Goal: Complete application form: Complete application form

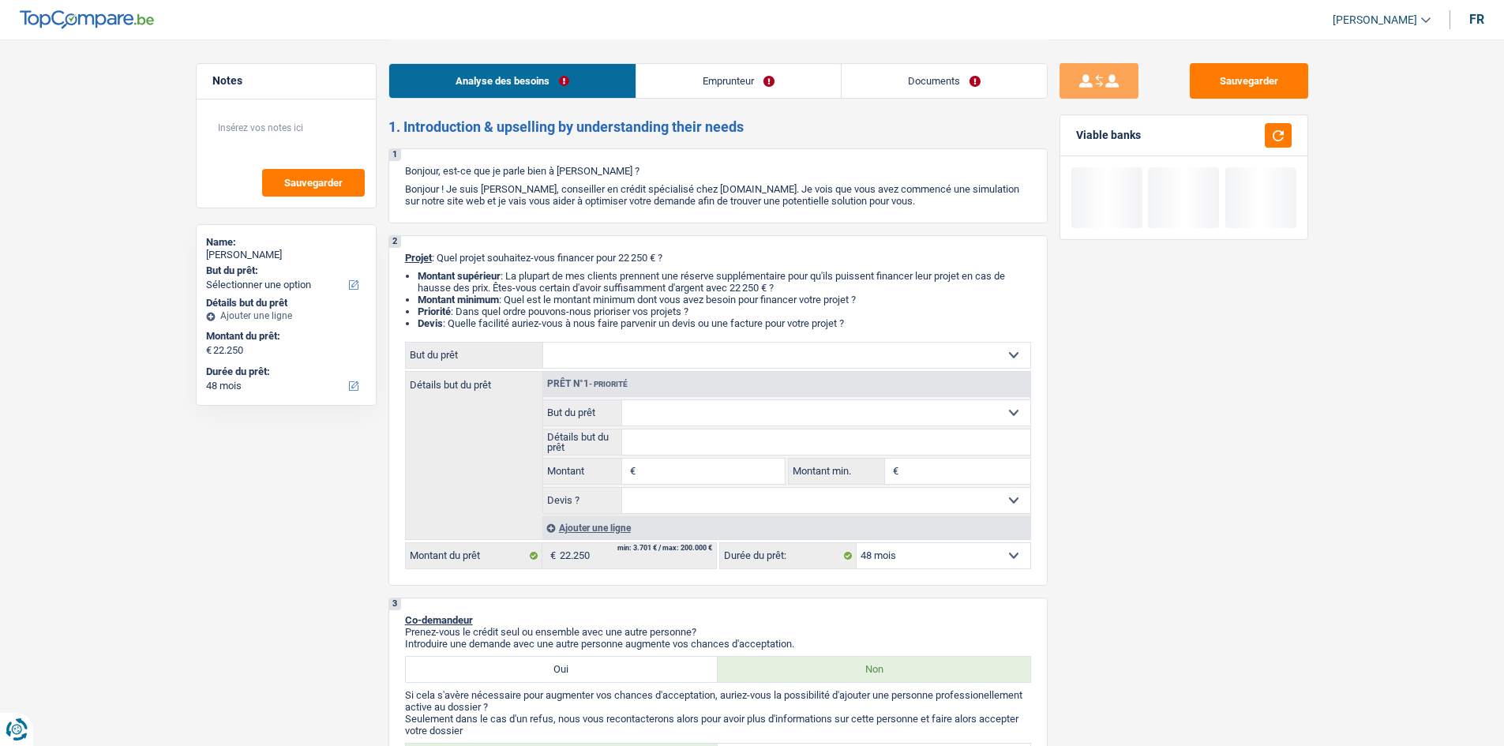
select select "48"
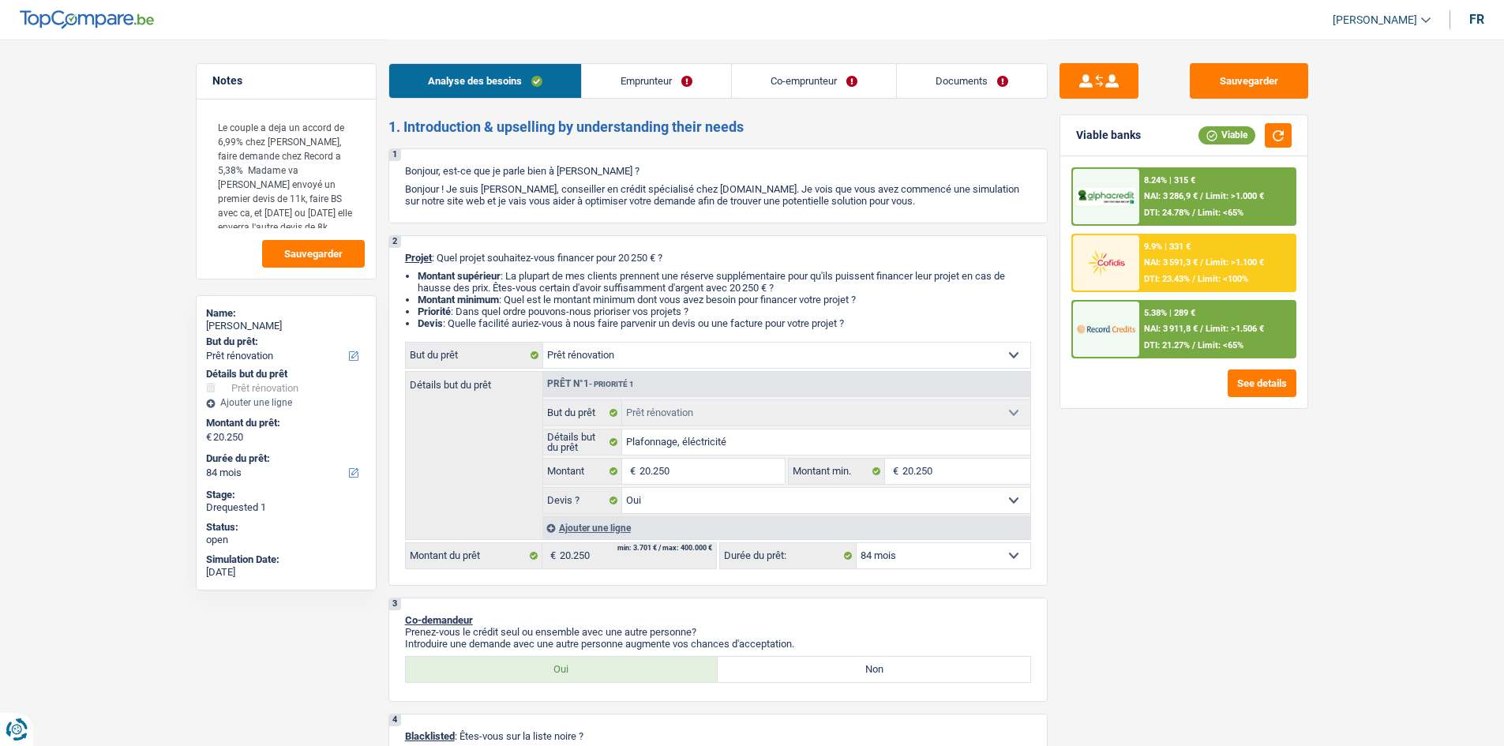
select select "renovation"
select select "84"
select select "renovation"
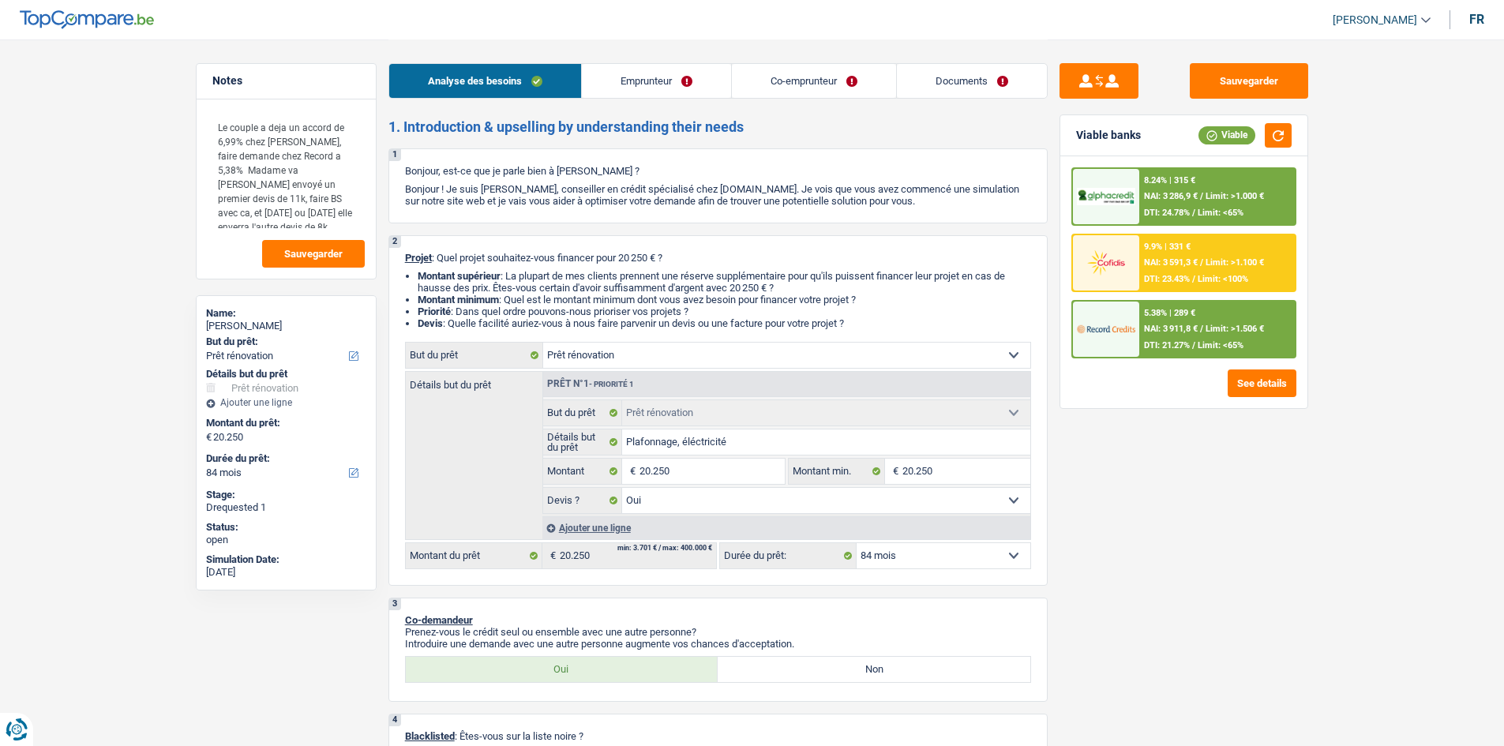
select select "yes"
select select "84"
select select "privateEmployee"
select select "worker"
select select "netSalary"
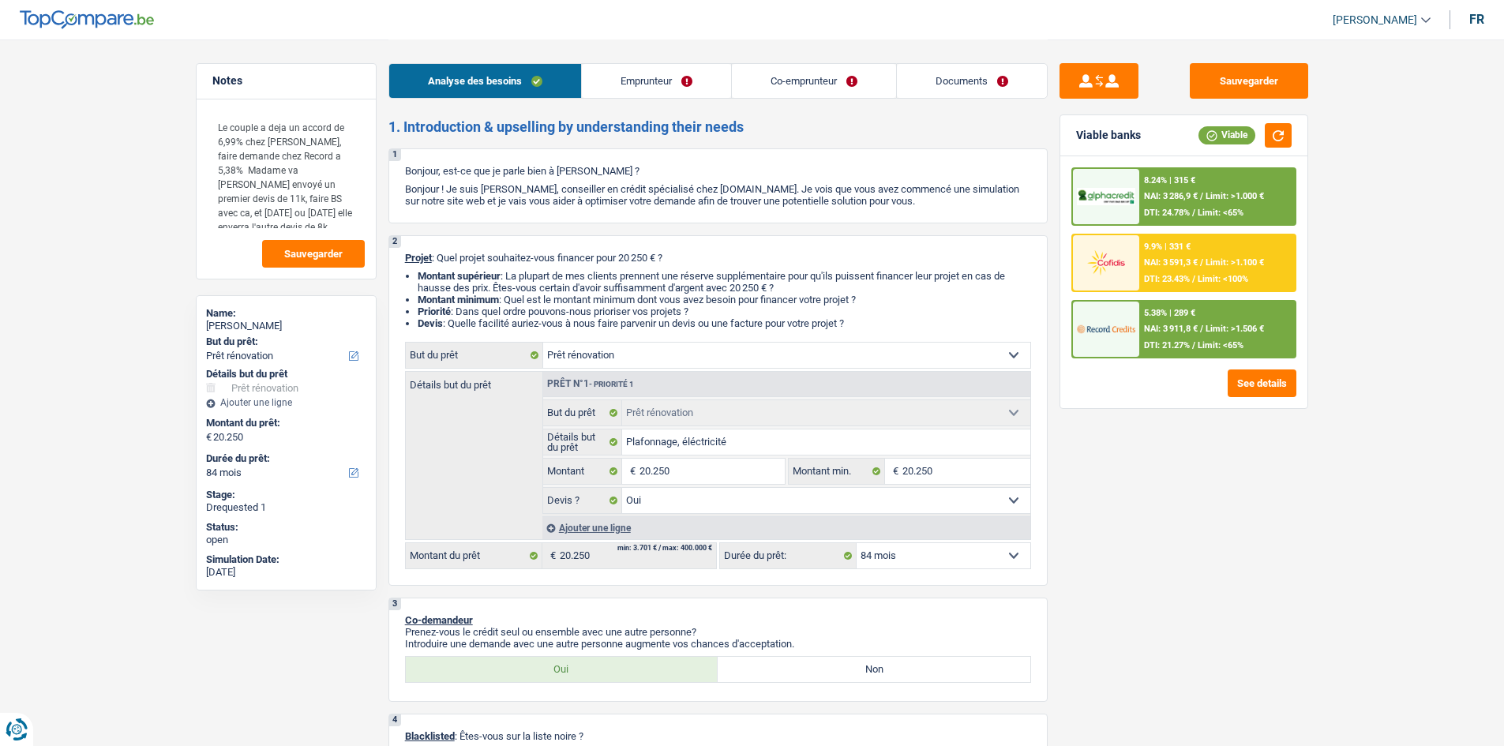
select select "mealVouchers"
select select "other"
select select "netSalary"
select select "mealVouchers"
select select "ownerWithoutMortgage"
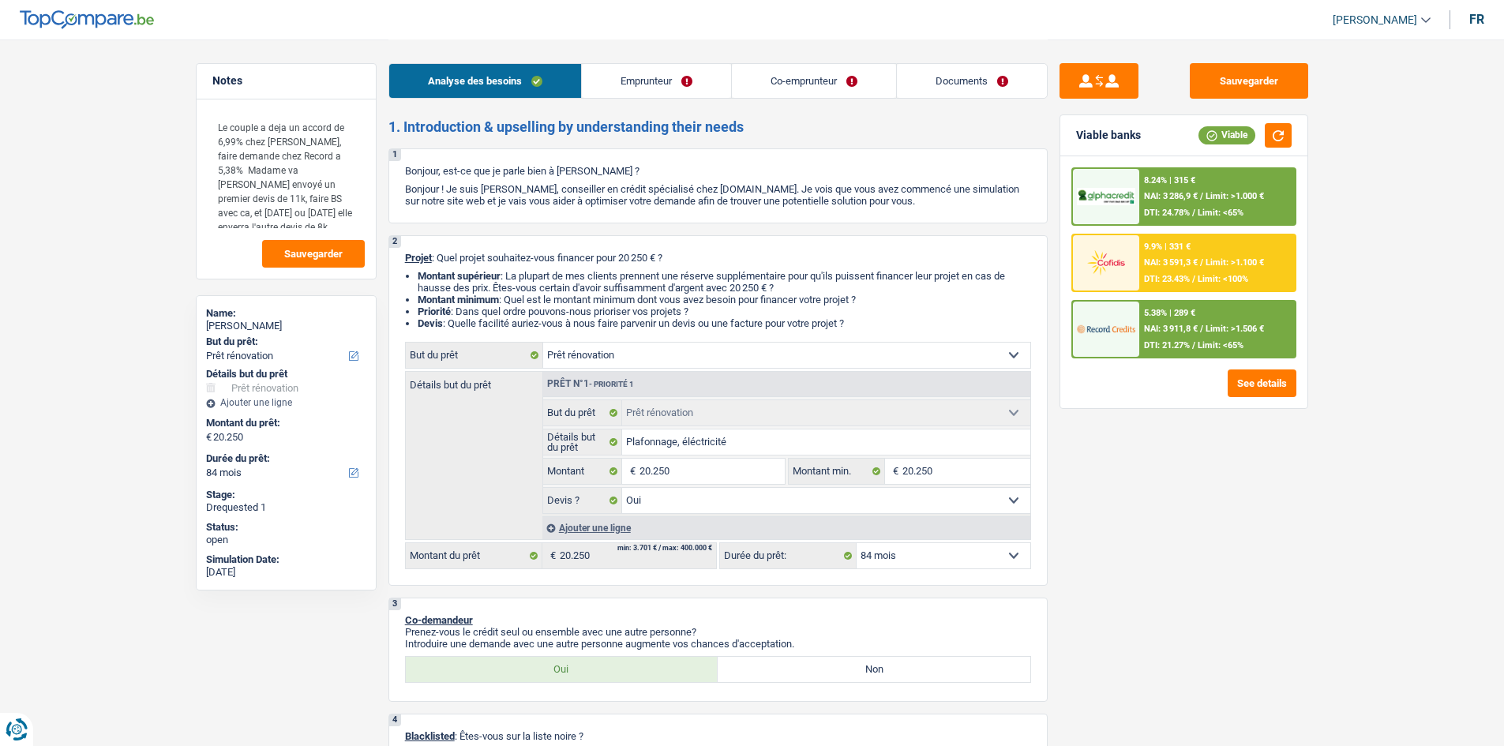
select select "mortgage"
select select "120"
select select "personalLoan"
select select "homeFurnishingOrRelocation"
select select "60"
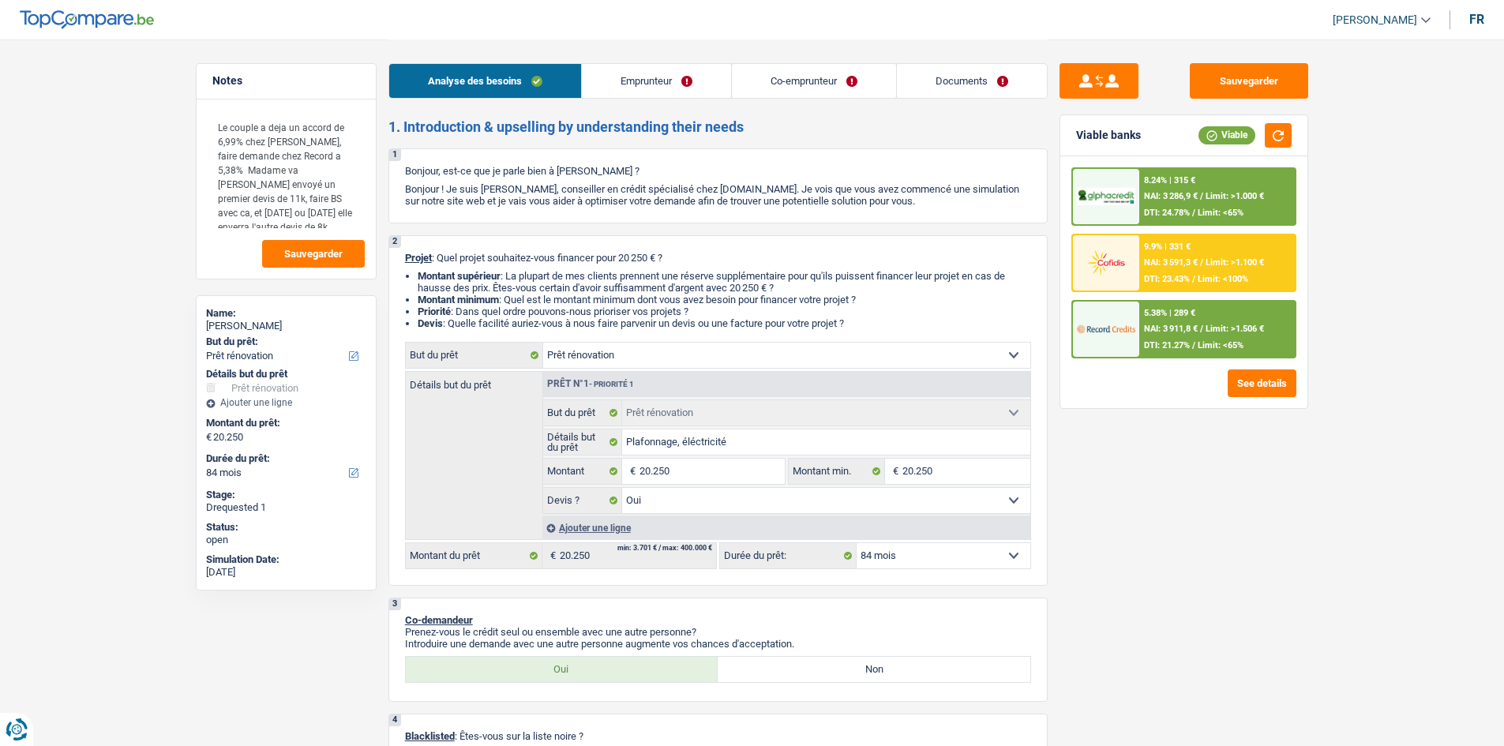
select select "carLoan"
select select "48"
select select "cardOrCredit"
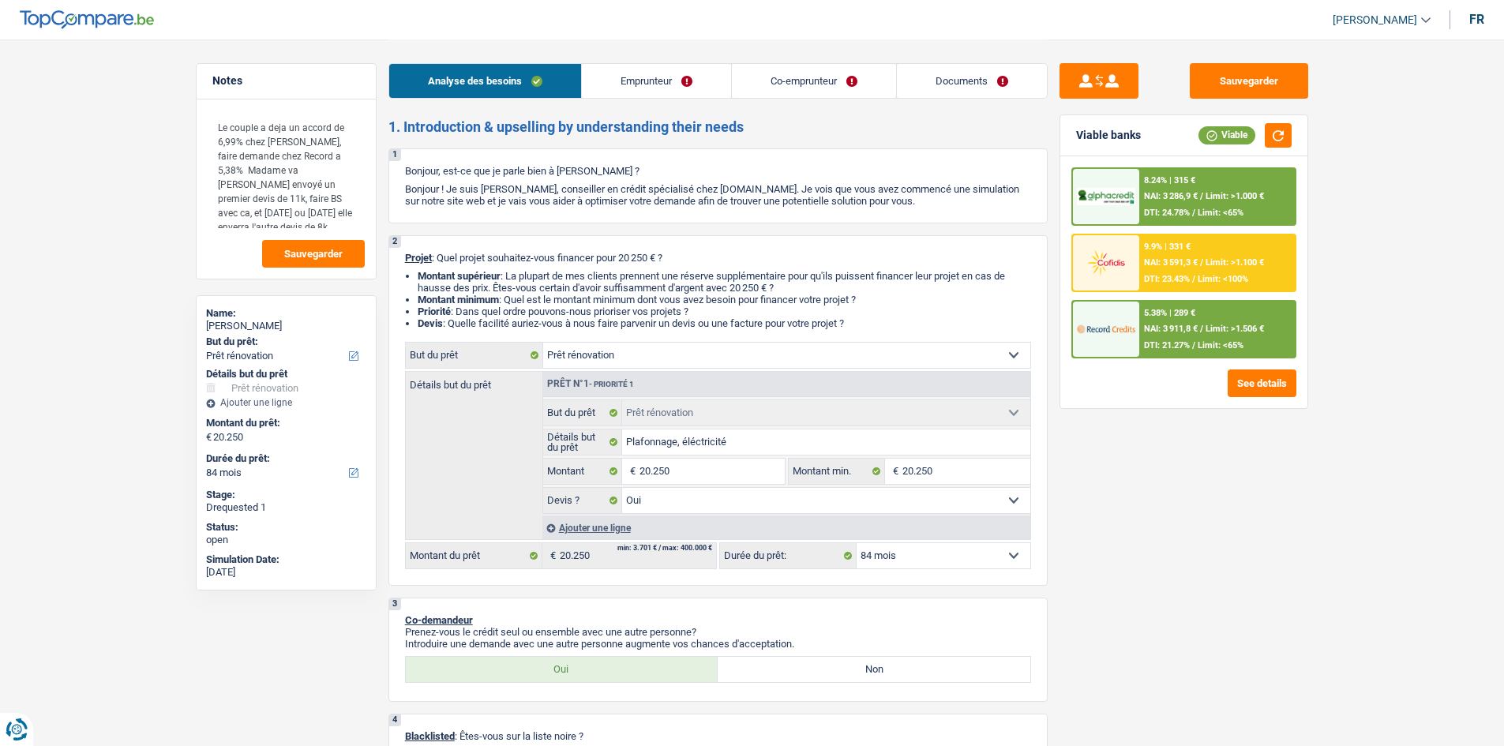
select select "renovation"
select select "yes"
select select "84"
click at [1121, 487] on div "Sauvegarder Viable banks Viable 8.24% | 315 € NAI: 3 286,9 € / Limit: >1.000 € …" at bounding box center [1184, 392] width 272 height 658
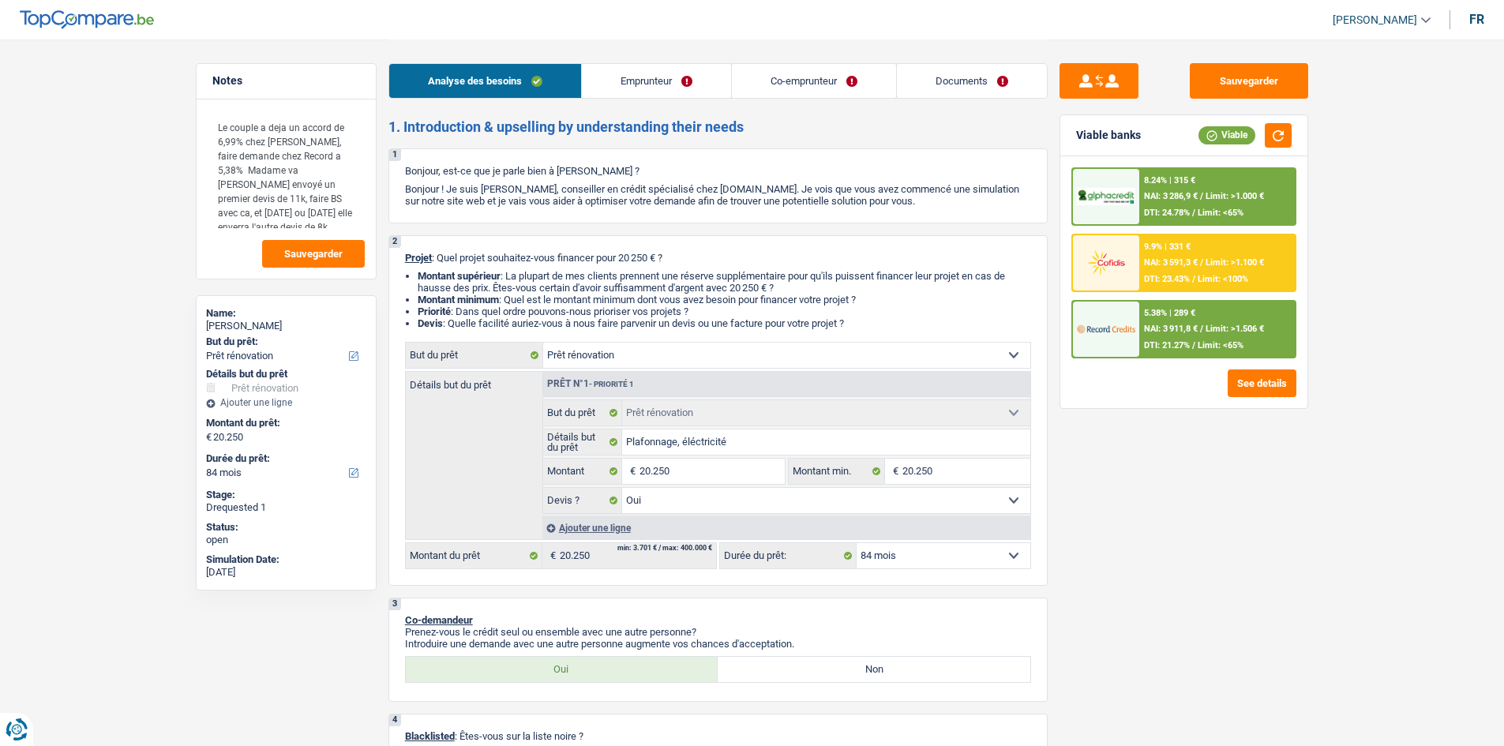
click at [1196, 280] on div "DTI: 23.43% / Limit: <100%" at bounding box center [1196, 279] width 104 height 10
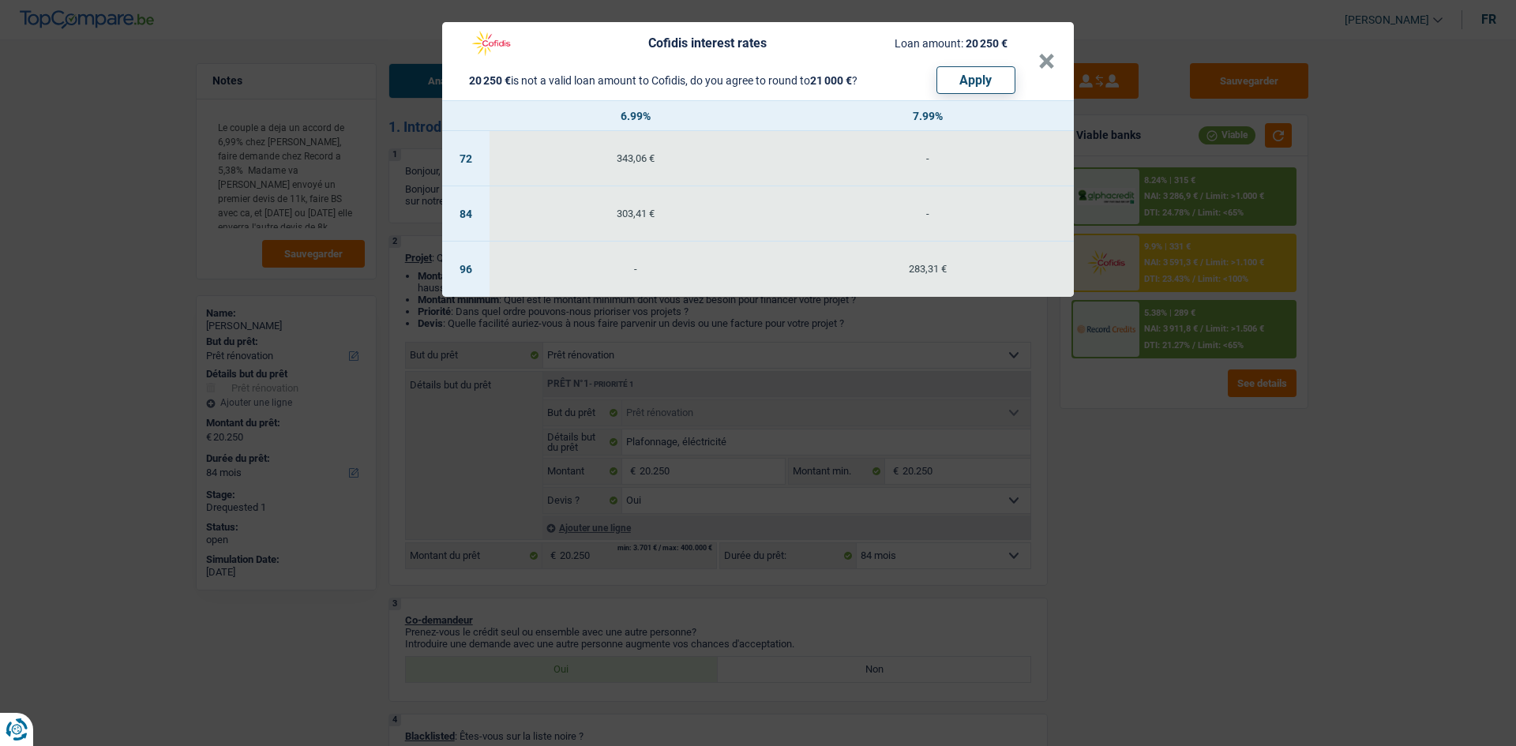
click at [1156, 460] on div "Cofidis interest rates Loan amount: 20 250 € 20 250 € is not a valid loan amoun…" at bounding box center [758, 373] width 1516 height 746
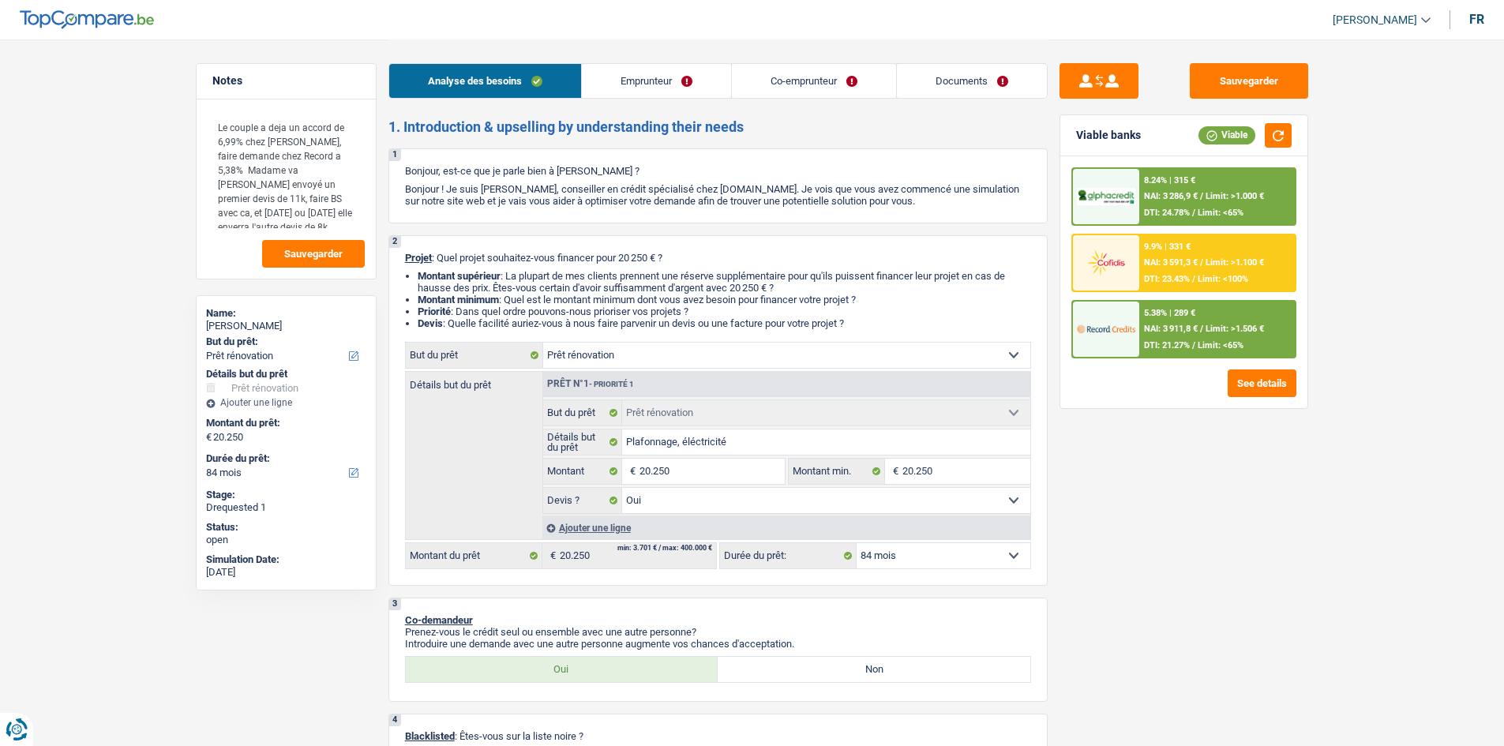
click at [1207, 179] on div "8.24% | 315 € NAI: 3 286,9 € / Limit: >1.000 € DTI: 24.78% / Limit: <65%" at bounding box center [1218, 196] width 156 height 55
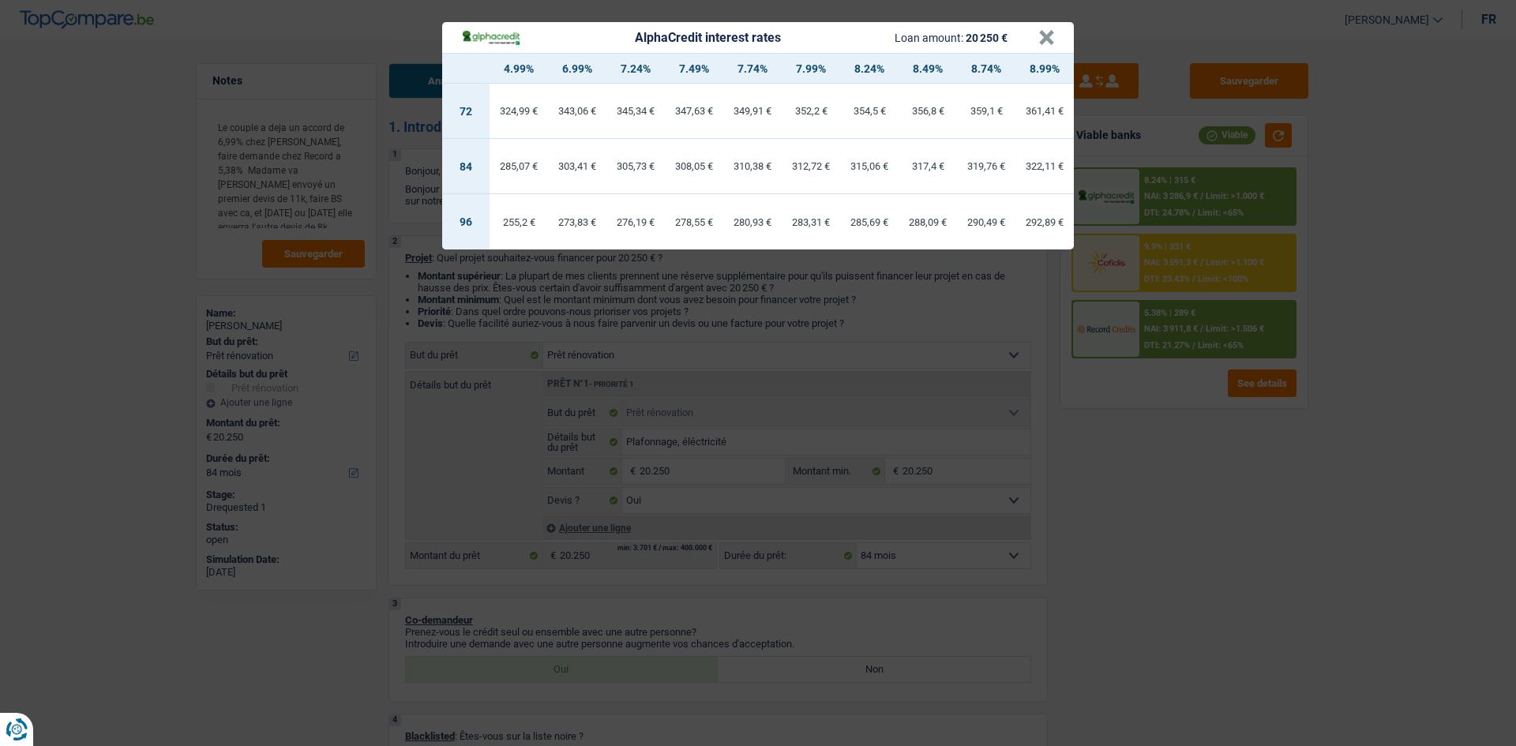
click at [1169, 487] on div "AlphaCredit interest rates Loan amount: 20 250 € × 4.99% 6.99% 7.24% 7.49% 7.74…" at bounding box center [758, 373] width 1516 height 746
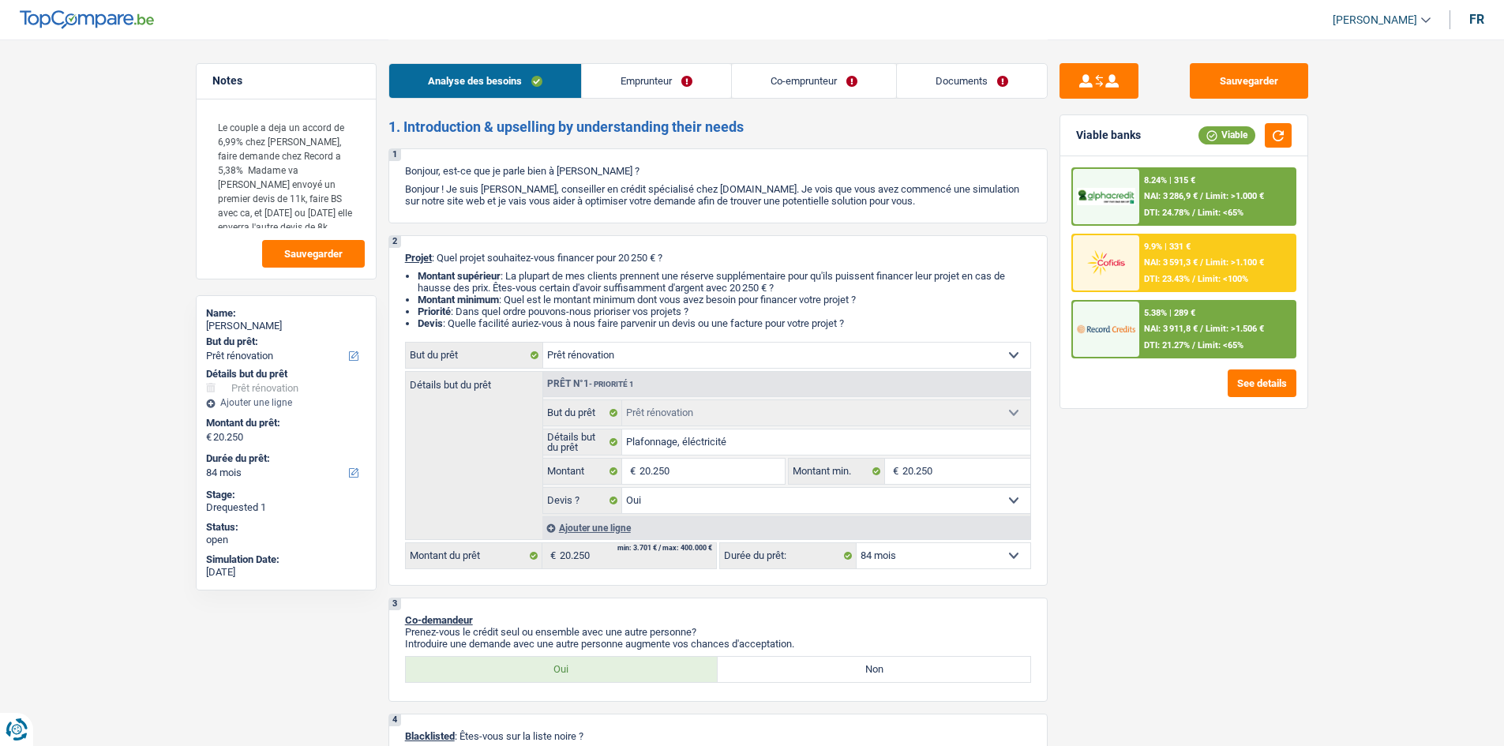
click at [1193, 336] on div "5.38% | 289 € NAI: 3 911,8 € / Limit: >1.506 € DTI: 21.27% / Limit: <65%" at bounding box center [1218, 329] width 156 height 55
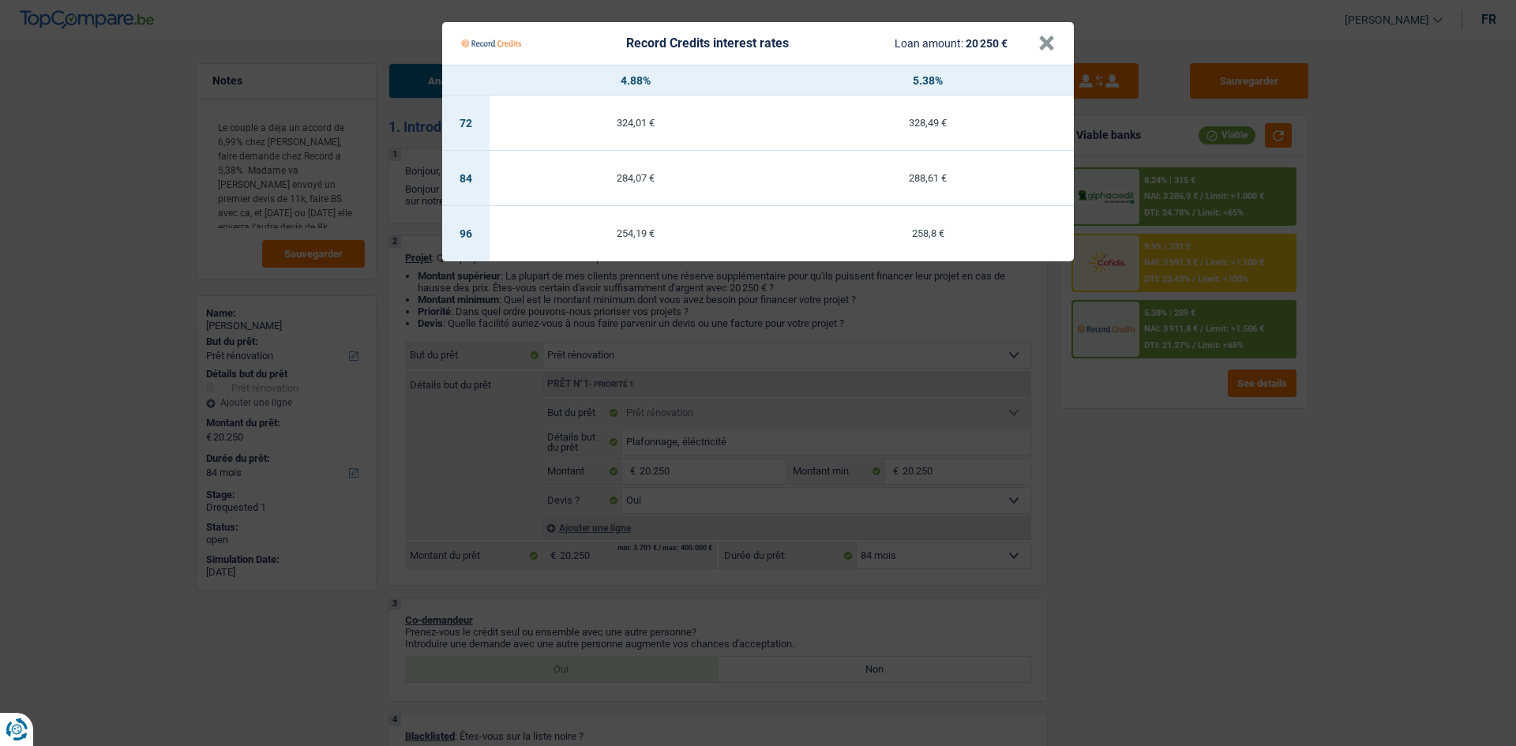
click at [1172, 490] on Credits "Record Credits interest rates Loan amount: 20 250 € × 4.88% 5.38% 72 324,01 € 3…" at bounding box center [758, 373] width 1516 height 746
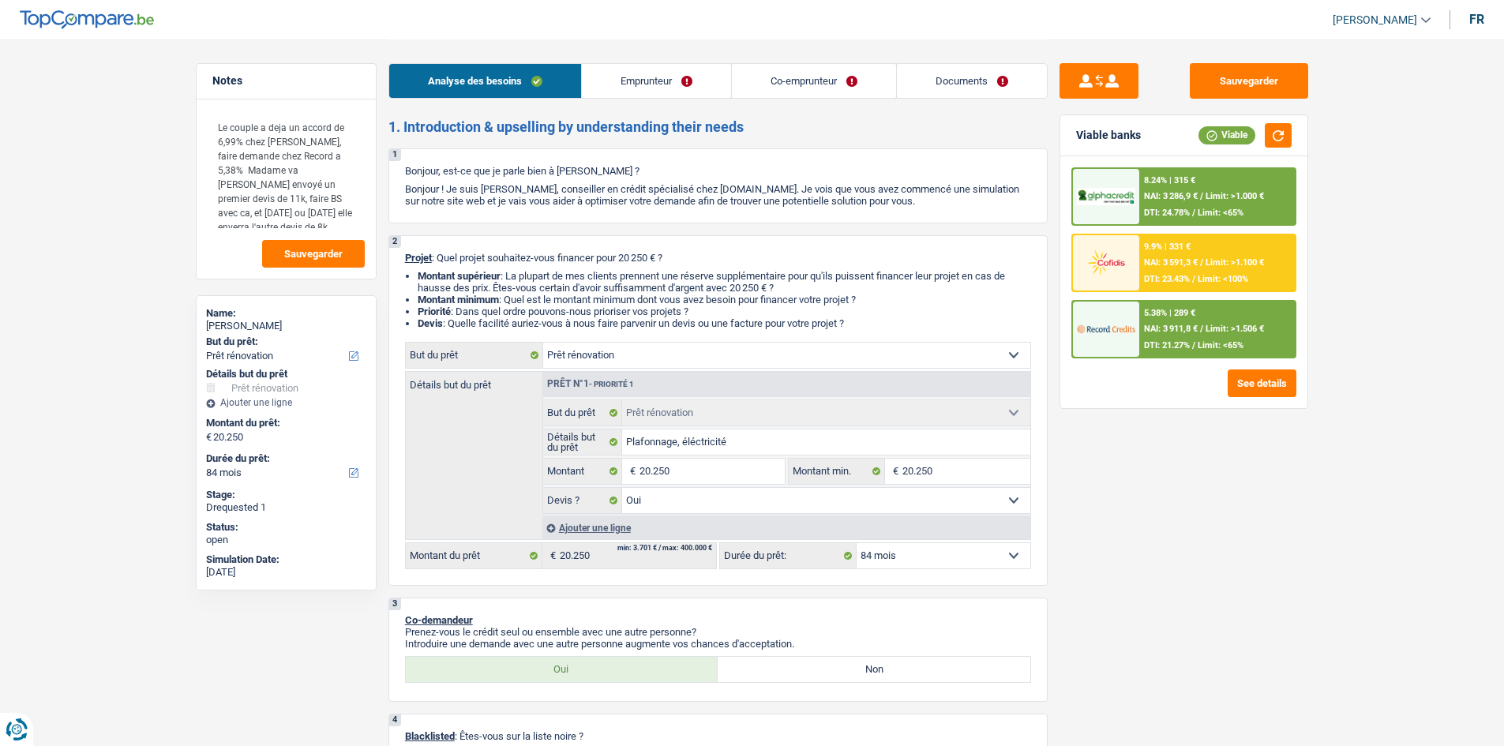
click at [1246, 548] on div "Sauvegarder Viable banks Viable 8.24% | 315 € NAI: 3 286,9 € / Limit: >1.000 € …" at bounding box center [1184, 392] width 272 height 658
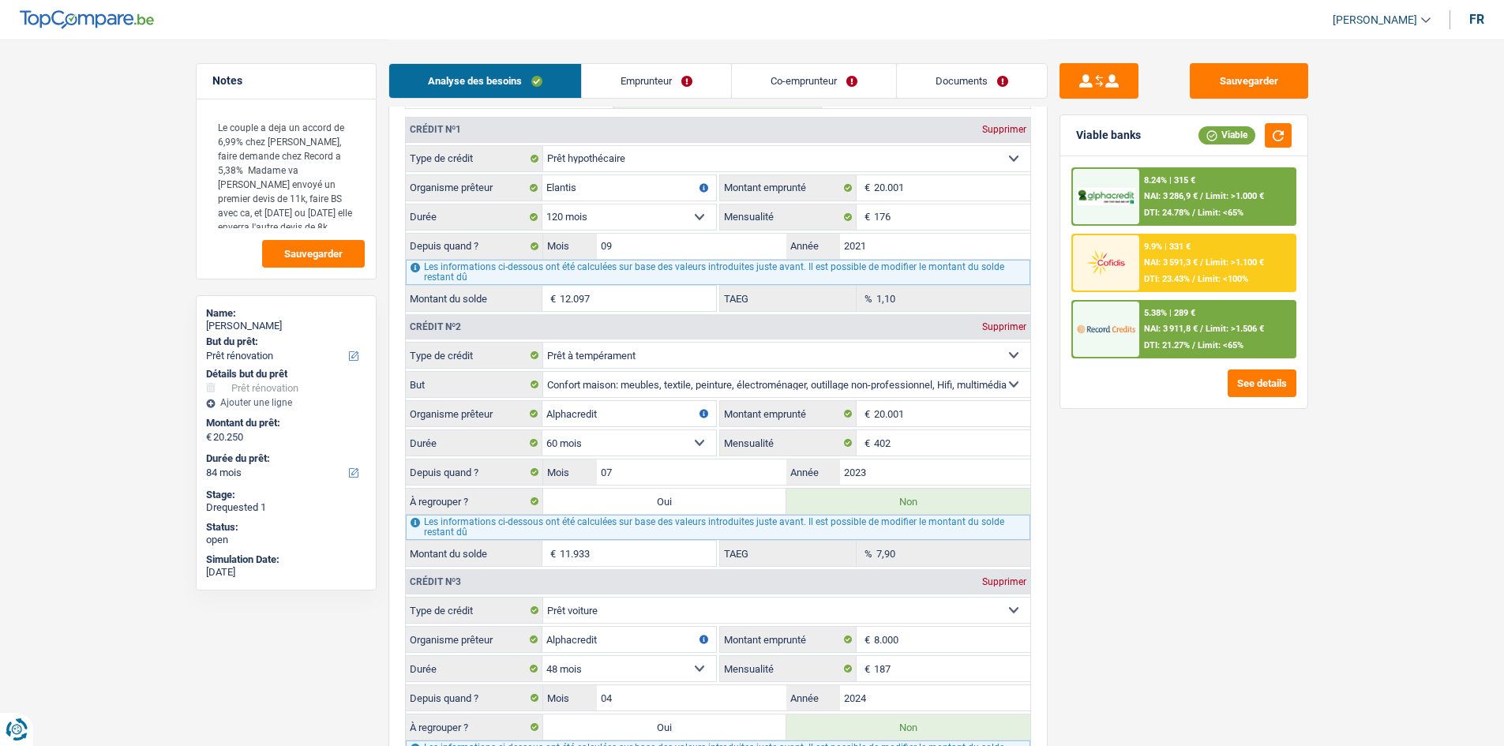
scroll to position [1343, 0]
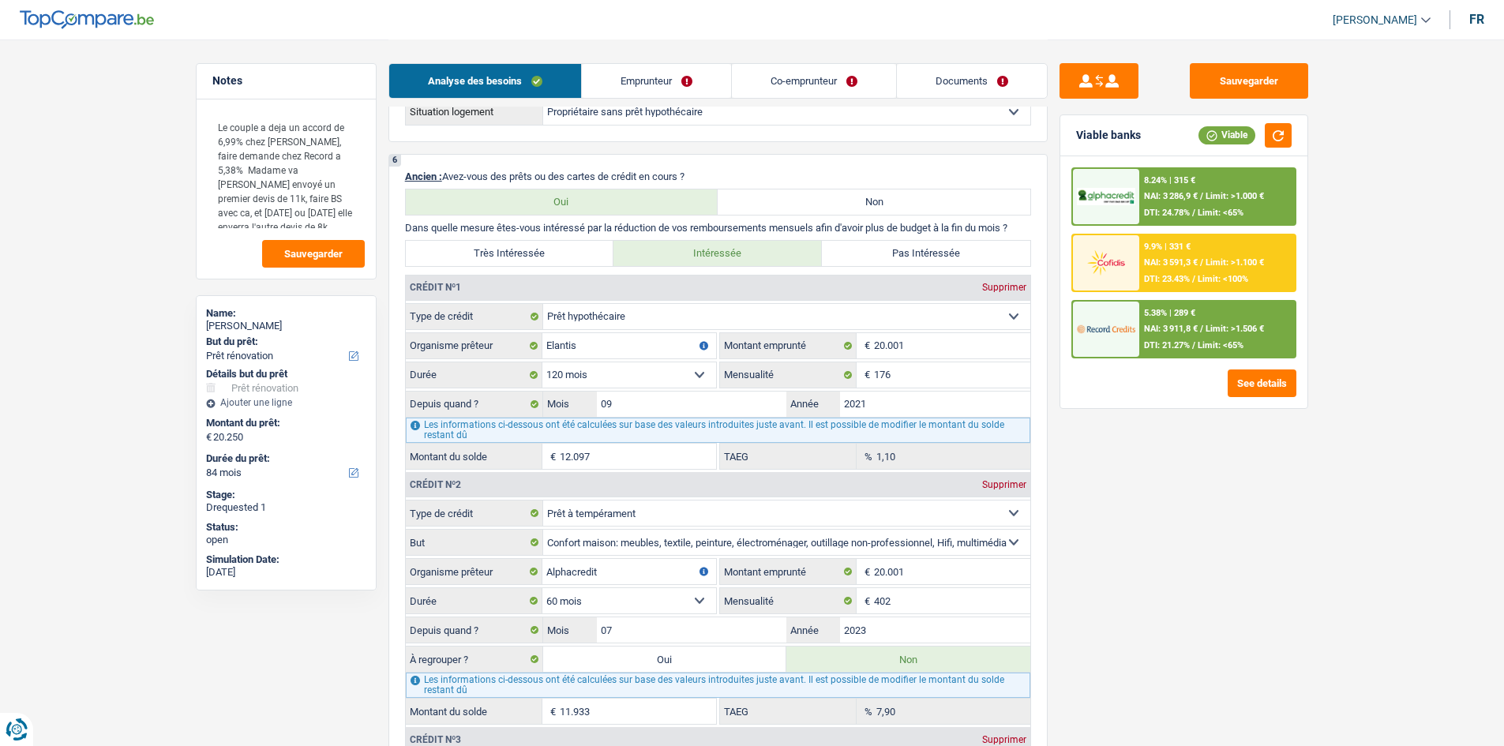
click at [902, 252] on label "Pas Intéressée" at bounding box center [926, 253] width 208 height 25
click at [902, 252] on input "Pas Intéressée" at bounding box center [926, 253] width 208 height 25
radio input "true"
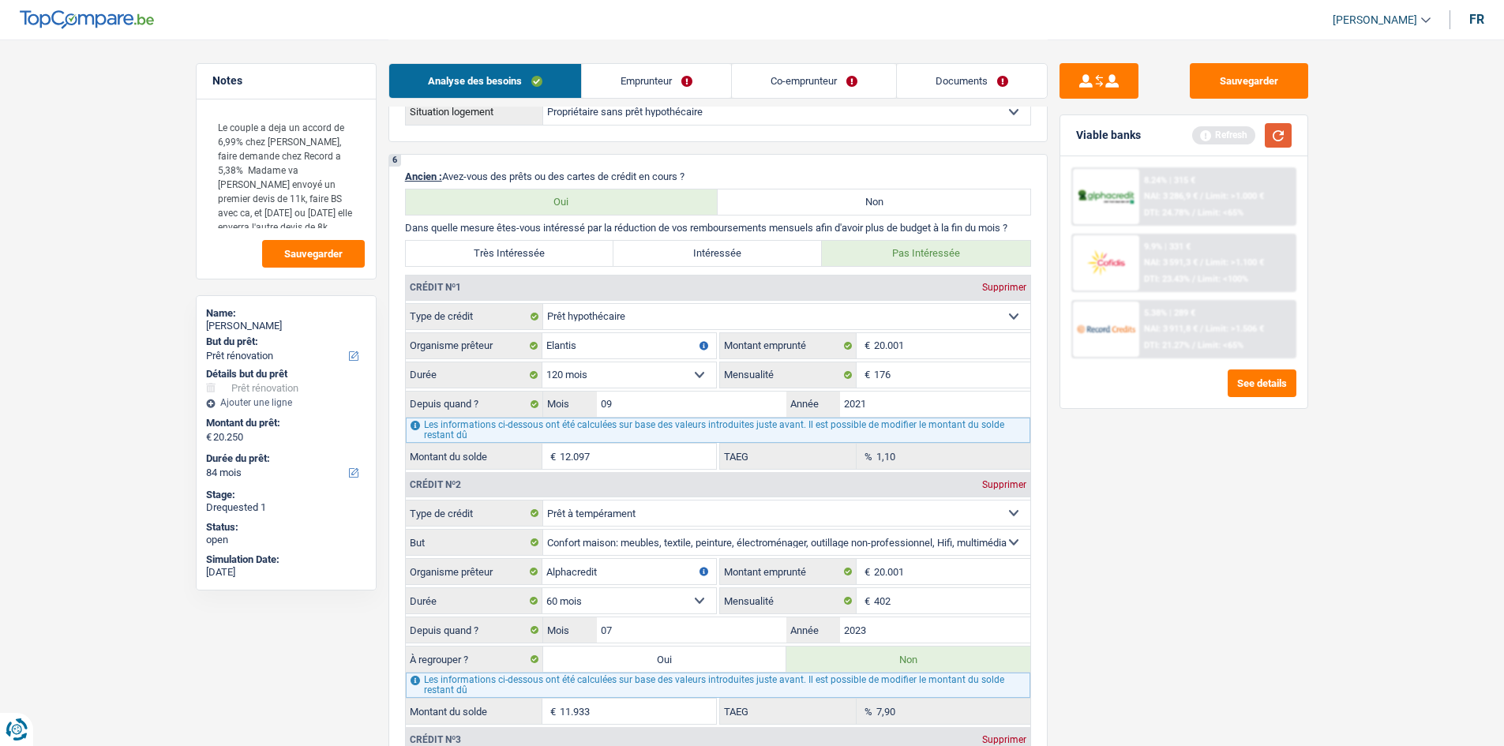
click at [1266, 137] on button "button" at bounding box center [1278, 135] width 27 height 24
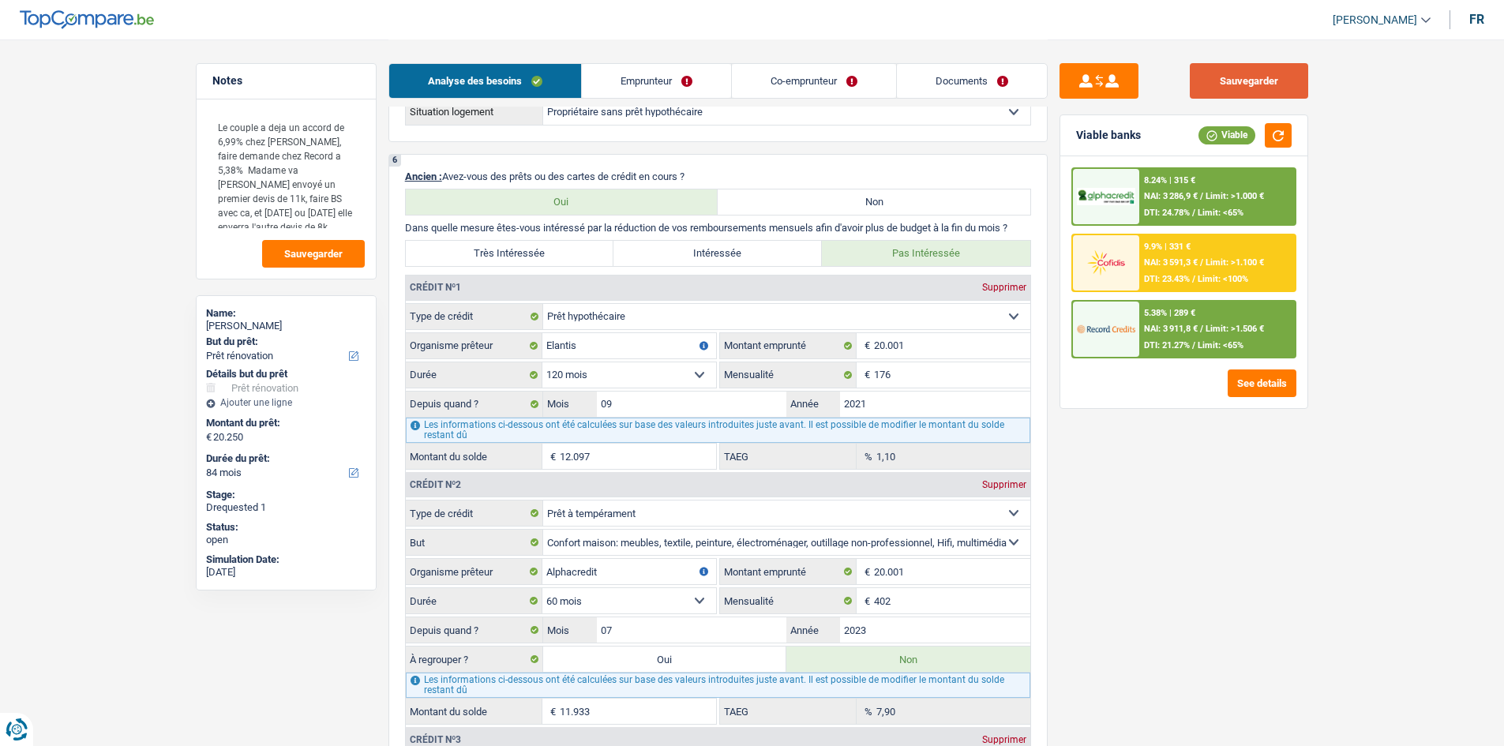
click at [1242, 72] on button "Sauvegarder" at bounding box center [1249, 81] width 118 height 36
click at [1149, 461] on div "Sauvegarder Viable banks Viable 8.24% | 315 € NAI: 3 286,9 € / Limit: >1.000 € …" at bounding box center [1184, 392] width 272 height 658
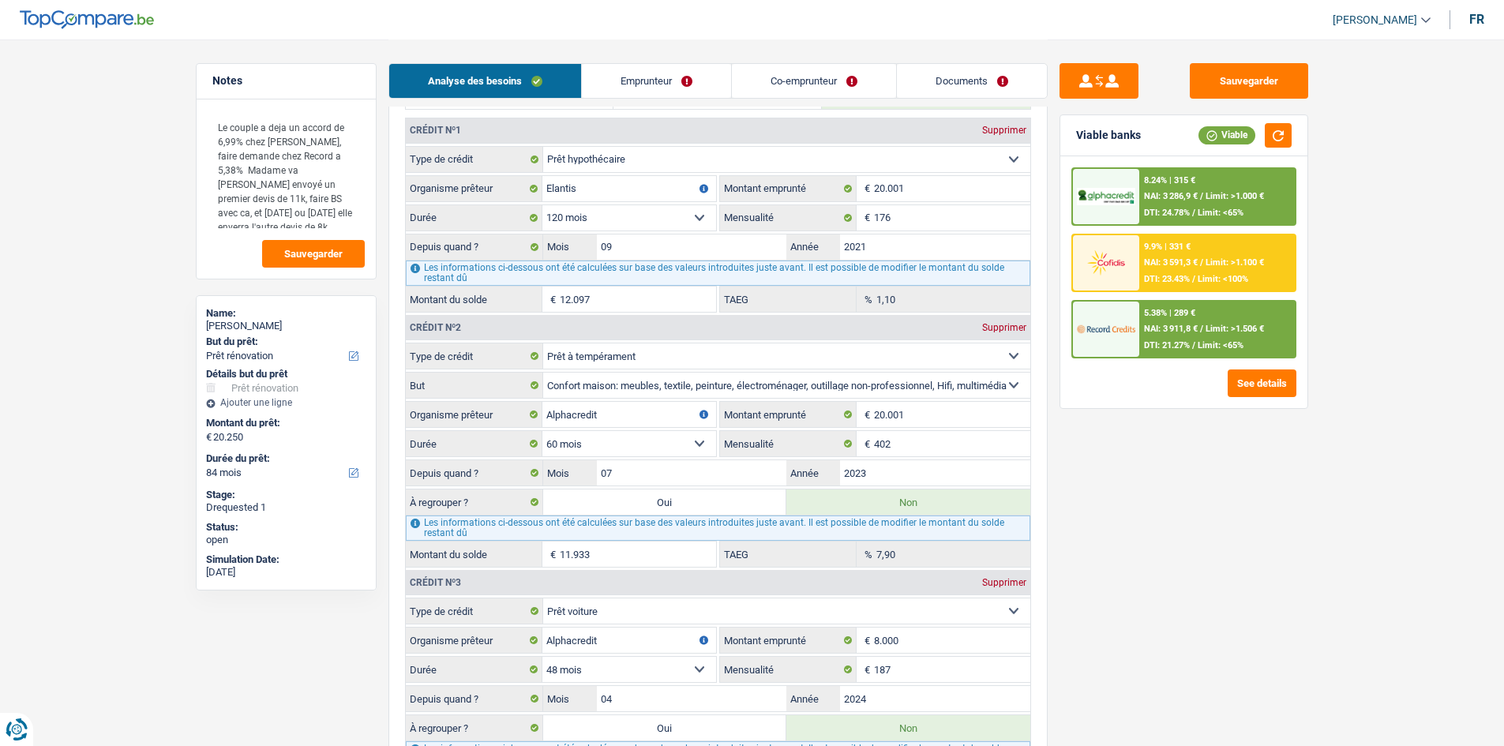
scroll to position [1501, 0]
click at [1331, 504] on main "Notes Le couple a deja un accord de 6,99% chez Cofidis, faire demande chez Reco…" at bounding box center [752, 443] width 1504 height 3888
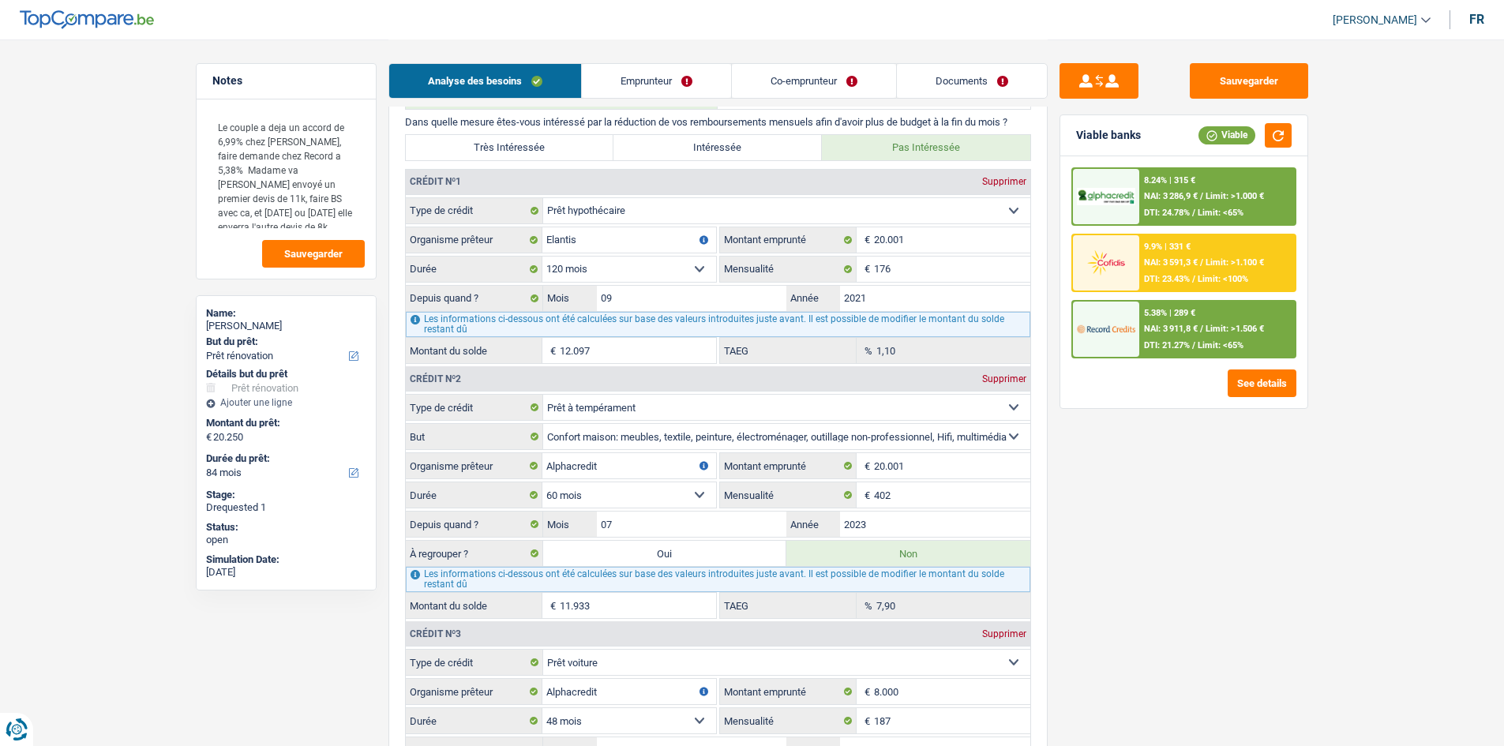
scroll to position [1343, 0]
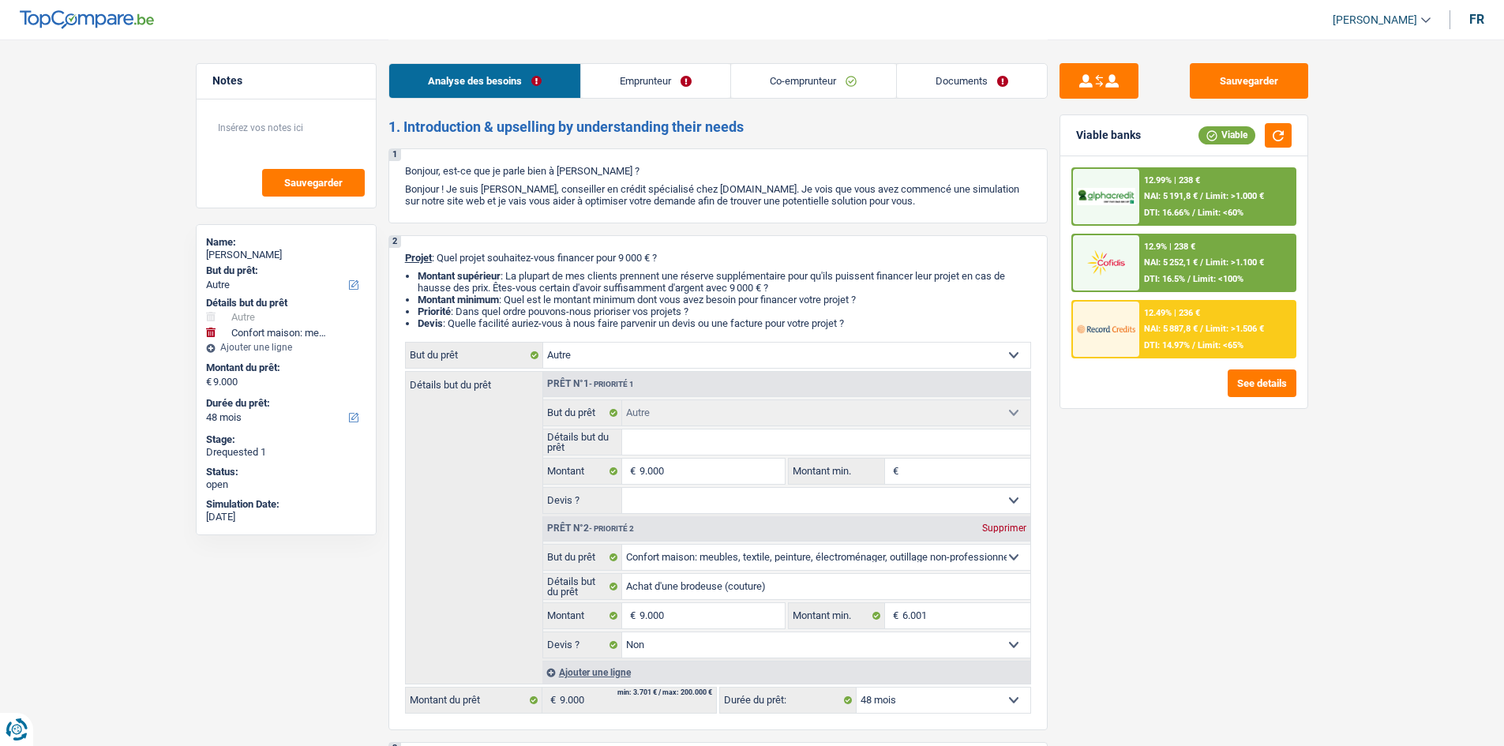
select select "other"
select select "household"
select select "48"
select select "other"
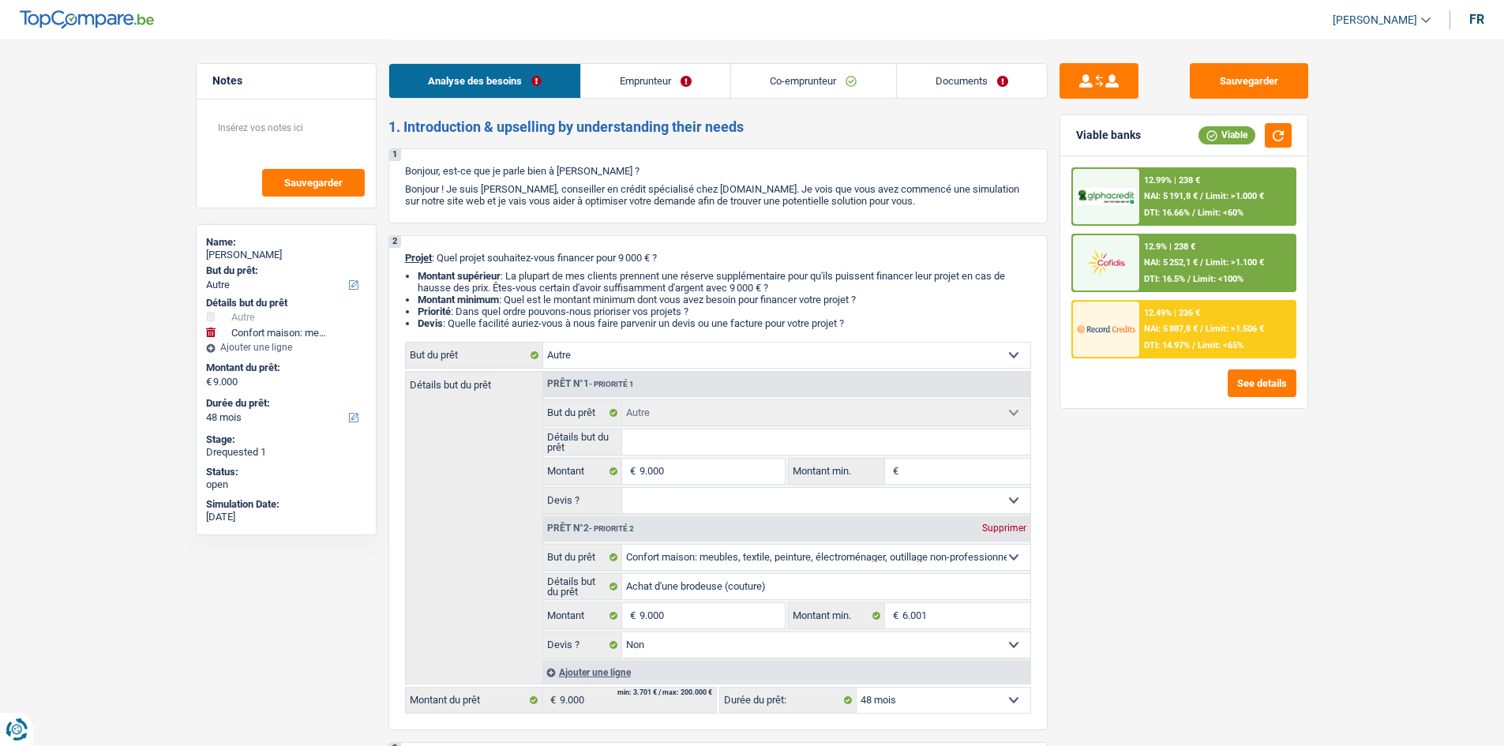
select select "other"
select select "household"
select select "false"
select select "48"
select select "privateEmployee"
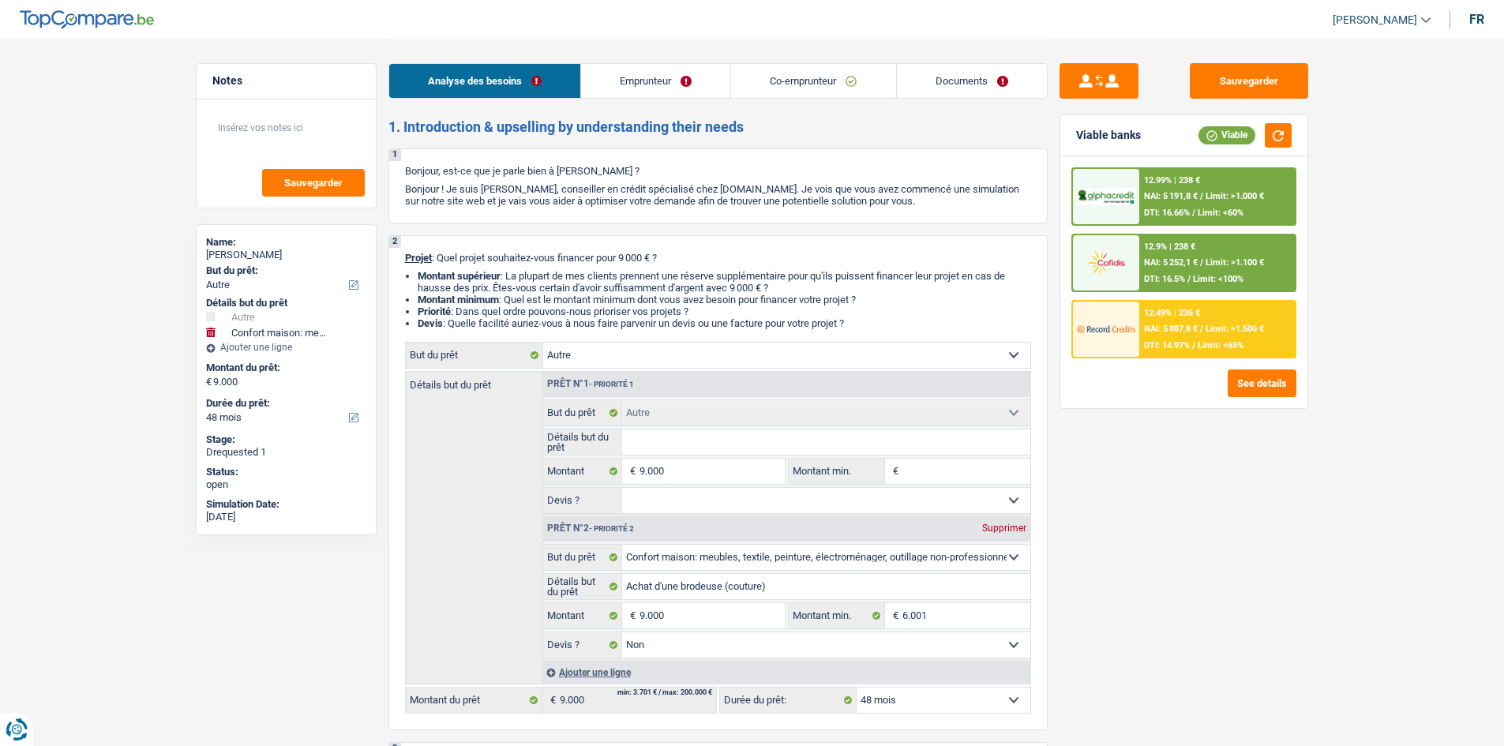
select select "retired"
select select "netSalary"
select select "mealVouchers"
select select "pension"
select select "ownerWithMortgage"
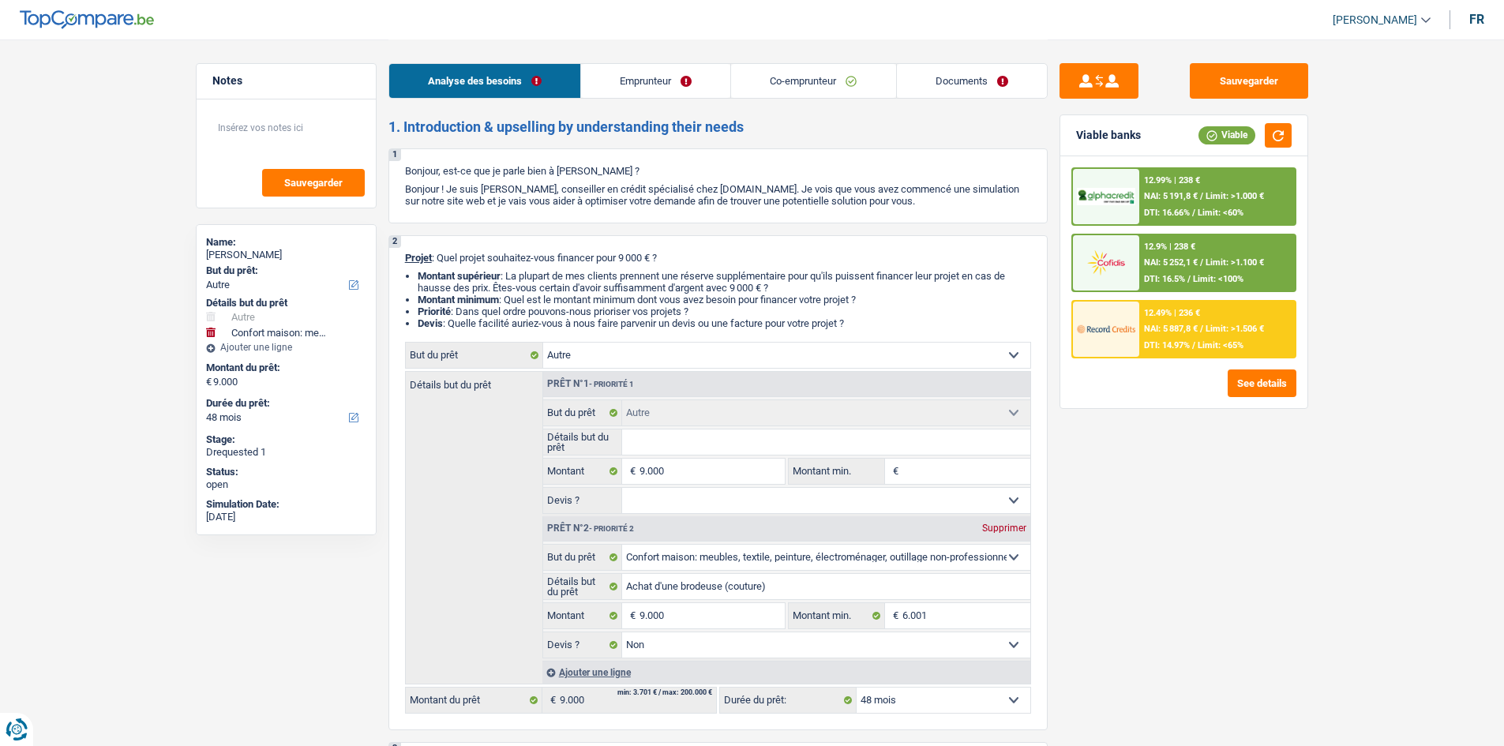
select select "mortgage"
select select "420"
select select "other"
select select "household"
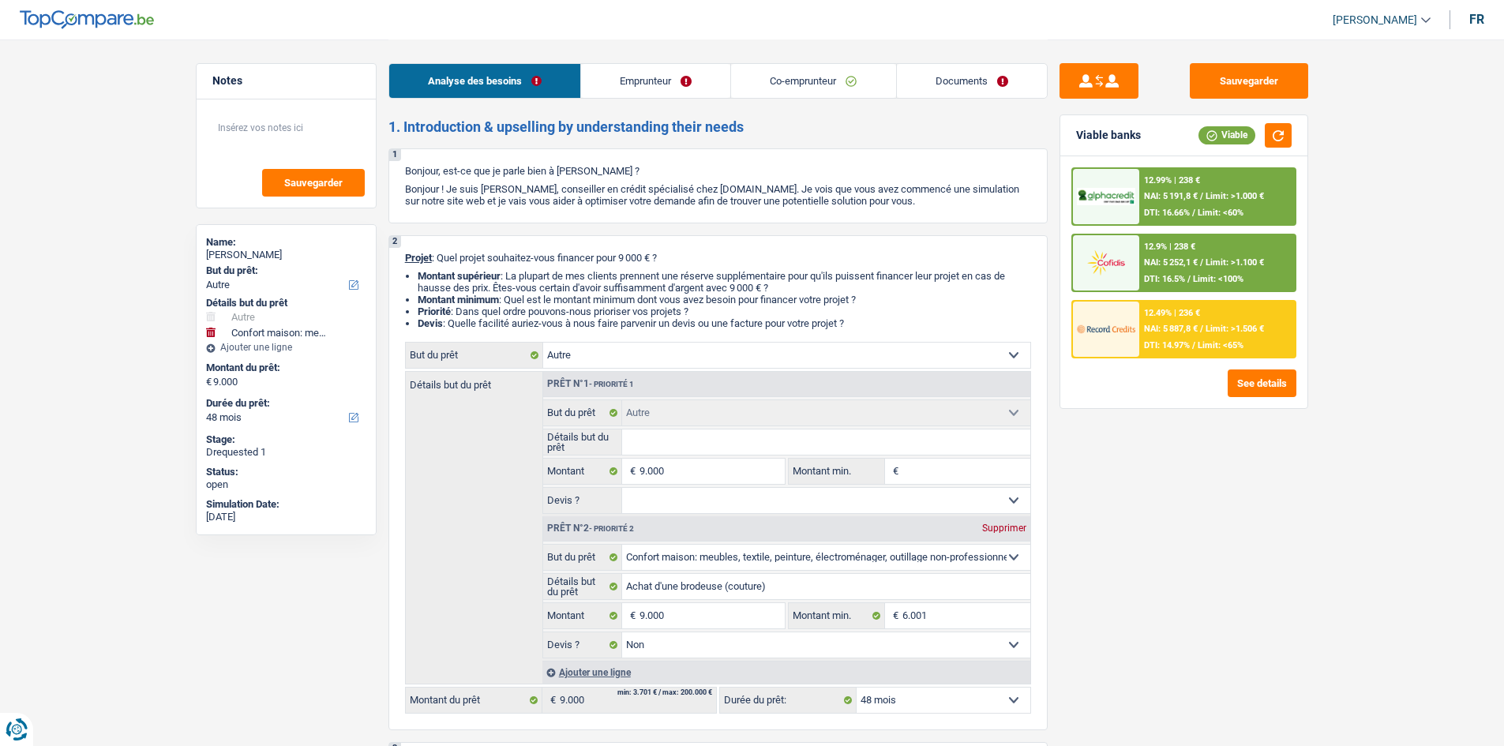
select select "false"
select select "48"
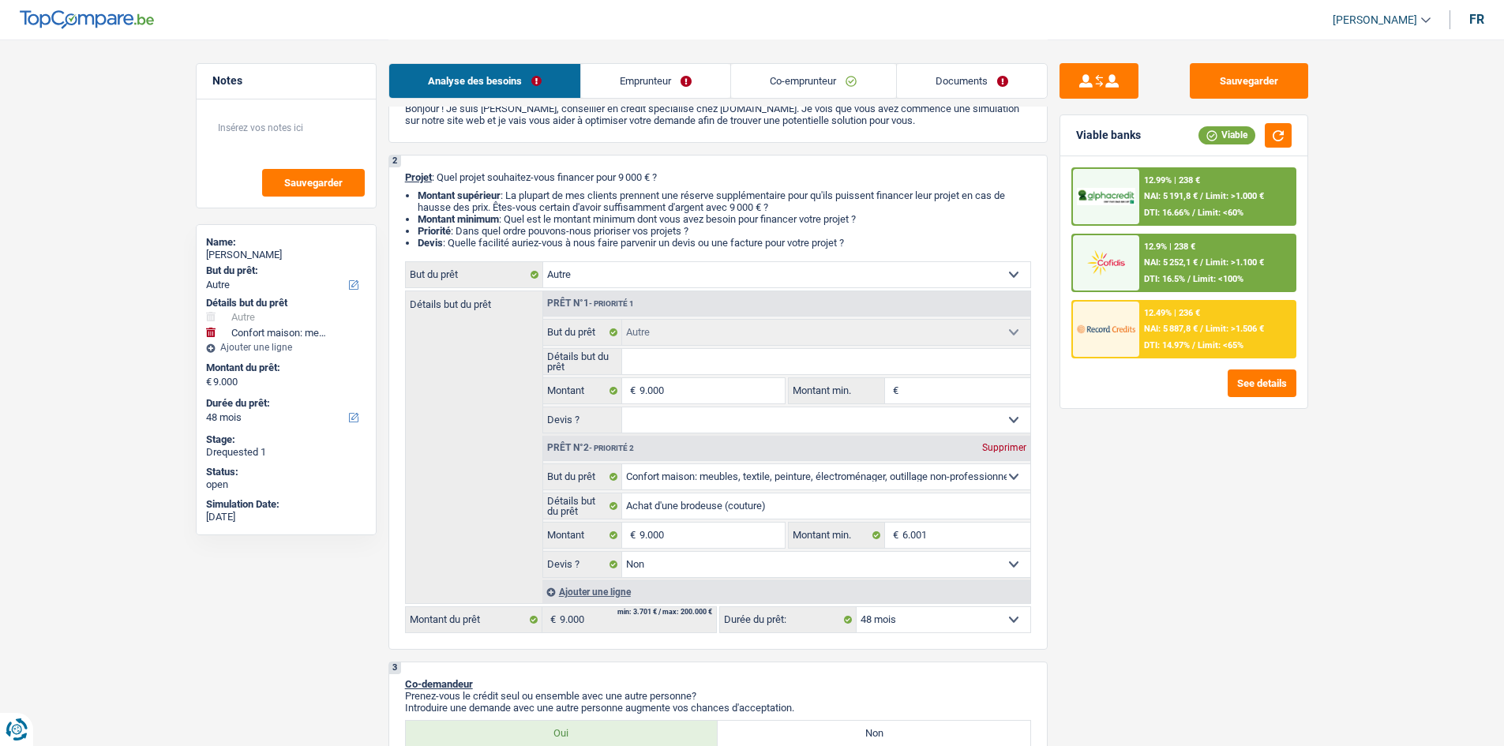
scroll to position [79, 0]
click at [849, 276] on select "Confort maison: meubles, textile, peinture, électroménager, outillage non-profe…" at bounding box center [786, 276] width 487 height 25
select select "household"
click at [543, 264] on select "Confort maison: meubles, textile, peinture, électroménager, outillage non-profe…" at bounding box center [786, 276] width 487 height 25
select select "household"
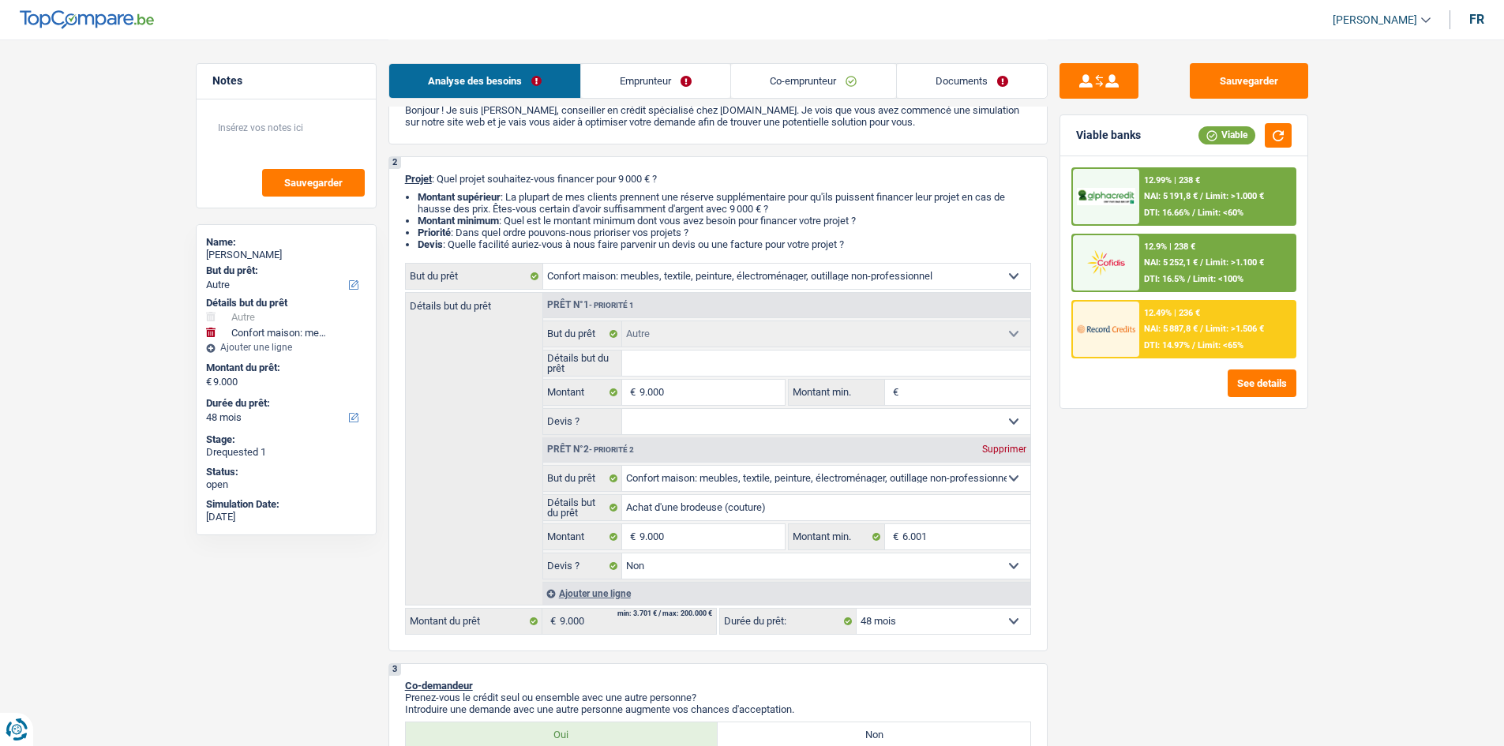
select select "household"
select select "other"
select select "household"
type input "Achat d'une brodeuse (couture)"
type input "6.001"
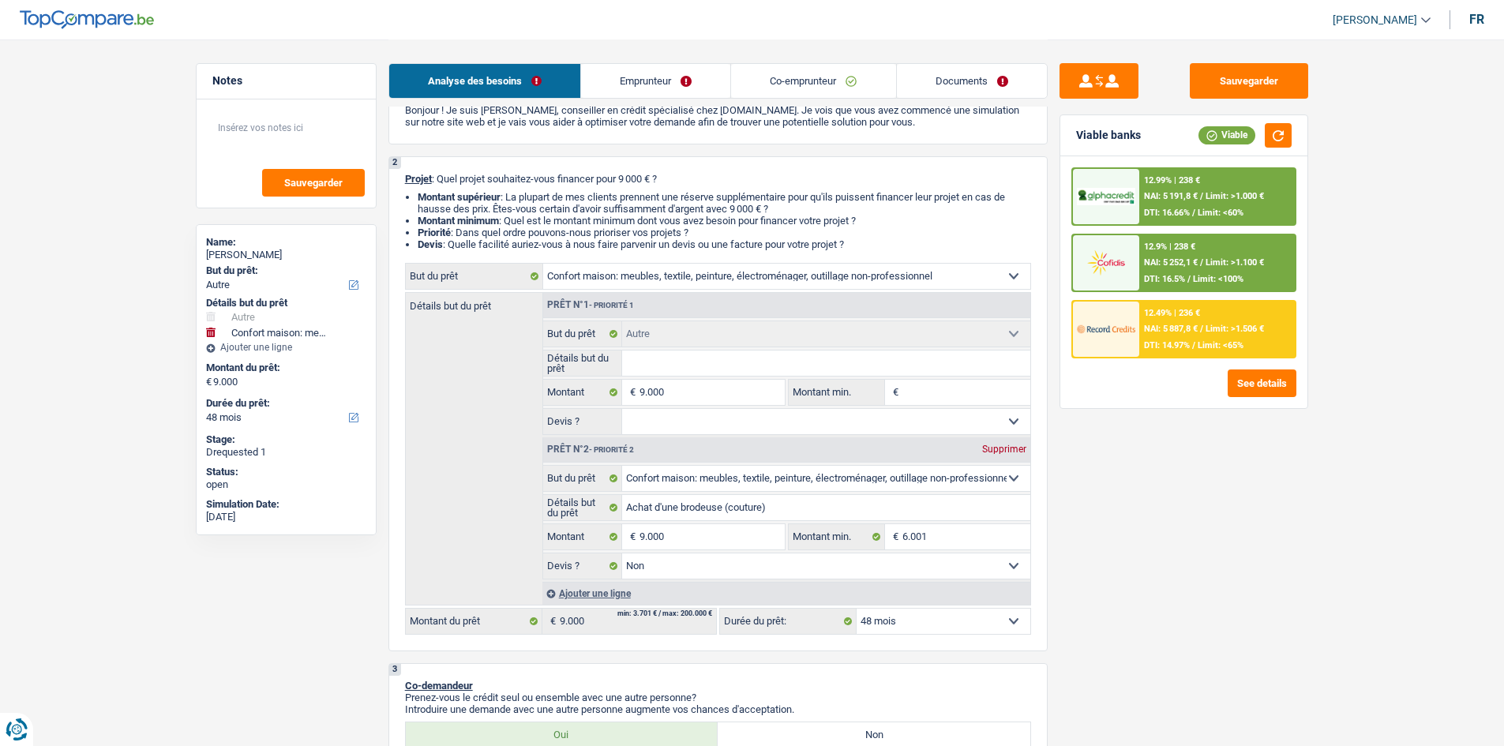
select select "false"
select select "other"
select select
select select "household"
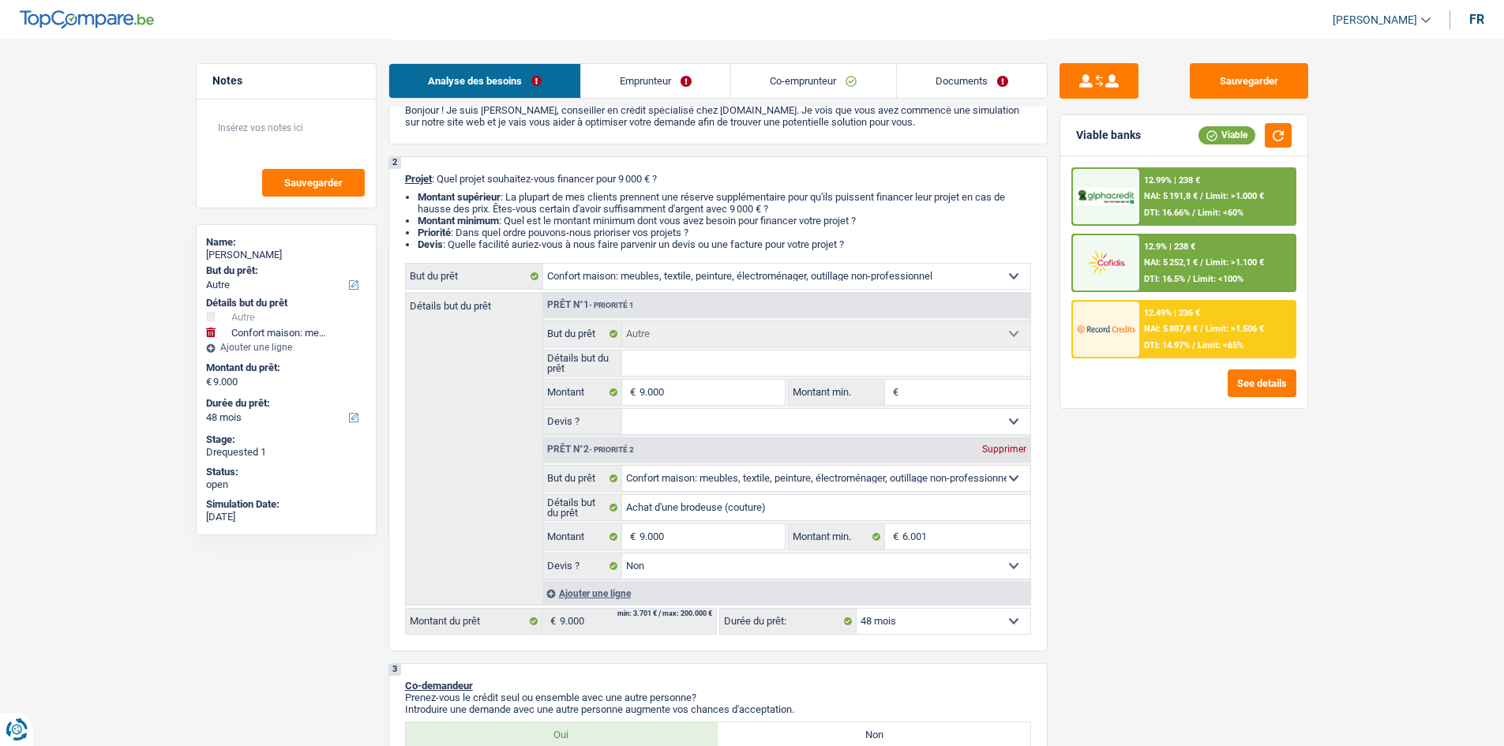
type input "Achat d'une brodeuse (couture)"
type input "6.001"
select select "false"
select select "other"
select select
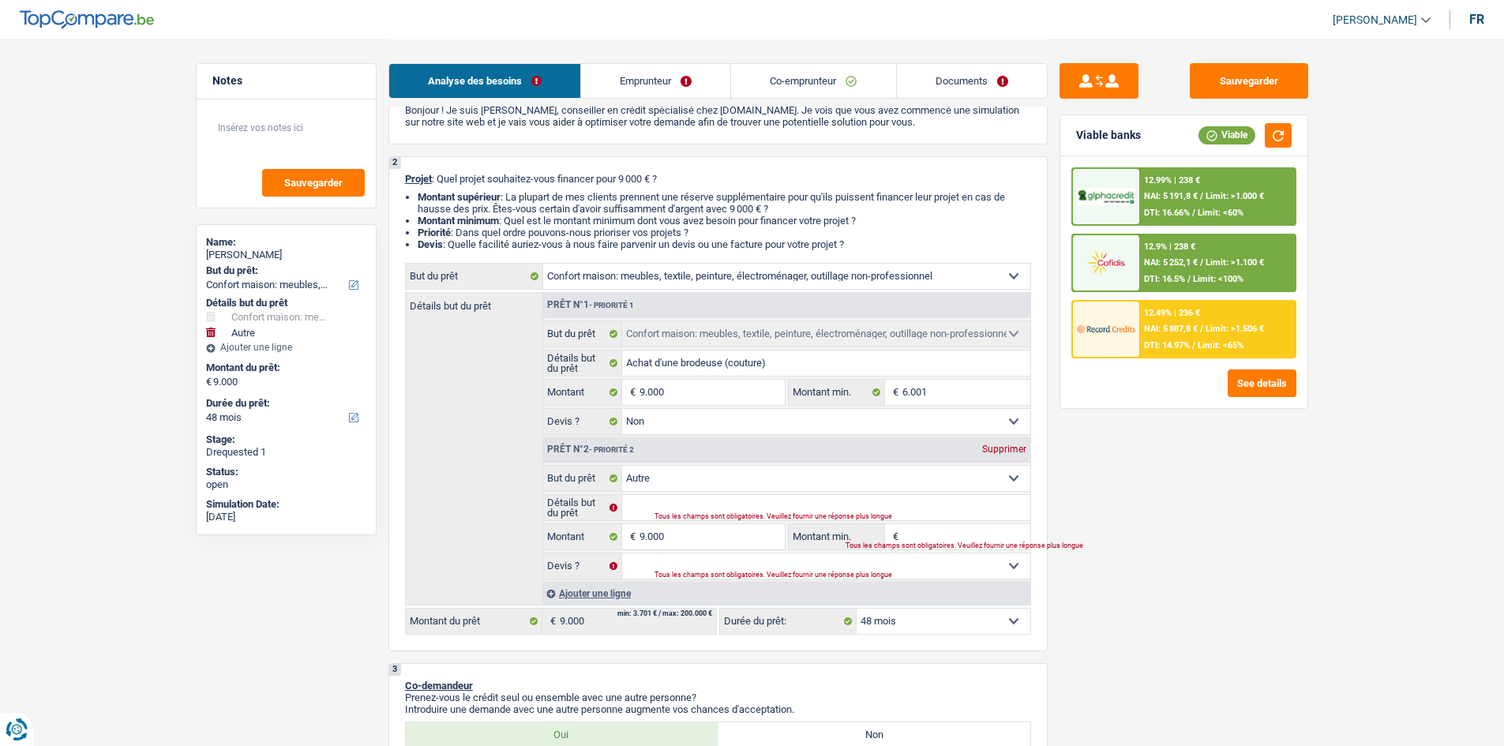
click at [1006, 453] on div "Supprimer" at bounding box center [1004, 449] width 52 height 9
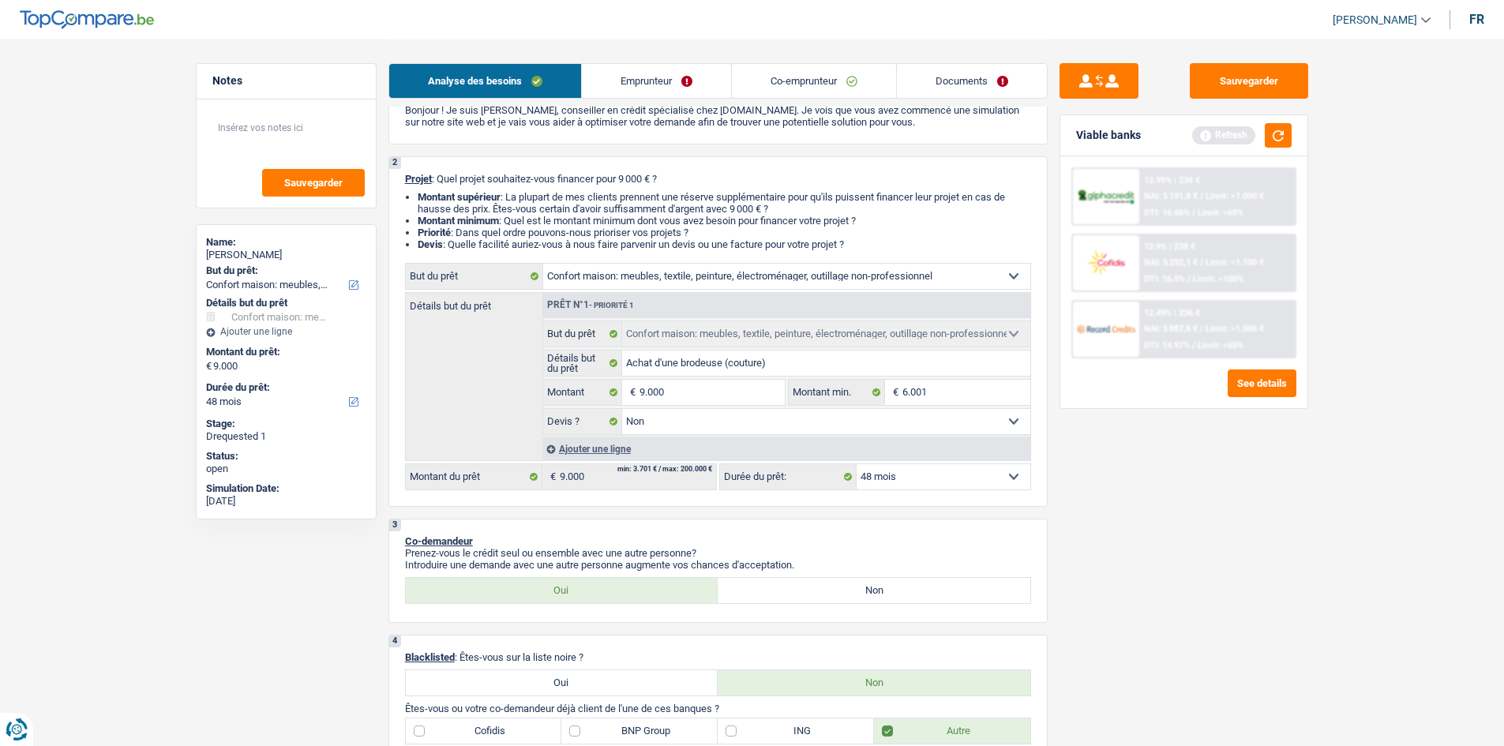
click at [1125, 452] on div "Sauvegarder Viable banks Refresh 12.99% | 238 € NAI: 5 191,8 € / Limit: >1.000 …" at bounding box center [1184, 392] width 272 height 658
click at [1282, 133] on button "button" at bounding box center [1278, 135] width 27 height 24
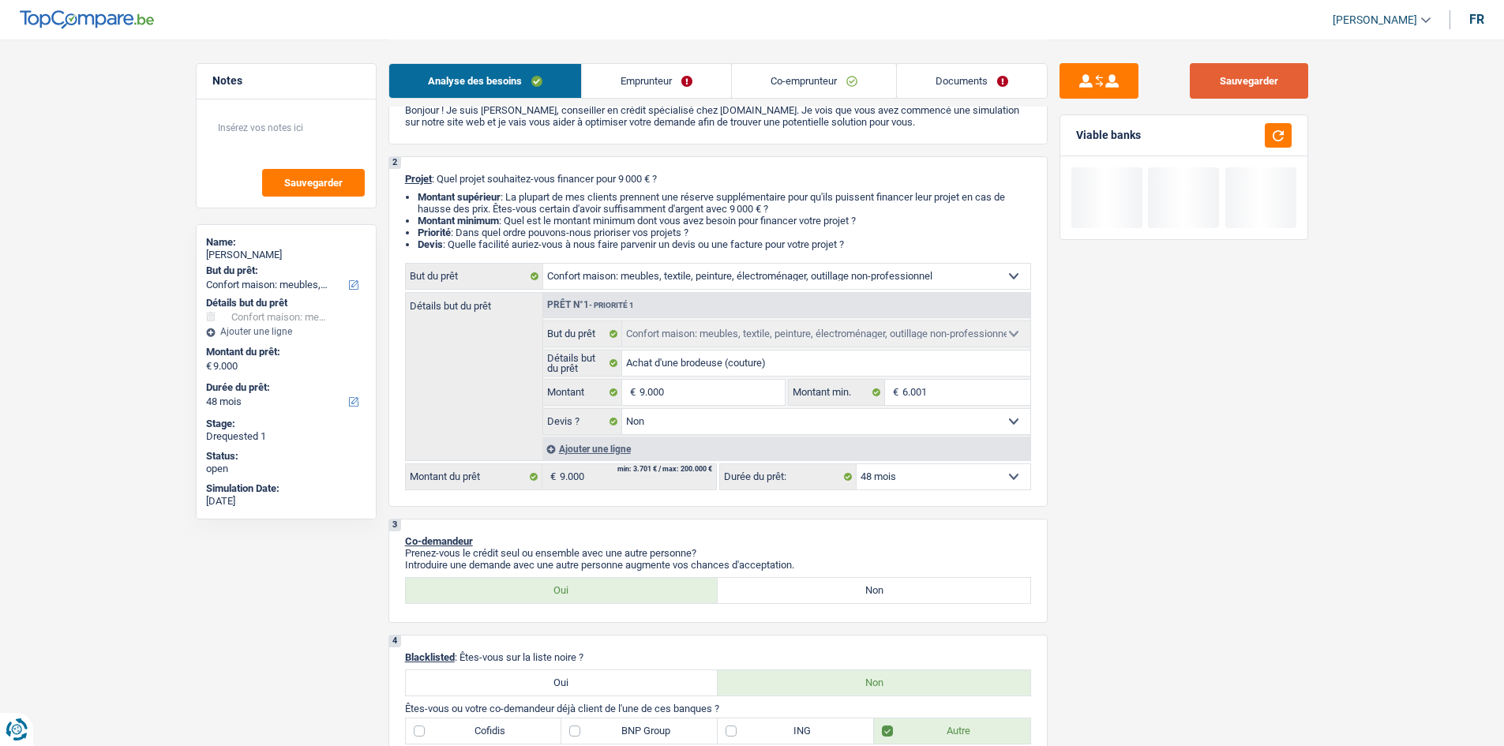
click at [1282, 77] on button "Sauvegarder" at bounding box center [1249, 81] width 118 height 36
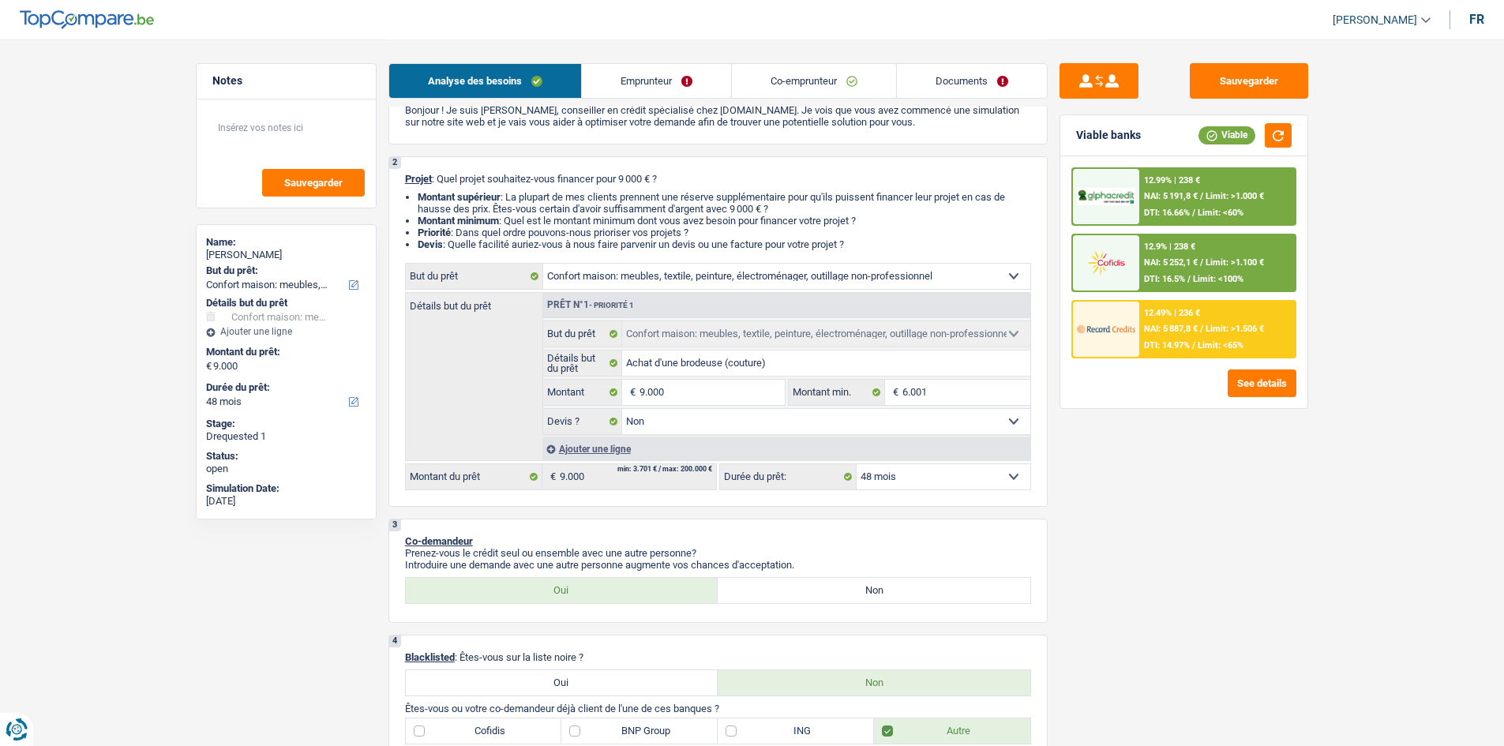
click at [637, 90] on link "Emprunteur" at bounding box center [656, 81] width 149 height 34
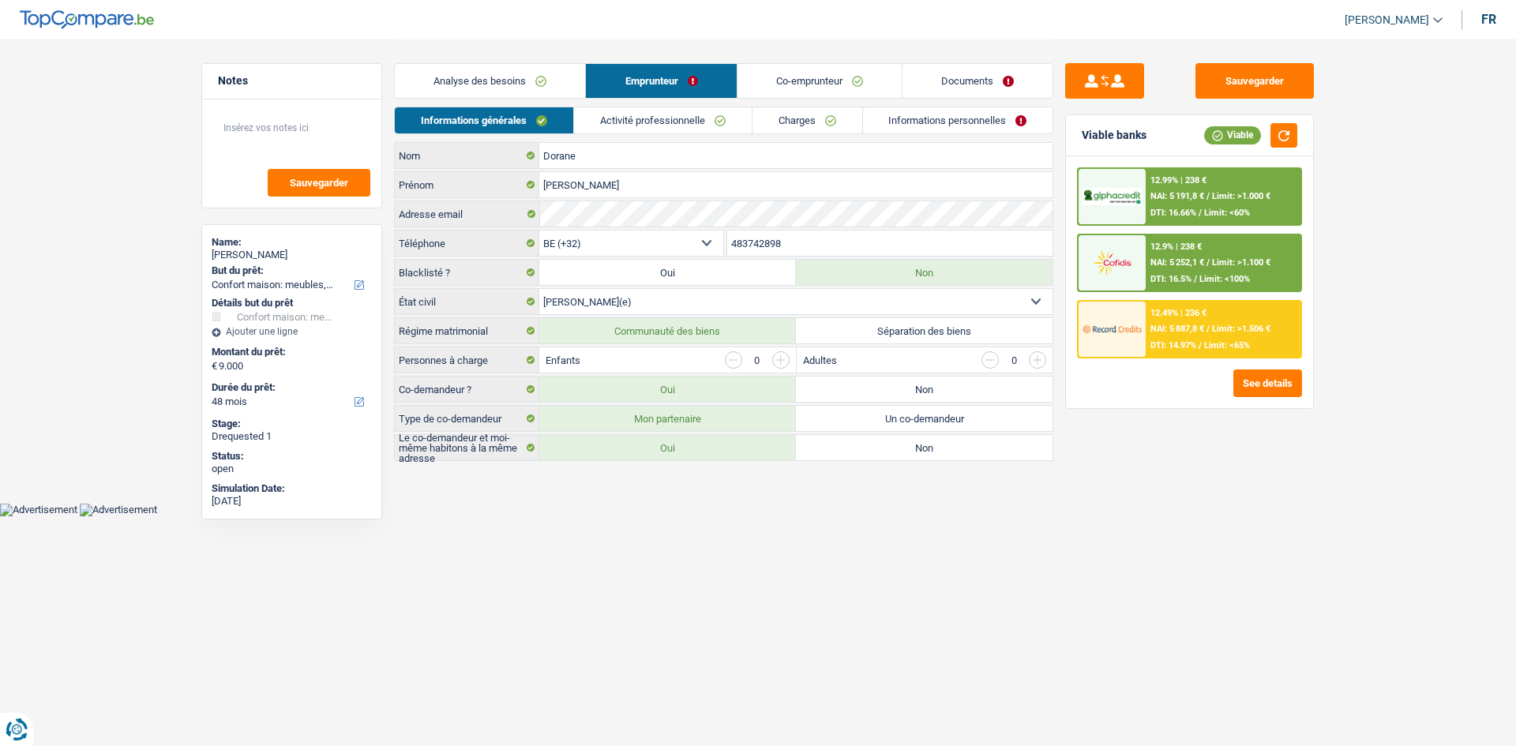
click at [711, 119] on link "Activité professionnelle" at bounding box center [663, 120] width 178 height 26
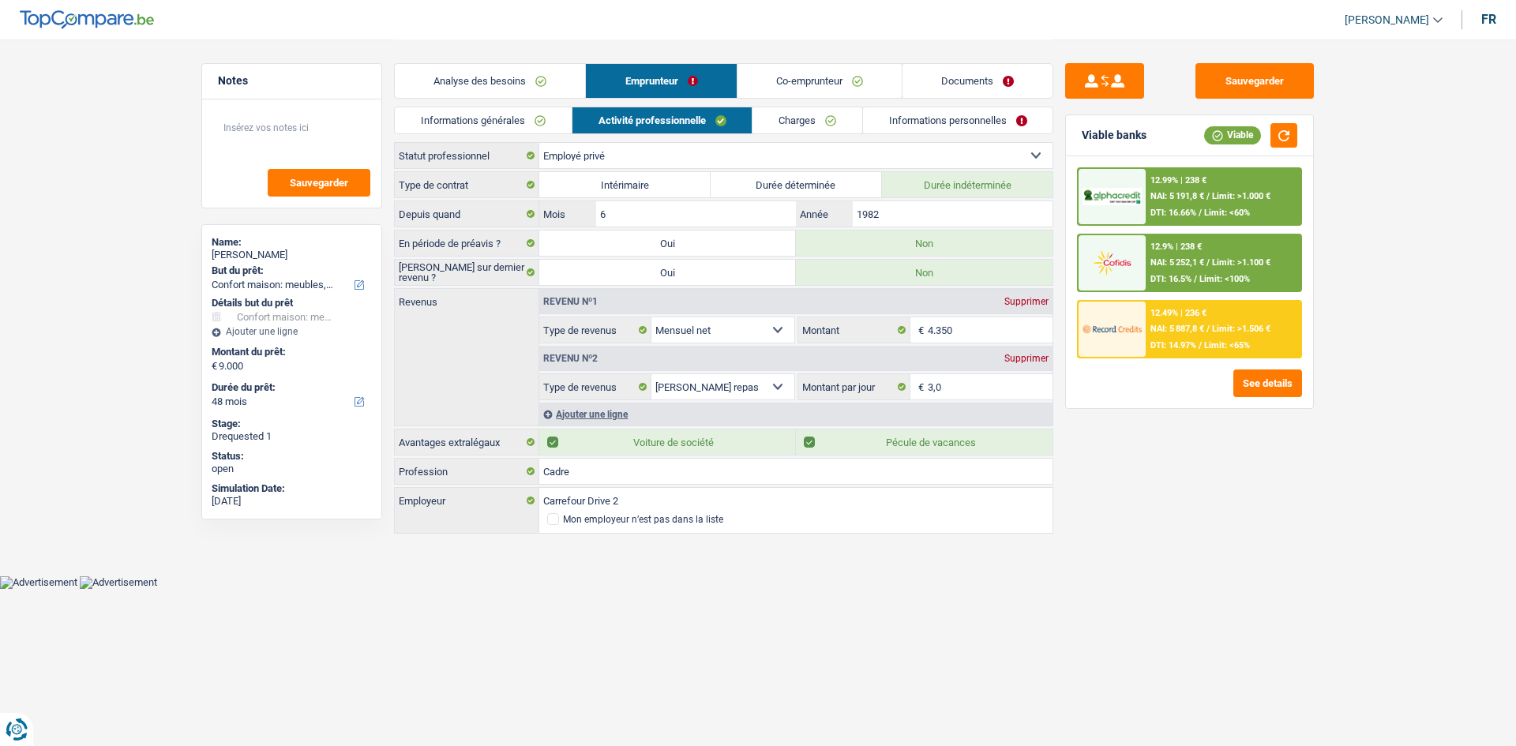
click at [803, 117] on link "Charges" at bounding box center [808, 120] width 110 height 26
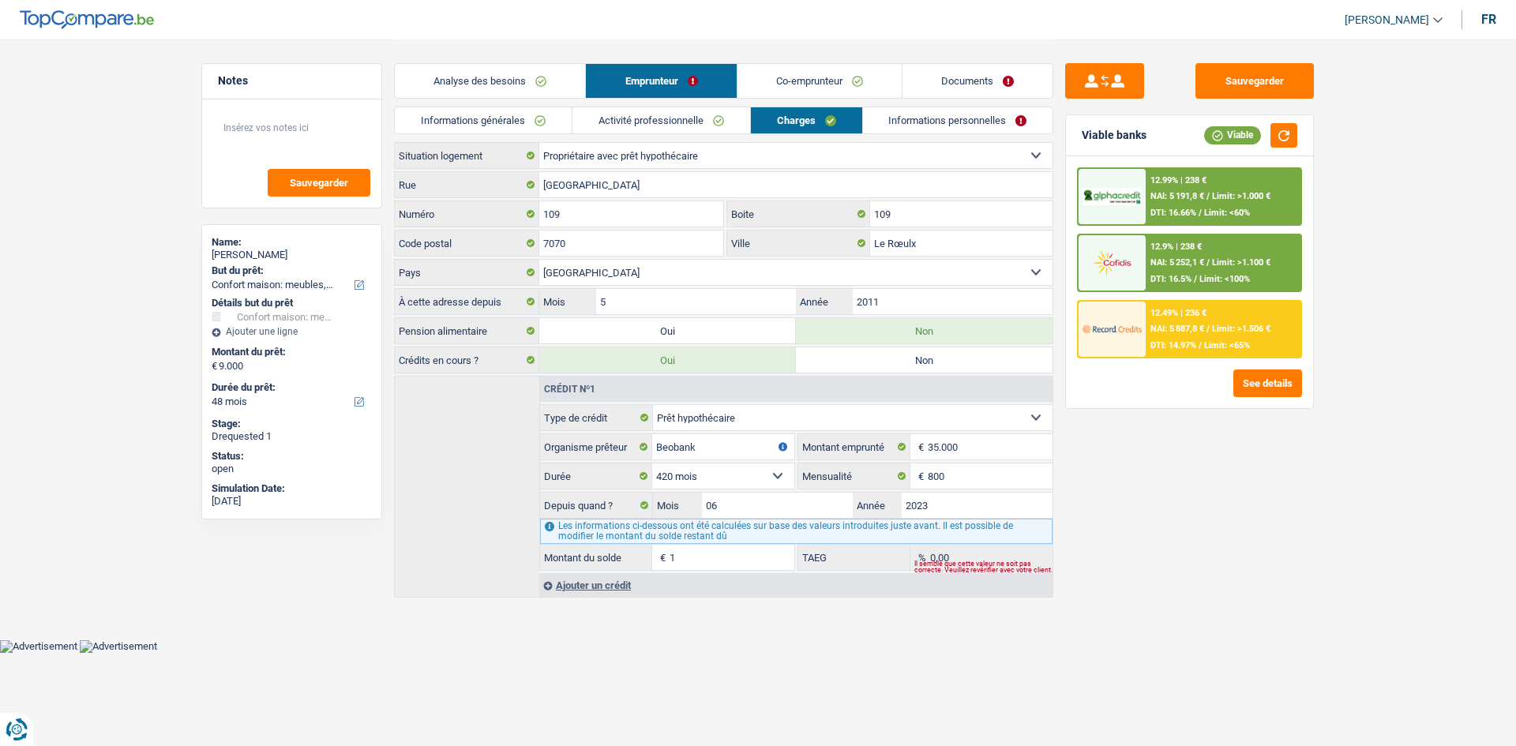
click at [926, 115] on link "Informations personnelles" at bounding box center [958, 120] width 190 height 26
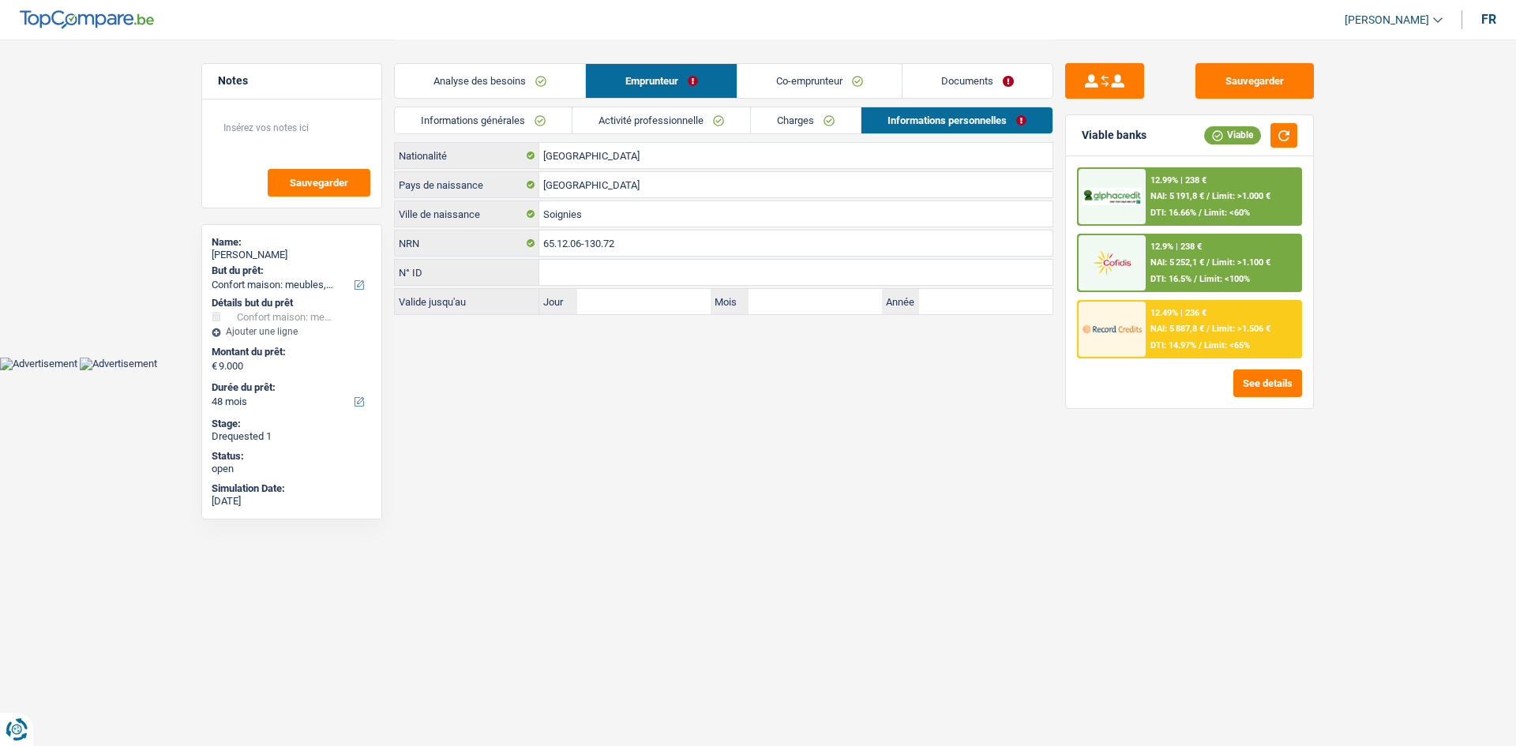
click at [848, 79] on link "Co-emprunteur" at bounding box center [820, 81] width 164 height 34
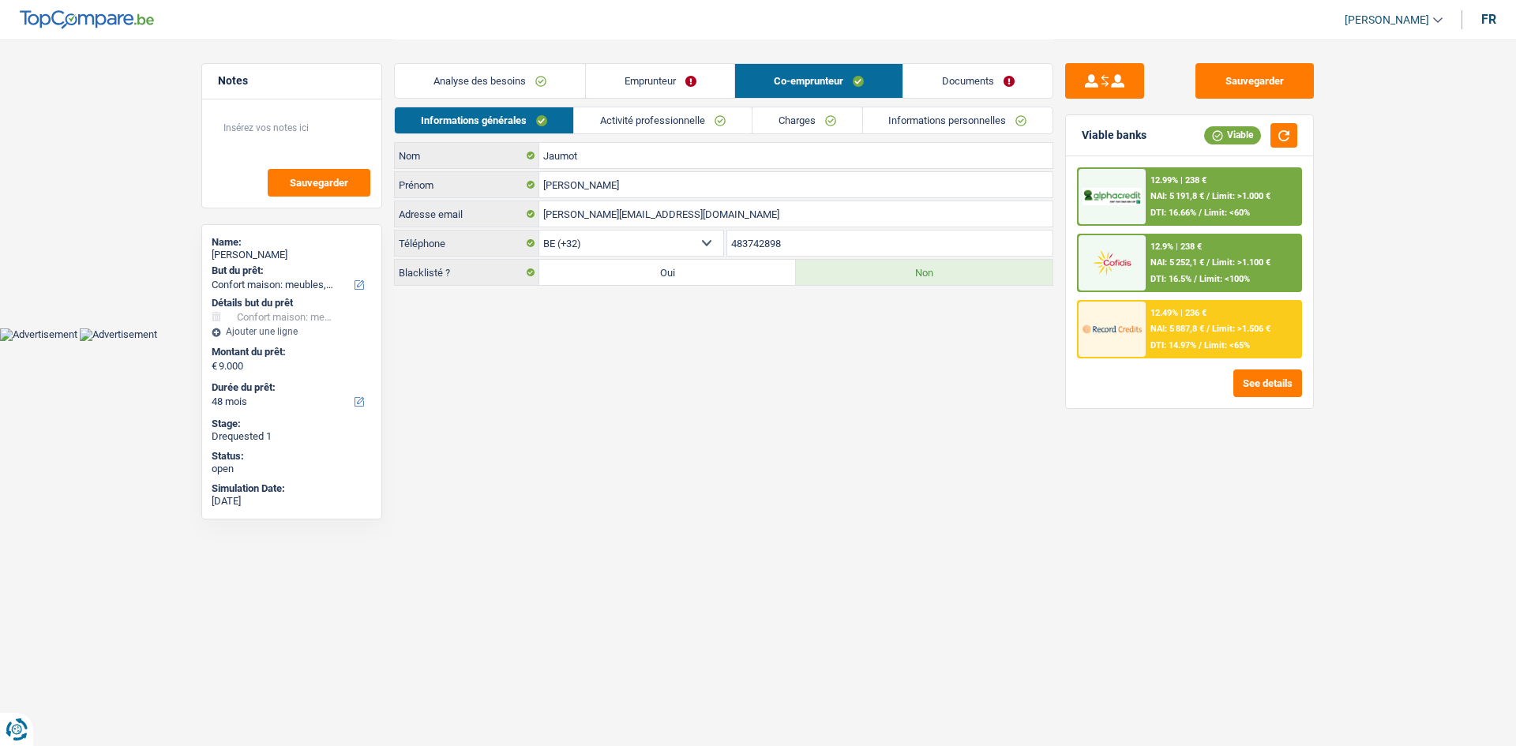
click at [855, 118] on link "Charges" at bounding box center [808, 120] width 110 height 26
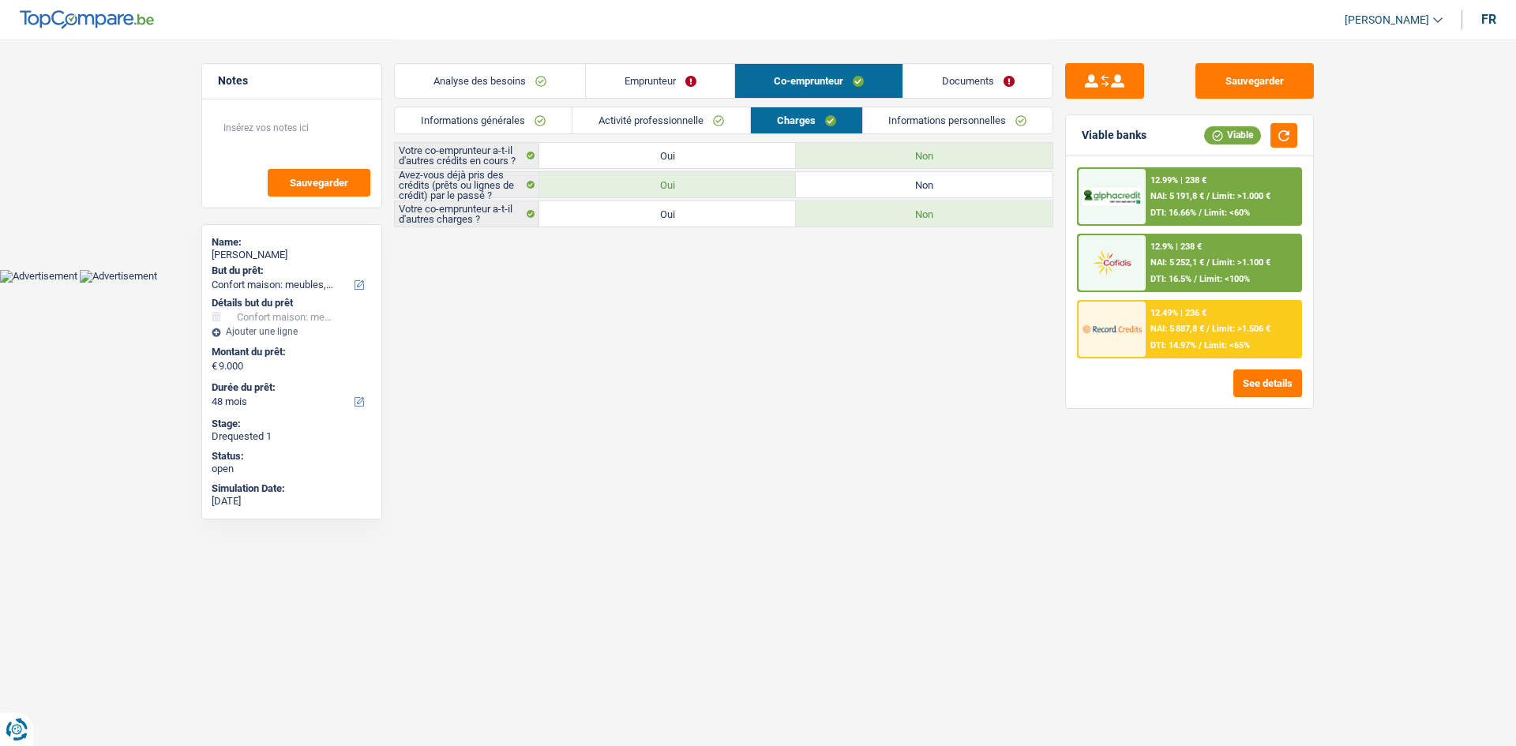
click at [979, 87] on link "Documents" at bounding box center [978, 81] width 150 height 34
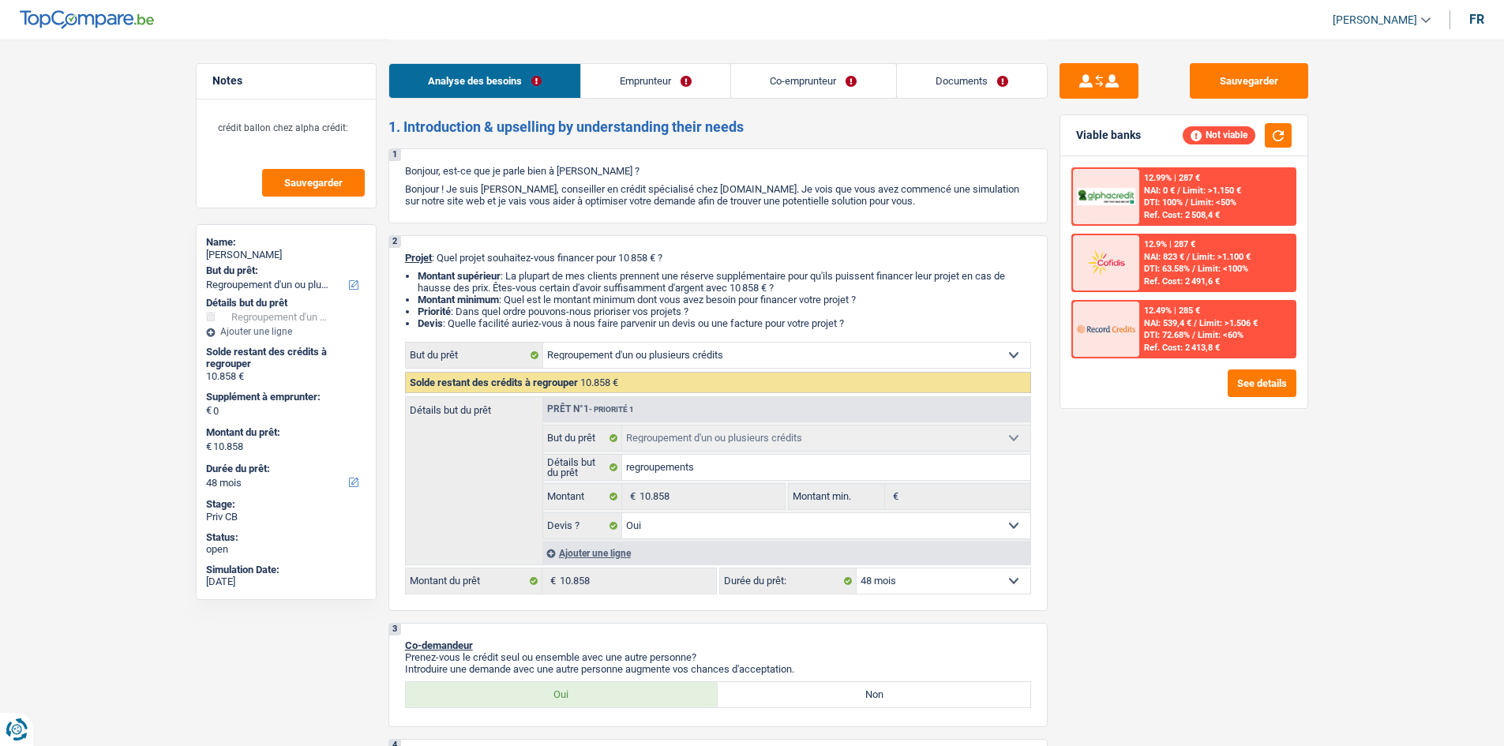
select select "refinancing"
select select "48"
select select "refinancing"
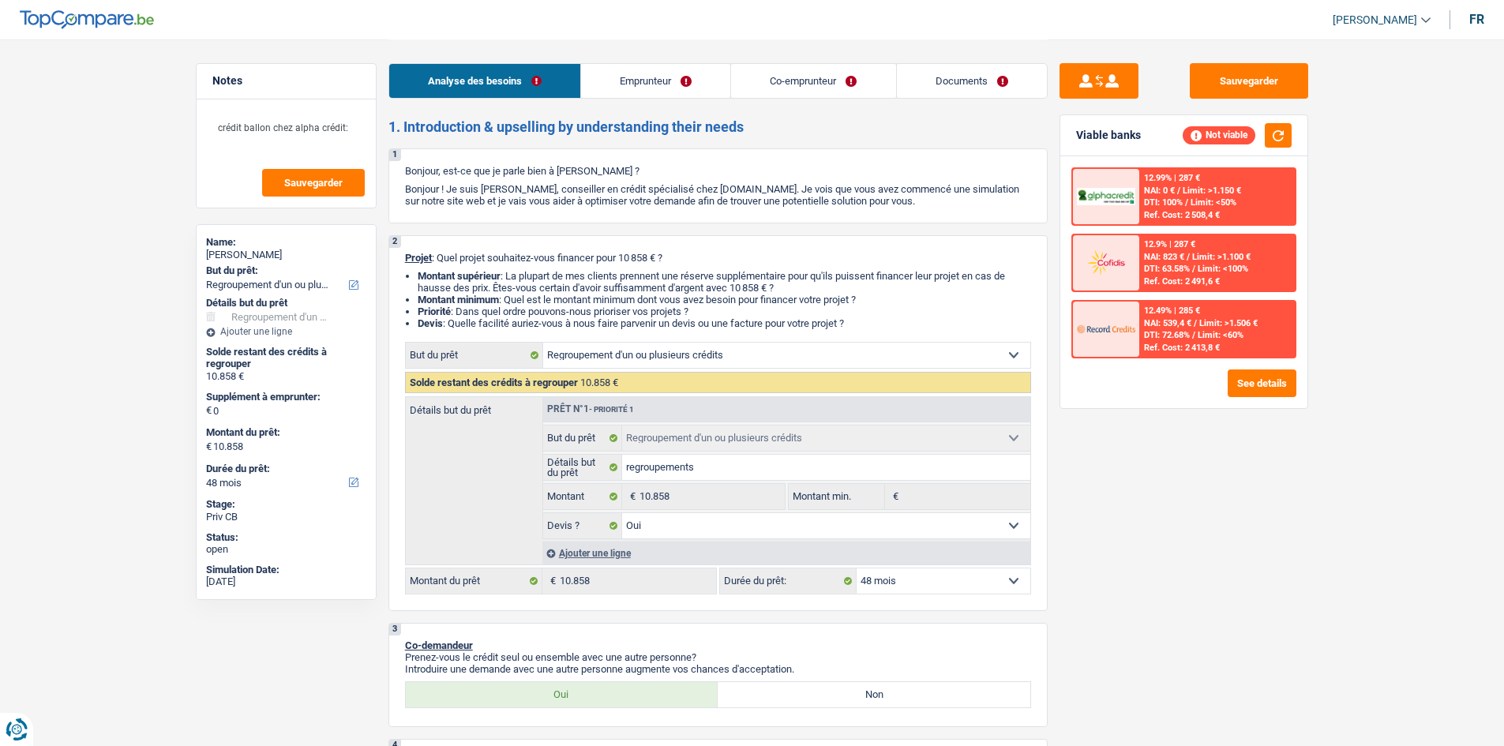
select select "yes"
select select "48"
select select "worker"
select select "privateEmployee"
select select "netSalary"
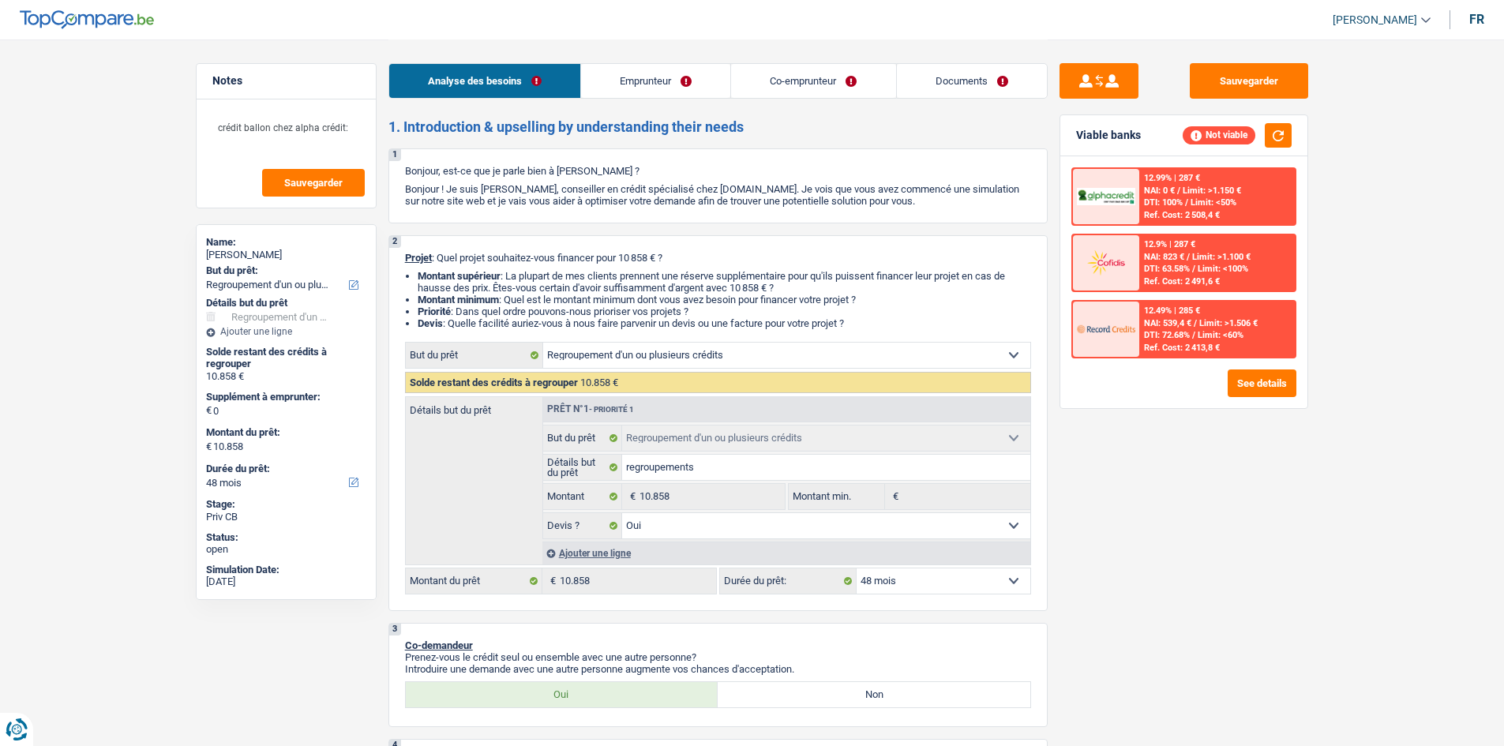
select select "mealVouchers"
select select "netSalary"
select select "mealVouchers"
select select "rents"
select select "carLoan"
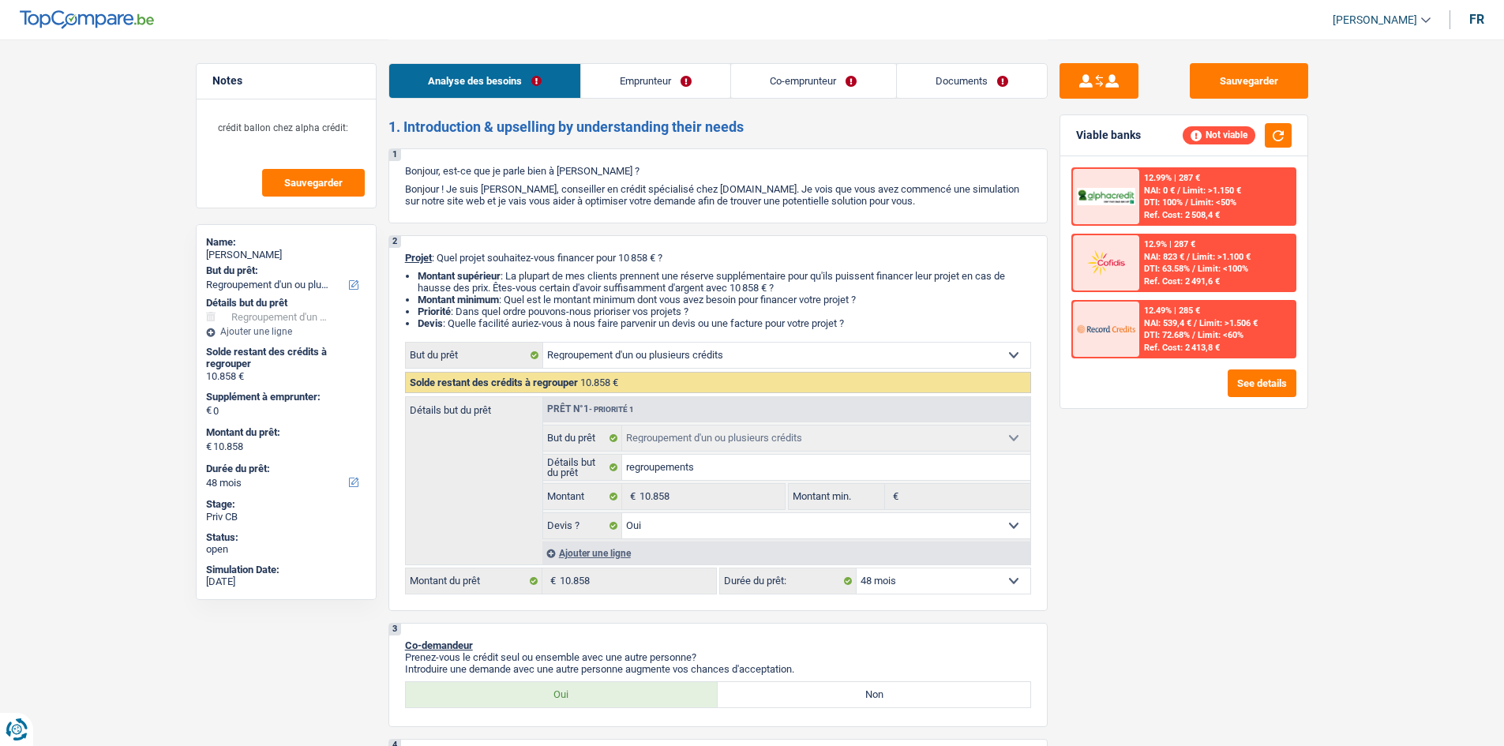
select select "48"
select select "cardOrCredit"
select select "refinancing"
select select "yes"
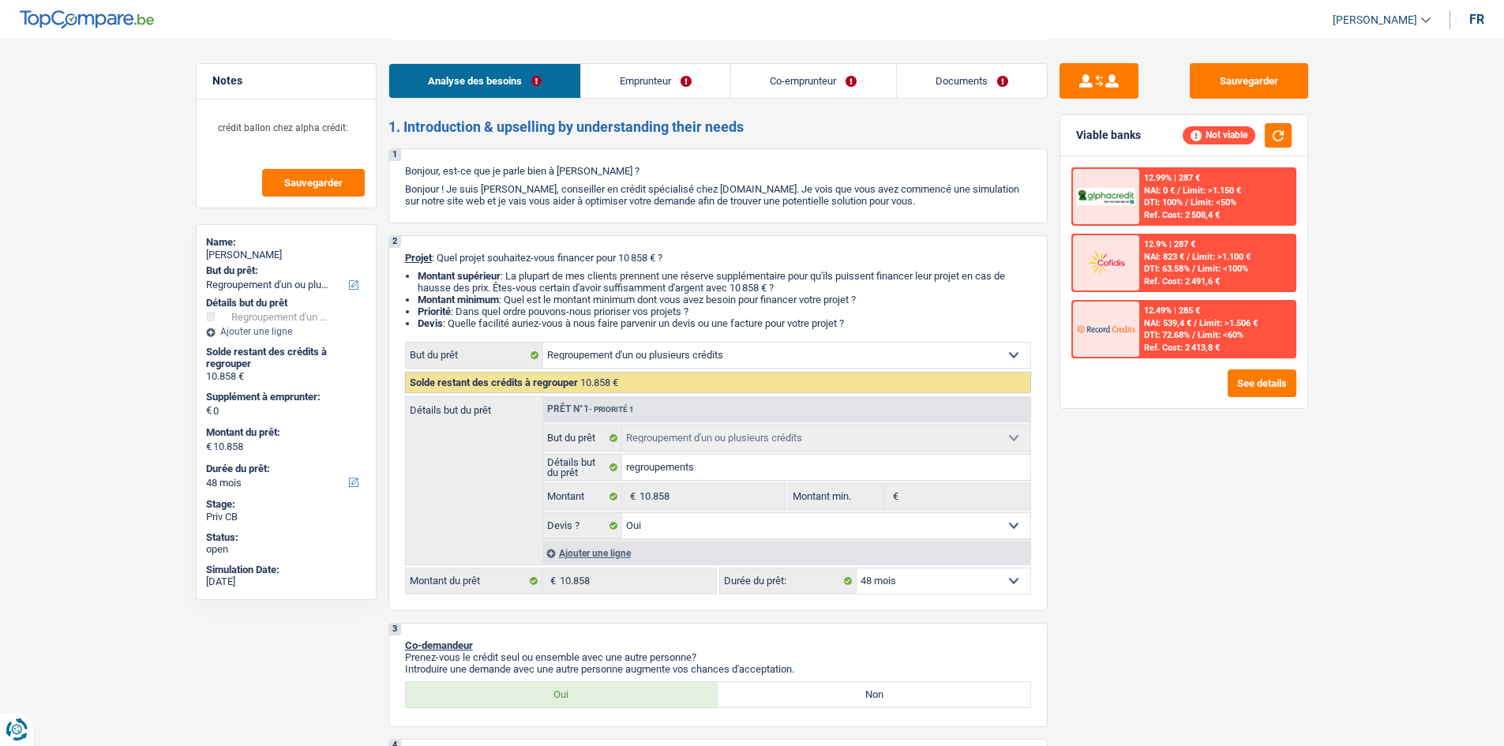
select select "48"
click at [1124, 513] on div "Sauvegarder Viable banks Not viable 12.99% | 287 € NAI: 0 € / Limit: >1.150 € D…" at bounding box center [1184, 392] width 272 height 658
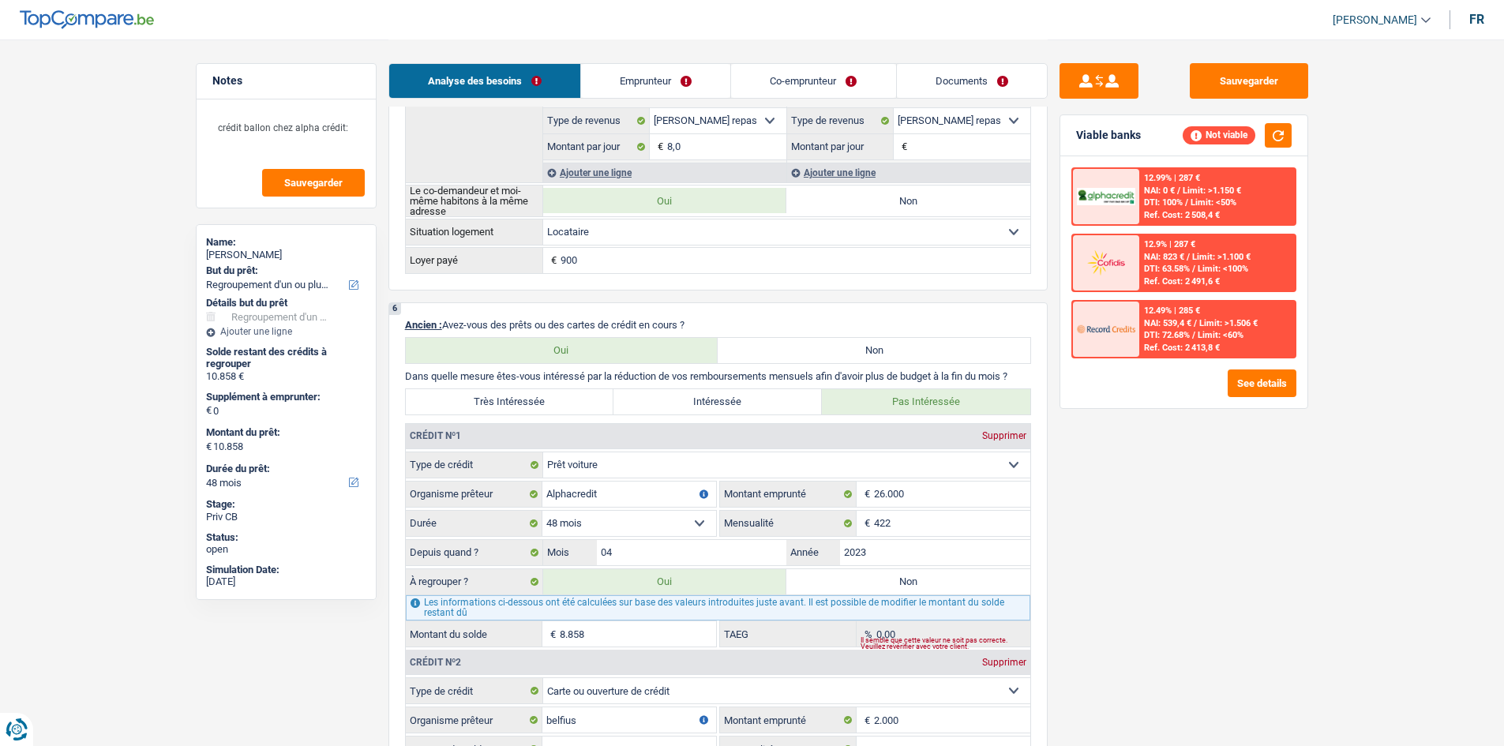
scroll to position [1185, 0]
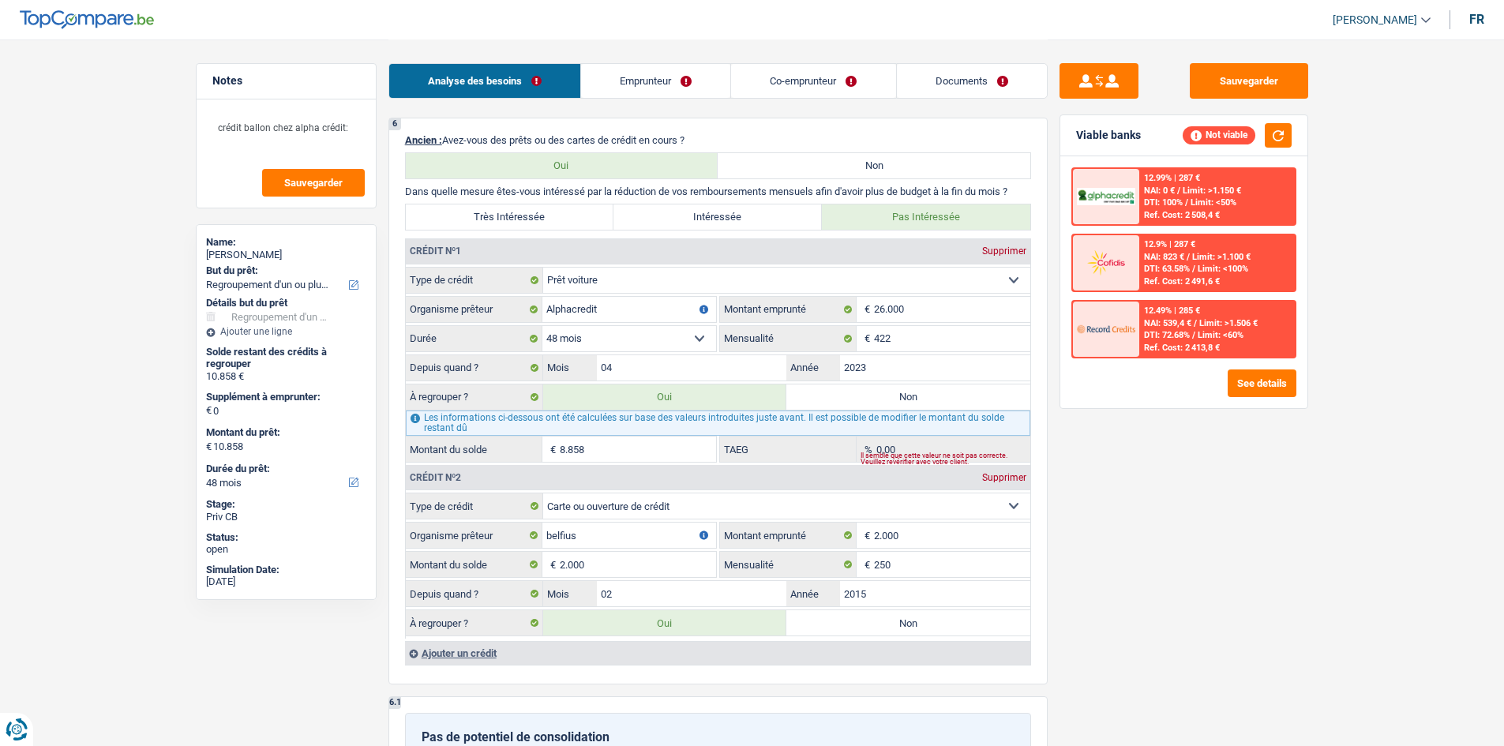
click at [584, 209] on label "Très Intéressée" at bounding box center [510, 217] width 208 height 25
click at [584, 209] on input "Très Intéressée" at bounding box center [510, 217] width 208 height 25
radio input "true"
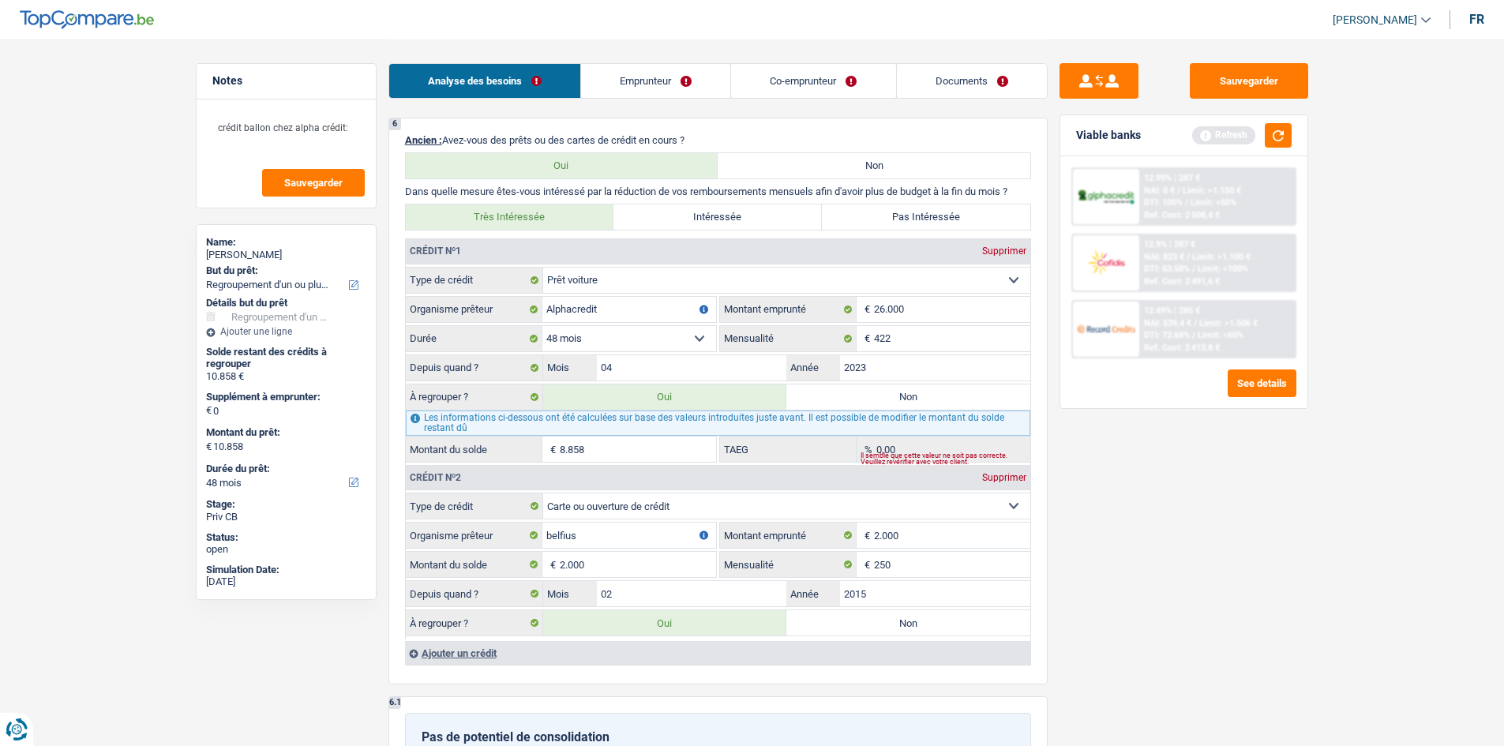
drag, startPoint x: 1189, startPoint y: 539, endPoint x: 1187, endPoint y: 516, distance: 23.0
click at [1189, 539] on div "Sauvegarder Viable banks Refresh 12.99% | 287 € NAI: 0 € / Limit: >1.150 € DTI:…" at bounding box center [1184, 392] width 272 height 658
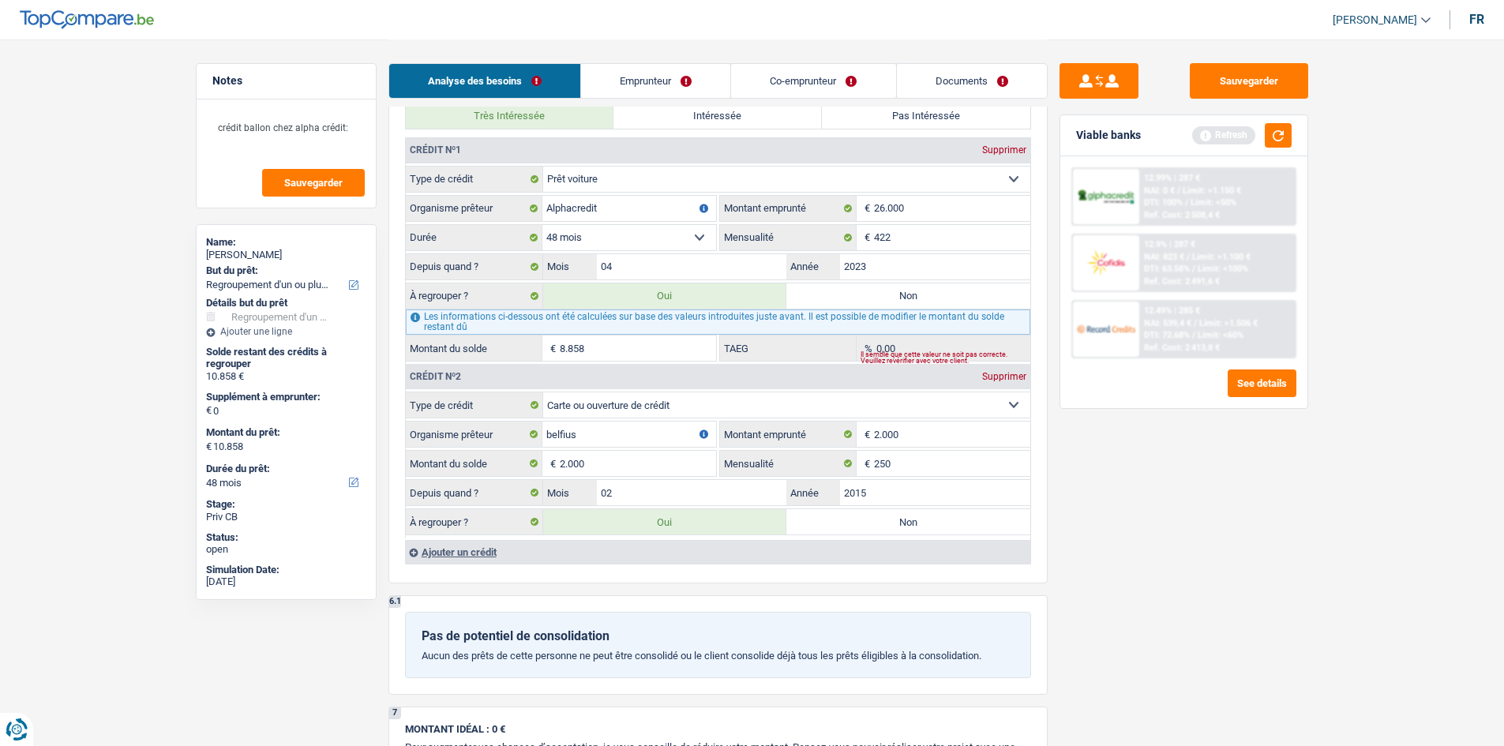
scroll to position [1343, 0]
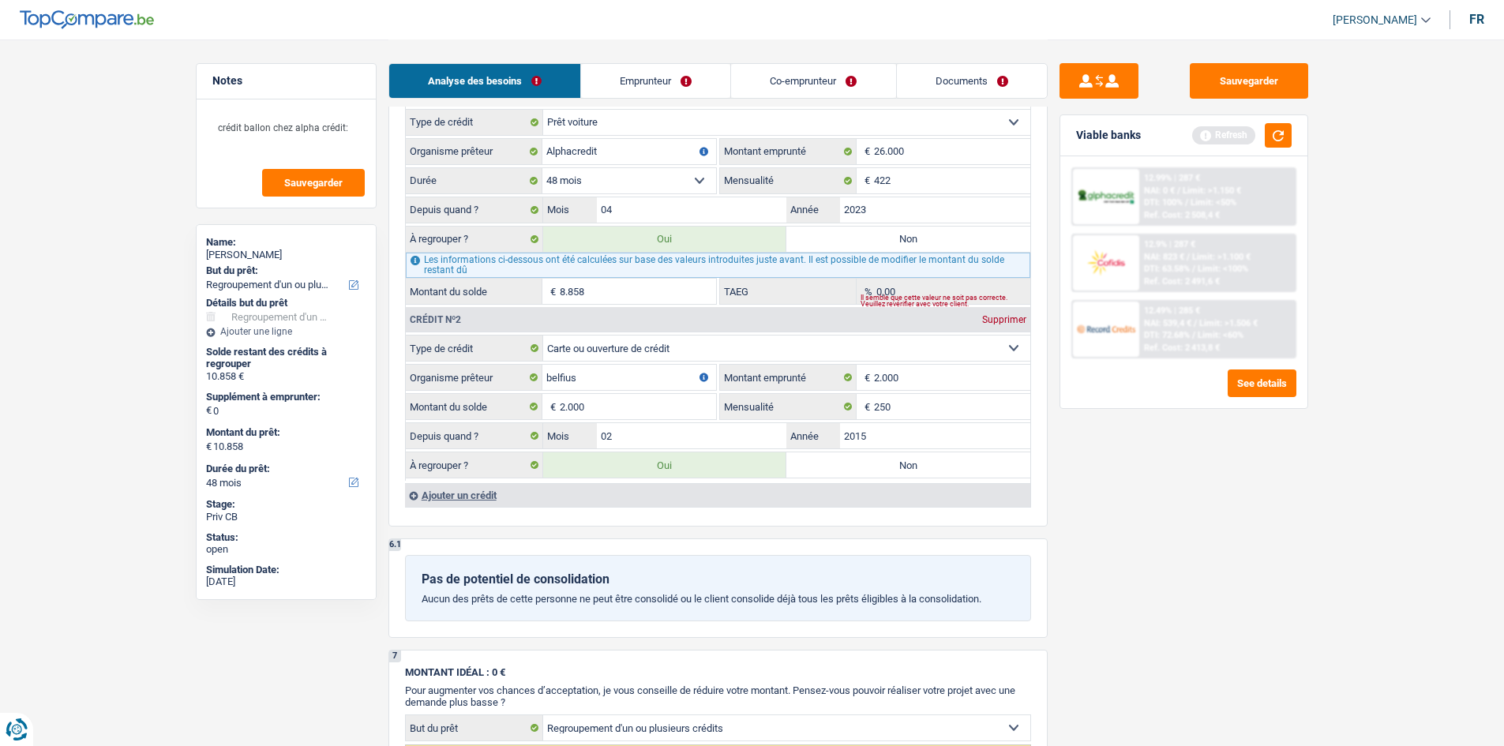
click at [639, 291] on input "8.858" at bounding box center [638, 291] width 156 height 25
click at [698, 197] on input "04" at bounding box center [692, 209] width 190 height 25
type input "3"
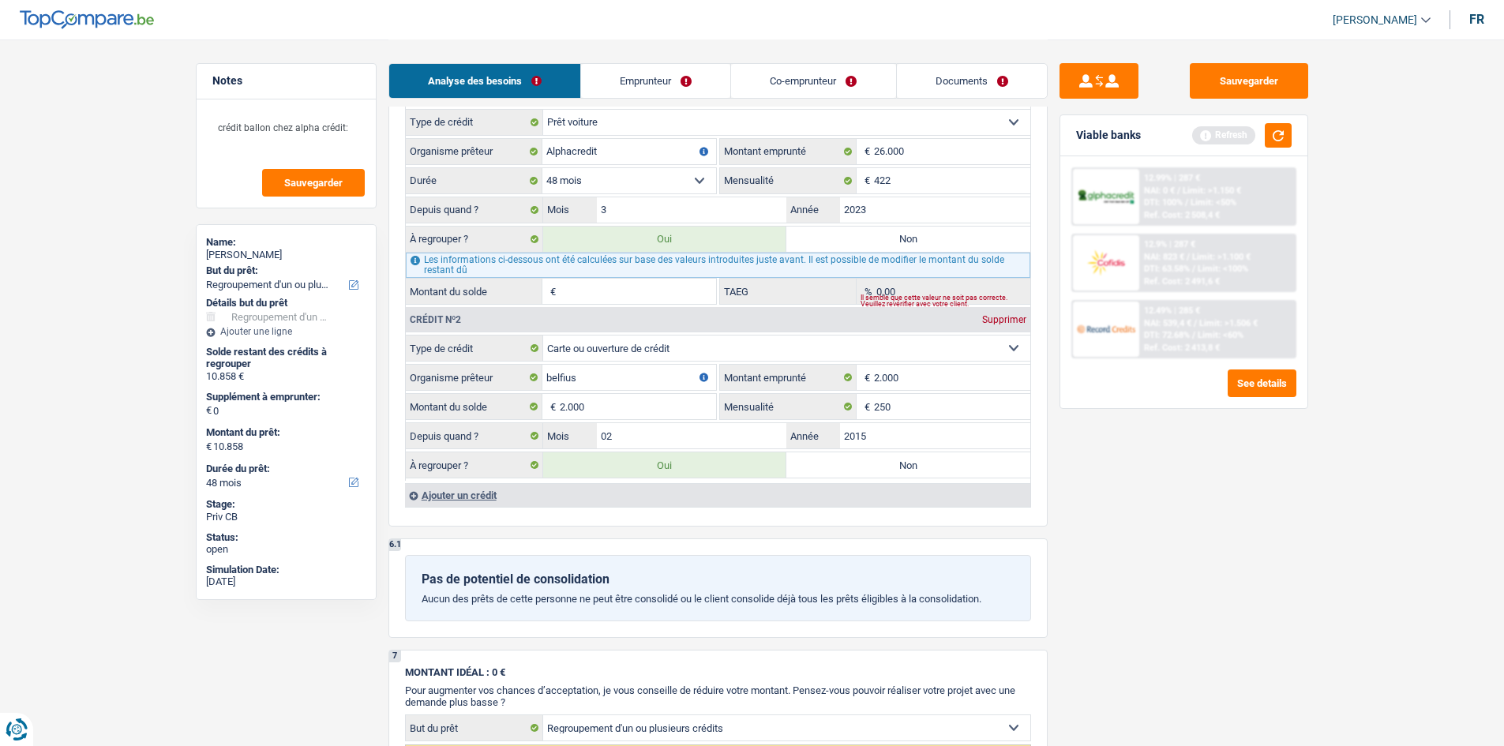
click at [1283, 553] on div "Sauvegarder Viable banks Refresh 12.99% | 287 € NAI: 0 € / Limit: >1.150 € DTI:…" at bounding box center [1184, 392] width 272 height 658
type input "9.846"
type input "7.846"
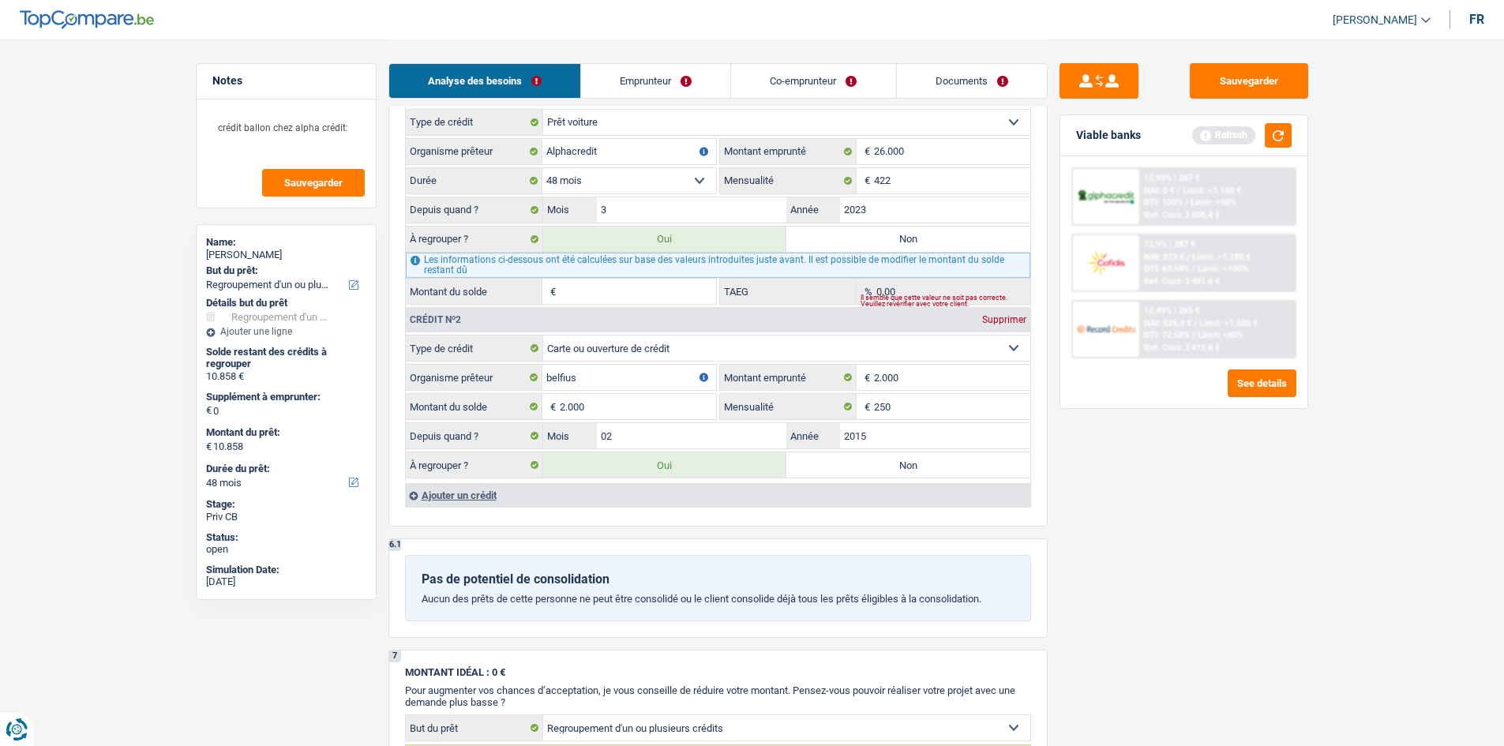
type input "9.846"
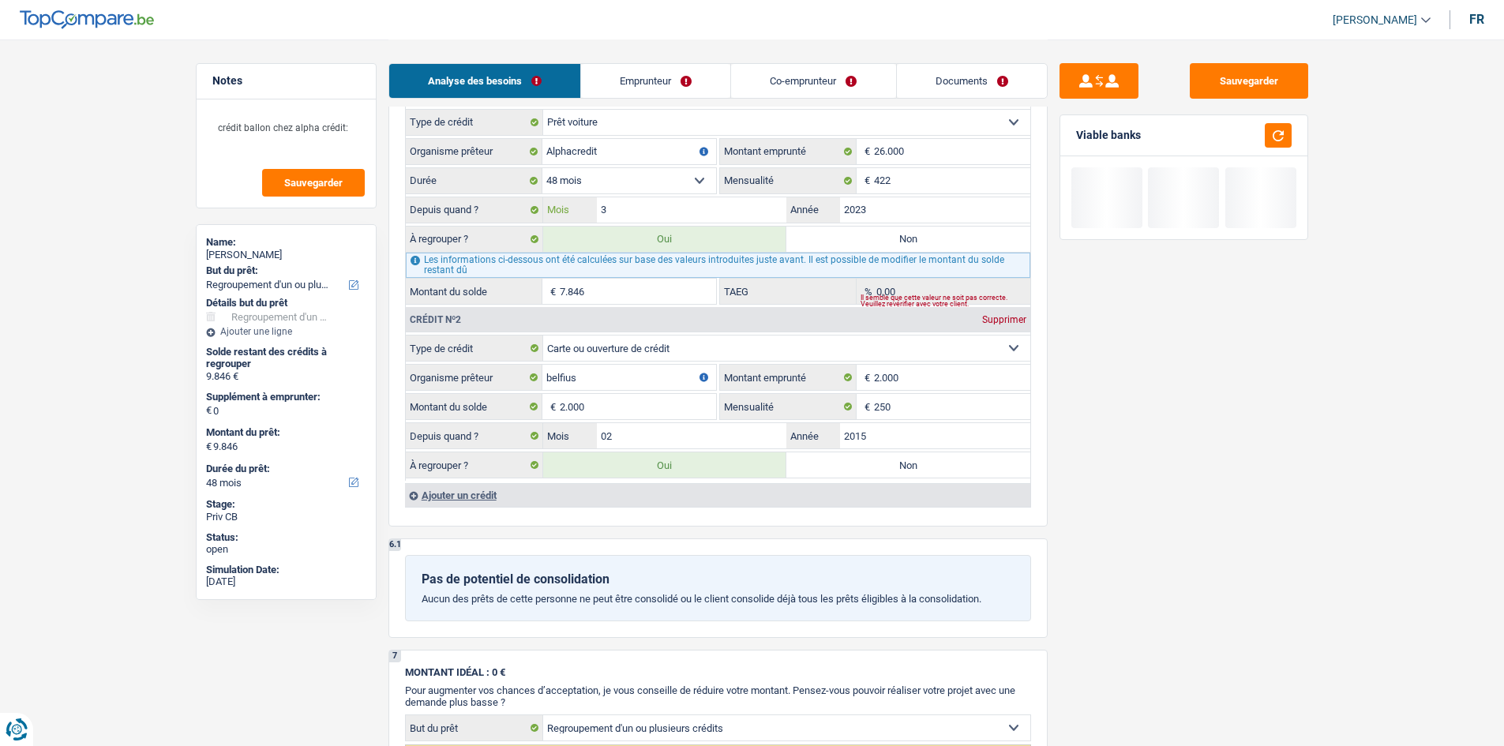
click at [729, 206] on input "3" at bounding box center [692, 209] width 190 height 25
type input "4"
click at [1206, 503] on div "Sauvegarder Viable banks" at bounding box center [1184, 392] width 272 height 658
type input "10.350"
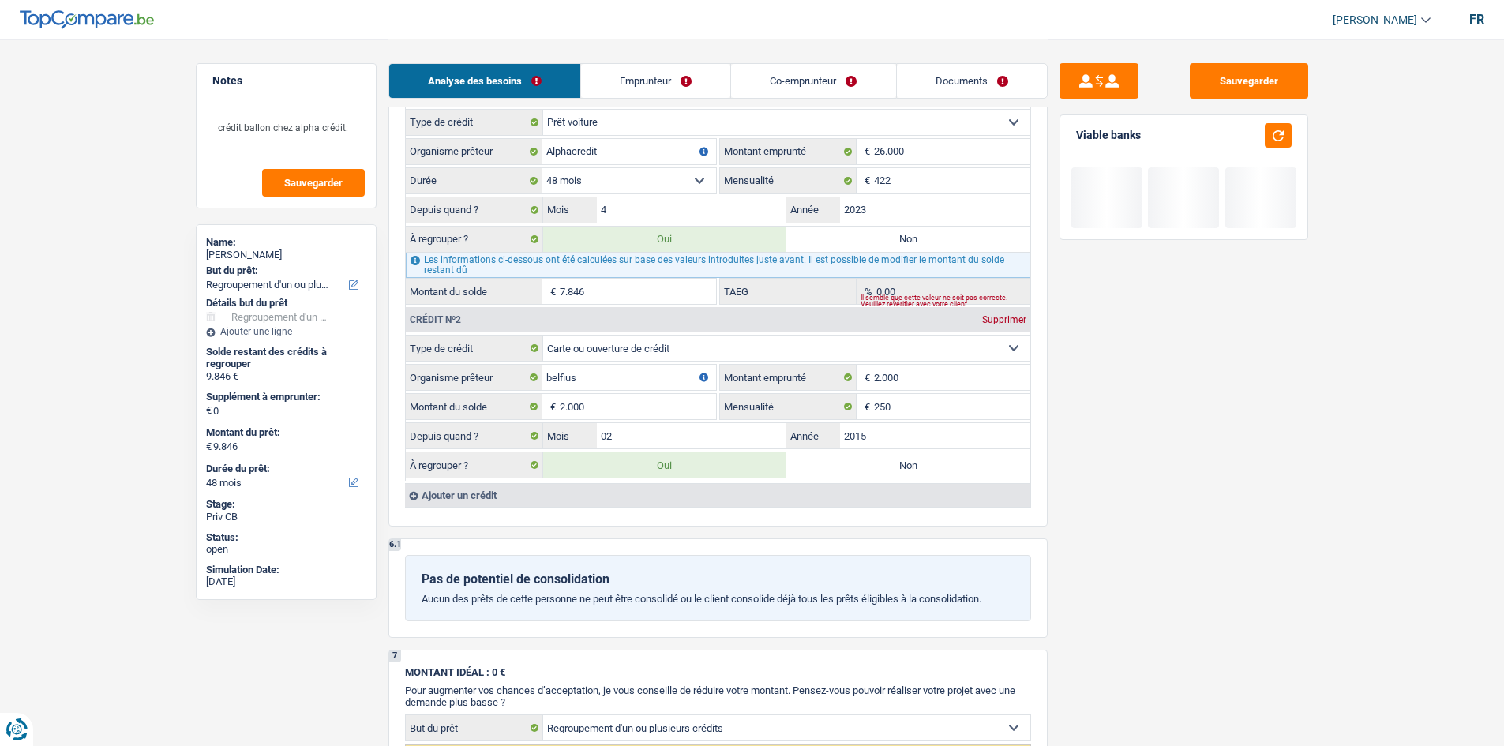
type input "10.350"
type input "8.350"
type input "10.350"
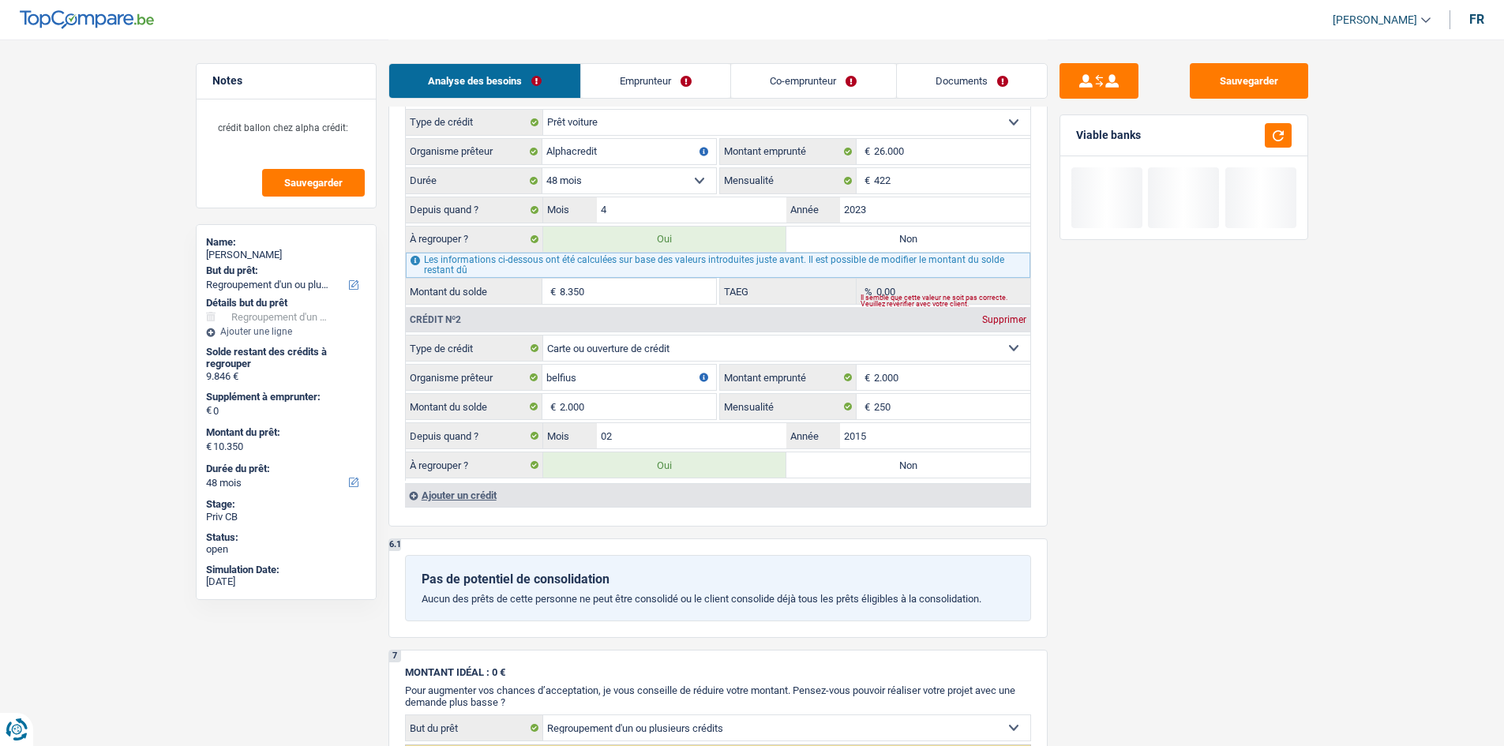
select select "60"
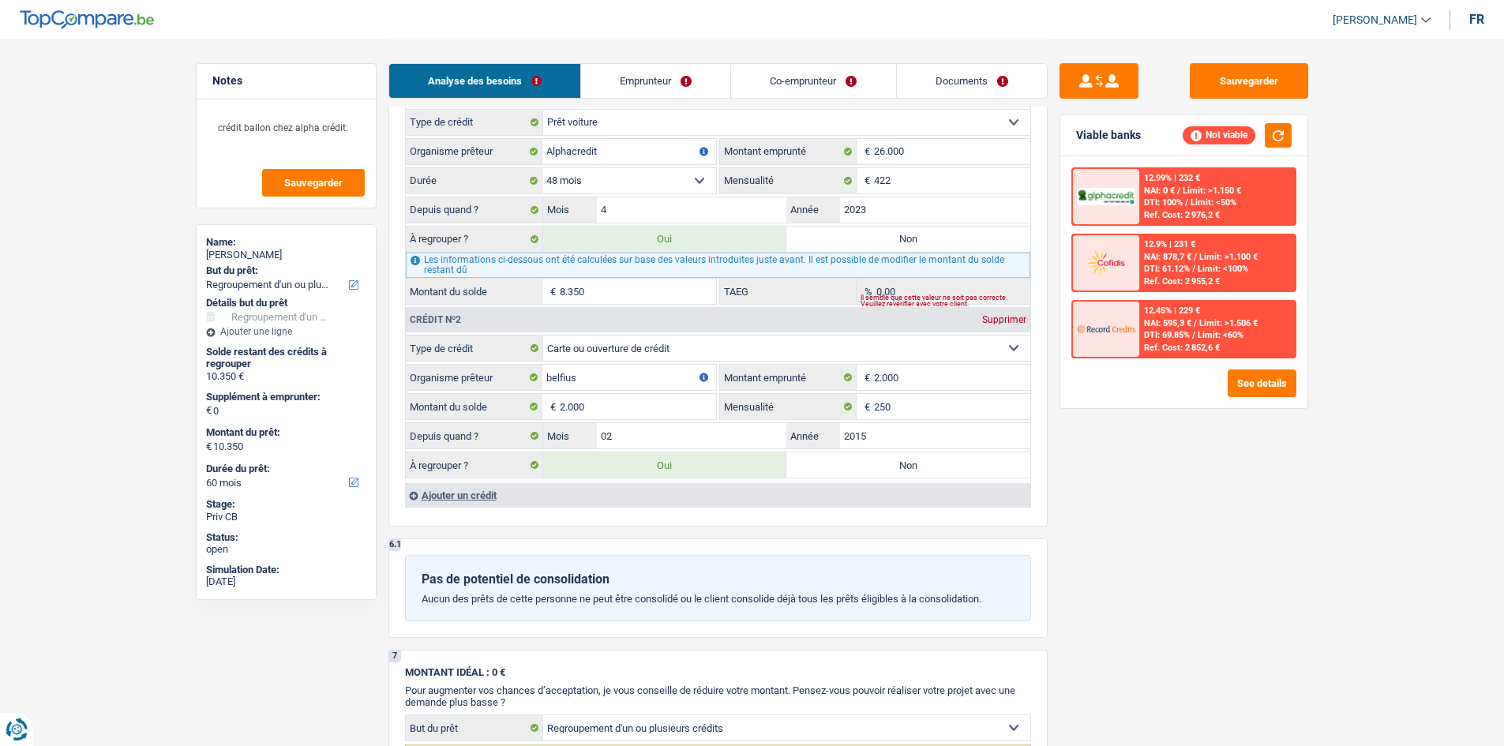
click at [681, 277] on div "Les informations ci-dessous ont été calculées sur base des valeurs introduites …" at bounding box center [718, 265] width 625 height 25
click at [682, 289] on input "8.350" at bounding box center [638, 291] width 156 height 25
click at [629, 296] on input "8.350" at bounding box center [638, 291] width 156 height 25
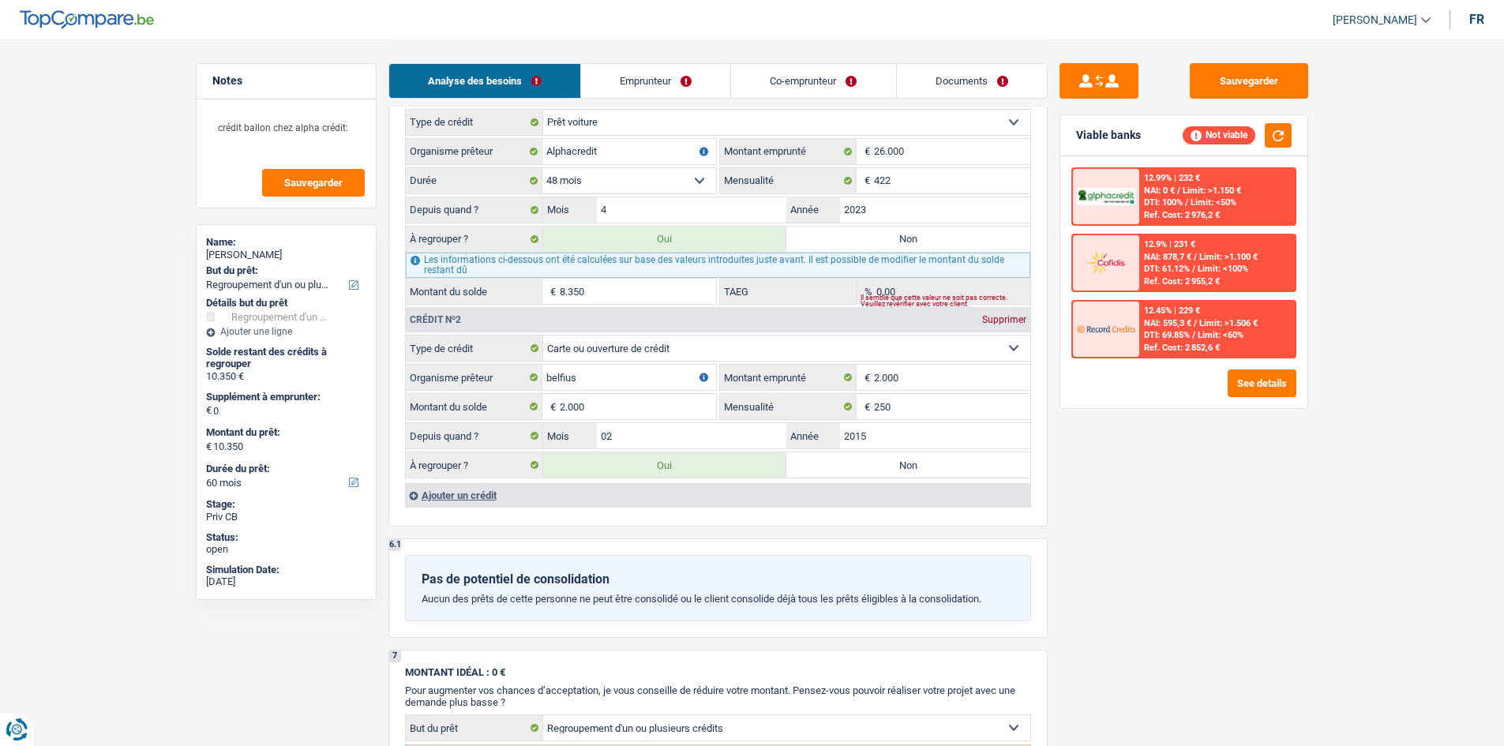
type input "2.001"
select select "24"
type input "2.001"
select select "24"
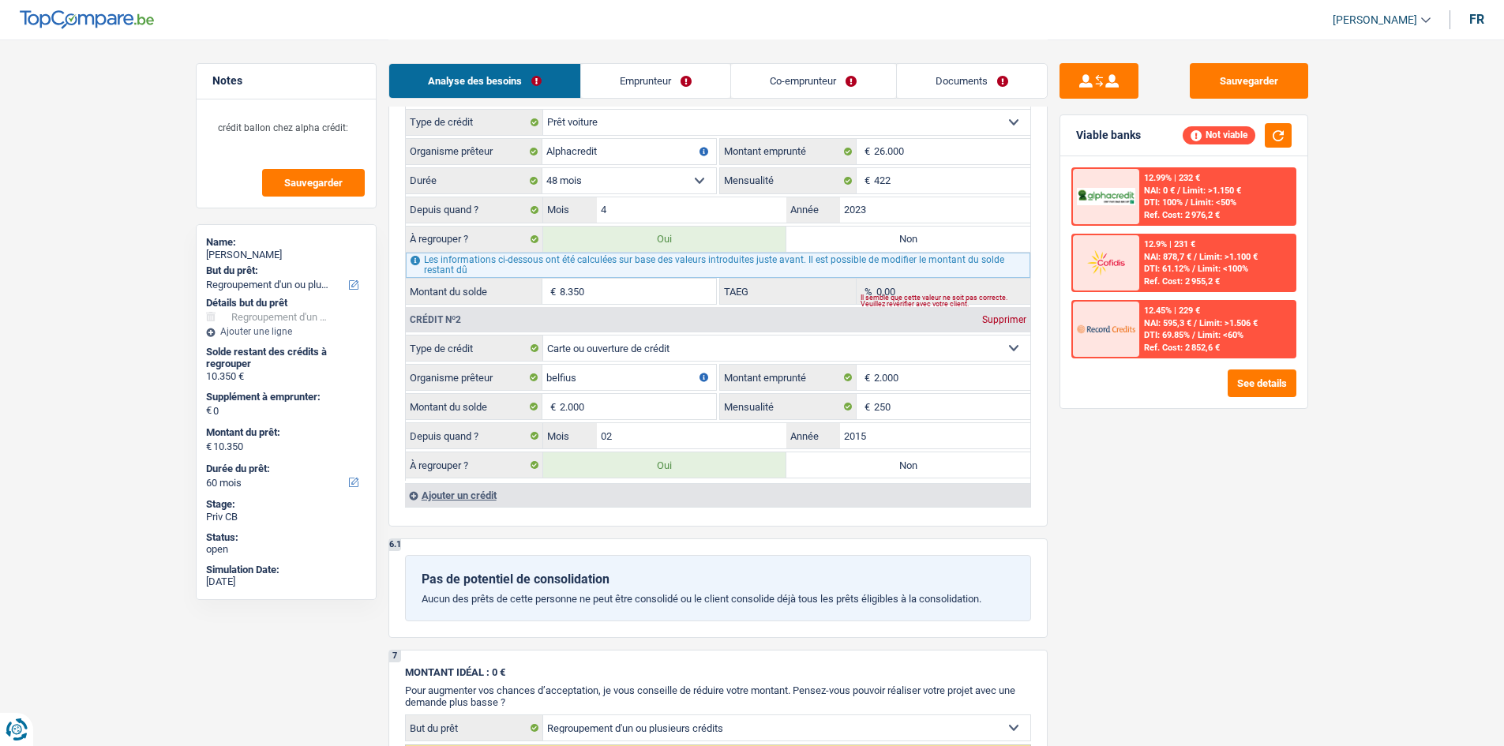
type input "1"
type input "2.001"
select select "24"
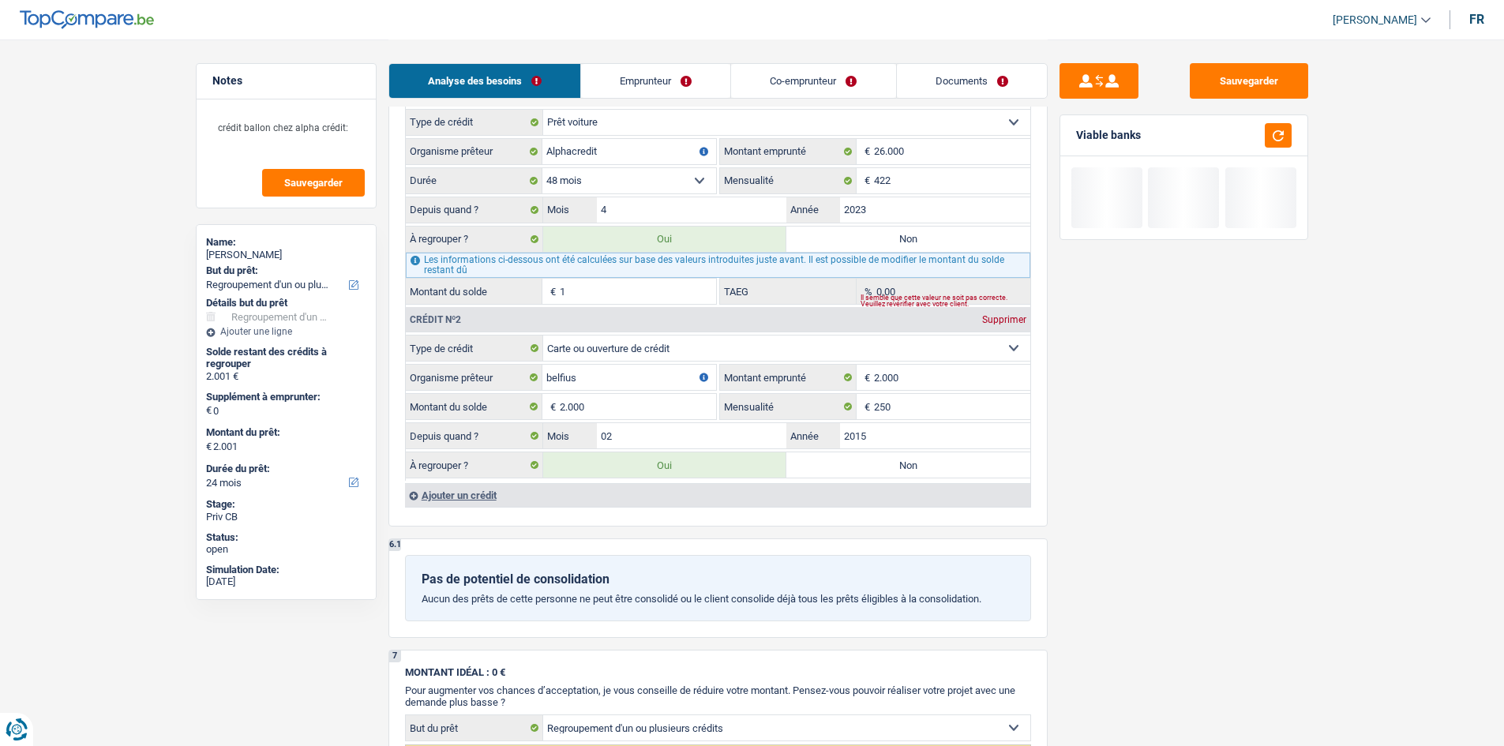
type input "17"
type input "2.017"
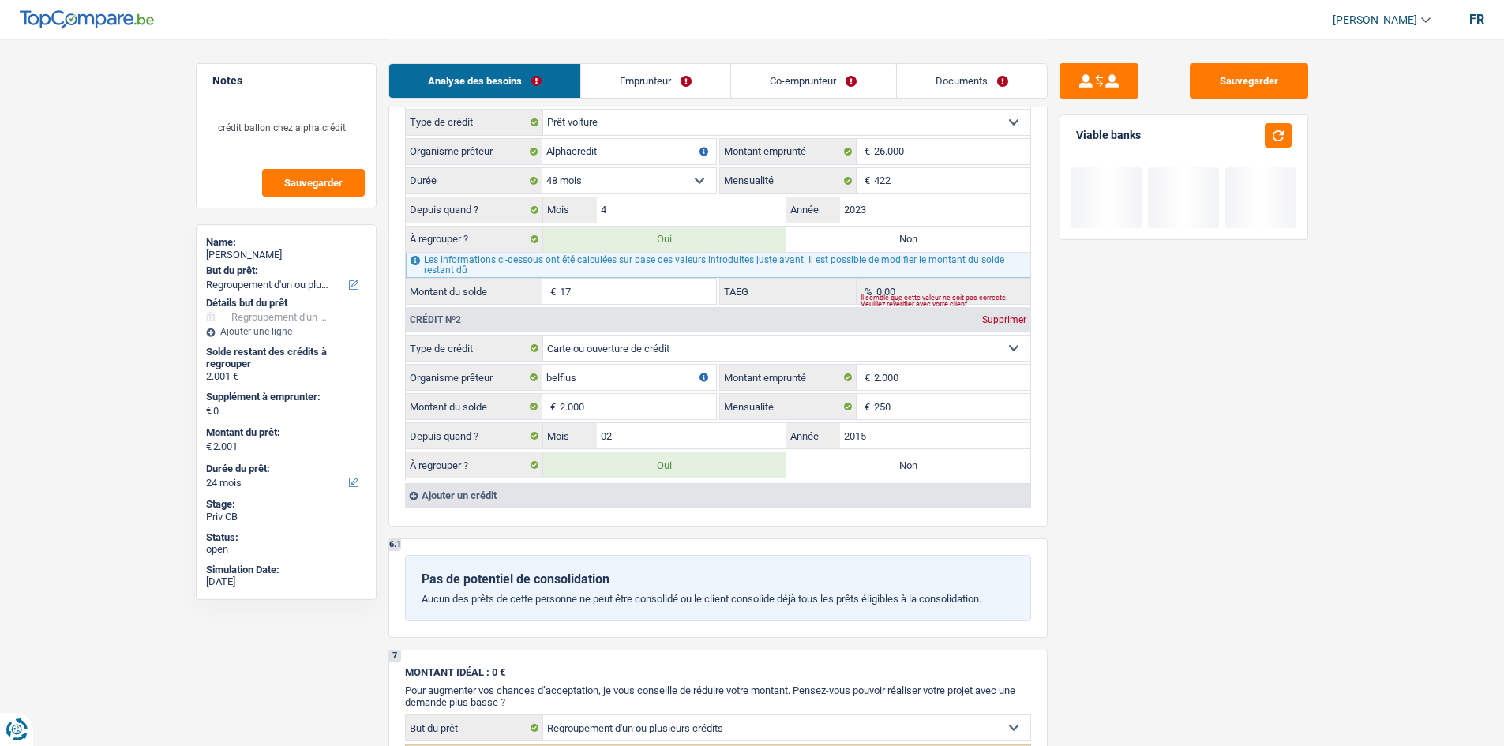
type input "2.017"
type input "2.172"
type input "172"
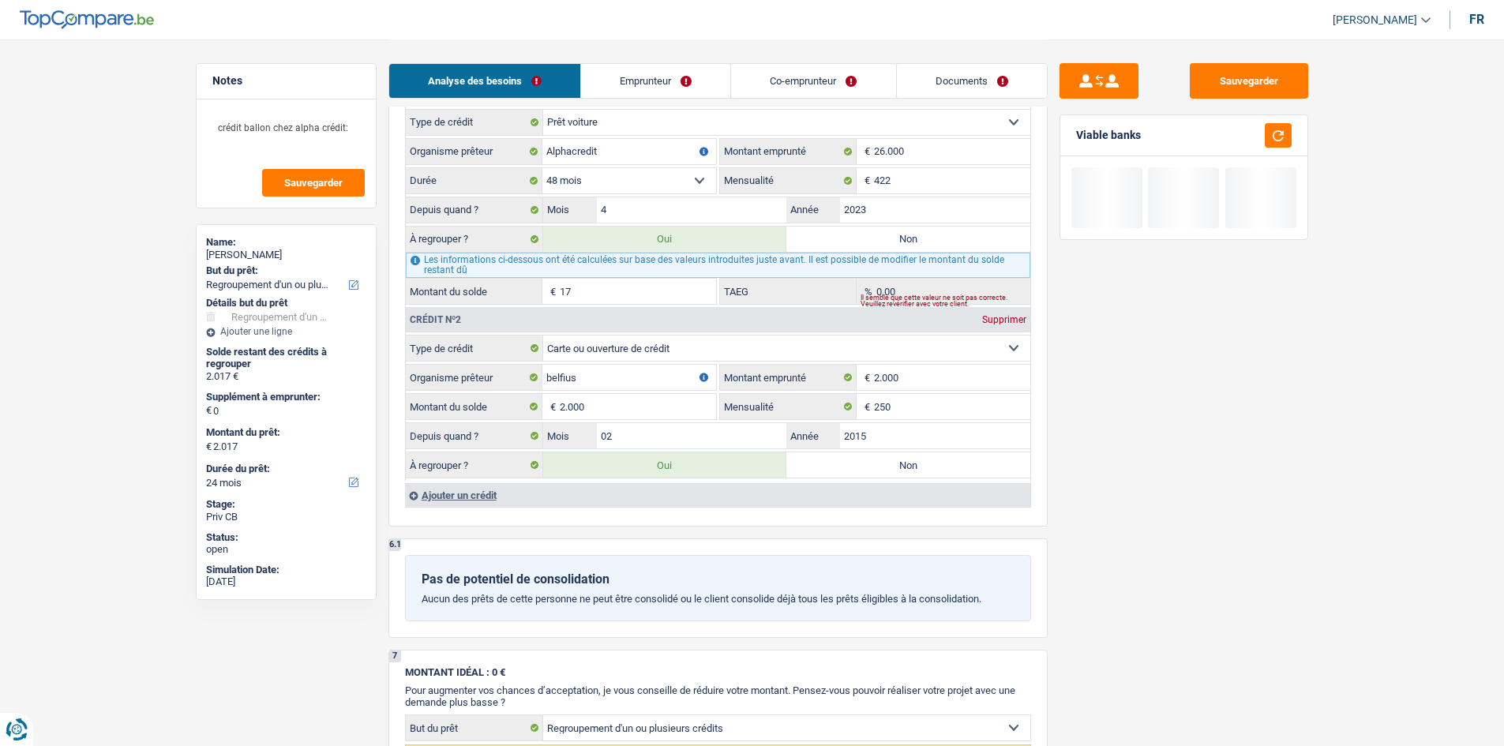
type input "2.172"
type input "1.720"
type input "3.720"
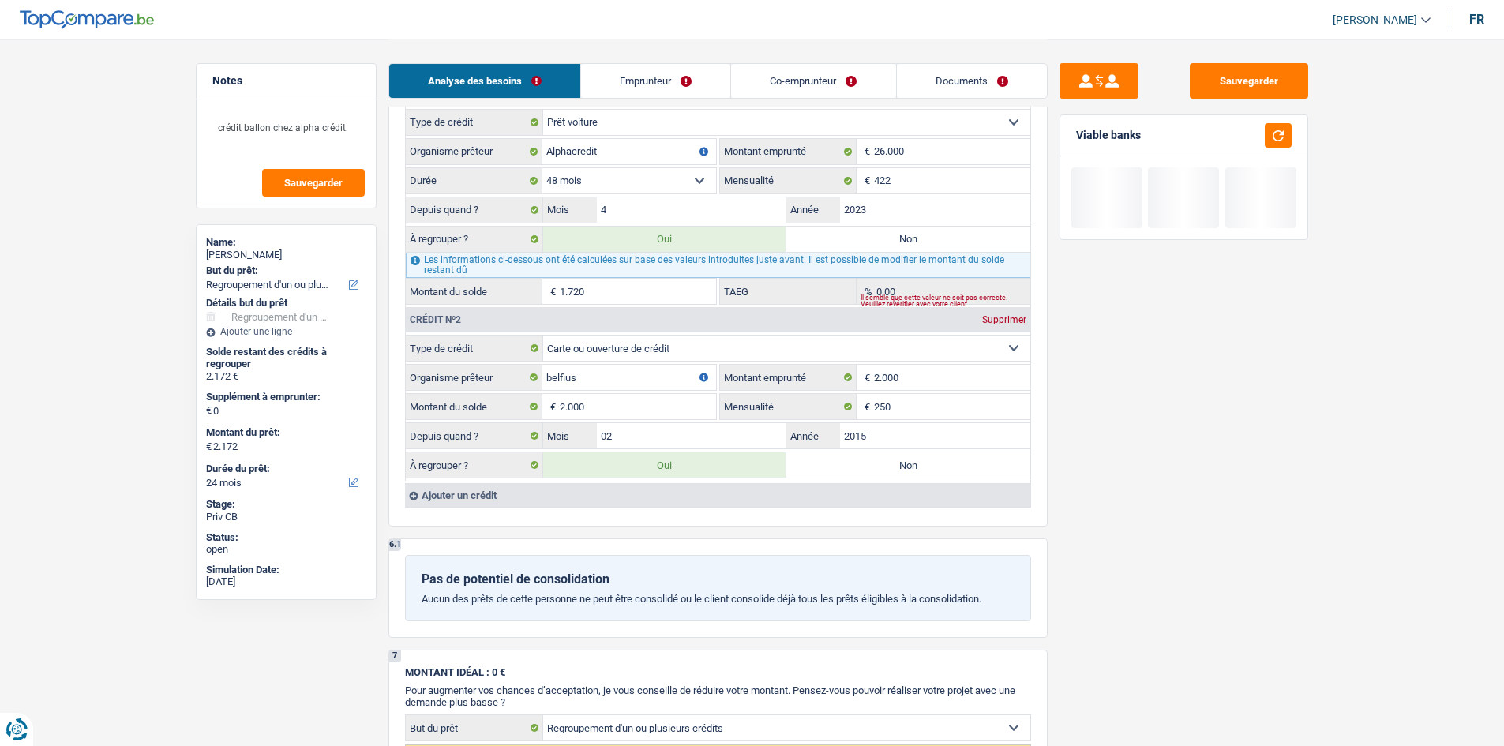
type input "3.720"
type input "17.200"
select select "84"
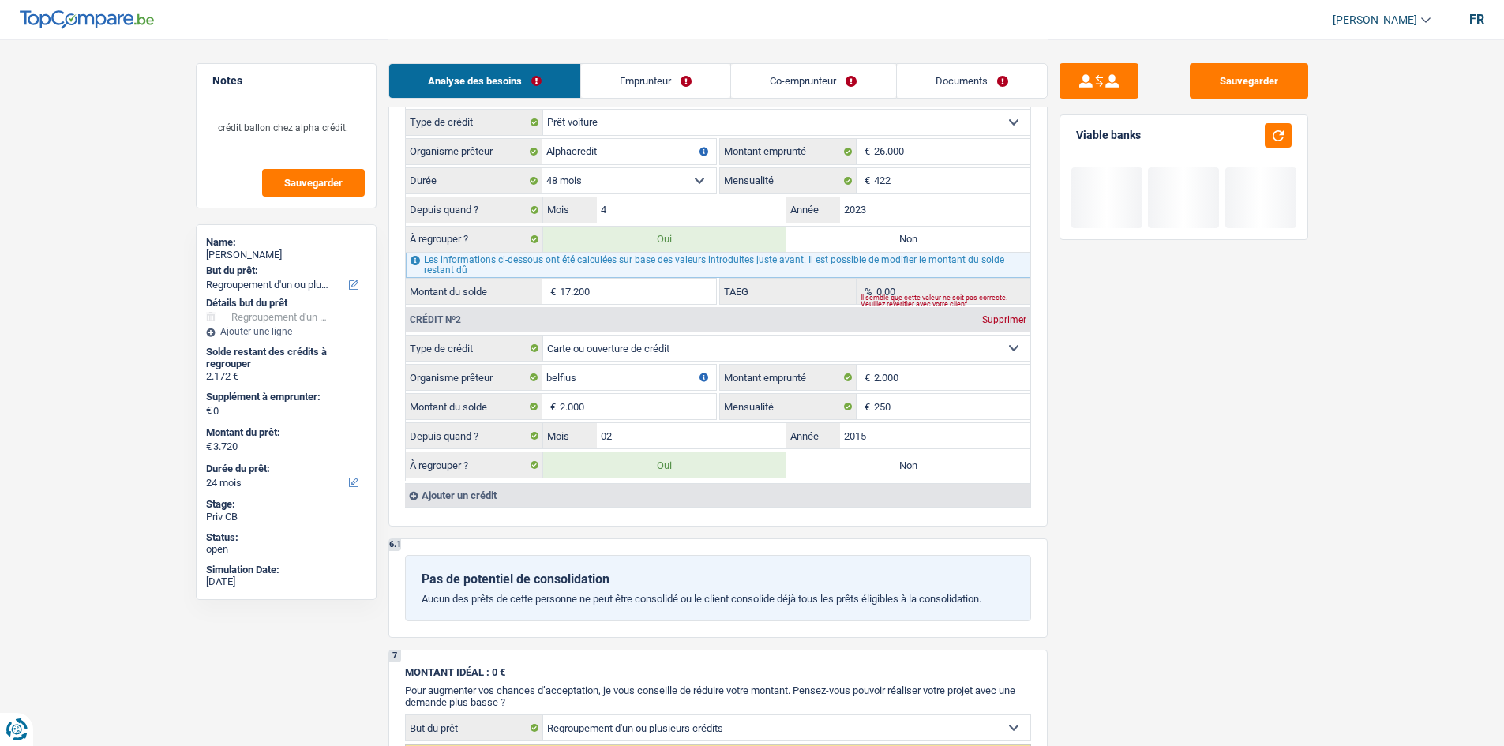
select select "84"
type input "19.200"
select select "84"
type input "19.200"
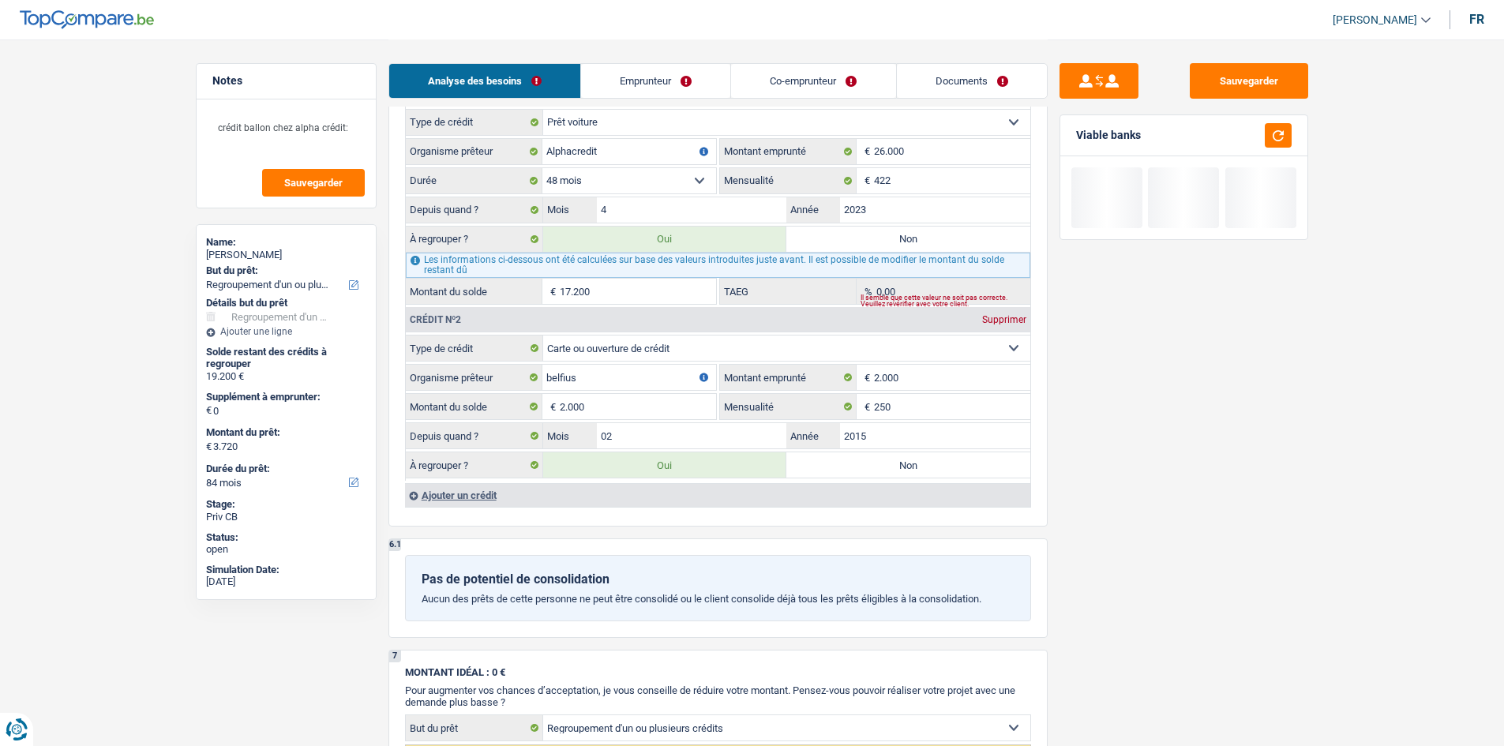
type input "19.200"
select select "84"
type input "19.200"
select select "84"
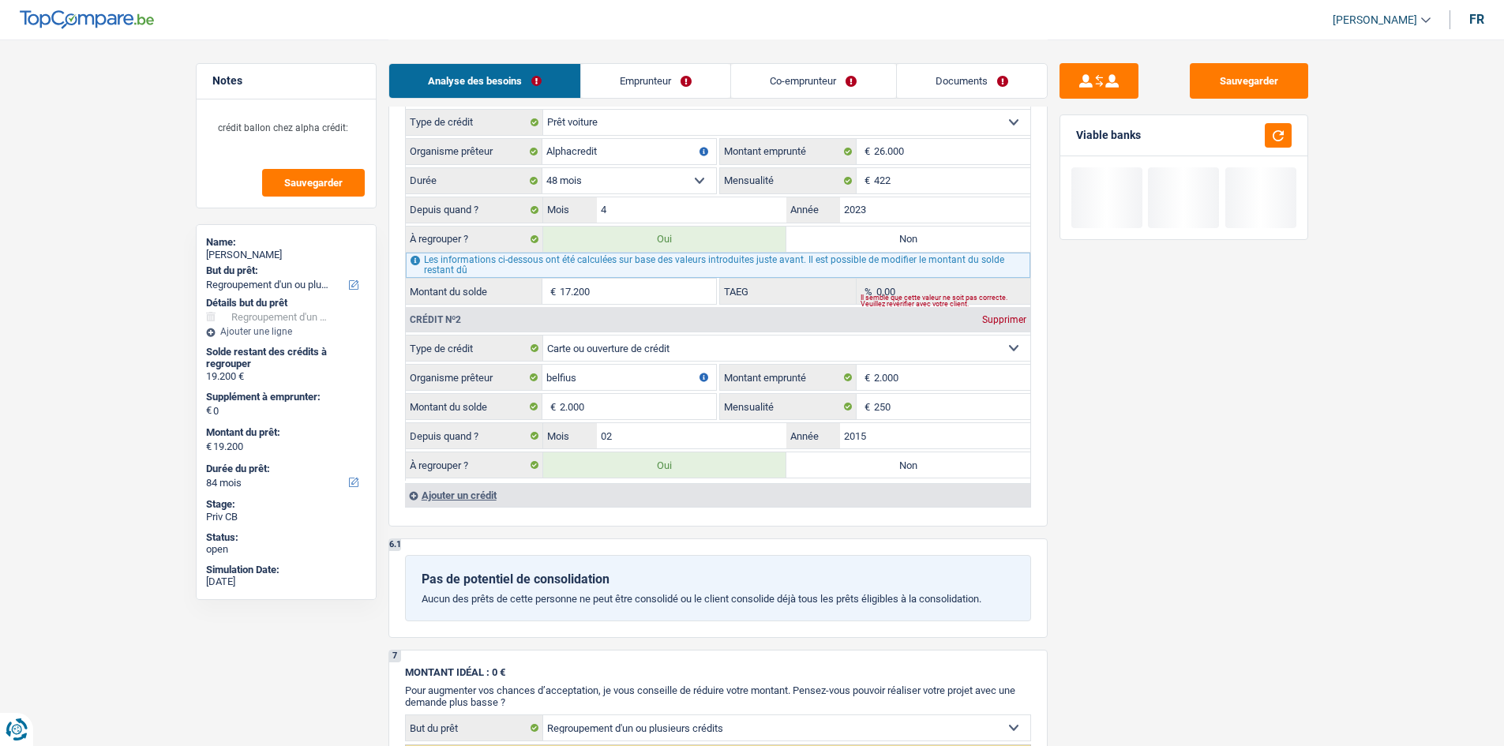
type input "17.200"
click at [1329, 491] on main "Notes crédit ballon chez alpha crédit: Sauvegarder Name: Daniel Bohm But du prê…" at bounding box center [752, 76] width 1504 height 2839
click at [947, 407] on input "250" at bounding box center [952, 406] width 156 height 25
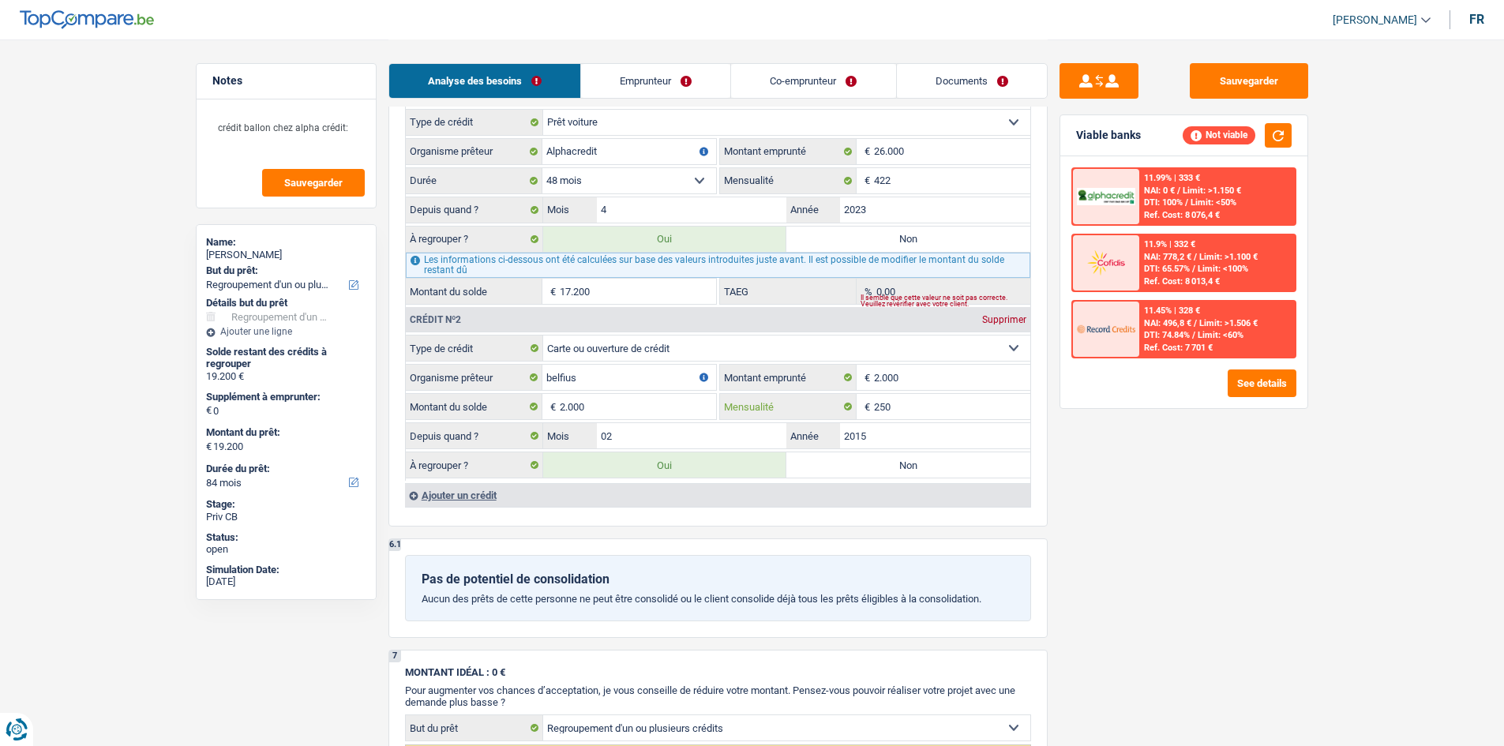
click at [947, 407] on input "250" at bounding box center [952, 406] width 156 height 25
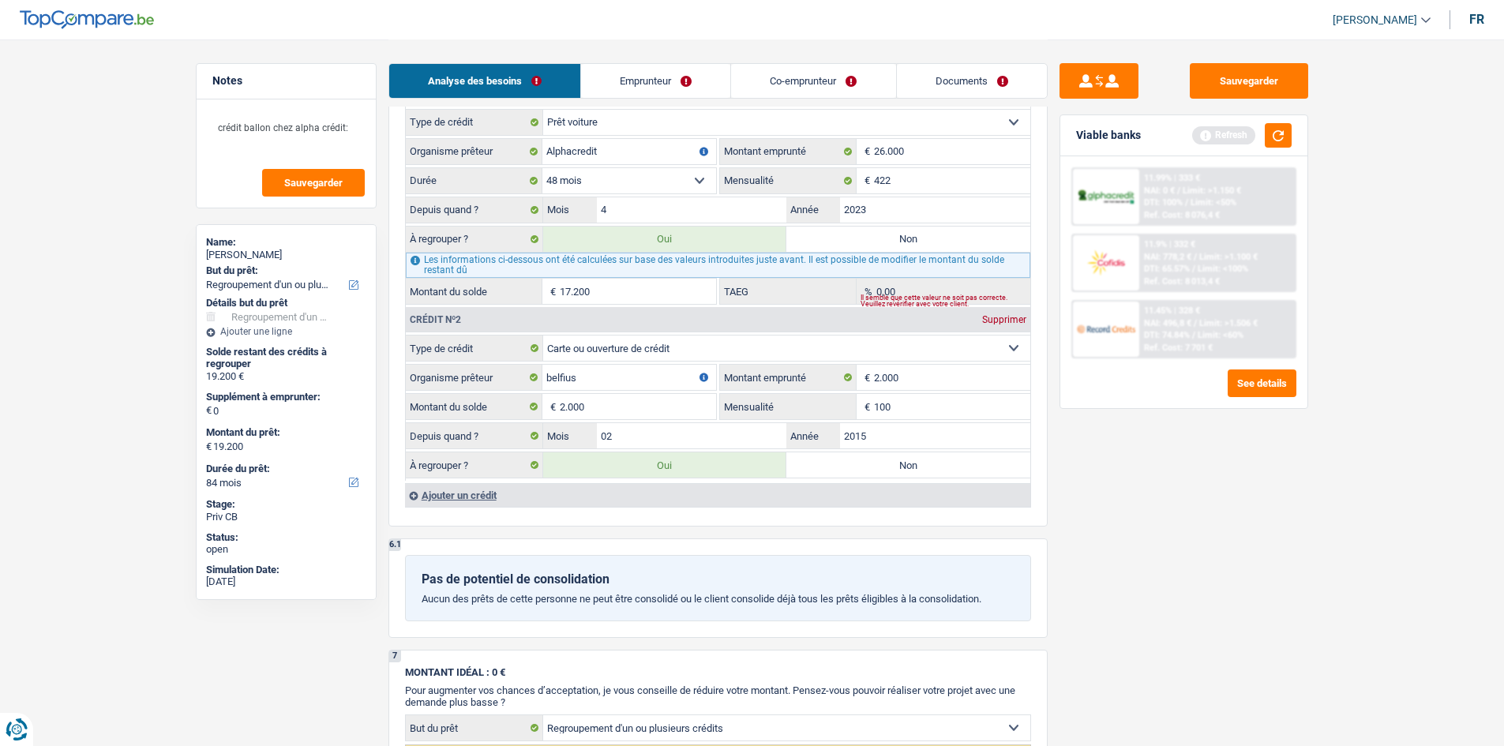
type input "100"
click at [1361, 511] on main "Notes crédit ballon chez alpha crédit: Sauvegarder Name: Daniel Bohm But du prê…" at bounding box center [752, 76] width 1504 height 2839
click at [1274, 135] on button "button" at bounding box center [1278, 135] width 27 height 24
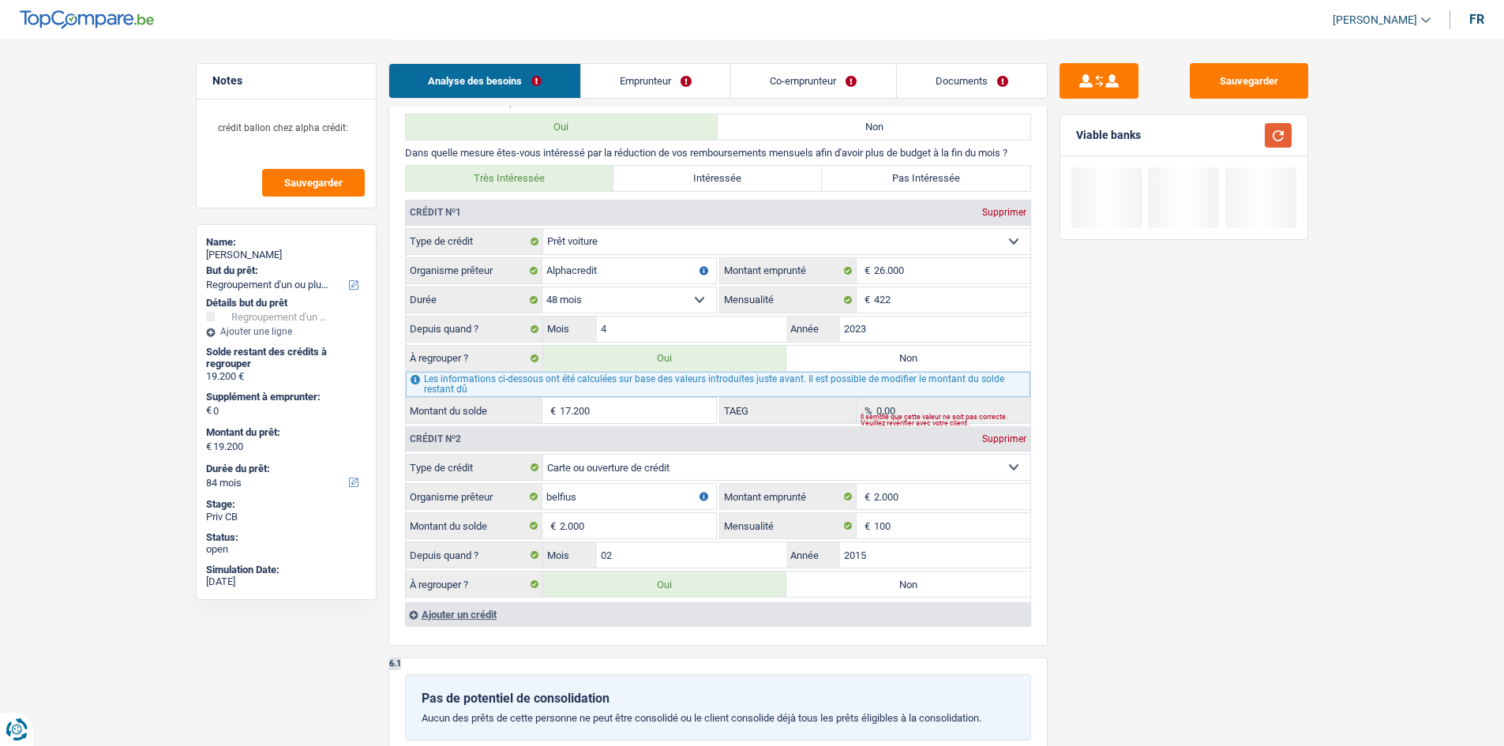
scroll to position [1106, 0]
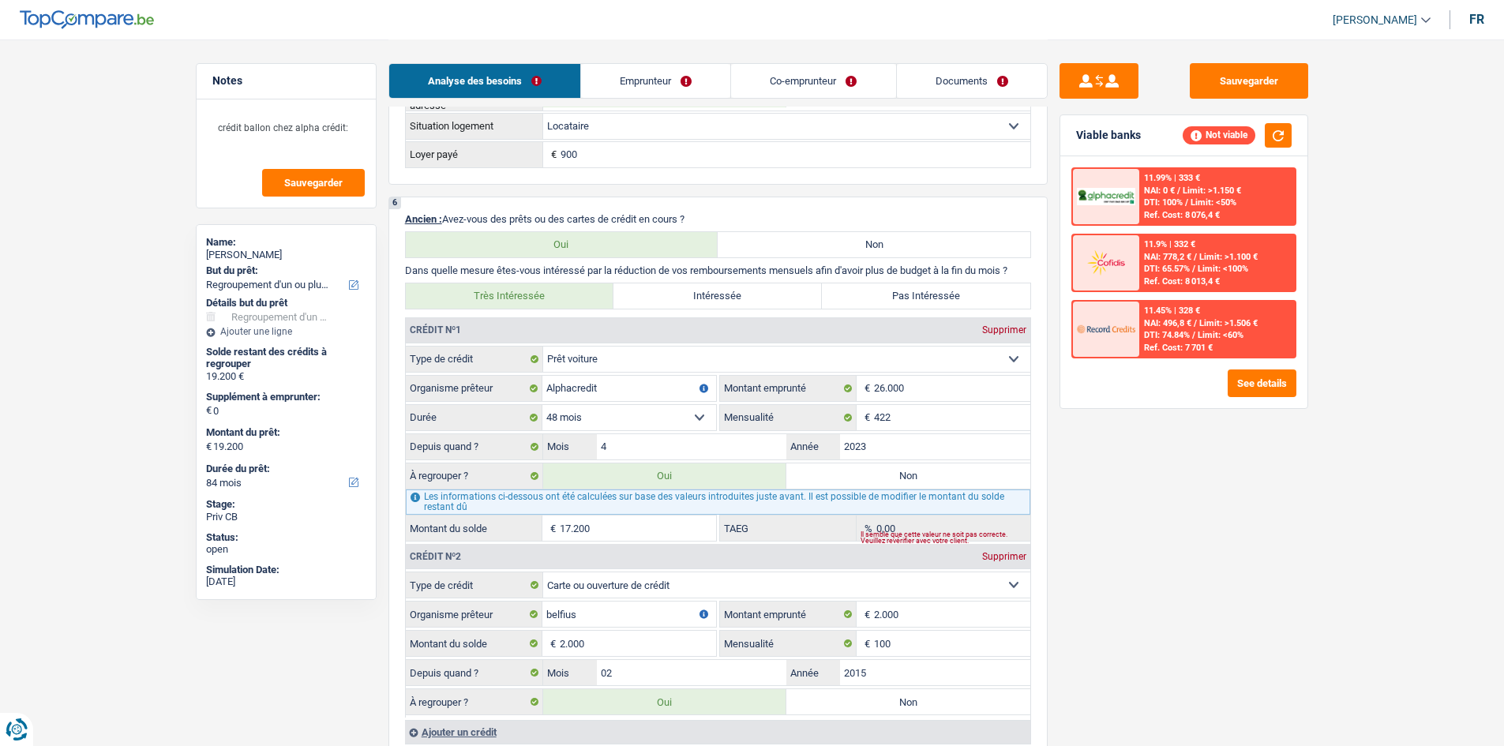
click at [637, 525] on input "17.200" at bounding box center [638, 528] width 156 height 25
click at [347, 126] on textarea "crédit ballon chez alpha crédit:" at bounding box center [286, 134] width 157 height 47
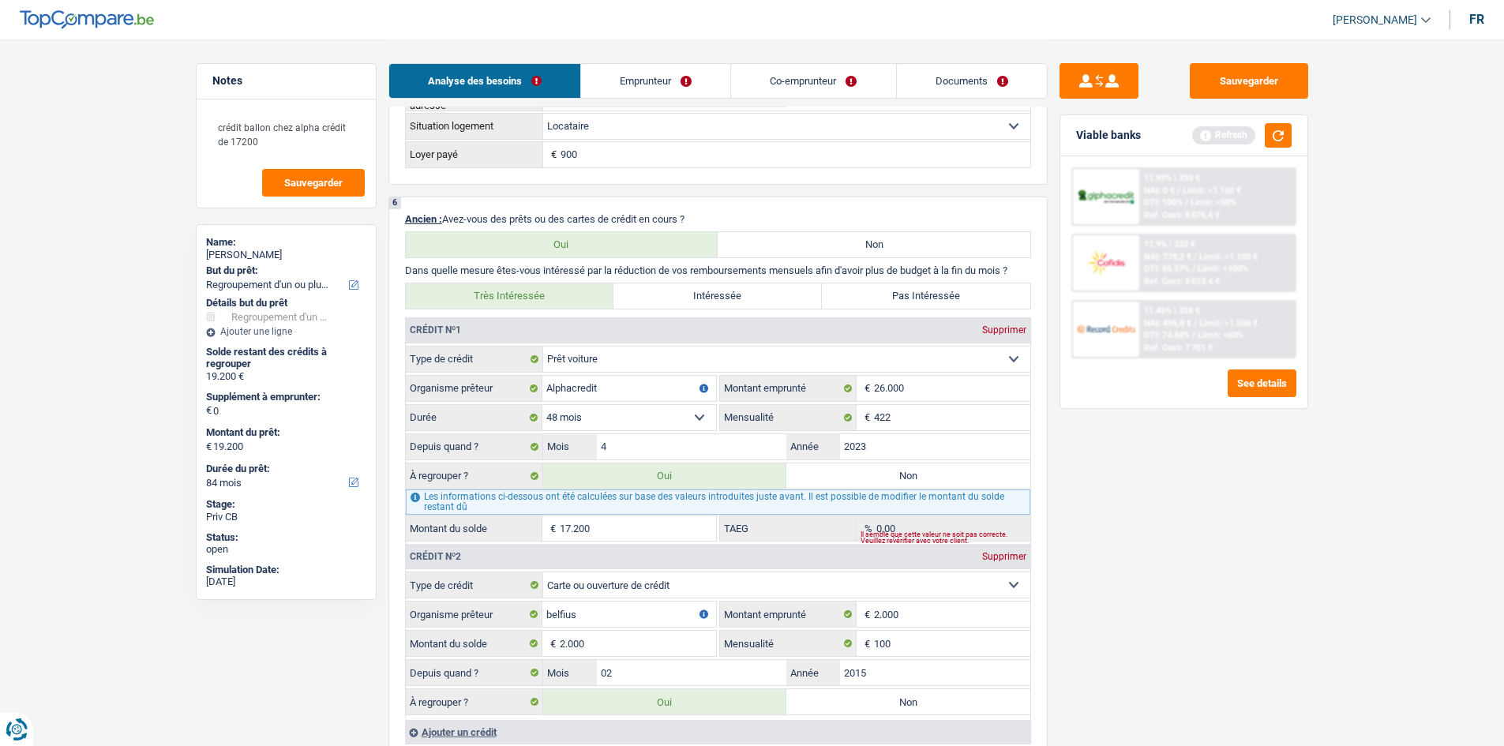
click at [1121, 540] on div "Sauvegarder Viable banks Refresh 11.99% | 333 € NAI: 0 € / Limit: >1.150 € DTI:…" at bounding box center [1184, 392] width 272 height 658
click at [1280, 130] on button "button" at bounding box center [1278, 135] width 27 height 24
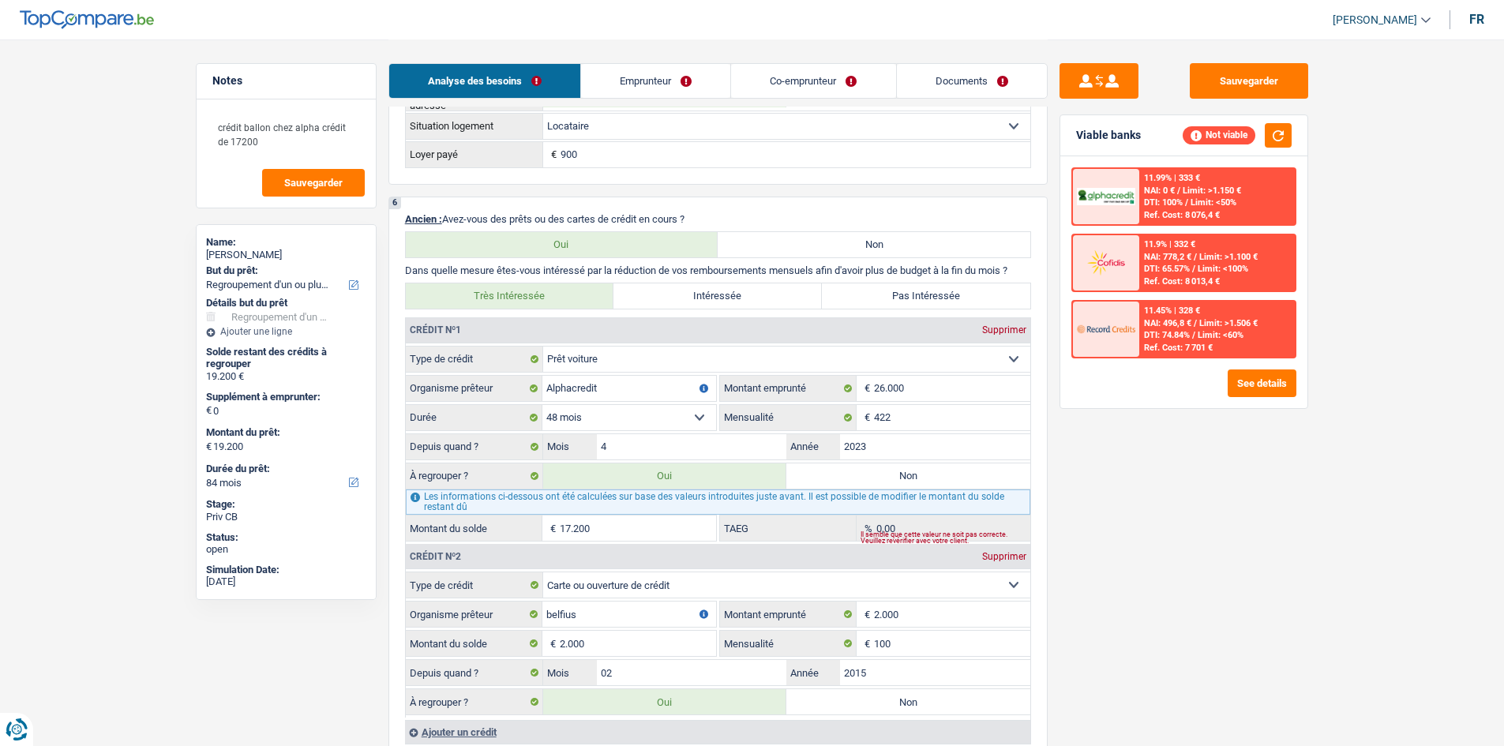
click at [1223, 480] on div "Sauvegarder Viable banks Not viable 11.99% | 333 € NAI: 0 € / Limit: >1.150 € D…" at bounding box center [1184, 392] width 272 height 658
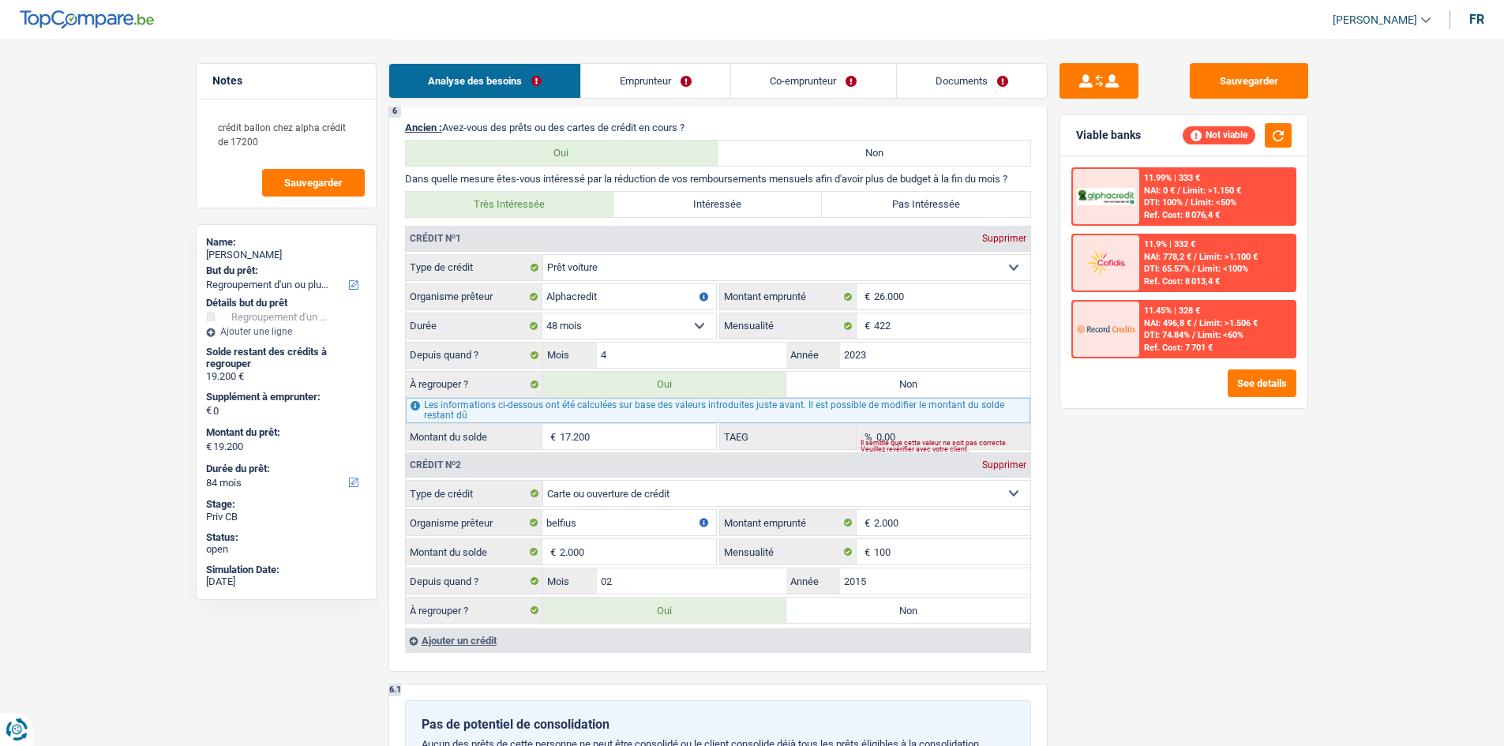
scroll to position [1422, 0]
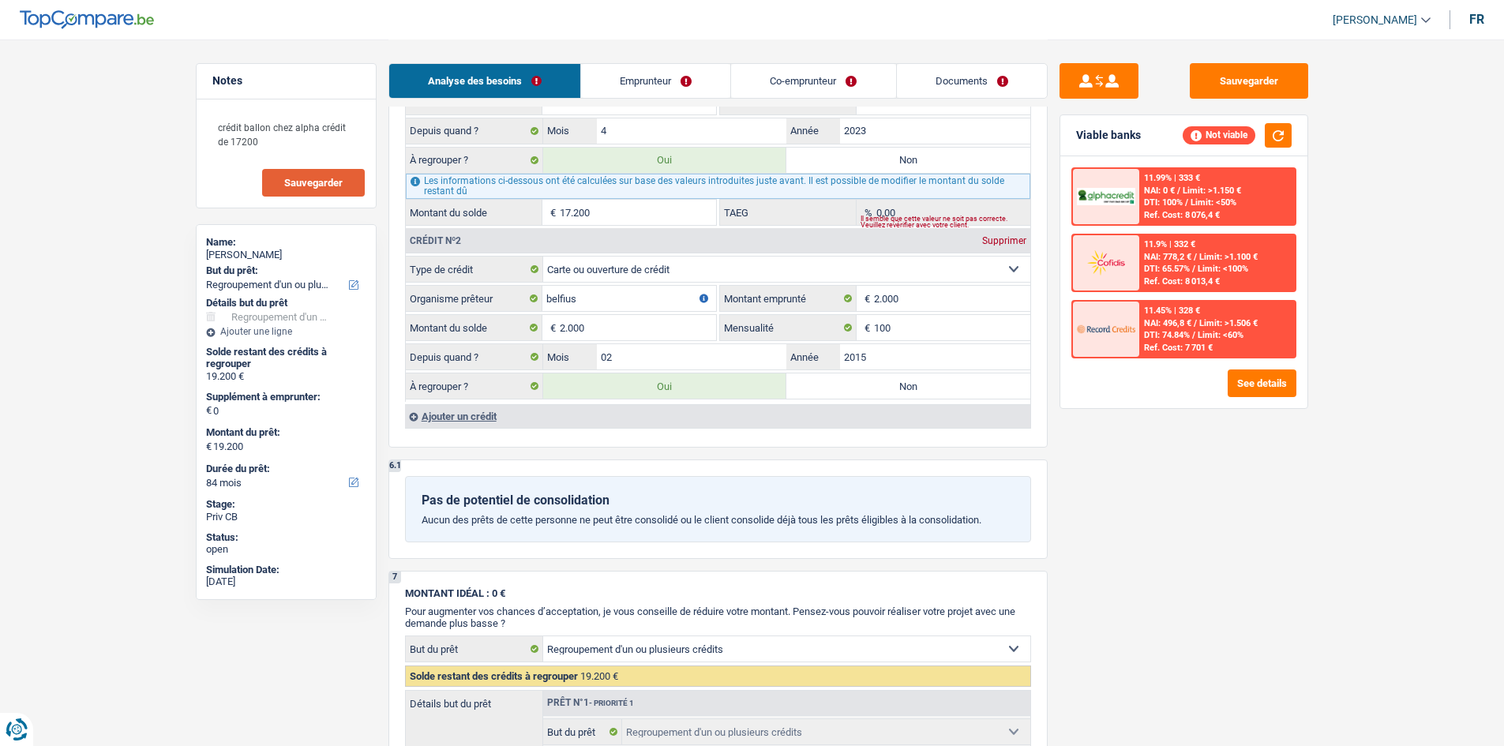
click at [328, 180] on span "Sauvegarder" at bounding box center [313, 183] width 58 height 10
click at [1155, 459] on div "Sauvegarder Viable banks Not viable 11.99% | 333 € NAI: 0 € / Limit: >1.150 € D…" at bounding box center [1184, 392] width 272 height 658
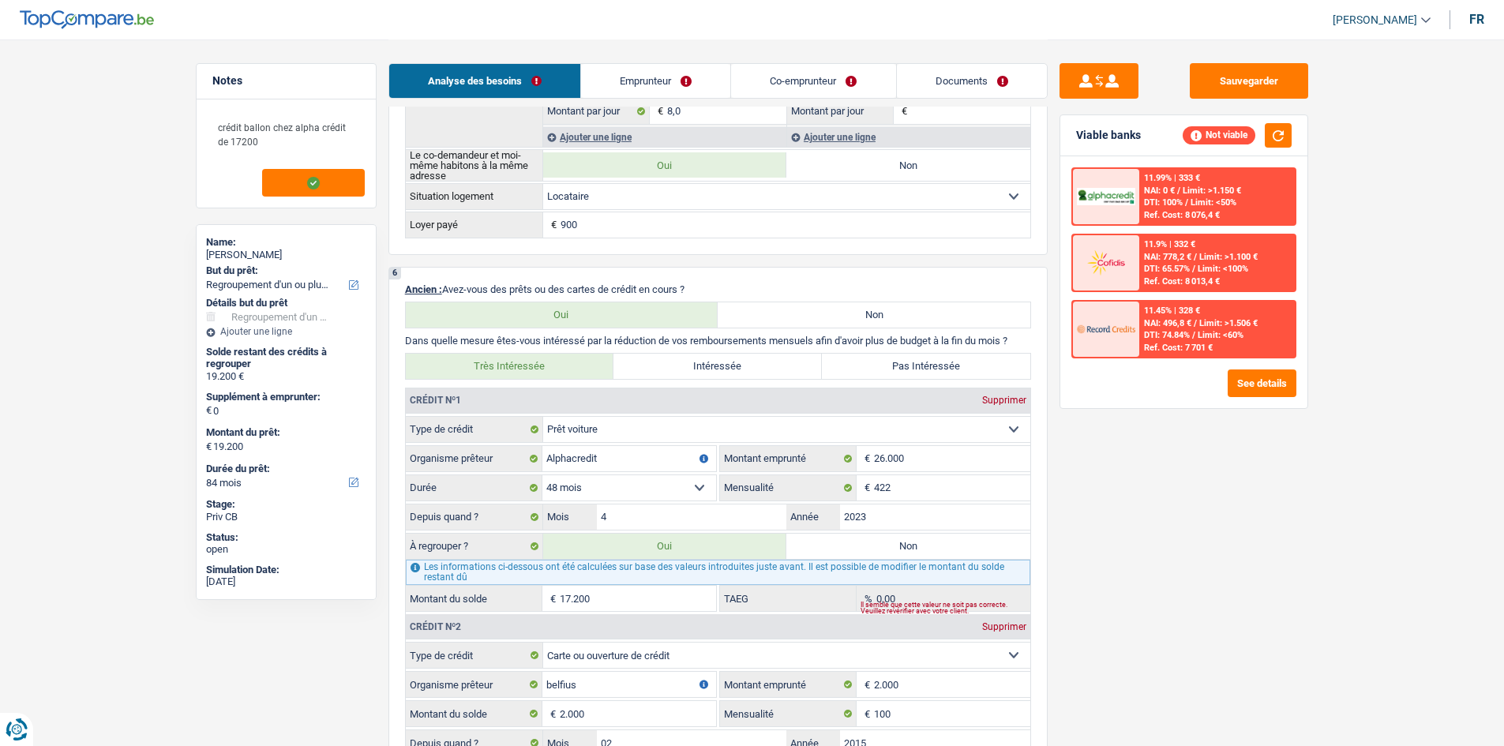
scroll to position [1027, 0]
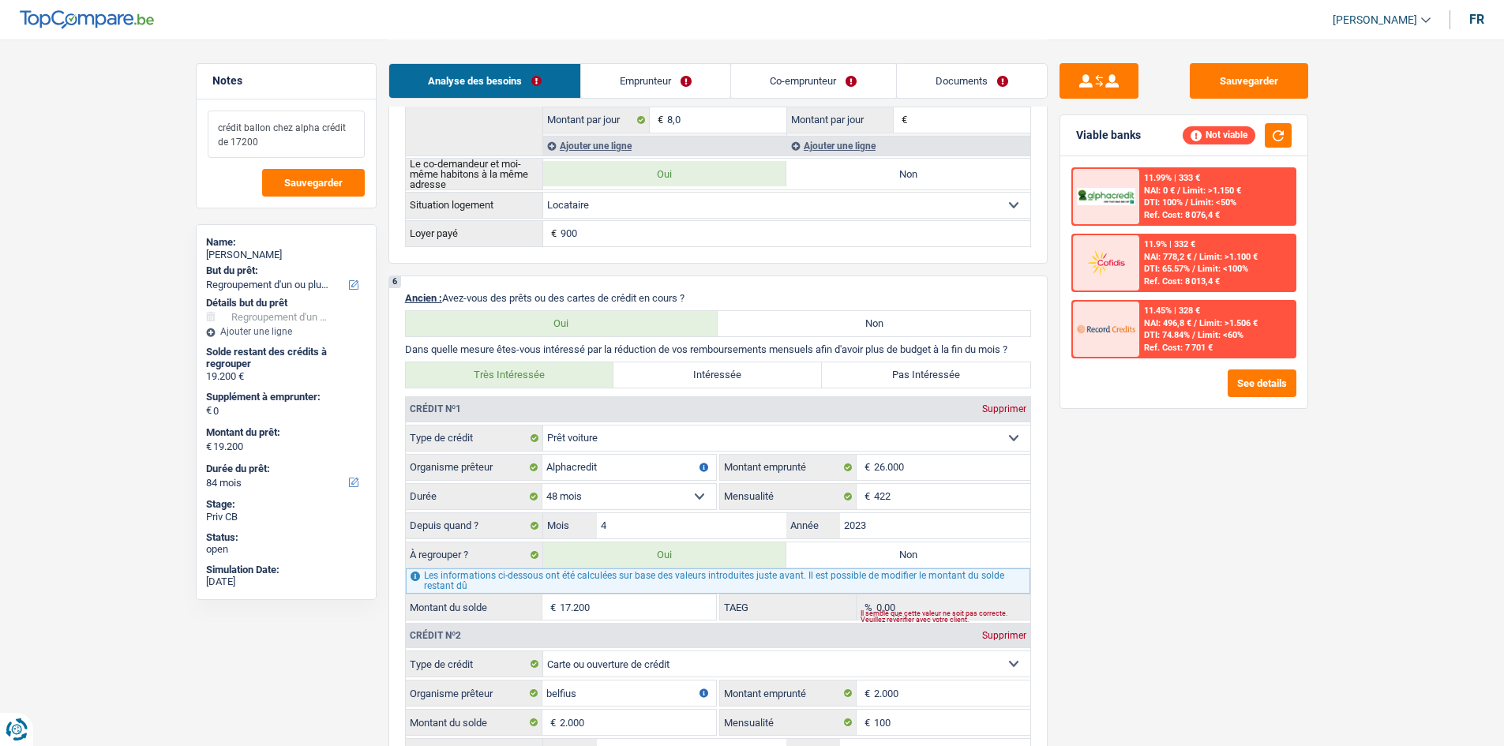
click at [272, 141] on textarea "crédit ballon chez alpha crédit de 17200" at bounding box center [286, 134] width 157 height 47
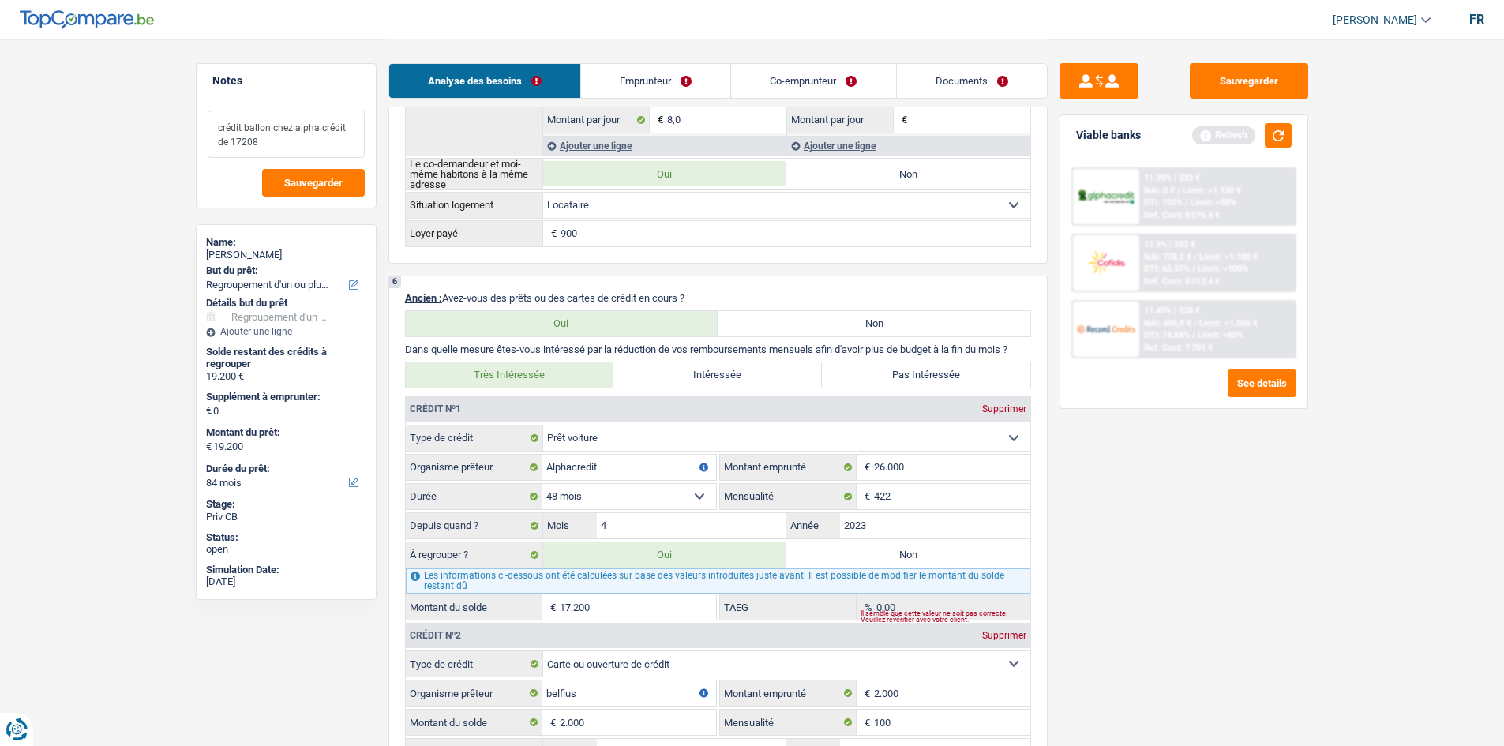
type textarea "crédit ballon chez alpha crédit de 17208"
click at [1208, 505] on div "Sauvegarder Viable banks Refresh 11.99% | 333 € NAI: 0 € / Limit: >1.150 € DTI:…" at bounding box center [1184, 392] width 272 height 658
click at [1279, 136] on button "button" at bounding box center [1278, 135] width 27 height 24
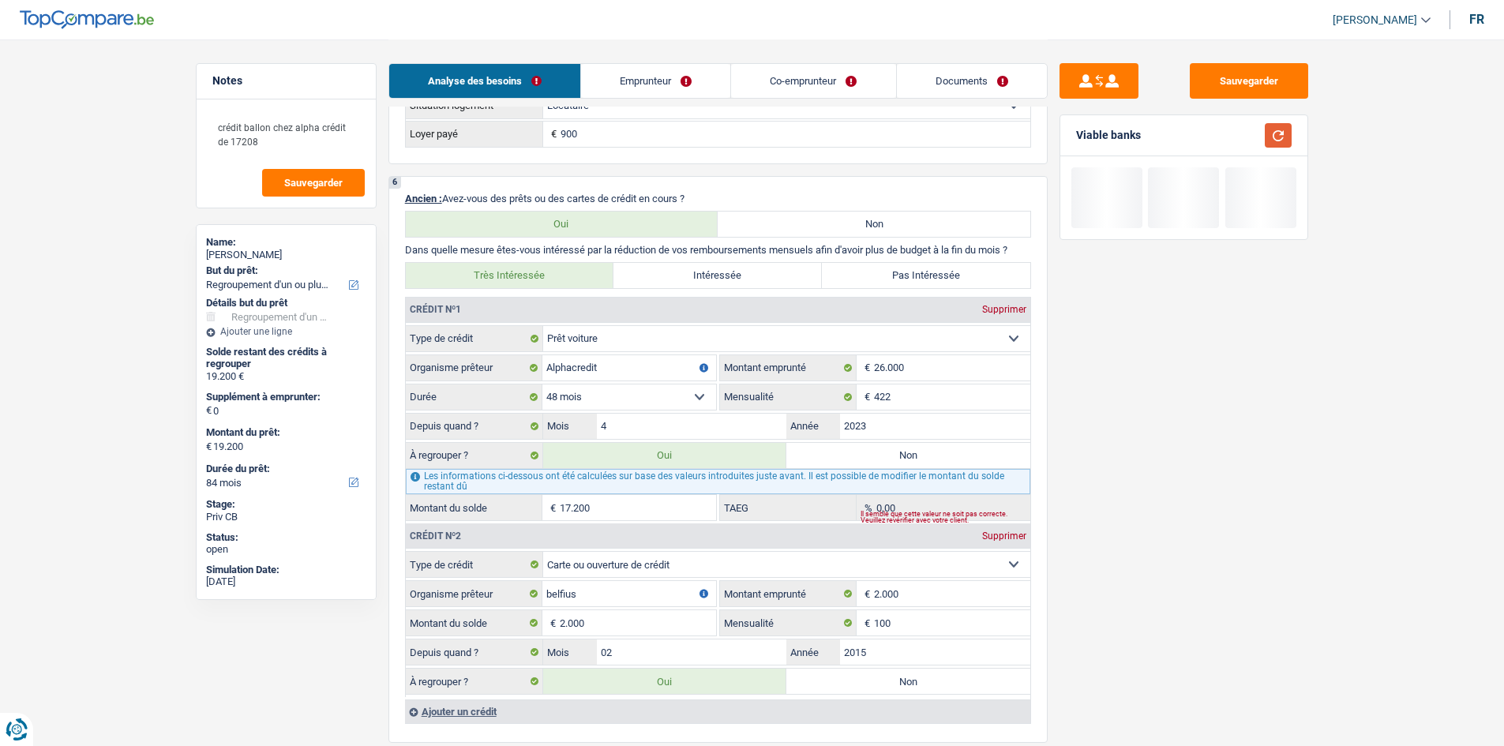
scroll to position [1343, 0]
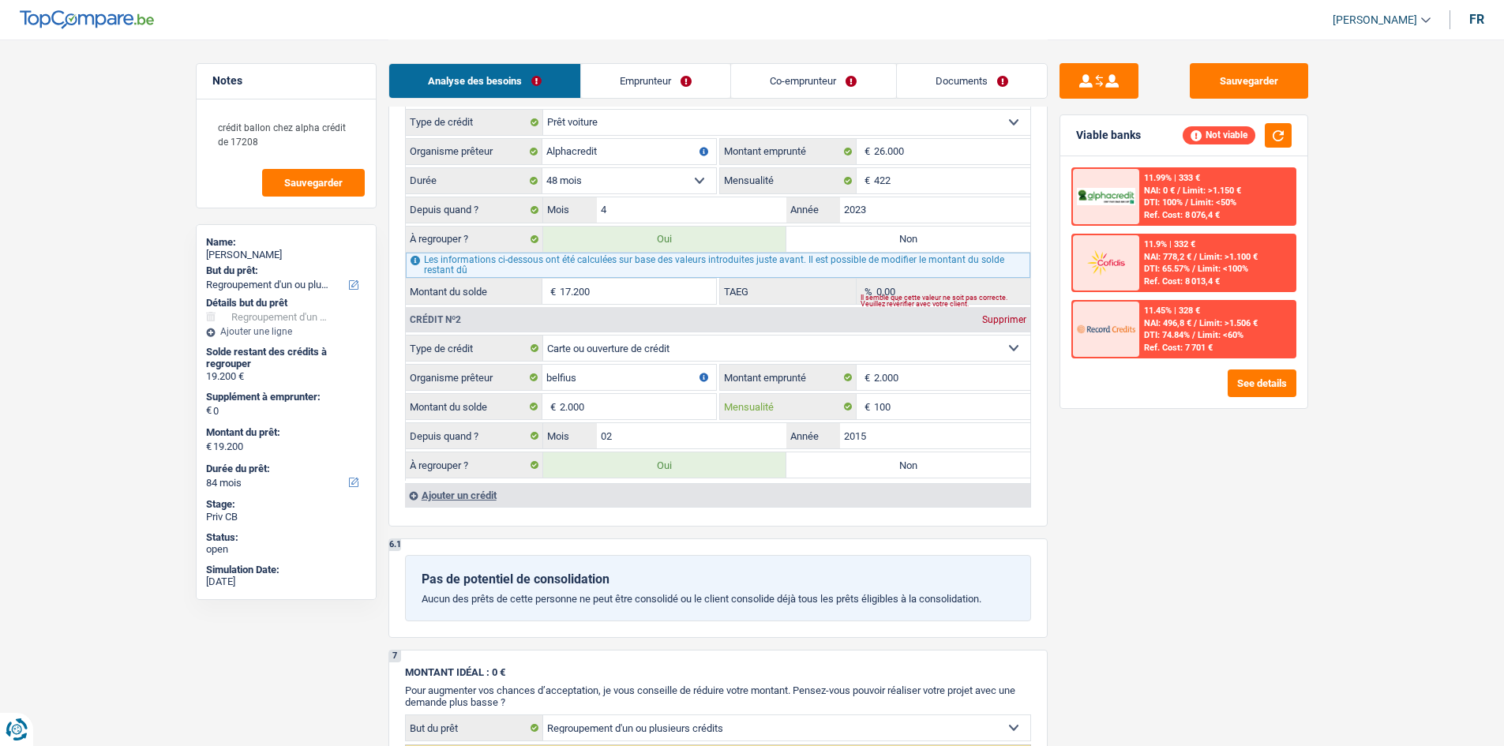
click at [925, 415] on input "100" at bounding box center [952, 406] width 156 height 25
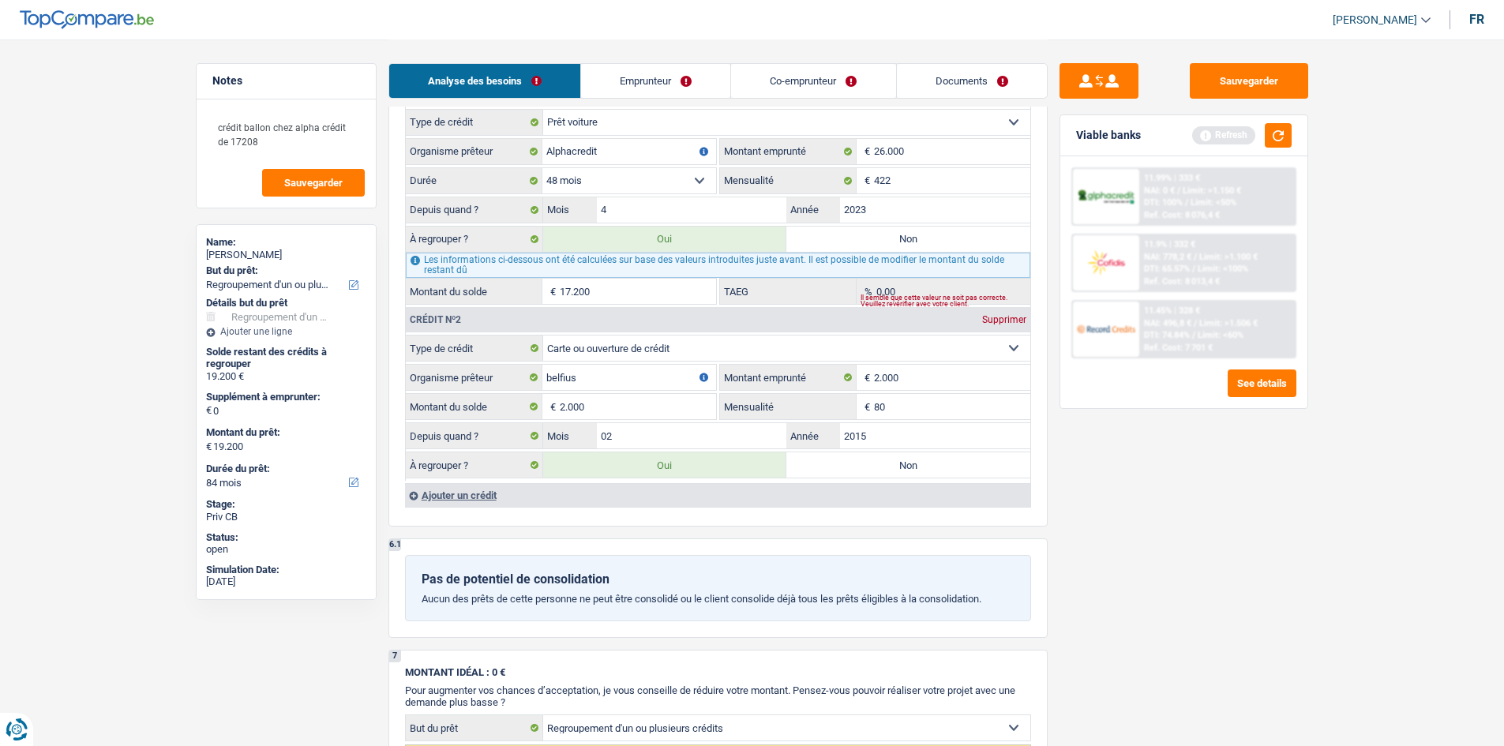
type input "80"
click at [1186, 476] on div "Sauvegarder Viable banks Refresh 11.99% | 333 € NAI: 0 € / Limit: >1.150 € DTI:…" at bounding box center [1184, 392] width 272 height 658
click at [1284, 130] on button "button" at bounding box center [1278, 135] width 27 height 24
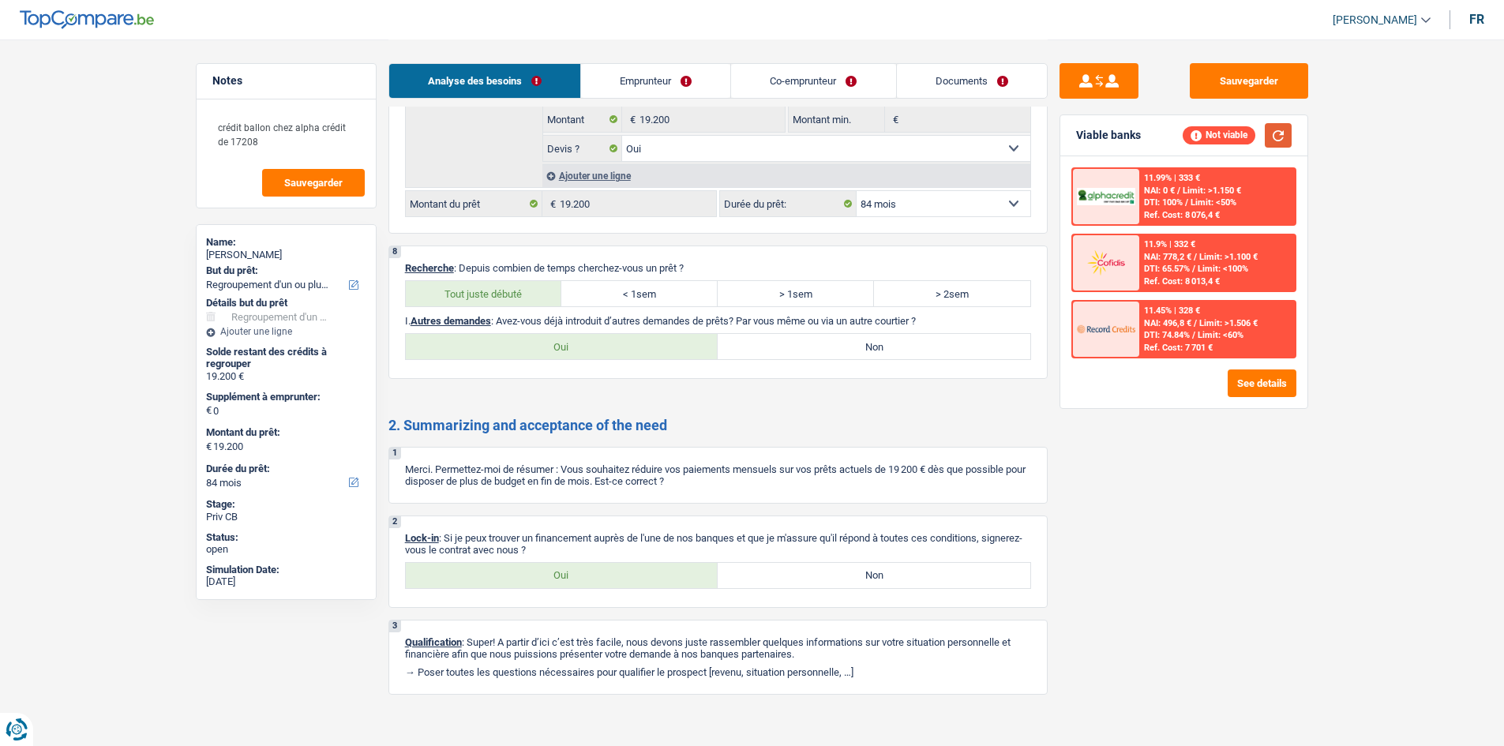
scroll to position [2105, 0]
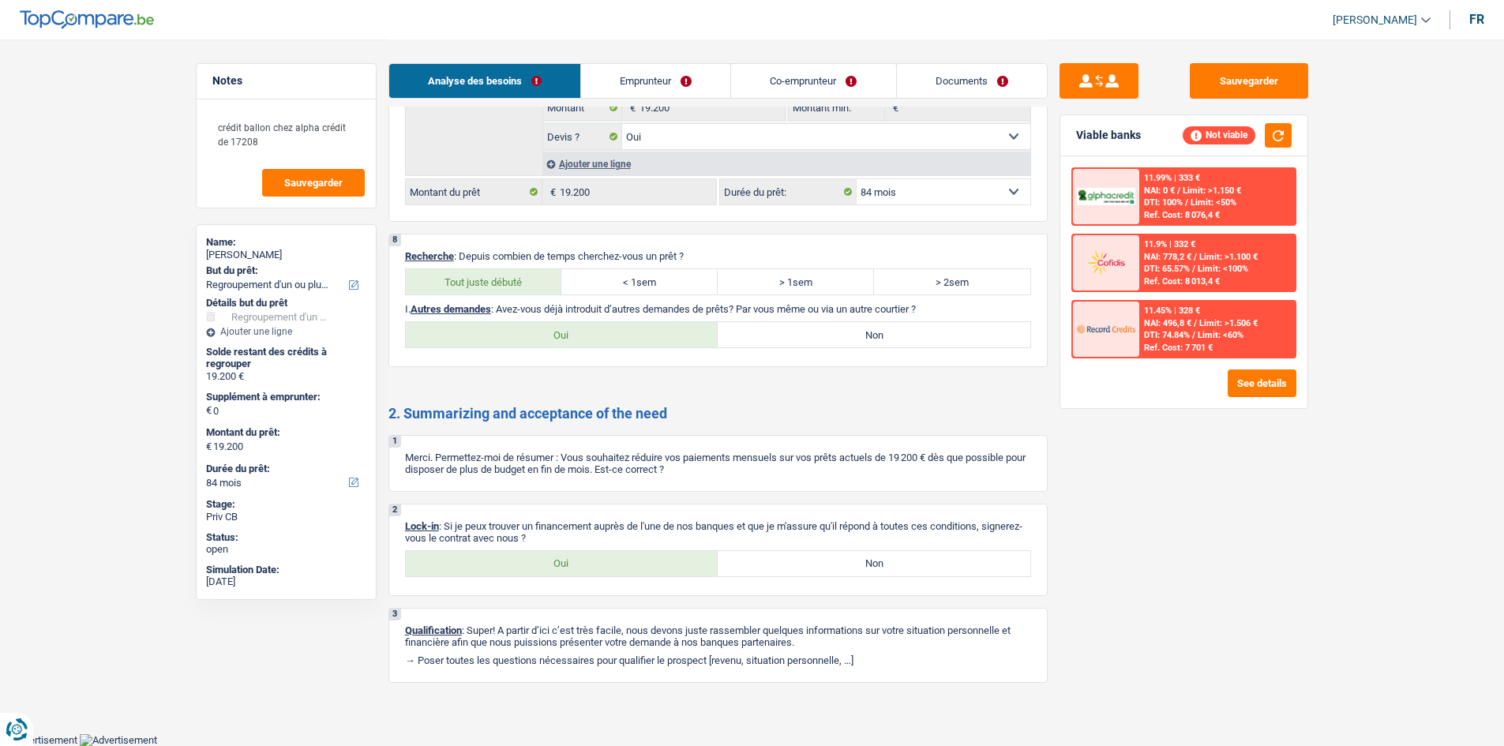
click at [918, 340] on label "Non" at bounding box center [874, 334] width 313 height 25
click at [918, 340] on input "Non" at bounding box center [874, 334] width 313 height 25
radio input "true"
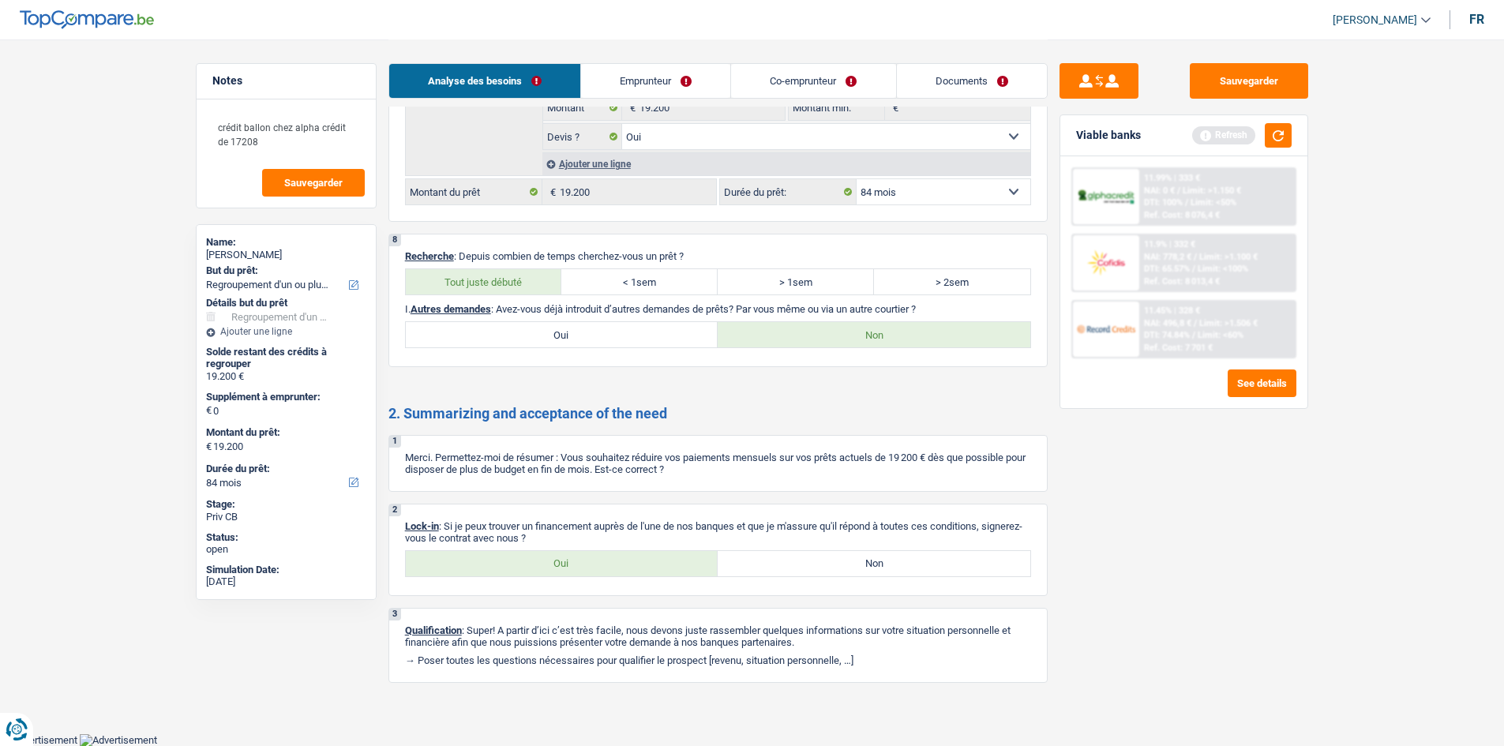
scroll to position [0, 0]
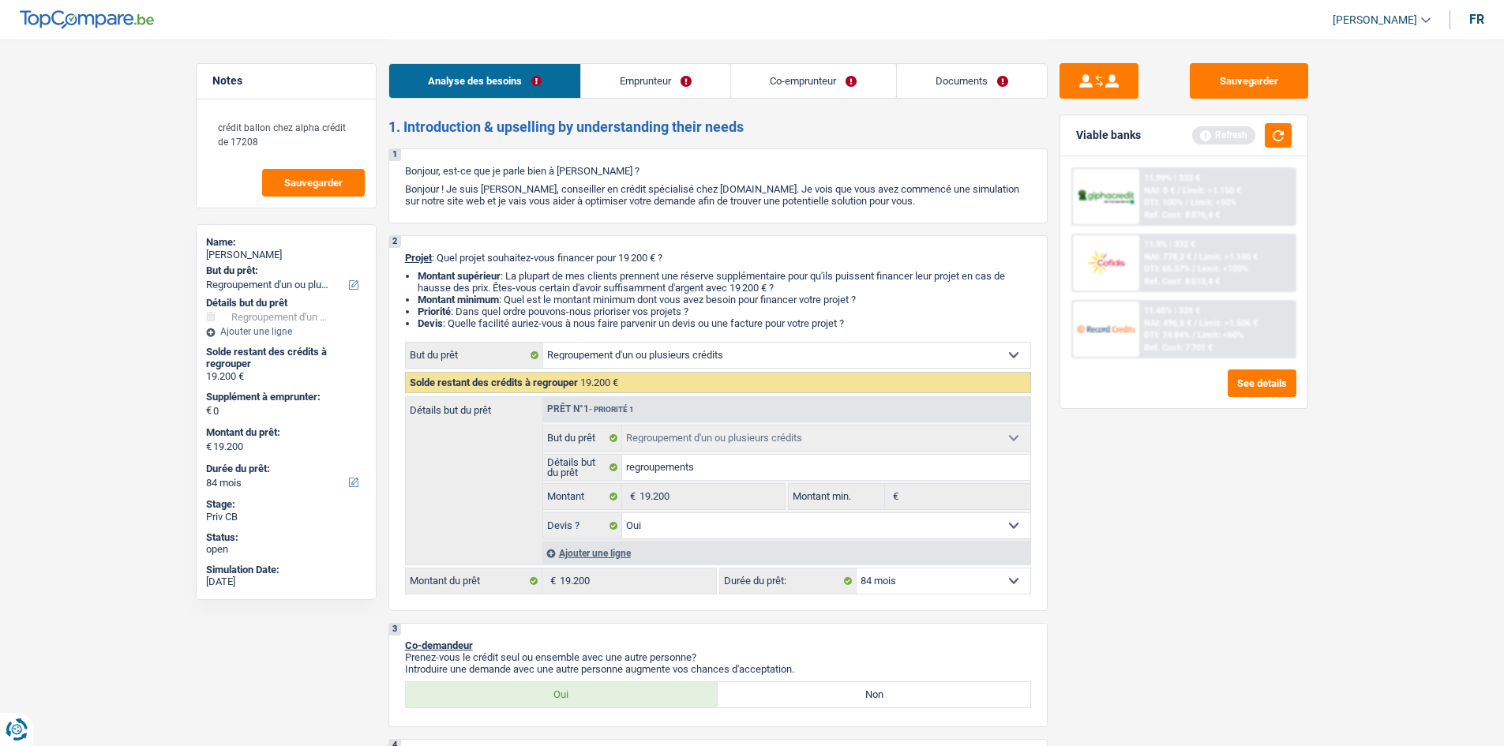
click at [661, 72] on link "Emprunteur" at bounding box center [655, 81] width 149 height 34
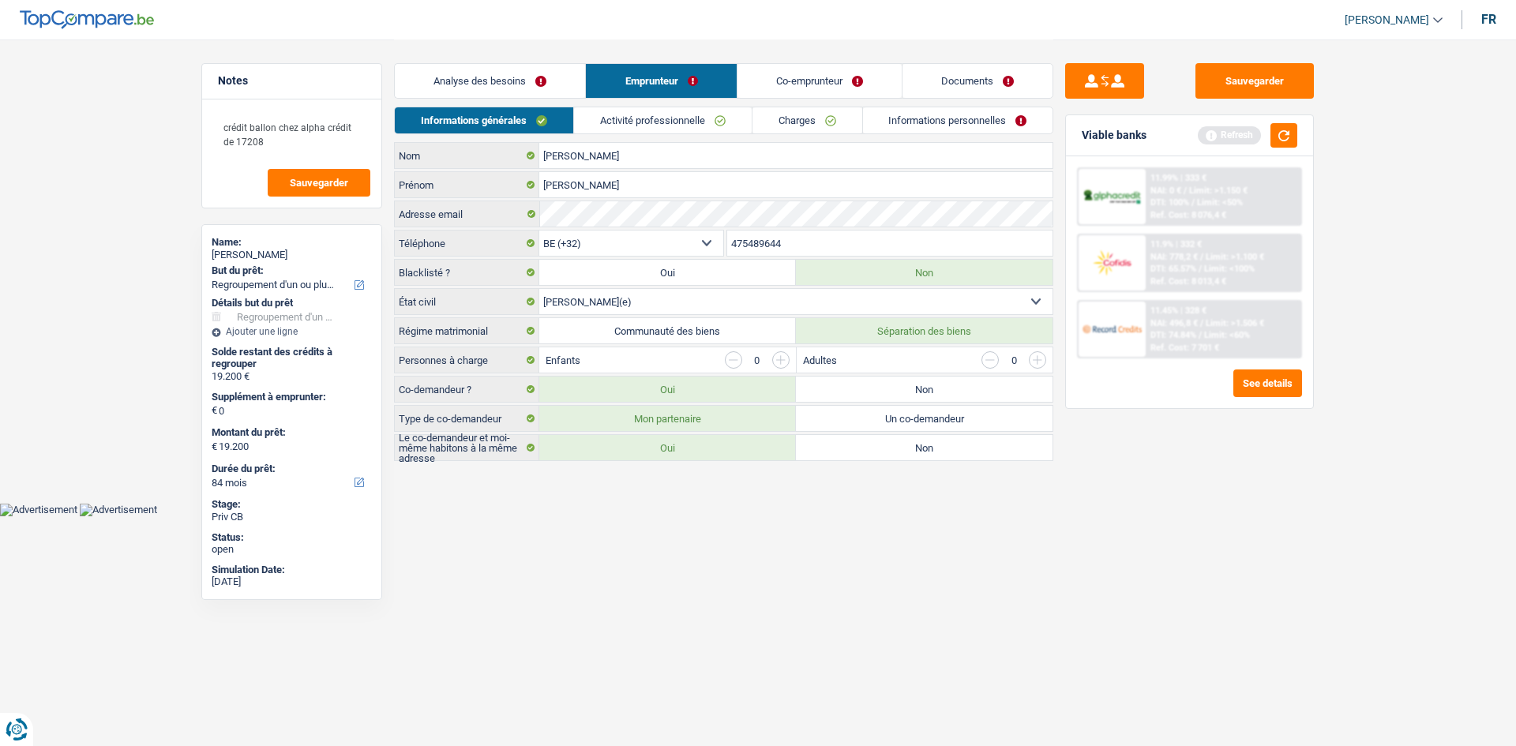
click at [826, 88] on link "Co-emprunteur" at bounding box center [820, 81] width 164 height 34
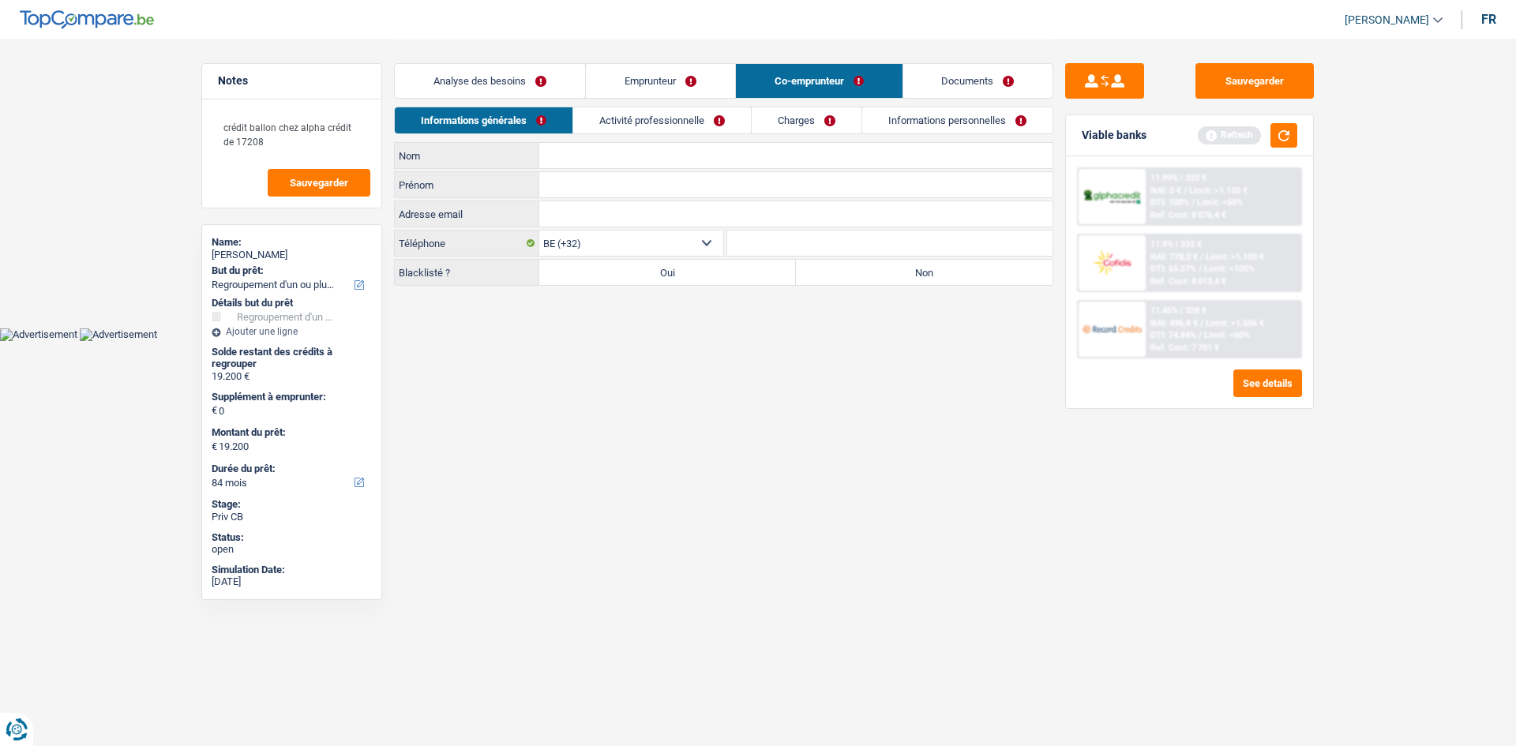
click at [658, 77] on link "Emprunteur" at bounding box center [660, 81] width 149 height 34
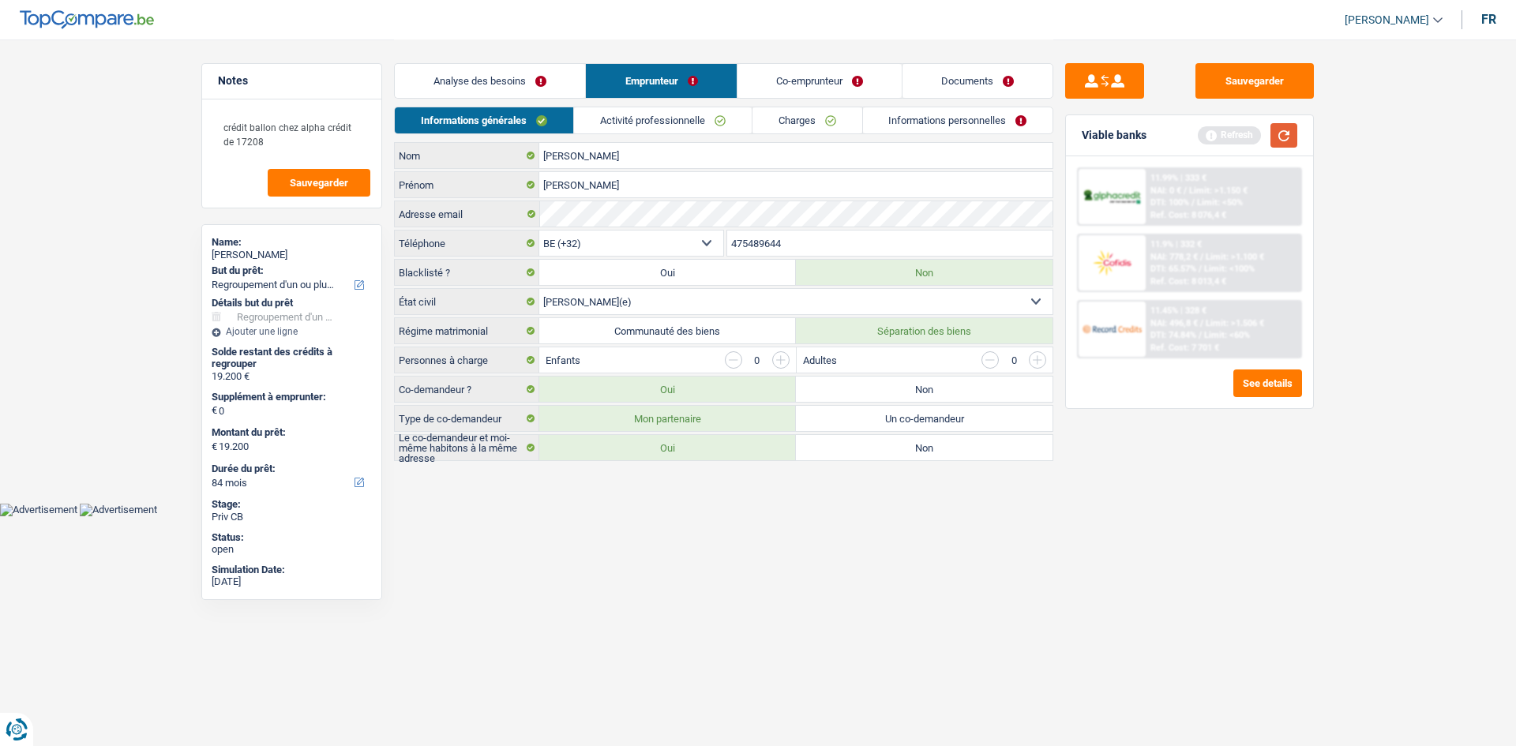
click at [1285, 137] on button "button" at bounding box center [1284, 135] width 27 height 24
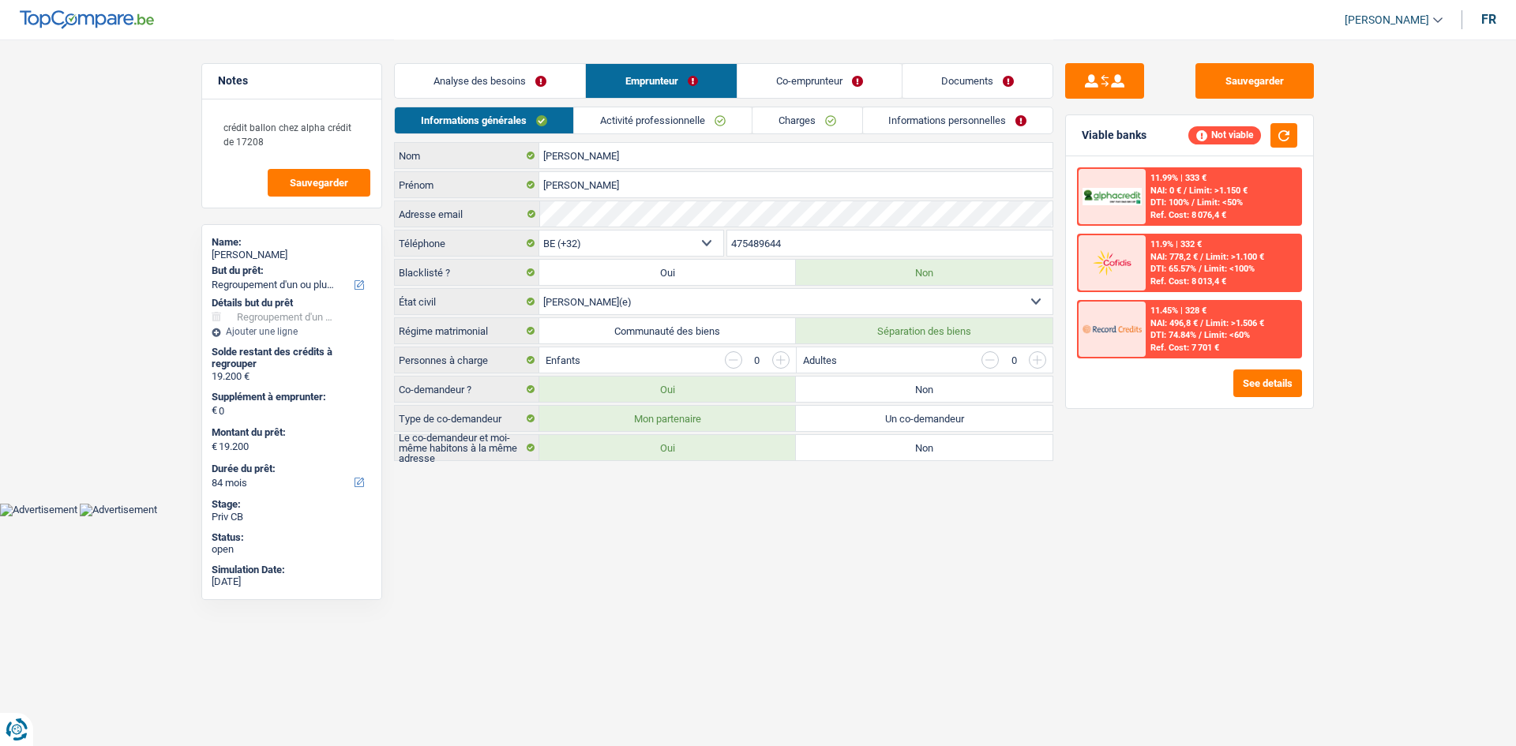
click at [644, 335] on label "Communauté des biens" at bounding box center [667, 330] width 257 height 25
click at [644, 335] on input "Communauté des biens" at bounding box center [667, 330] width 257 height 25
radio input "true"
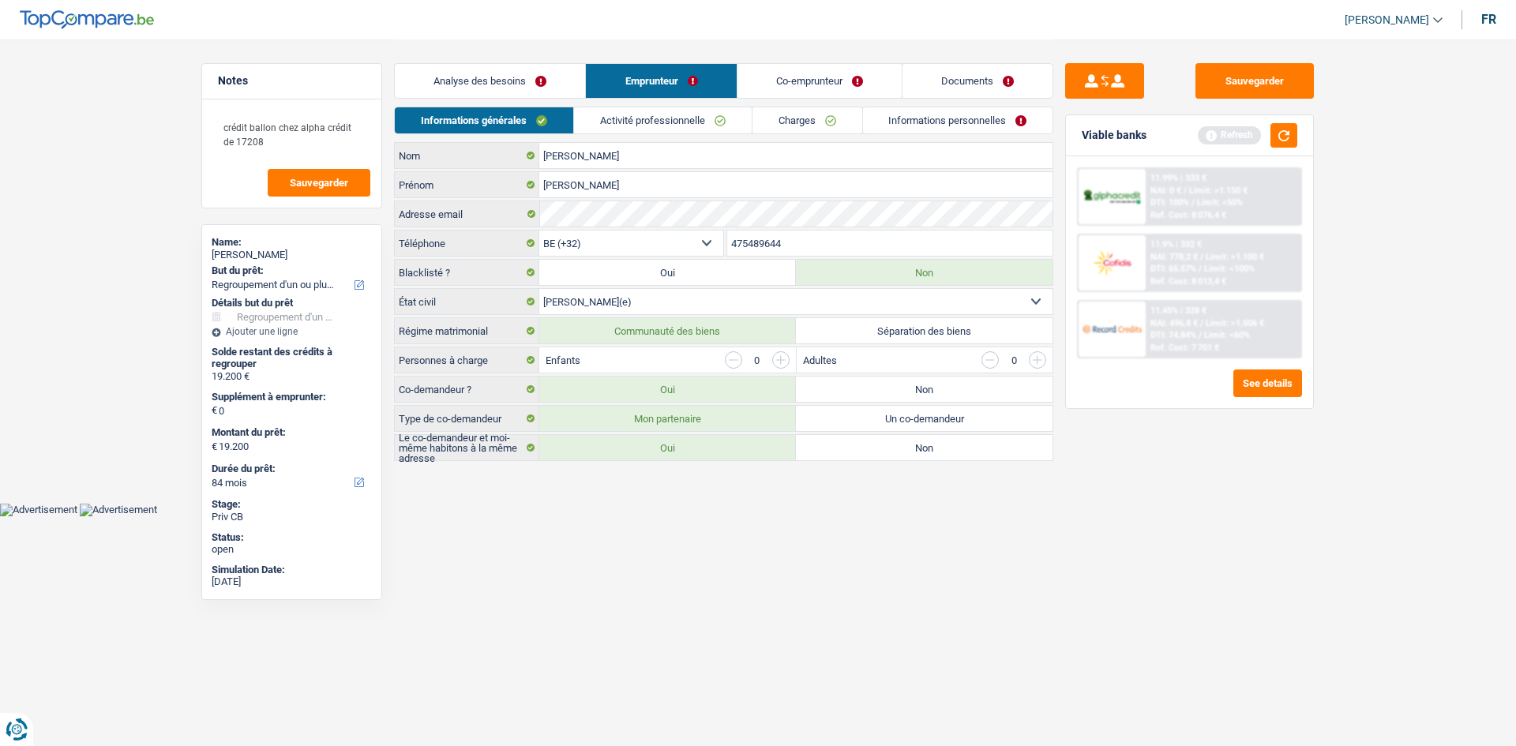
click at [1259, 541] on div "Sauvegarder Viable banks Refresh 11.99% | 333 € NAI: 0 € / Limit: >1.150 € DTI:…" at bounding box center [1190, 392] width 272 height 658
click at [700, 119] on link "Activité professionnelle" at bounding box center [663, 120] width 178 height 26
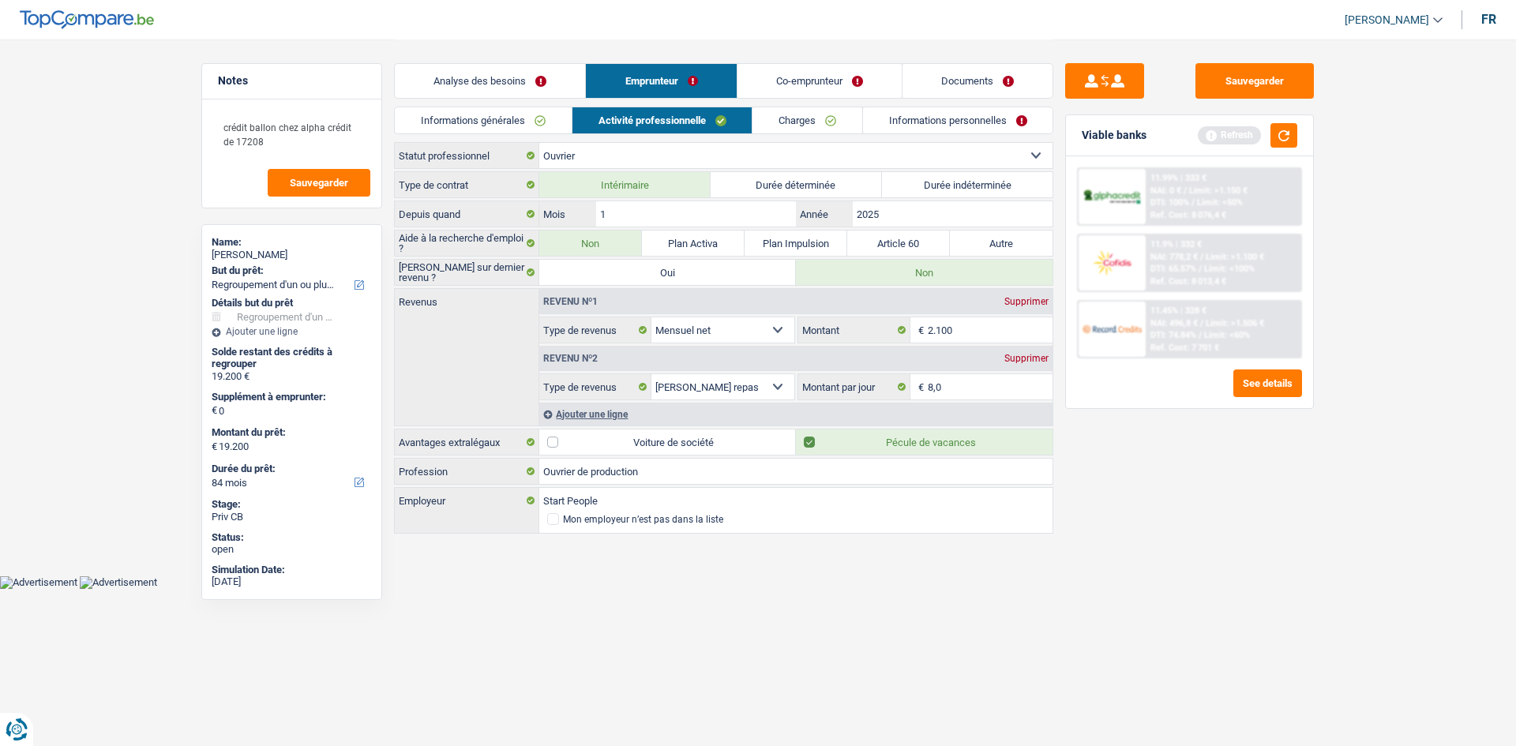
click at [1207, 526] on div "Sauvegarder Viable banks Refresh 11.99% | 333 € NAI: 0 € / Limit: >1.150 € DTI:…" at bounding box center [1190, 392] width 272 height 658
click at [814, 123] on link "Charges" at bounding box center [808, 120] width 110 height 26
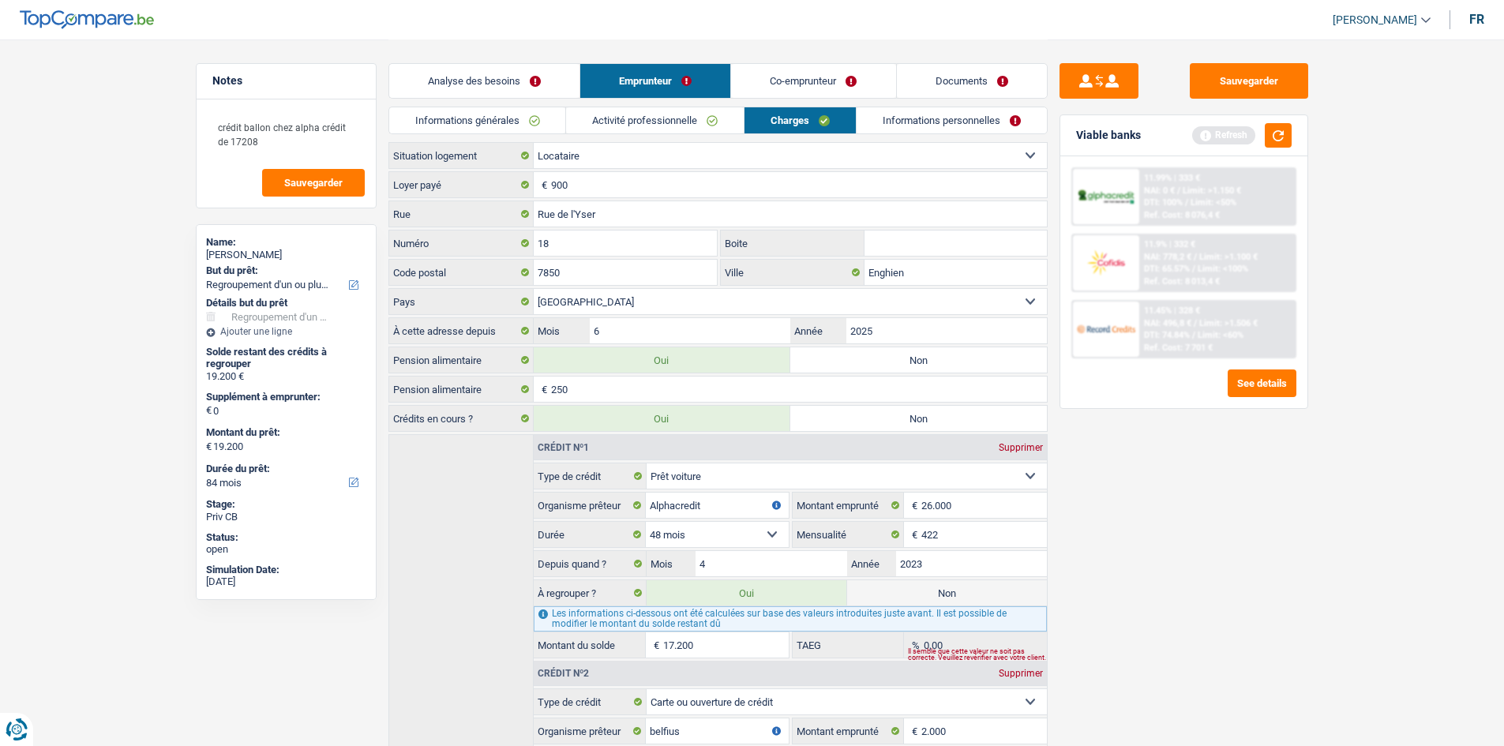
click at [951, 73] on link "Documents" at bounding box center [972, 81] width 150 height 34
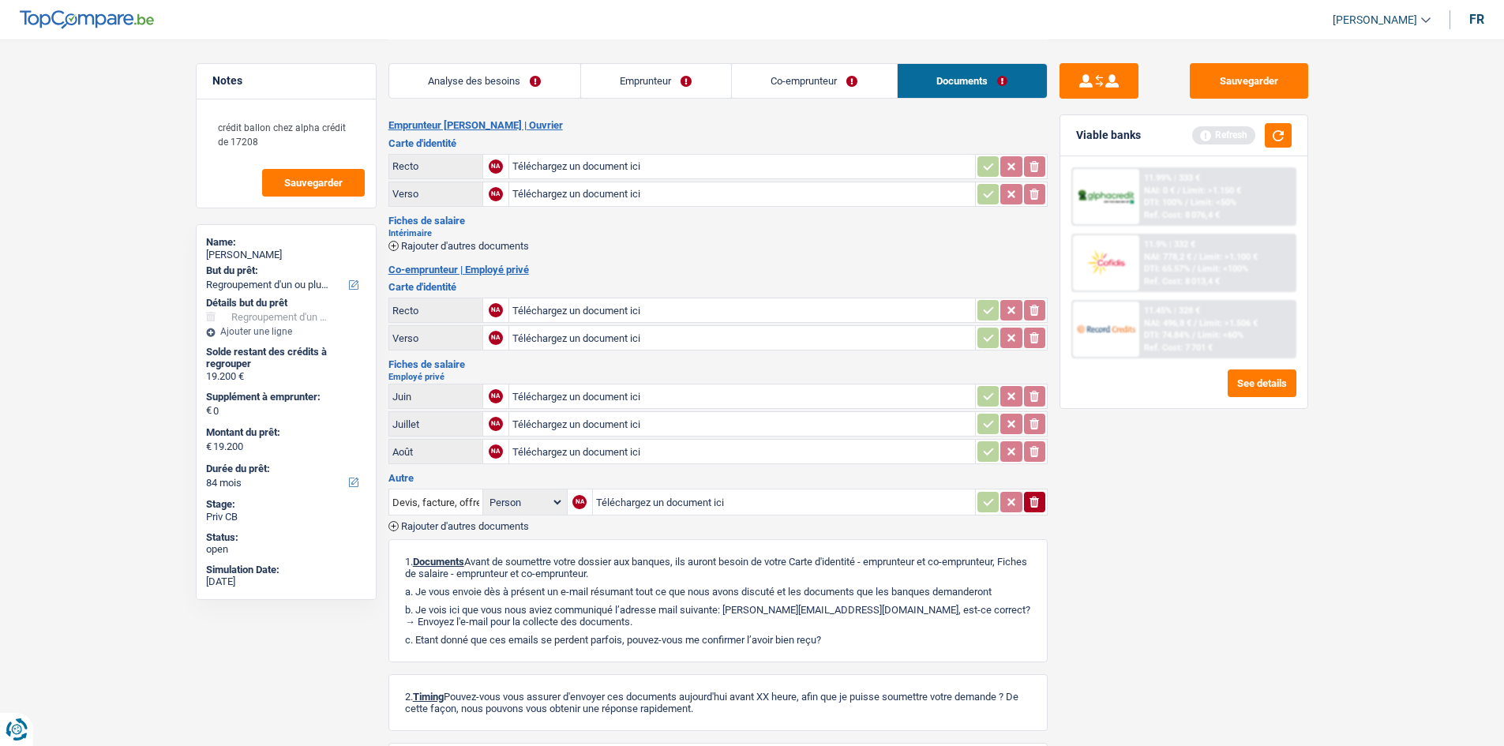
click at [708, 78] on link "Emprunteur" at bounding box center [656, 81] width 150 height 34
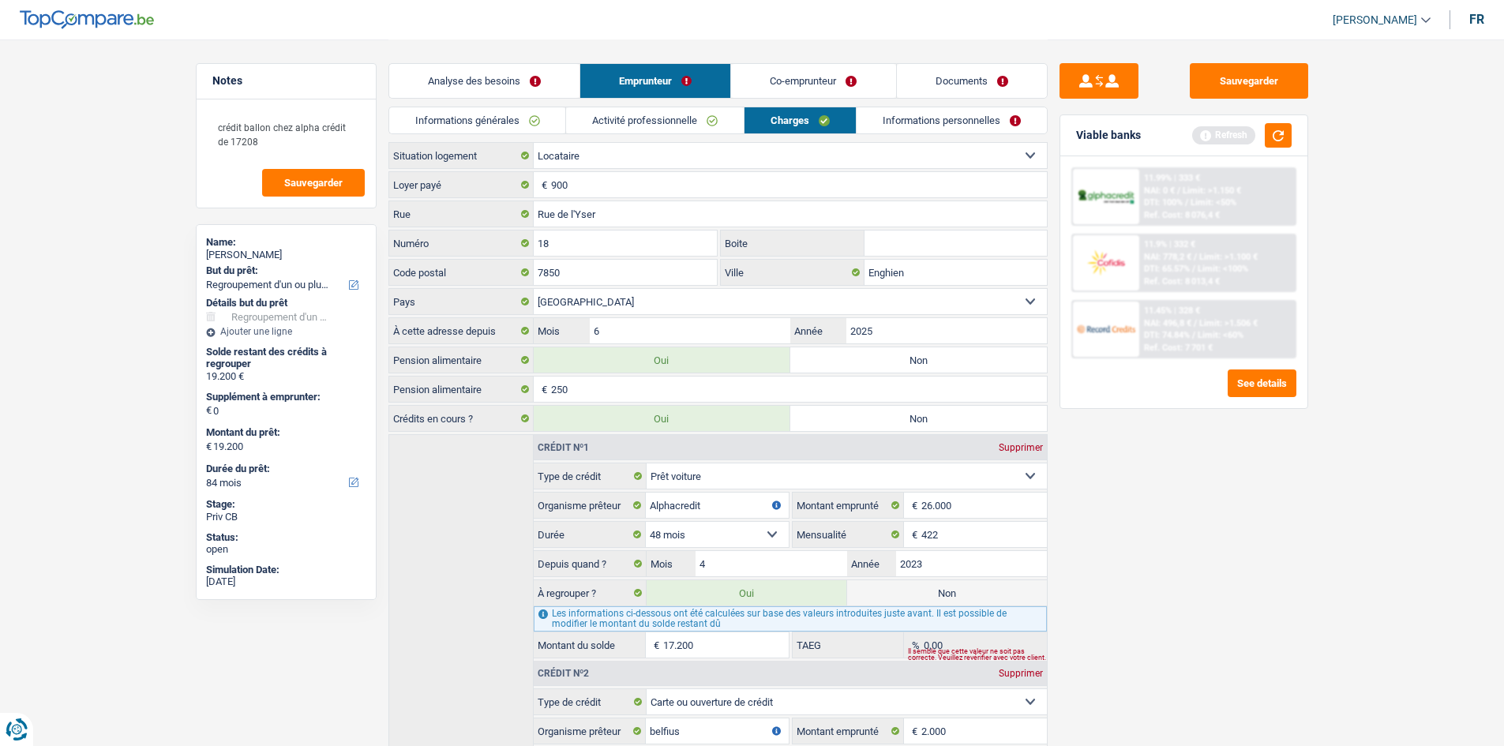
click at [1252, 509] on div "Sauvegarder Viable banks Refresh 11.99% | 333 € NAI: 0 € / Limit: >1.150 € DTI:…" at bounding box center [1184, 392] width 272 height 658
click at [1279, 132] on button "button" at bounding box center [1278, 135] width 27 height 24
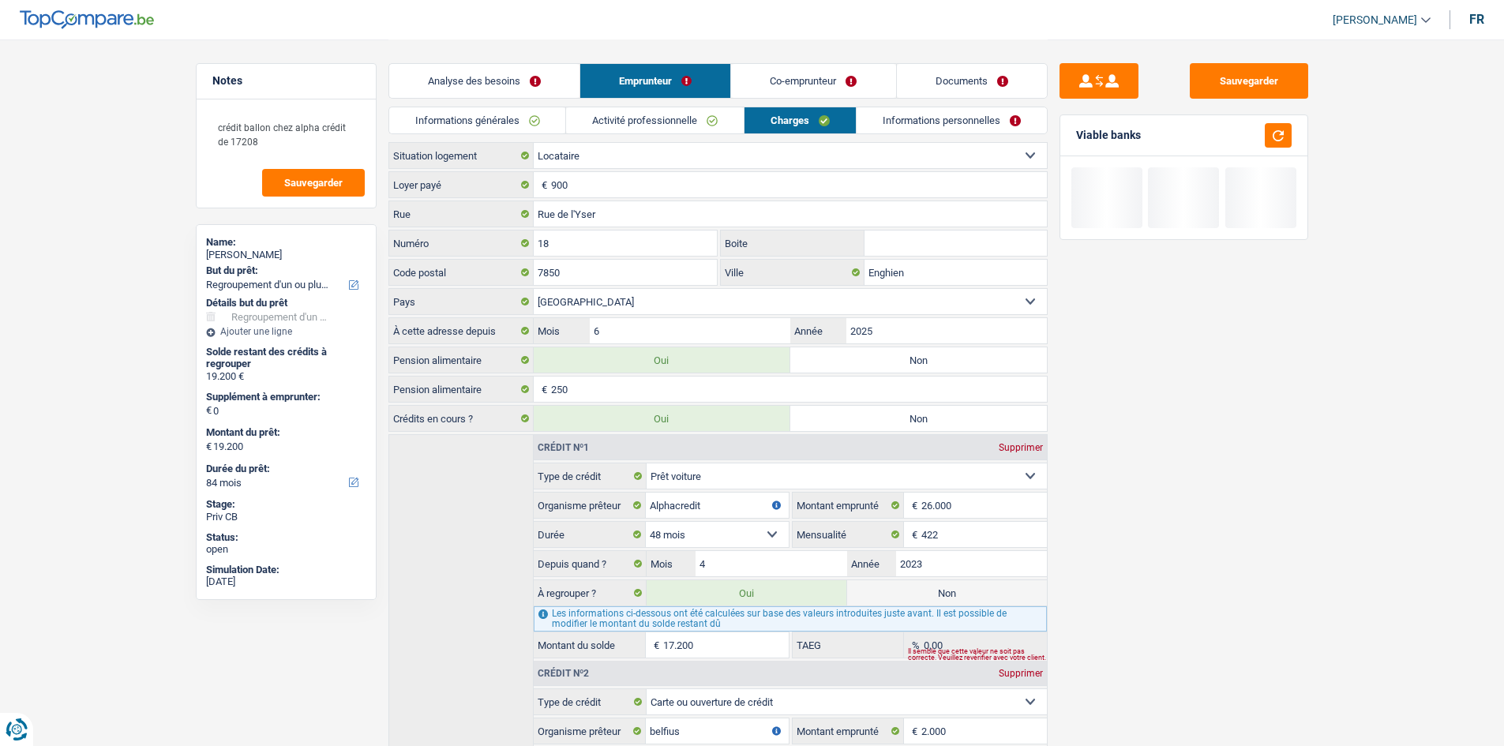
click at [915, 123] on link "Informations personnelles" at bounding box center [952, 120] width 190 height 26
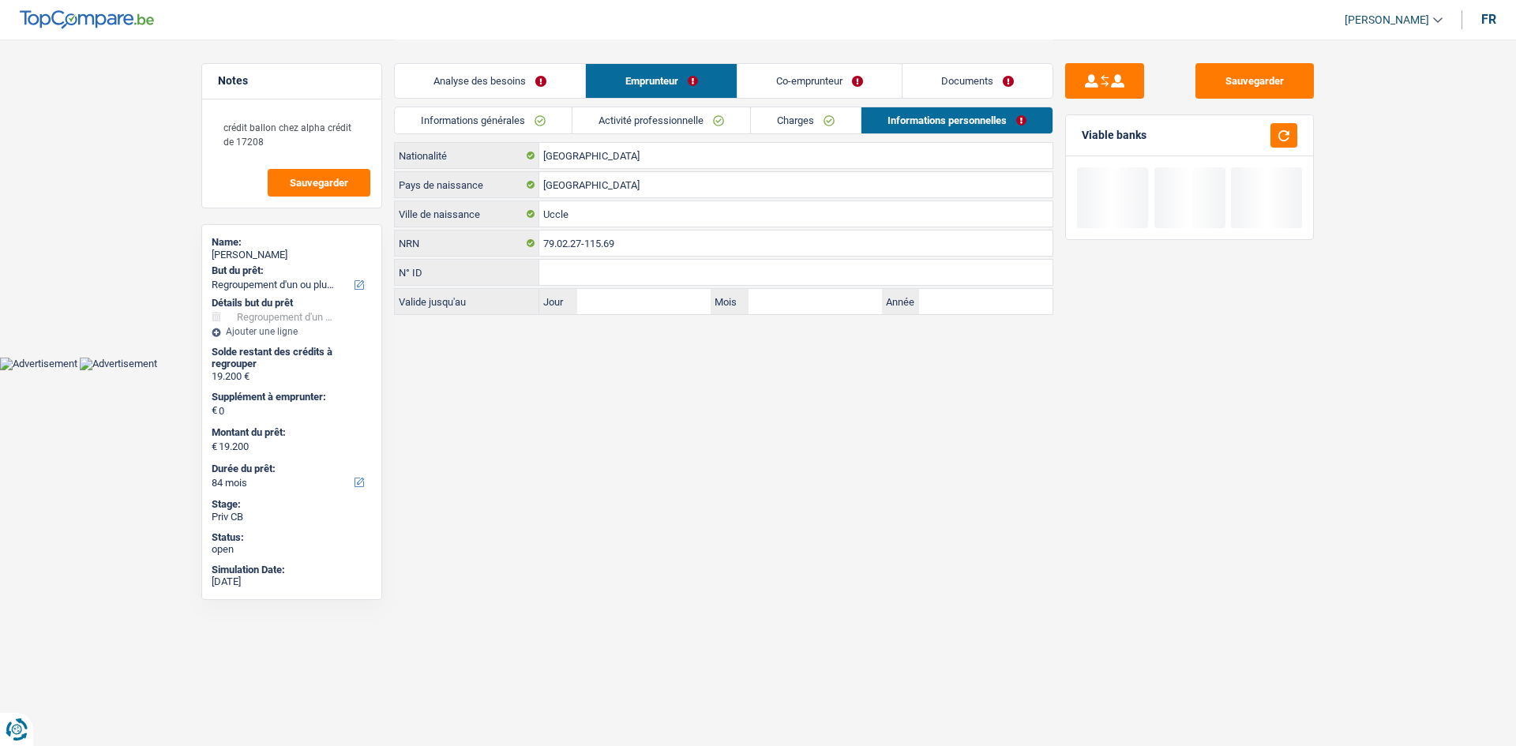
click at [797, 370] on html "Vous avez le contrôle de vos données Nous utilisons des cookies, tout comme nos…" at bounding box center [758, 185] width 1516 height 370
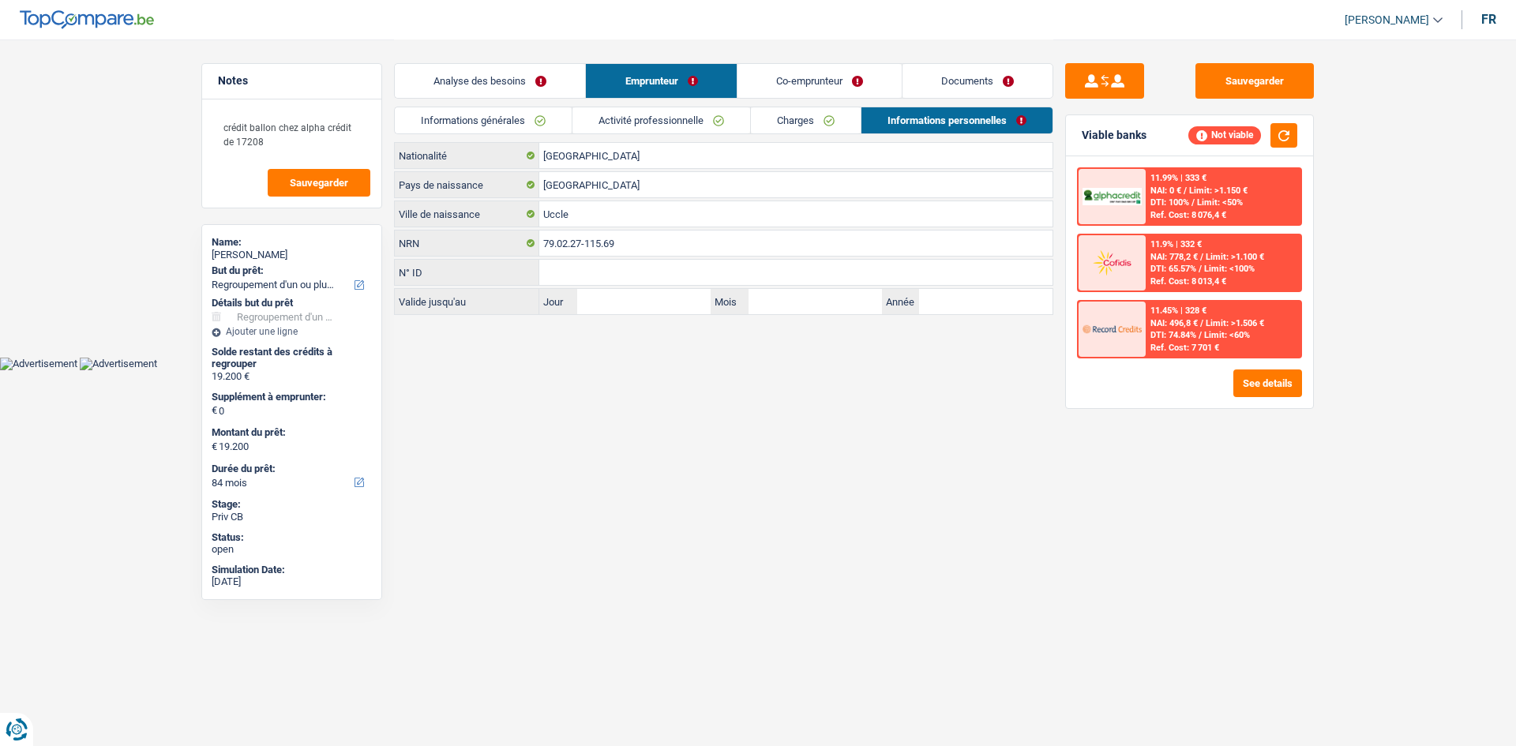
click at [779, 82] on link "Co-emprunteur" at bounding box center [820, 81] width 164 height 34
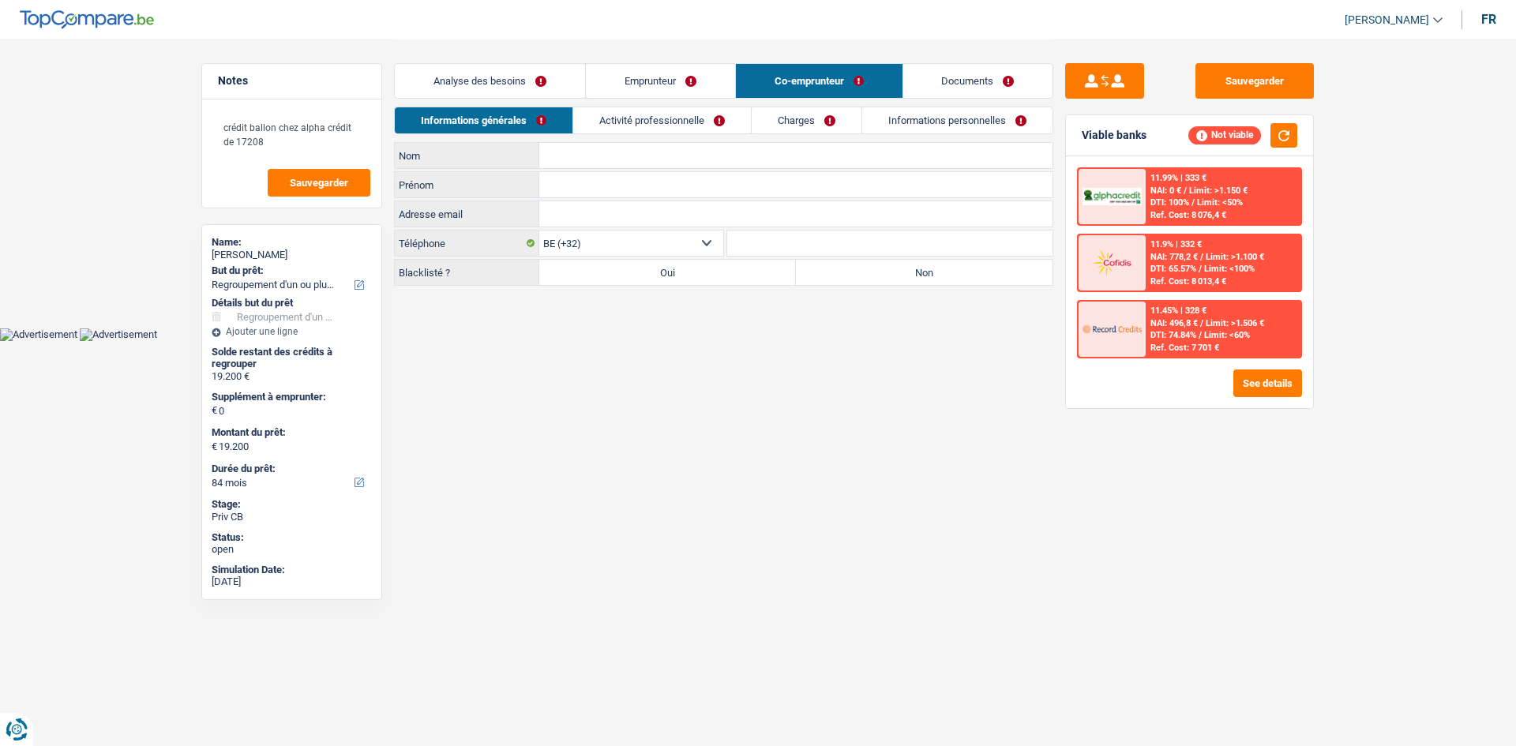
click at [604, 155] on input "Nom" at bounding box center [795, 155] width 513 height 25
click at [655, 111] on link "Activité professionnelle" at bounding box center [662, 120] width 178 height 26
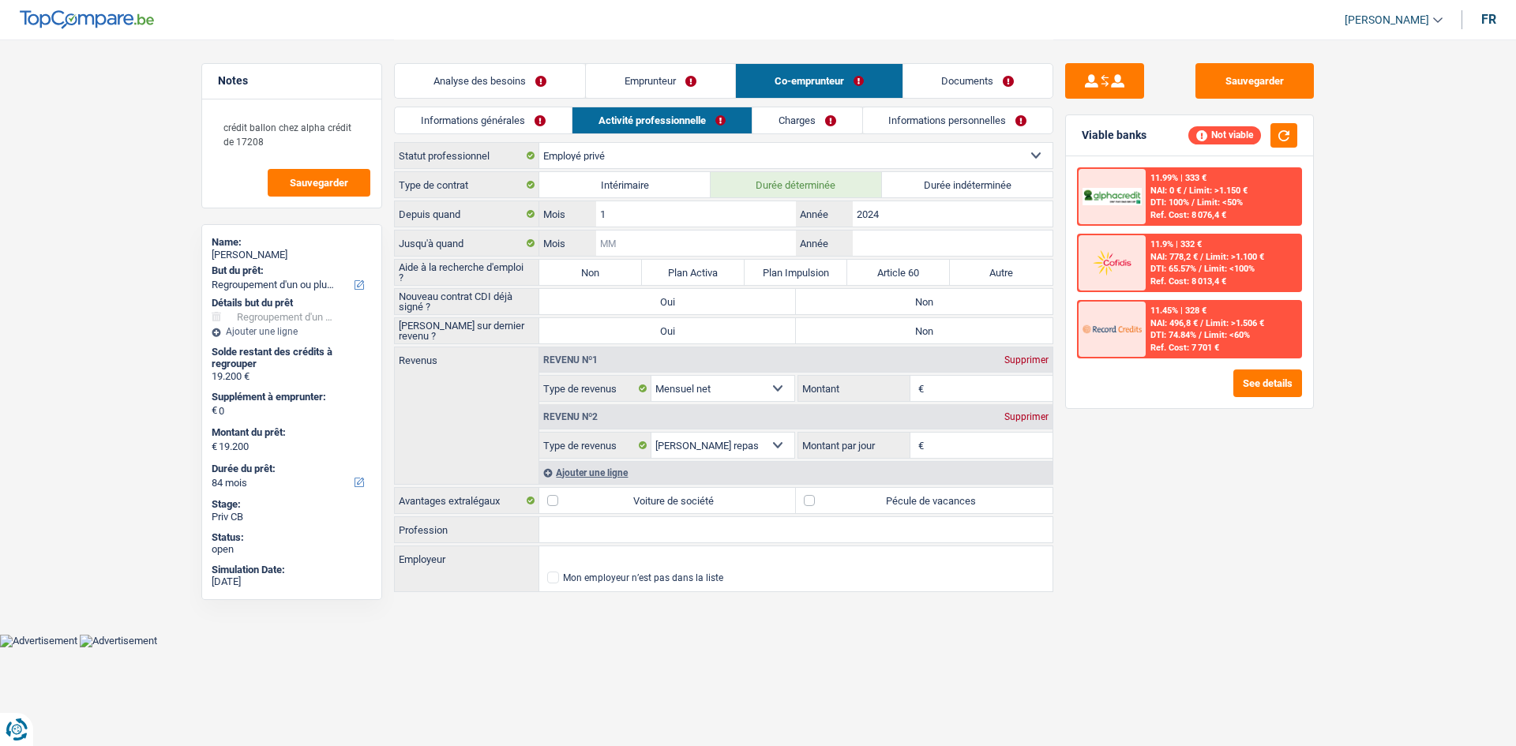
click at [761, 245] on input "Mois" at bounding box center [696, 243] width 200 height 25
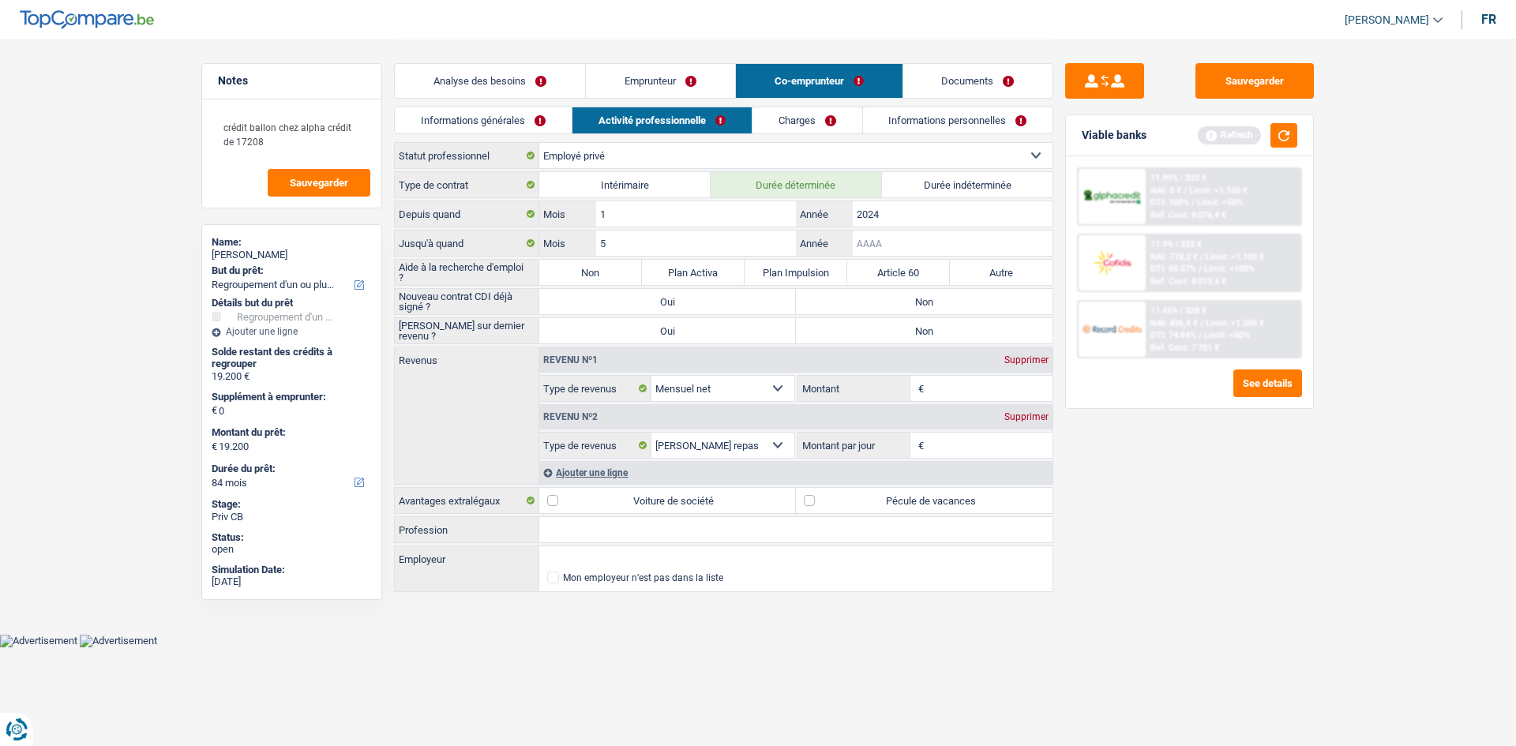
click at [891, 253] on input "Année" at bounding box center [953, 243] width 200 height 25
click at [751, 241] on input "5" at bounding box center [696, 243] width 200 height 25
type input "12"
click at [896, 242] on input "Année" at bounding box center [953, 243] width 200 height 25
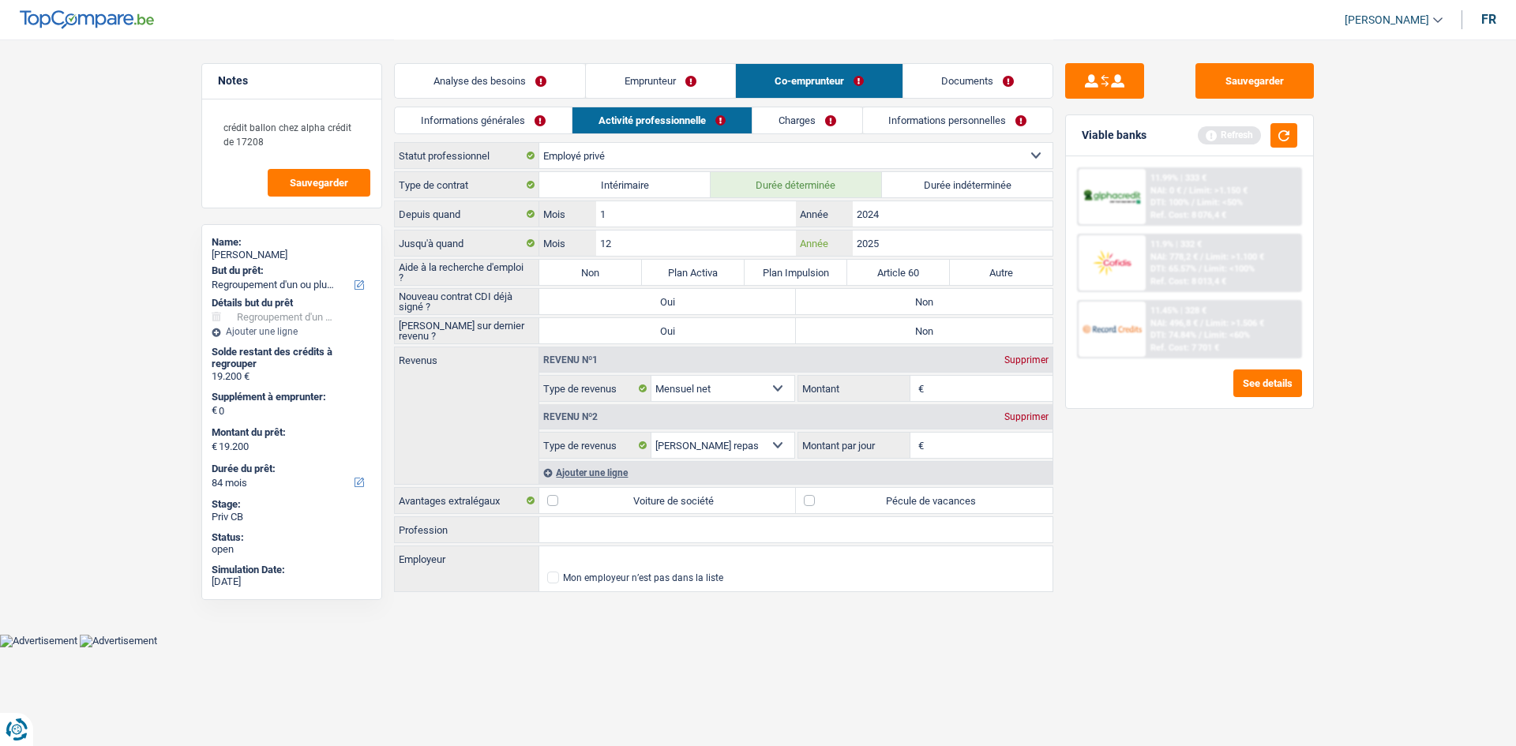
type input "2025"
click at [614, 272] on label "Non" at bounding box center [590, 272] width 103 height 25
click at [614, 272] on input "Non" at bounding box center [590, 272] width 103 height 25
radio input "true"
click at [965, 304] on label "Non" at bounding box center [924, 301] width 257 height 25
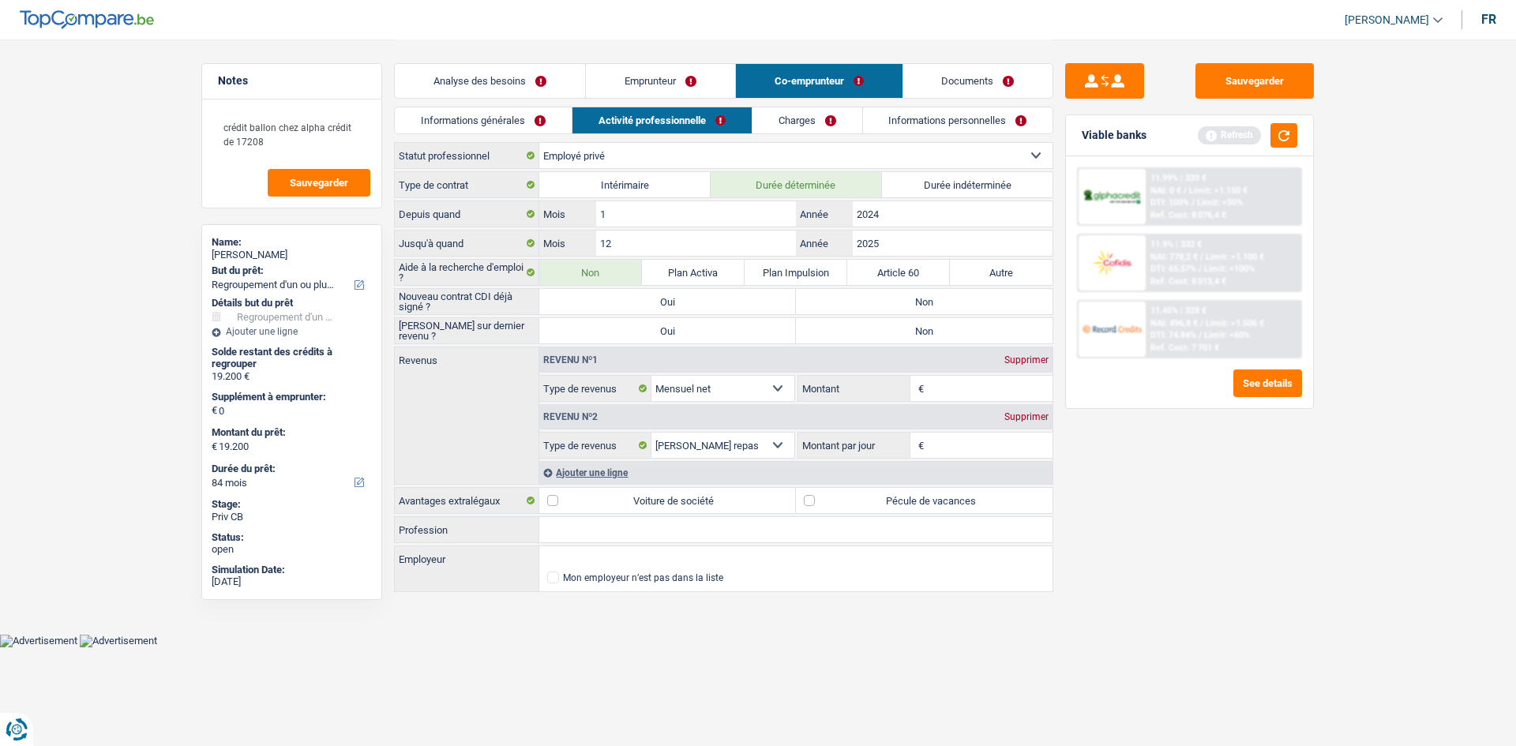
click at [965, 304] on input "Non" at bounding box center [924, 301] width 257 height 25
radio input "true"
click at [960, 322] on label "Non" at bounding box center [924, 330] width 257 height 25
click at [960, 322] on input "Non" at bounding box center [924, 330] width 257 height 25
radio input "true"
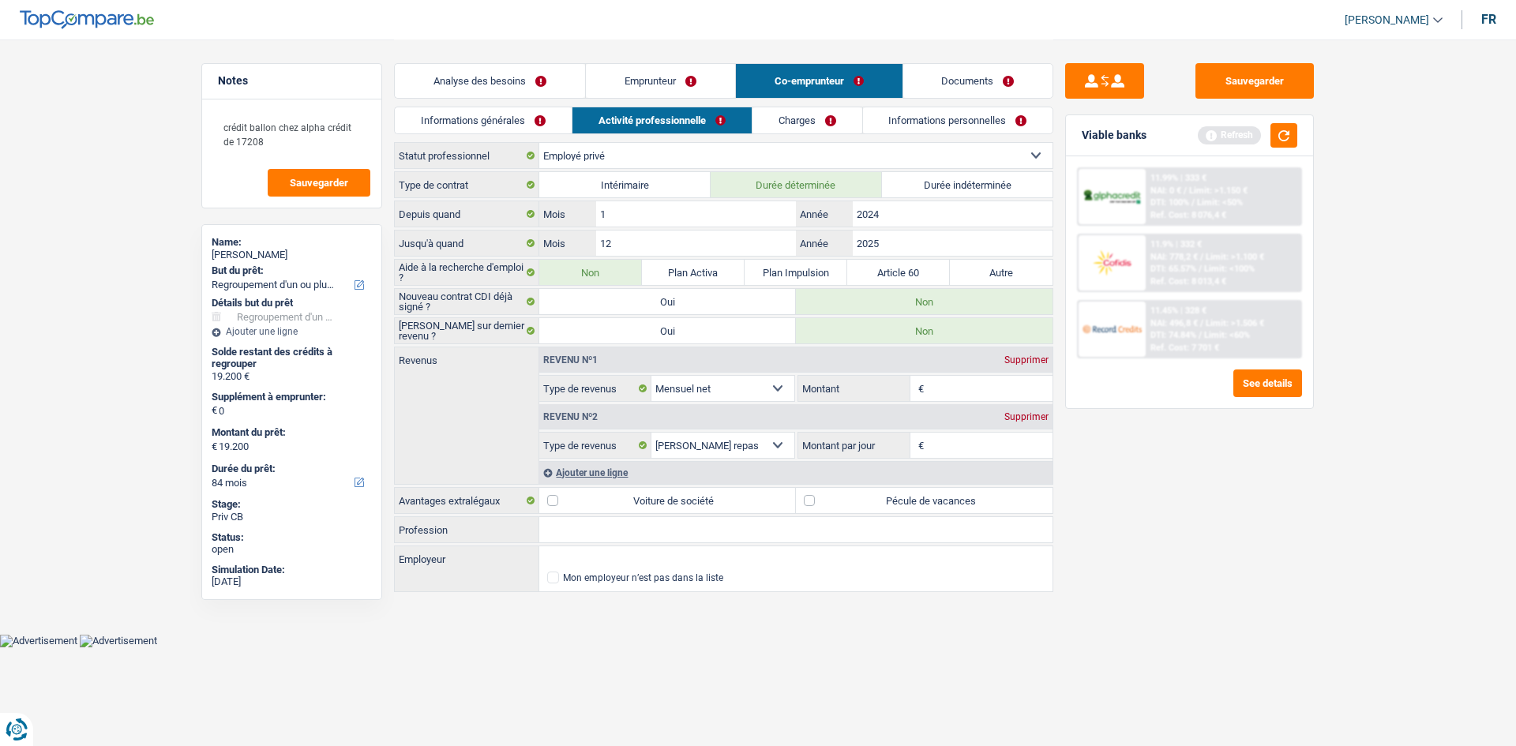
click at [957, 381] on input "Montant" at bounding box center [991, 388] width 126 height 25
type input "1"
type input "1.750"
click at [1005, 443] on input "Montant par jour" at bounding box center [991, 445] width 126 height 25
type input "5,0"
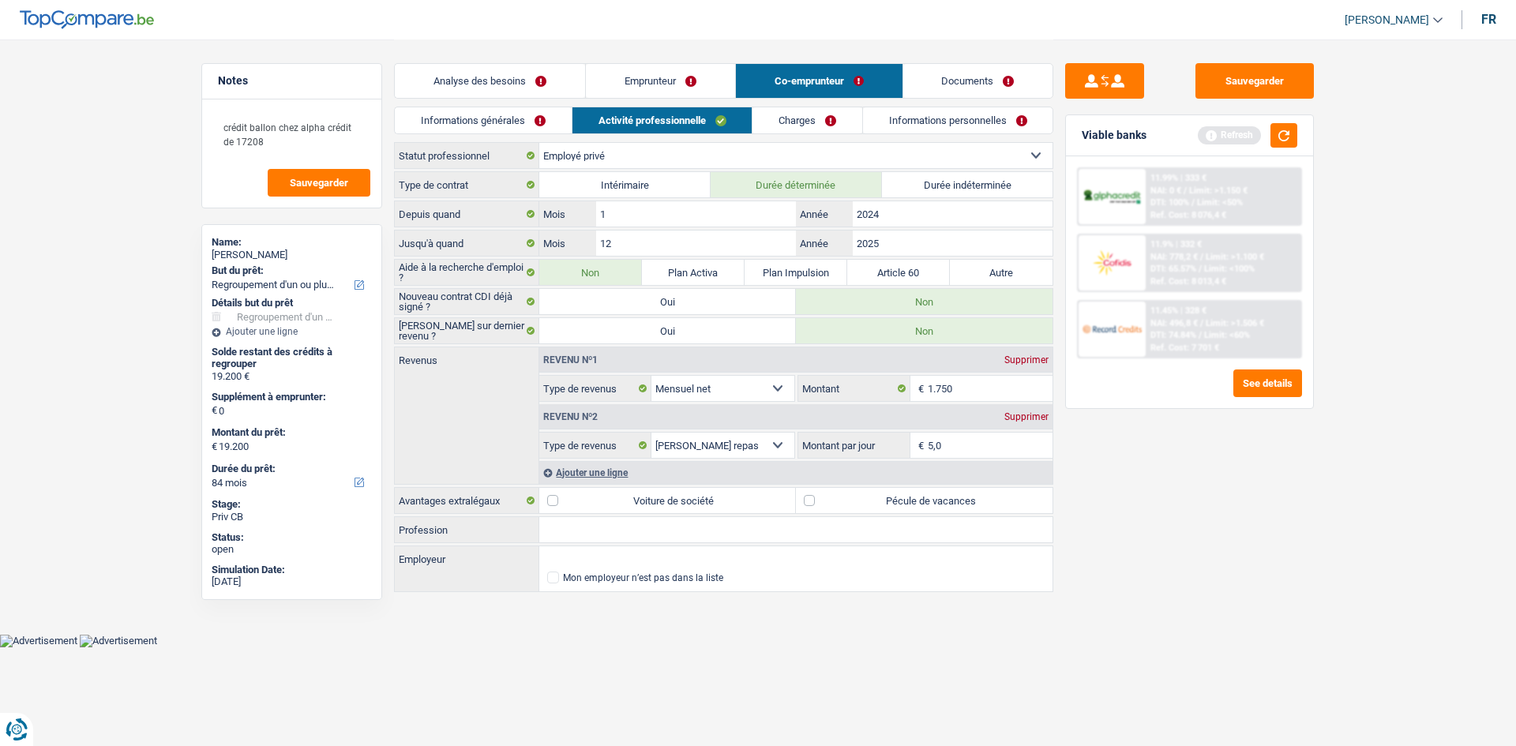
click at [1143, 460] on div "Sauvegarder Viable banks Refresh 11.99% | 333 € NAI: 0 € / Limit: >1.150 € DTI:…" at bounding box center [1190, 392] width 272 height 658
click at [825, 110] on link "Charges" at bounding box center [808, 120] width 110 height 26
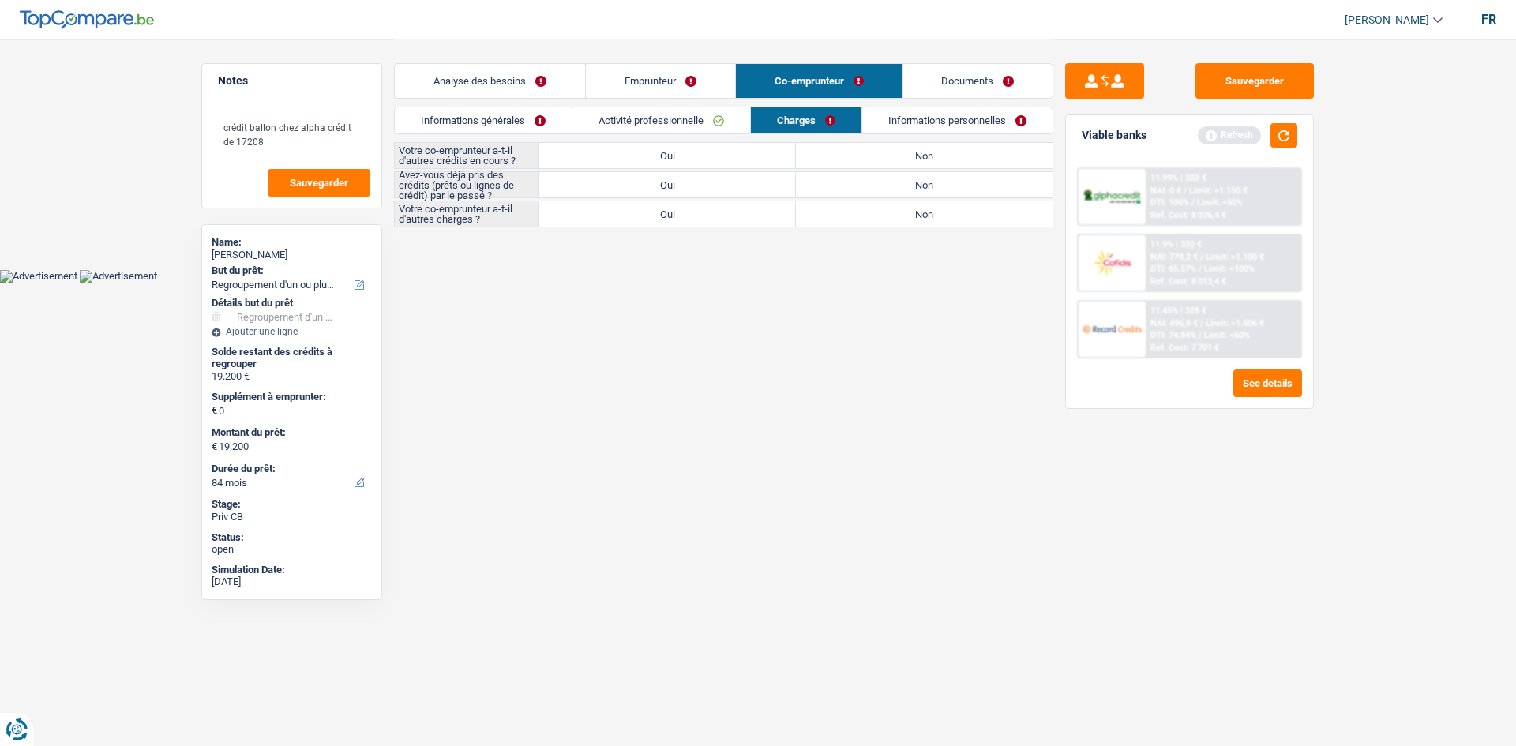
click at [903, 161] on label "Non" at bounding box center [924, 155] width 257 height 25
click at [903, 161] on input "Non" at bounding box center [924, 155] width 257 height 25
radio input "true"
drag, startPoint x: 760, startPoint y: 172, endPoint x: 843, endPoint y: 203, distance: 89.2
click at [759, 173] on label "Oui" at bounding box center [667, 184] width 257 height 25
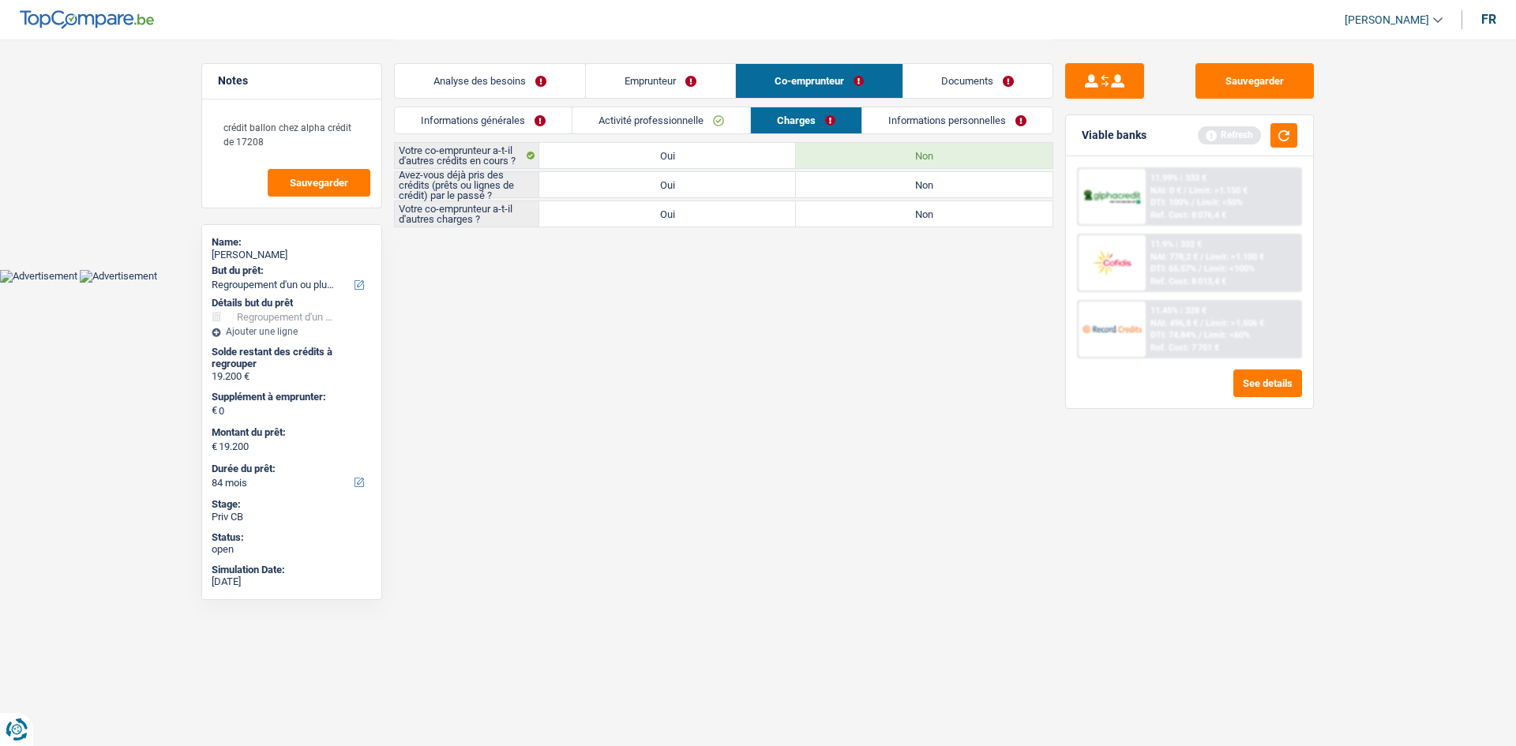
click at [759, 173] on input "Oui" at bounding box center [667, 184] width 257 height 25
radio input "true"
click at [866, 212] on label "Non" at bounding box center [924, 213] width 257 height 25
click at [866, 212] on input "Non" at bounding box center [924, 213] width 257 height 25
radio input "true"
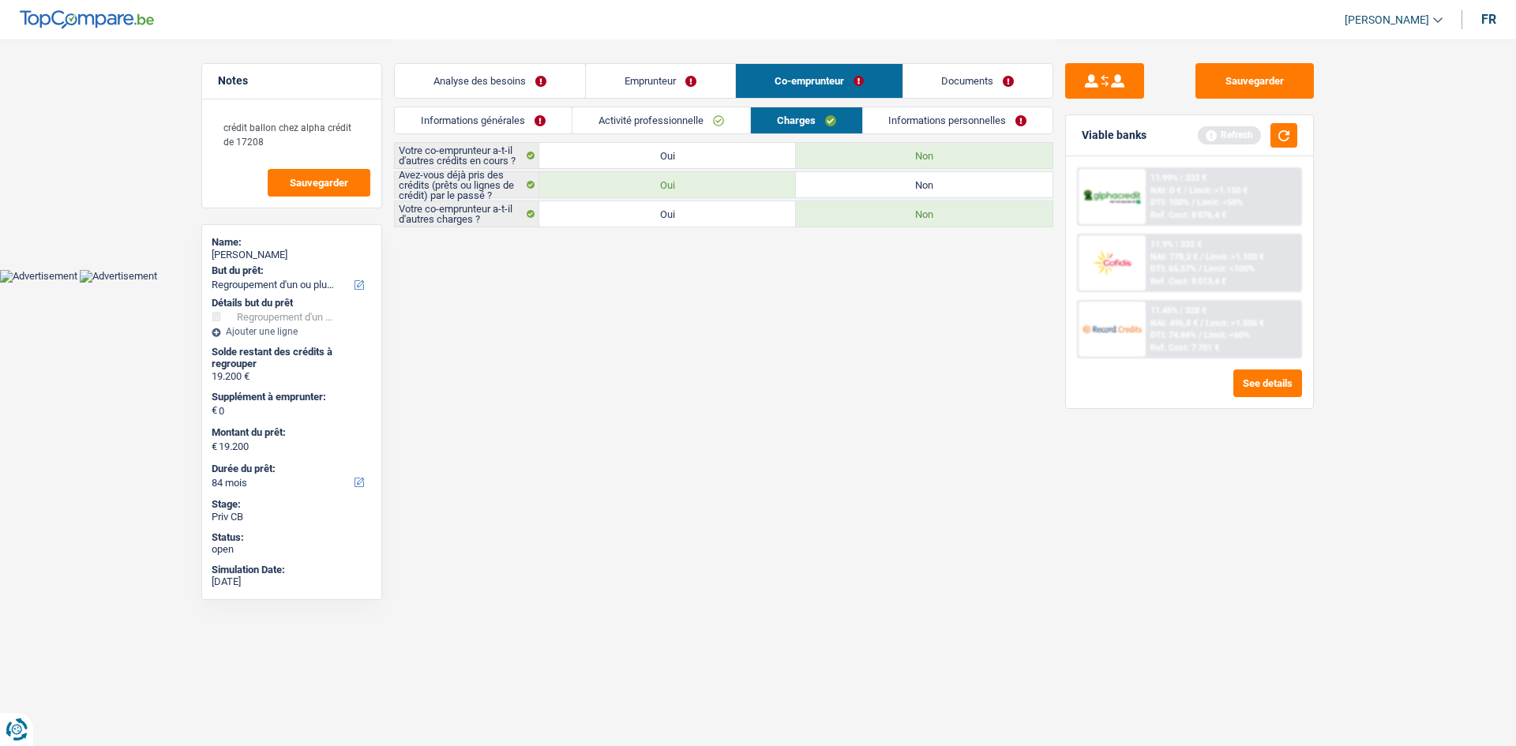
click at [914, 117] on link "Informations personnelles" at bounding box center [958, 120] width 190 height 26
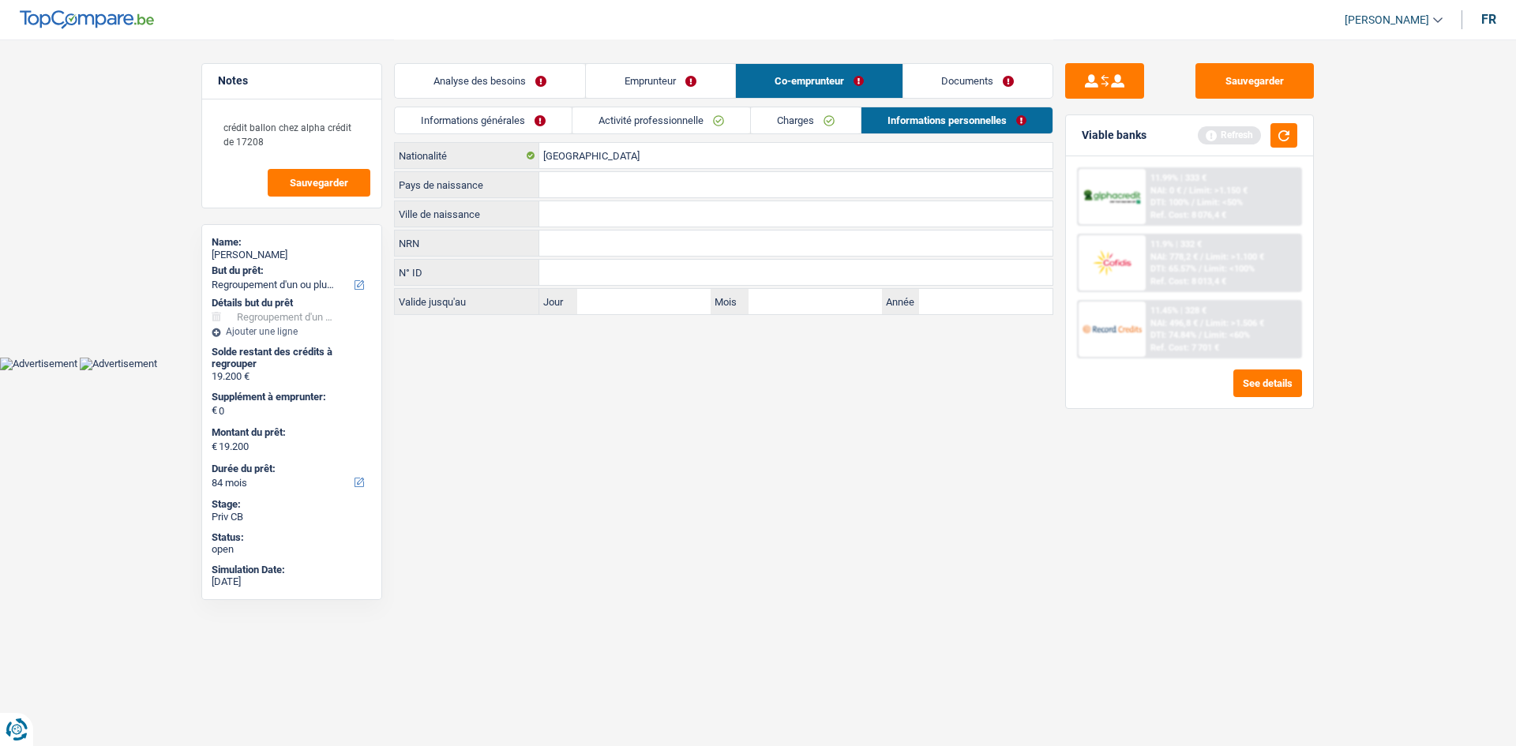
click at [505, 95] on link "Analyse des besoins" at bounding box center [490, 81] width 190 height 34
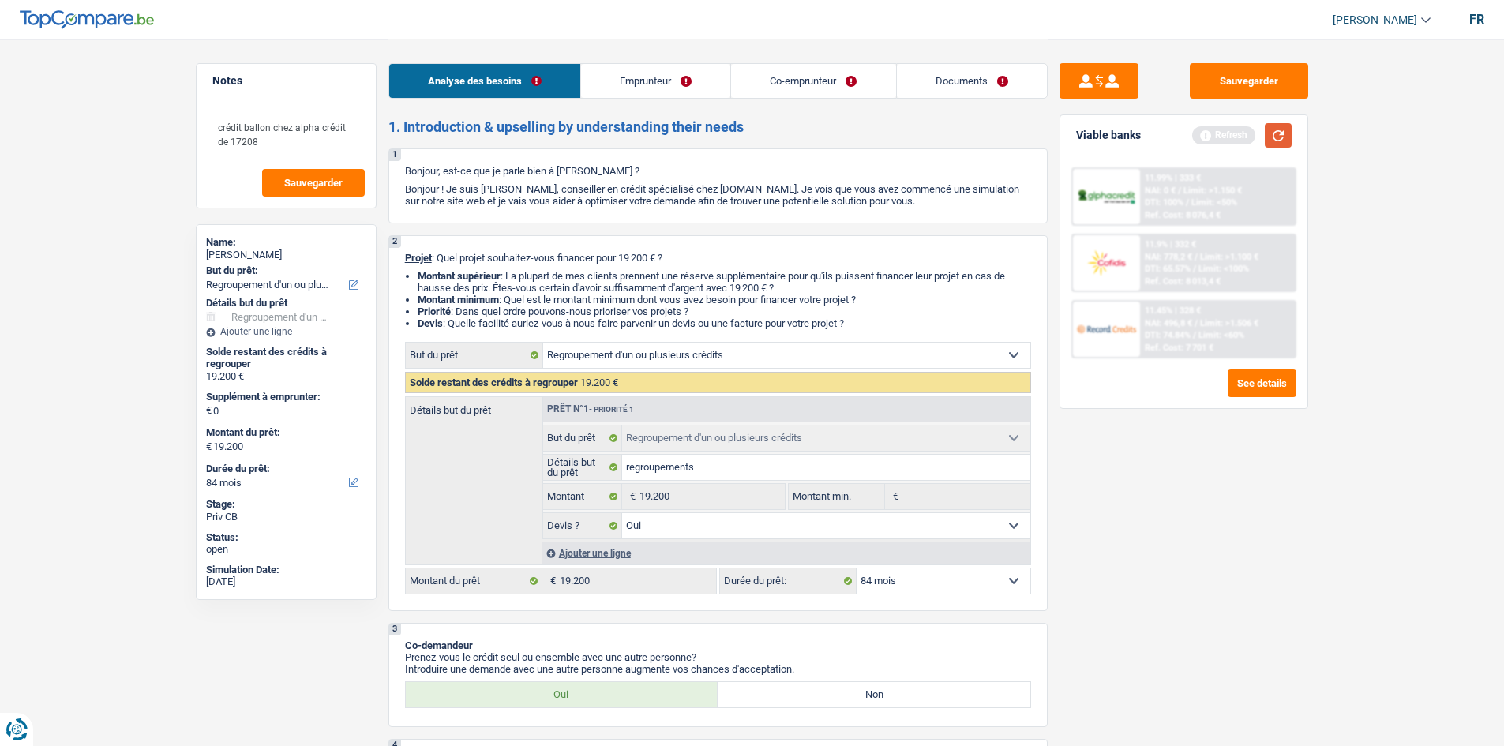
click at [1284, 127] on button "button" at bounding box center [1278, 135] width 27 height 24
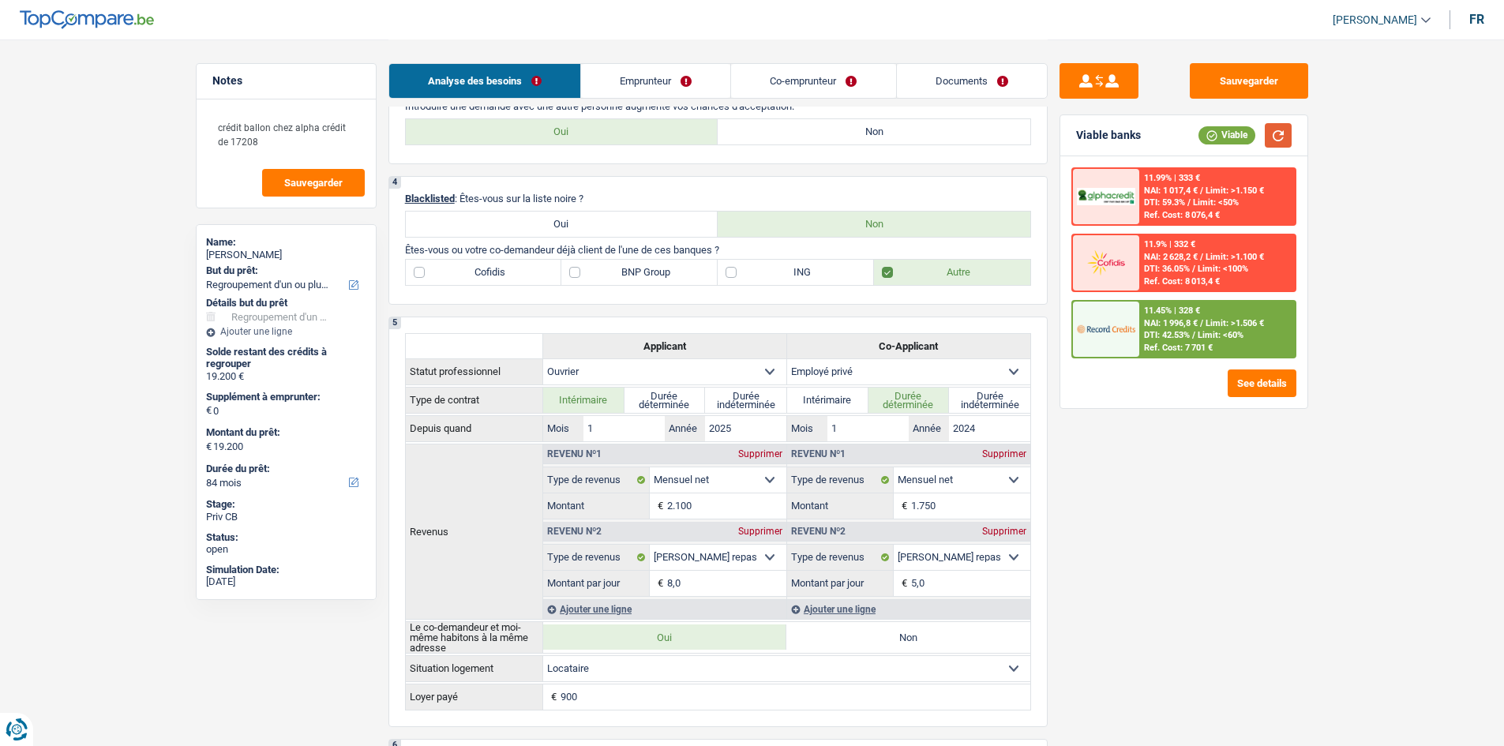
scroll to position [395, 0]
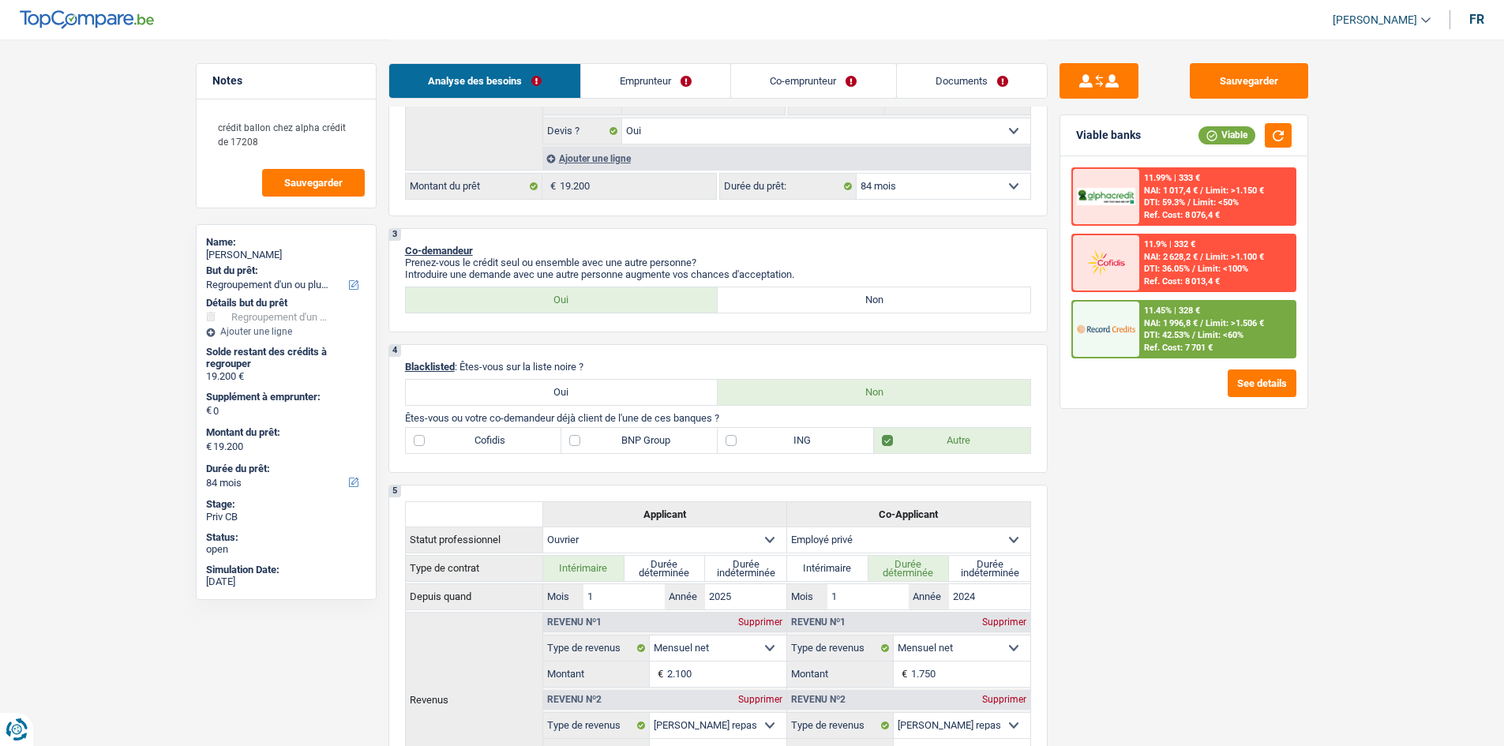
click at [693, 86] on link "Emprunteur" at bounding box center [655, 81] width 149 height 34
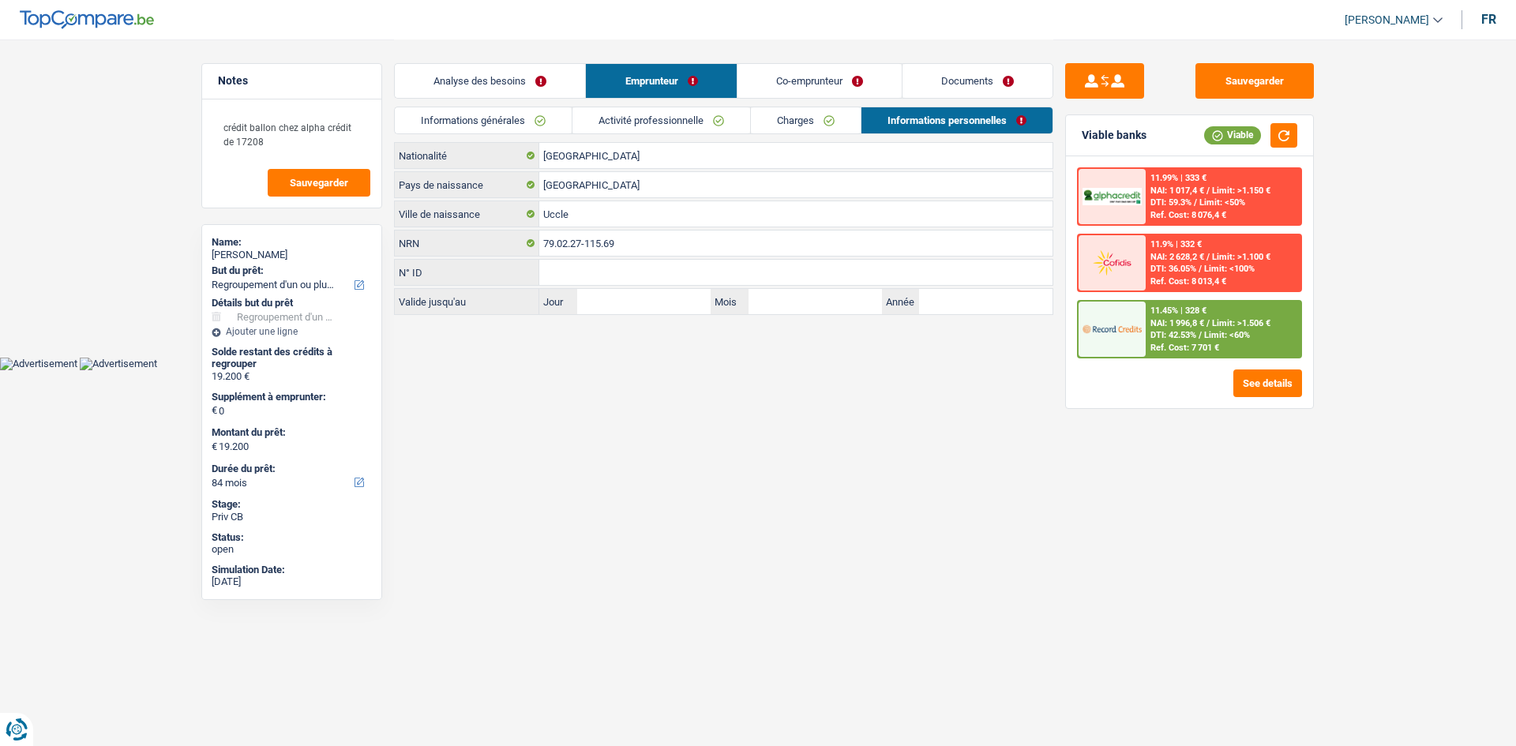
click at [783, 83] on link "Co-emprunteur" at bounding box center [820, 81] width 164 height 34
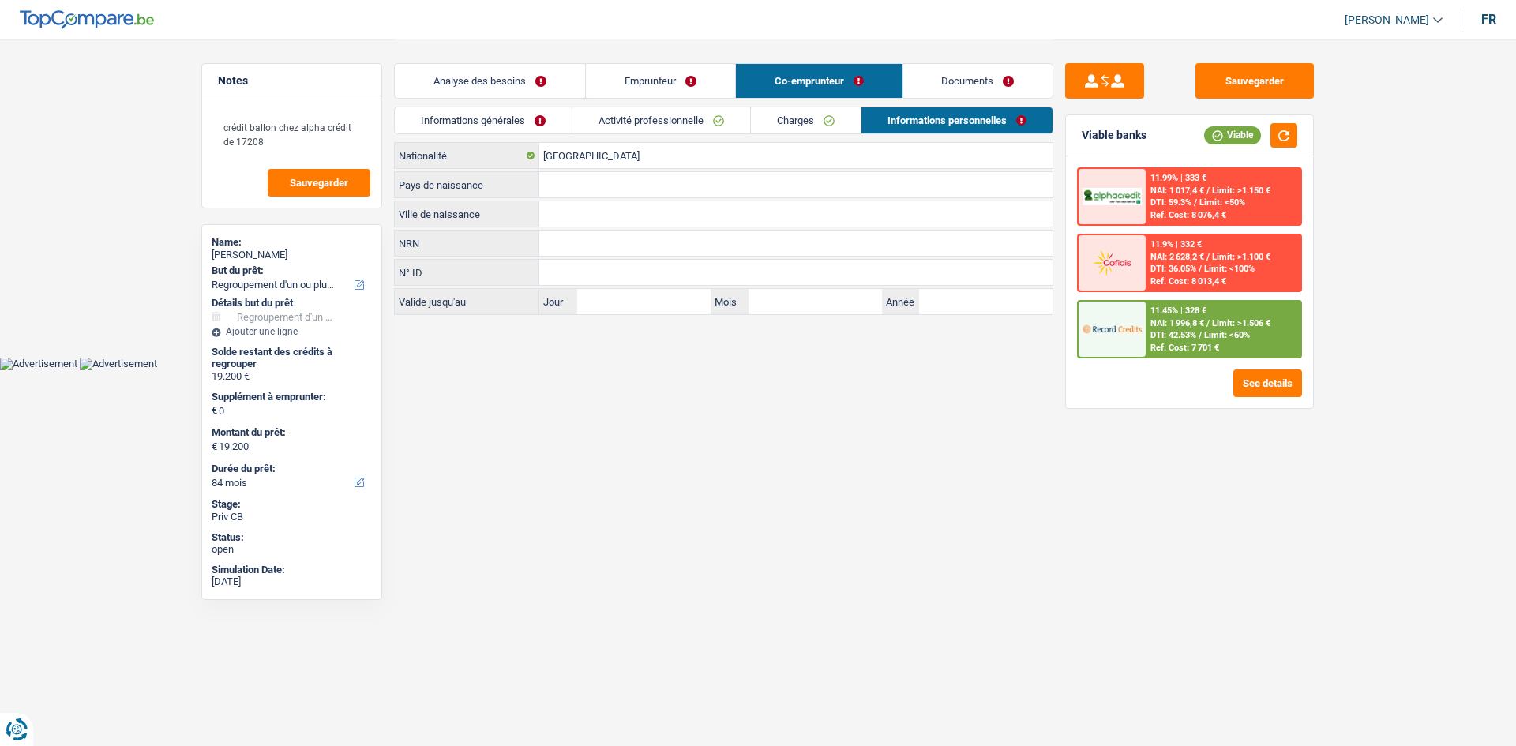
drag, startPoint x: 690, startPoint y: 111, endPoint x: 693, endPoint y: 121, distance: 9.8
click at [689, 113] on link "Activité professionnelle" at bounding box center [662, 120] width 178 height 26
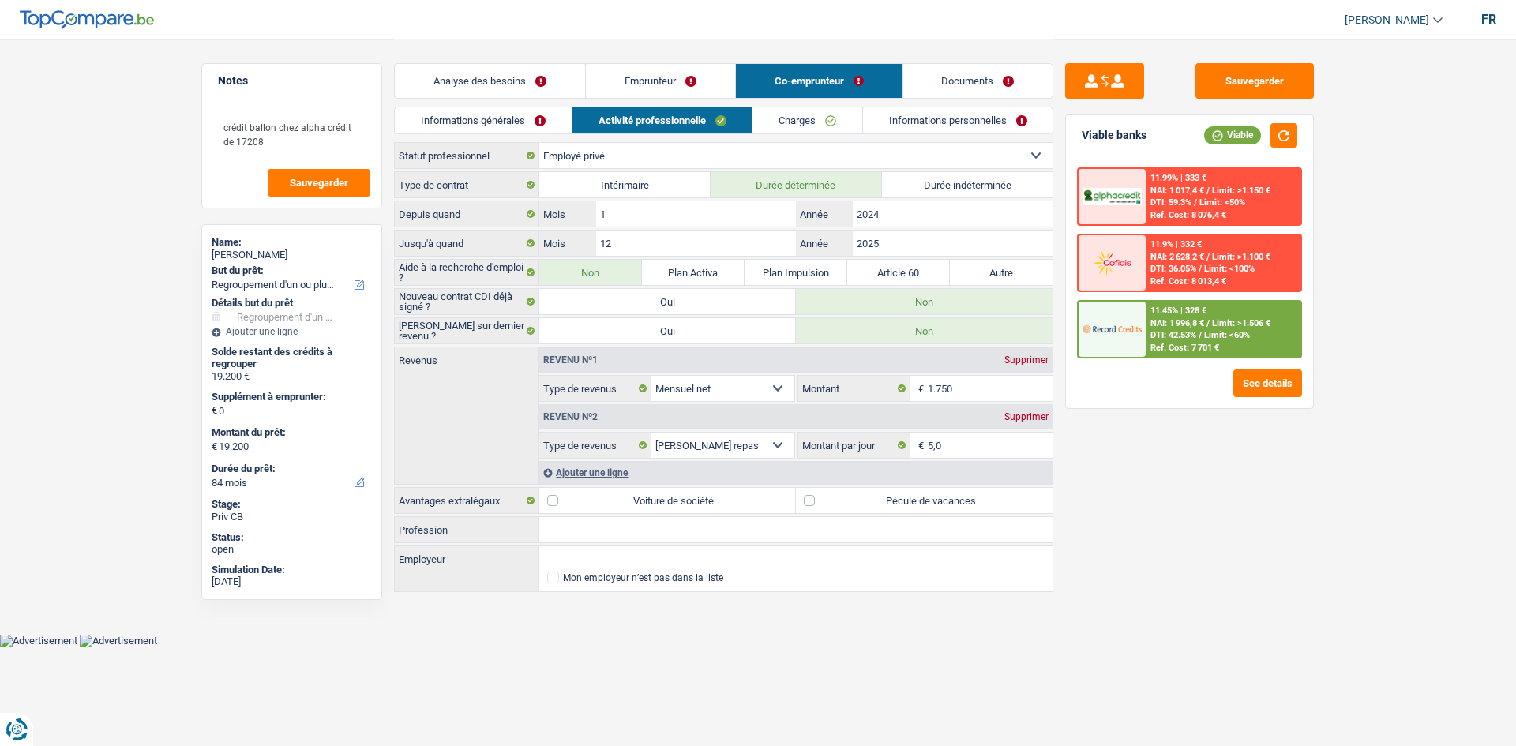
click at [1174, 506] on div "Sauvegarder Viable banks Viable 11.99% | 333 € NAI: 1 017,4 € / Limit: >1.150 €…" at bounding box center [1190, 392] width 272 height 658
click at [495, 68] on link "Analyse des besoins" at bounding box center [490, 81] width 190 height 34
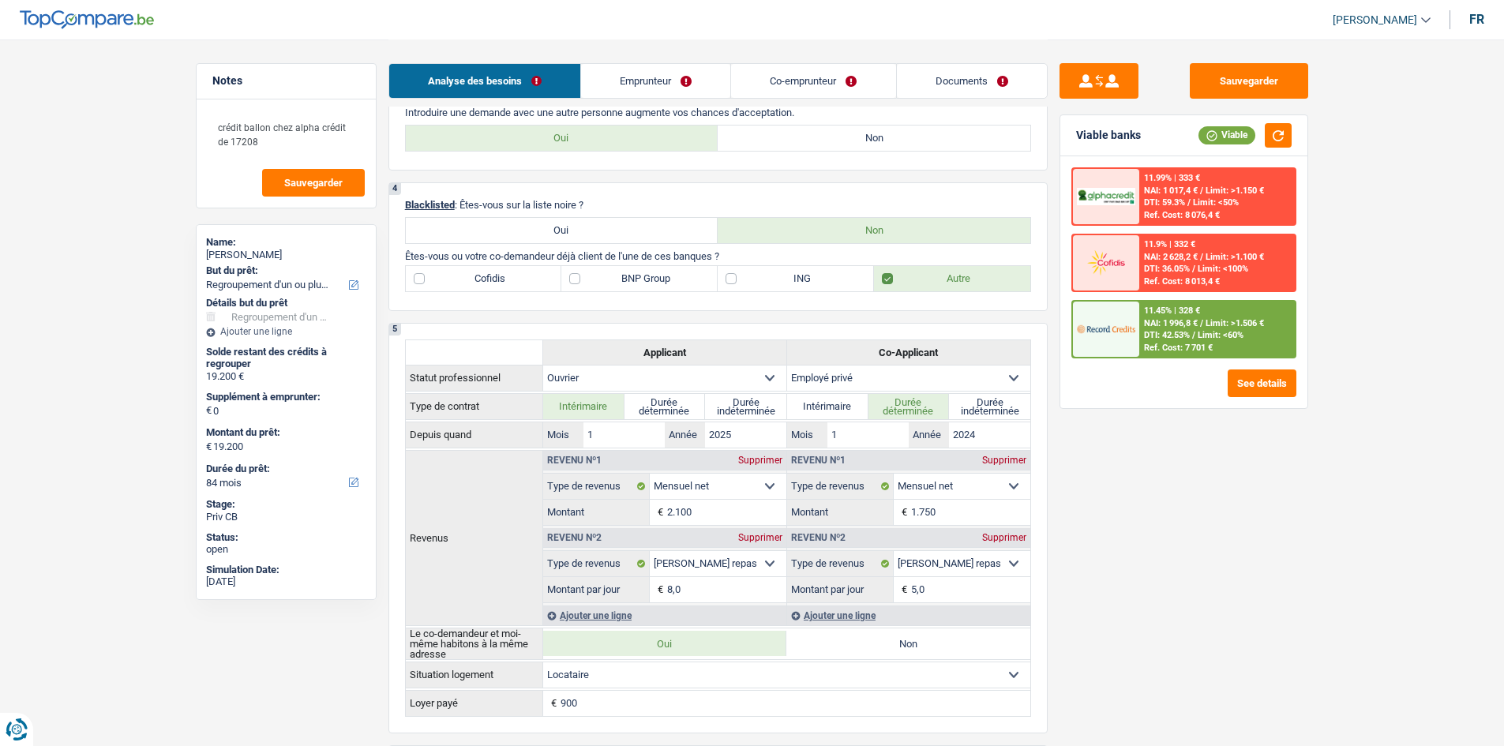
scroll to position [553, 0]
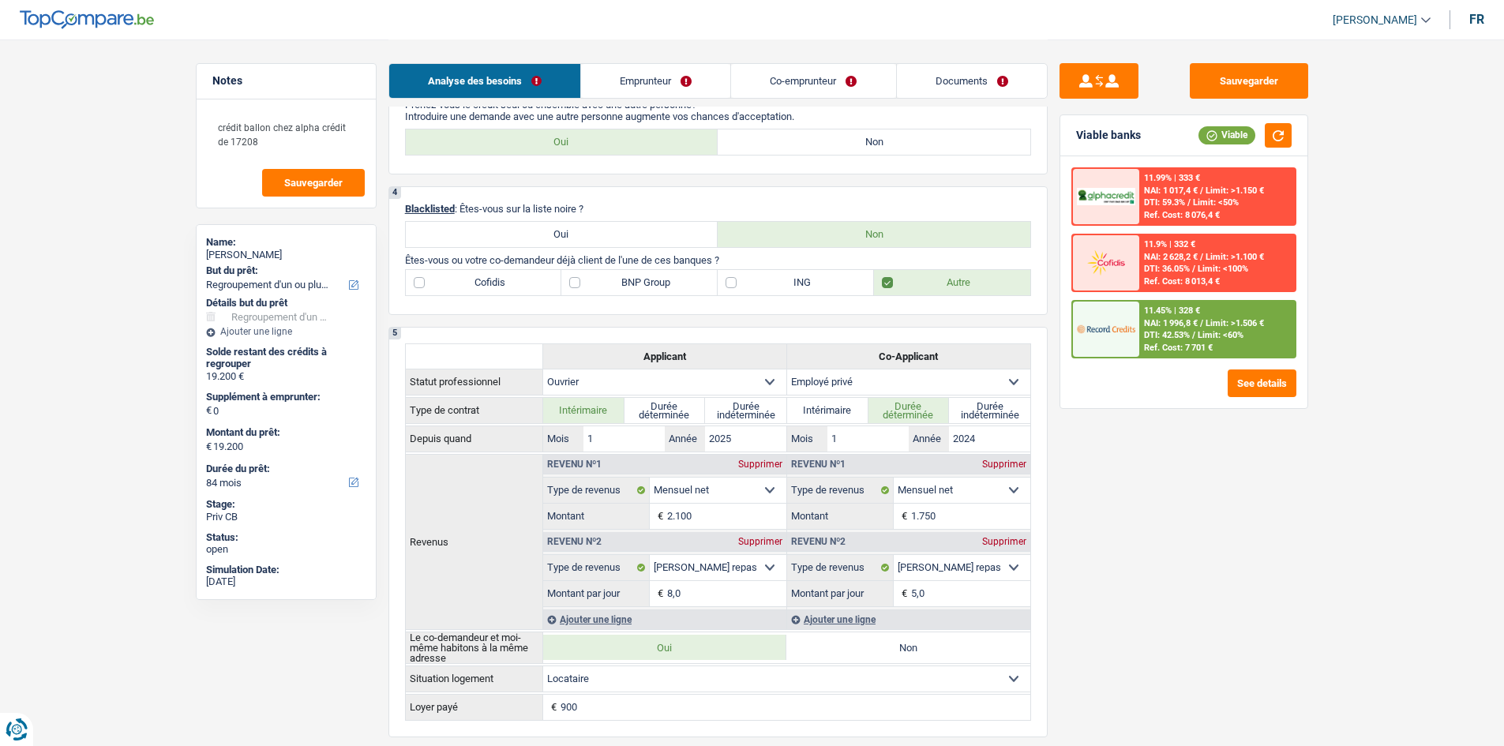
click at [593, 288] on label "BNP Group" at bounding box center [640, 282] width 156 height 25
click at [593, 288] on input "BNP Group" at bounding box center [640, 282] width 156 height 25
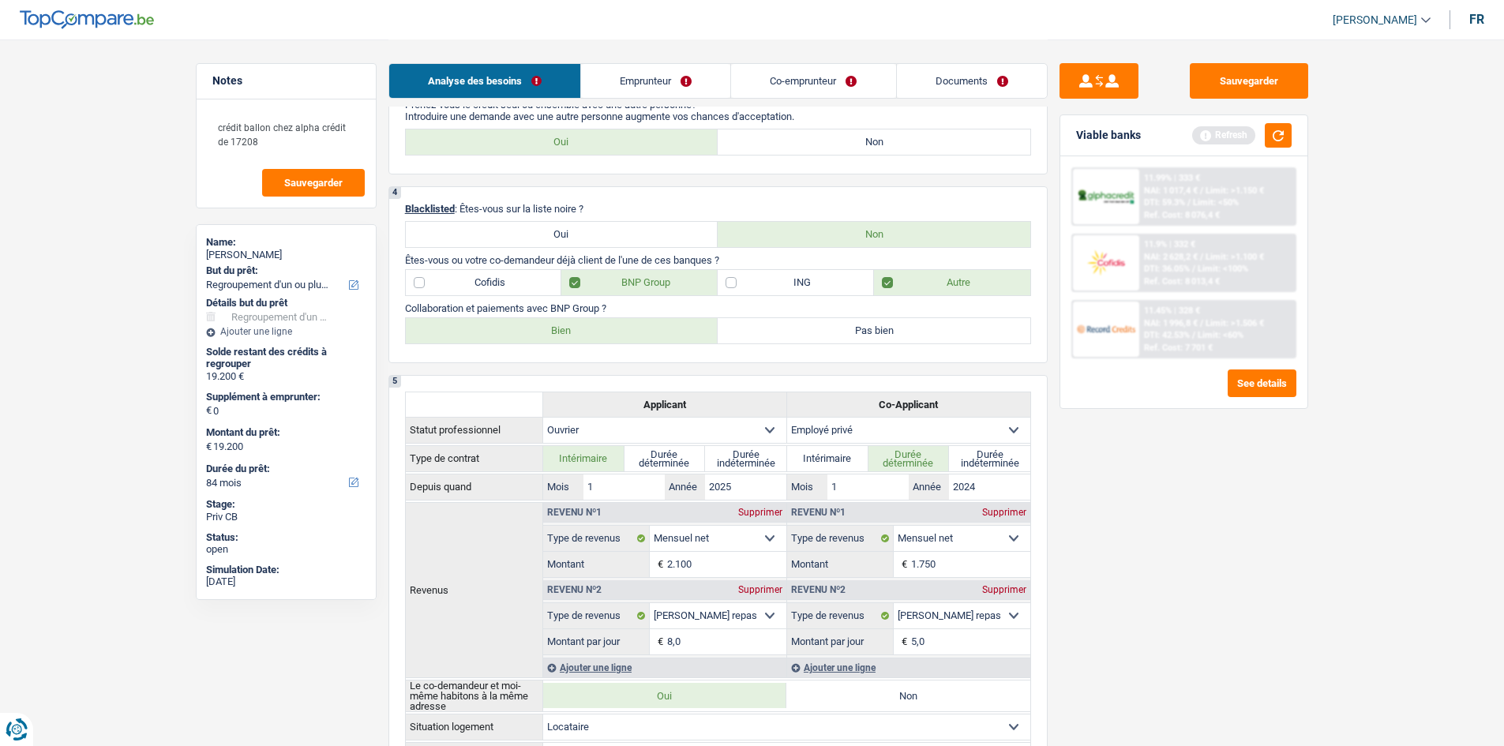
click at [655, 273] on label "BNP Group" at bounding box center [640, 282] width 156 height 25
click at [655, 273] on input "BNP Group" at bounding box center [640, 282] width 156 height 25
checkbox input "false"
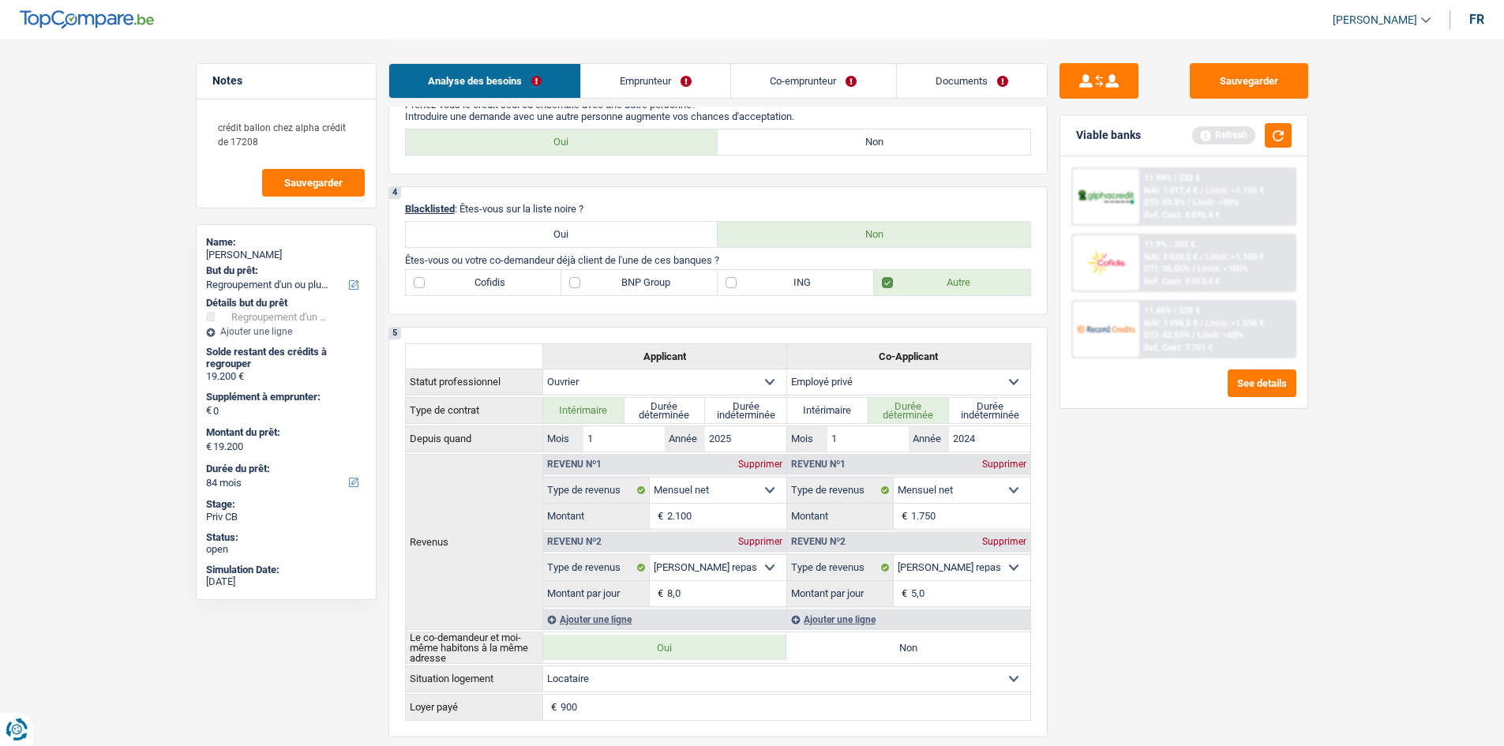
click at [1170, 483] on div "Sauvegarder Viable banks Refresh 11.99% | 333 € NAI: 1 017,4 € / Limit: >1.150 …" at bounding box center [1184, 392] width 272 height 658
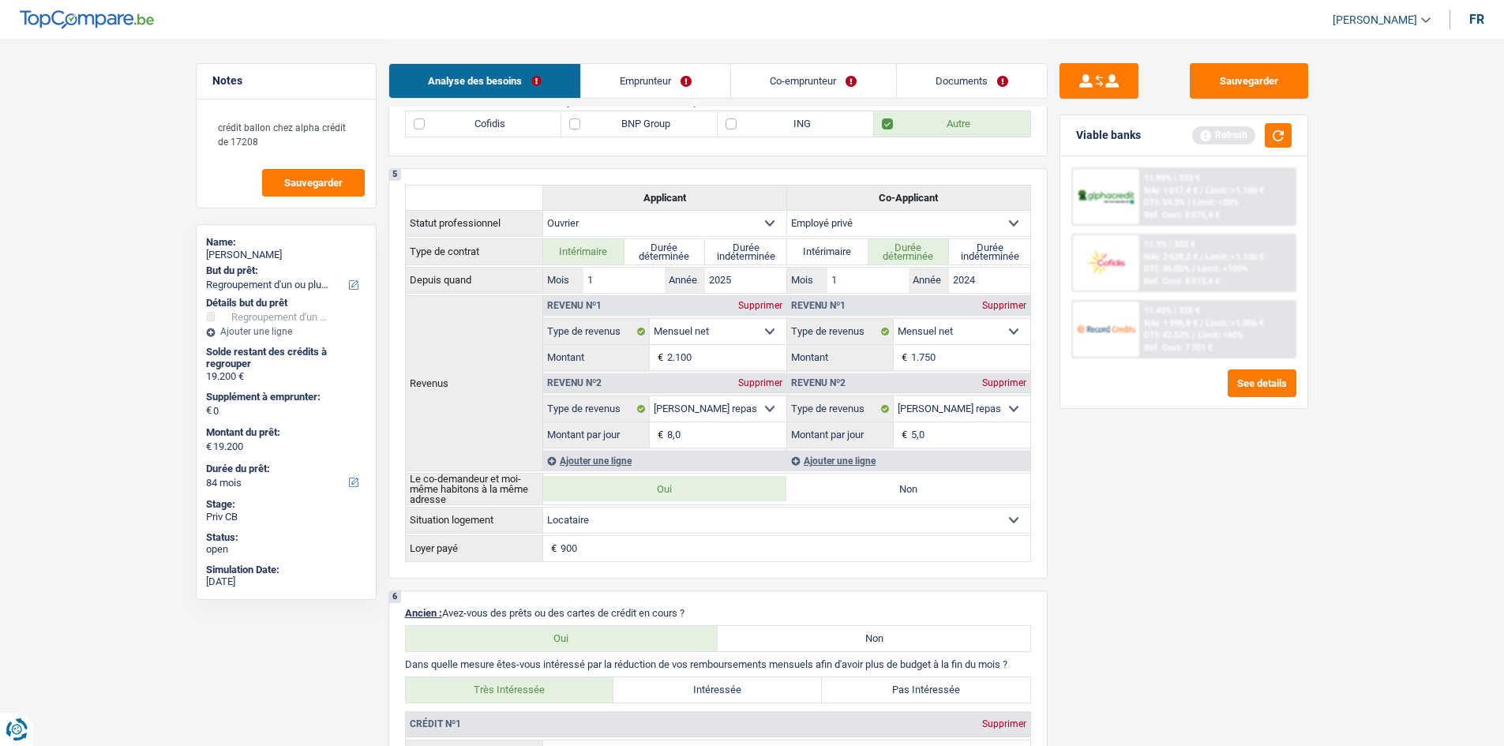
scroll to position [711, 0]
drag, startPoint x: 1290, startPoint y: 78, endPoint x: 1212, endPoint y: 88, distance: 78.8
click at [1290, 78] on button "Sauvegarder" at bounding box center [1249, 81] width 118 height 36
click at [682, 75] on link "Emprunteur" at bounding box center [655, 81] width 149 height 34
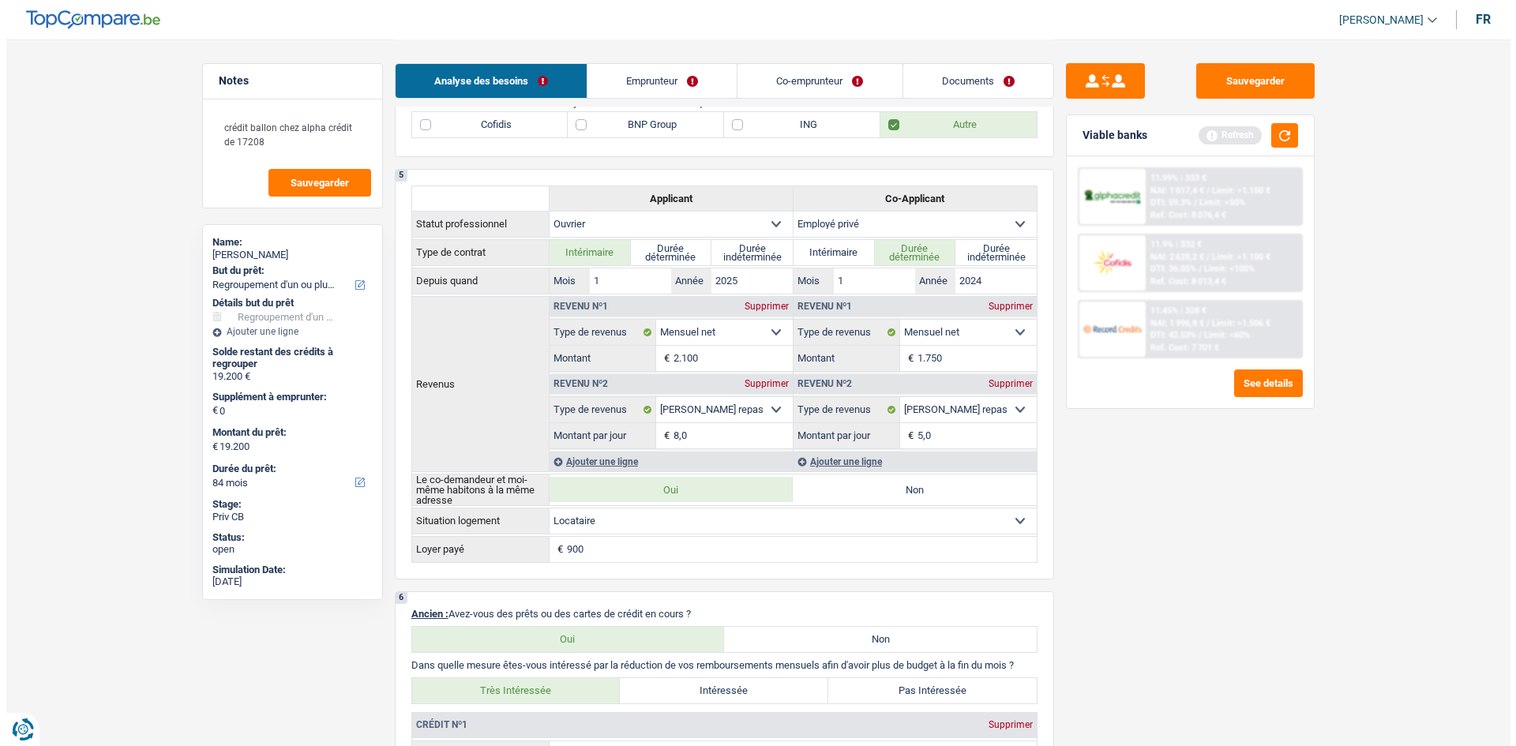
scroll to position [0, 0]
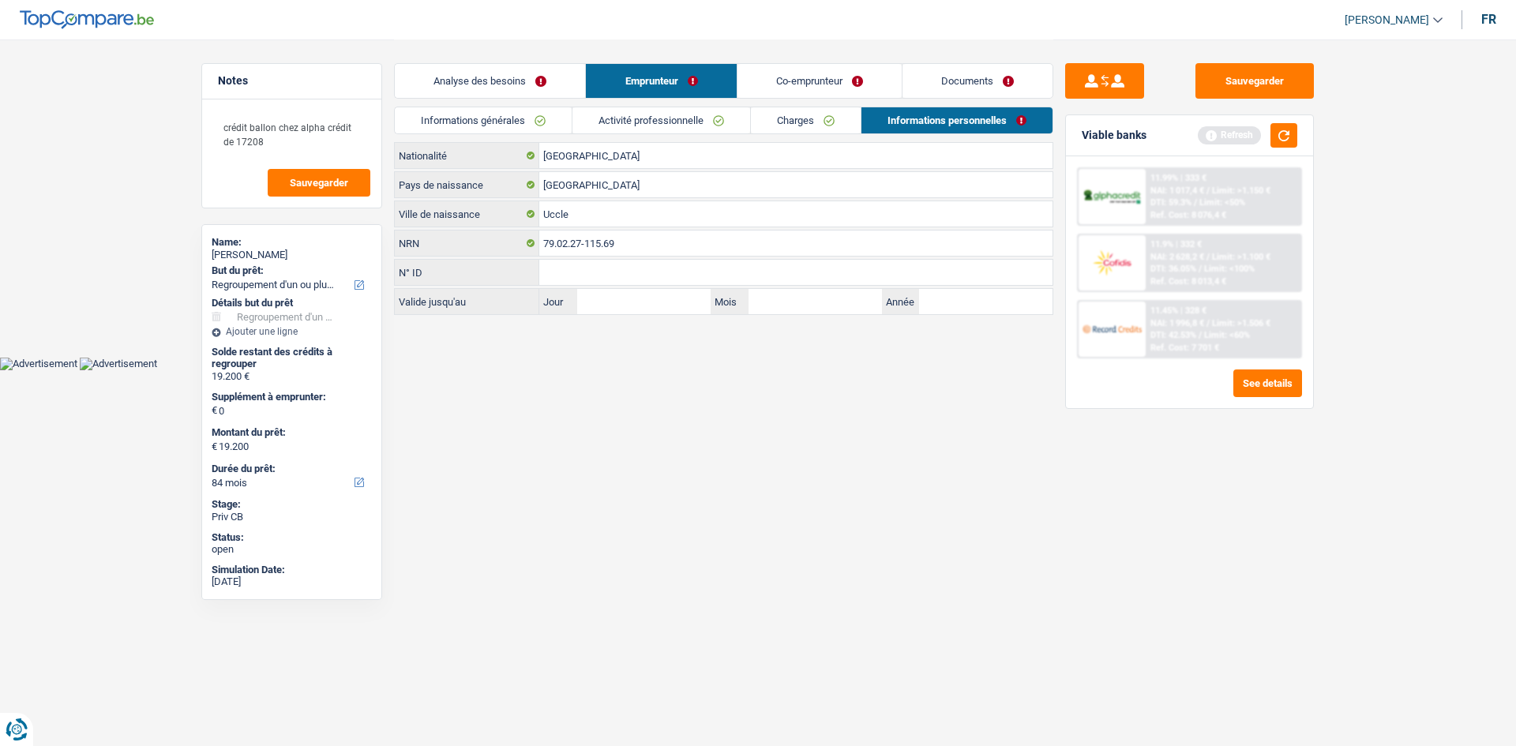
click at [512, 118] on link "Informations générales" at bounding box center [483, 120] width 177 height 26
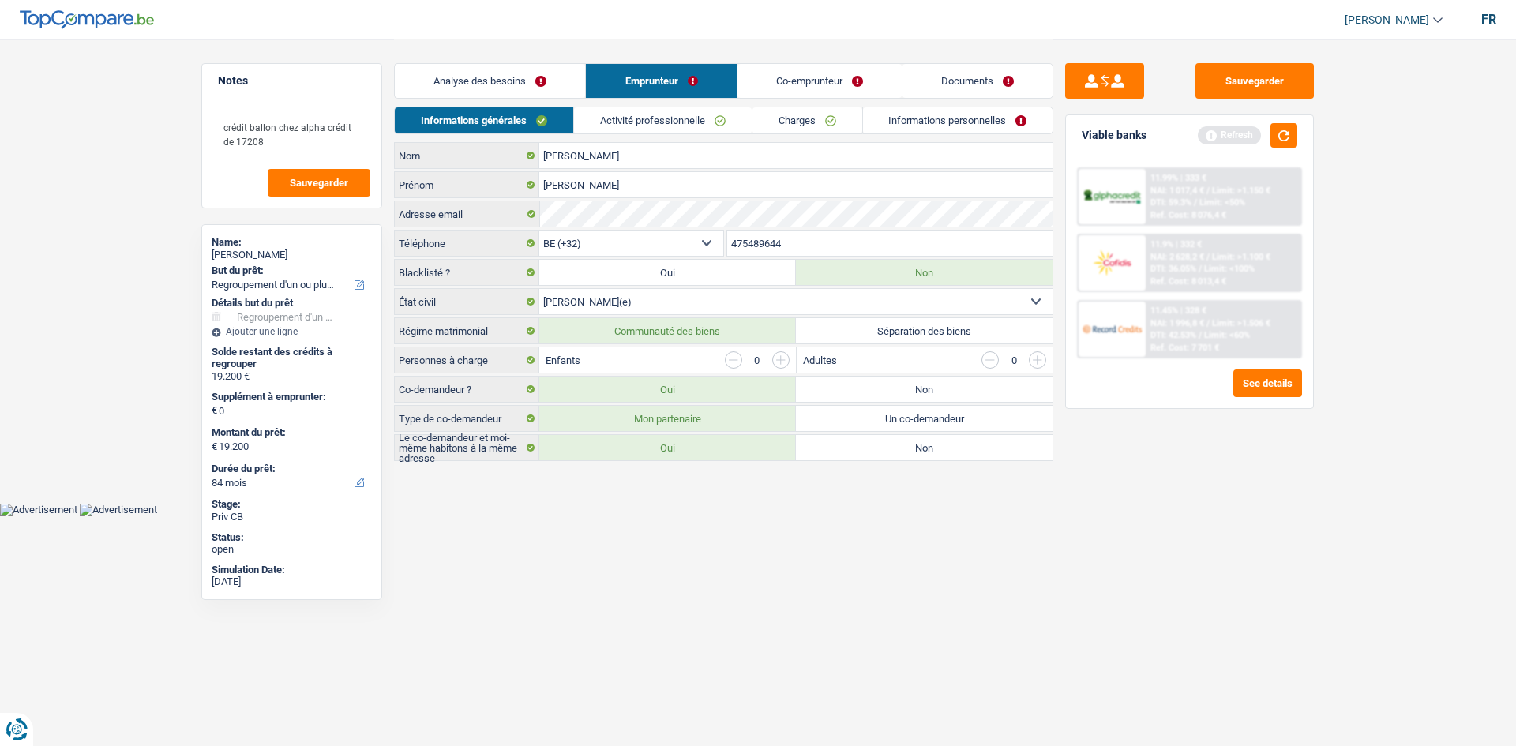
click at [610, 113] on link "Activité professionnelle" at bounding box center [663, 120] width 178 height 26
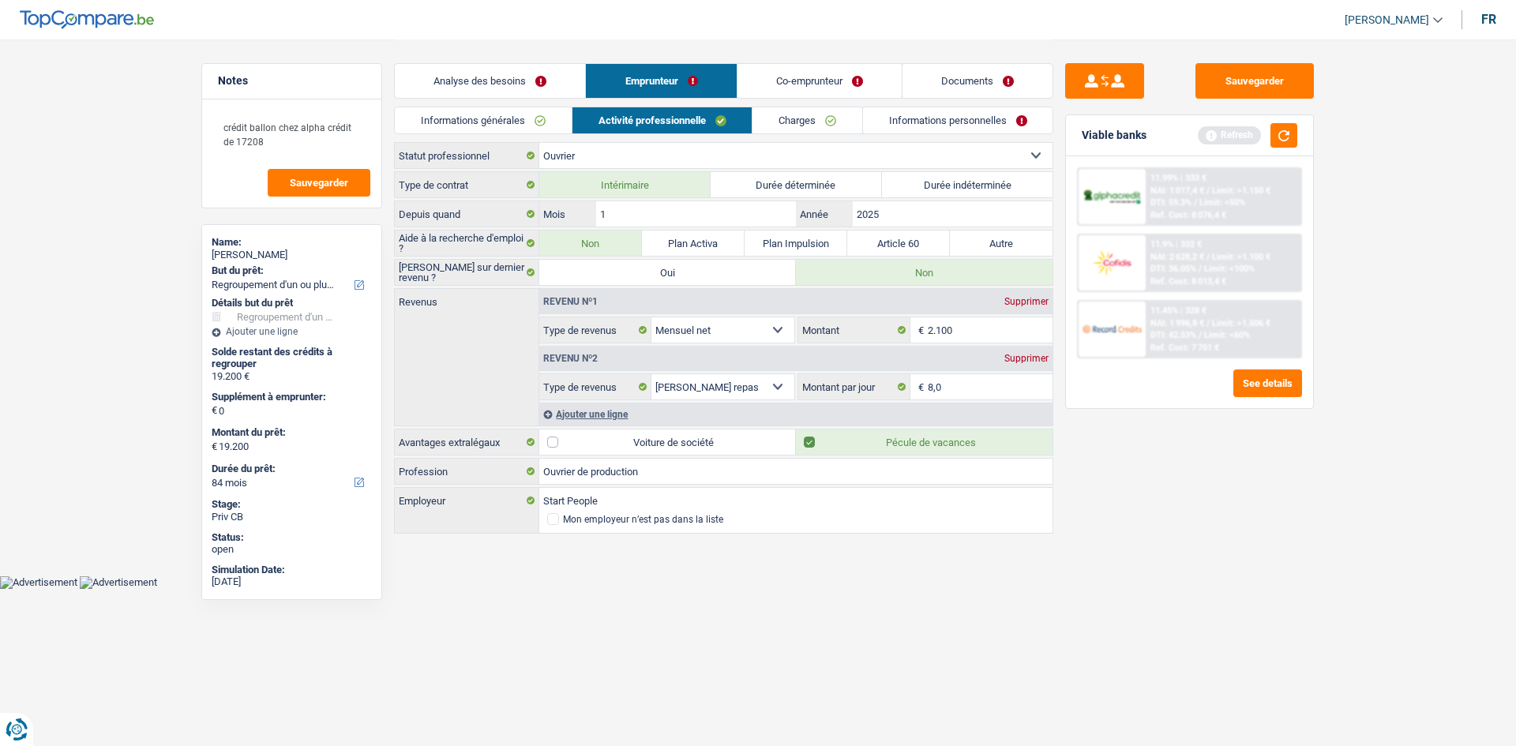
click at [768, 124] on link "Charges" at bounding box center [808, 120] width 110 height 26
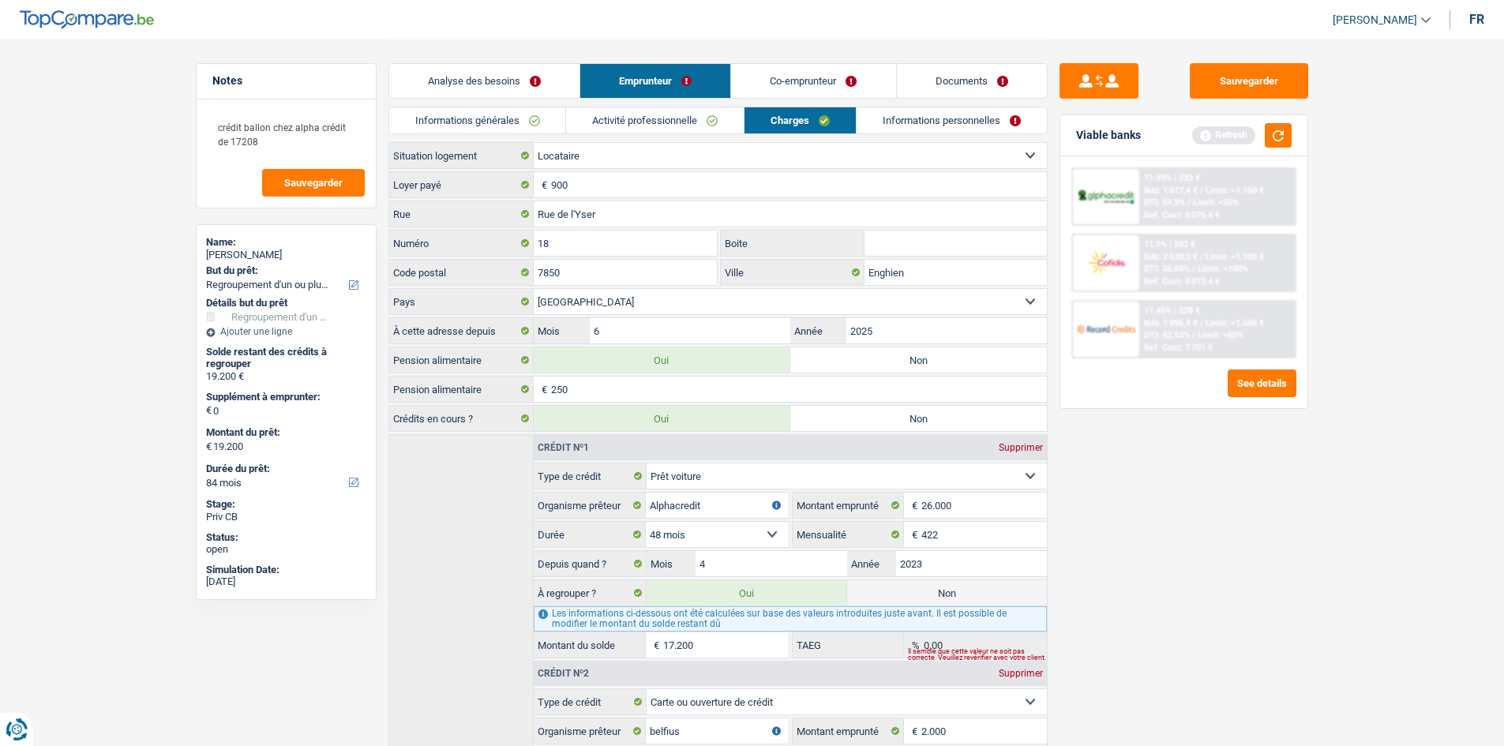
click at [876, 124] on link "Informations personnelles" at bounding box center [952, 120] width 190 height 26
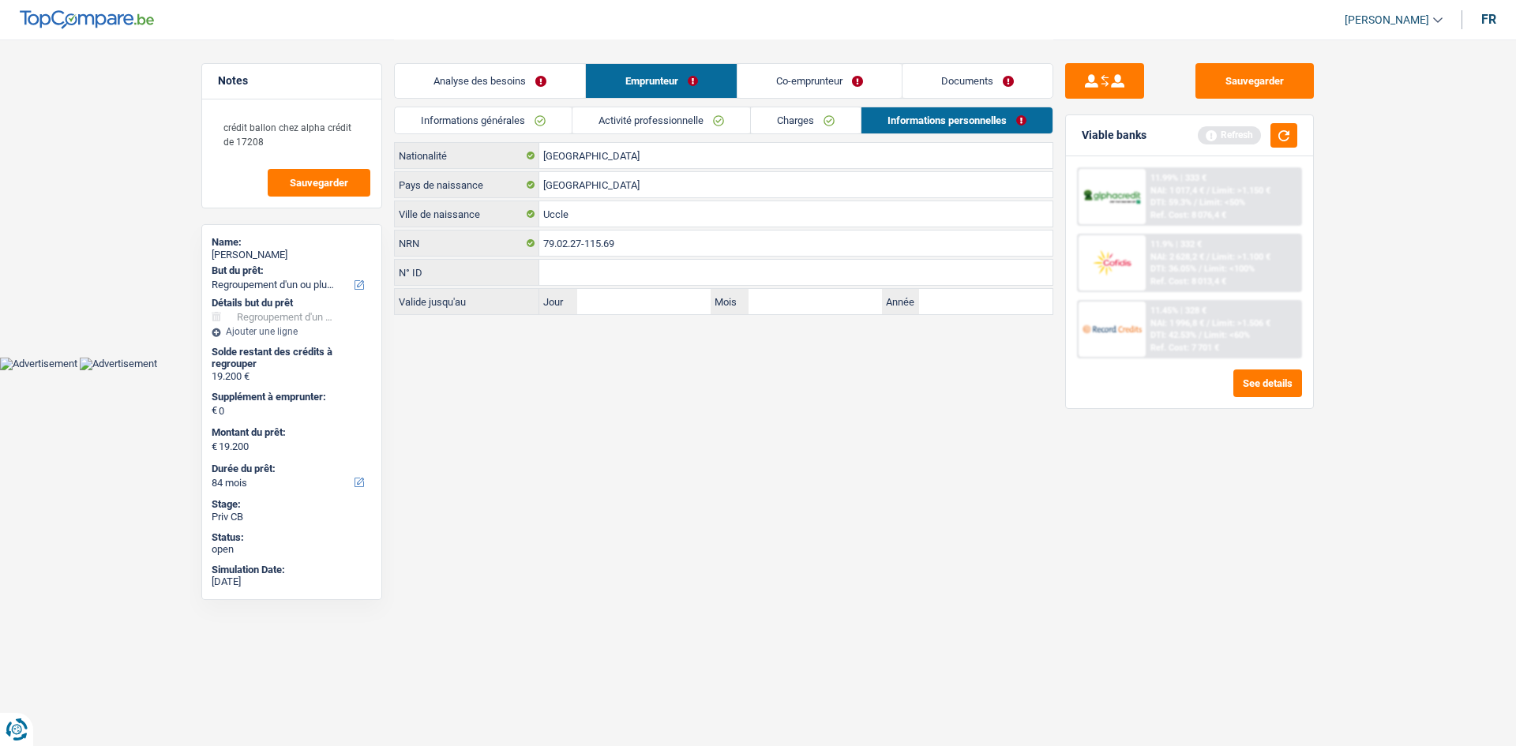
click at [821, 78] on link "Co-emprunteur" at bounding box center [820, 81] width 164 height 34
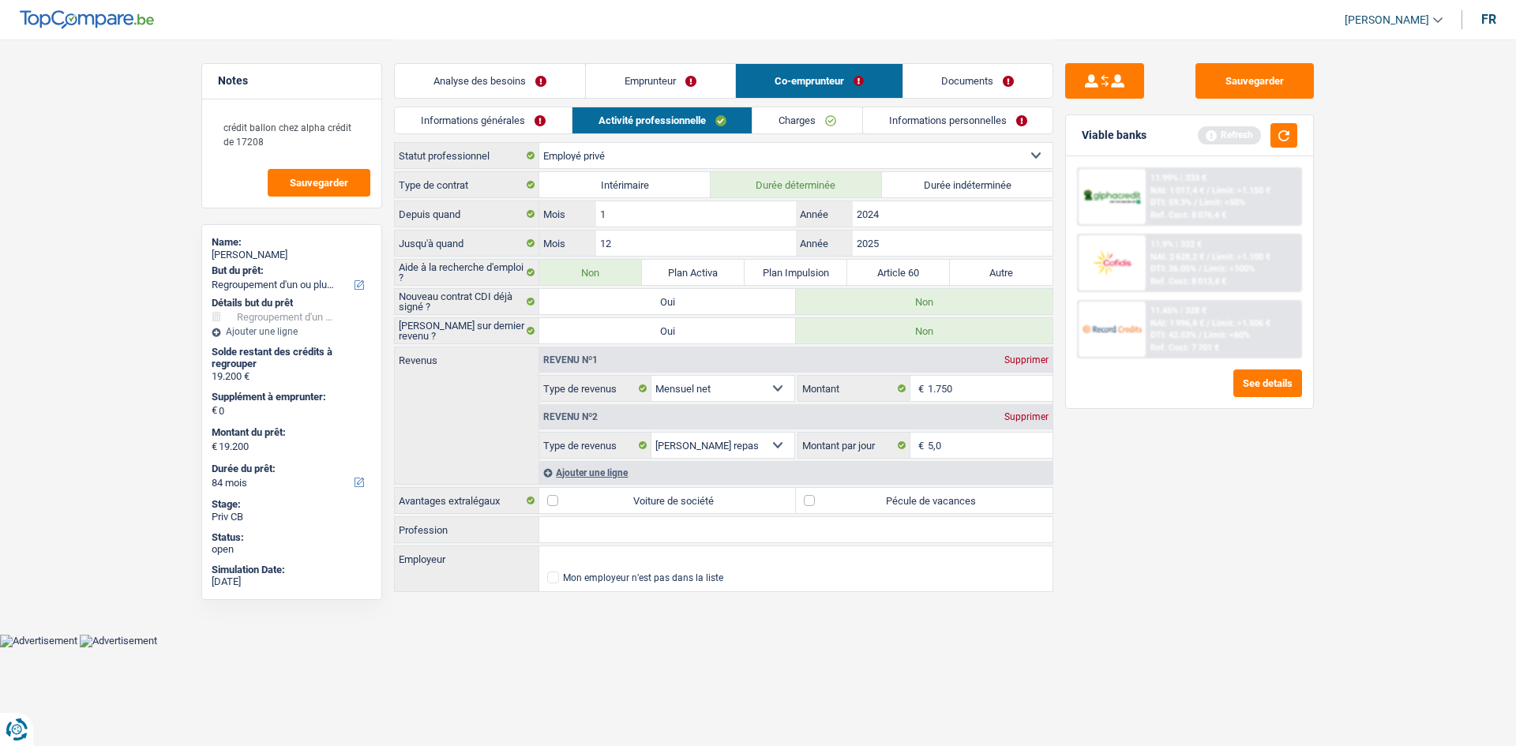
click at [1197, 512] on div "Sauvegarder Viable banks Refresh 11.99% | 333 € NAI: 1 017,4 € / Limit: >1.150 …" at bounding box center [1190, 392] width 272 height 658
click at [1346, 542] on main "Notes crédit ballon chez alpha crédit de 17208 Sauvegarder Name: Daniel Bohm Bu…" at bounding box center [758, 317] width 1516 height 634
click at [1277, 136] on button "button" at bounding box center [1284, 135] width 27 height 24
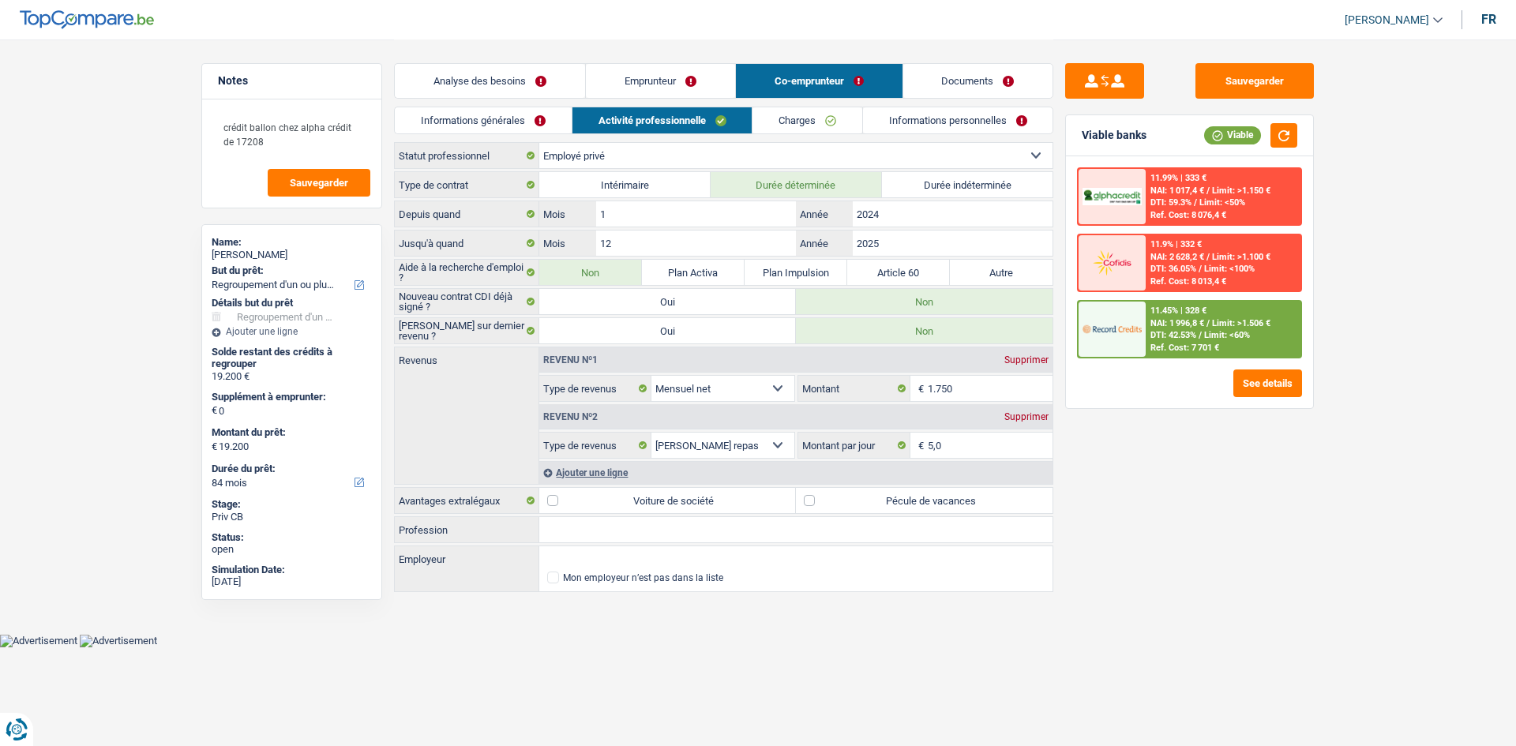
click at [1253, 408] on div "Viable banks Viable 11.99% | 333 € NAI: 1 017,4 € / Limit: >1.150 € DTI: 59.3% …" at bounding box center [1189, 262] width 249 height 295
click at [843, 118] on link "Charges" at bounding box center [808, 120] width 110 height 26
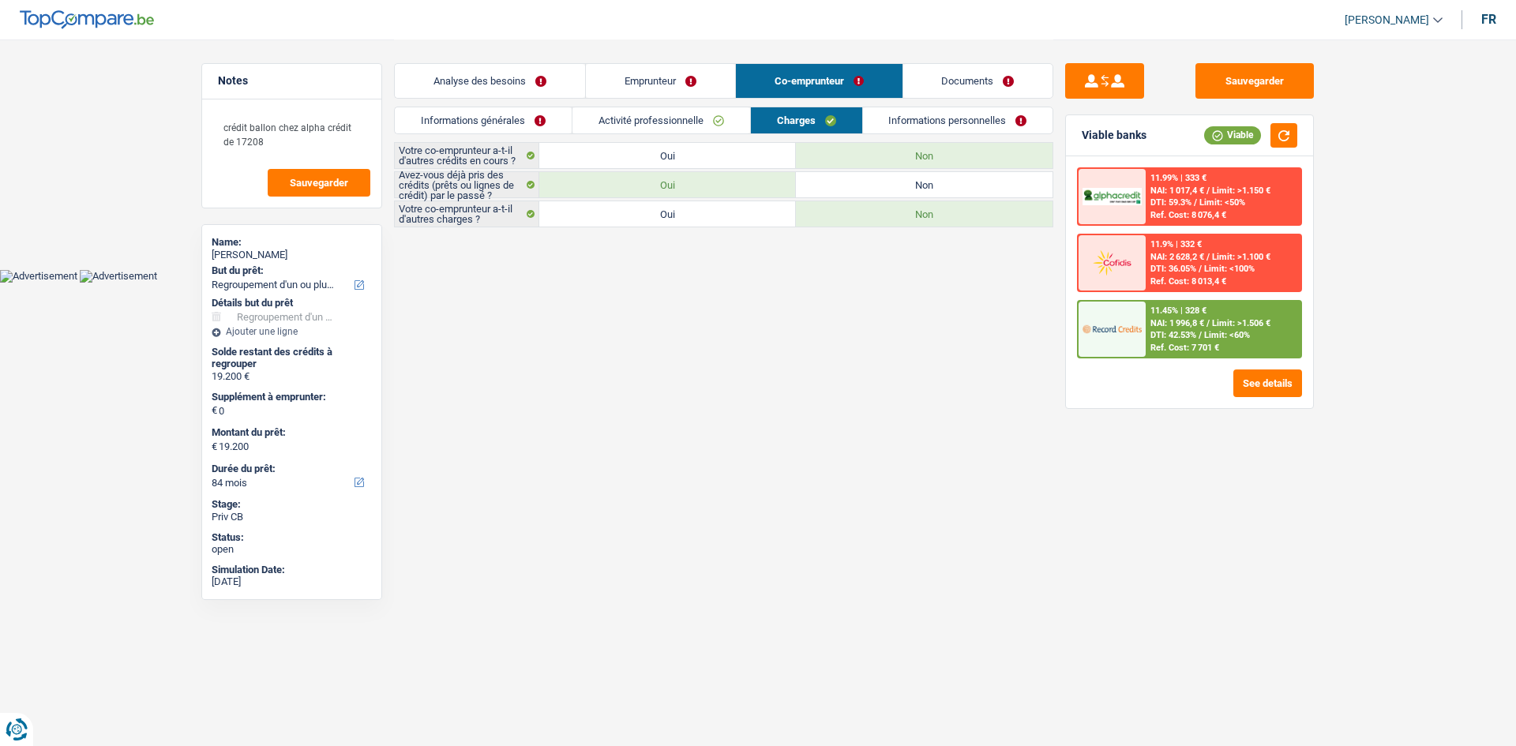
click at [940, 115] on link "Informations personnelles" at bounding box center [958, 120] width 190 height 26
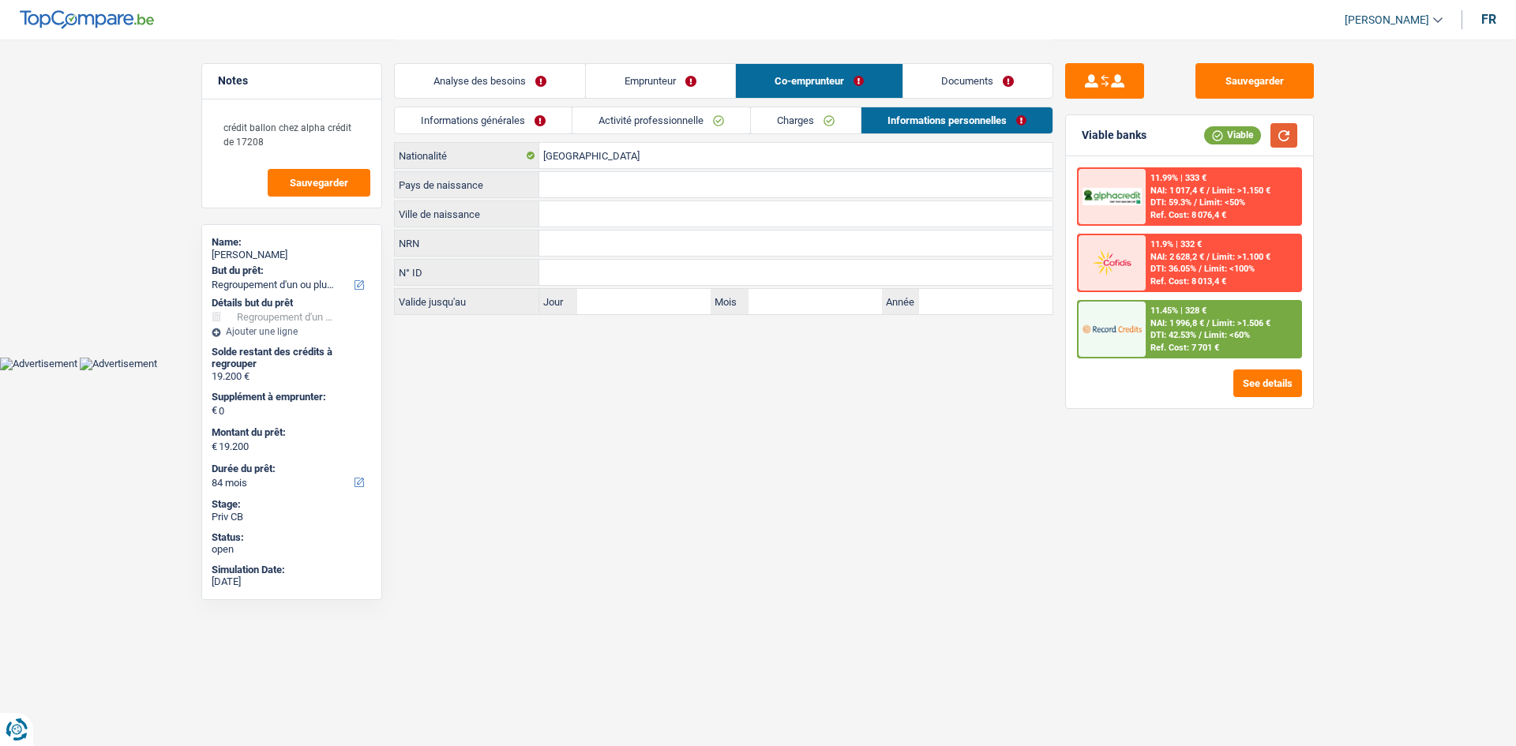
click at [1277, 125] on button "button" at bounding box center [1284, 135] width 27 height 24
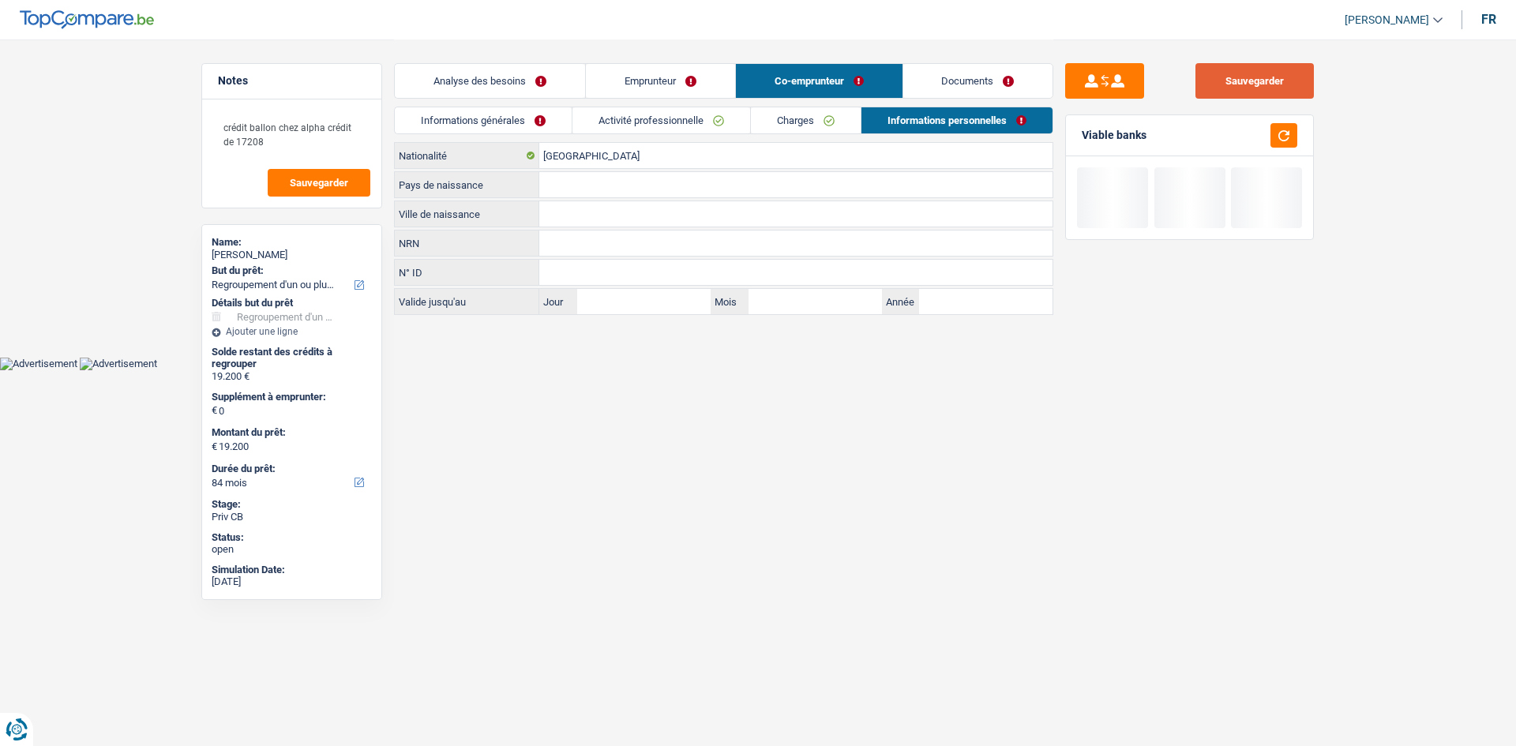
click at [1271, 79] on button "Sauvegarder" at bounding box center [1255, 81] width 118 height 36
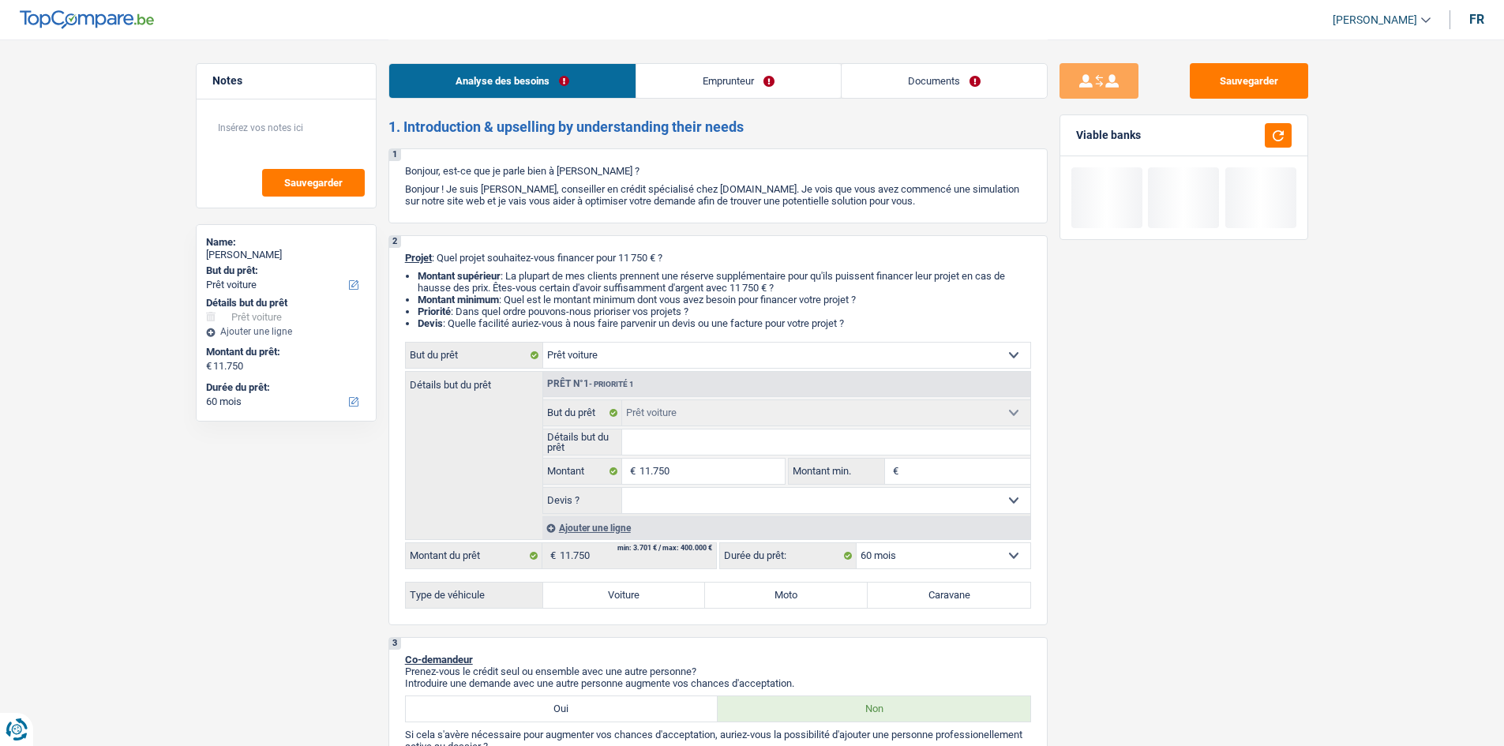
select select "car"
select select "60"
select select "car"
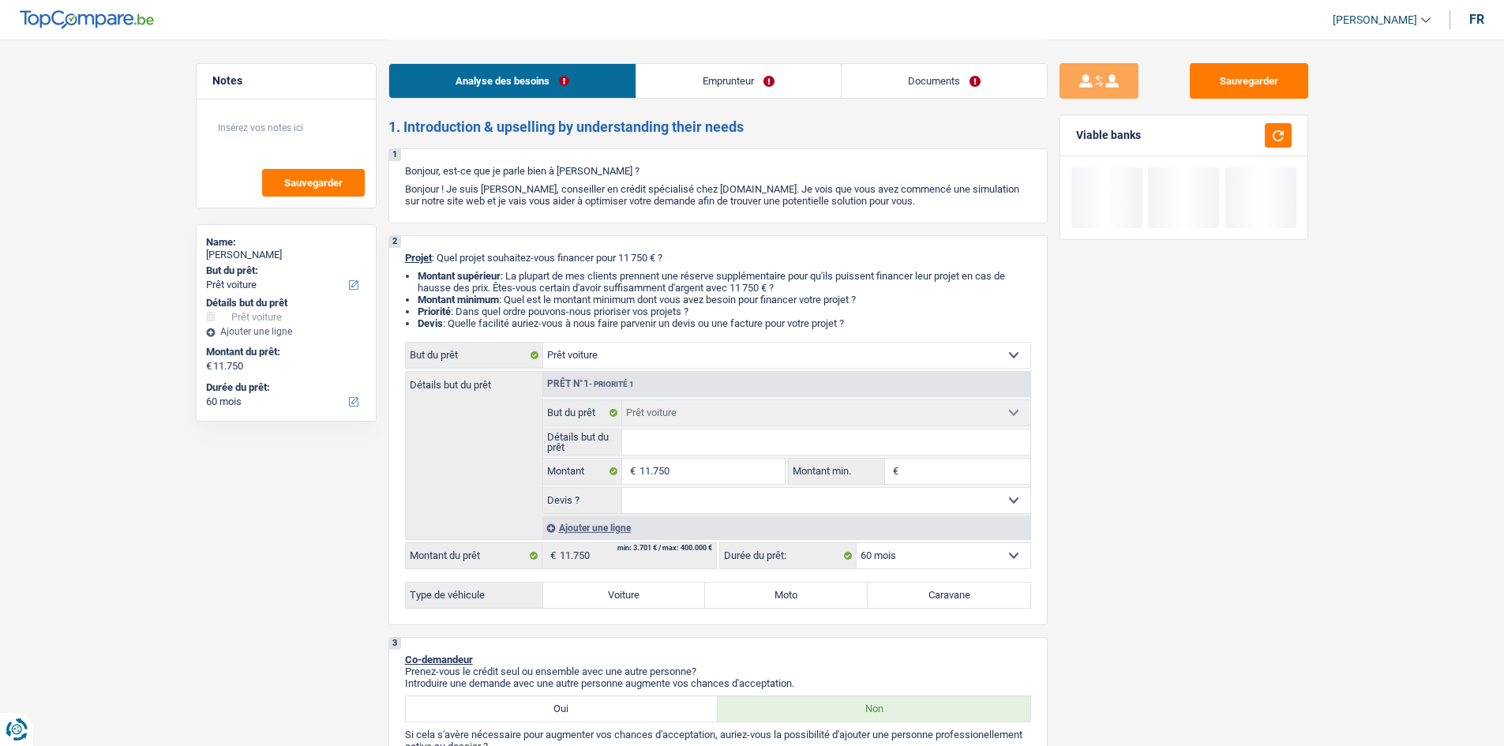
select select "60"
select select "car"
select select "60"
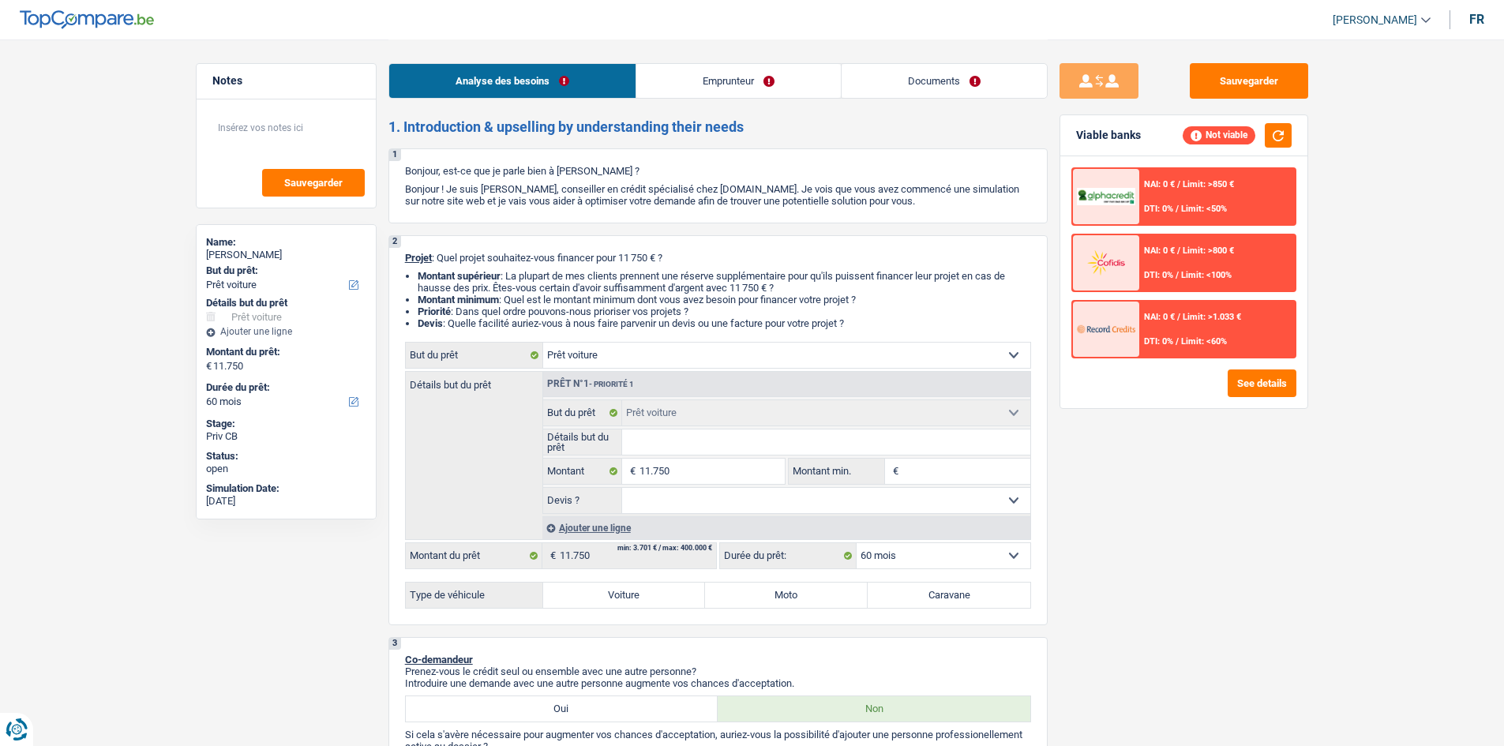
scroll to position [395, 0]
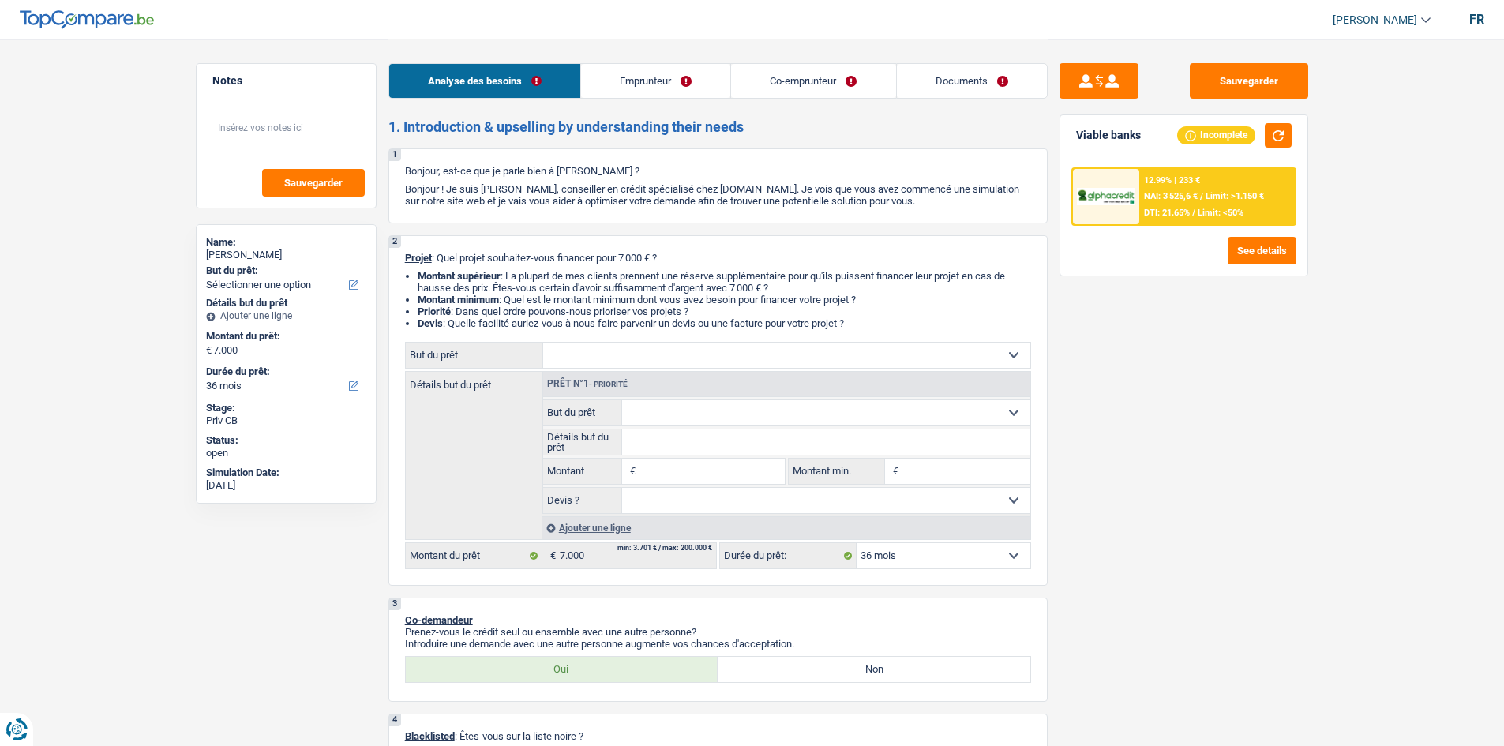
select select "36"
select select "worker"
select select "netSalary"
select select "rents"
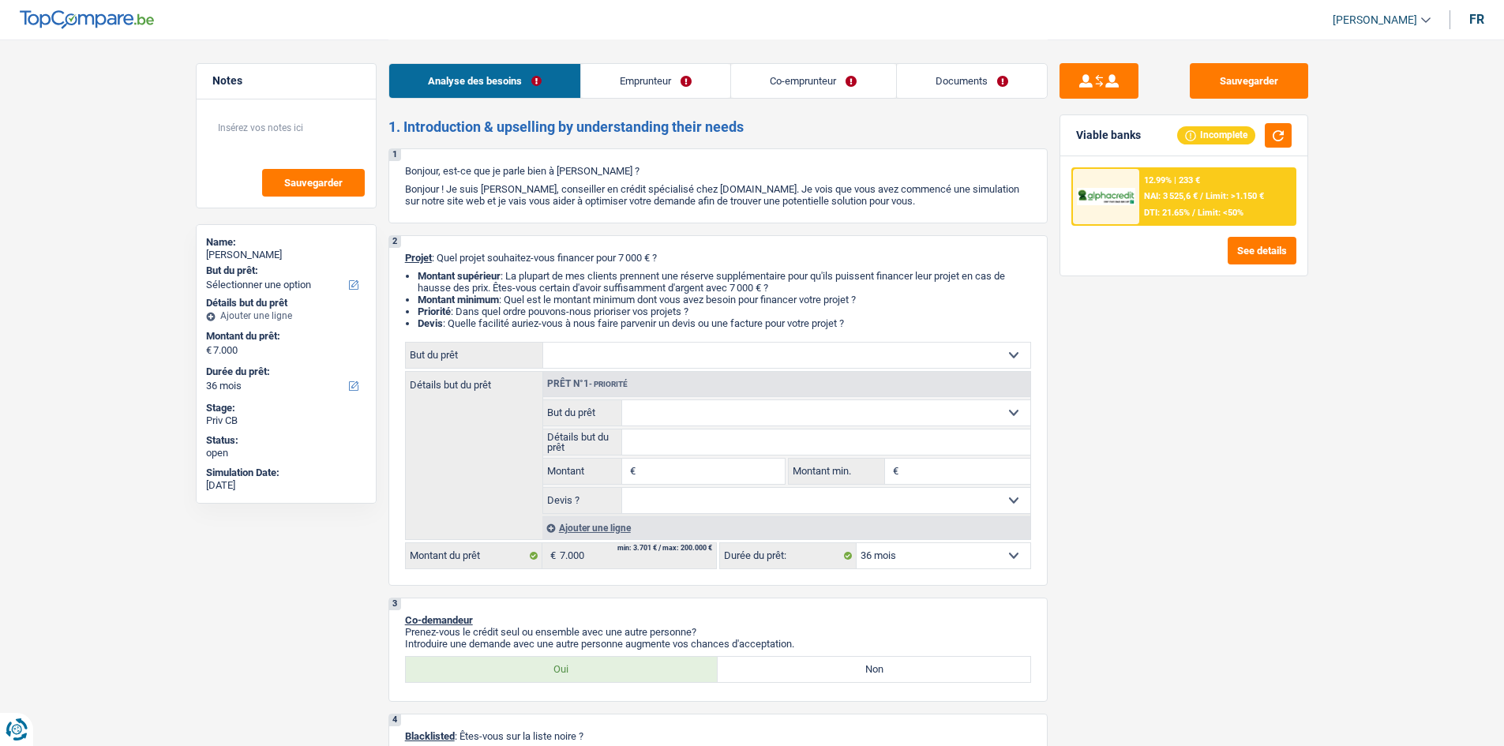
select select "carLoan"
select select "48"
select select "36"
click at [982, 81] on link "Documents" at bounding box center [972, 81] width 150 height 34
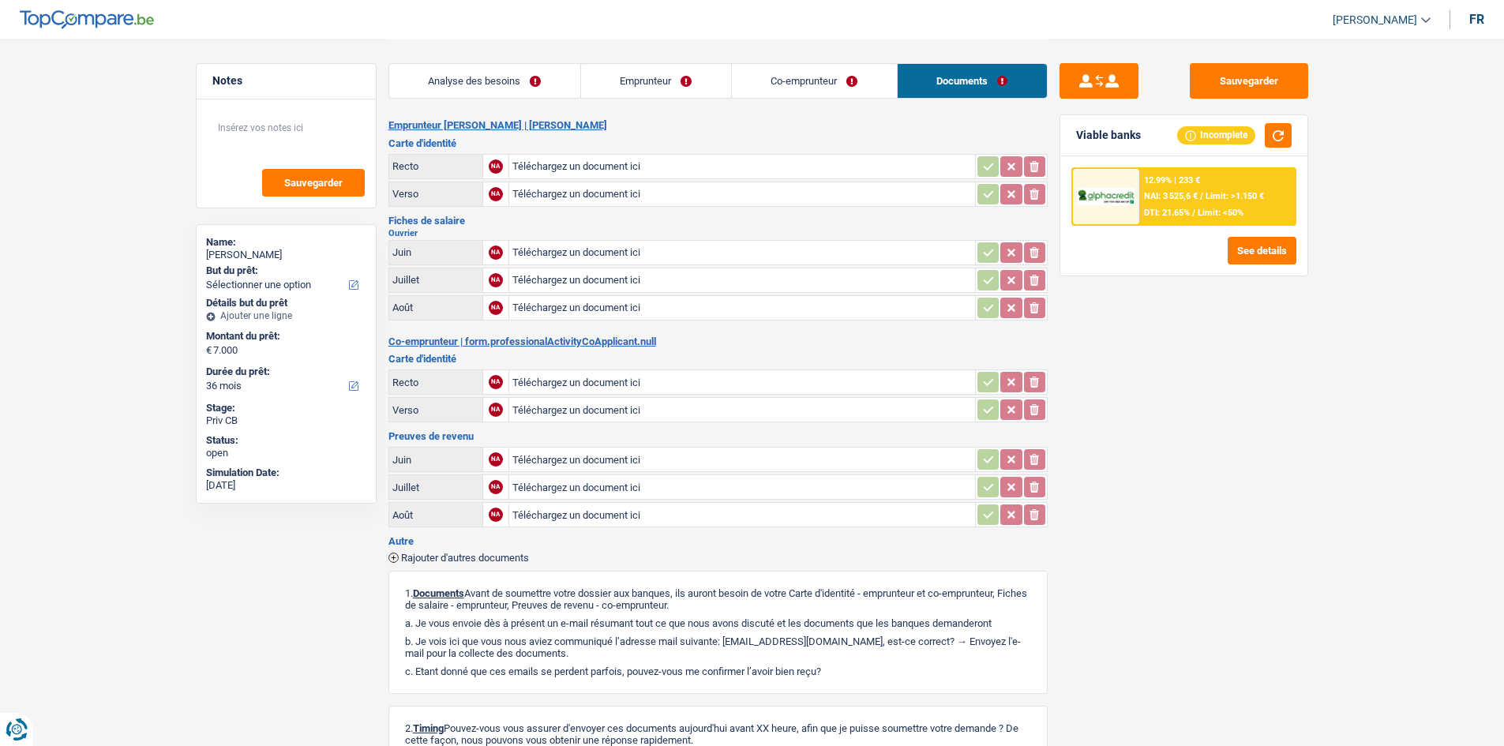
click at [618, 77] on link "Emprunteur" at bounding box center [656, 81] width 150 height 34
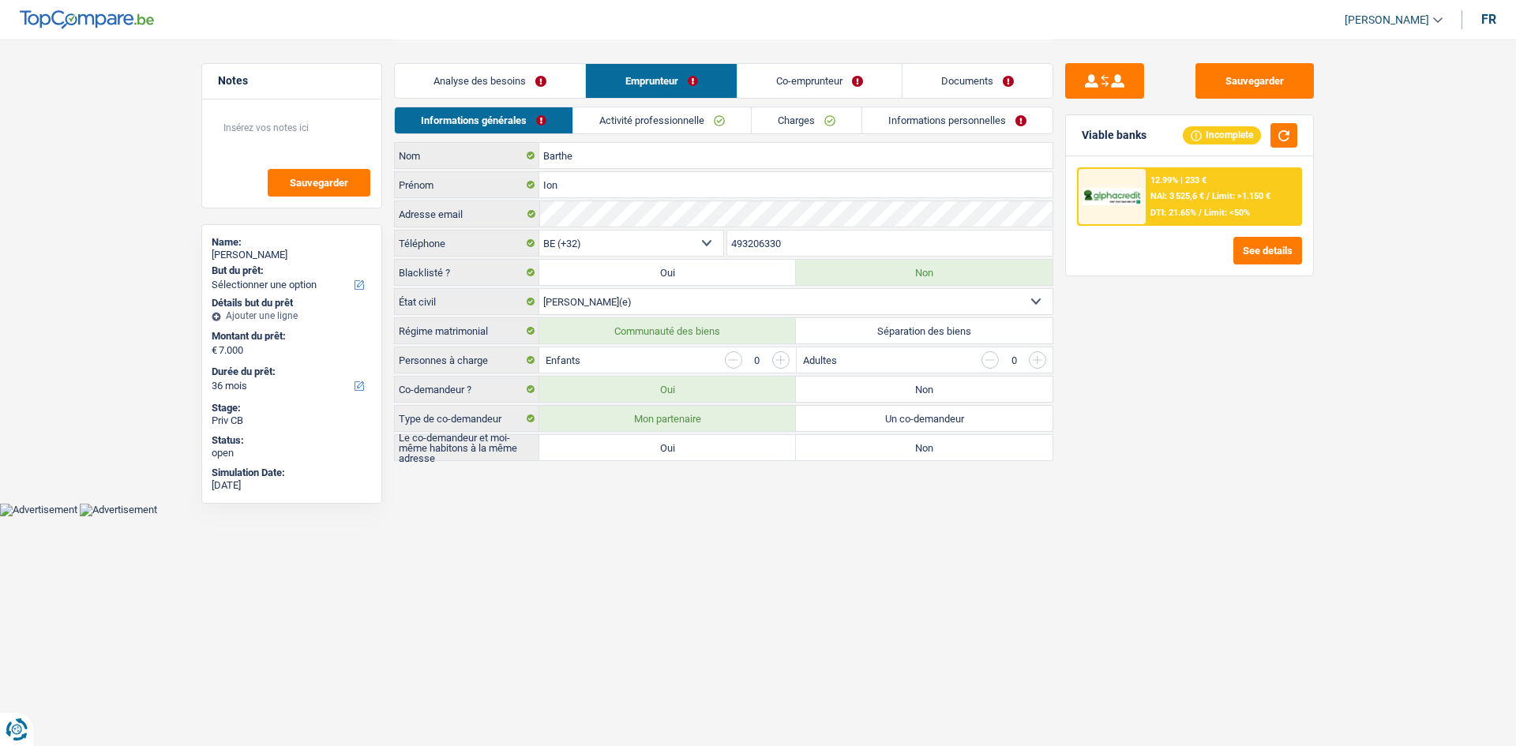
click at [684, 126] on link "Activité professionnelle" at bounding box center [662, 120] width 178 height 26
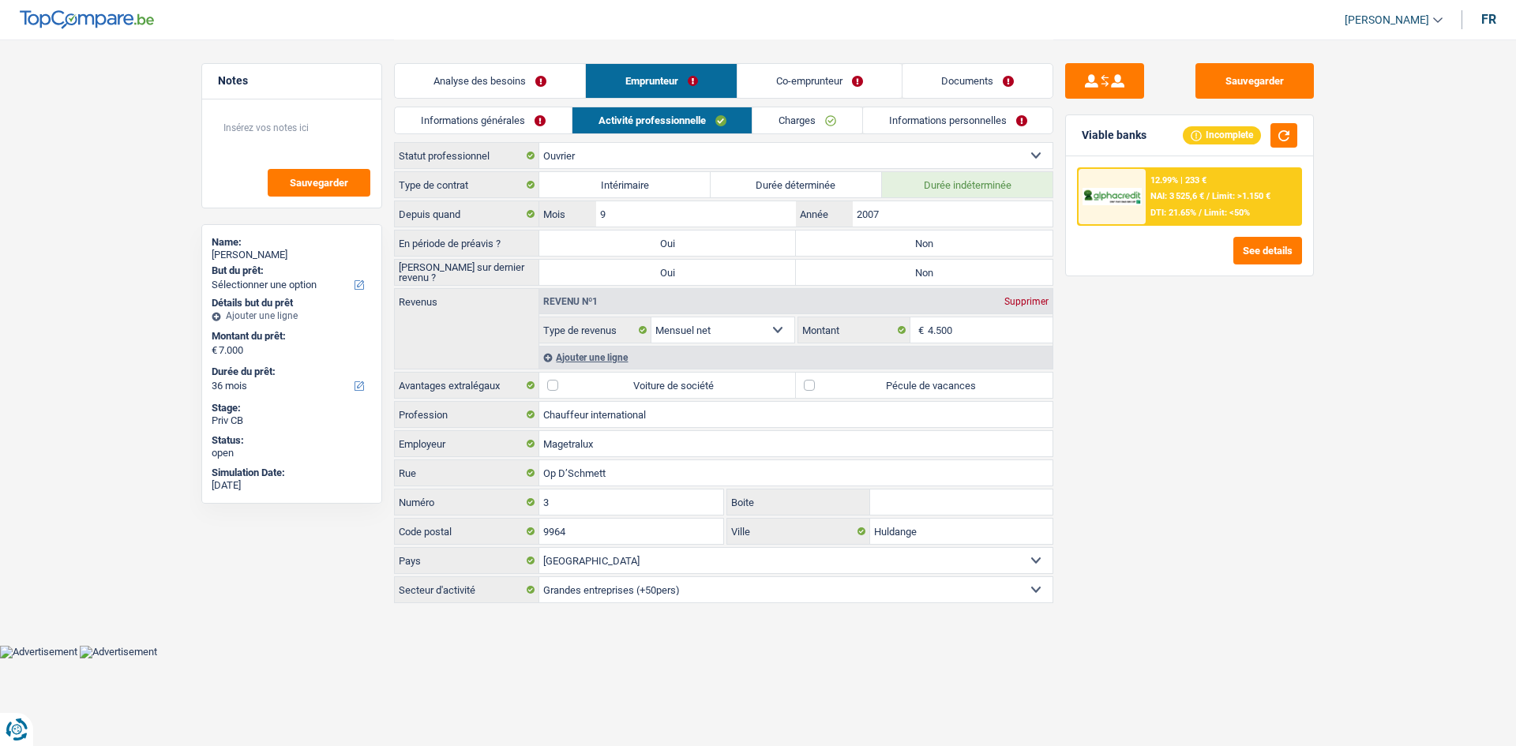
click at [818, 115] on link "Charges" at bounding box center [808, 120] width 110 height 26
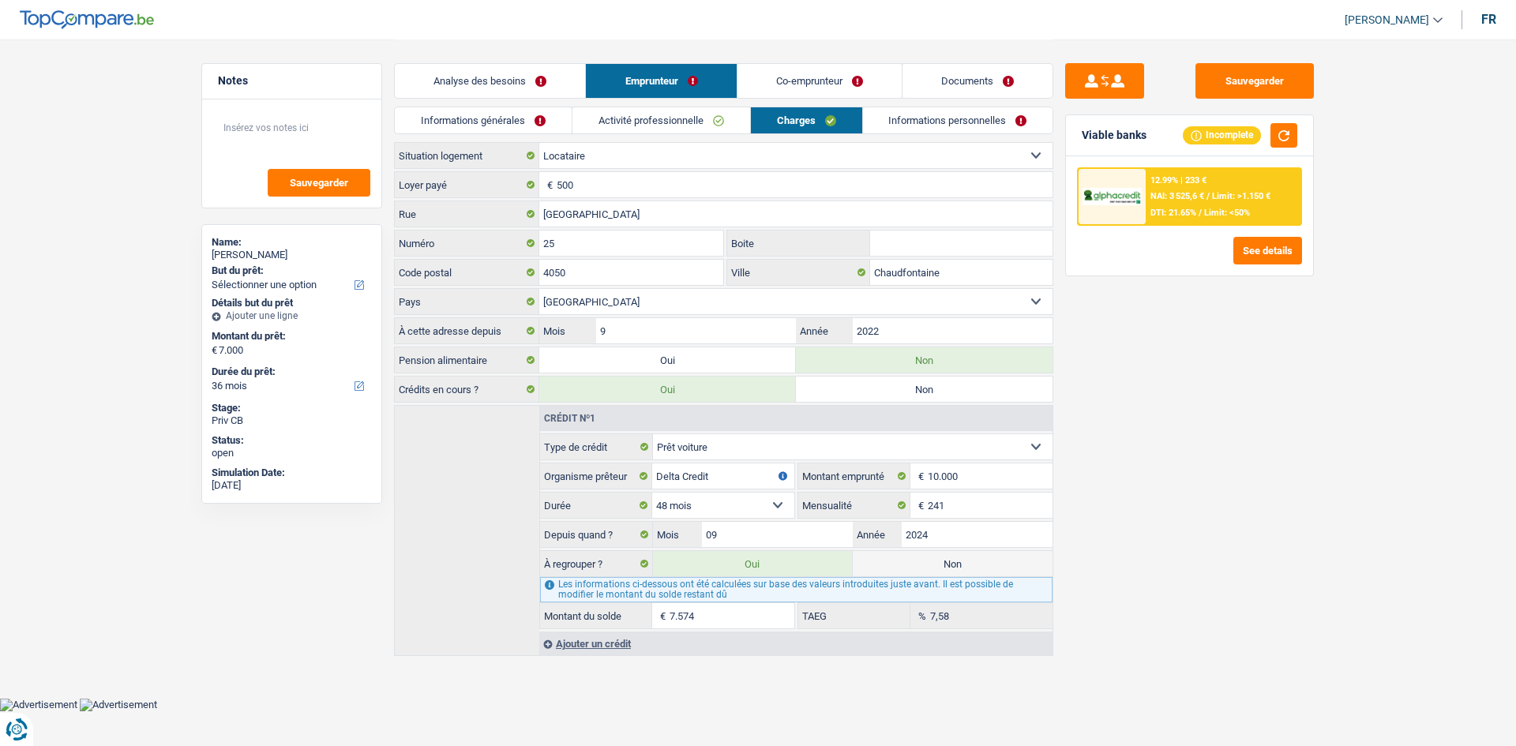
click at [934, 125] on link "Informations personnelles" at bounding box center [958, 120] width 190 height 26
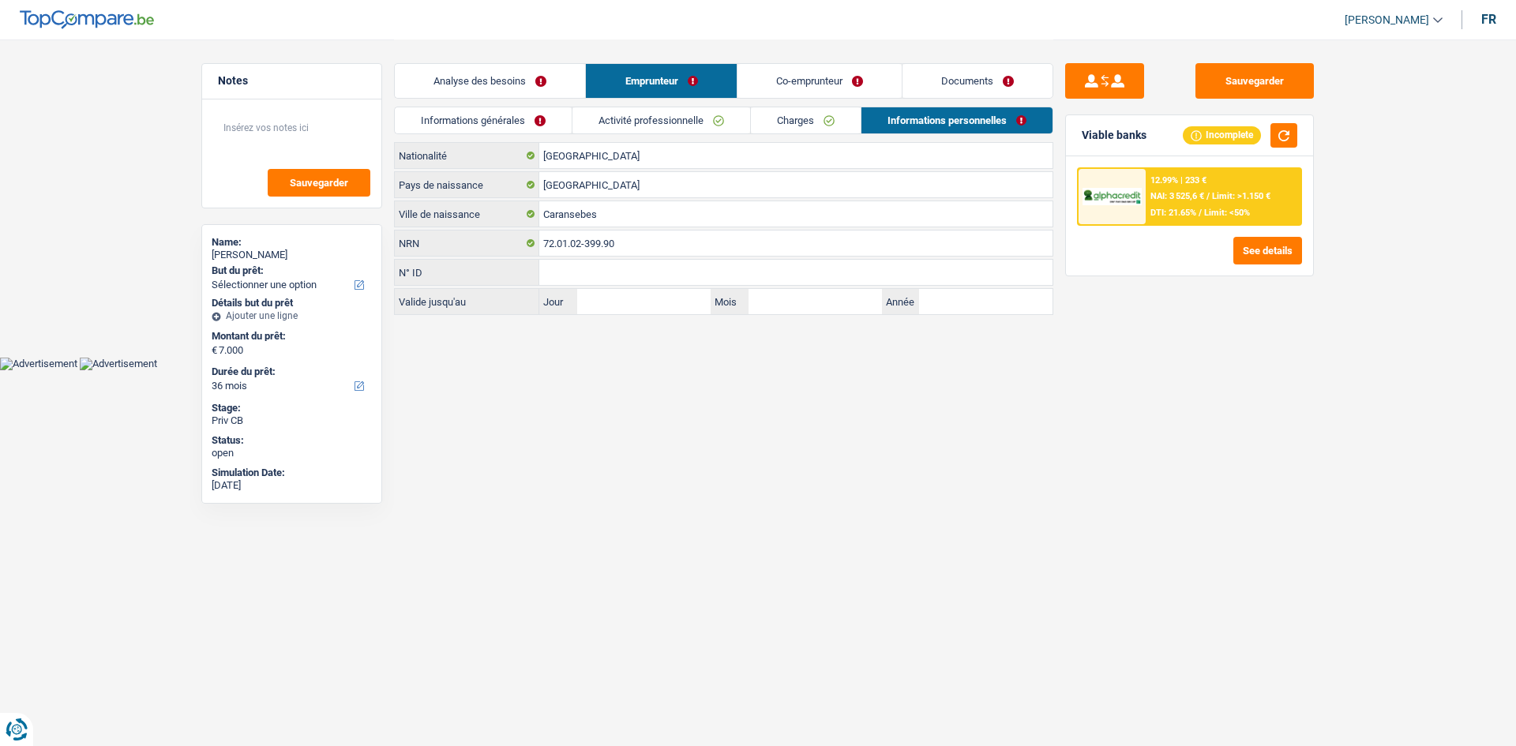
click at [562, 69] on link "Analyse des besoins" at bounding box center [490, 81] width 190 height 34
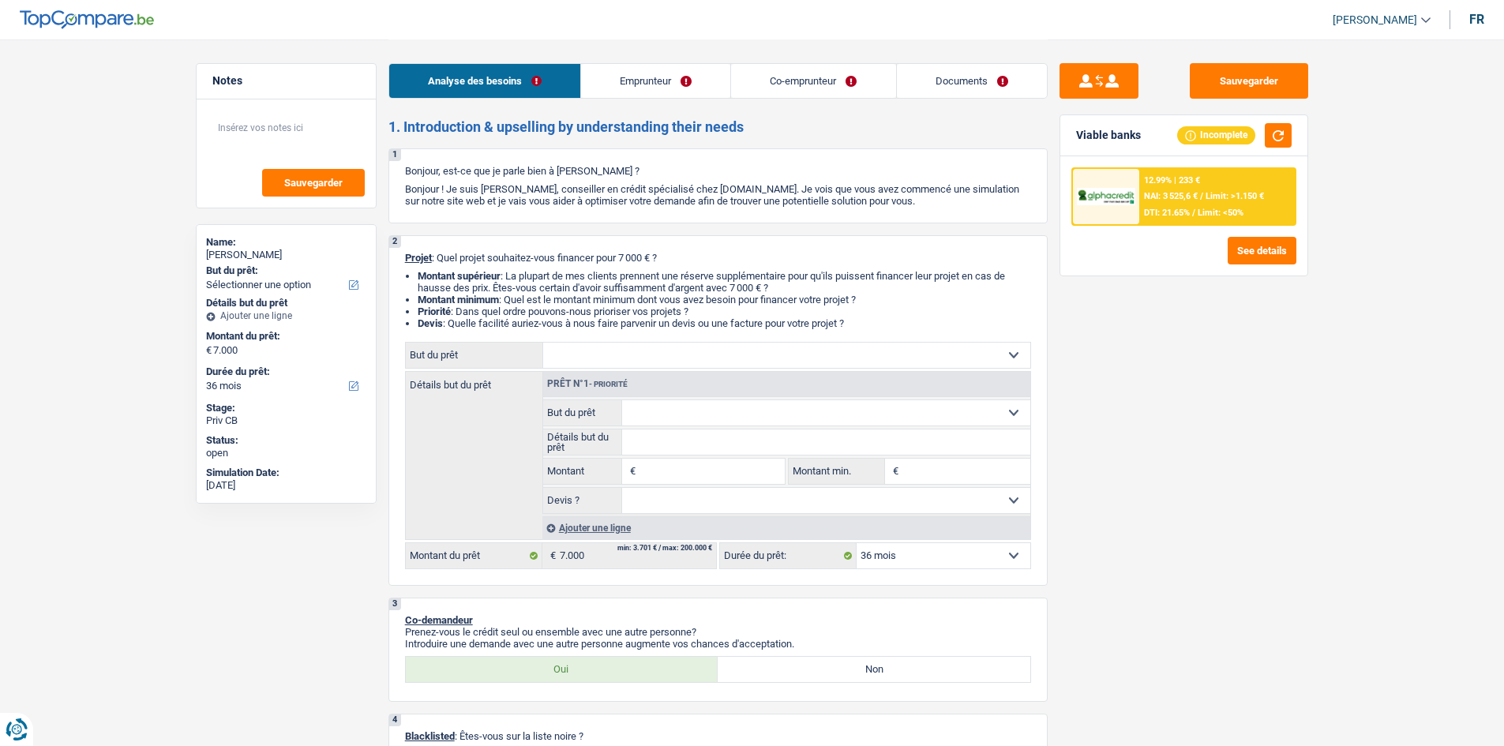
click at [1151, 376] on div "Sauvegarder Viable banks Incomplete 12.99% | 233 € NAI: 3 525,6 € / Limit: >1.1…" at bounding box center [1184, 392] width 272 height 658
click at [1246, 437] on div "Sauvegarder Viable banks Incomplete 12.99% | 233 € NAI: 3 525,6 € / Limit: >1.1…" at bounding box center [1184, 392] width 272 height 658
click at [1204, 195] on div "NAI: 3 525,6 € / Limit: >1.150 €" at bounding box center [1204, 196] width 120 height 10
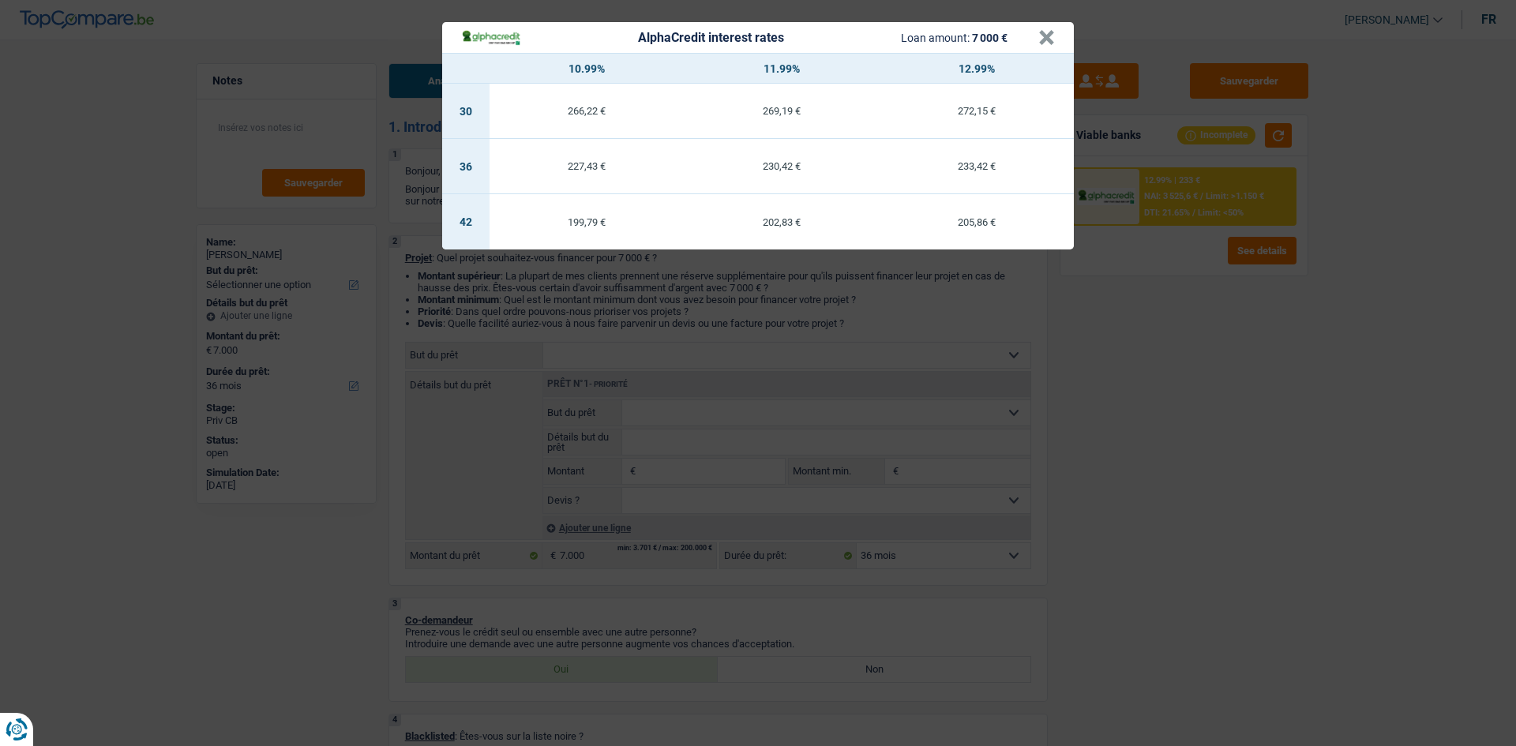
click at [1280, 446] on div "AlphaCredit interest rates Loan amount: 7 000 € × 10.99% 11.99% 12.99% 30 266,2…" at bounding box center [758, 373] width 1516 height 746
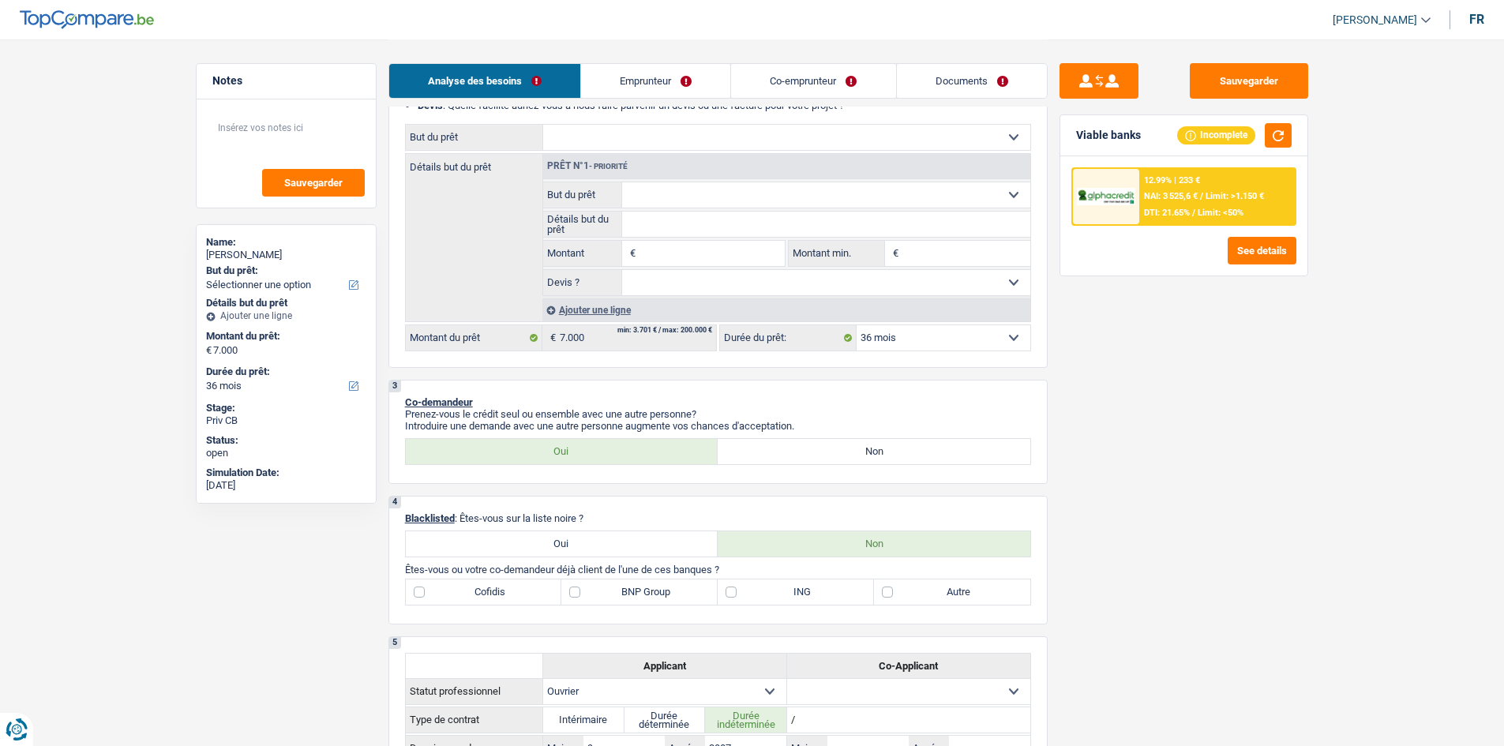
scroll to position [237, 0]
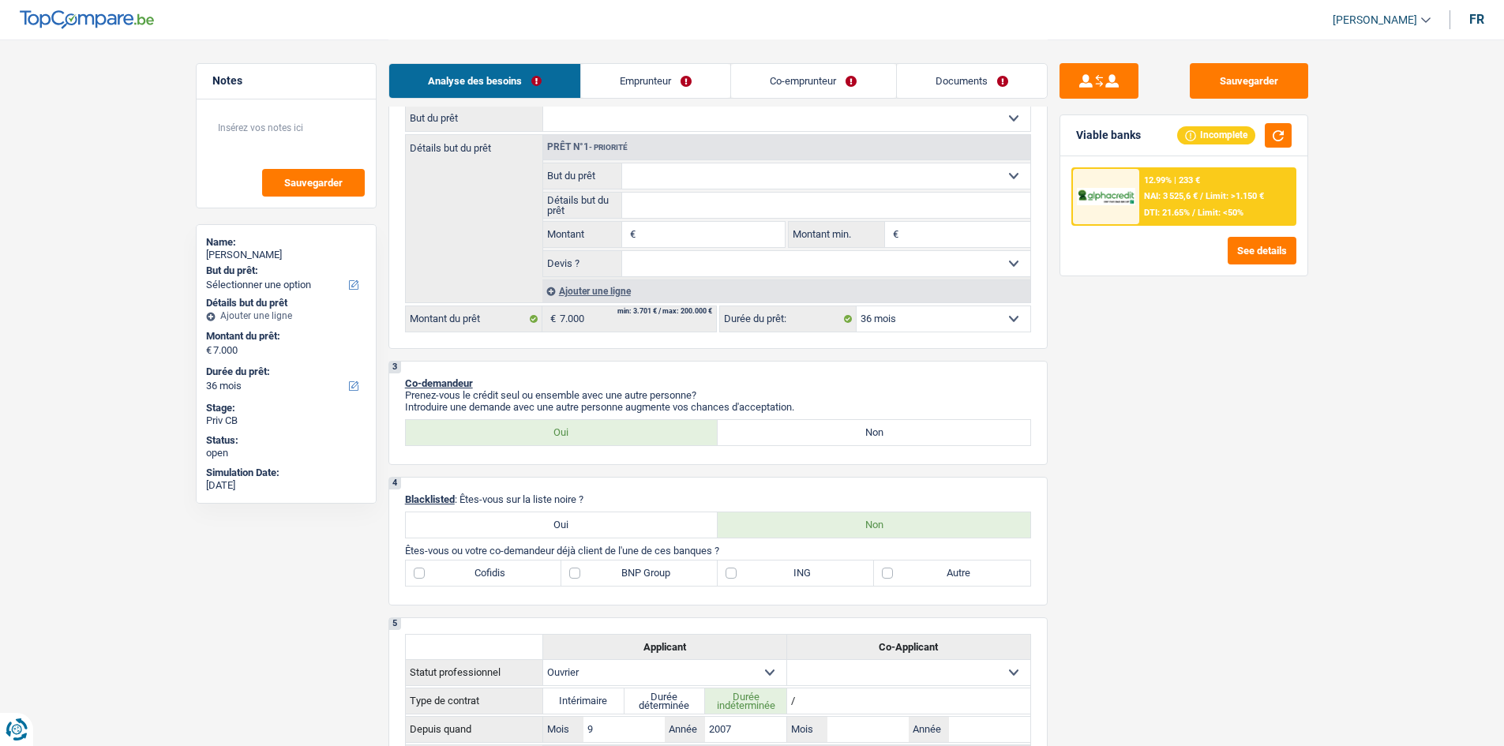
click at [1201, 193] on span "/" at bounding box center [1201, 196] width 3 height 10
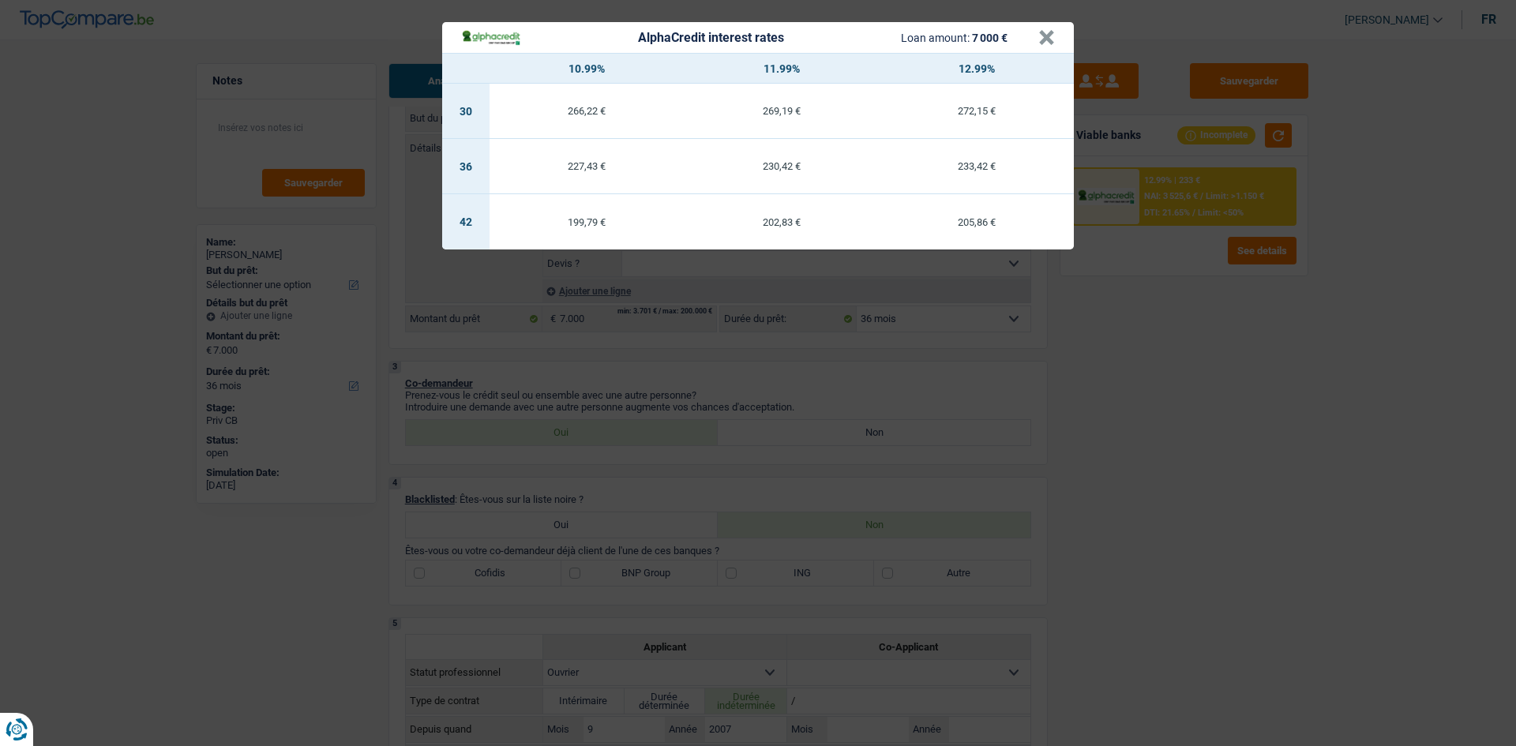
click at [1258, 389] on div "AlphaCredit interest rates Loan amount: 7 000 € × 10.99% 11.99% 12.99% 30 266,2…" at bounding box center [758, 373] width 1516 height 746
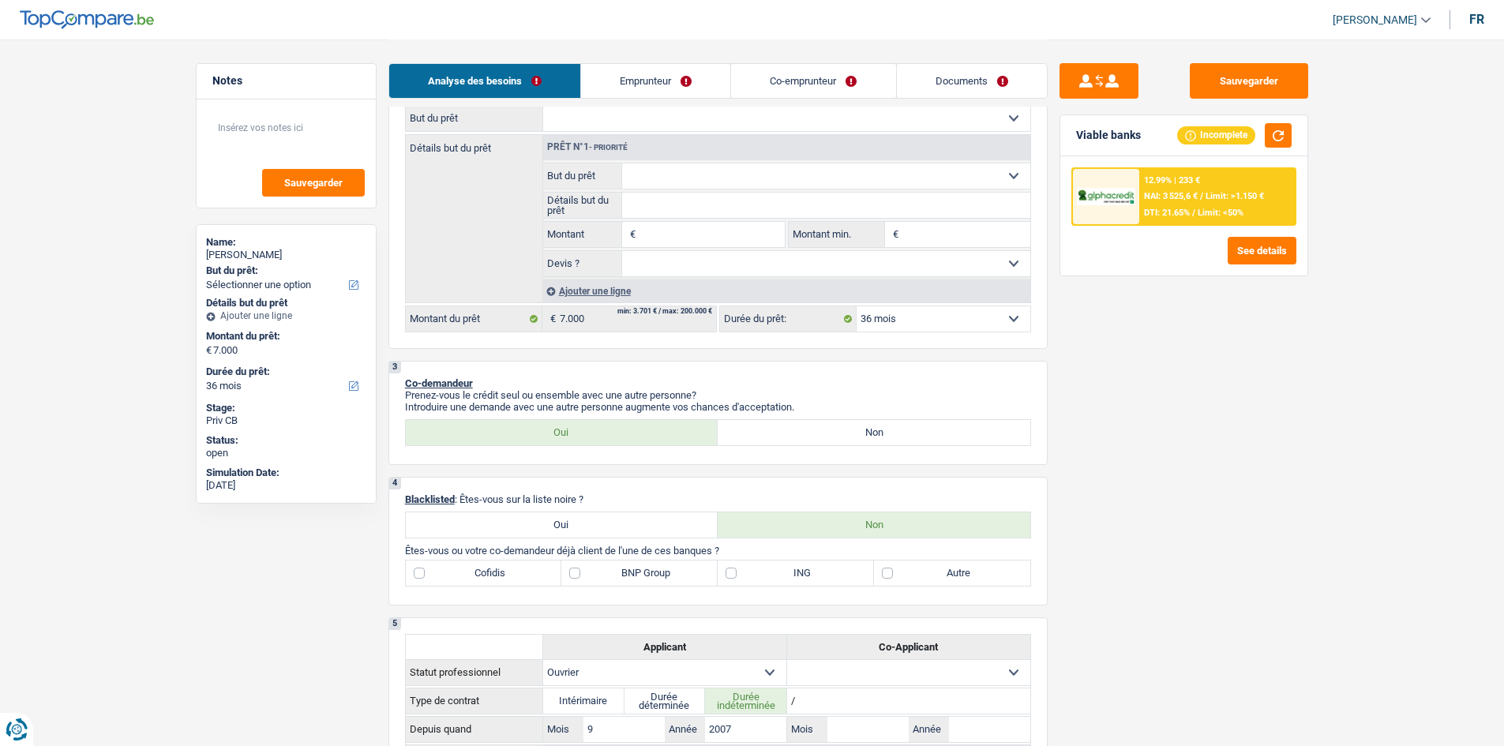
click at [1253, 464] on div "Sauvegarder Viable banks Incomplete 12.99% | 233 € NAI: 3 525,6 € / Limit: >1.1…" at bounding box center [1184, 392] width 272 height 658
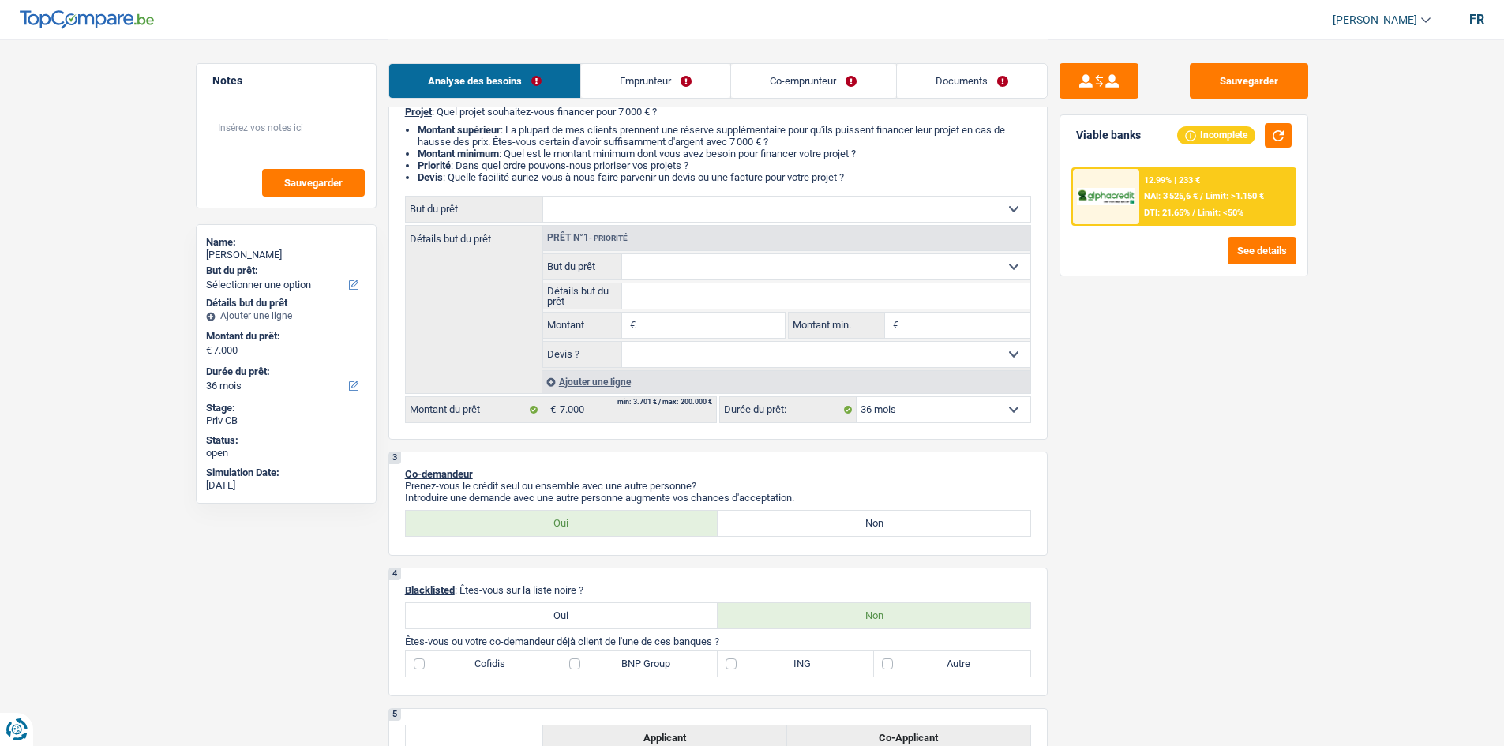
scroll to position [0, 0]
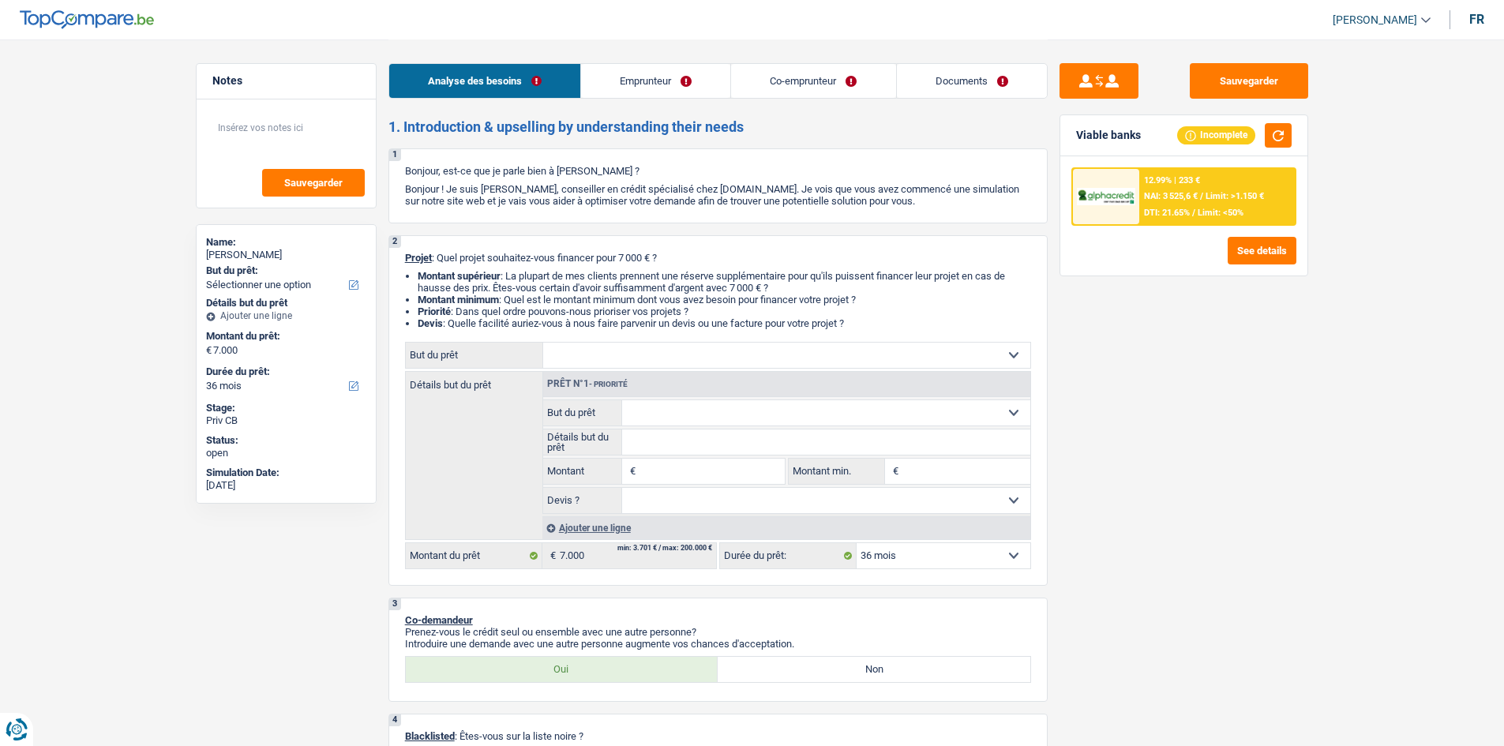
click at [648, 73] on link "Emprunteur" at bounding box center [655, 81] width 149 height 34
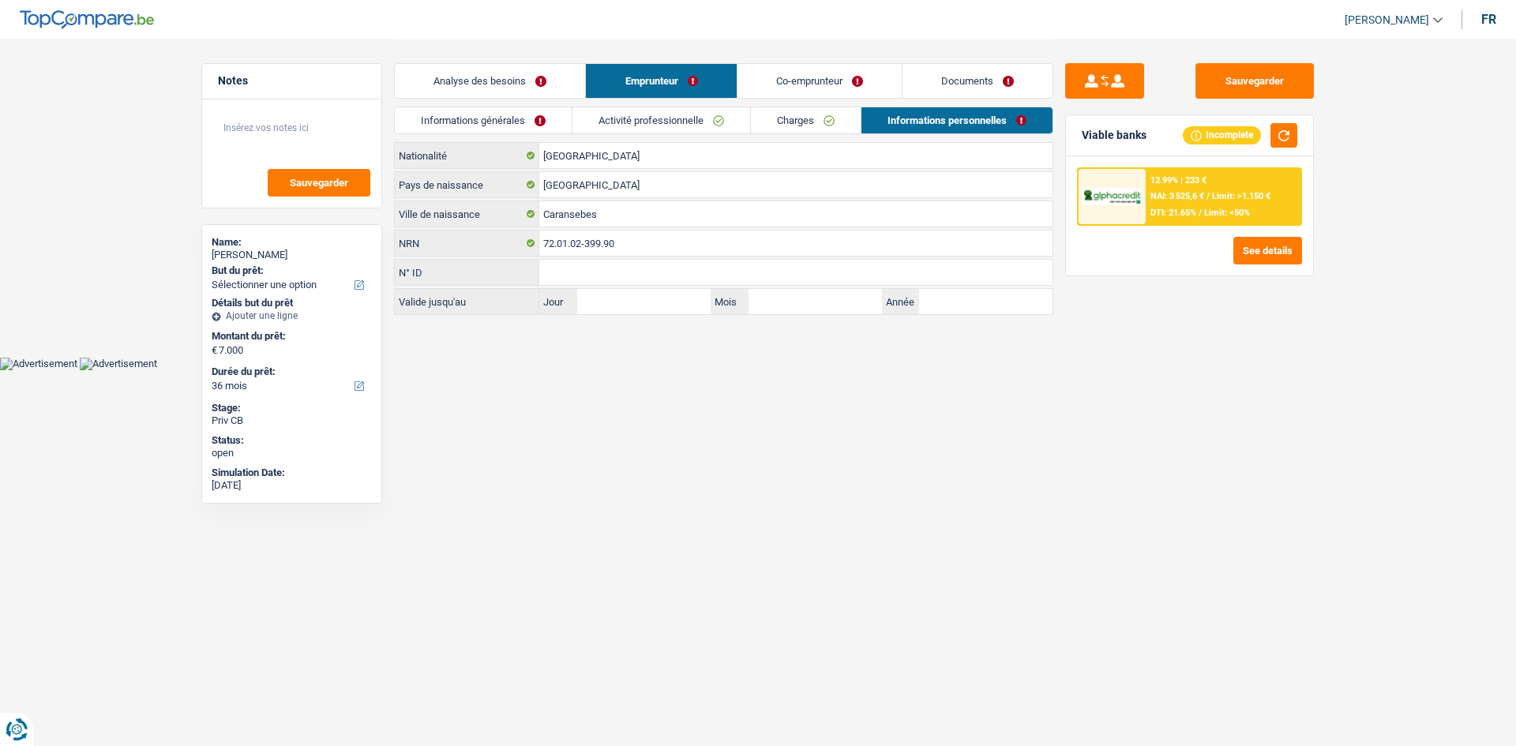
click at [821, 112] on link "Charges" at bounding box center [806, 120] width 110 height 26
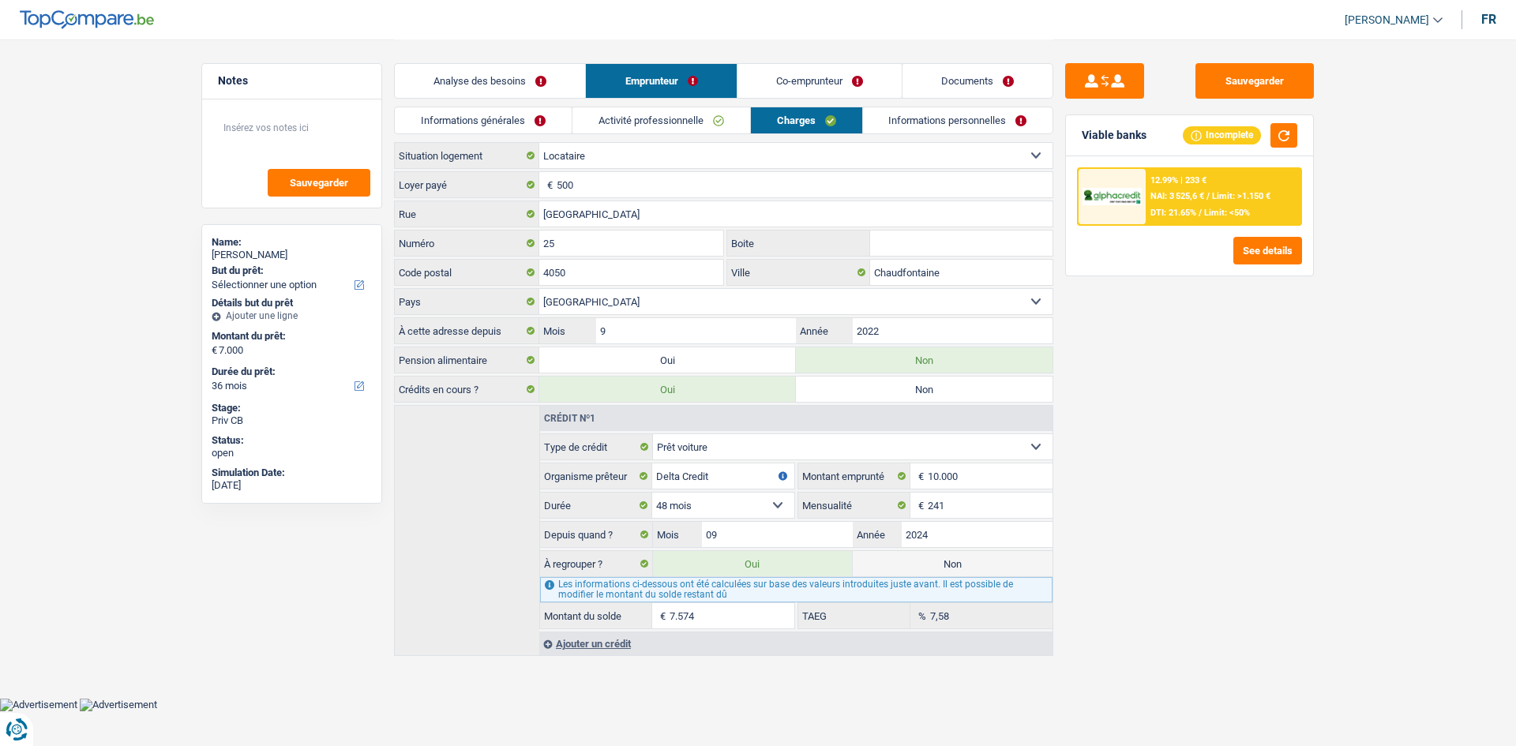
click at [1313, 361] on div "Sauvegarder Viable banks Incomplete 12.99% | 233 € NAI: 3 525,6 € / Limit: >1.1…" at bounding box center [1190, 392] width 272 height 658
click at [1294, 133] on button "button" at bounding box center [1284, 135] width 27 height 24
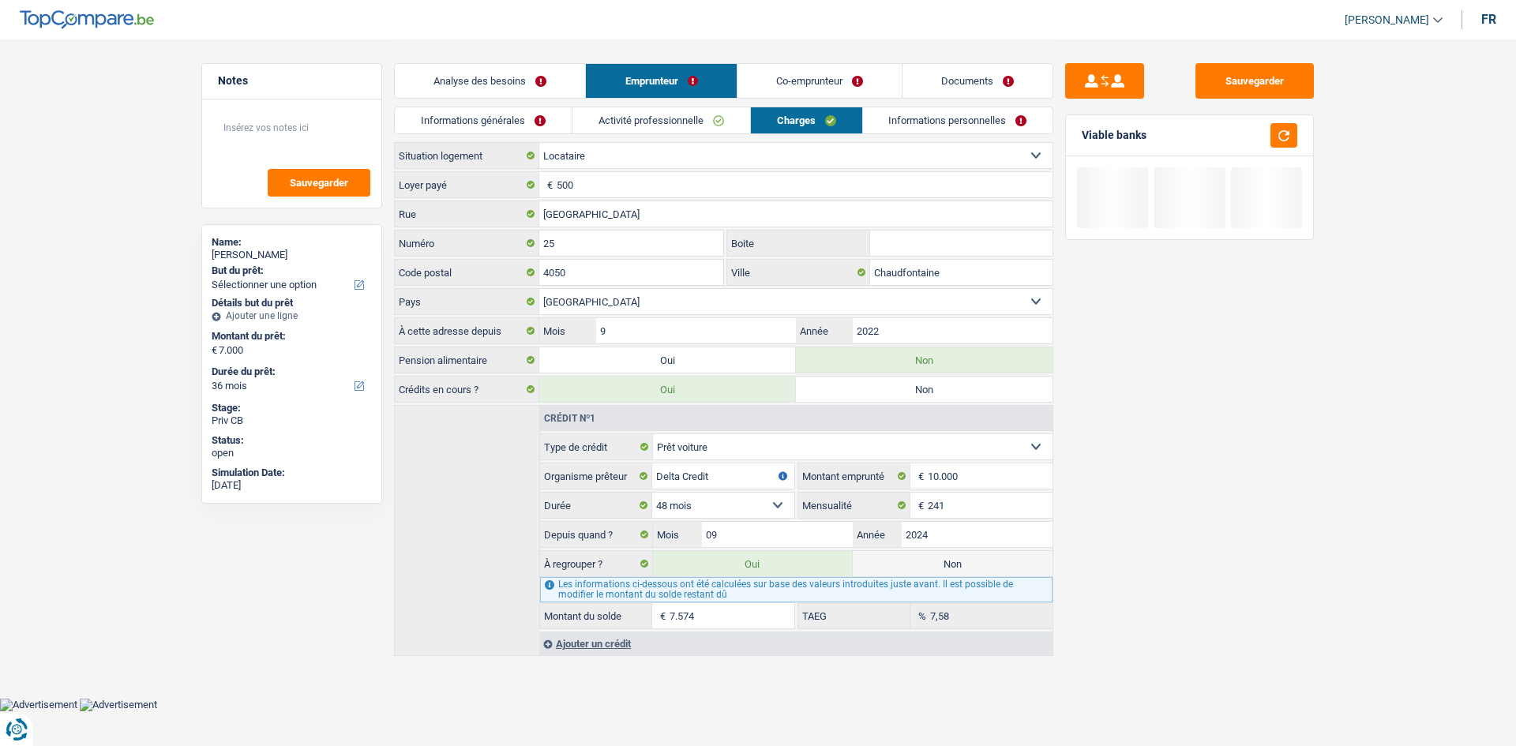
click at [1273, 452] on div "Sauvegarder Viable banks" at bounding box center [1190, 392] width 272 height 658
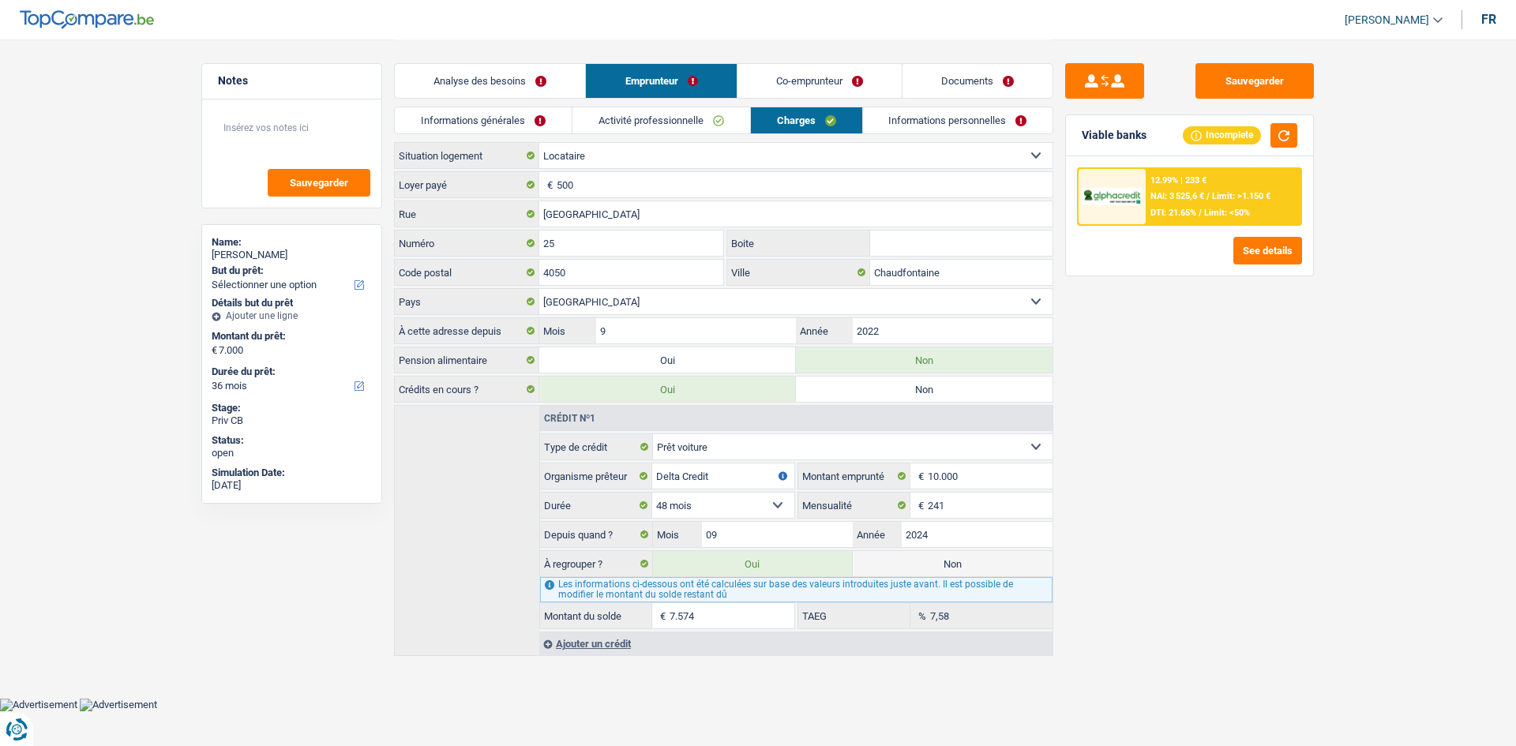
click at [563, 80] on link "Analyse des besoins" at bounding box center [490, 81] width 190 height 34
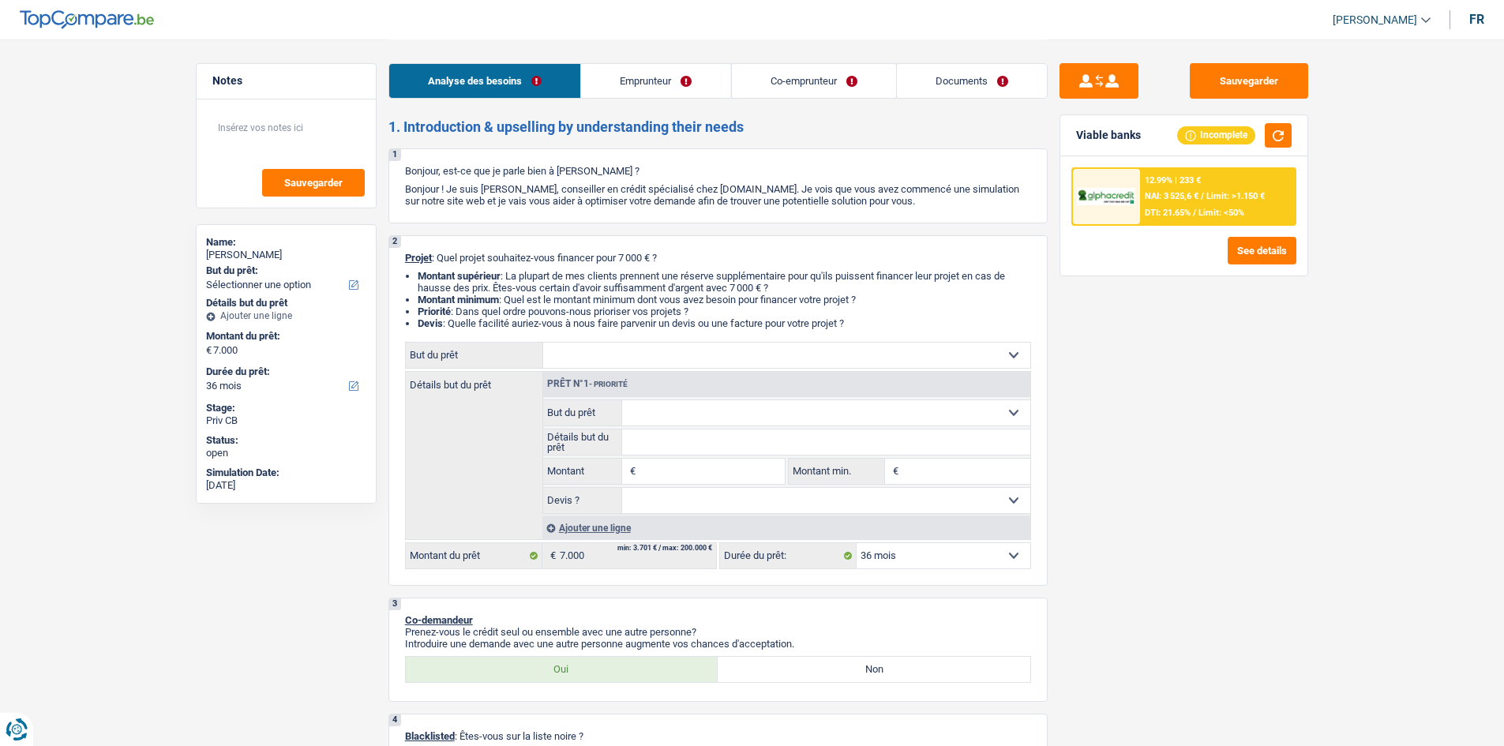
click at [1274, 381] on div "Sauvegarder Viable banks Incomplete 12.99% | 233 € NAI: 3 525,6 € / Limit: >1.1…" at bounding box center [1184, 392] width 272 height 658
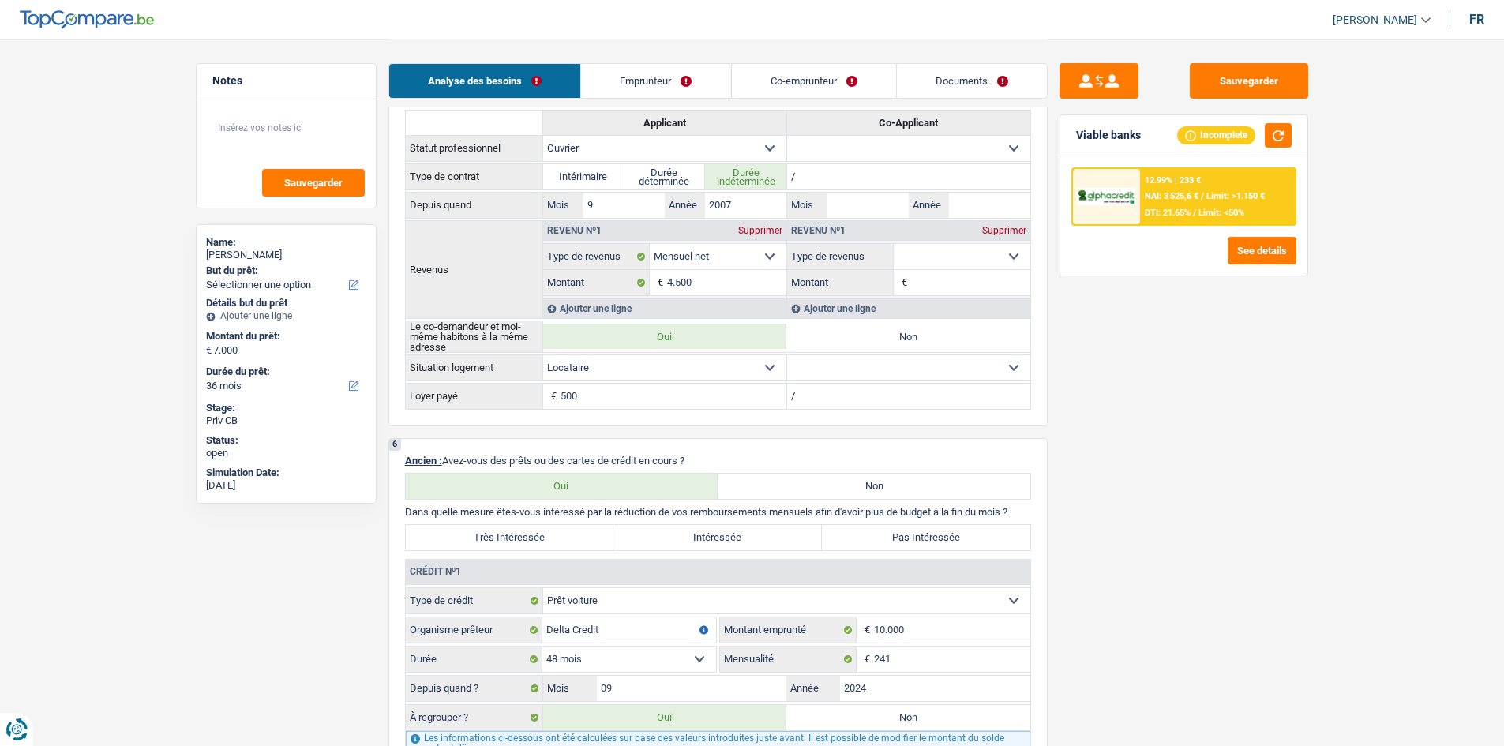
scroll to position [1027, 0]
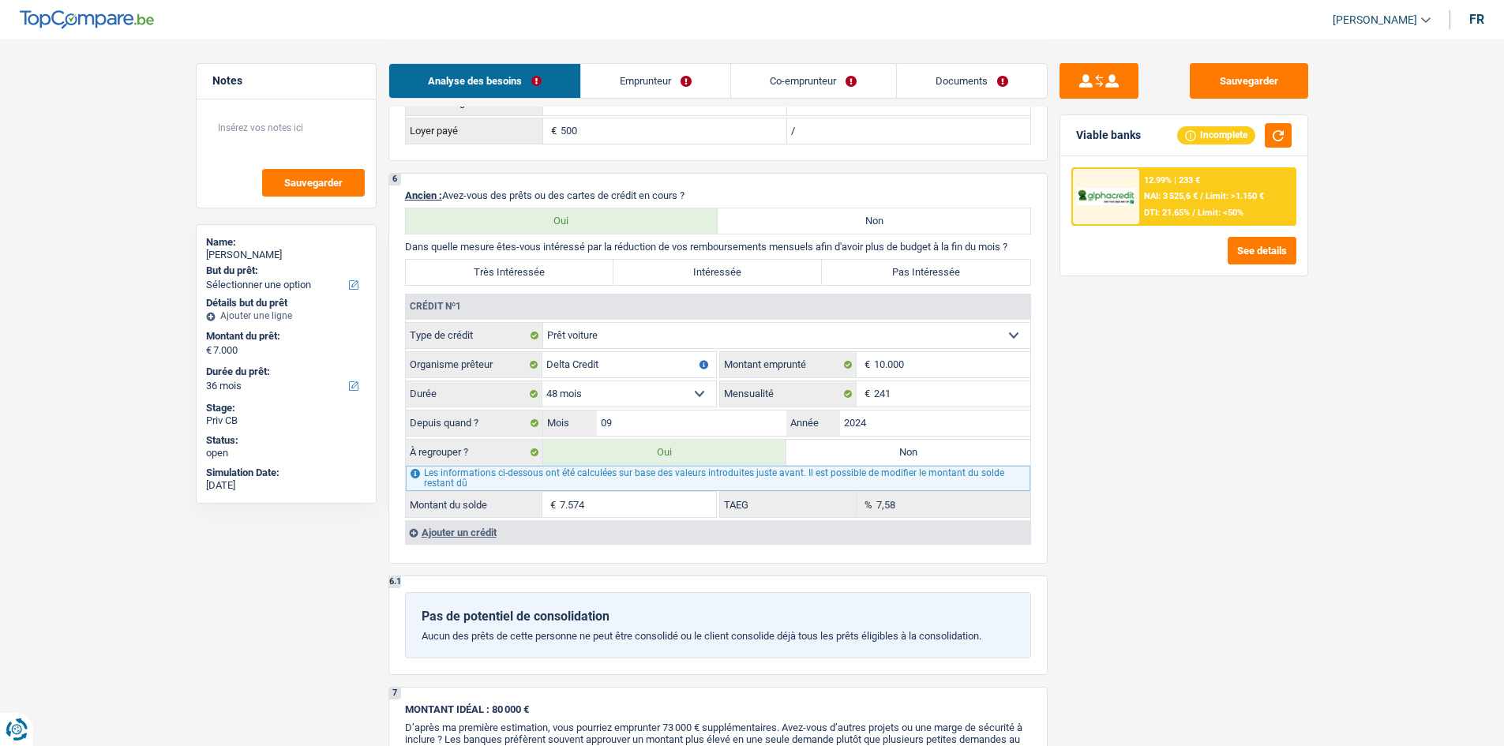
click at [506, 272] on label "Très Intéressée" at bounding box center [510, 272] width 208 height 25
click at [506, 272] on input "Très Intéressée" at bounding box center [510, 272] width 208 height 25
radio input "true"
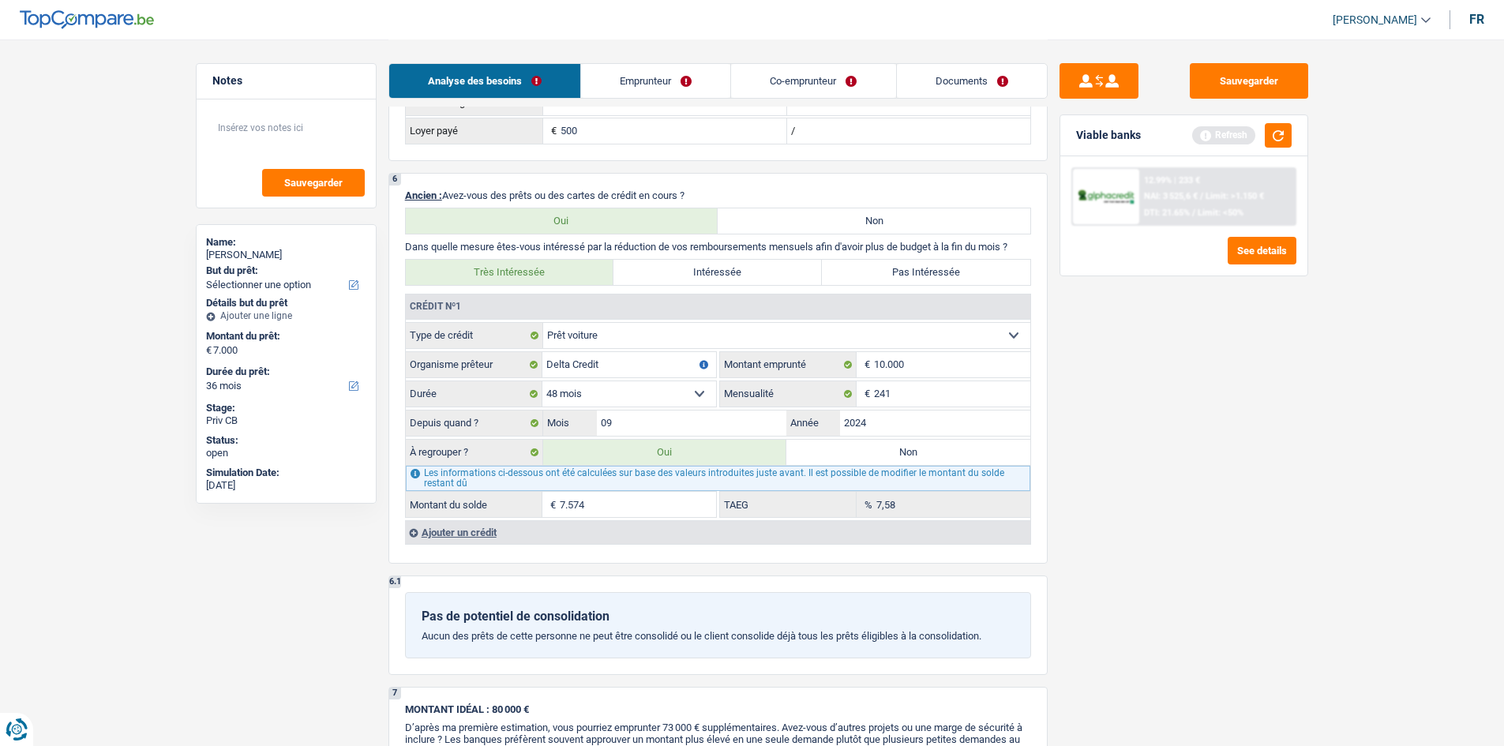
click at [1258, 381] on div "Sauvegarder Viable banks Refresh 12.99% | 233 € NAI: 3 525,6 € / Limit: >1.150 …" at bounding box center [1184, 392] width 272 height 658
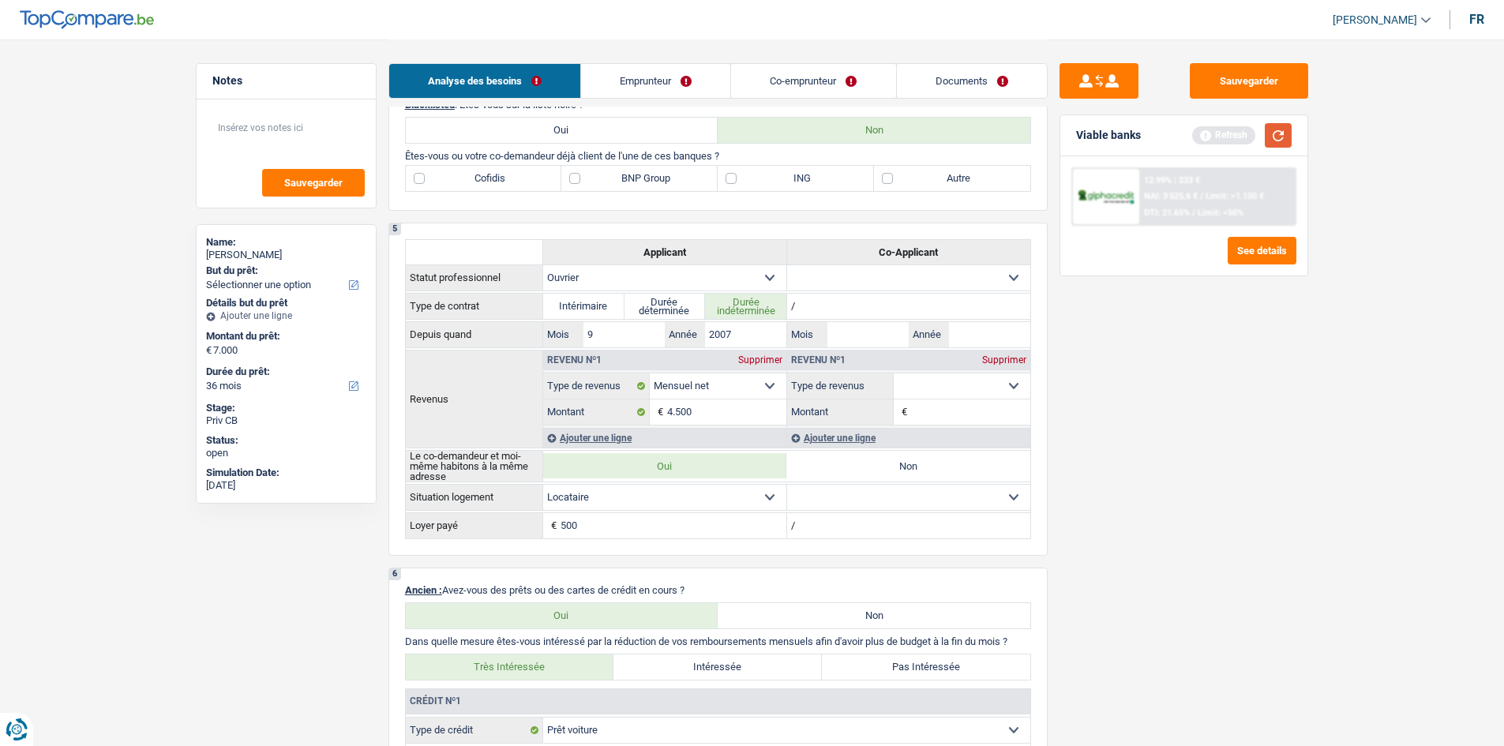
click at [1284, 135] on button "button" at bounding box center [1278, 135] width 27 height 24
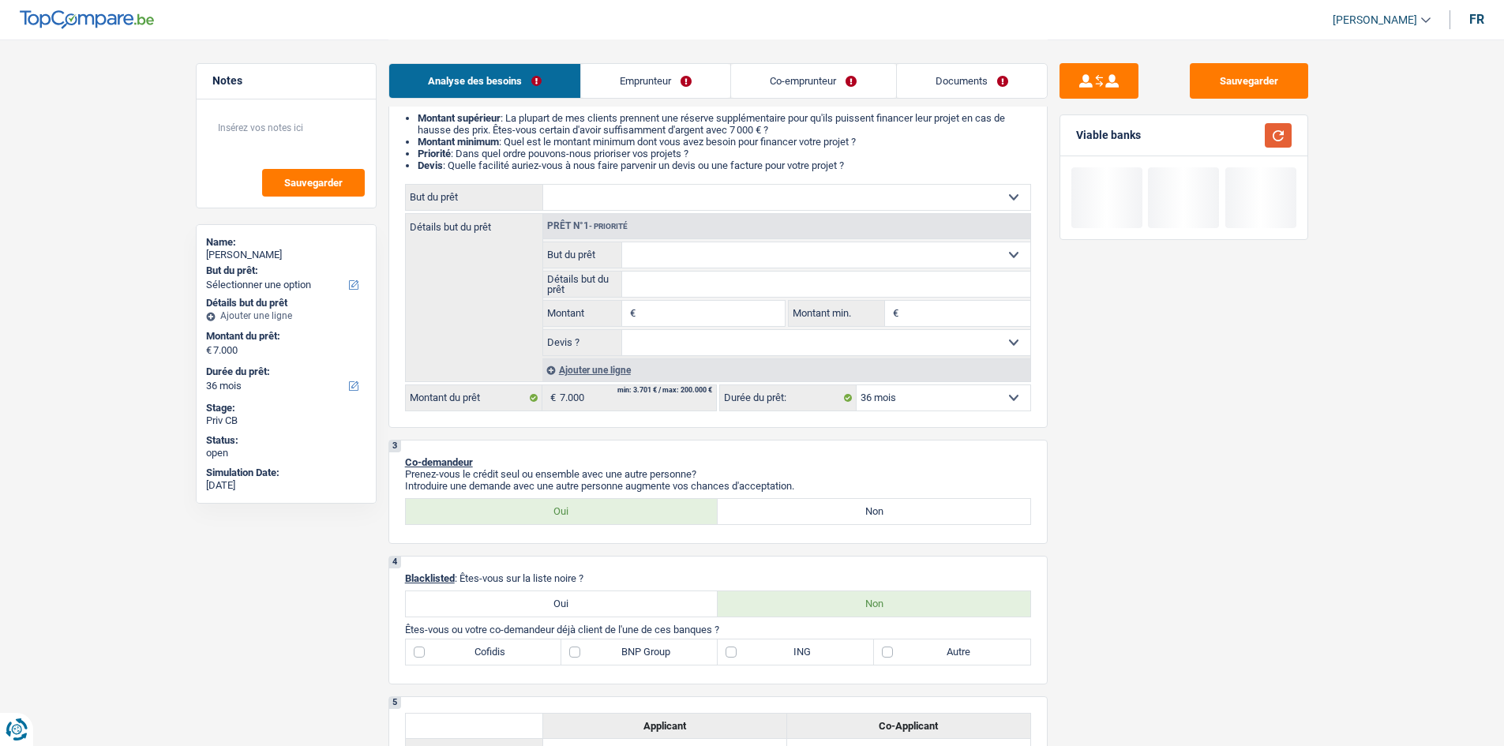
scroll to position [0, 0]
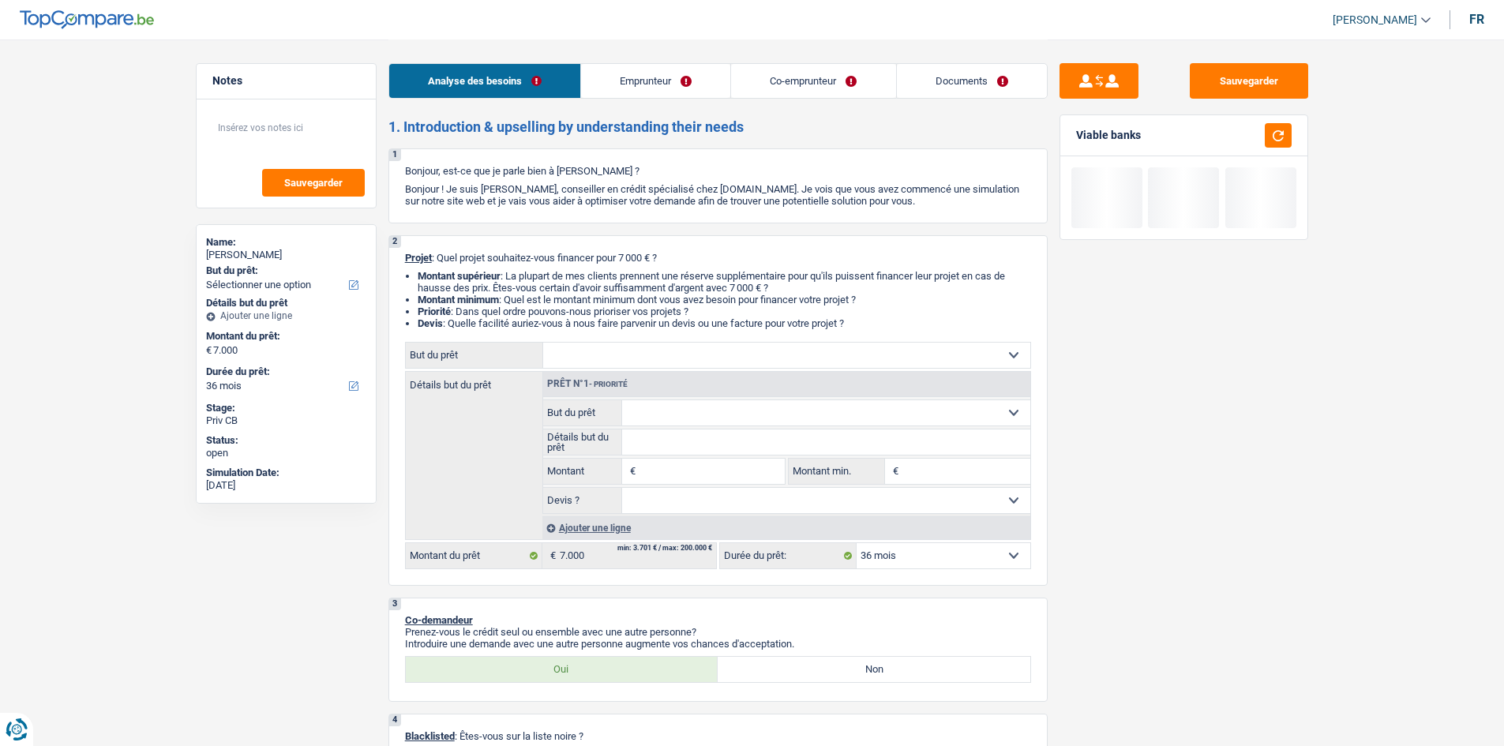
click at [631, 85] on link "Emprunteur" at bounding box center [655, 81] width 149 height 34
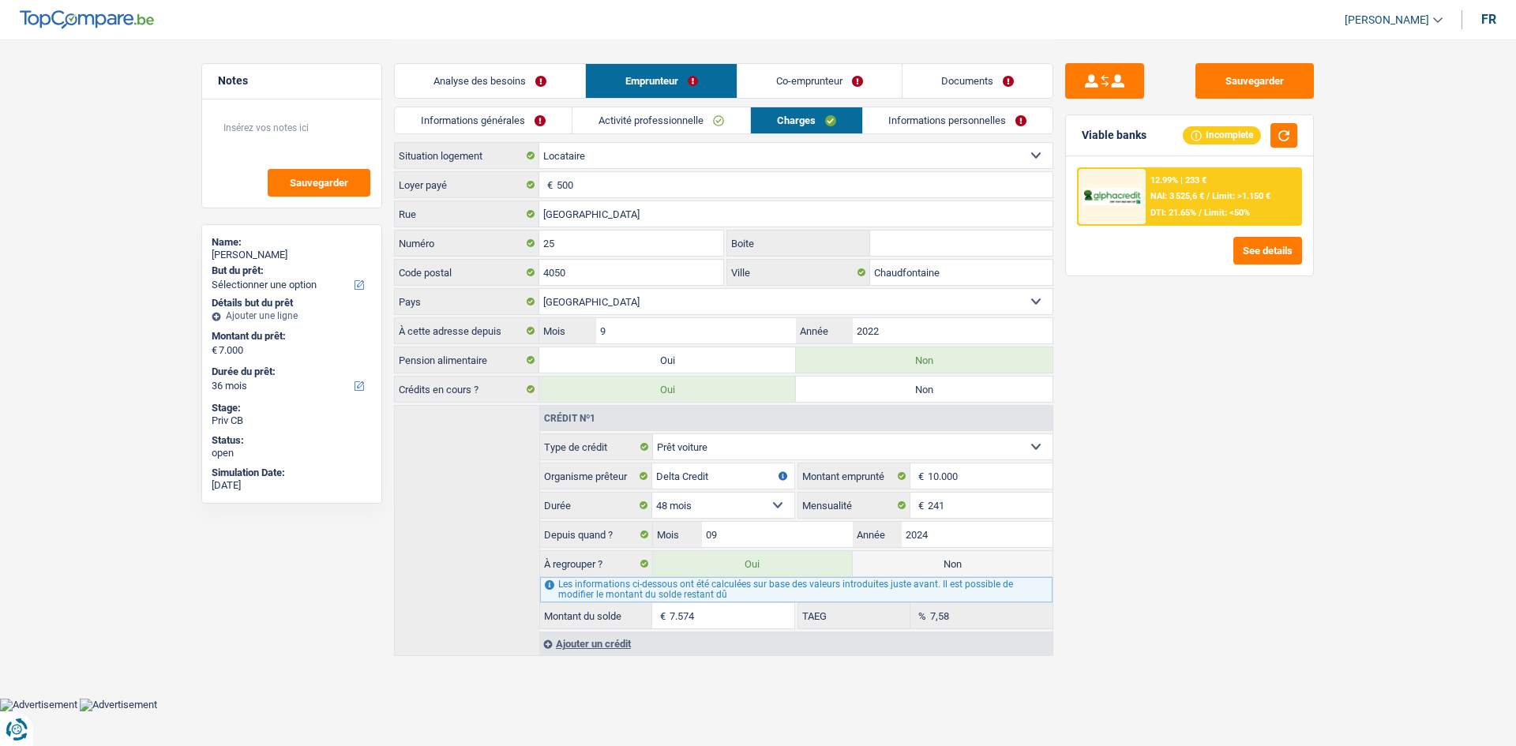
click at [854, 66] on link "Co-emprunteur" at bounding box center [820, 81] width 164 height 34
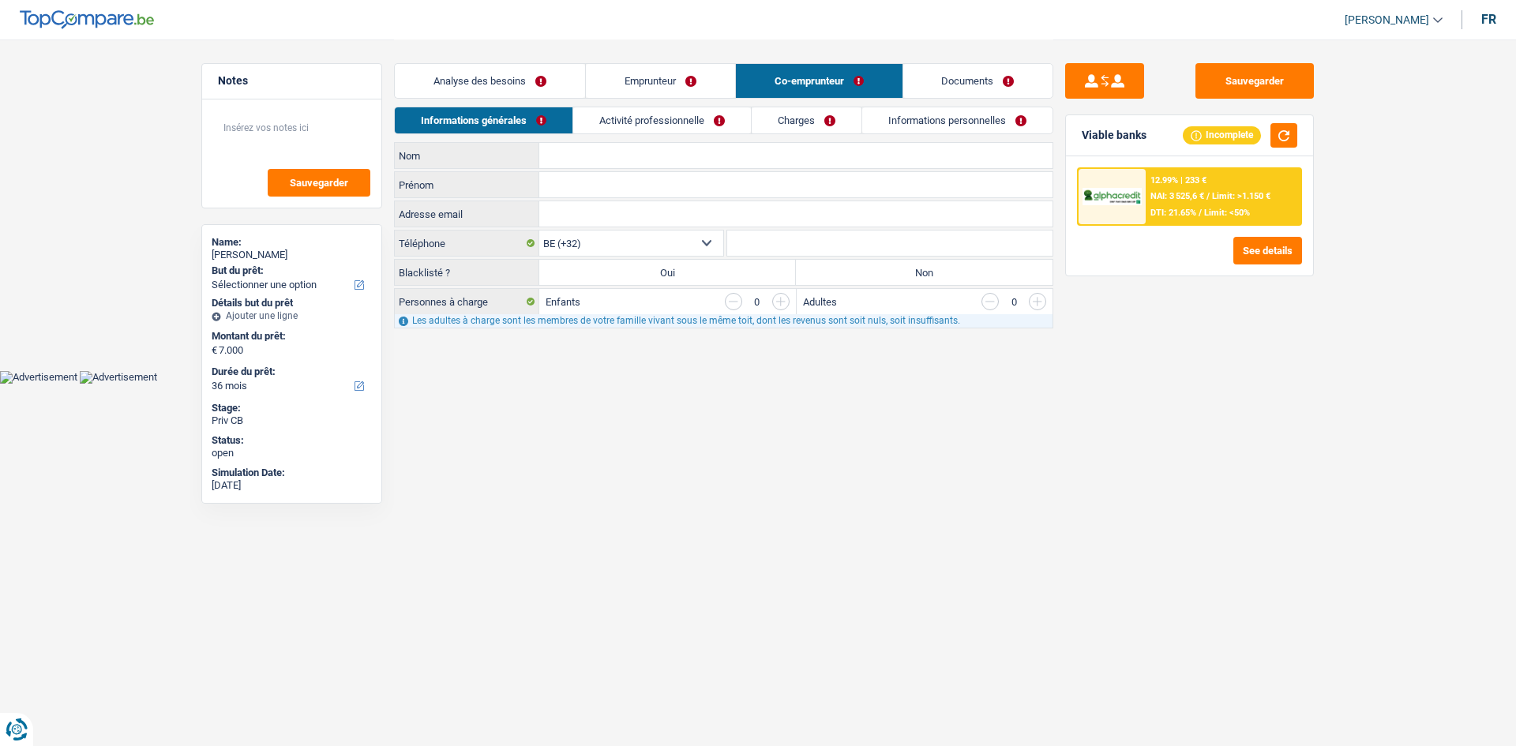
click at [539, 73] on link "Analyse des besoins" at bounding box center [490, 81] width 190 height 34
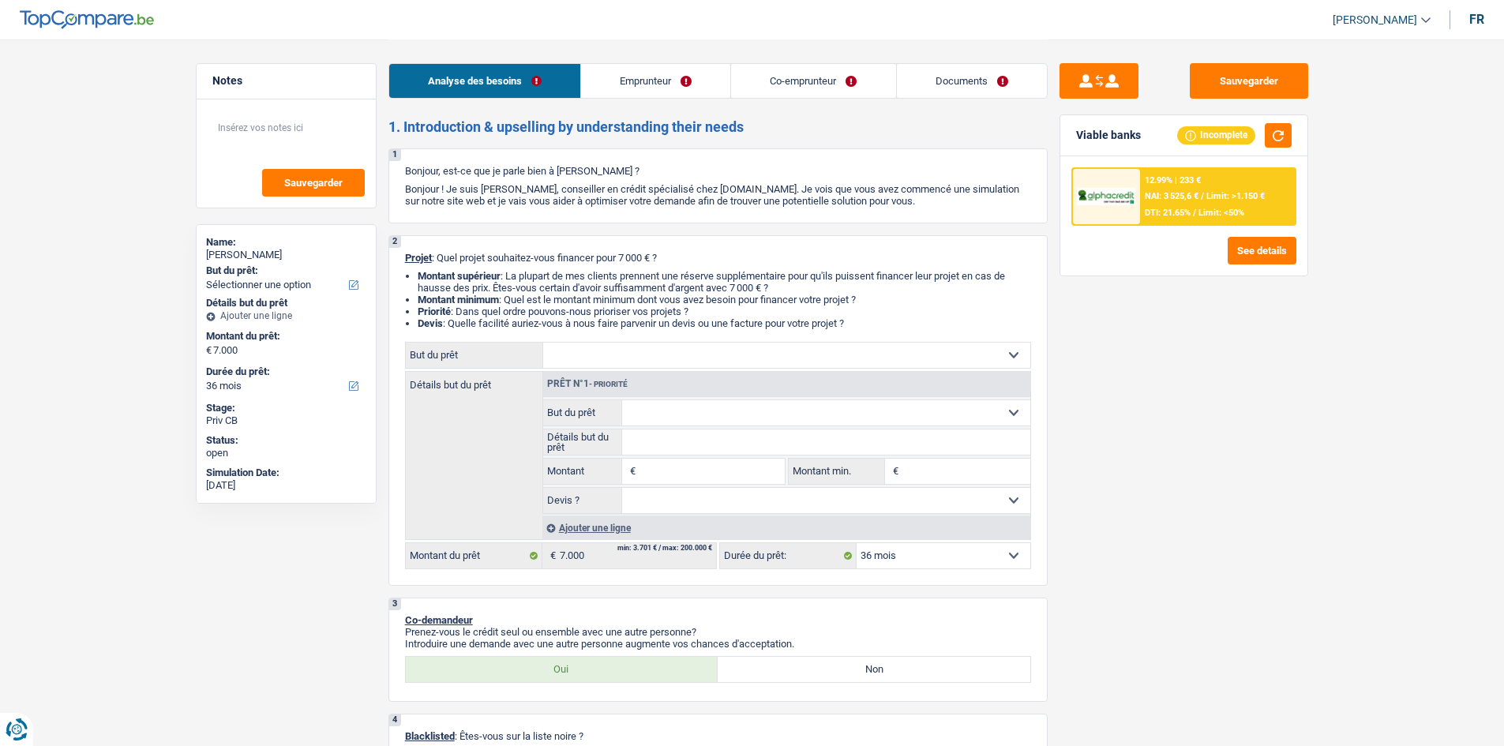
click at [1211, 354] on div "Sauvegarder Viable banks Incomplete 12.99% | 233 € NAI: 3 525,6 € / Limit: >1.1…" at bounding box center [1184, 392] width 272 height 658
click at [1256, 380] on div "Sauvegarder Viable banks Incomplete 12.99% | 233 € NAI: 3 525,6 € / Limit: >1.1…" at bounding box center [1184, 392] width 272 height 658
click at [685, 342] on div "Confort maison: meubles, textile, peinture, électroménager, outillage non-profe…" at bounding box center [718, 355] width 626 height 27
click at [708, 359] on select "Confort maison: meubles, textile, peinture, électroménager, outillage non-profe…" at bounding box center [786, 355] width 487 height 25
select select "household"
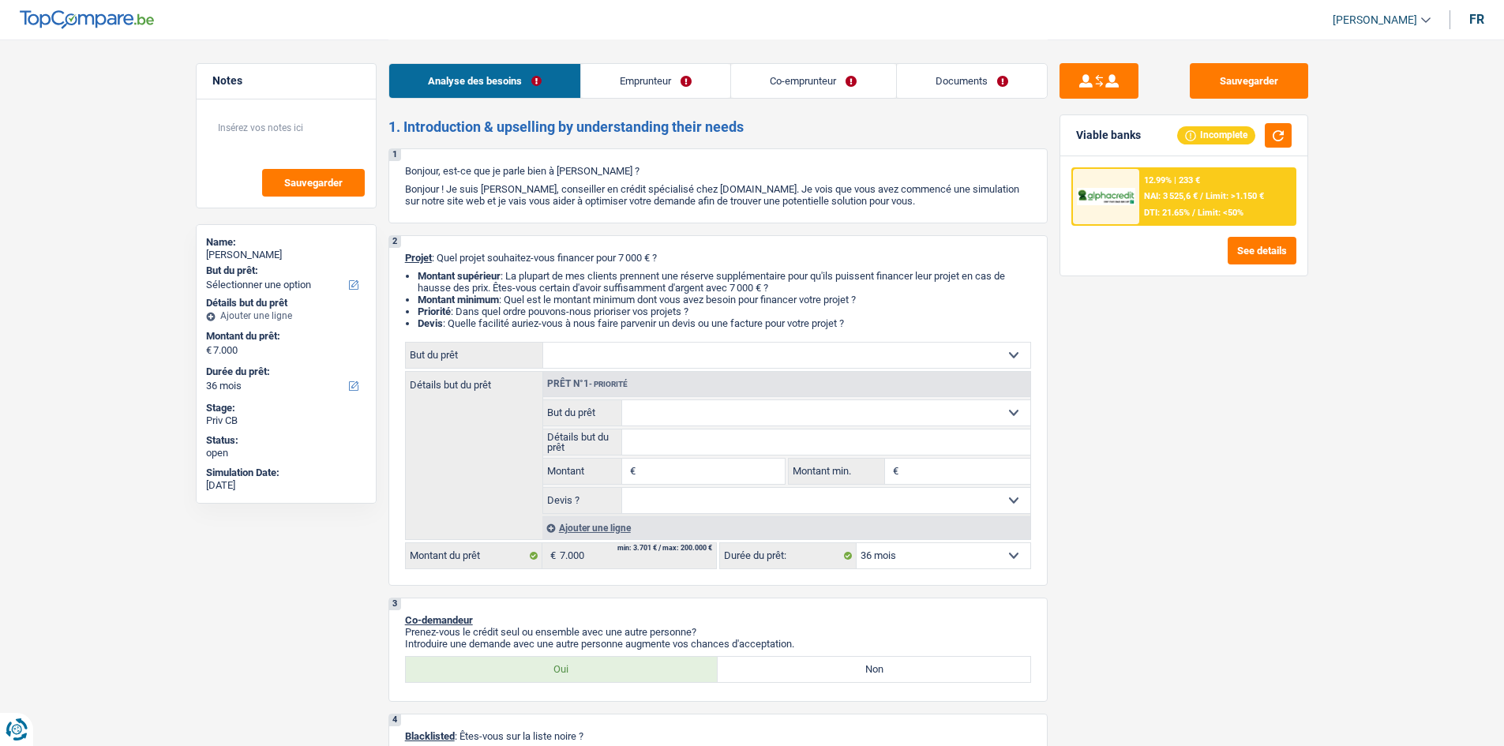
select select
click at [543, 343] on select "Confort maison: meubles, textile, peinture, électroménager, outillage non-profe…" at bounding box center [786, 355] width 487 height 25
select select "household"
type input "0"
select select
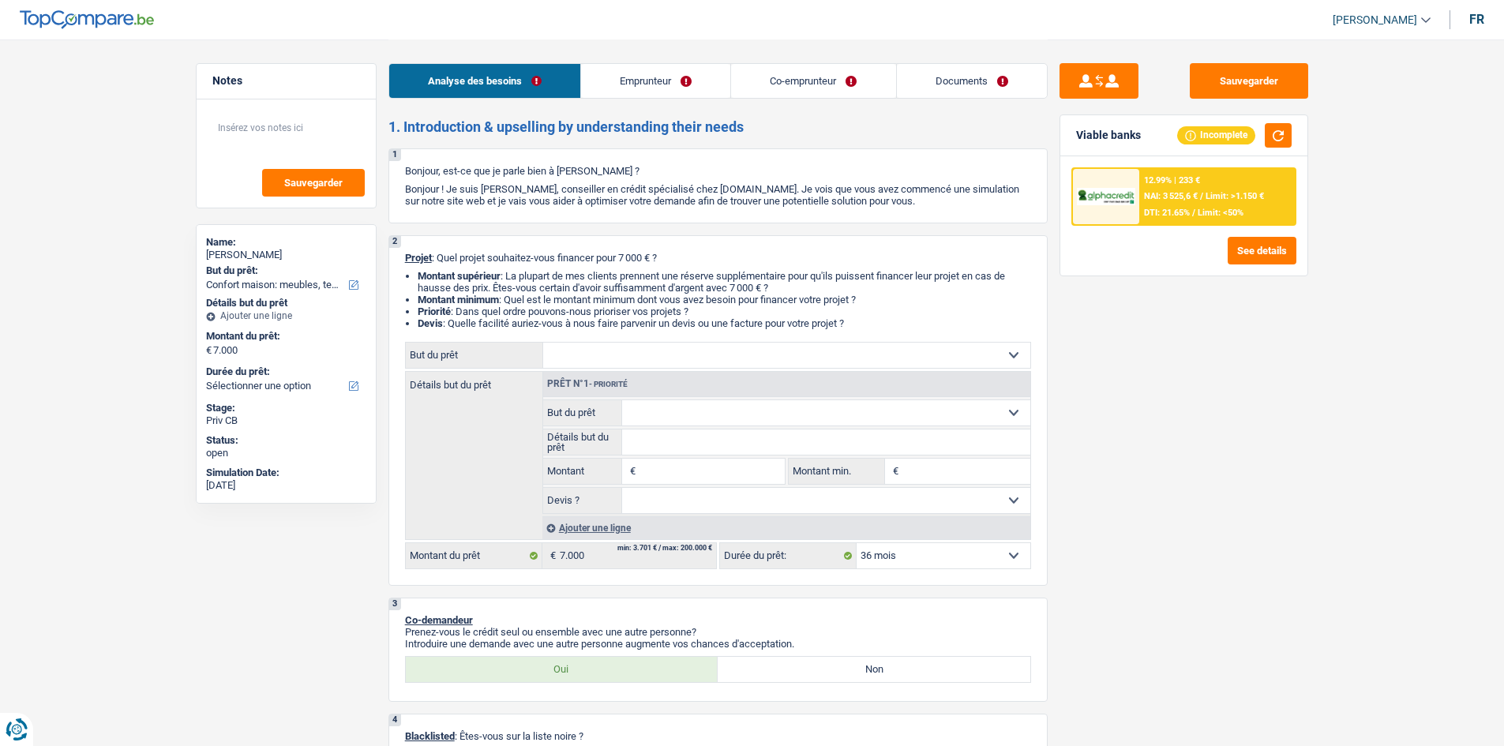
select select "household"
type input "7.000"
select select
radio input "false"
radio input "true"
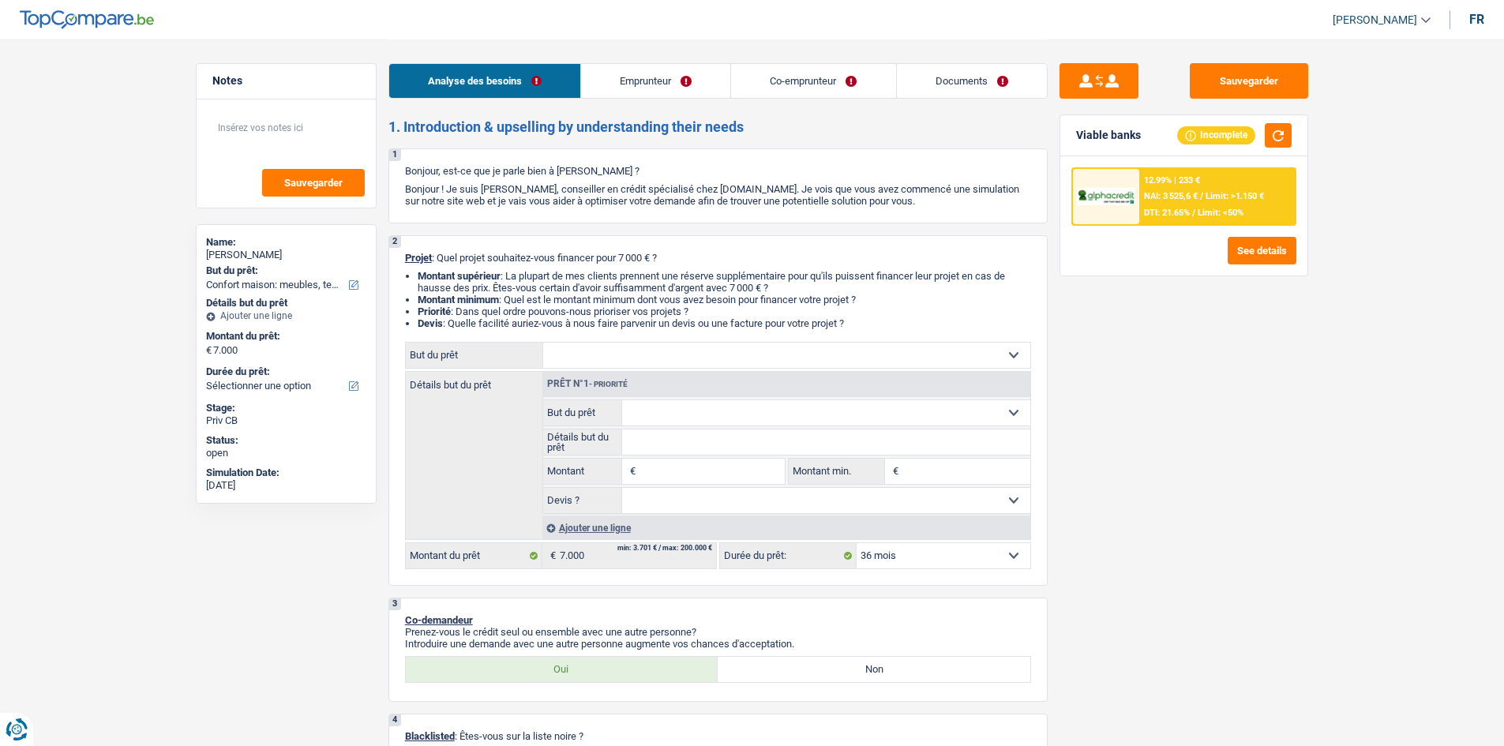
select select "household"
type input "7.000"
select select
select select "household"
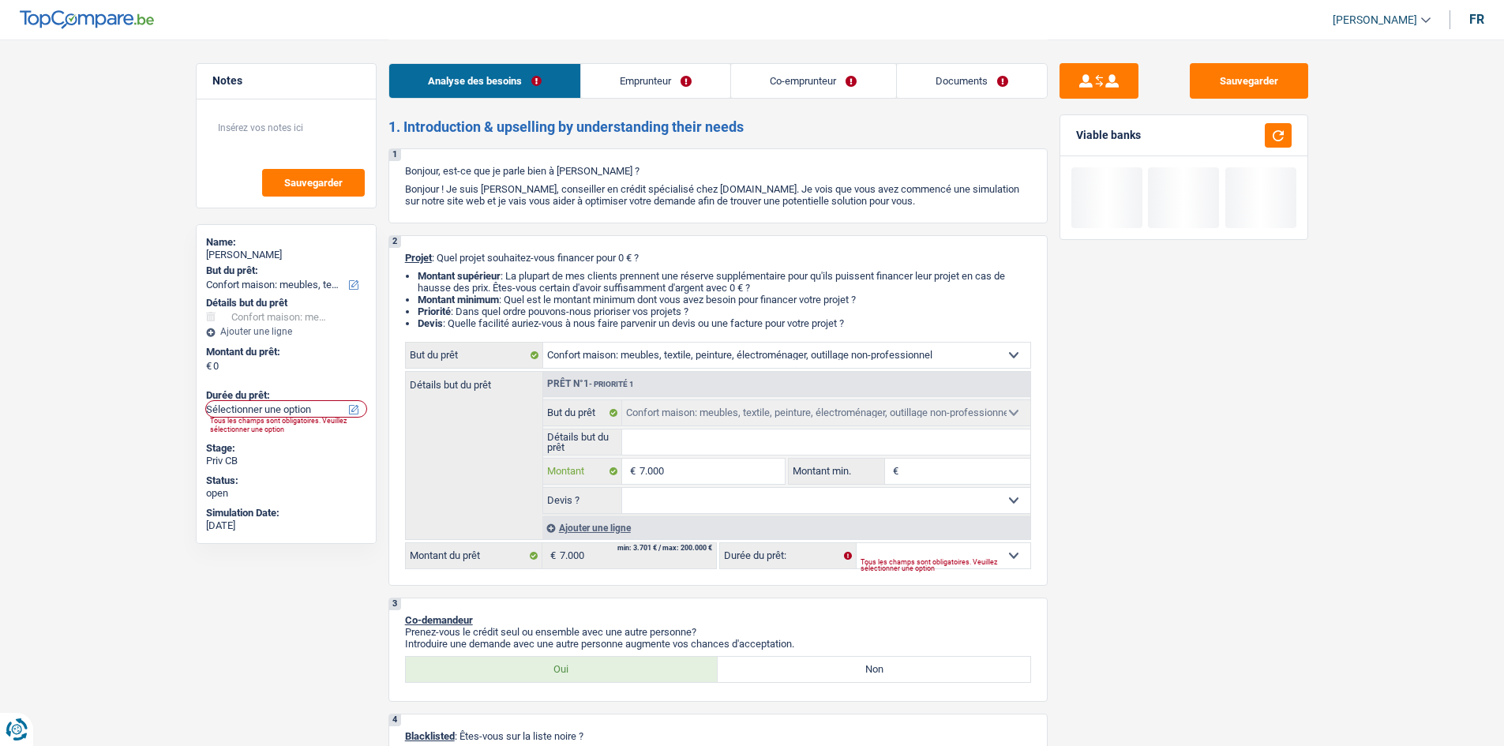
click at [700, 466] on input "7.000" at bounding box center [712, 471] width 145 height 25
click at [1245, 344] on div "Sauvegarder Viable banks Not viable See details" at bounding box center [1184, 392] width 272 height 658
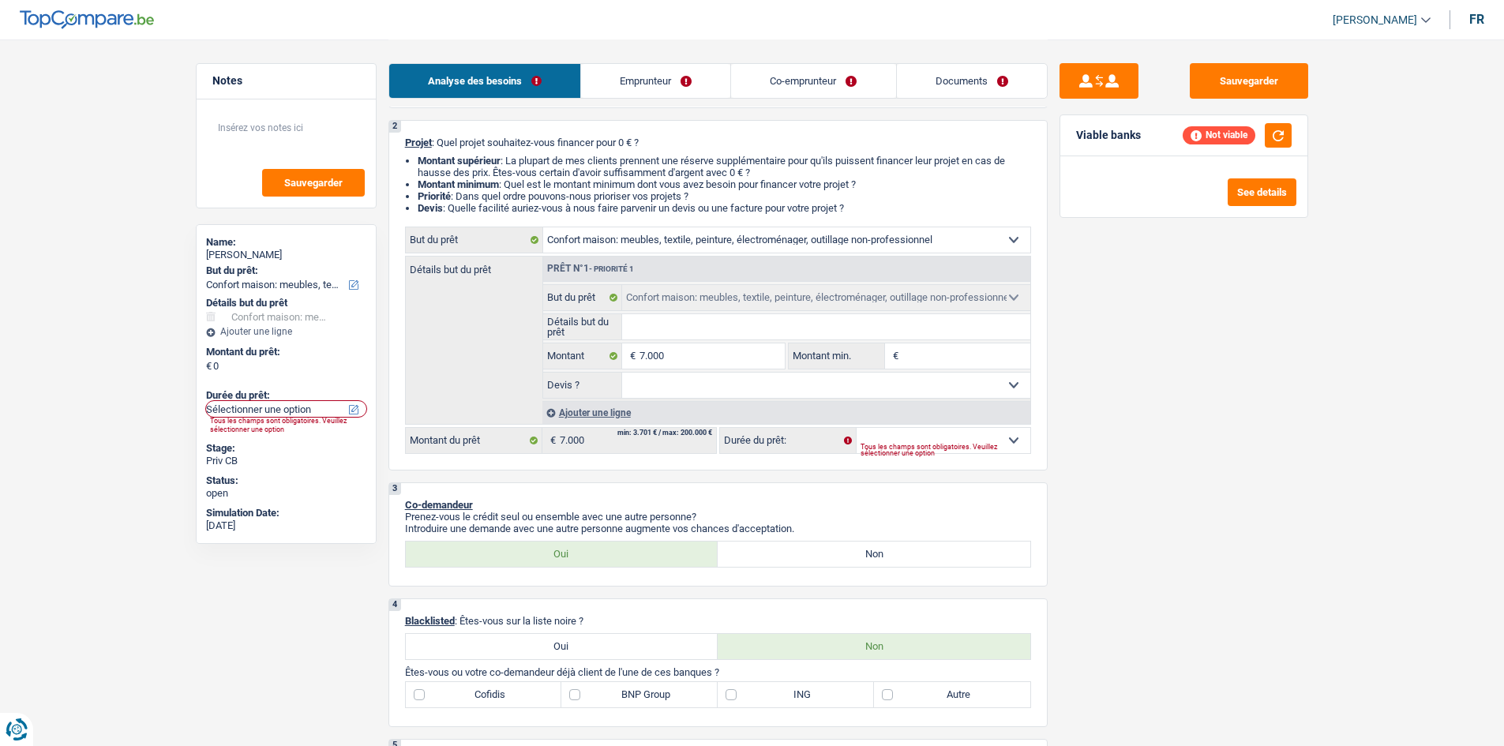
scroll to position [79, 0]
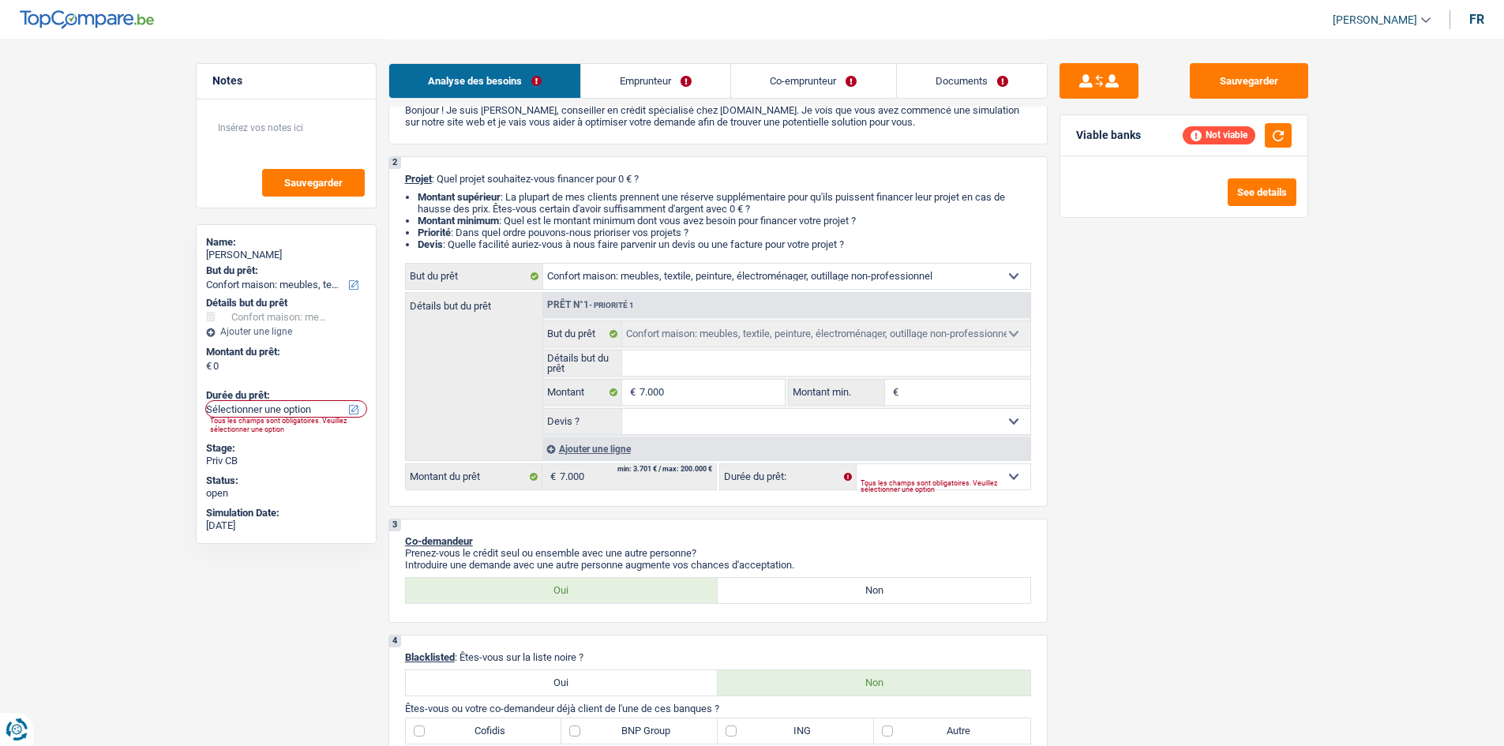
click at [719, 284] on select "Confort maison: meubles, textile, peinture, électroménager, outillage non-profe…" at bounding box center [786, 276] width 487 height 25
select select "carRepair"
click at [543, 264] on select "Confort maison: meubles, textile, peinture, électroménager, outillage non-profe…" at bounding box center [786, 276] width 487 height 25
select select "carRepair"
select select
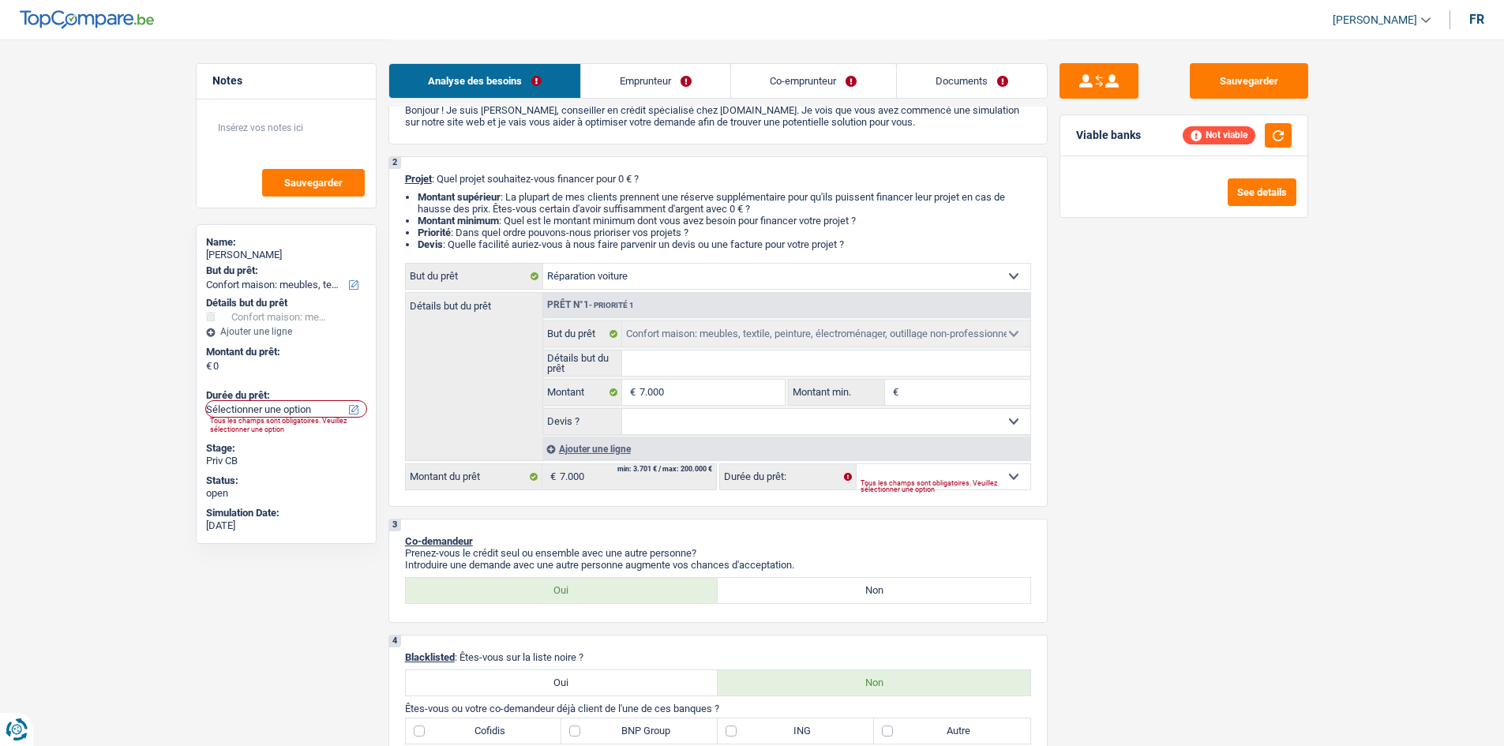
select select "carRepair"
select select
select select "carRepair"
select select
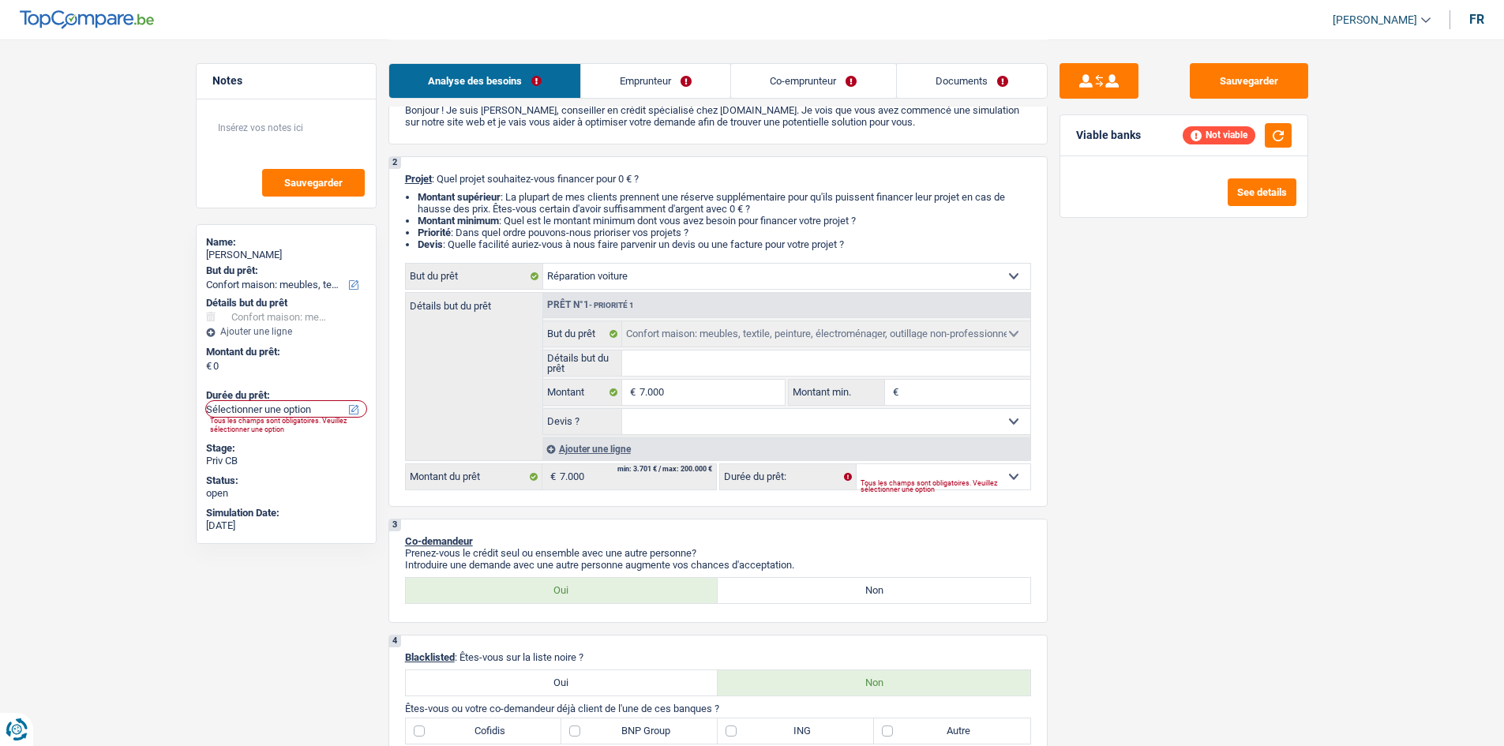
select select "carRepair"
select select "household"
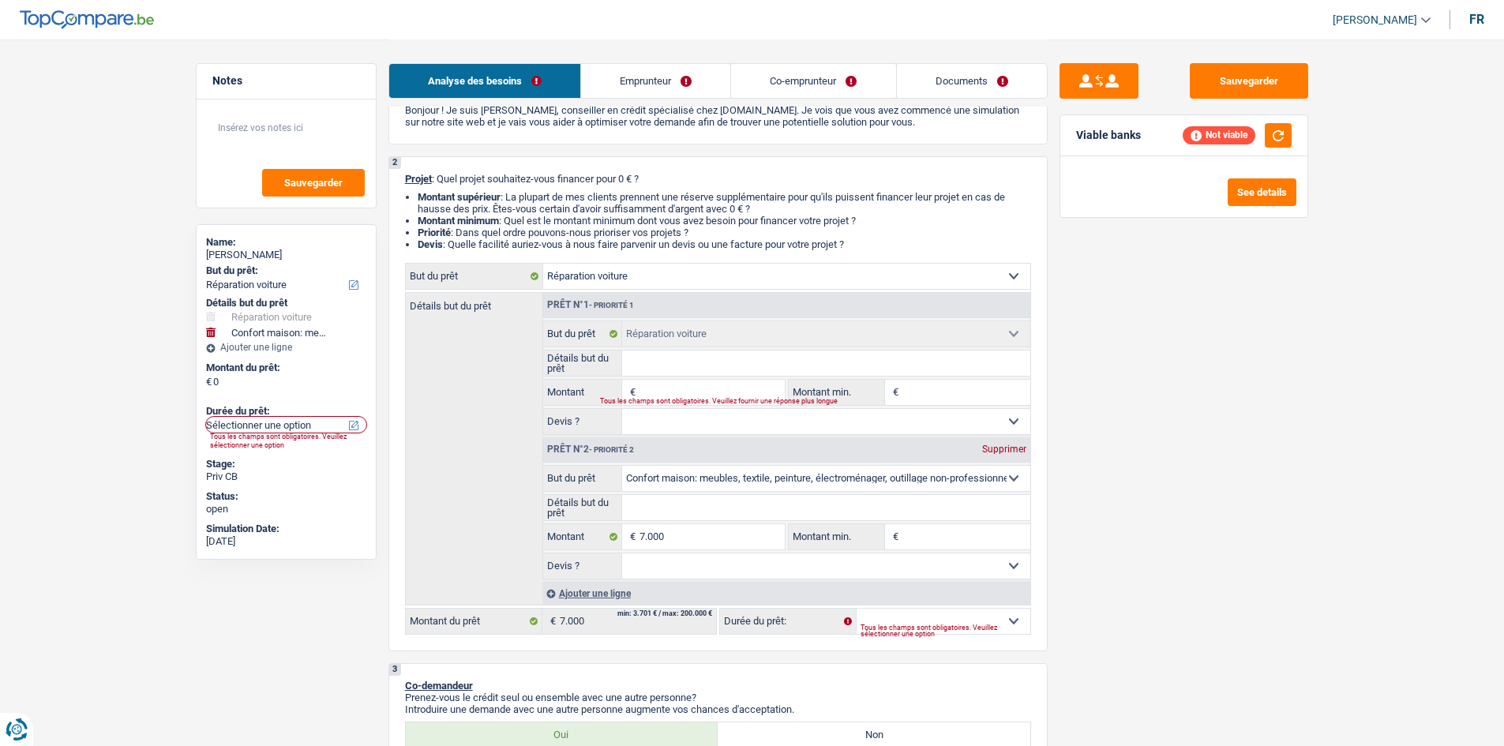
click at [854, 471] on select "Confort maison: meubles, textile, peinture, électroménager, outillage non-profe…" at bounding box center [826, 478] width 408 height 25
select select "carRepair"
click at [622, 466] on select "Confort maison: meubles, textile, peinture, électroménager, outillage non-profe…" at bounding box center [826, 478] width 408 height 25
type input "7.000"
select select "carRepair"
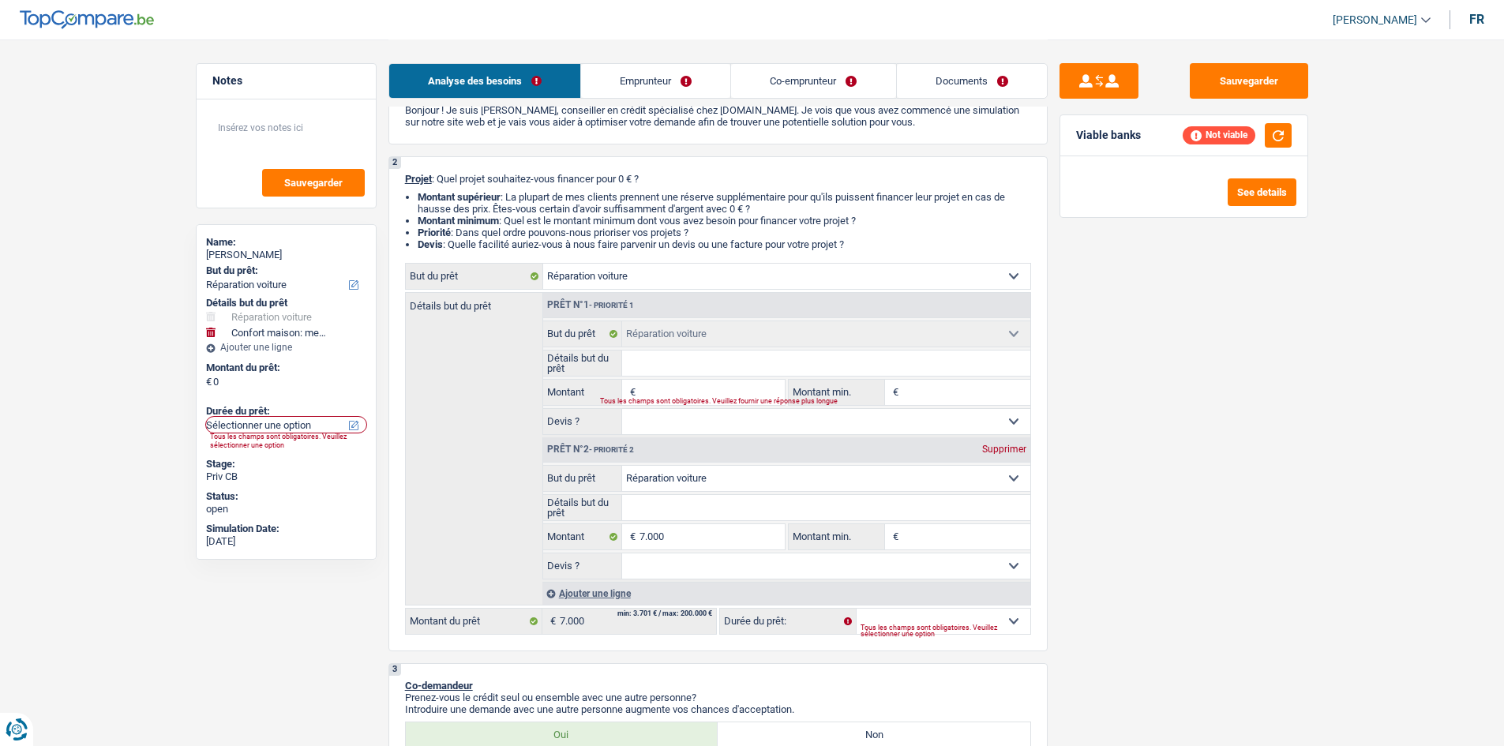
select select "carRepair"
select select "42"
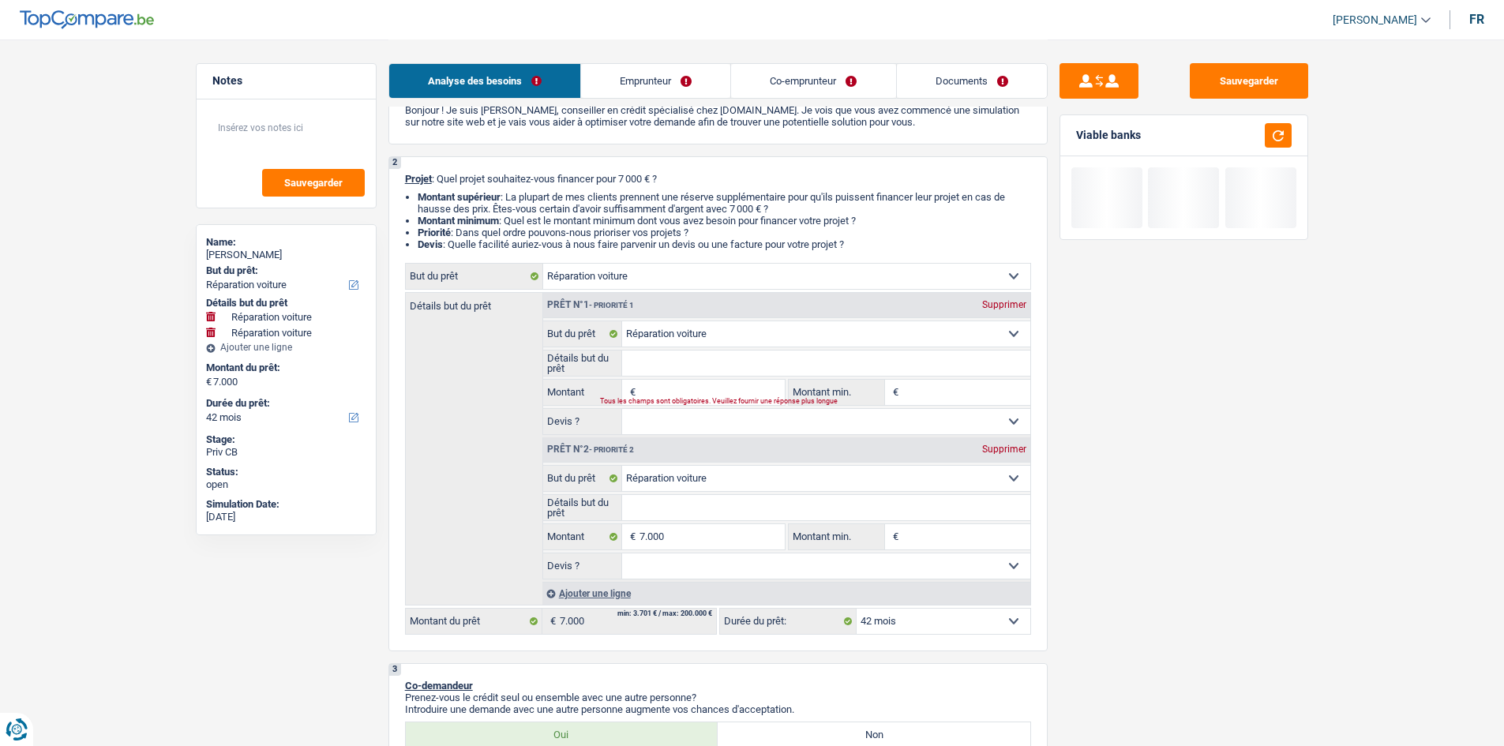
click at [993, 303] on div "Supprimer" at bounding box center [1004, 304] width 52 height 9
type input "7.000"
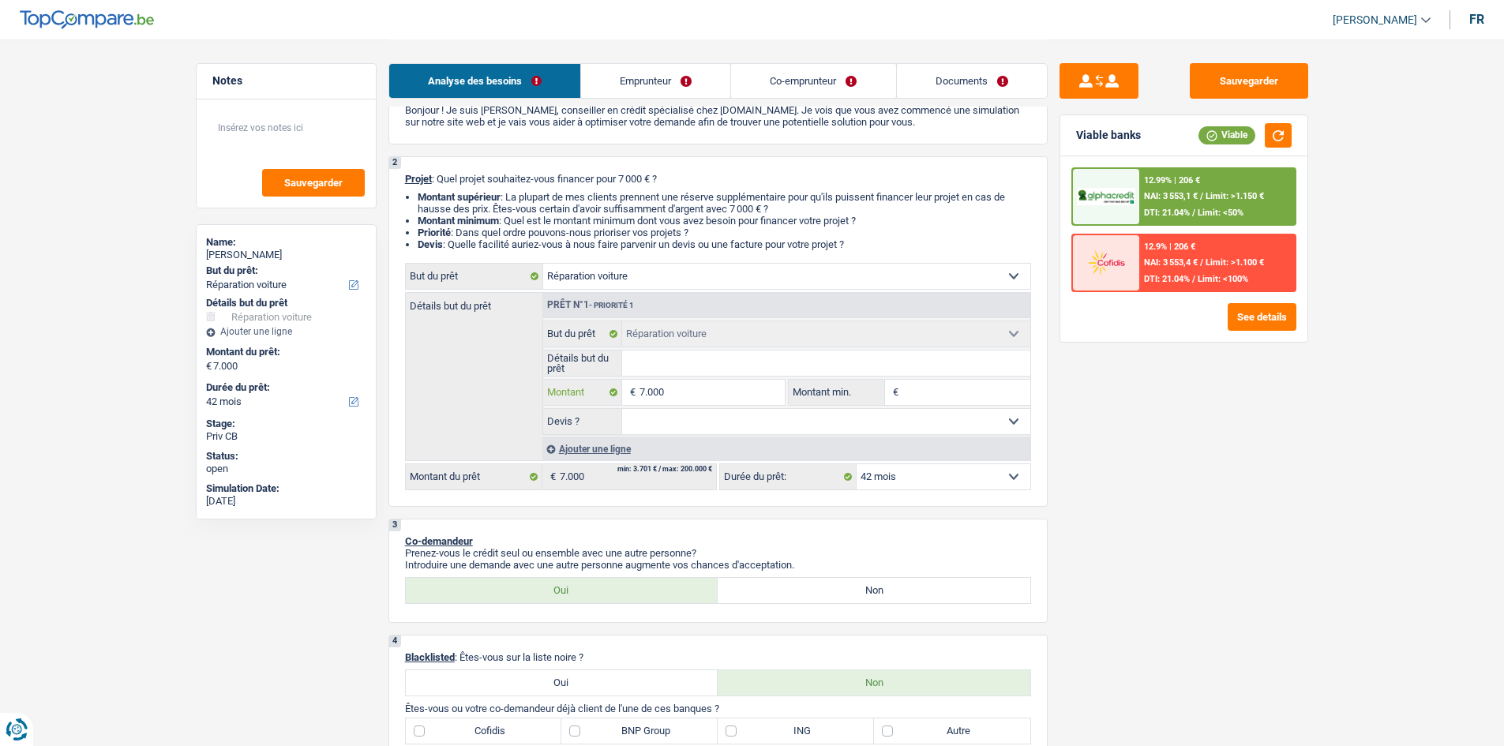
click at [726, 394] on input "7.000" at bounding box center [712, 392] width 145 height 25
click at [955, 388] on input "Montant min." at bounding box center [967, 392] width 128 height 25
paste input "7.000"
type input "7.000"
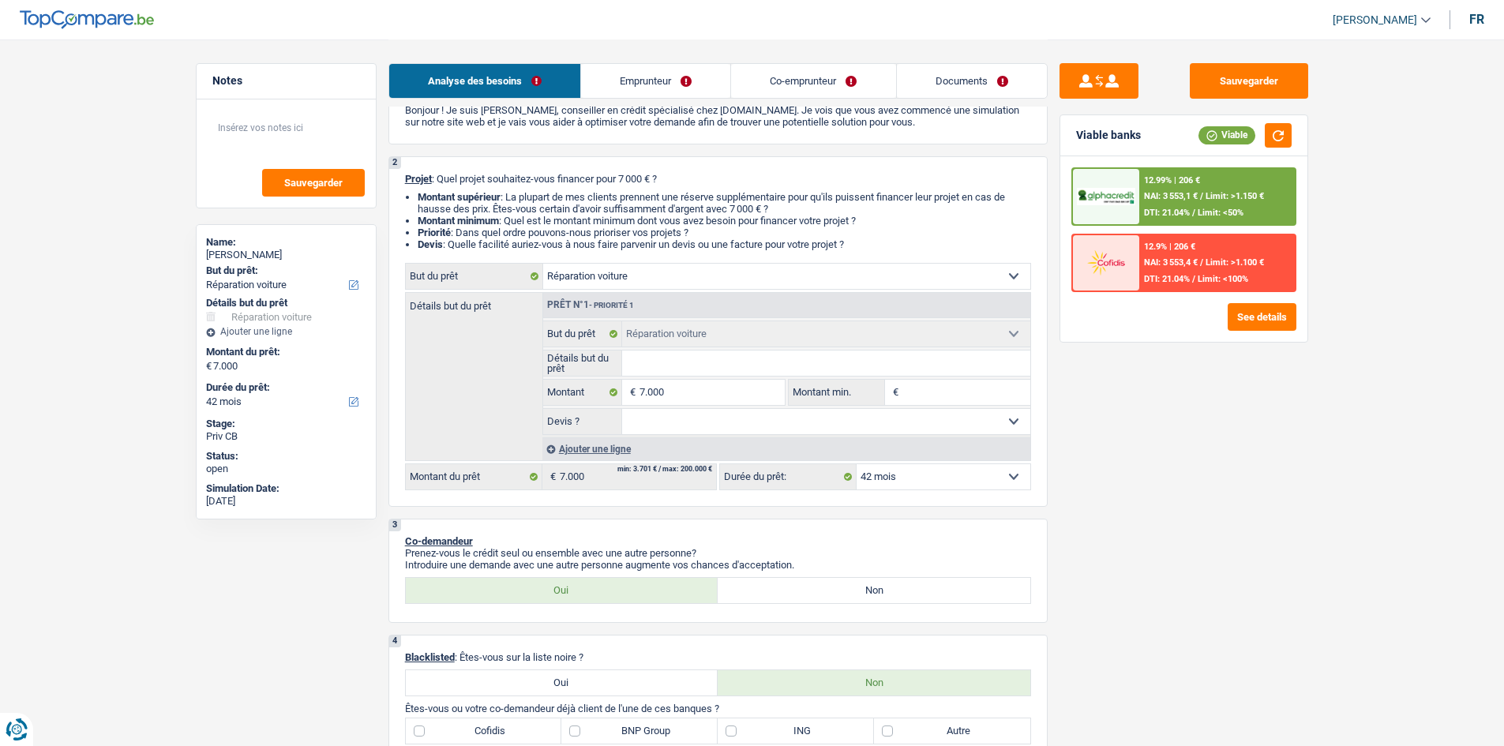
type input "7.000"
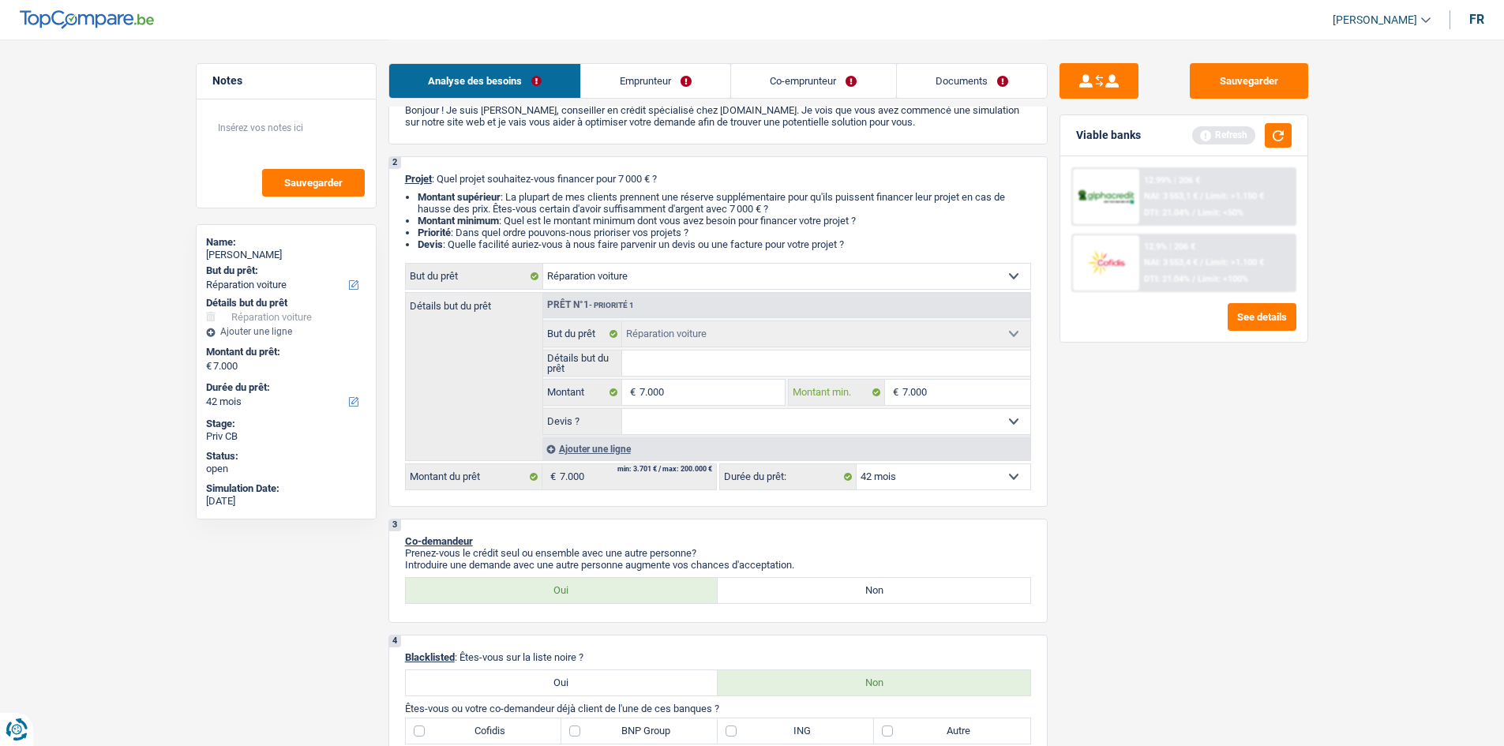
type input "7.000"
click at [727, 420] on select "Oui Non Non répondu Sélectionner une option" at bounding box center [826, 421] width 408 height 25
click at [727, 433] on select "Oui Non Non répondu Sélectionner une option" at bounding box center [826, 421] width 408 height 25
drag, startPoint x: 725, startPoint y: 403, endPoint x: 731, endPoint y: 417, distance: 15.6
click at [725, 404] on input "7.000" at bounding box center [712, 392] width 145 height 25
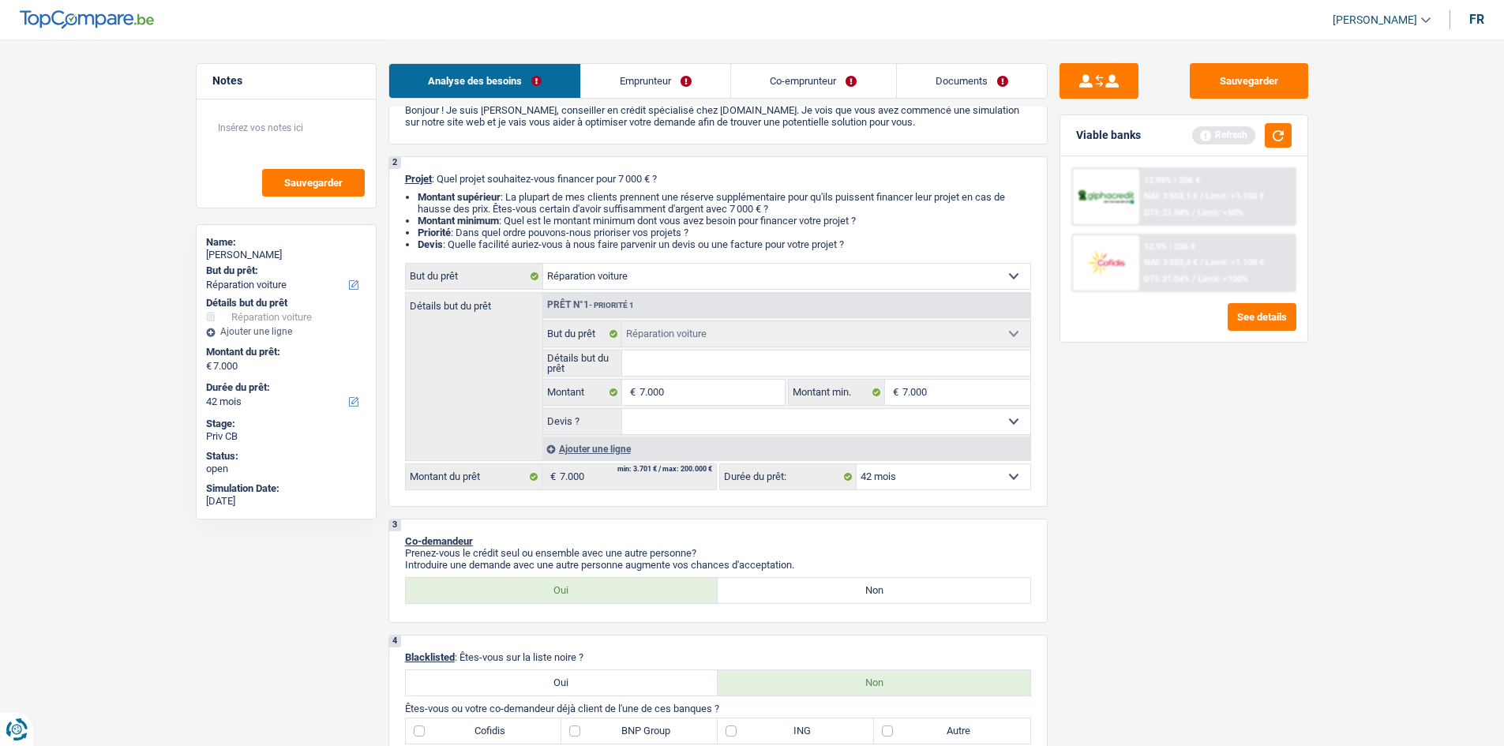
click at [733, 426] on select "Oui Non Non répondu Sélectionner une option" at bounding box center [826, 421] width 408 height 25
select select "yes"
click at [622, 409] on select "Oui Non Non répondu Sélectionner une option" at bounding box center [826, 421] width 408 height 25
select select "yes"
click at [717, 390] on input "7.000" at bounding box center [712, 392] width 145 height 25
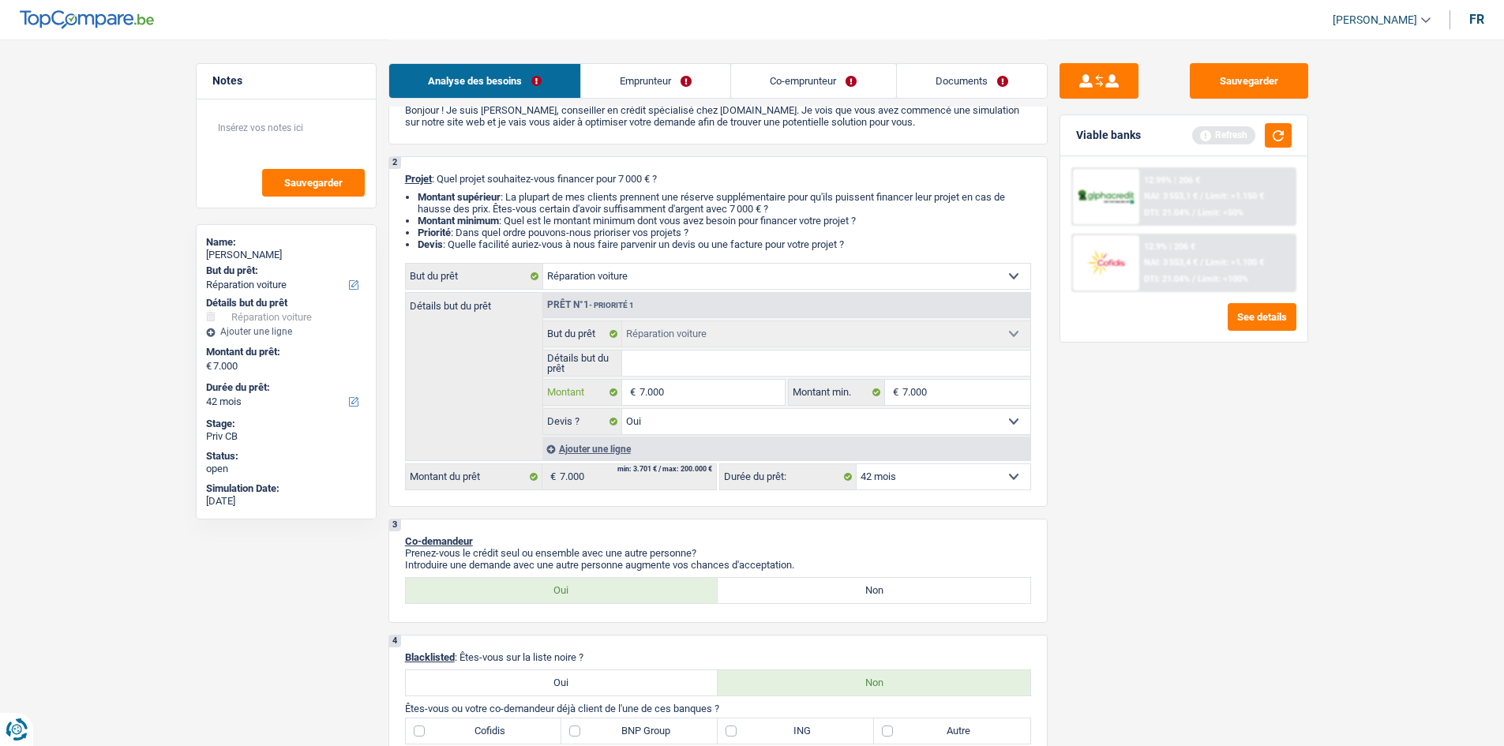
click at [717, 390] on input "7.000" at bounding box center [712, 392] width 145 height 25
type input "7"
type input "75"
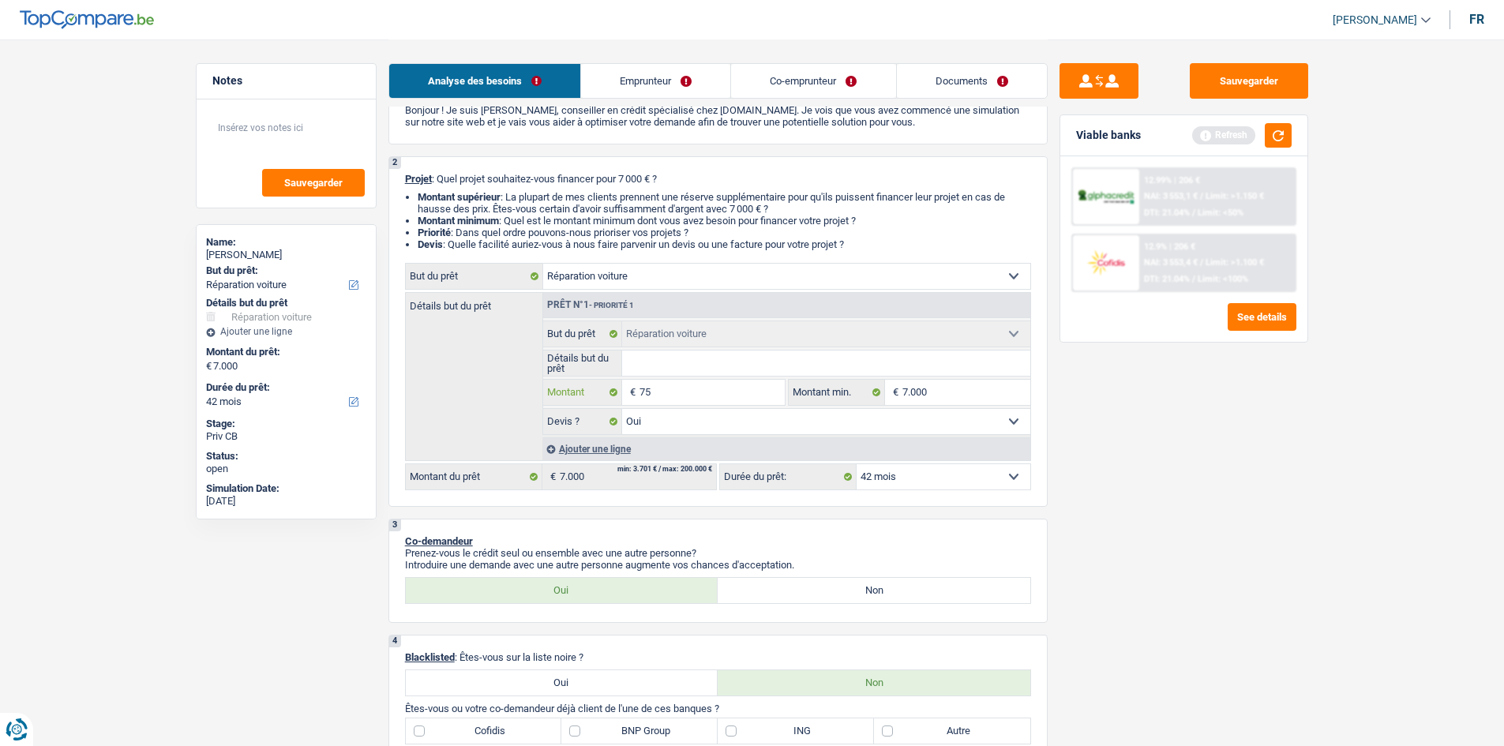
type input "750"
type input "7.501"
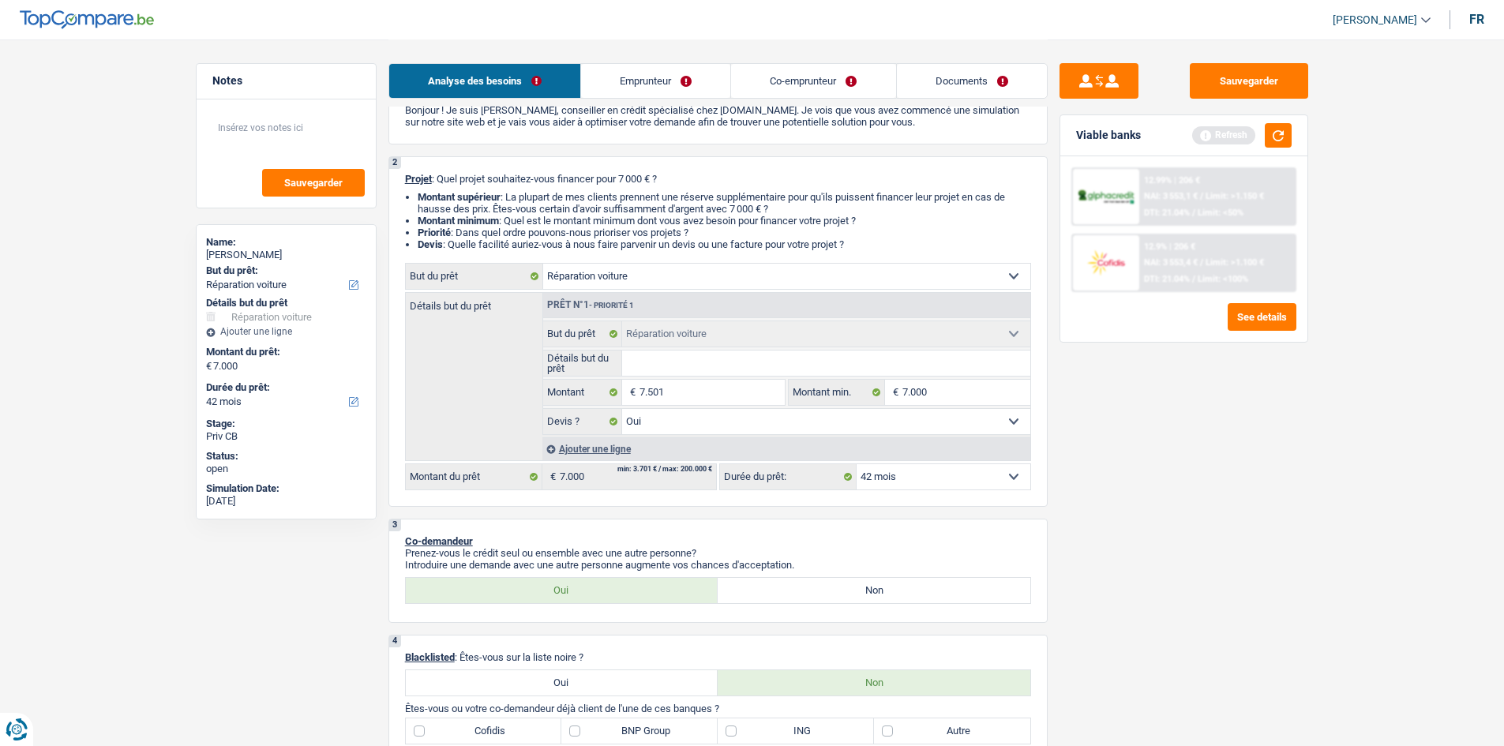
type input "7.501"
select select "48"
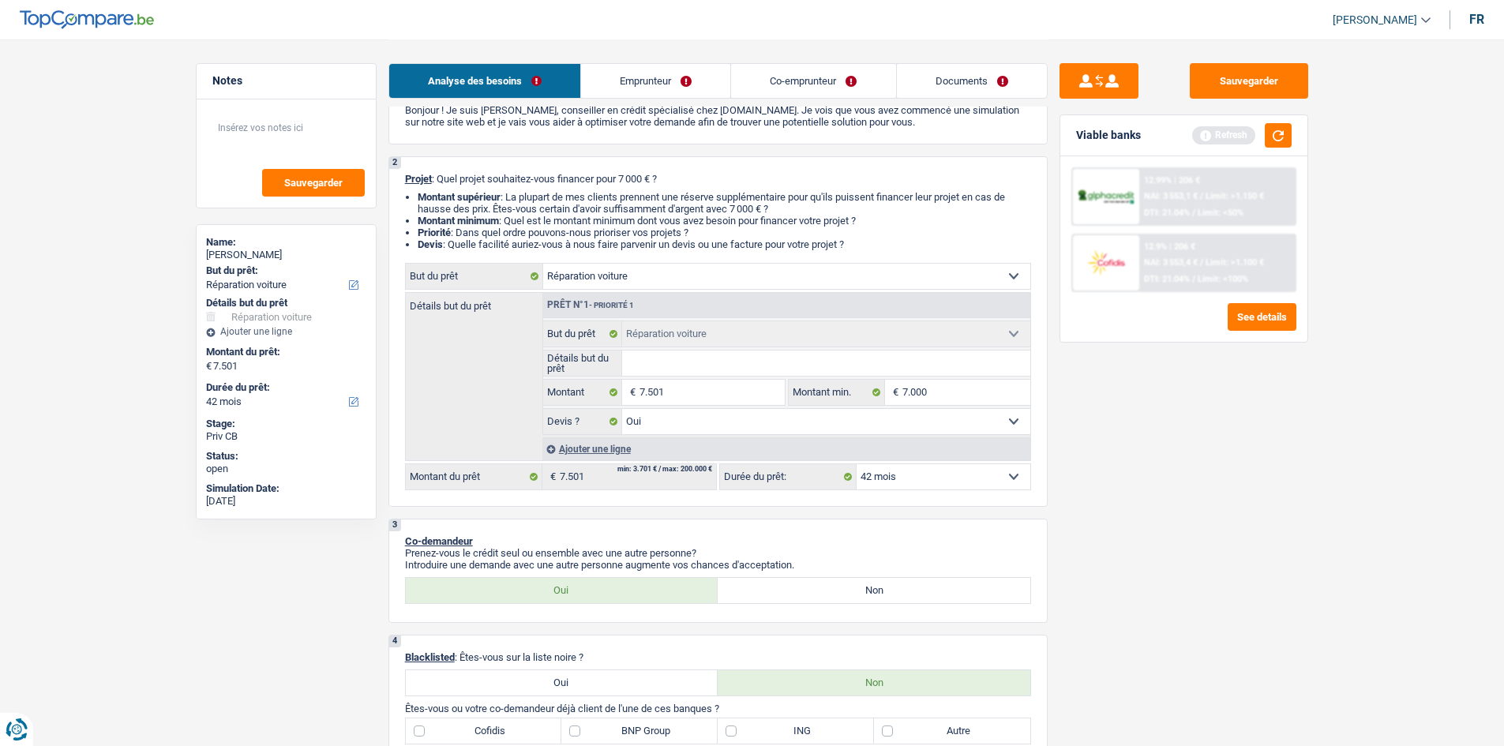
select select "48"
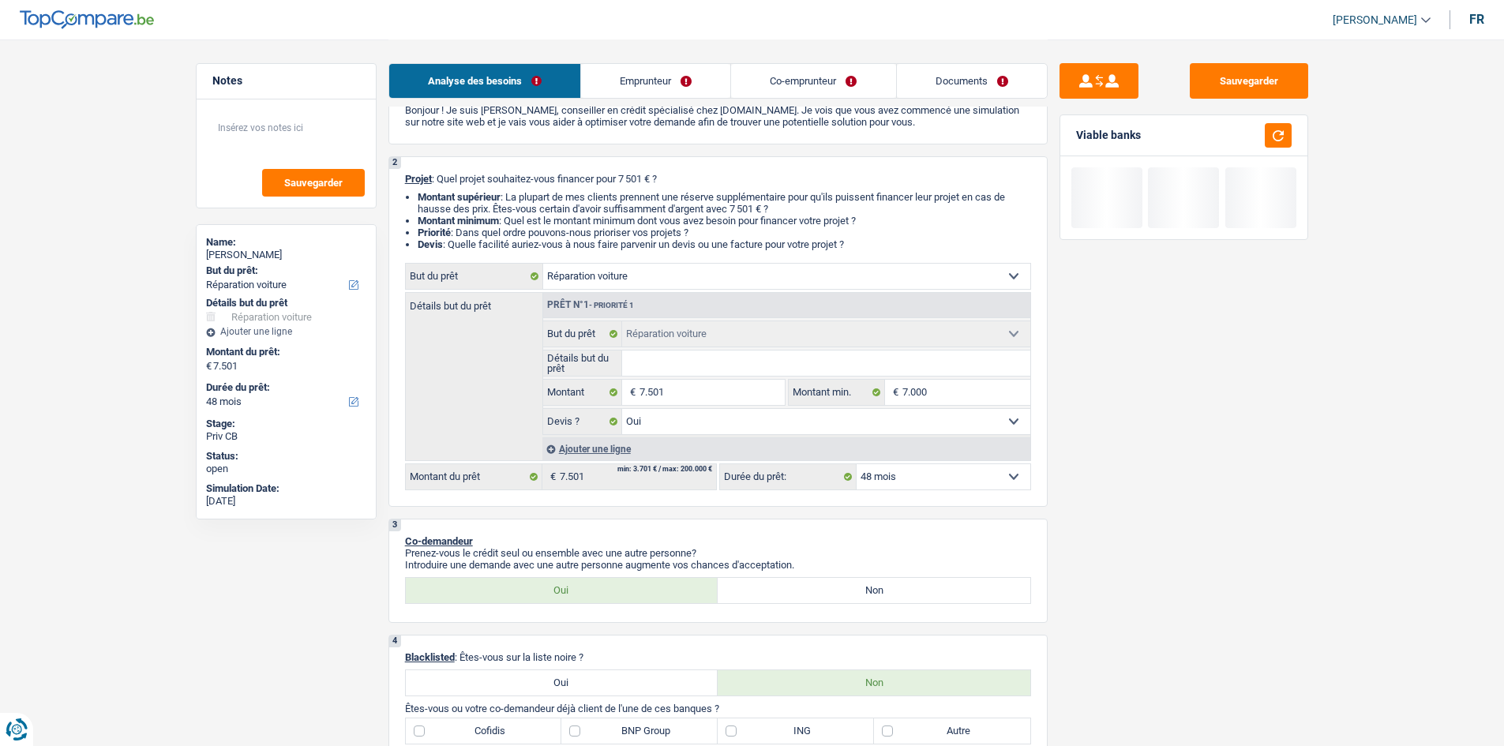
click at [1287, 430] on div "Sauvegarder Viable banks" at bounding box center [1184, 392] width 272 height 658
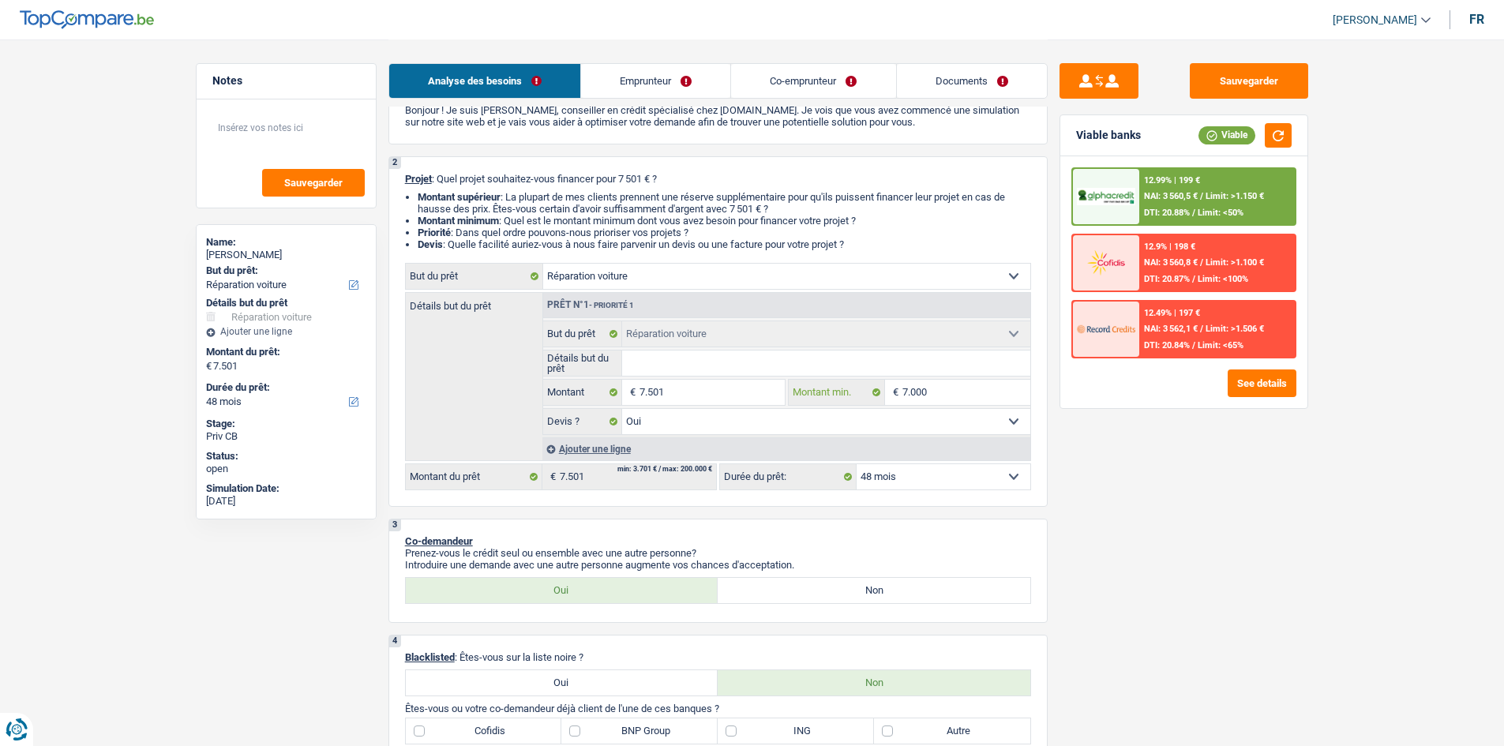
click at [933, 396] on input "7.000" at bounding box center [967, 392] width 128 height 25
click at [706, 397] on input "7.501" at bounding box center [712, 392] width 145 height 25
click at [942, 393] on input "7.000" at bounding box center [967, 392] width 128 height 25
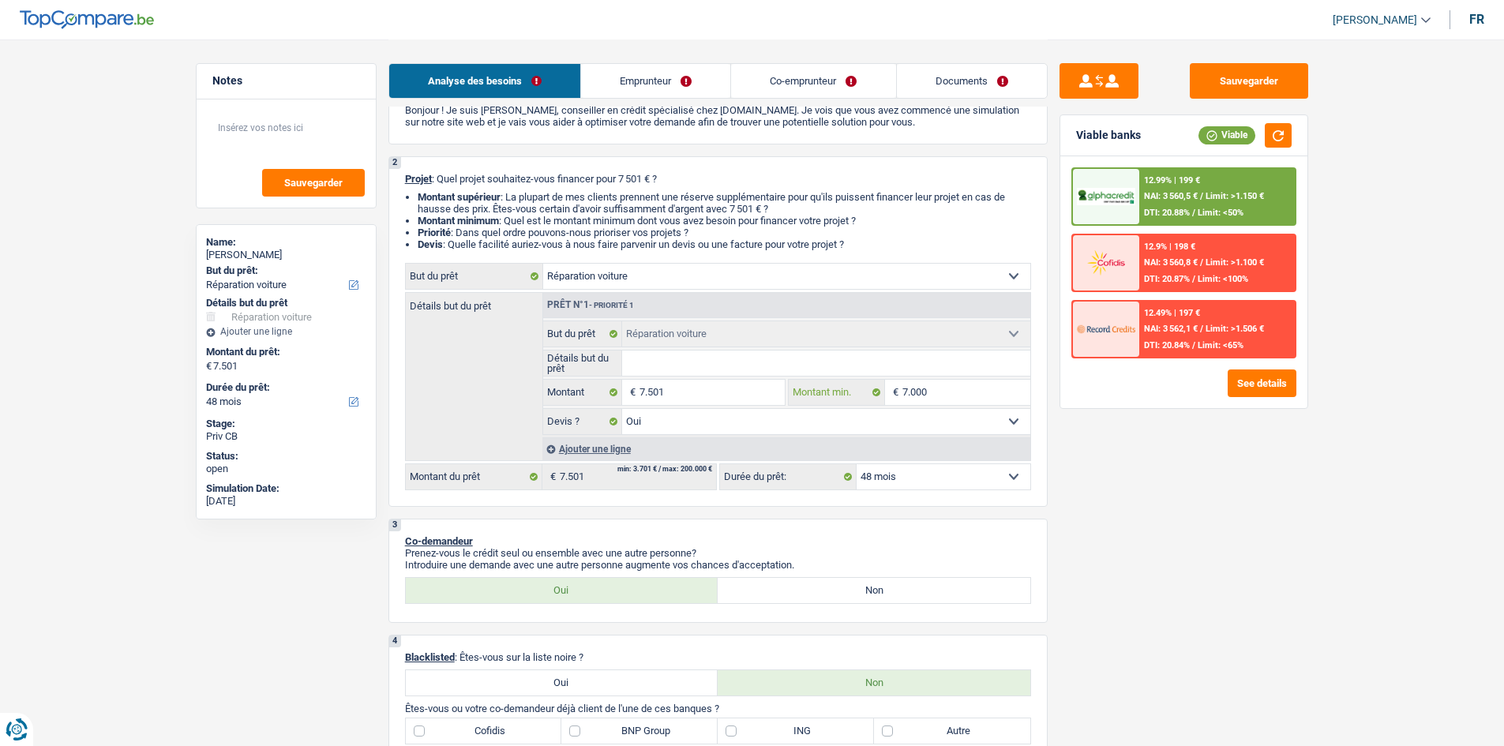
click at [942, 393] on input "7.000" at bounding box center [967, 392] width 128 height 25
paste input "501"
type input "7.501"
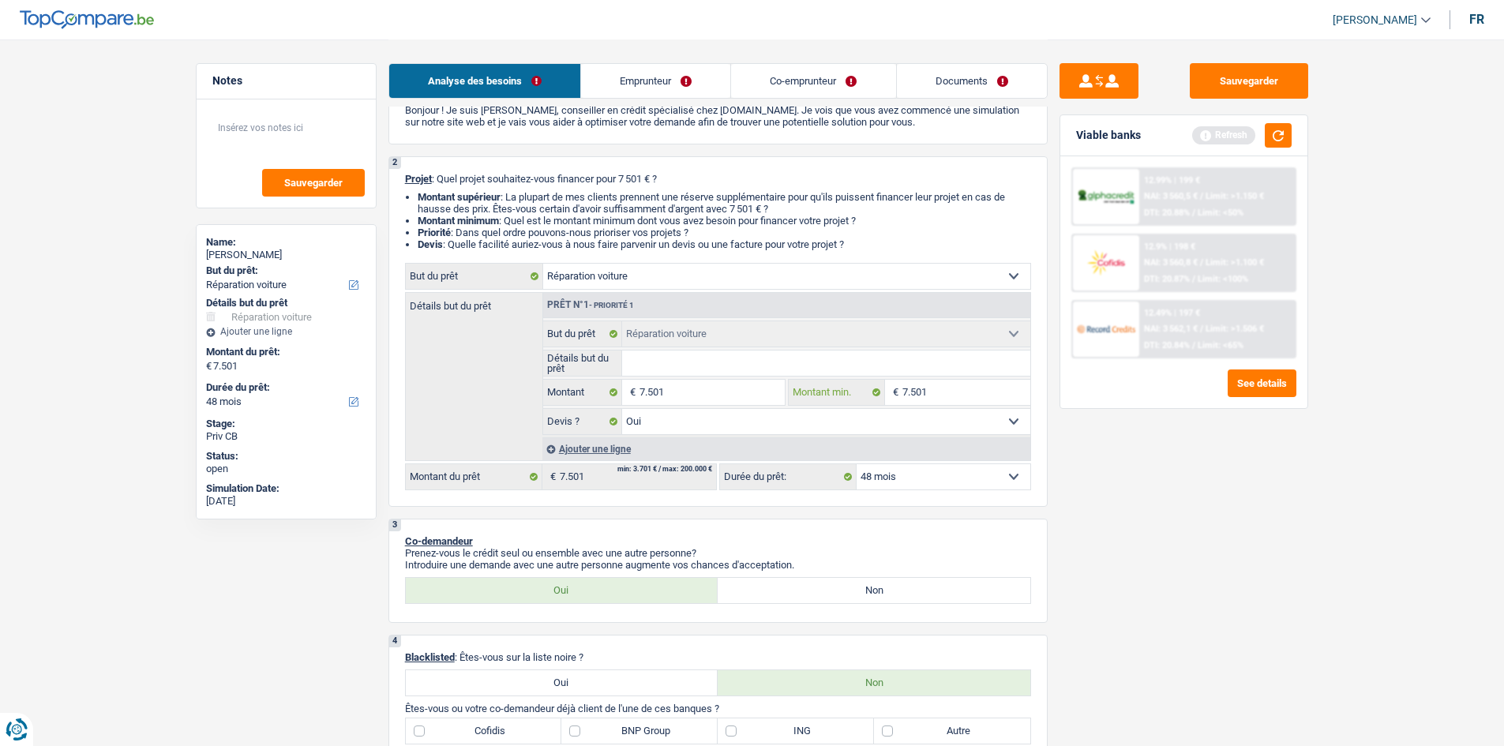
type input "7.501"
click at [859, 369] on input "Détails but du prêt" at bounding box center [826, 363] width 408 height 25
type input "P"
type input "Ph"
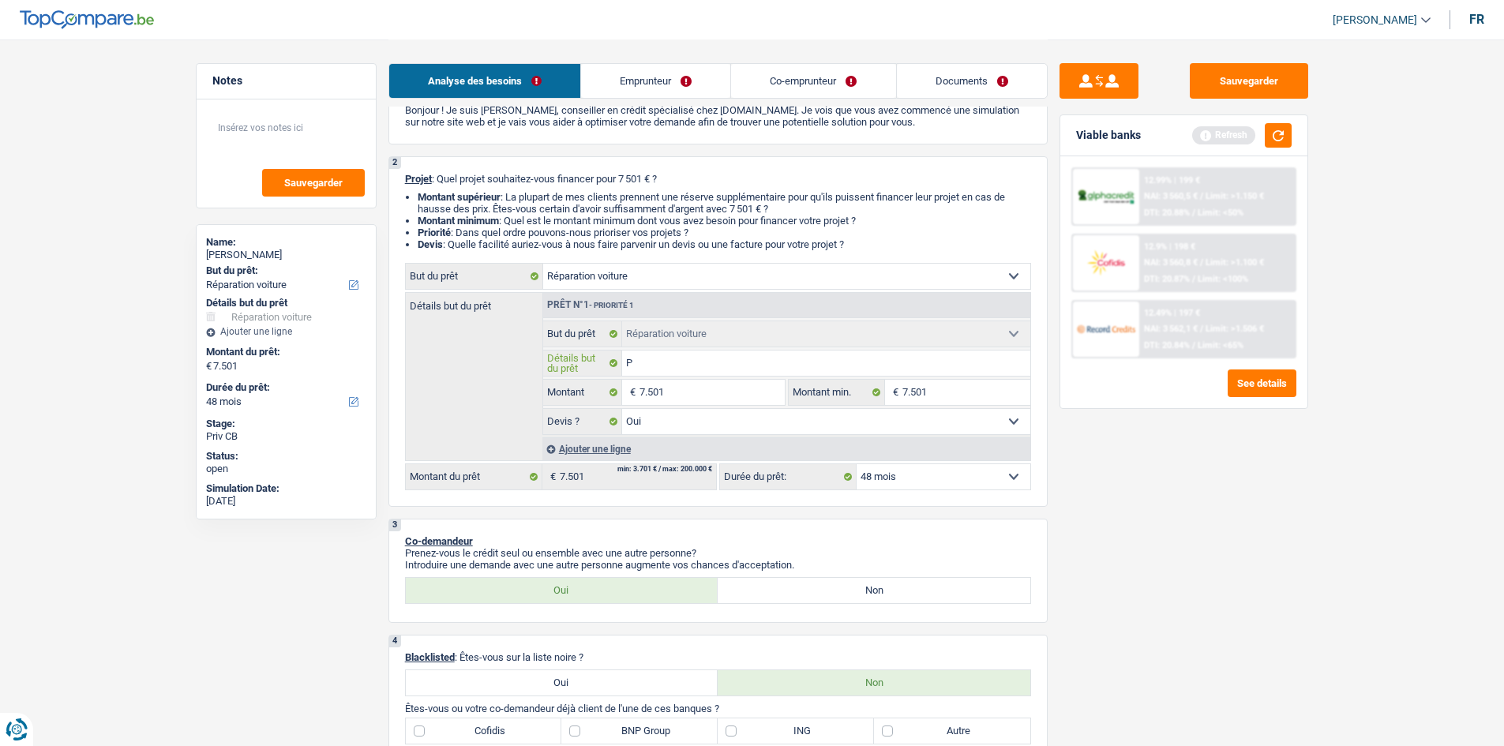
type input "Ph"
type input "Pha"
type input "Phar"
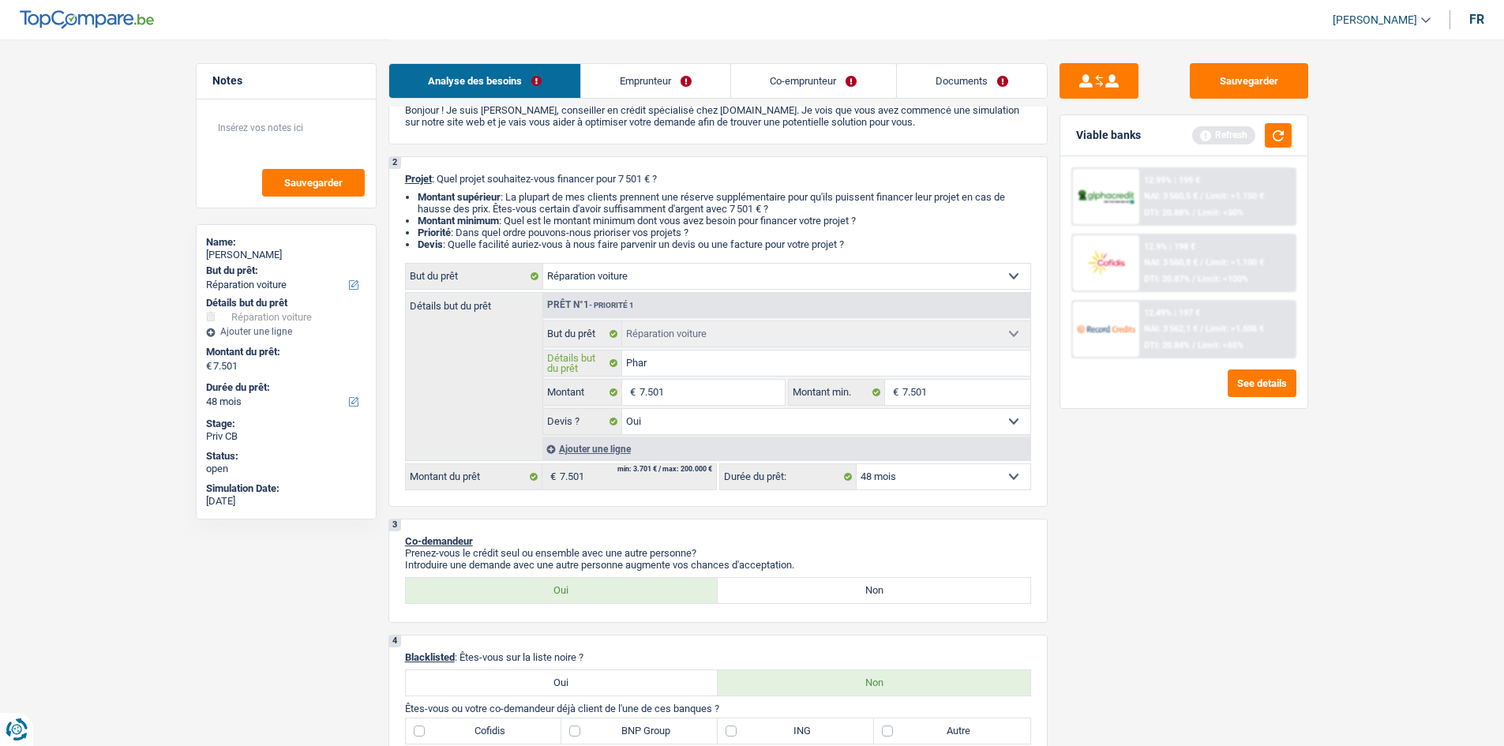
type input "Phare"
type input "Phares"
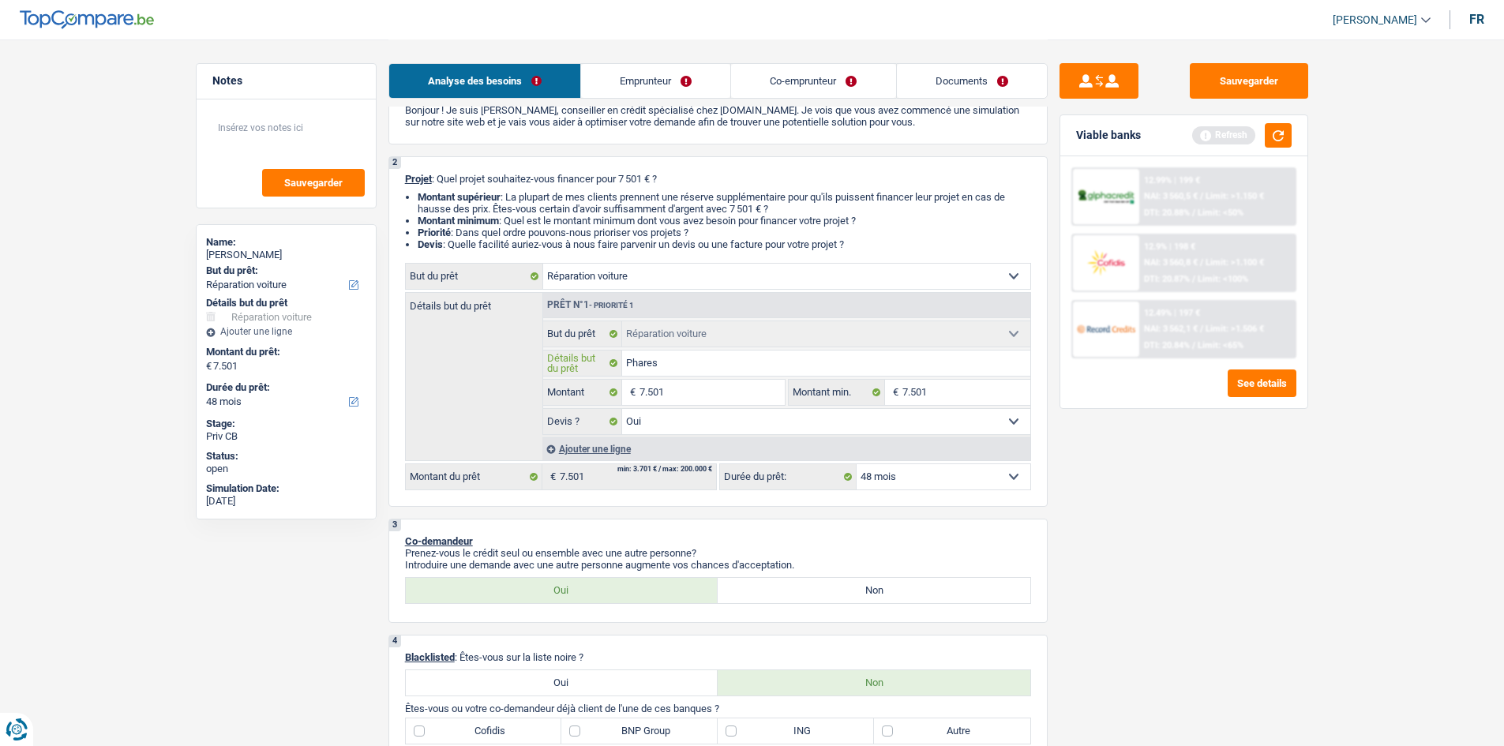
type input "Phares"
type input "Phares +"
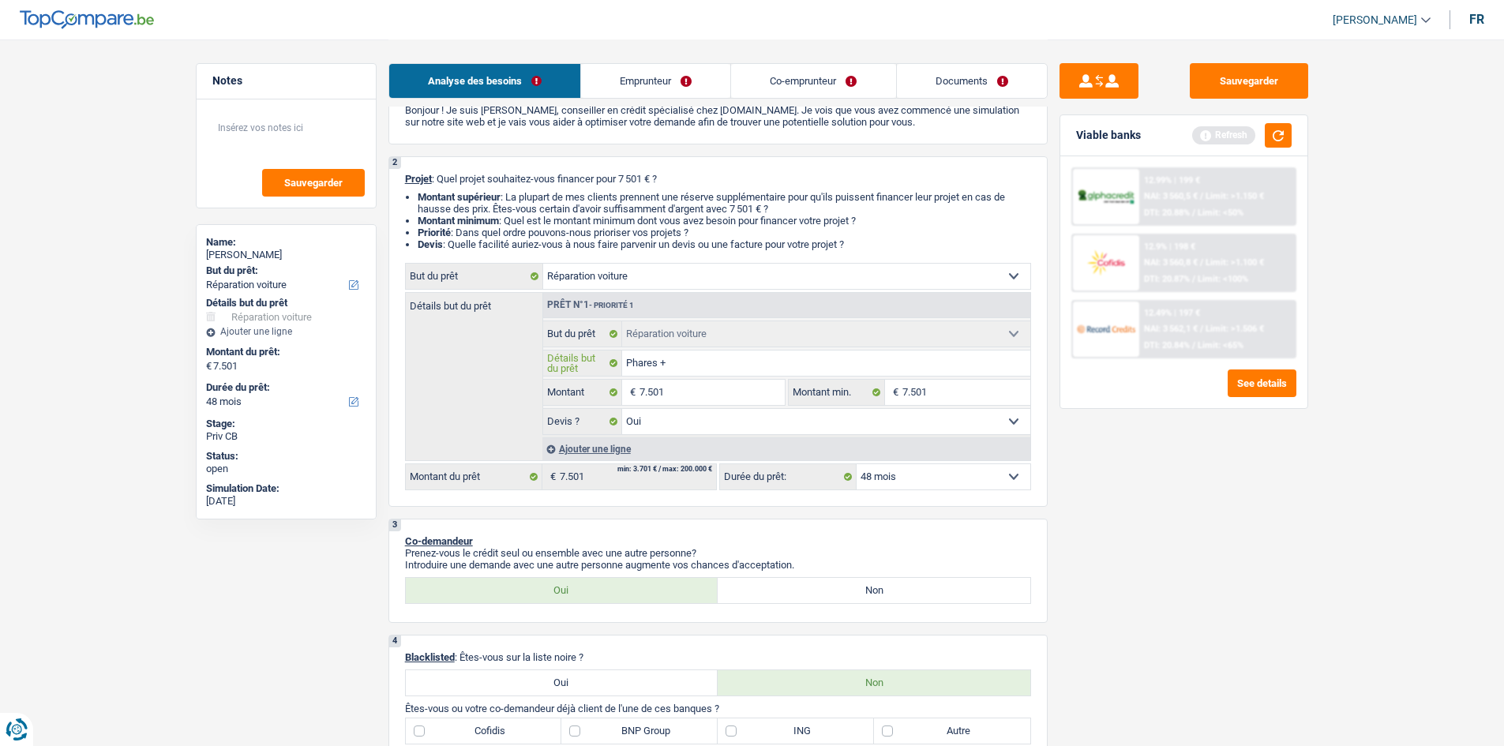
type input "Phares + C"
type input "Phares + Ca"
type input "Phares + Cap"
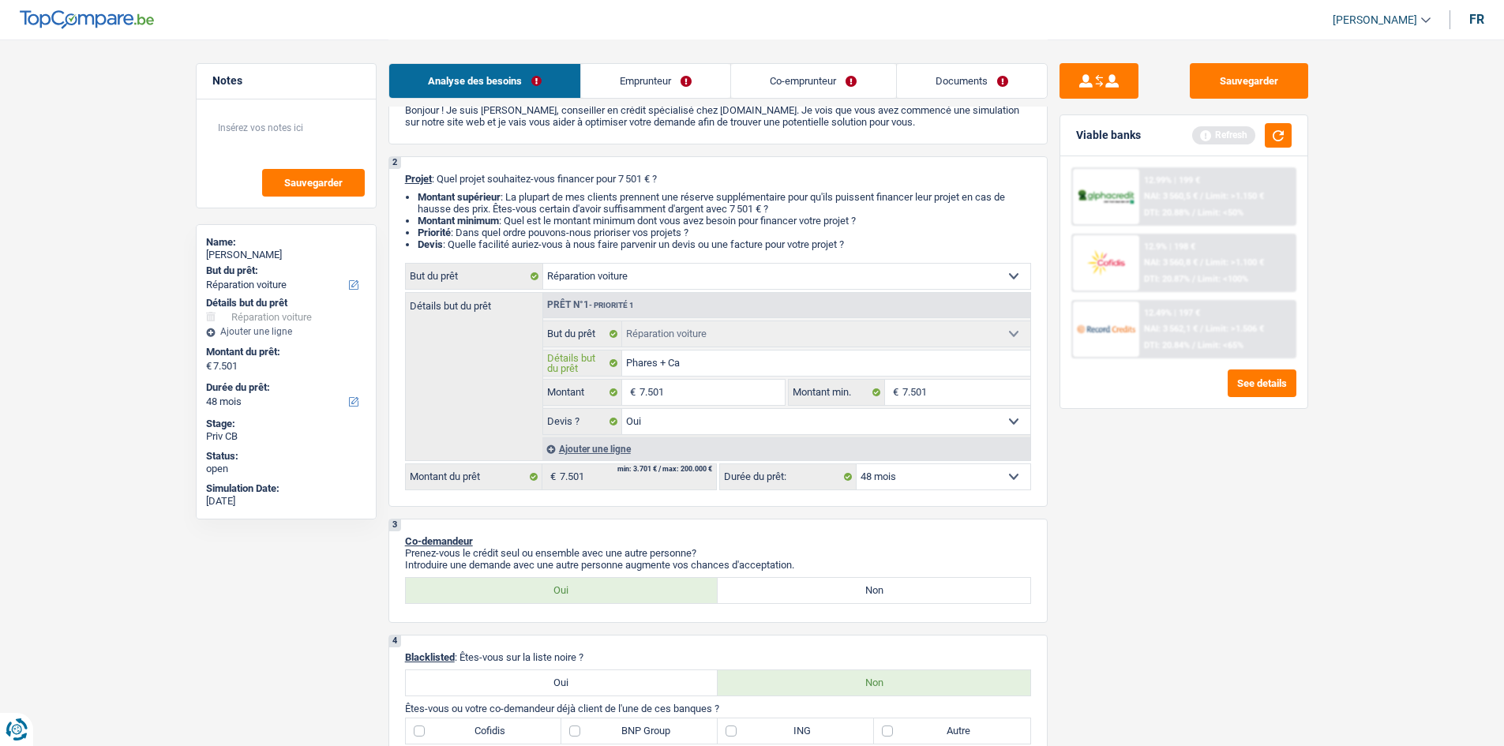
type input "Phares + Cap"
type input "Phares + Capo"
type input "Phares + Capot"
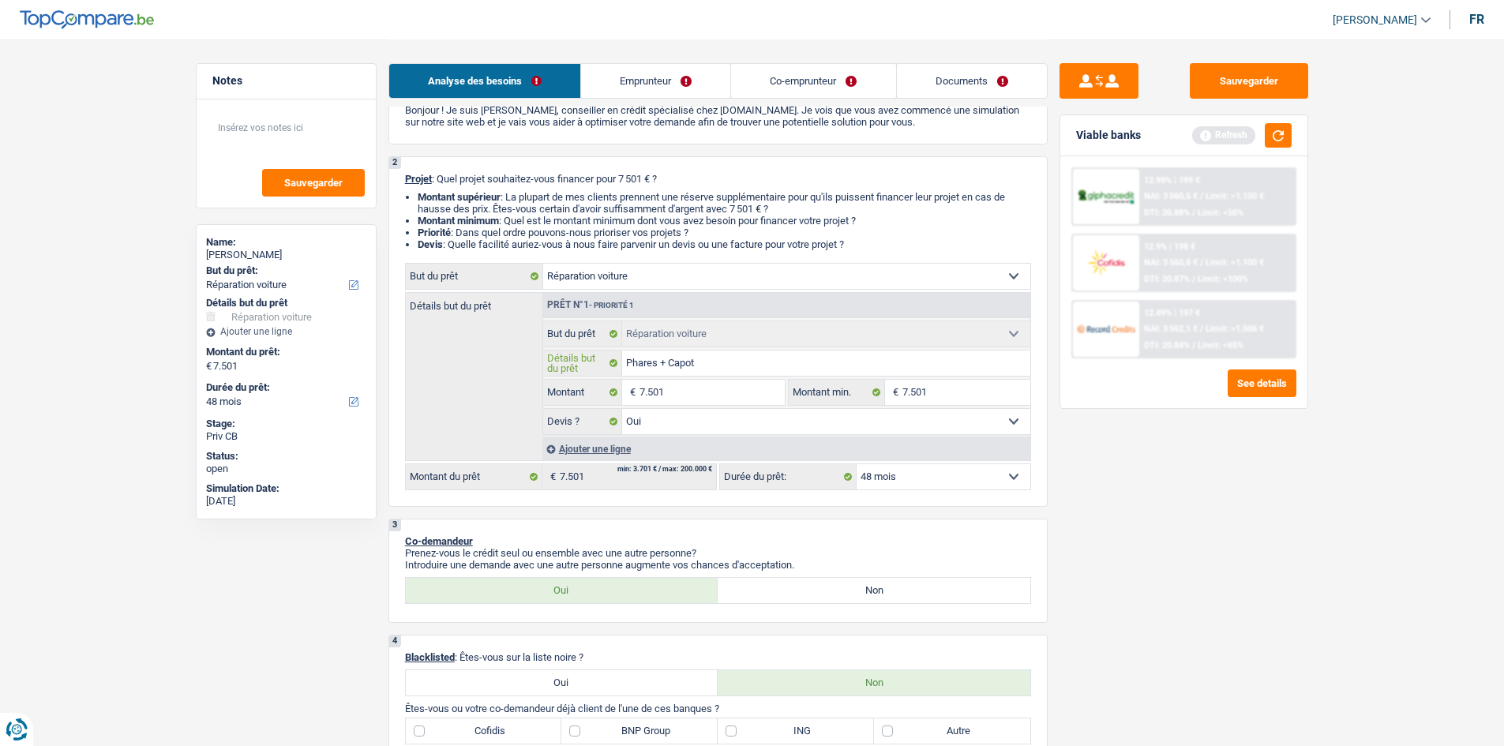
type input "Phares + Capot"
type input "Phares + Capot +"
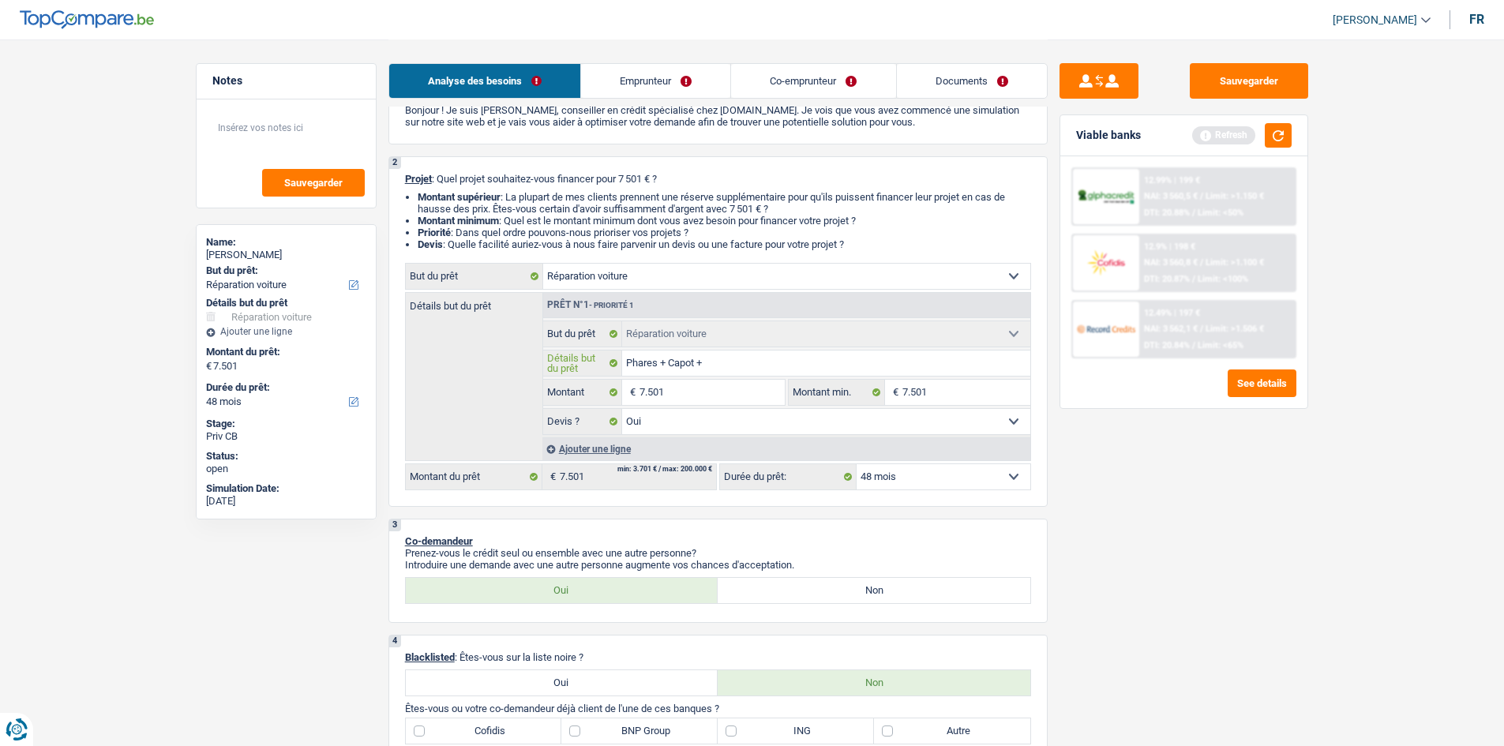
type input "Phares + Capot +"
type input "Phares + Capot + A"
type input "Phares + Capot + Ai"
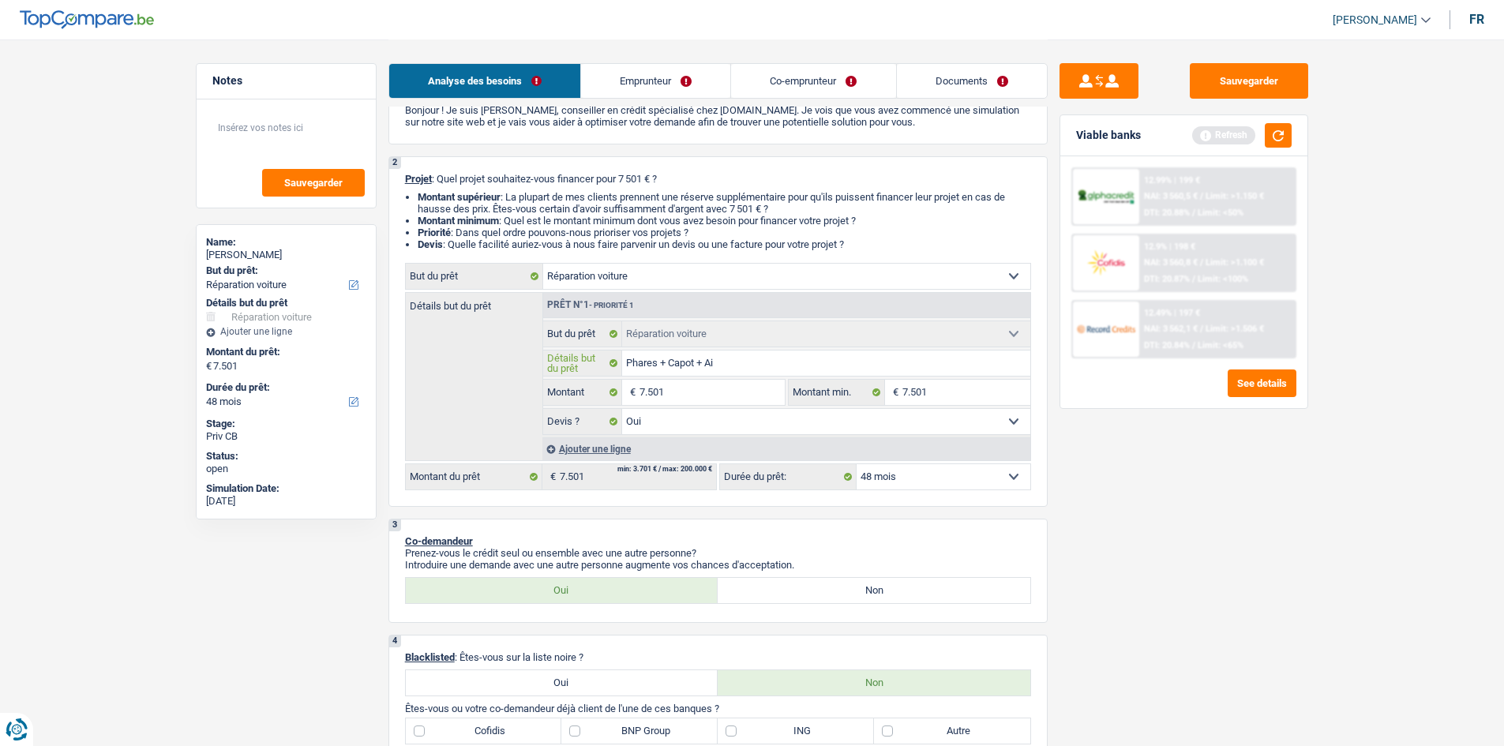
type input "Phares + Capot + Ail"
type input "Phares + Capot + Aile"
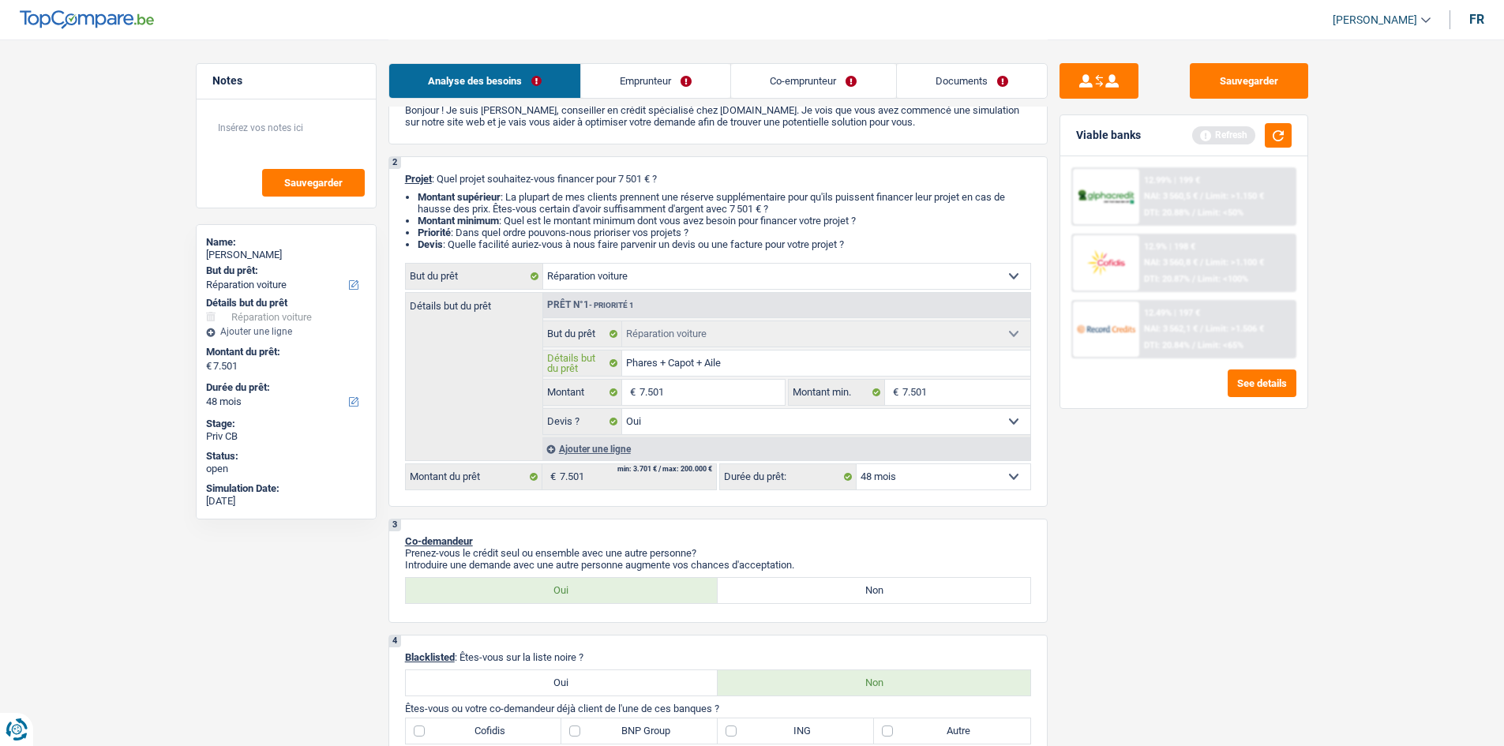
type input "Phares + Capot + Aile"
type input "Phares + Capot + Aile +"
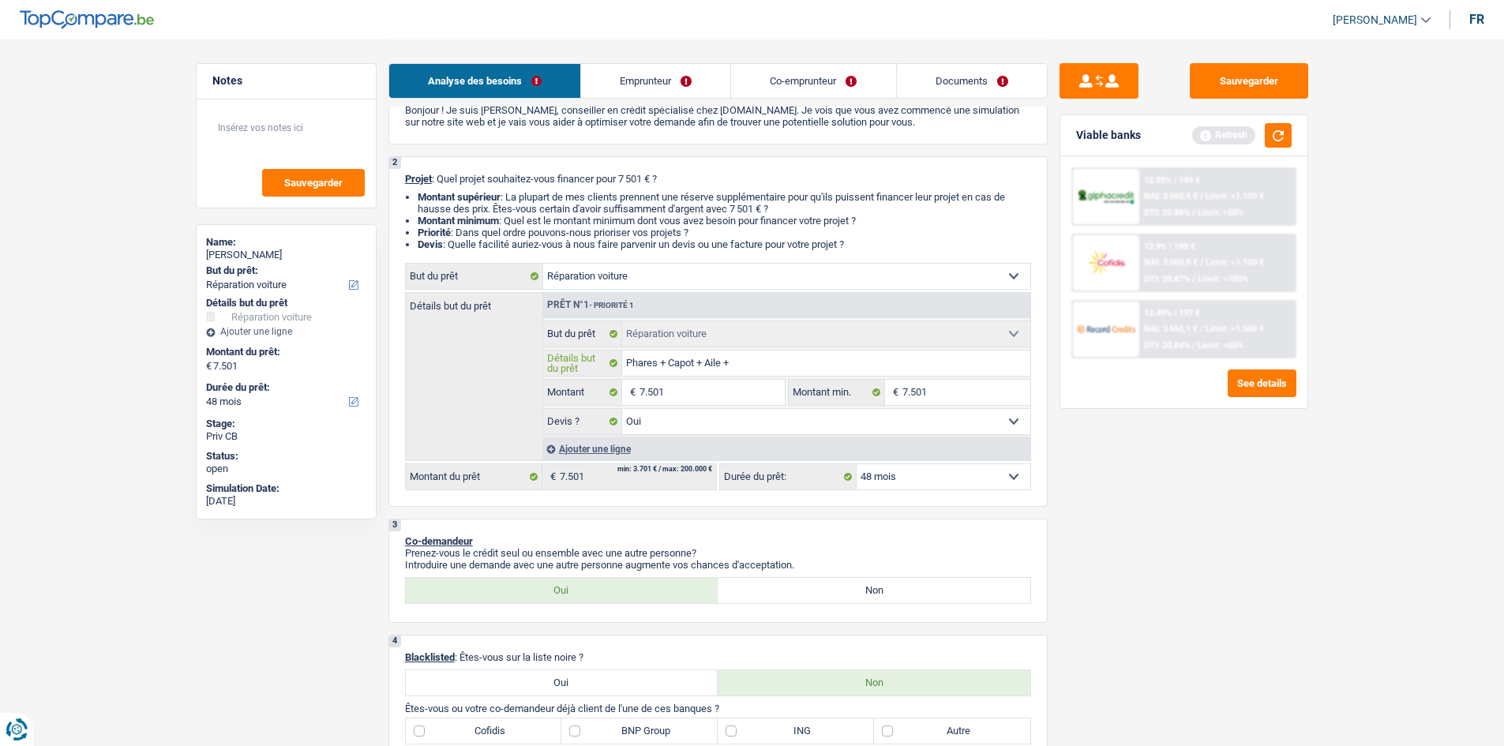
type input "Phares + Capot + Aile + C"
type input "Phares + Capot + Aile + Ca"
type input "Phares + Capot + Aile + Car"
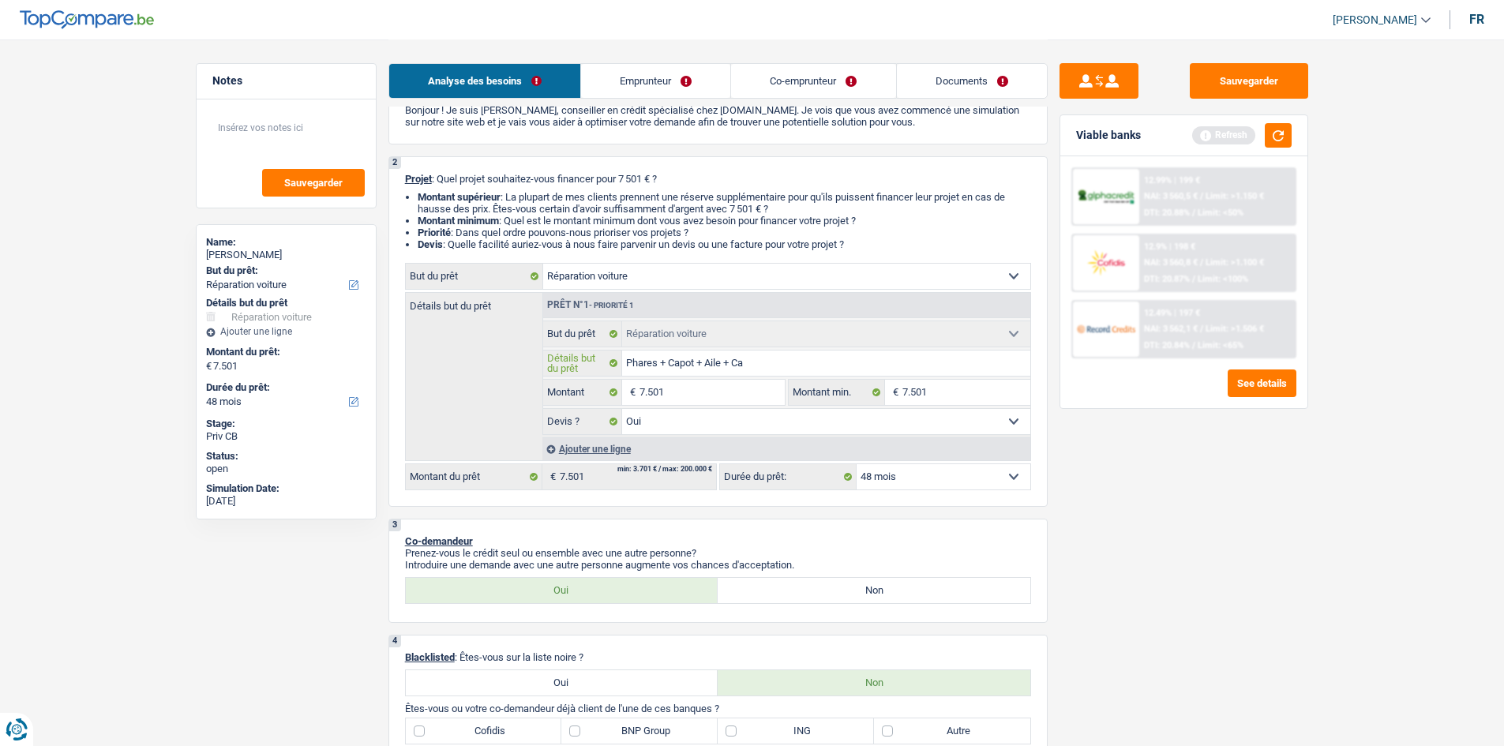
type input "Phares + Capot + Aile + Car"
type input "Phares + Capot + Aile + Carr"
type input "Phares + Capot + Aile + Carro"
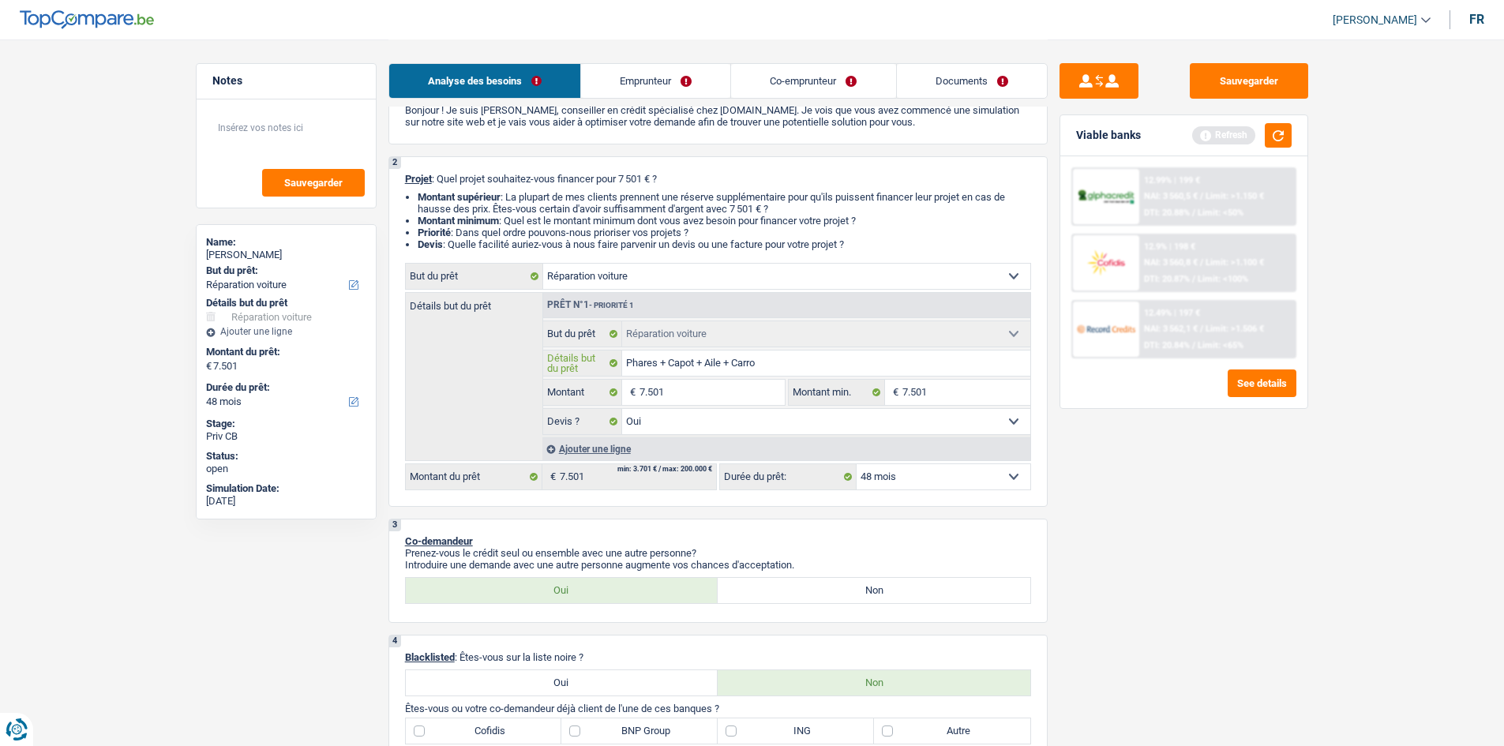
type input "Phares + Capot + Aile + Carros"
type input "Phares + Capot + Aile + Carross"
type input "Phares + Capot + Aile + Carrosse"
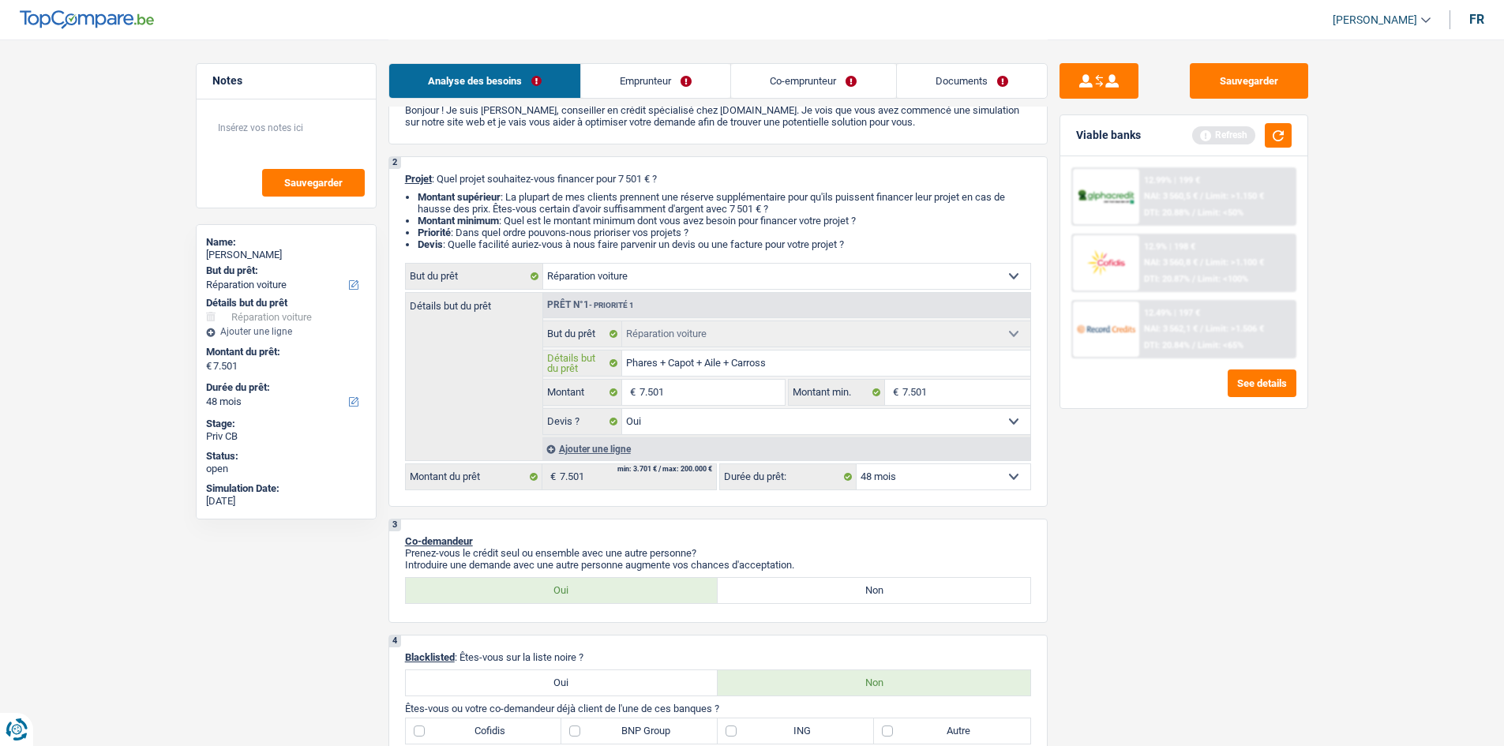
type input "Phares + Capot + Aile + Carrosse"
type input "Phares + Capot + Aile + Carrosser"
type input "Phares + Capot + Aile + Carrosseri"
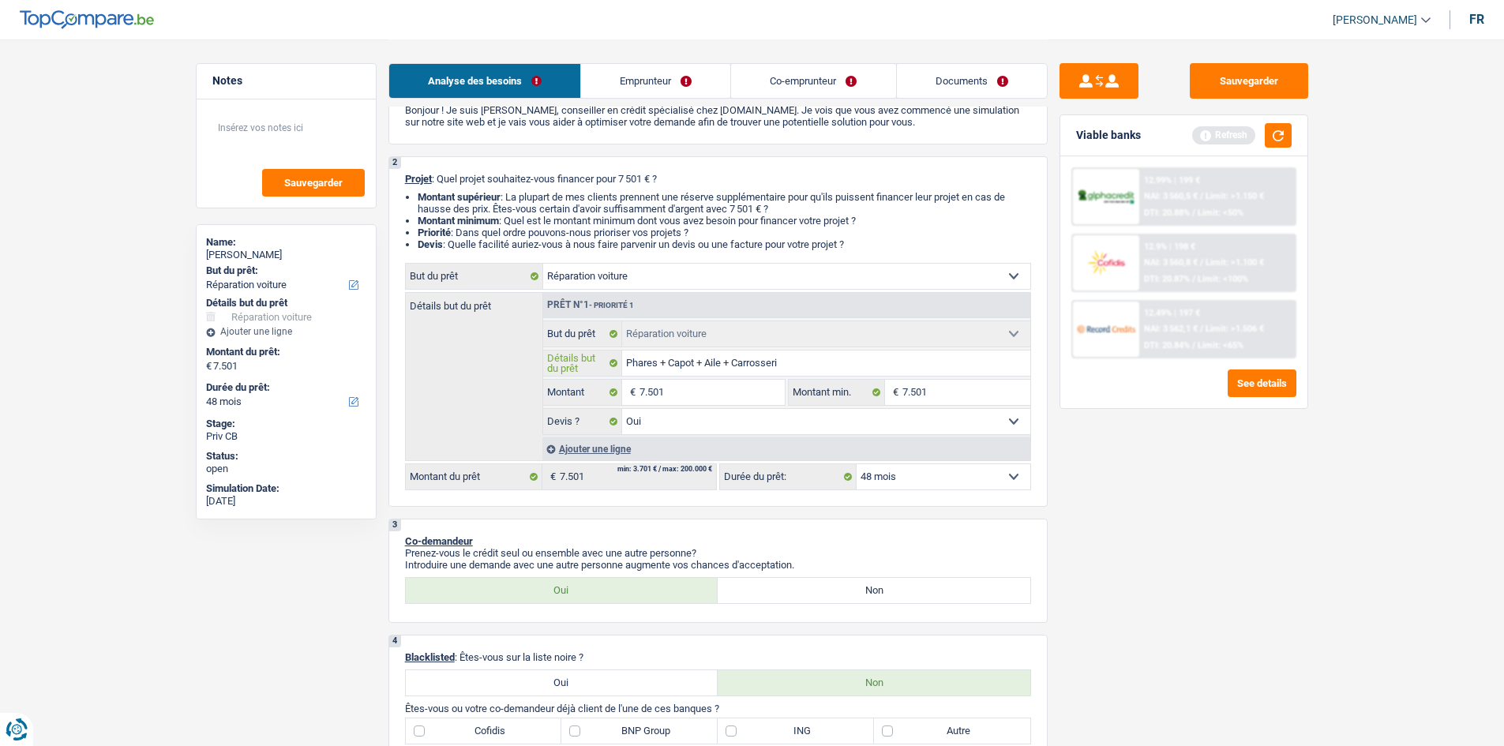
type input "Phares + Capot + Aile + Carrosserie"
type input "Phares + Capot + Aile + Carrosserie e"
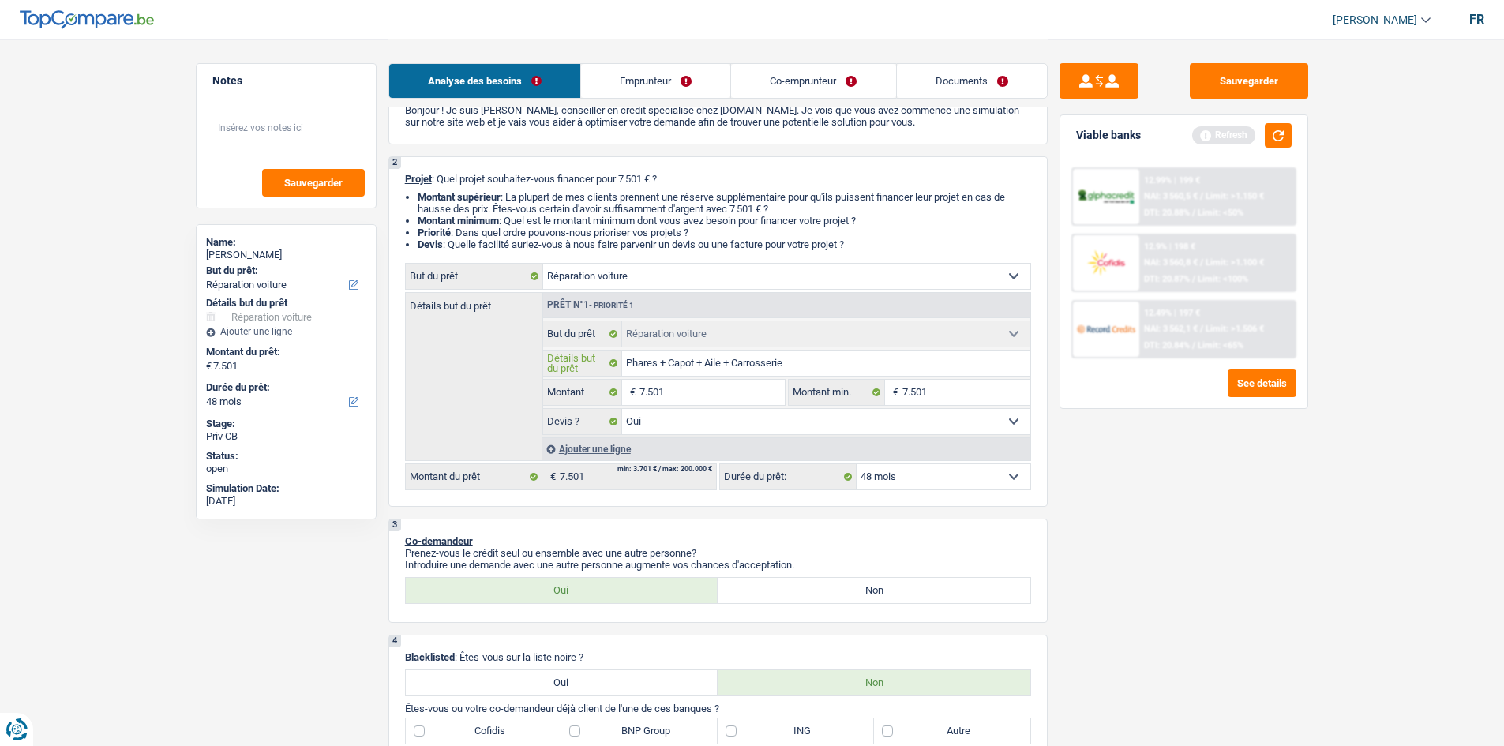
type input "Phares + Capot + Aile + Carrosserie e"
type input "Phares + Capot + Aile + Carrosserie en"
type input "Phares + Capot + Aile + Carrosserie end"
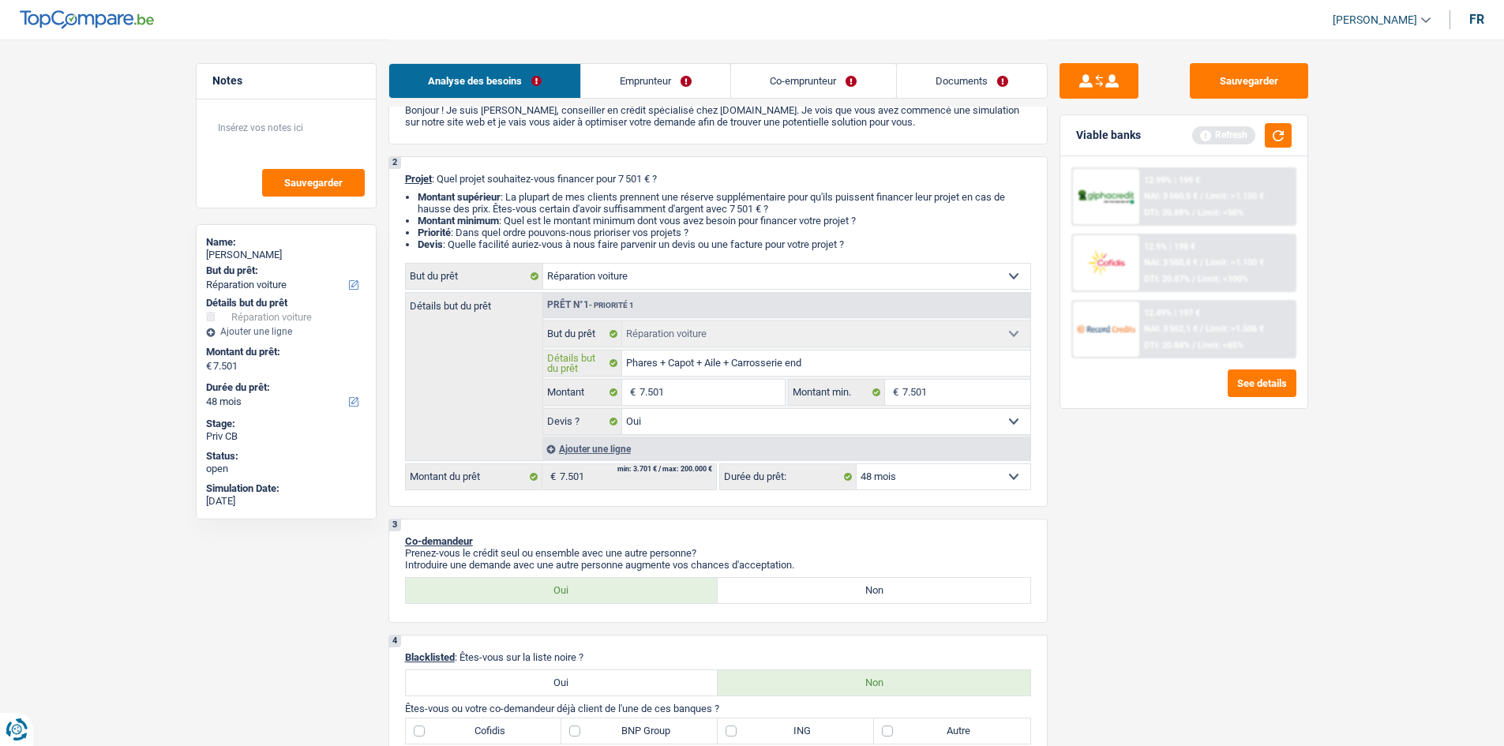
type input "Phares + Capot + Aile + Carrosserie endo"
type input "Phares + Capot + Aile + Carrosserie endom"
type input "Phares + Capot + Aile + Carrosserie endomm"
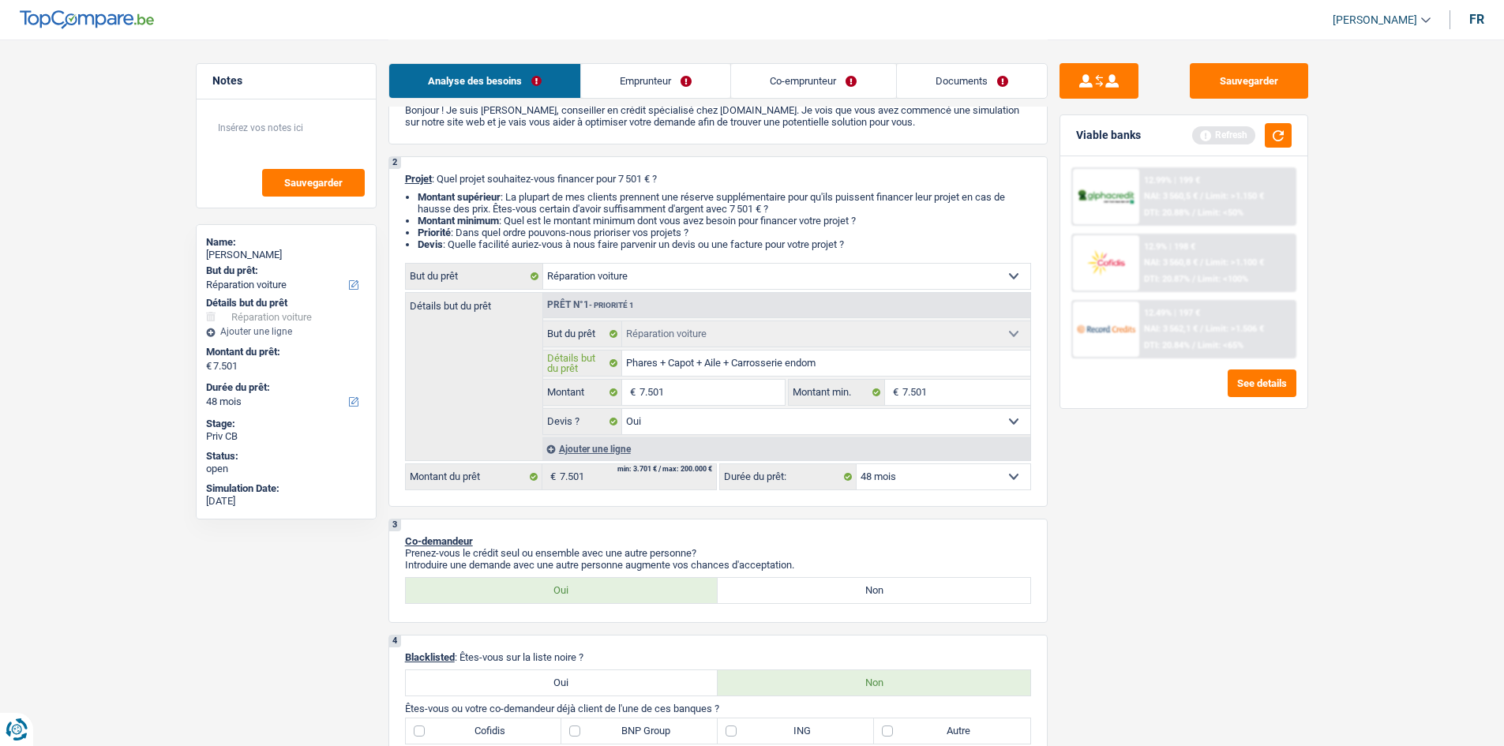
type input "Phares + Capot + Aile + Carrosserie endomm"
type input "Phares + Capot + Aile + Carrosserie endomma"
type input "Phares + Capot + Aile + Carrosserie endommag"
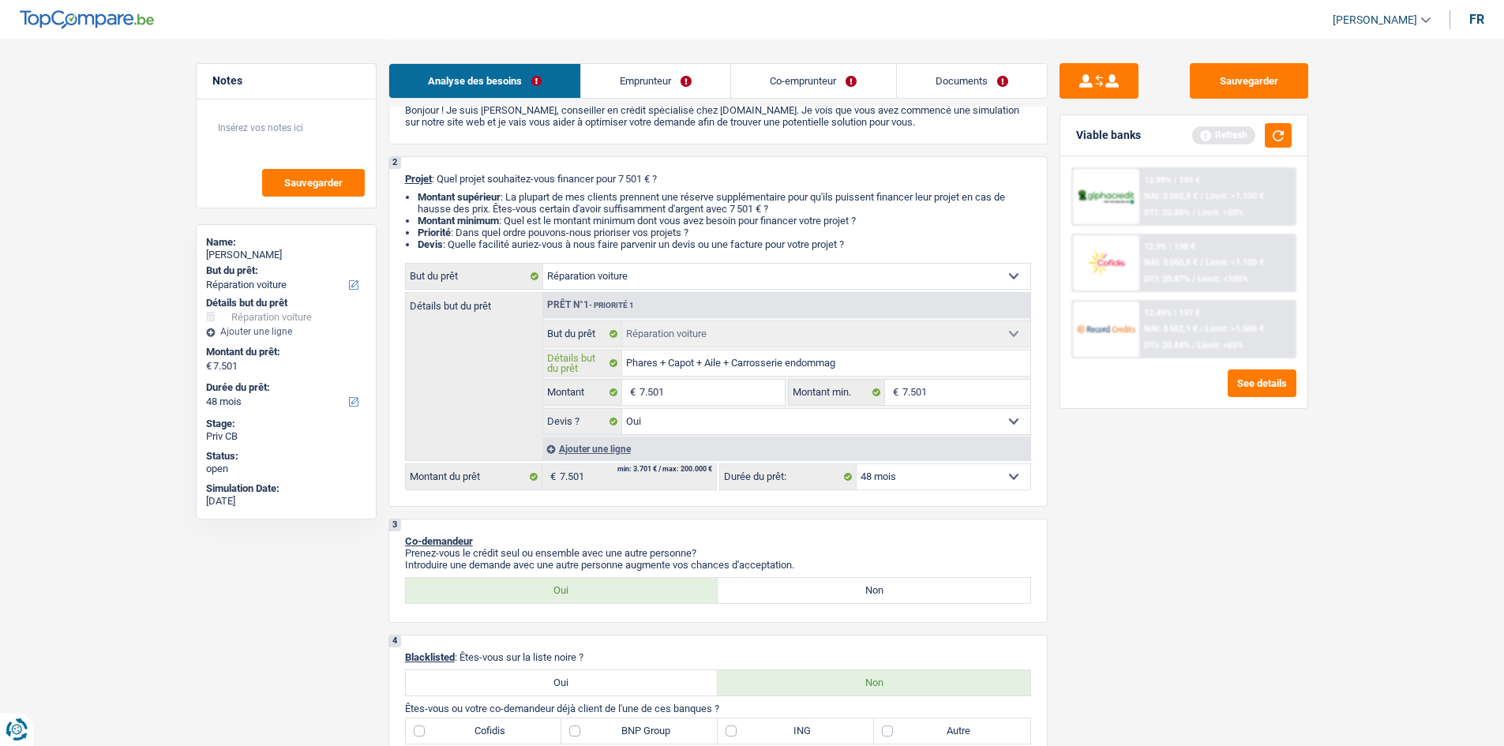
type input "Phares + Capot + Aile + Carrosserie endommagé"
type input "Phares + Capot + Aile + Carrosserie endommagé +"
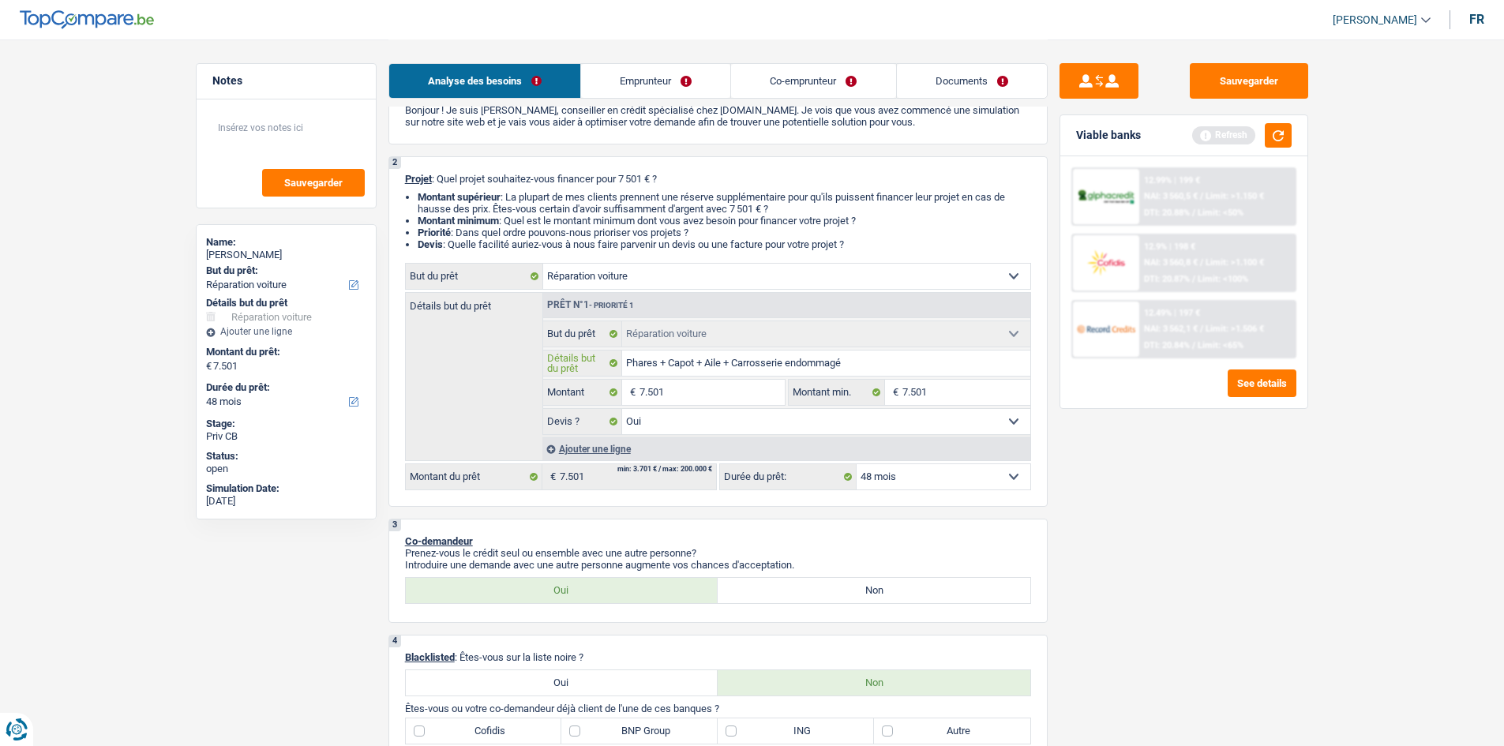
type input "Phares + Capot + Aile + Carrosserie endommagé +"
type input "Phares + Capot + Aile + Carrosserie endommagé + P"
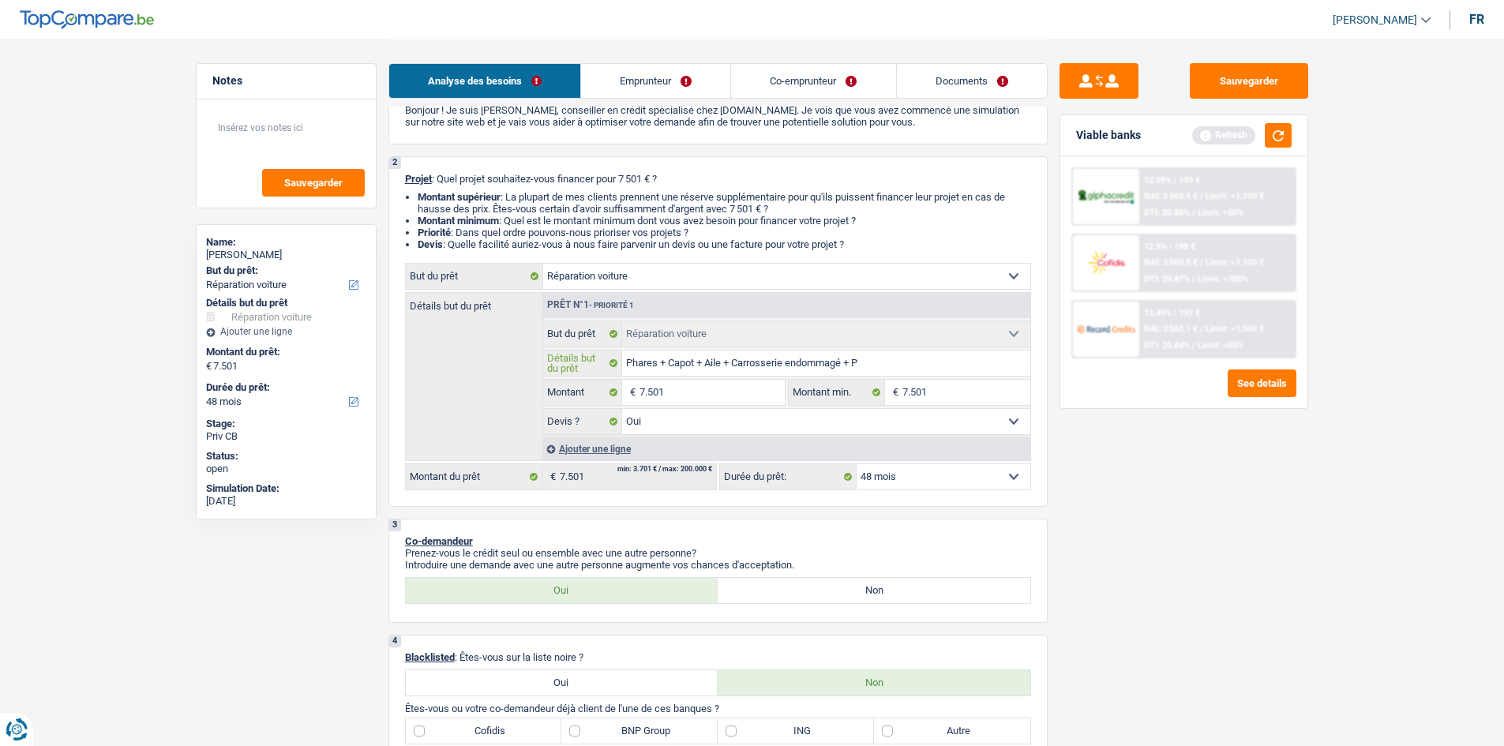
type input "Phares + Capot + Aile + Carrosserie endommagé + Pe"
type input "Phares + Capot + Aile + Carrosserie endommagé + Pei"
type input "Phares + Capot + Aile + Carrosserie endommagé + Pein"
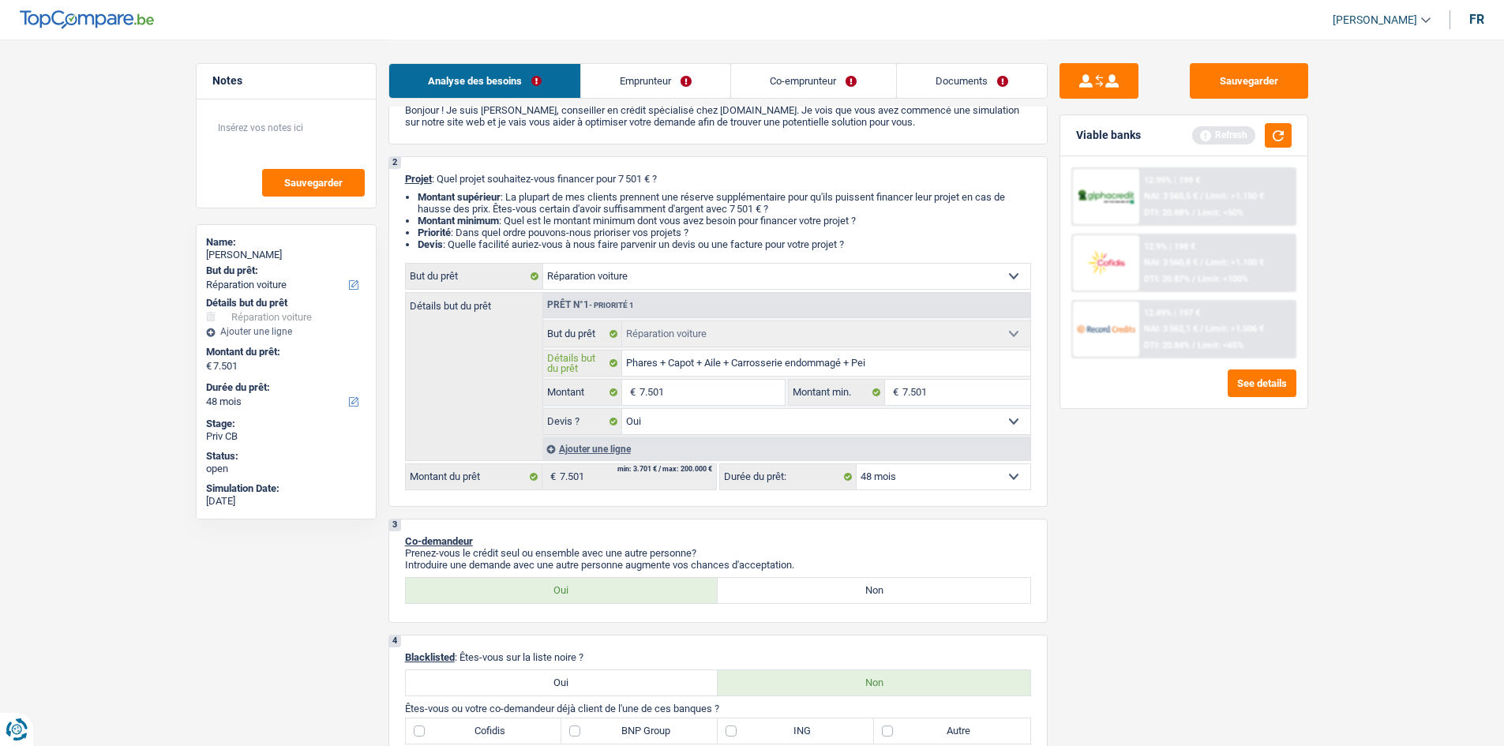
type input "Phares + Capot + Aile + Carrosserie endommagé + Pein"
type input "Phares + Capot + Aile + Carrosserie endommagé + Peint"
type input "Phares + Capot + Aile + Carrosserie endommagé + Peintu"
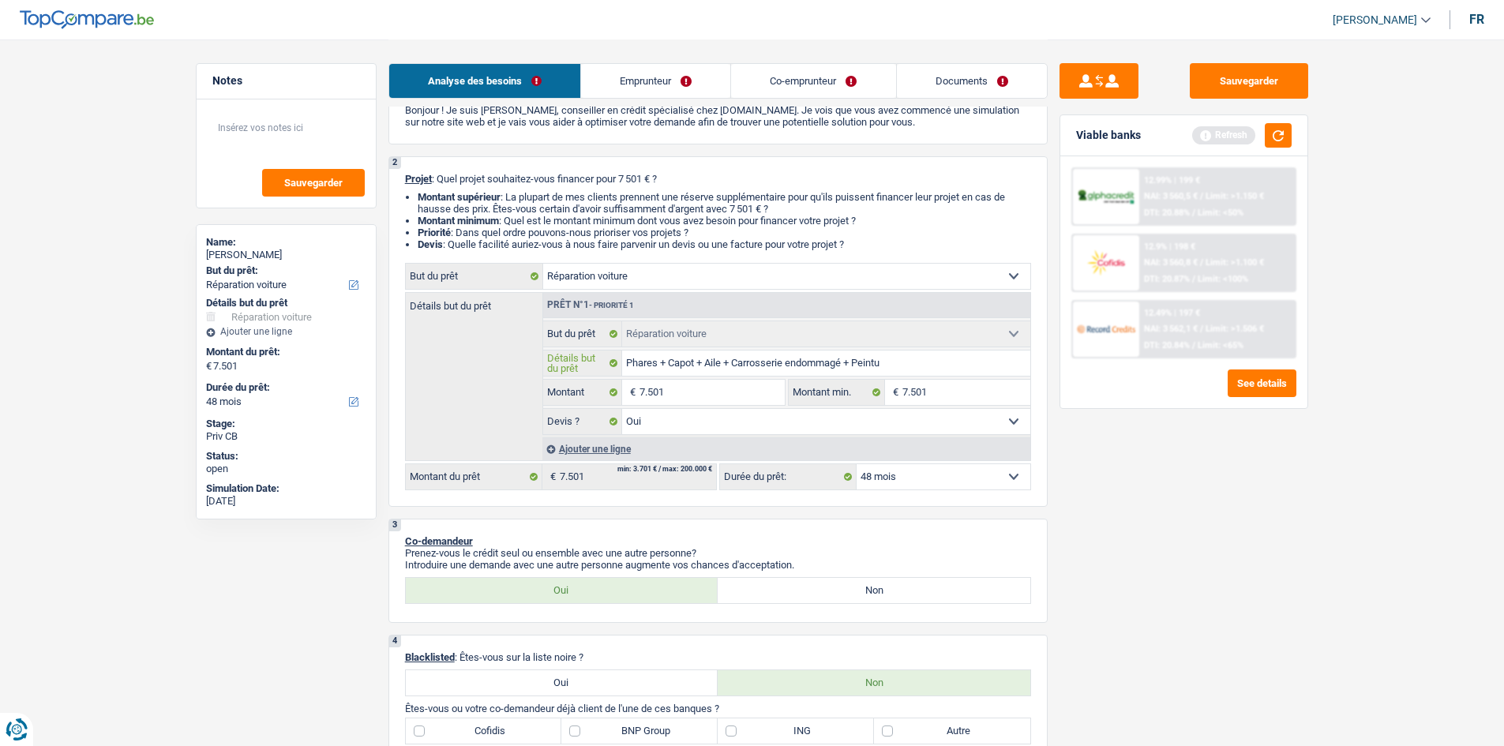
type input "Phares + Capot + Aile + Carrosserie endommagé + Peintur"
type input "Phares + Capot + Aile + Carrosserie endommagé + Peinture"
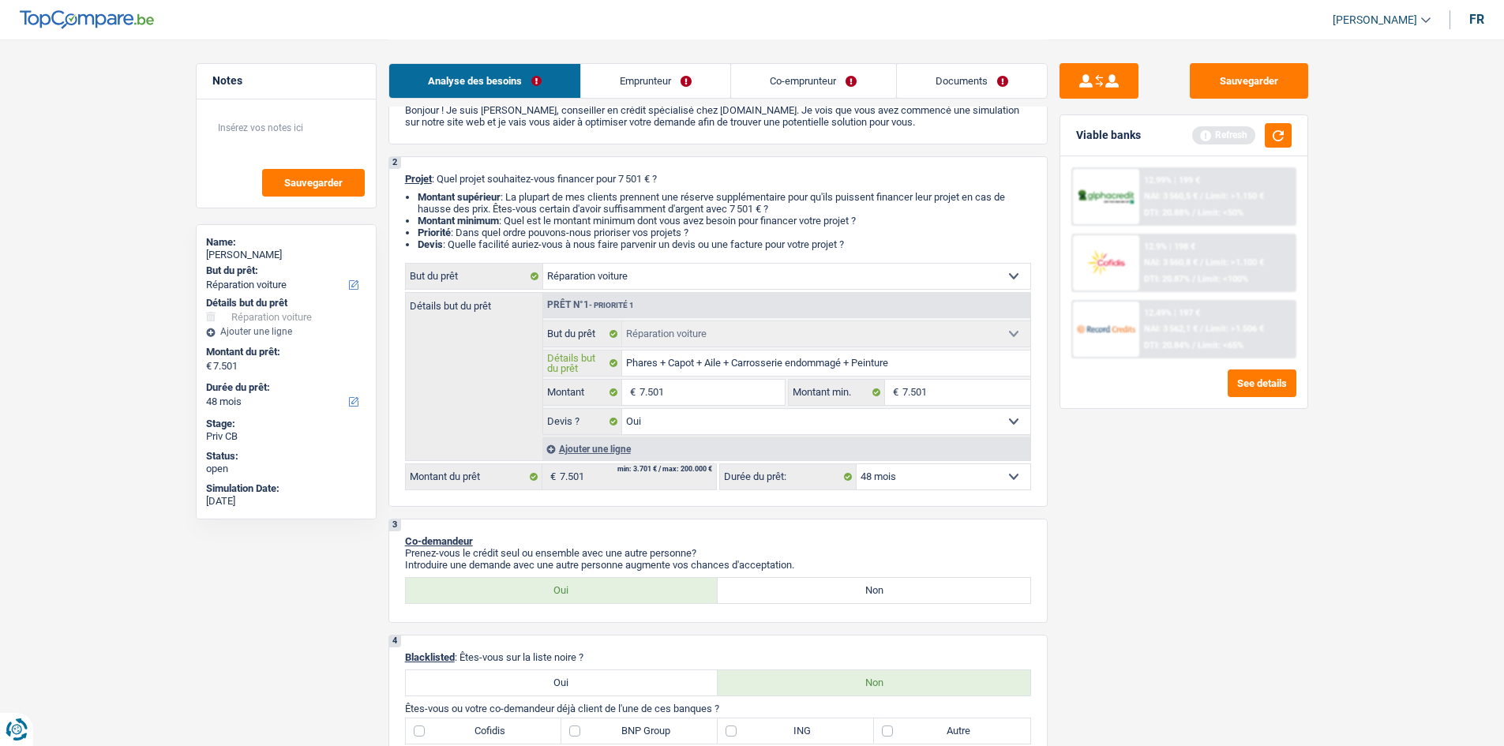
type input "Phares + Capot + Aile + Carrosserie endommagé + Peinture"
type input "Phares + Capot + Aile + Carrosserie endommagé + Peinture +"
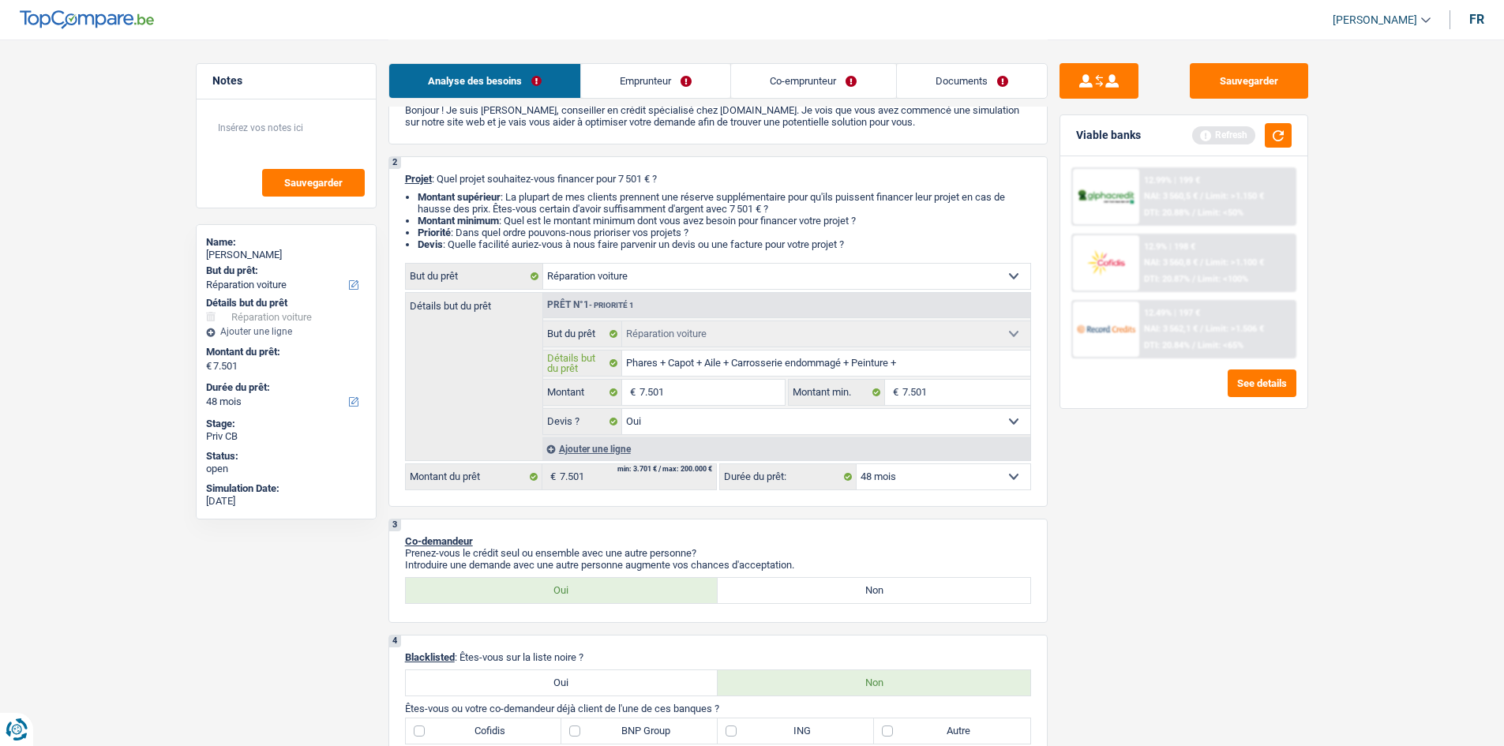
type input "Phares + Capot + Aile + Carrosserie endommagé + Peinture + C"
type input "Phares + Capot + Aile + Carrosserie endommagé + Peinture + Ch"
type input "Phares + Capot + Aile + Carrosserie endommagé + Peinture + Cha"
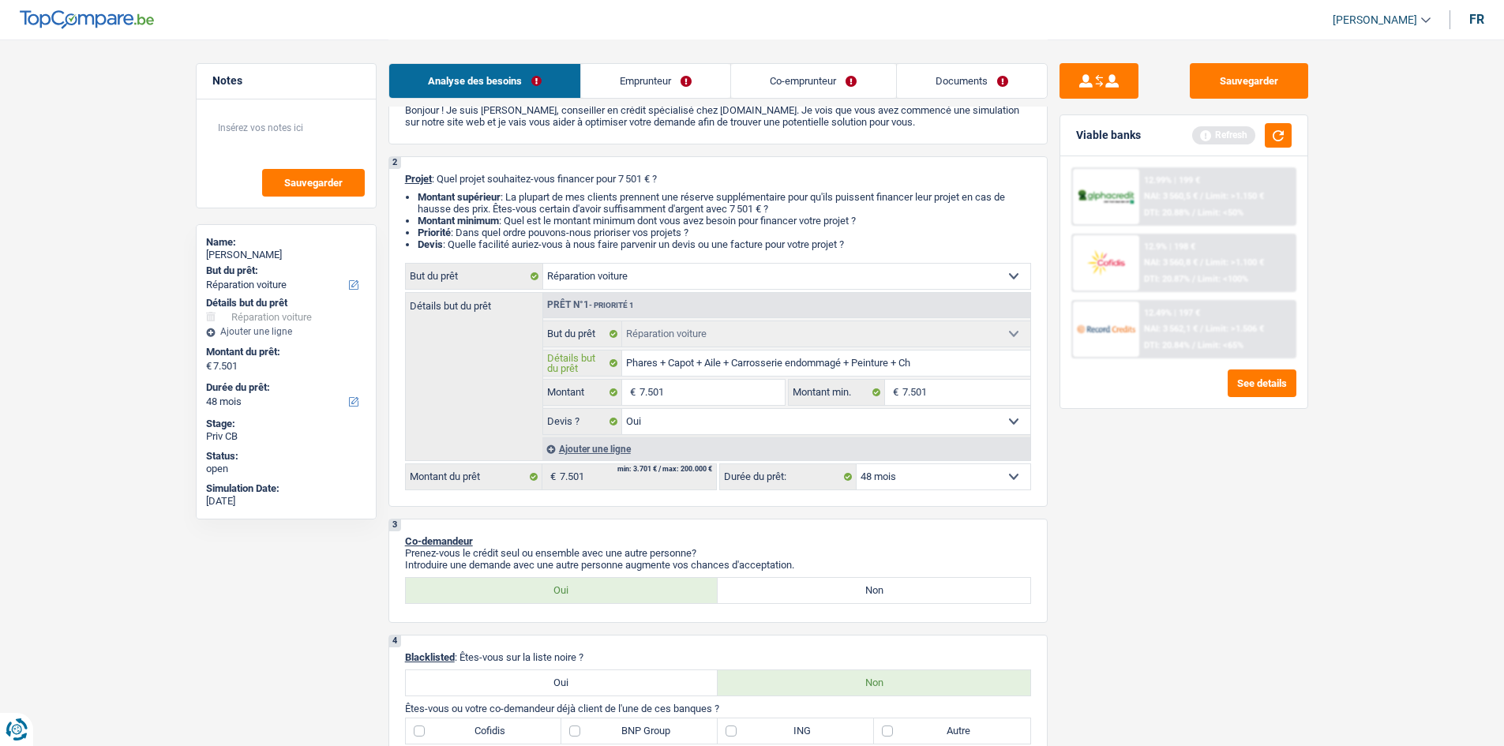
type input "Phares + Capot + Aile + Carrosserie endommagé + Peinture + Cha"
type input "Phares + Capot + Aile + Carrosserie endommagé + Peinture + Chan"
type input "Phares + Capot + Aile + Carrosserie endommagé + Peinture + Chang"
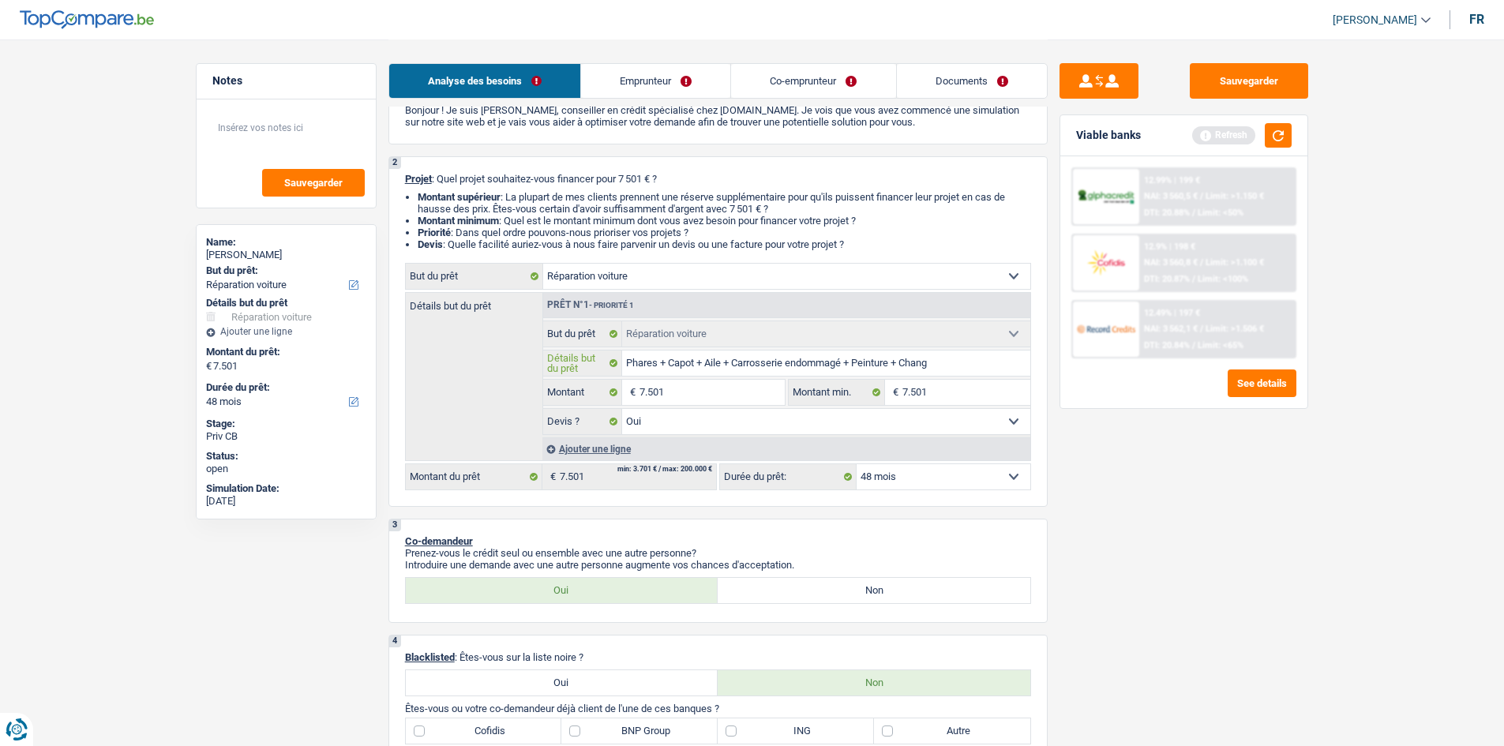
type input "Phares + Capot + Aile + Carrosserie endommagé + Peinture + Change"
click at [625, 357] on input "Phares + Capot + Aile + Carrosserie endommagé + Peinture + Changement pneux" at bounding box center [826, 363] width 408 height 25
click at [1166, 552] on div "Sauvegarder Viable banks Refresh 12.99% | 199 € NAI: 3 560,5 € / Limit: >1.150 …" at bounding box center [1184, 392] width 272 height 658
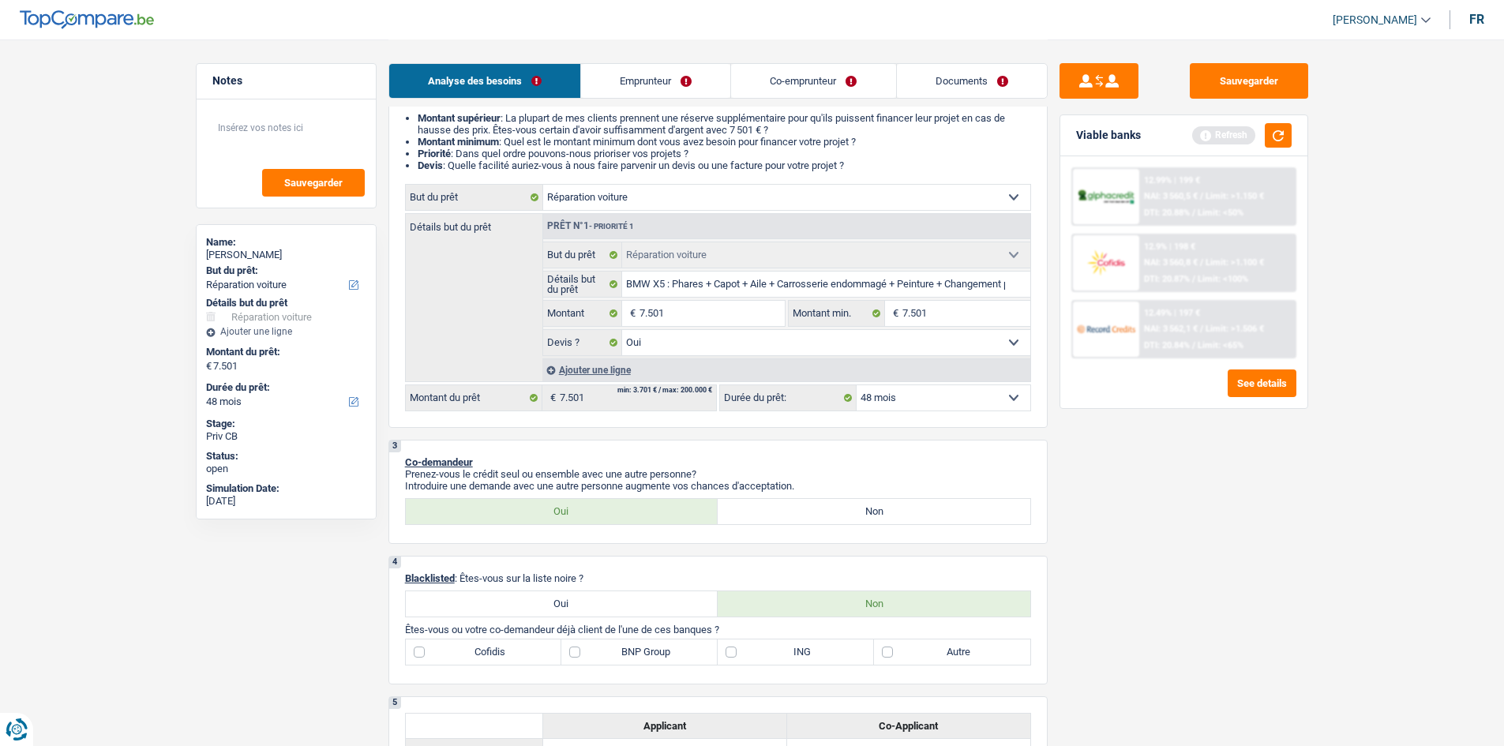
scroll to position [316, 0]
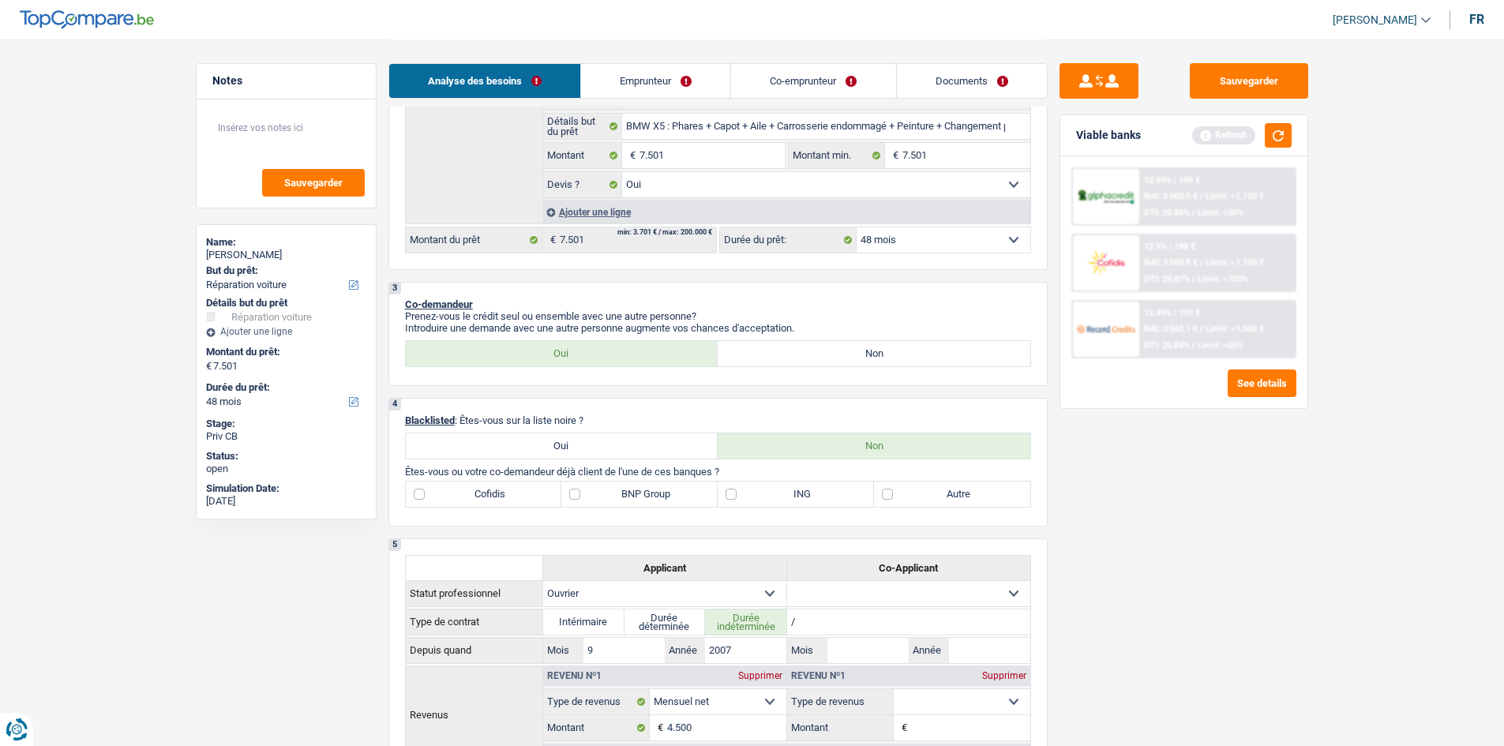
click at [1155, 475] on div "Sauvegarder Viable banks Refresh 12.99% | 199 € NAI: 3 560,5 € / Limit: >1.150 …" at bounding box center [1184, 392] width 272 height 658
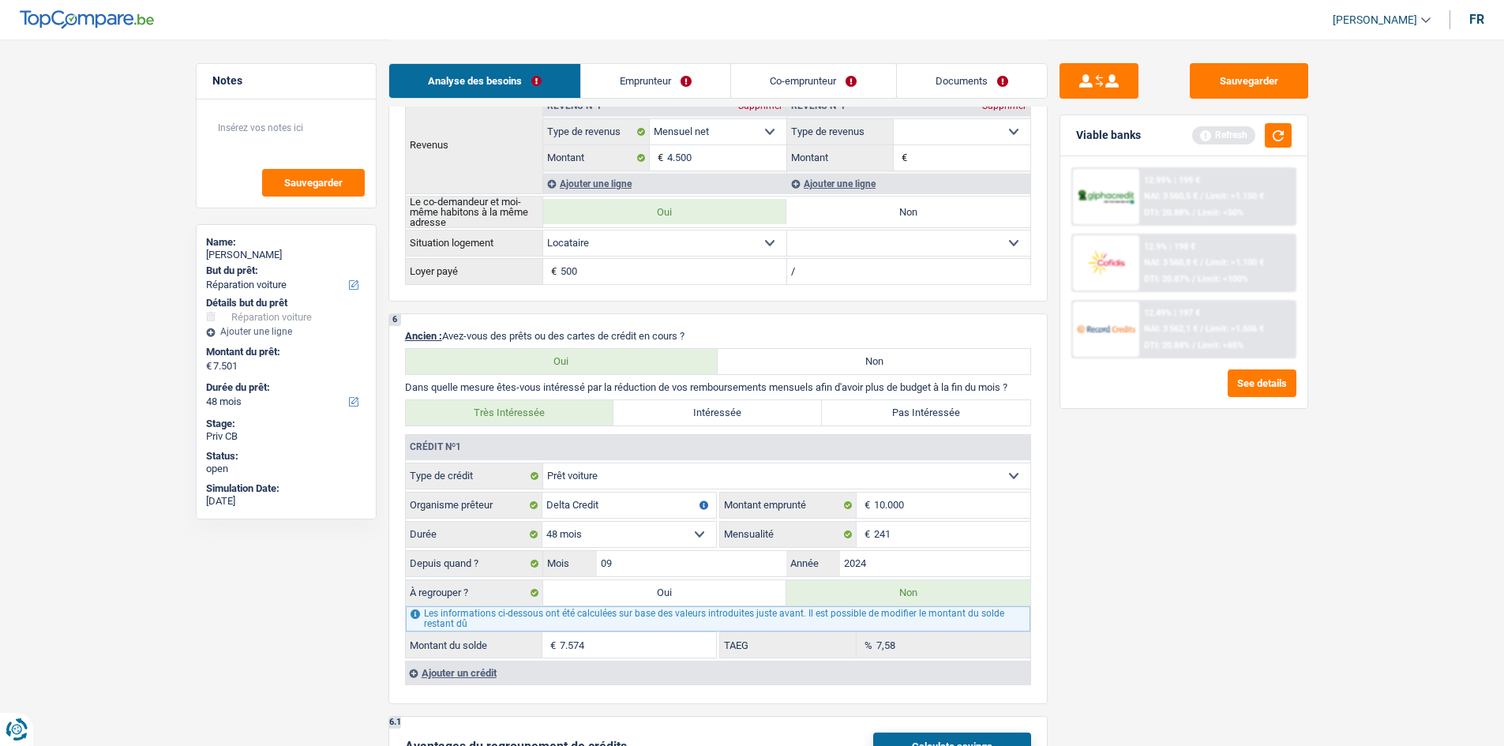
scroll to position [1106, 0]
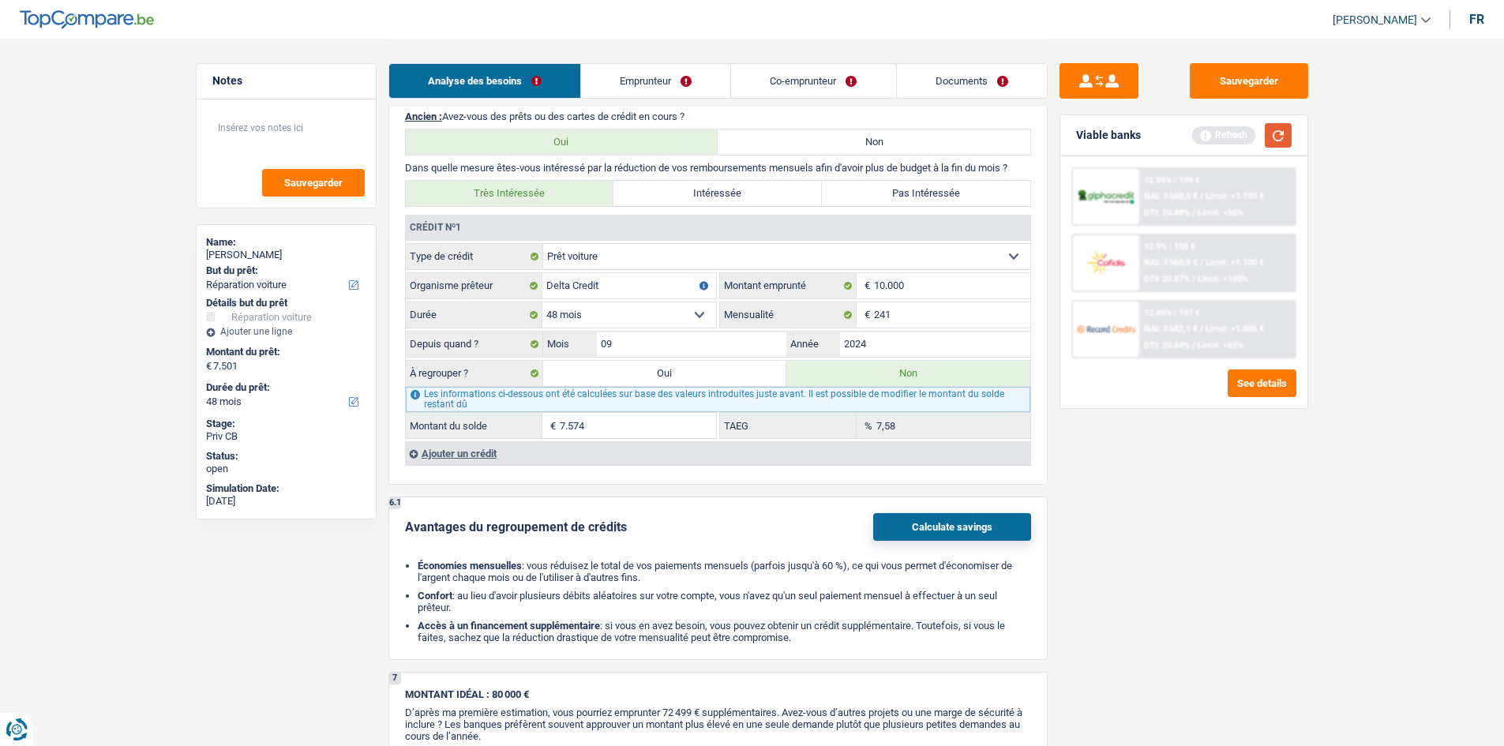
click at [1283, 130] on button "button" at bounding box center [1278, 135] width 27 height 24
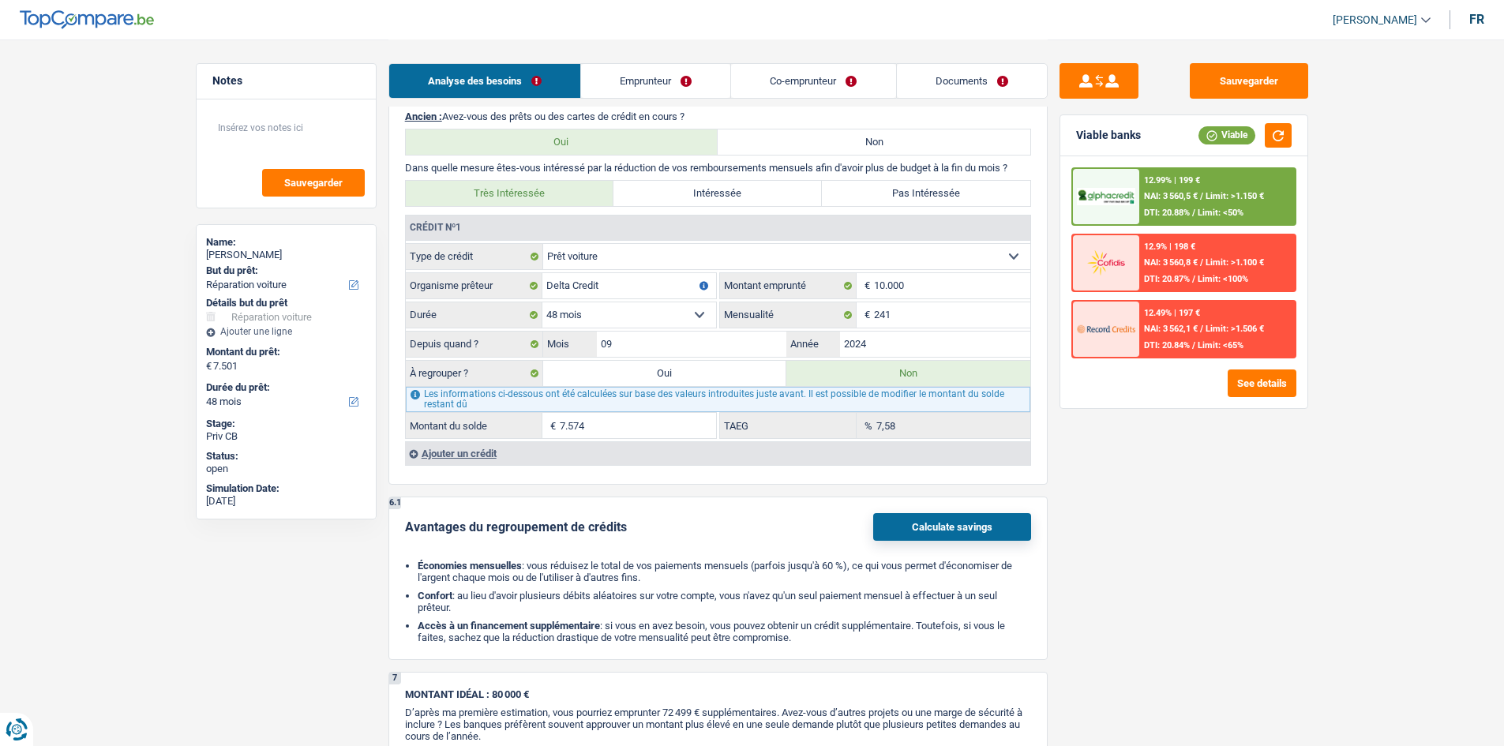
click at [1360, 189] on main "Notes Sauvegarder Name: [PERSON_NAME] But du prêt: Confort maison: meubles, tex…" at bounding box center [752, 199] width 1504 height 2611
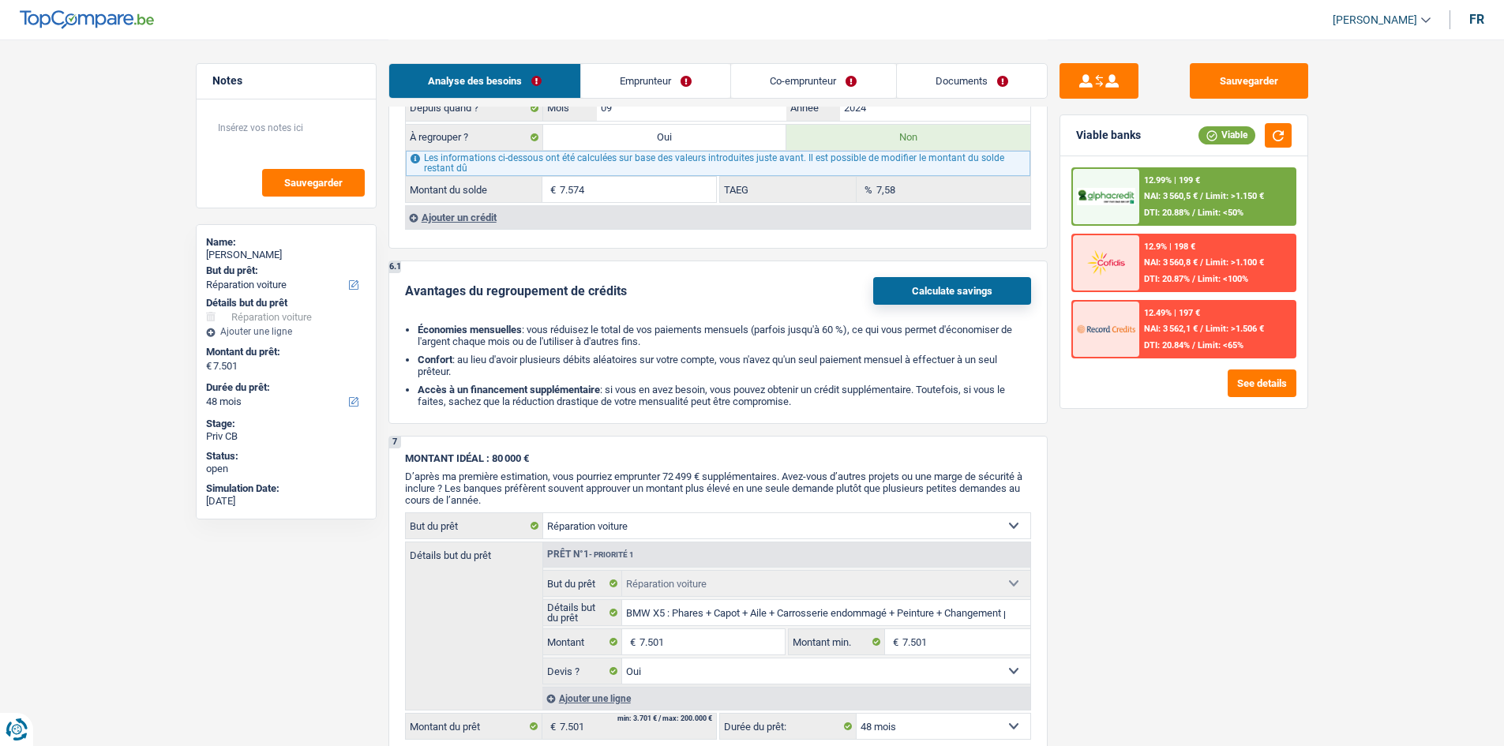
scroll to position [1658, 0]
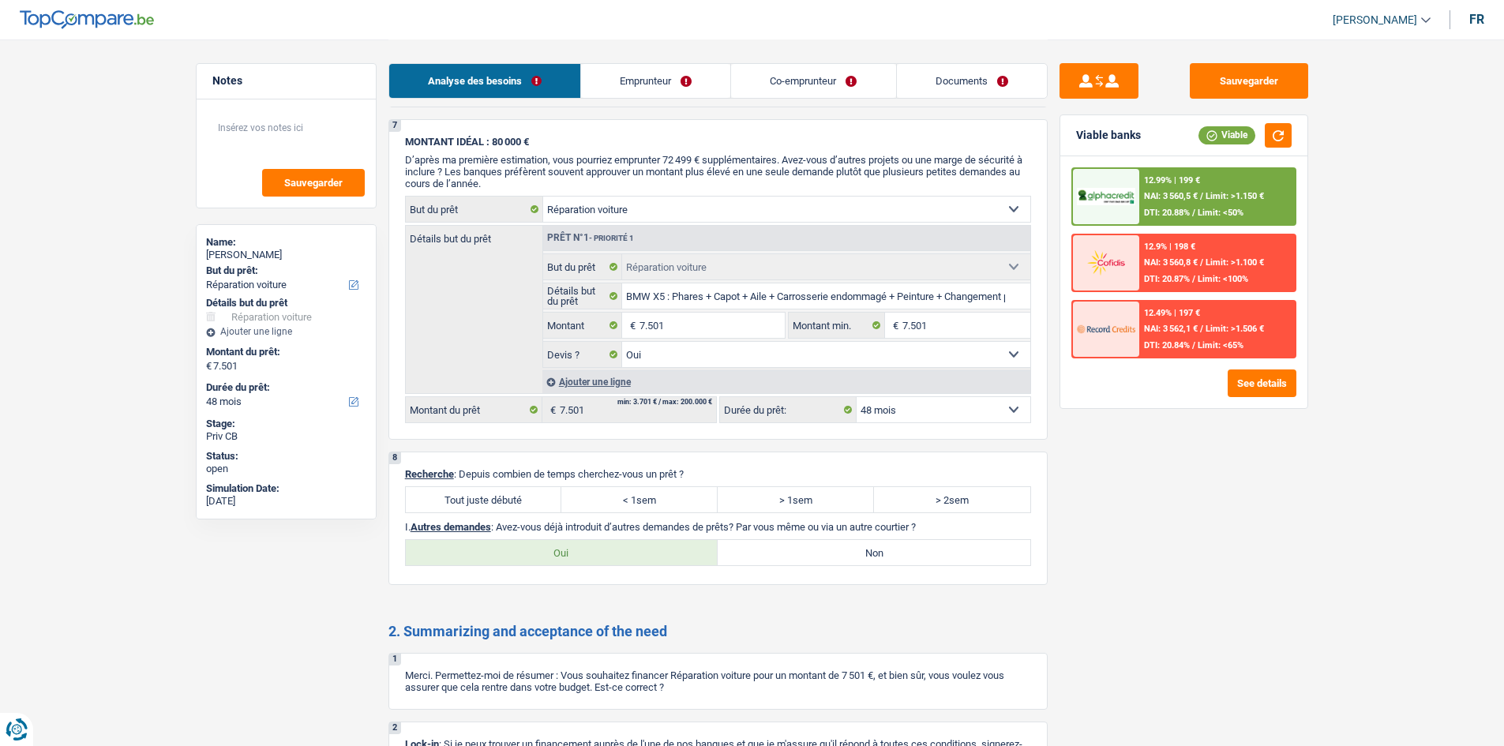
click at [522, 490] on label "Tout juste débuté" at bounding box center [484, 499] width 156 height 25
click at [522, 490] on input "Tout juste débuté" at bounding box center [484, 499] width 156 height 25
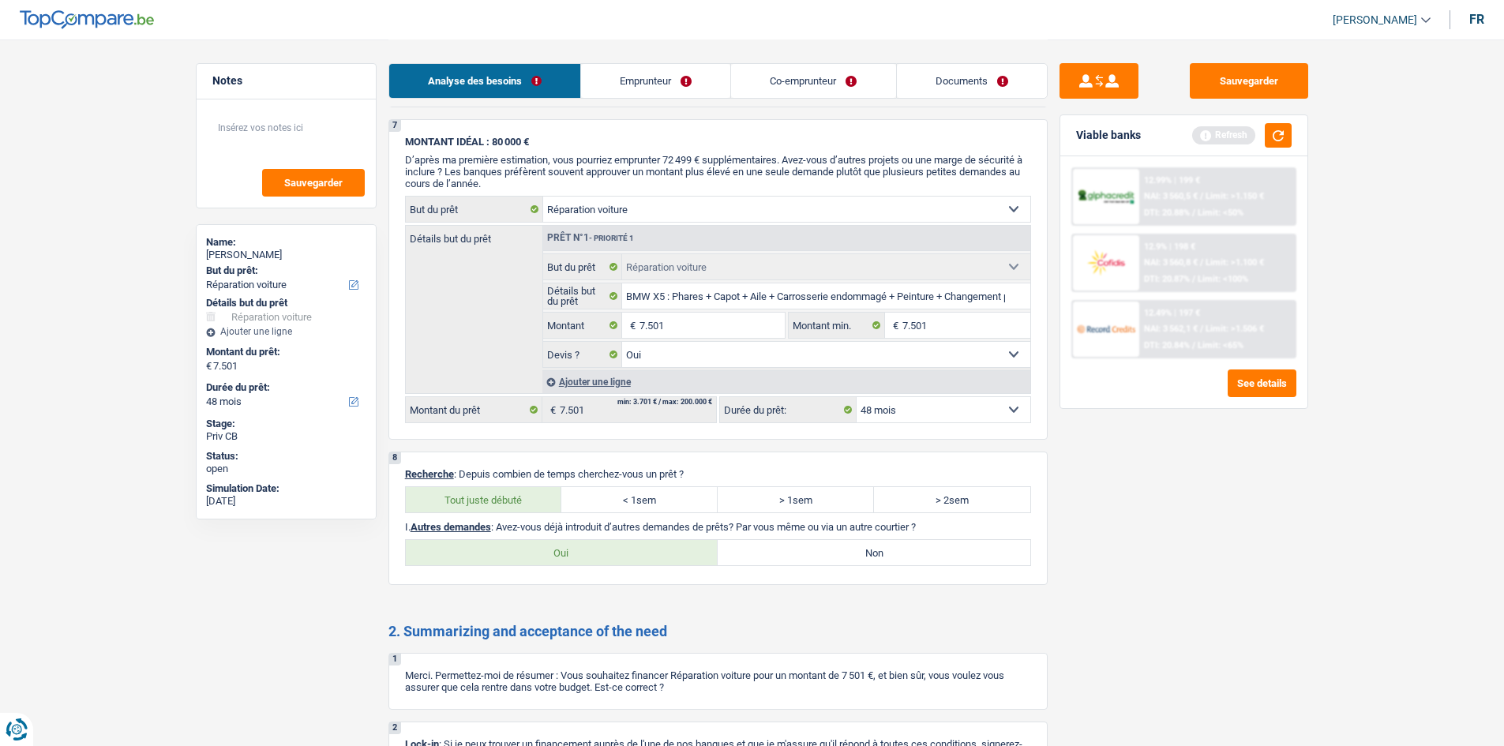
click at [783, 543] on label "Non" at bounding box center [874, 552] width 313 height 25
click at [783, 543] on input "Non" at bounding box center [874, 552] width 313 height 25
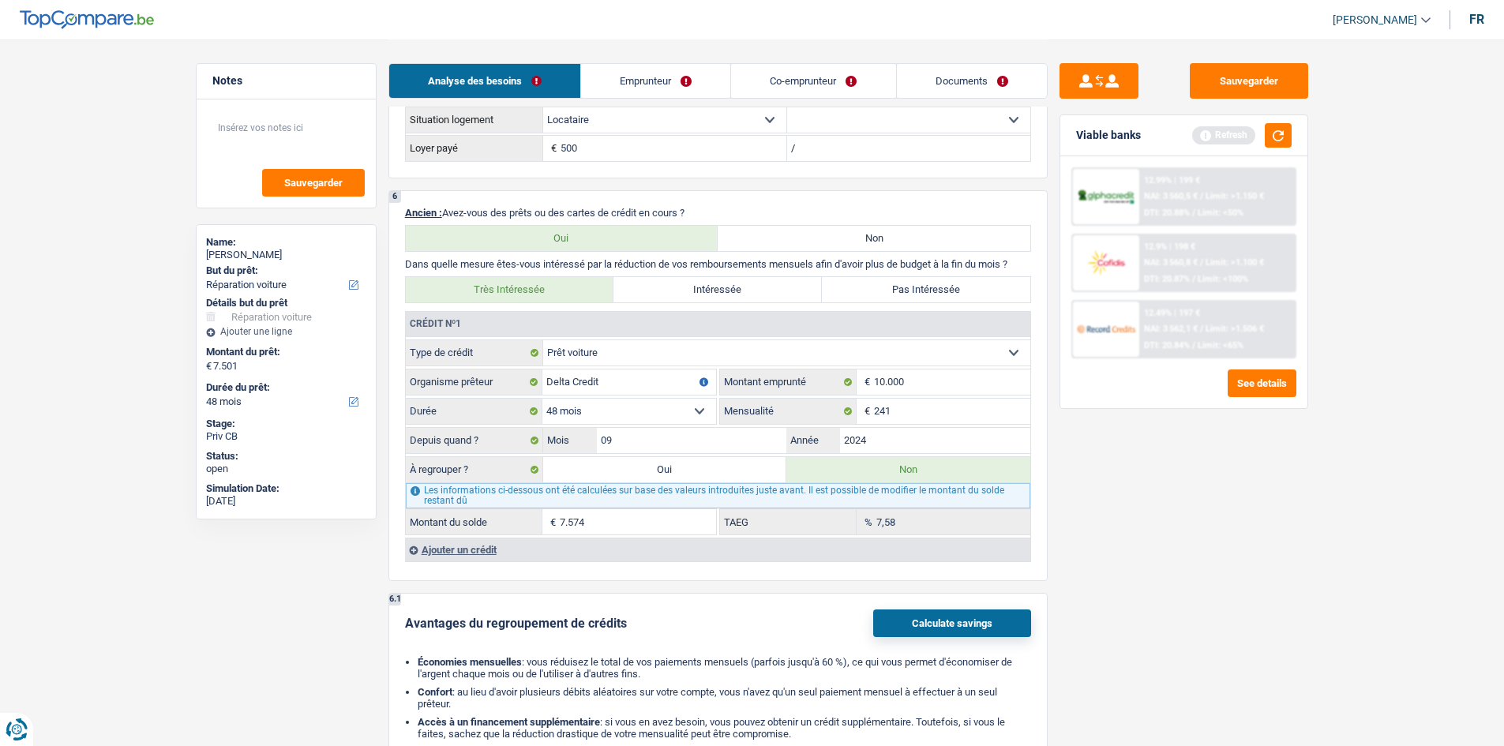
scroll to position [1001, 0]
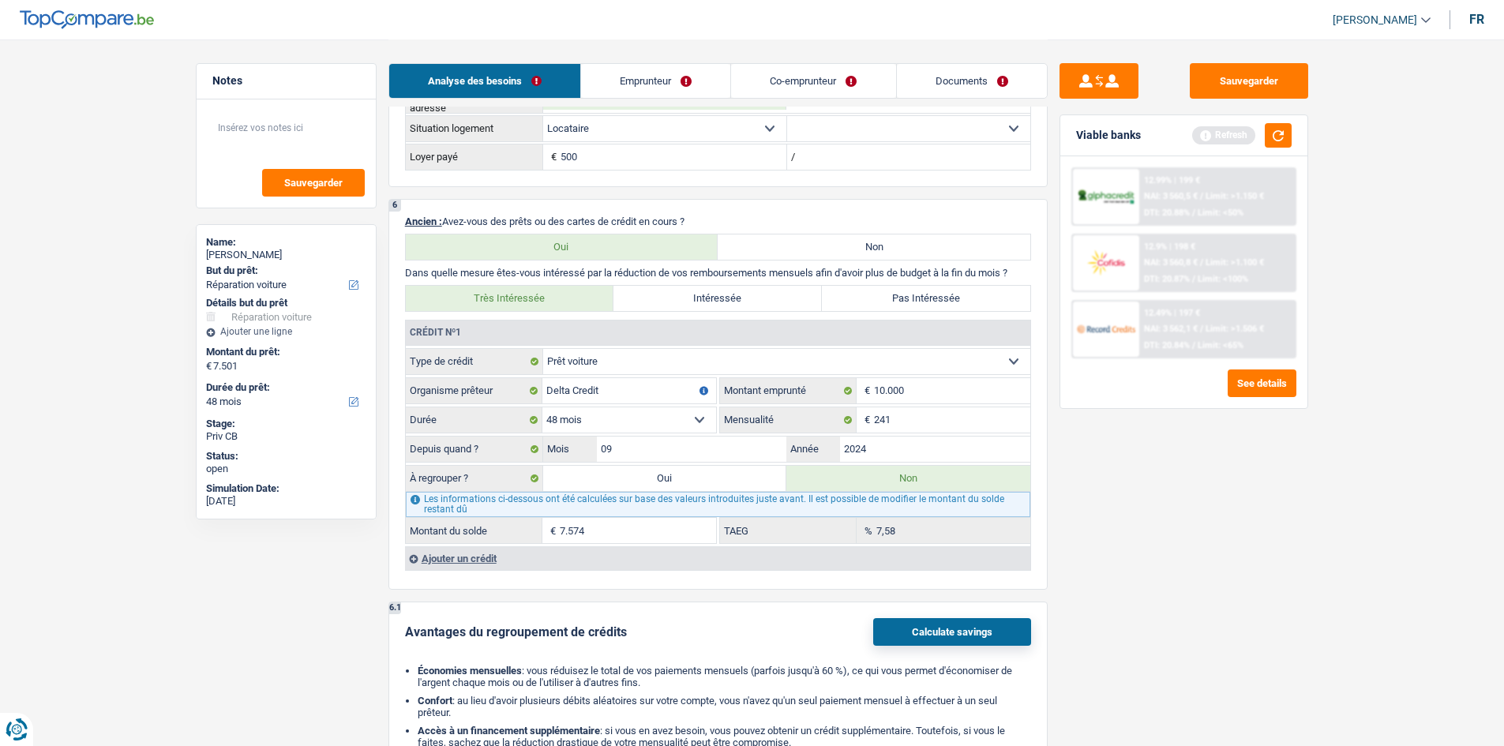
click at [1476, 446] on main "Notes Sauvegarder Name: [PERSON_NAME] But du prêt: Confort maison: meubles, tex…" at bounding box center [752, 304] width 1504 height 2611
click at [1396, 522] on main "Notes Sauvegarder Name: [PERSON_NAME] But du prêt: Confort maison: meubles, tex…" at bounding box center [752, 304] width 1504 height 2611
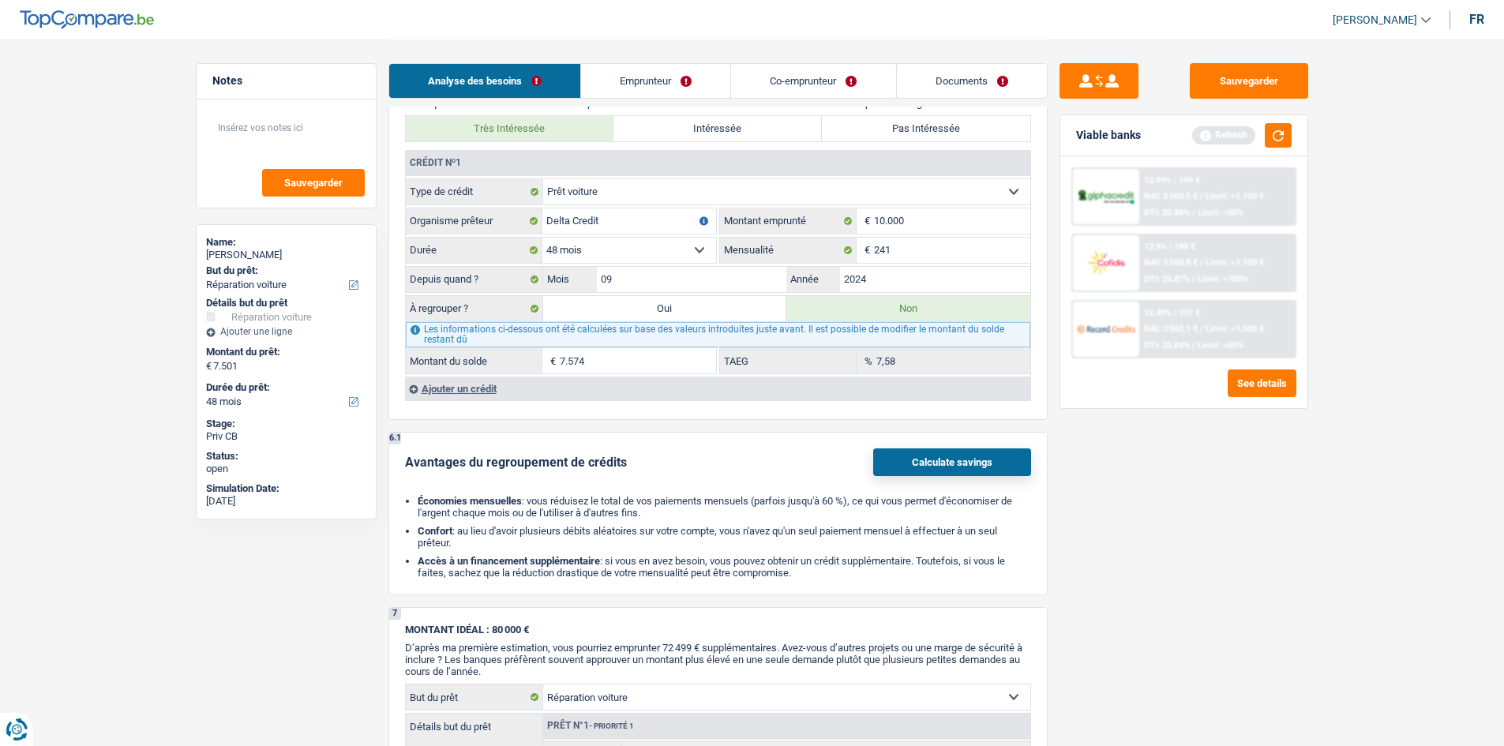
scroll to position [1159, 0]
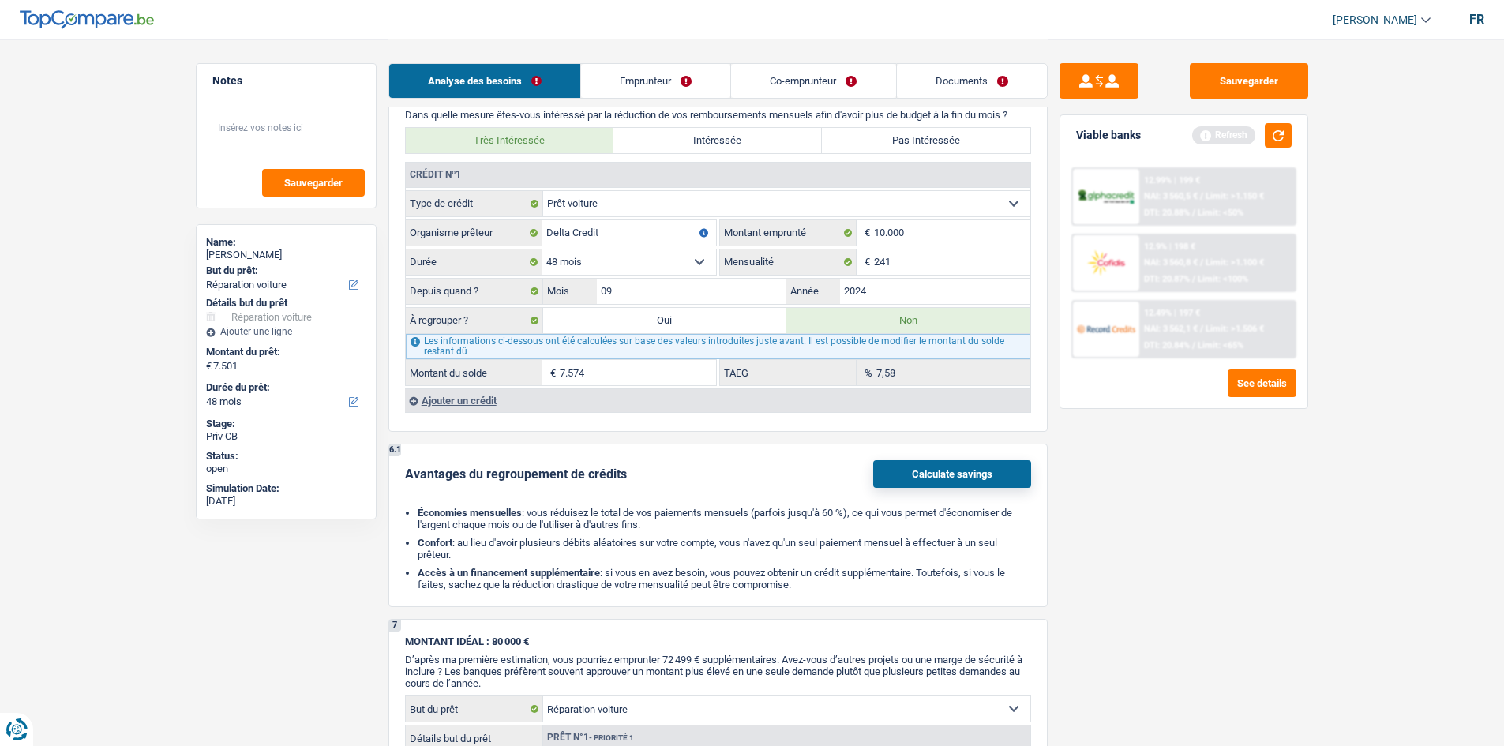
click at [449, 398] on div "Ajouter un crédit" at bounding box center [717, 401] width 625 height 24
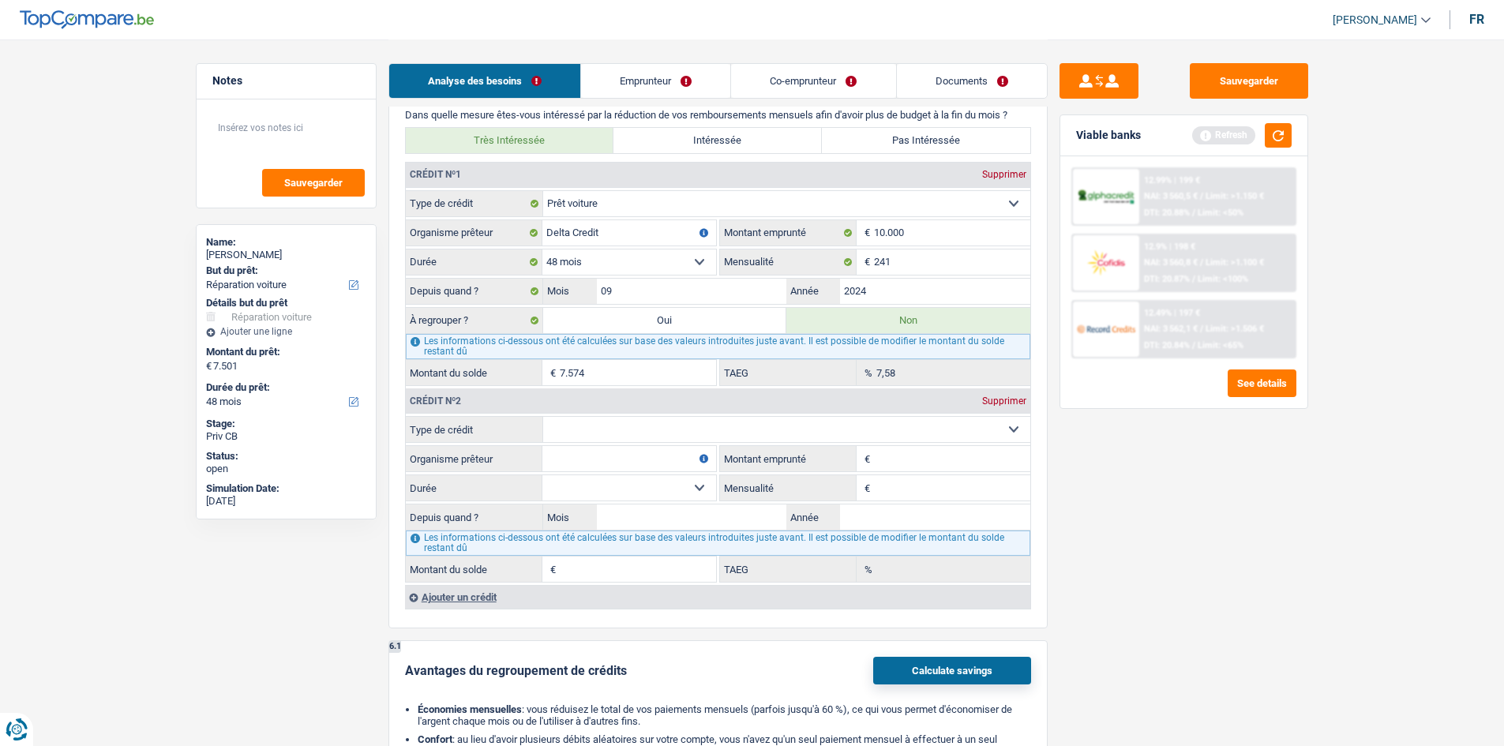
drag, startPoint x: 563, startPoint y: 420, endPoint x: 580, endPoint y: 423, distance: 17.7
click at [564, 420] on select "Carte ou ouverture de crédit Prêt hypothécaire Vente à tempérament Prêt à tempé…" at bounding box center [786, 429] width 487 height 25
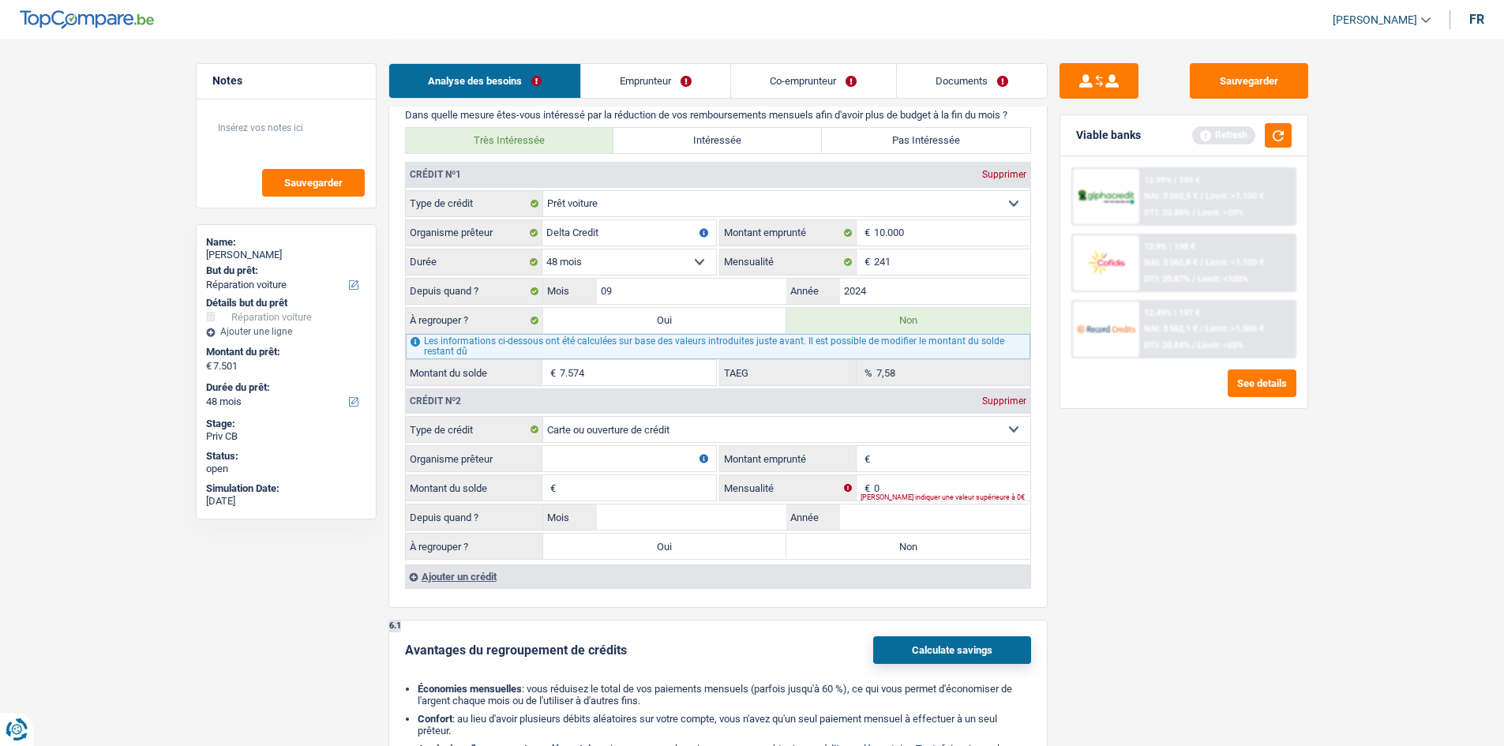
click at [648, 467] on input "Organisme prêteur" at bounding box center [630, 458] width 174 height 25
click at [881, 454] on input "Montant emprunté" at bounding box center [952, 458] width 156 height 25
click at [651, 489] on input "Montant du solde" at bounding box center [638, 487] width 156 height 25
click at [913, 484] on input "0" at bounding box center [952, 487] width 156 height 25
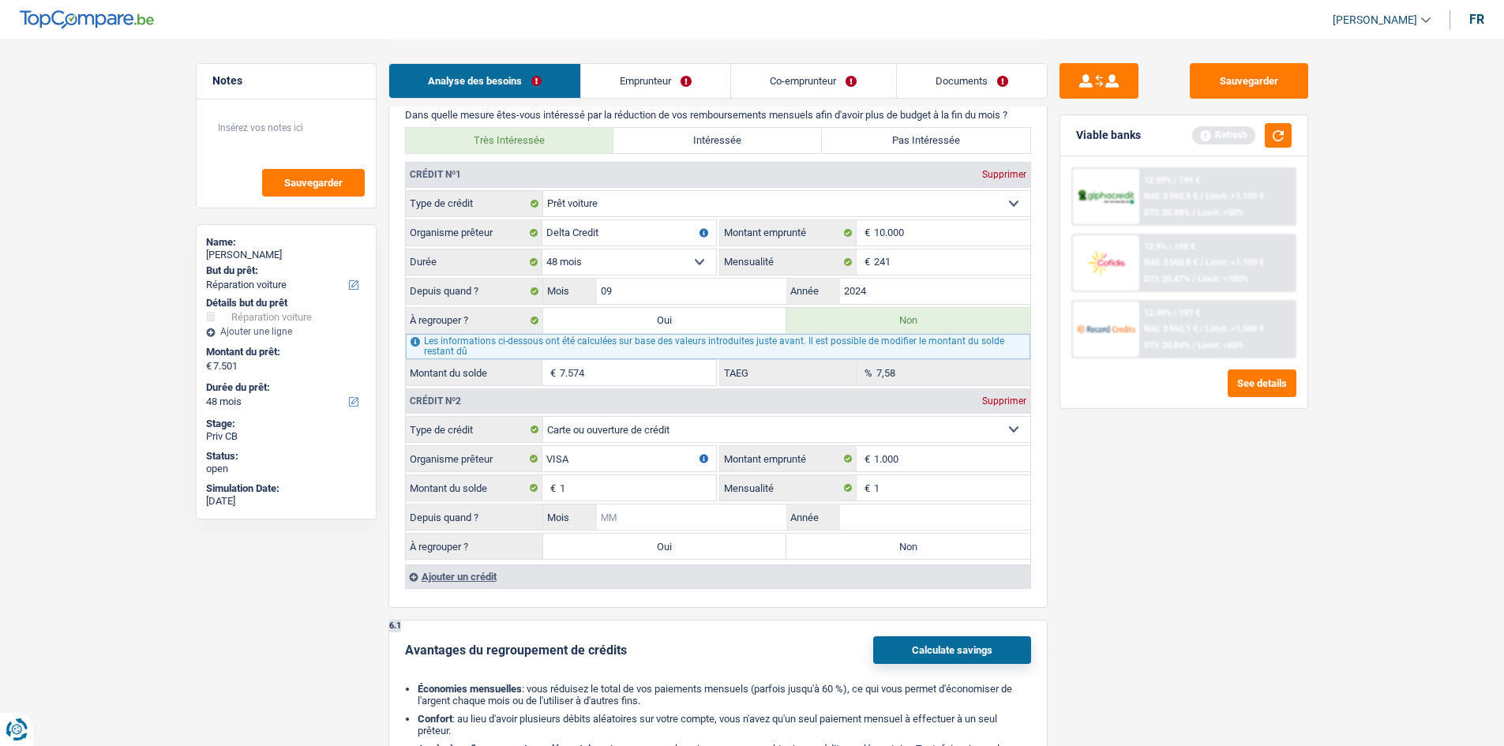
click at [749, 509] on input "Mois" at bounding box center [692, 517] width 190 height 25
click at [933, 524] on input "Année" at bounding box center [935, 517] width 190 height 25
click at [1095, 531] on div "Sauvegarder Viable banks Refresh 12.99% | 199 € NAI: 3 560,5 € / Limit: >1.150 …" at bounding box center [1184, 392] width 272 height 658
click at [956, 554] on label "Non" at bounding box center [909, 546] width 244 height 25
click at [956, 554] on input "Non" at bounding box center [909, 546] width 244 height 25
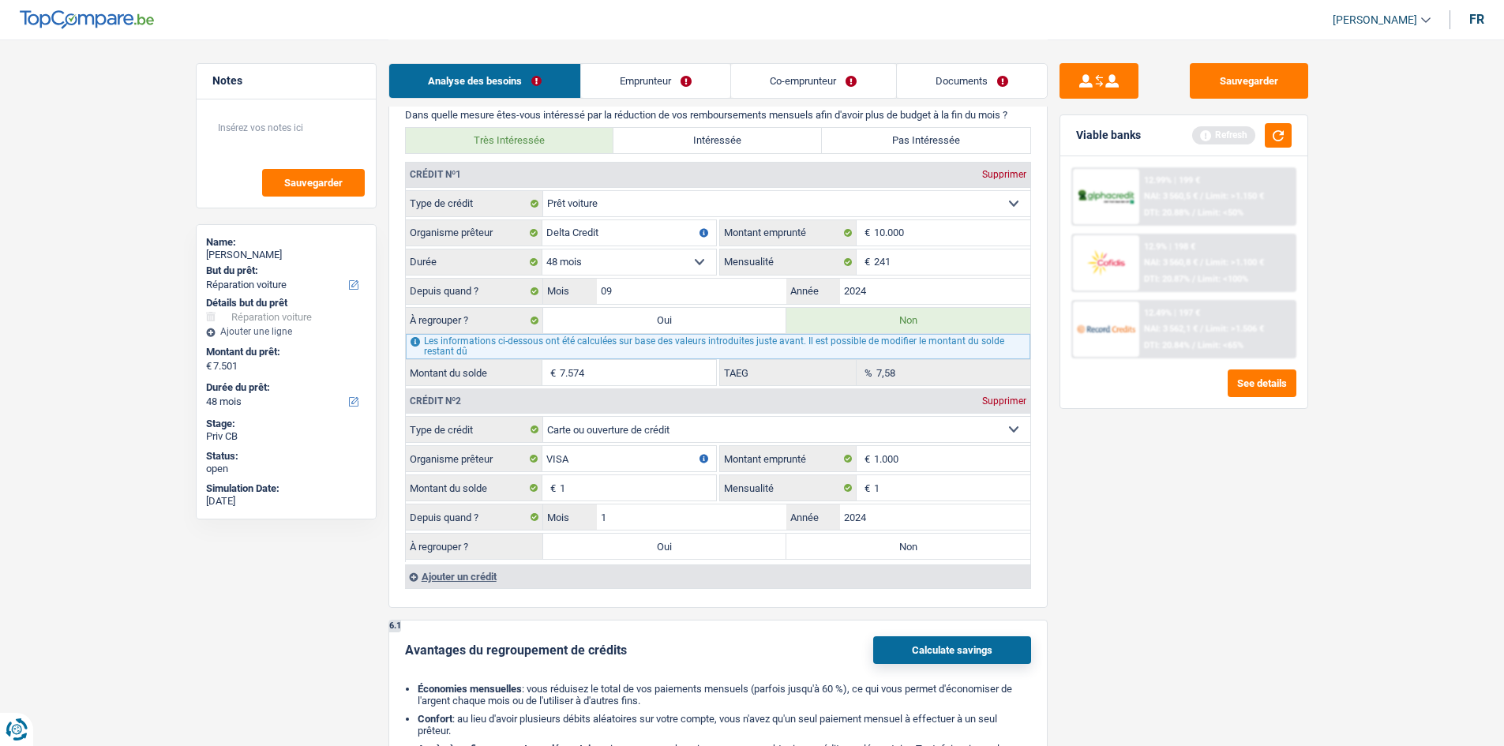
click at [1147, 514] on div "Sauvegarder Viable banks Refresh 12.99% | 199 € NAI: 3 560,5 € / Limit: >1.150 …" at bounding box center [1184, 392] width 272 height 658
drag, startPoint x: 1269, startPoint y: 122, endPoint x: 1235, endPoint y: 263, distance: 145.4
click at [1269, 121] on div "Viable banks Refresh" at bounding box center [1184, 135] width 247 height 41
click at [1279, 133] on button "button" at bounding box center [1278, 135] width 27 height 24
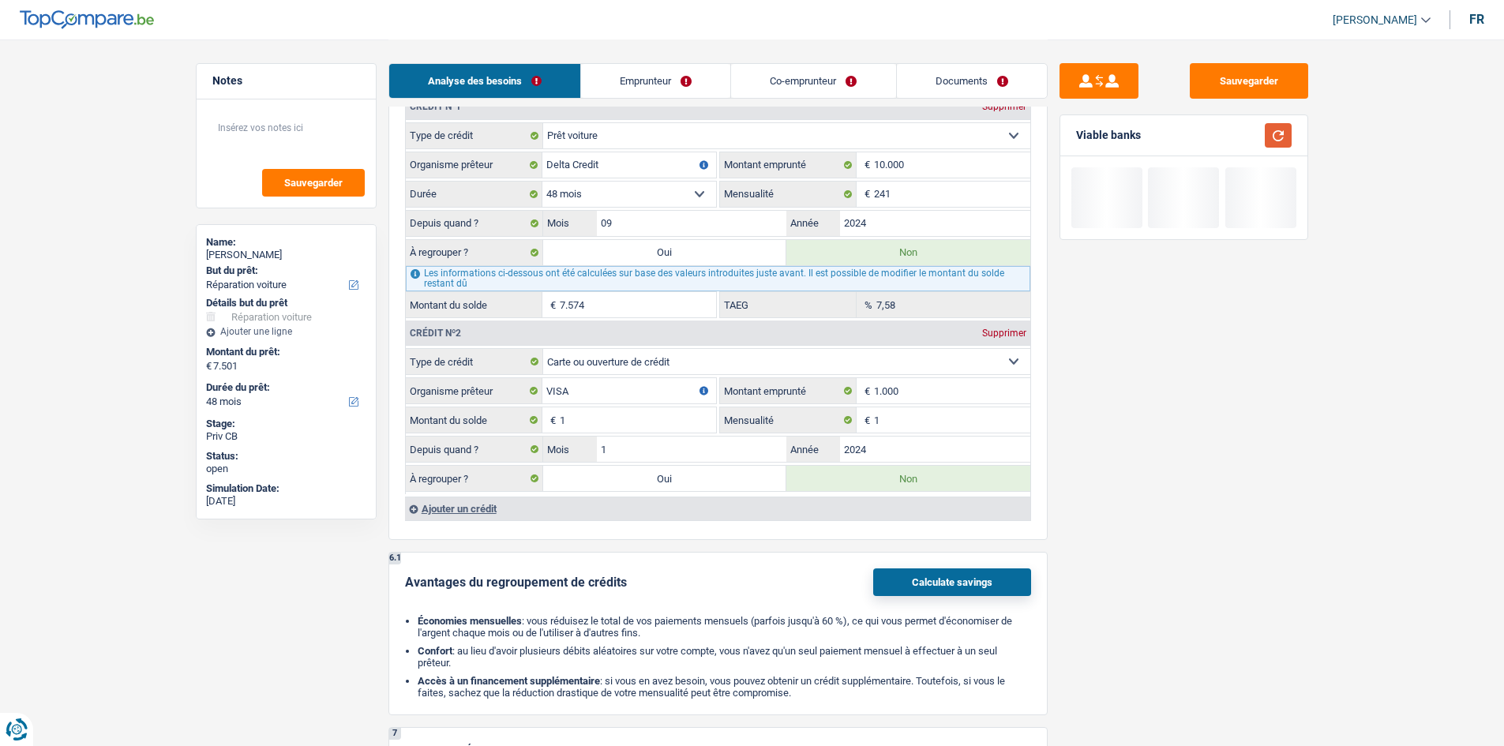
scroll to position [1316, 0]
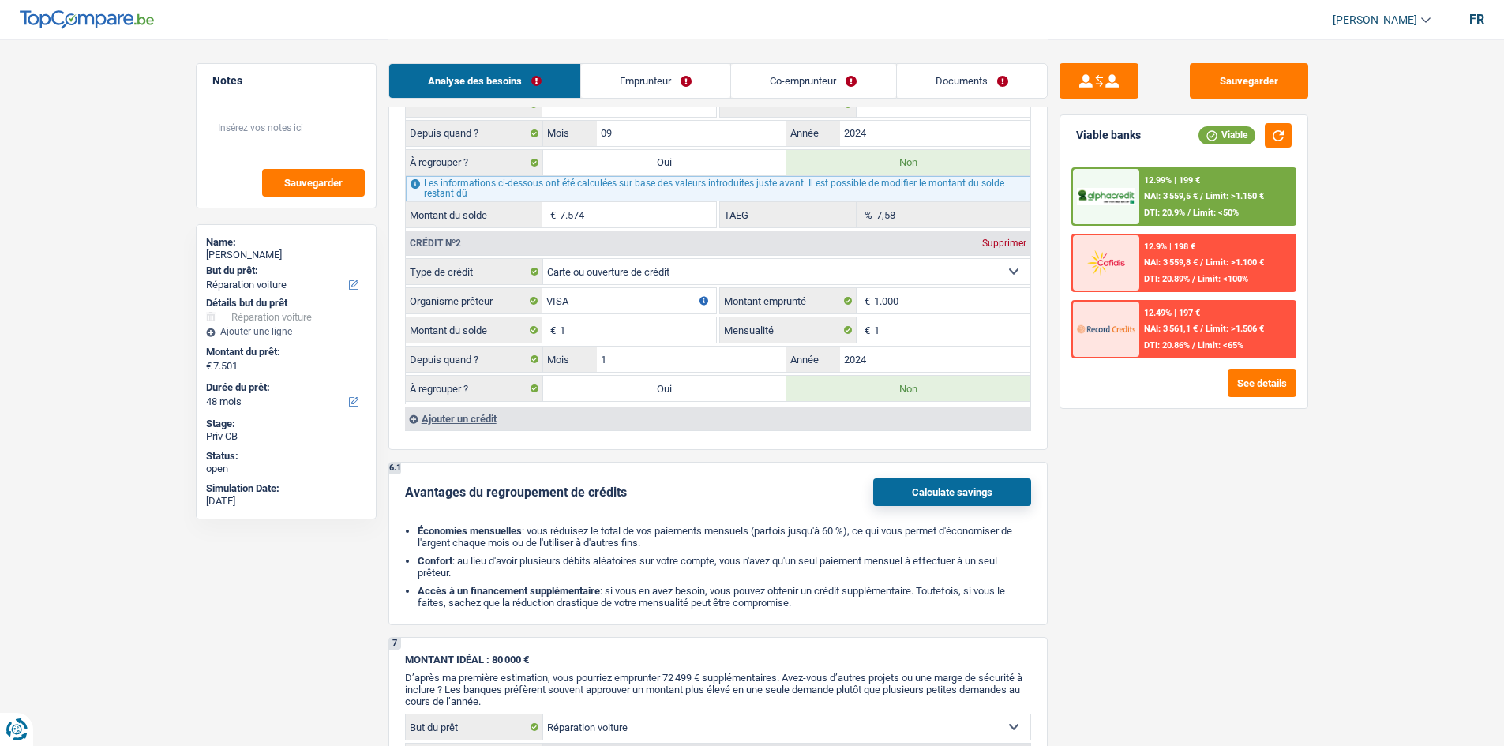
click at [1324, 513] on main "Notes Sauvegarder Name: [PERSON_NAME] But du prêt: Confort maison: meubles, tex…" at bounding box center [752, 77] width 1504 height 2787
click at [1368, 249] on main "Notes Sauvegarder Name: [PERSON_NAME] But du prêt: Confort maison: meubles, tex…" at bounding box center [752, 77] width 1504 height 2787
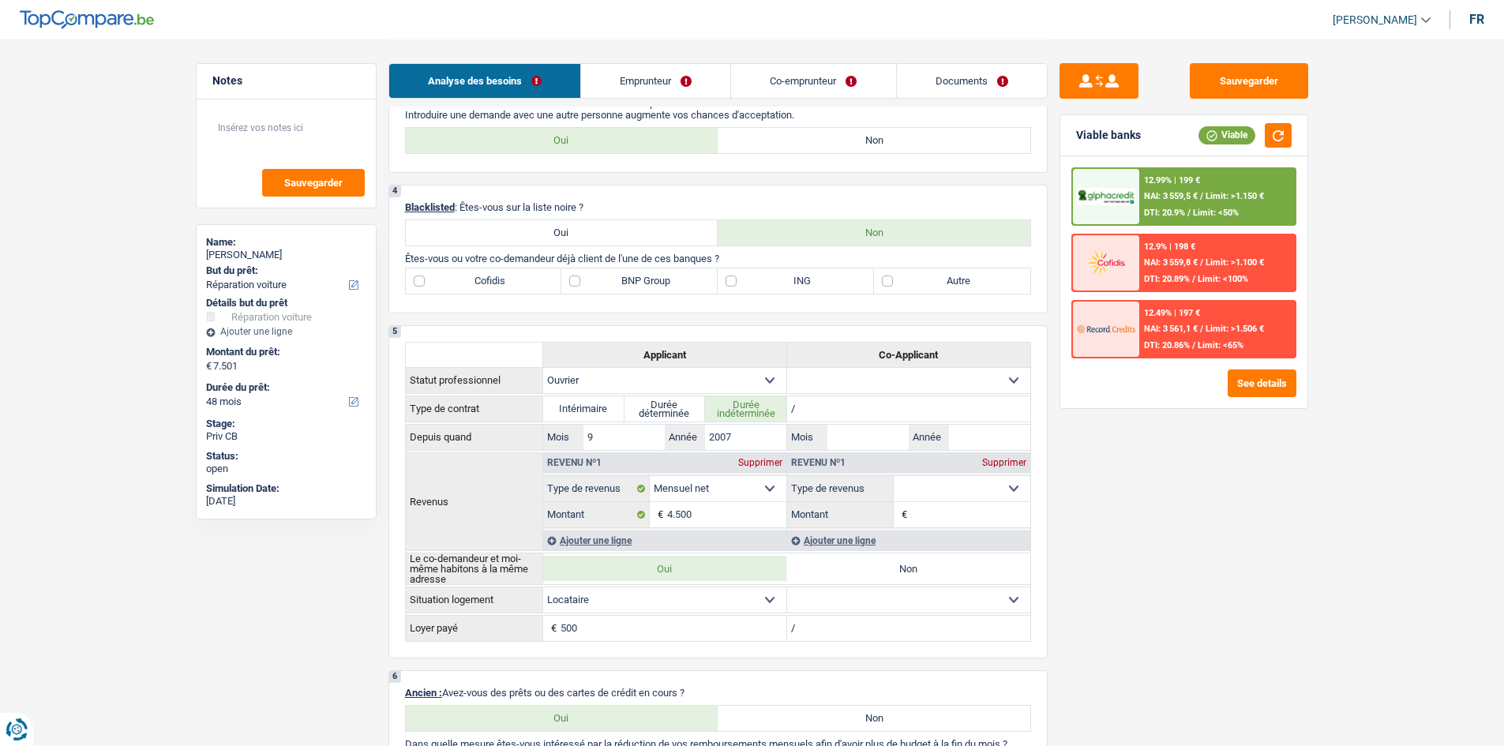
scroll to position [545, 0]
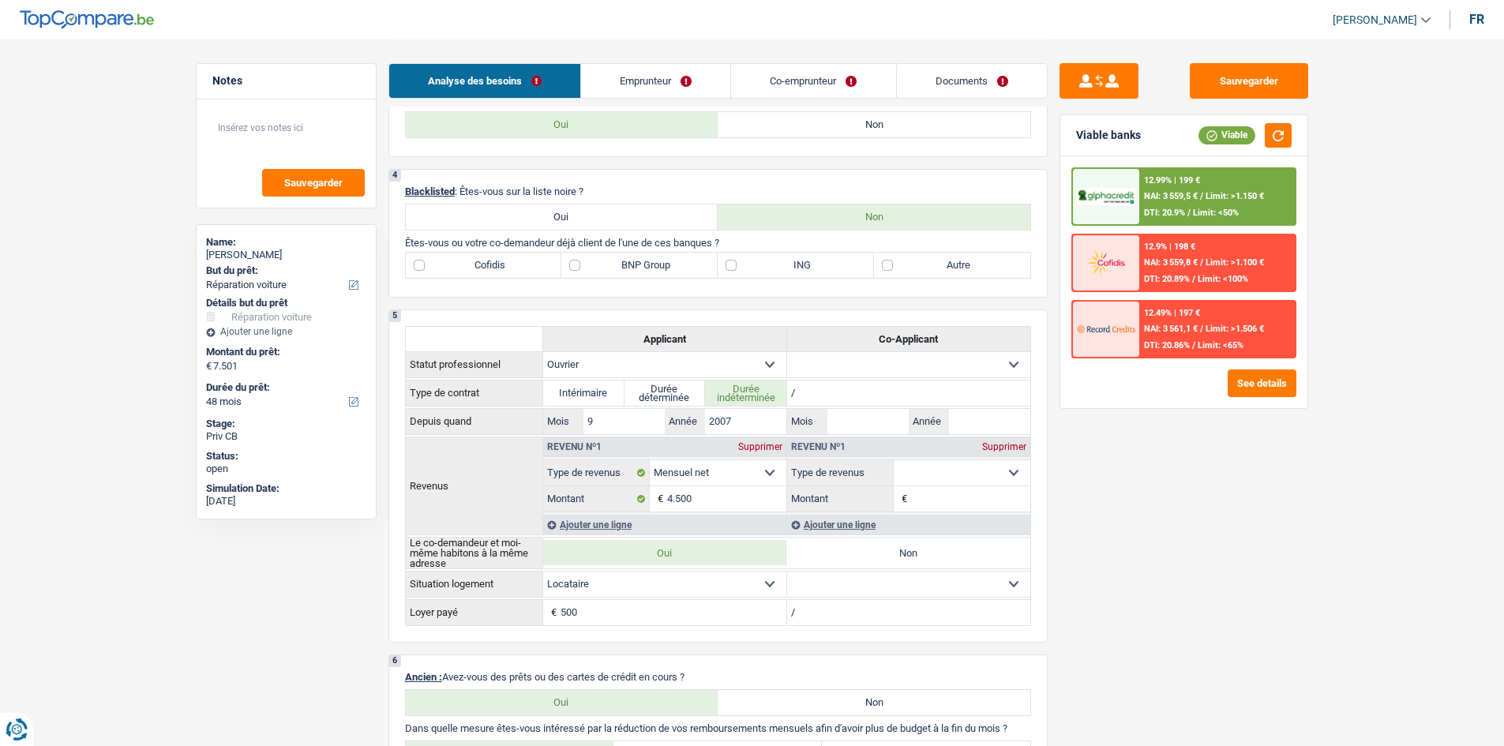
click at [614, 258] on label "BNP Group" at bounding box center [640, 265] width 156 height 25
click at [614, 258] on input "BNP Group" at bounding box center [640, 265] width 156 height 25
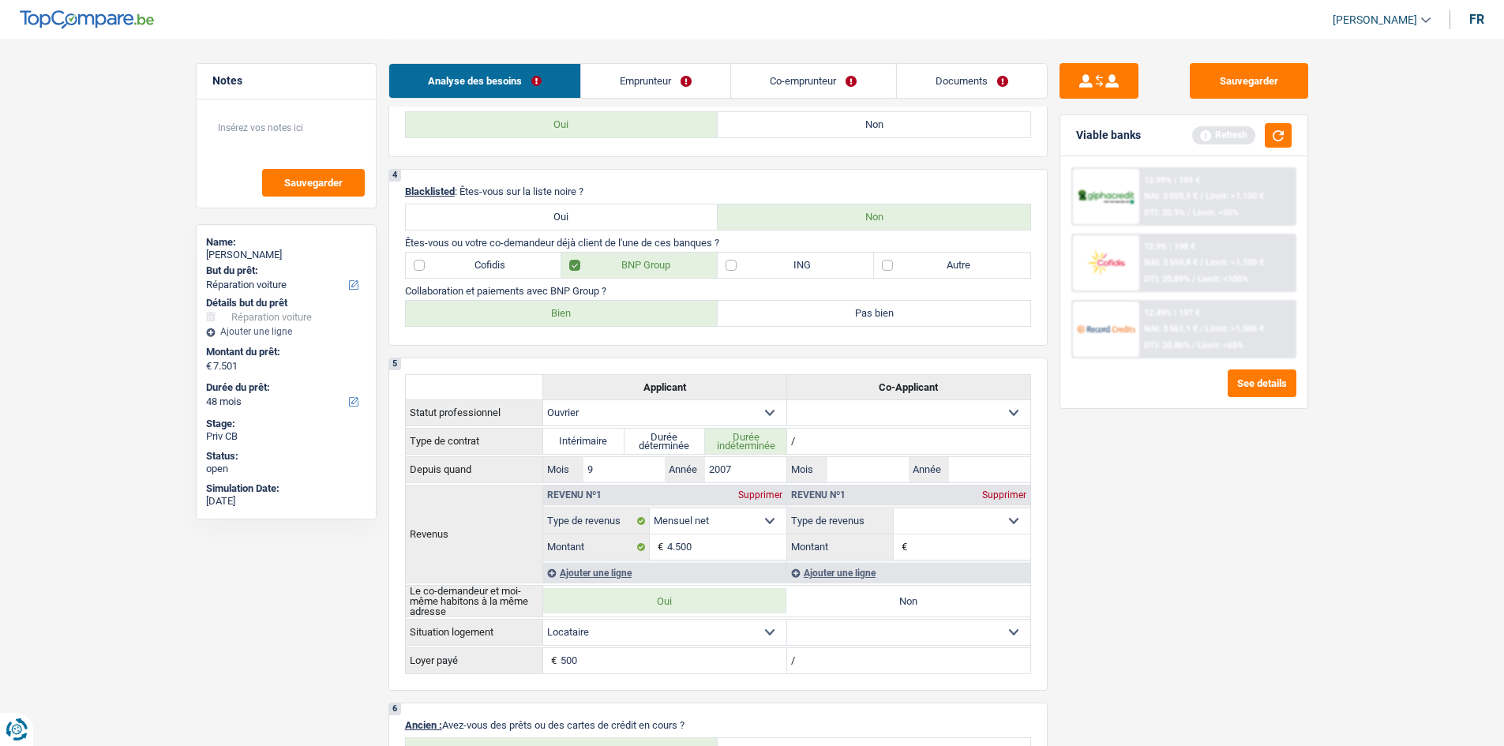
click at [654, 308] on label "Bien" at bounding box center [562, 313] width 313 height 25
click at [654, 308] on input "Bien" at bounding box center [562, 313] width 313 height 25
click at [1244, 566] on div "Sauvegarder Viable banks Refresh 12.99% | 199 € NAI: 3 559,5 € / Limit: >1.000 …" at bounding box center [1184, 392] width 272 height 658
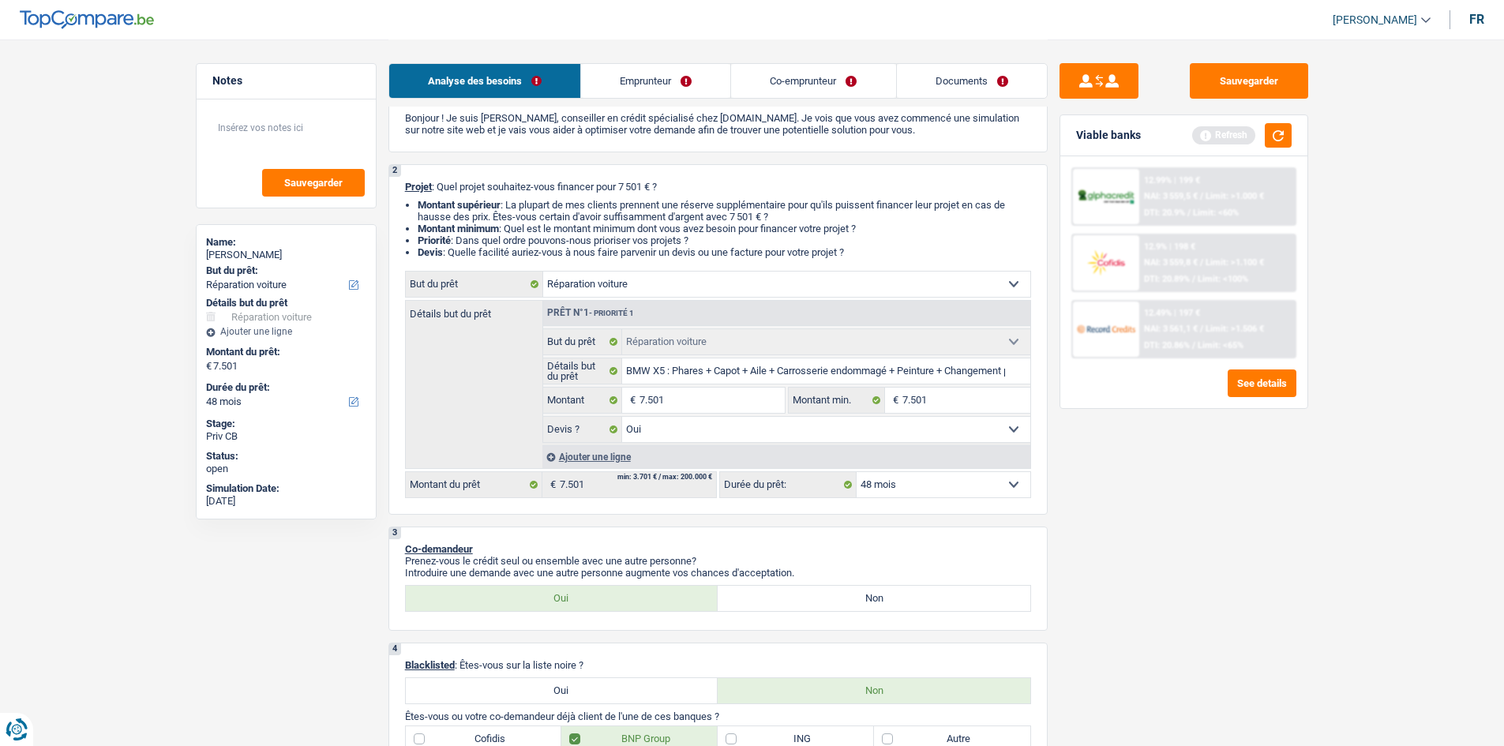
scroll to position [0, 0]
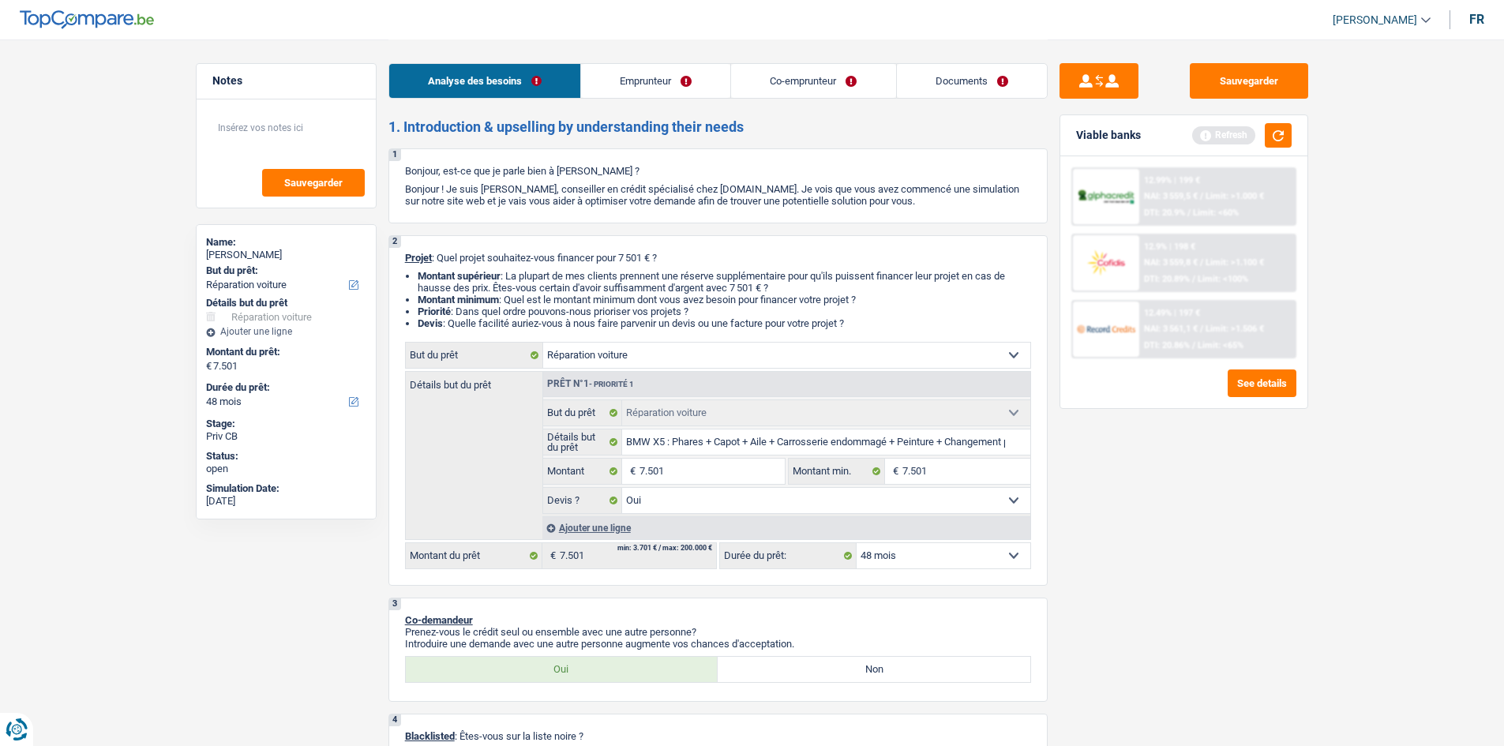
click at [685, 77] on link "Emprunteur" at bounding box center [655, 81] width 149 height 34
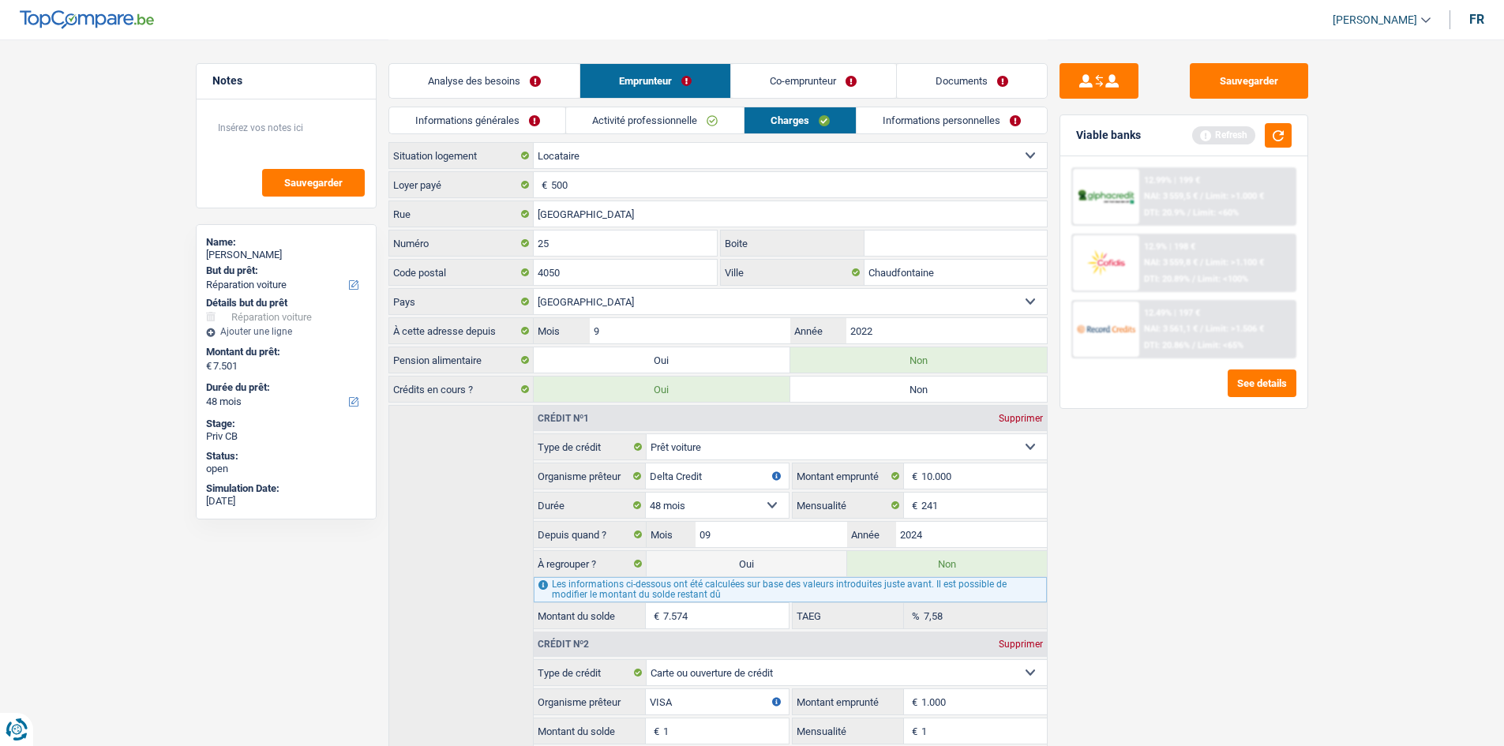
click at [523, 122] on link "Informations générales" at bounding box center [477, 120] width 177 height 26
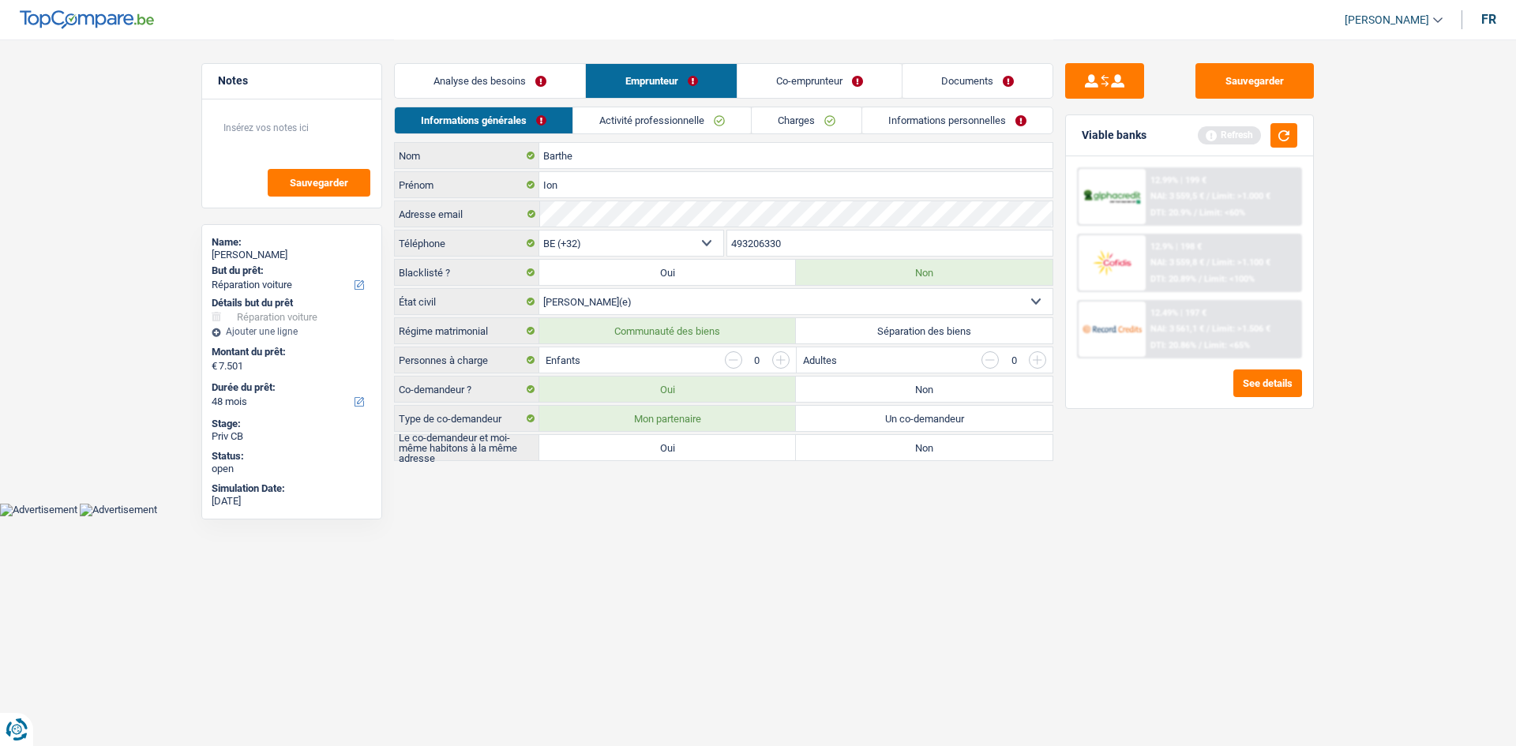
click at [810, 516] on html "Vous avez le contrôle de vos données Nous utilisons des cookies, tout comme nos…" at bounding box center [758, 258] width 1516 height 516
click at [1279, 522] on div "Sauvegarder Viable banks Refresh 12.99% | 199 € NAI: 3 559,5 € / Limit: >1.000 …" at bounding box center [1190, 392] width 272 height 658
click at [705, 443] on label "Oui" at bounding box center [667, 447] width 257 height 25
click at [705, 443] on input "Oui" at bounding box center [667, 447] width 257 height 25
click at [644, 123] on link "Activité professionnelle" at bounding box center [663, 120] width 178 height 26
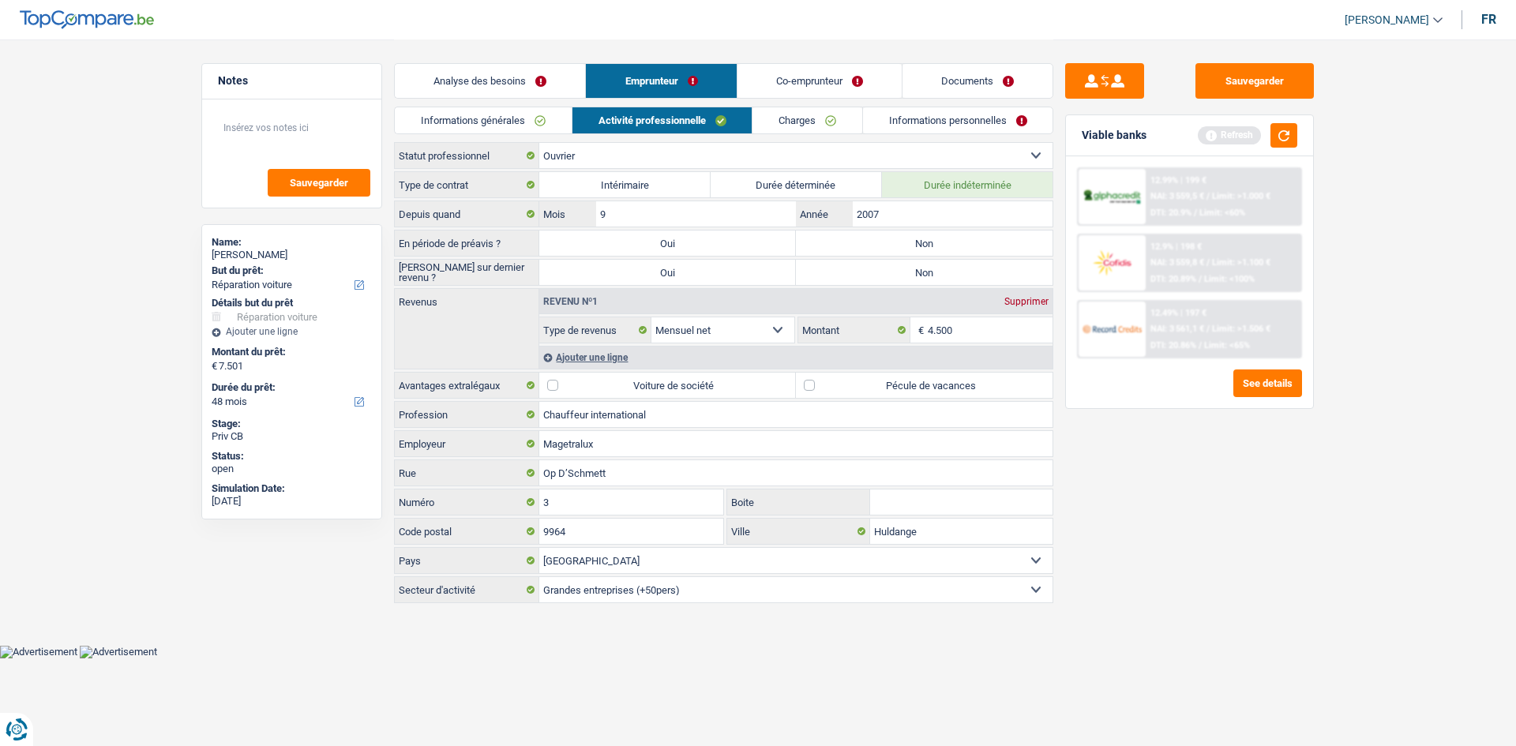
click at [916, 242] on label "Non" at bounding box center [924, 243] width 257 height 25
click at [916, 242] on input "Non" at bounding box center [924, 243] width 257 height 25
click at [922, 265] on label "Non" at bounding box center [924, 272] width 257 height 25
click at [922, 265] on input "Non" at bounding box center [924, 272] width 257 height 25
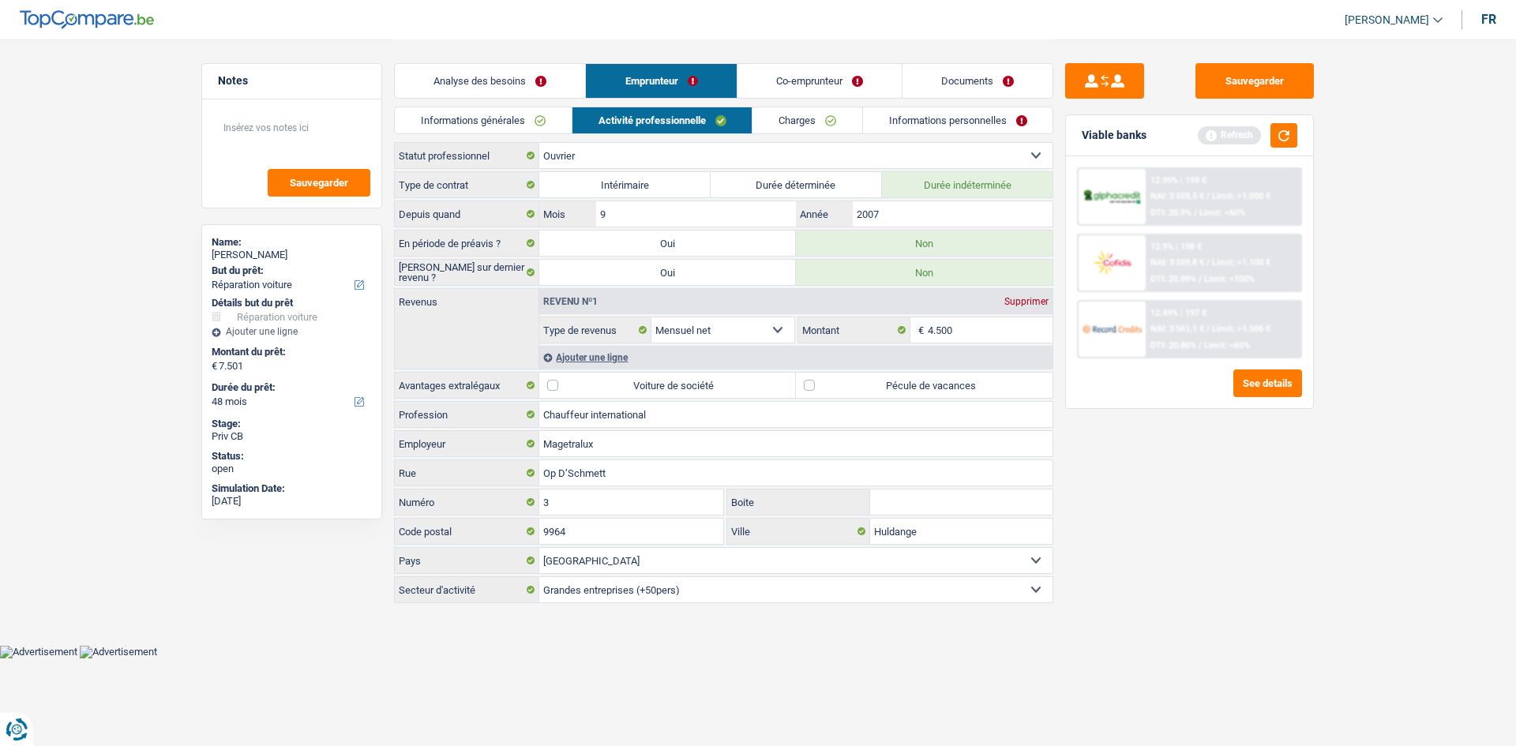
click at [1162, 488] on div "Sauvegarder Viable banks Refresh 12.99% | 199 € NAI: 3 559,5 € / Limit: >1.000 …" at bounding box center [1190, 392] width 272 height 658
click at [1159, 488] on div "Sauvegarder Viable banks Refresh 12.99% | 199 € NAI: 3 559,5 € / Limit: >1.000 …" at bounding box center [1190, 392] width 272 height 658
click at [1279, 139] on button "button" at bounding box center [1284, 135] width 27 height 24
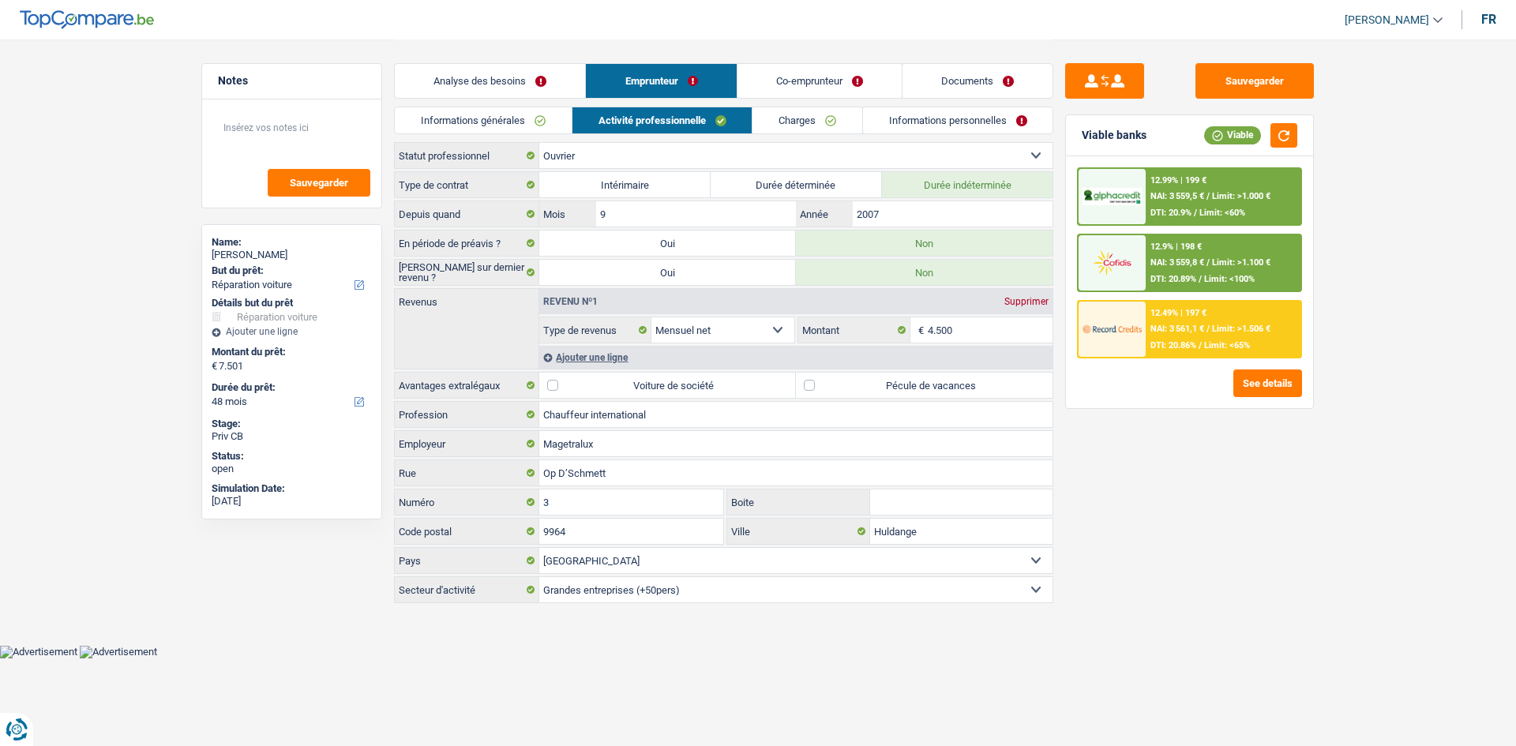
click at [969, 381] on label "Pécule de vacances" at bounding box center [924, 385] width 257 height 25
click at [969, 381] on input "Pécule de vacances" at bounding box center [924, 385] width 257 height 25
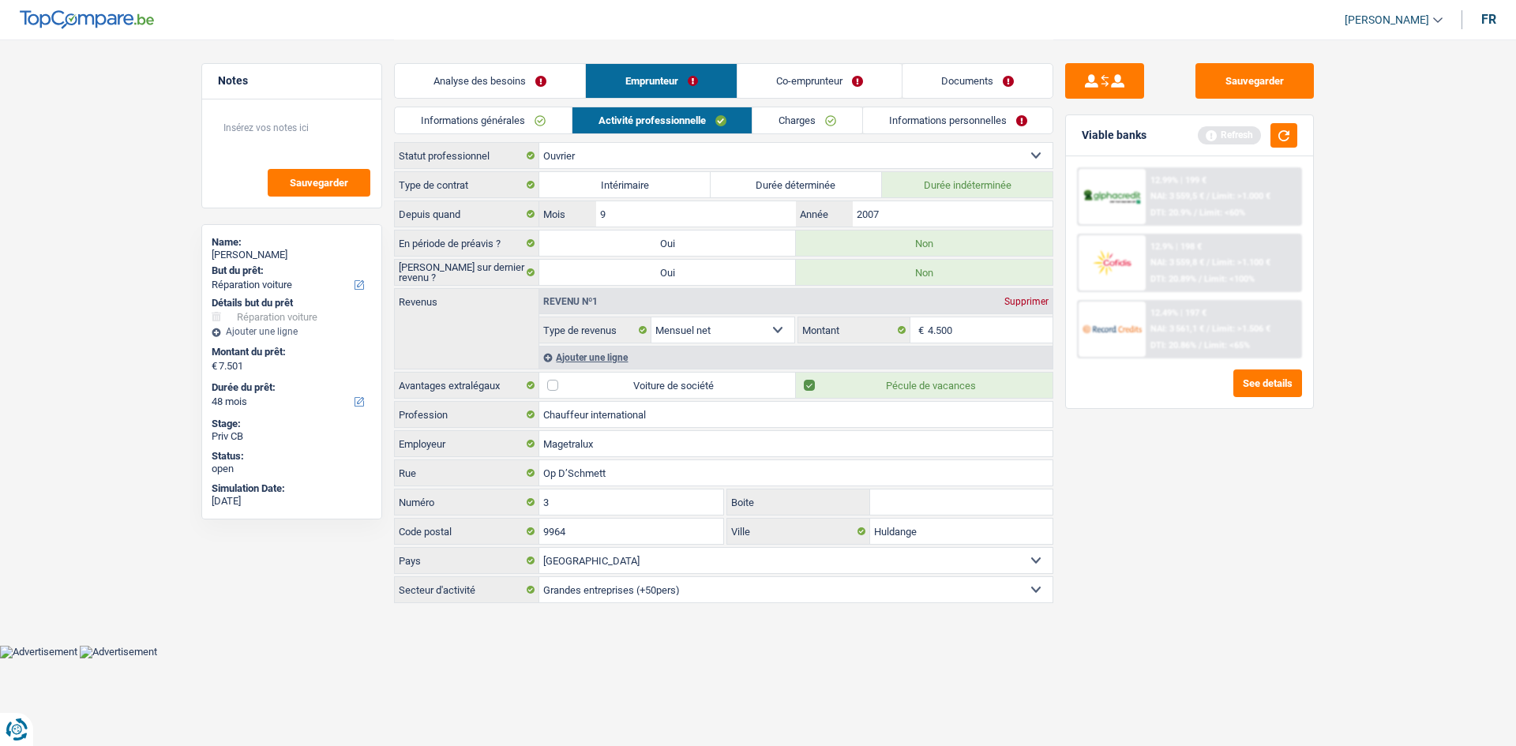
click at [1222, 516] on div "Sauvegarder Viable banks Refresh 12.99% | 199 € NAI: 3 559,5 € / Limit: >1.000 …" at bounding box center [1190, 392] width 272 height 658
click at [775, 118] on link "Charges" at bounding box center [808, 120] width 110 height 26
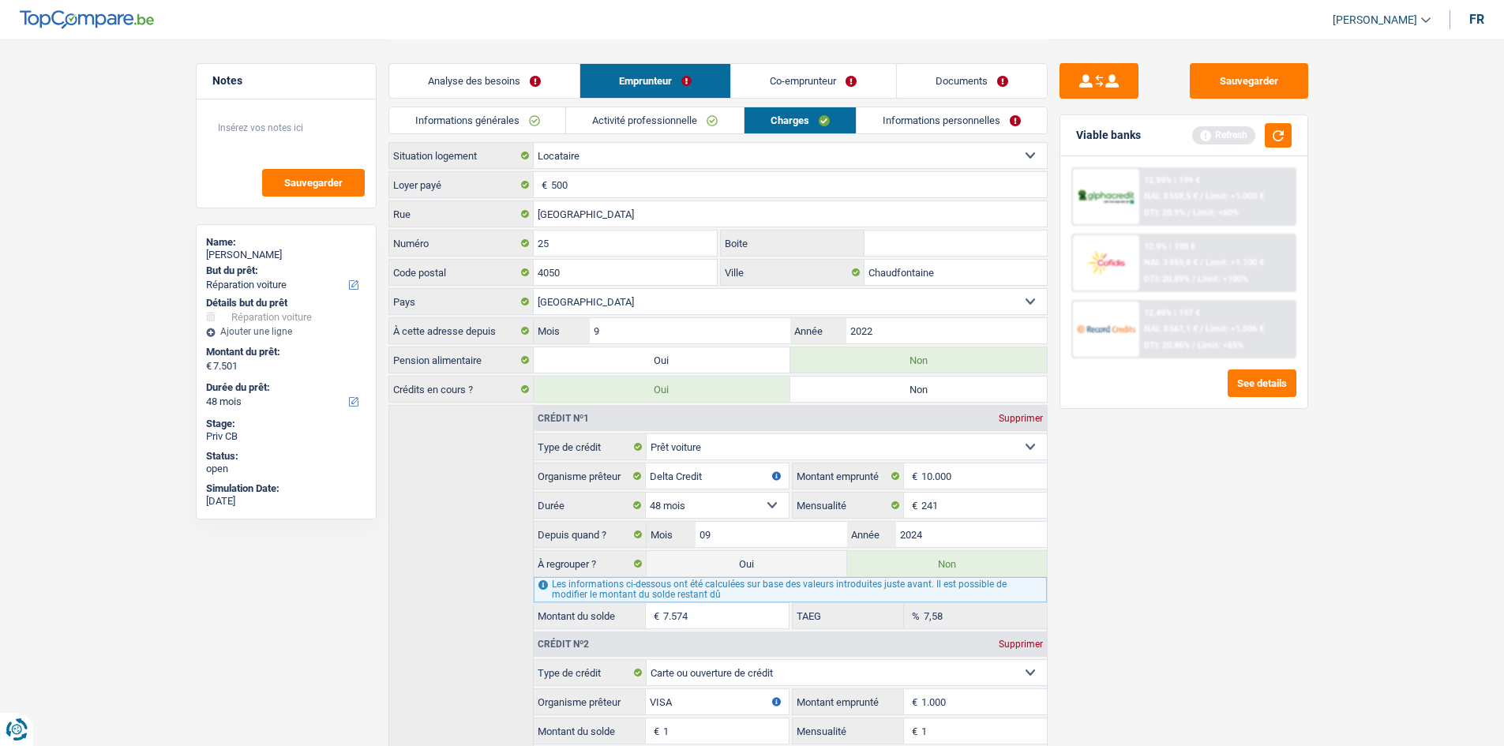
click at [1151, 494] on div "Sauvegarder Viable banks Refresh 12.99% | 199 € NAI: 3 559,5 € / Limit: >1.000 …" at bounding box center [1184, 392] width 272 height 658
click at [1286, 133] on button "button" at bounding box center [1278, 135] width 27 height 24
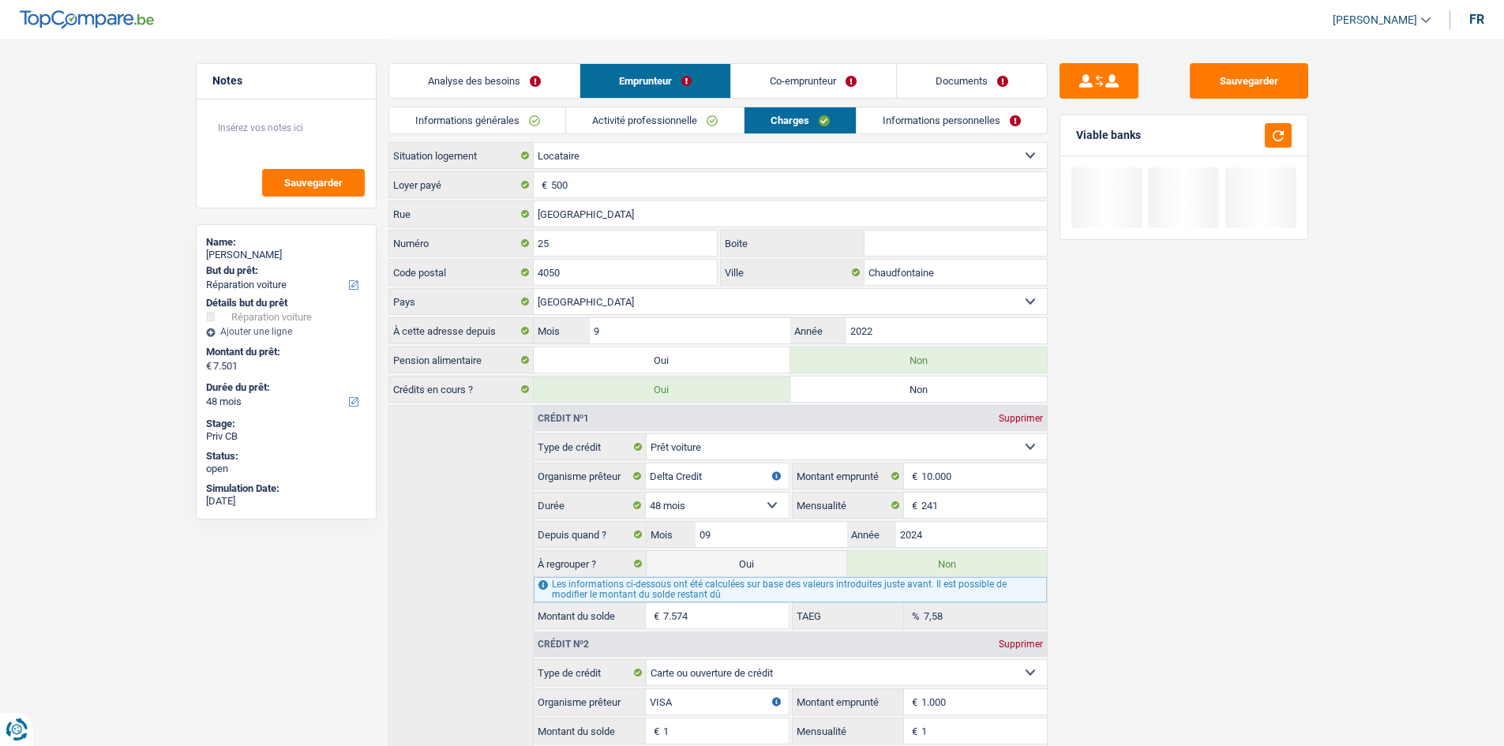
click at [960, 243] on input "Boite" at bounding box center [956, 243] width 182 height 25
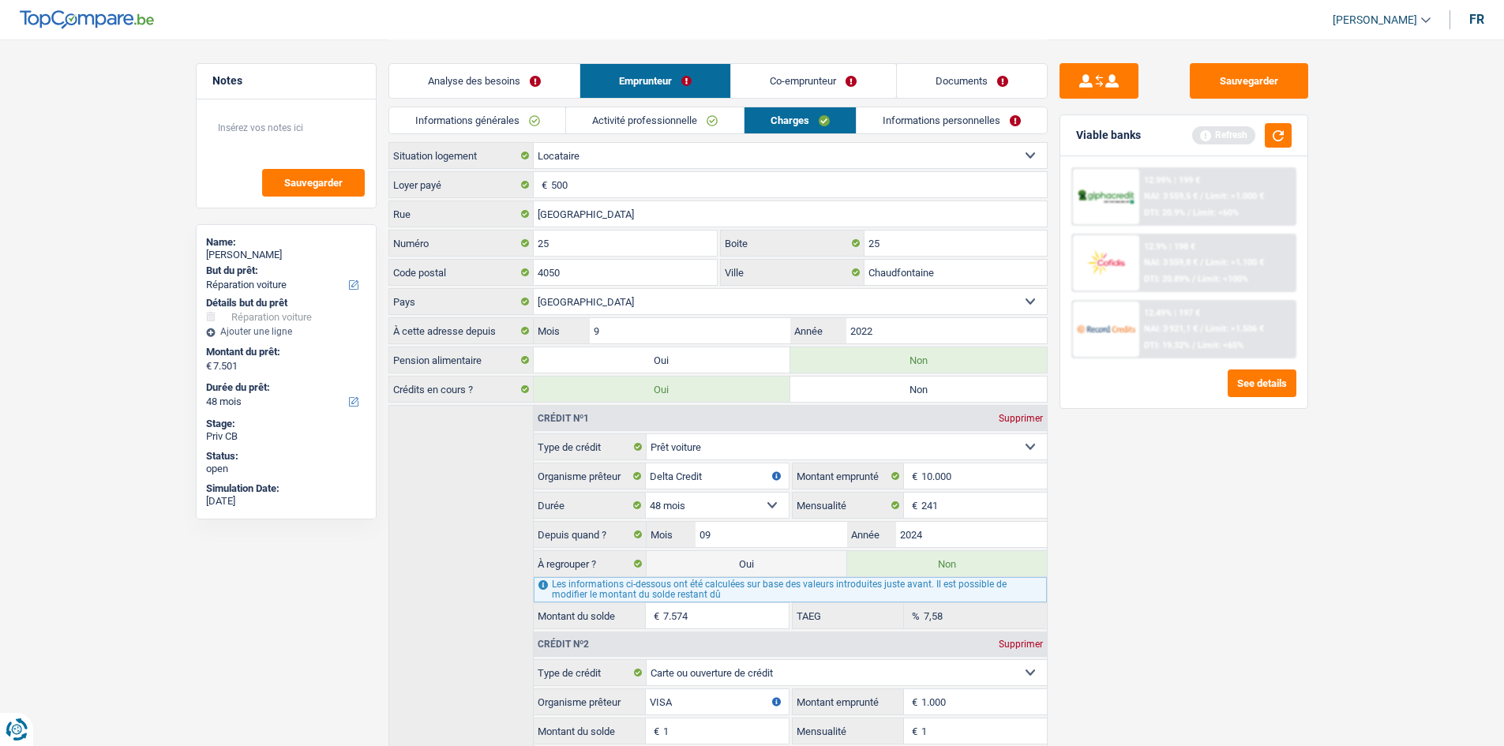
click at [923, 126] on link "Informations personnelles" at bounding box center [952, 120] width 190 height 26
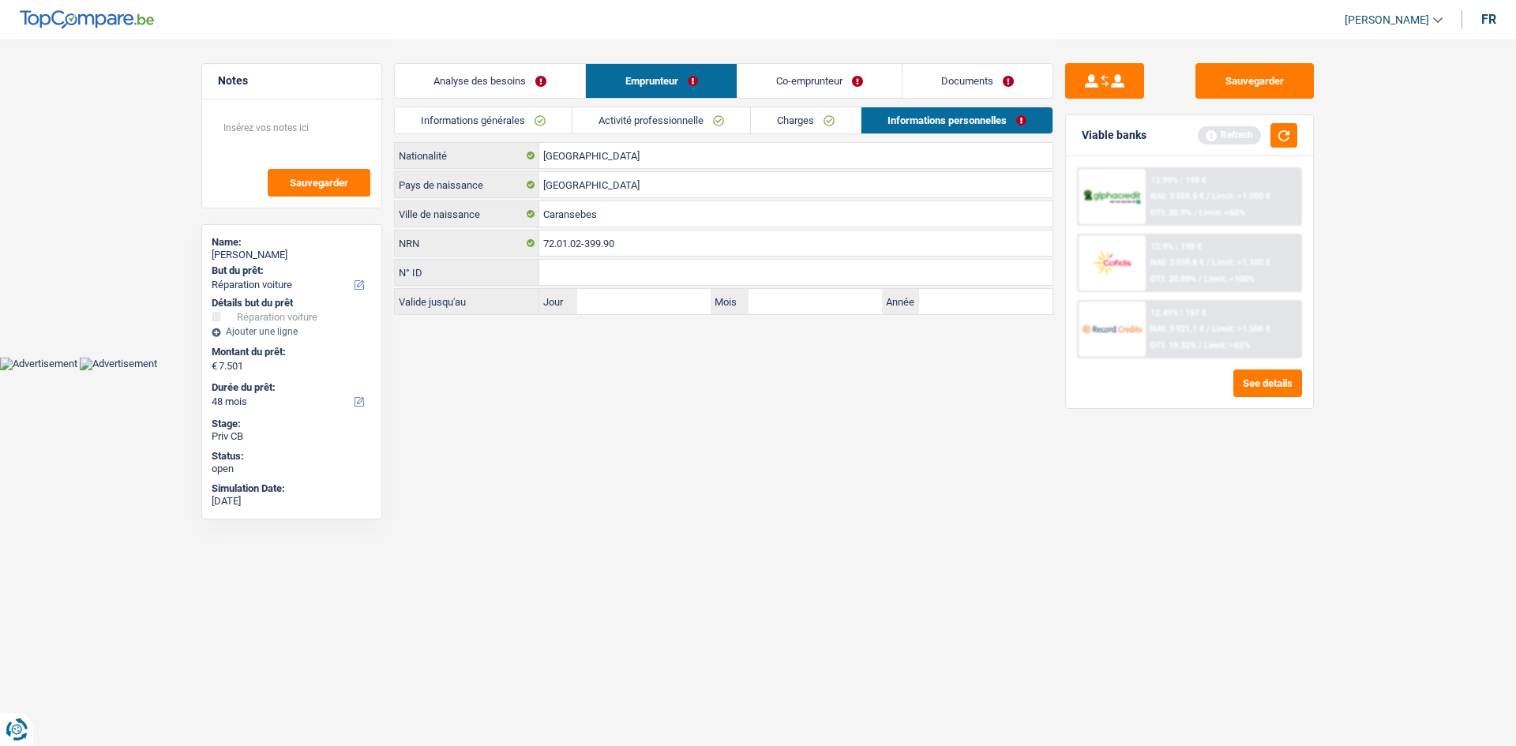
click at [827, 115] on link "Charges" at bounding box center [806, 120] width 110 height 26
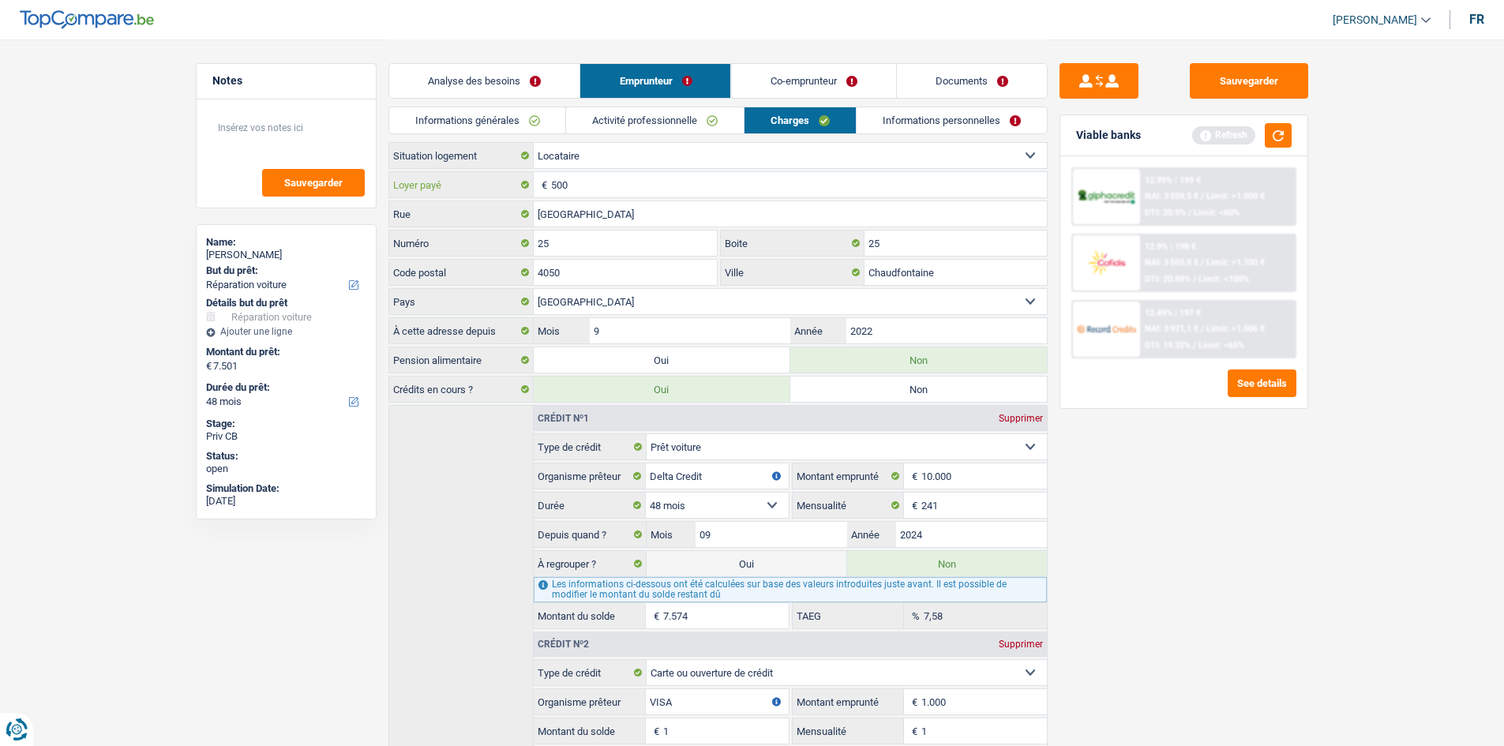
click at [618, 178] on input "500" at bounding box center [799, 184] width 496 height 25
click at [871, 118] on link "Informations personnelles" at bounding box center [952, 120] width 190 height 26
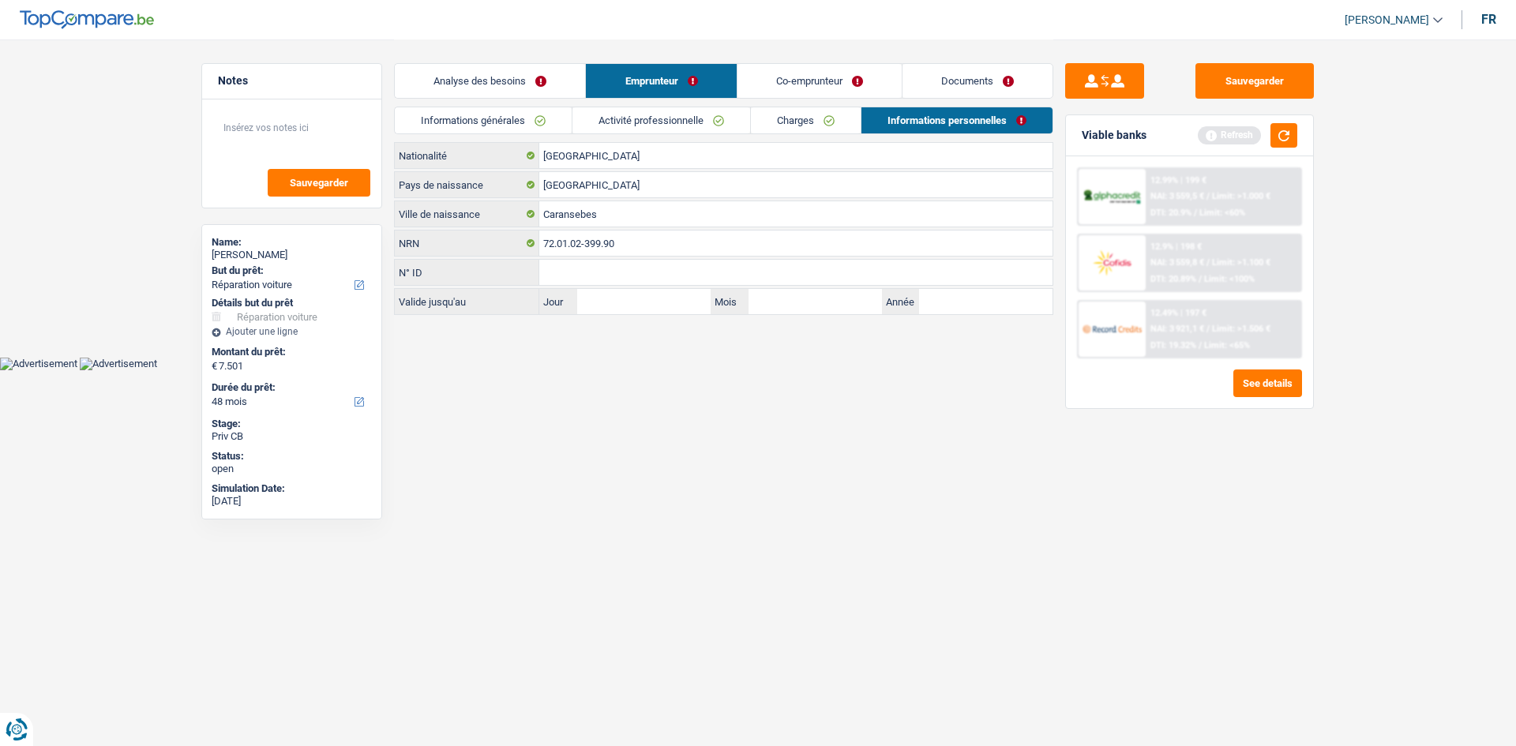
click at [801, 85] on link "Co-emprunteur" at bounding box center [820, 81] width 164 height 34
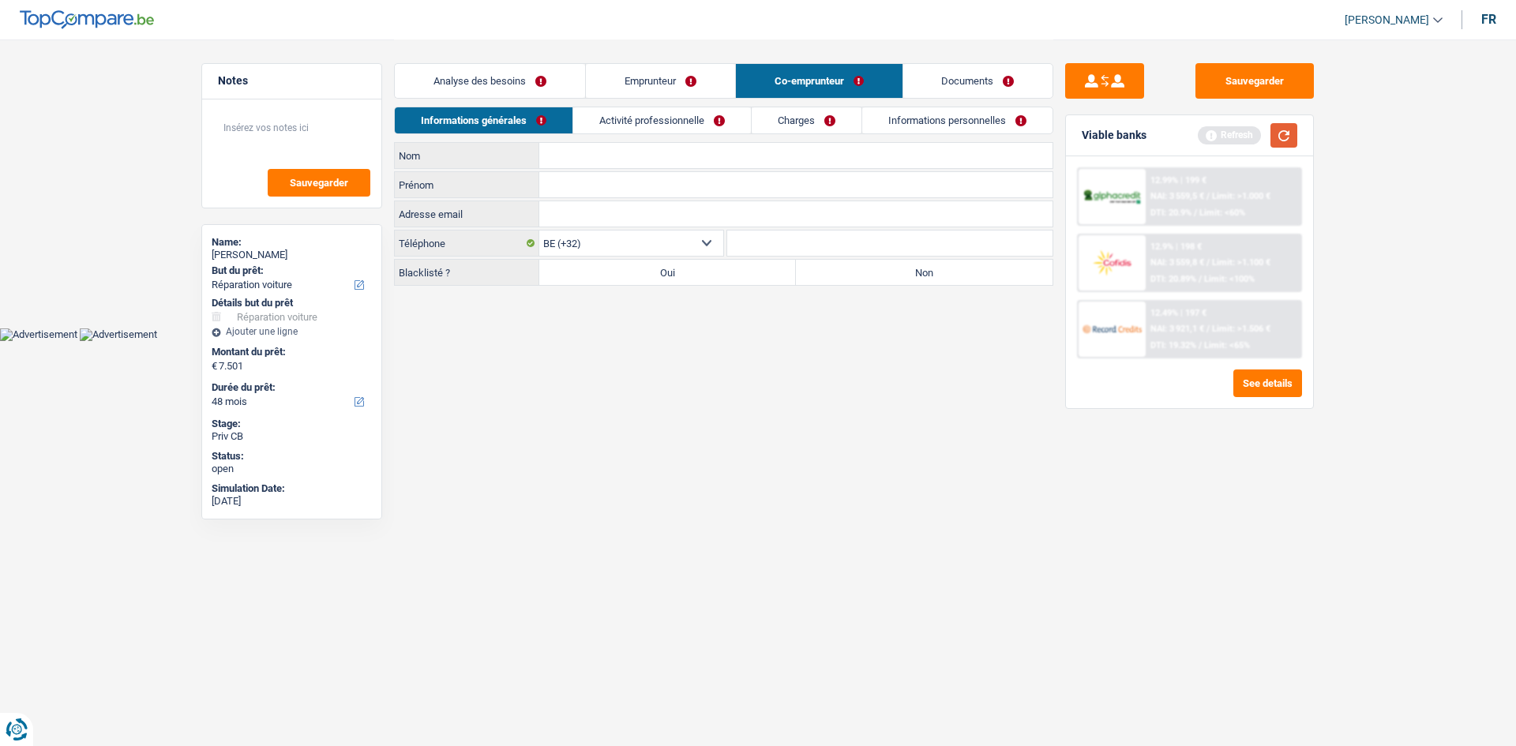
drag, startPoint x: 1289, startPoint y: 133, endPoint x: 918, endPoint y: 131, distance: 371.2
click at [1290, 133] on button "button" at bounding box center [1284, 135] width 27 height 24
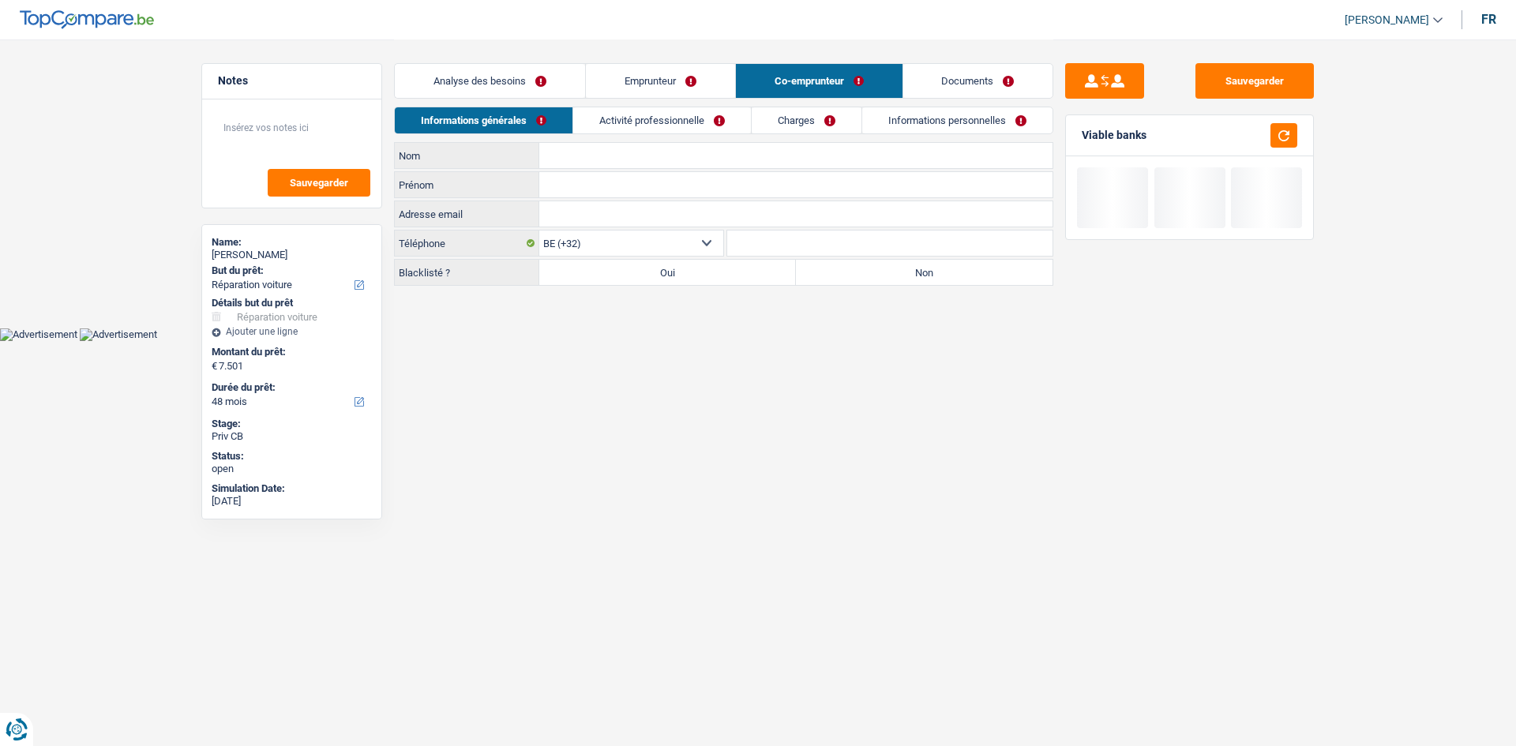
click at [713, 84] on link "Emprunteur" at bounding box center [660, 81] width 149 height 34
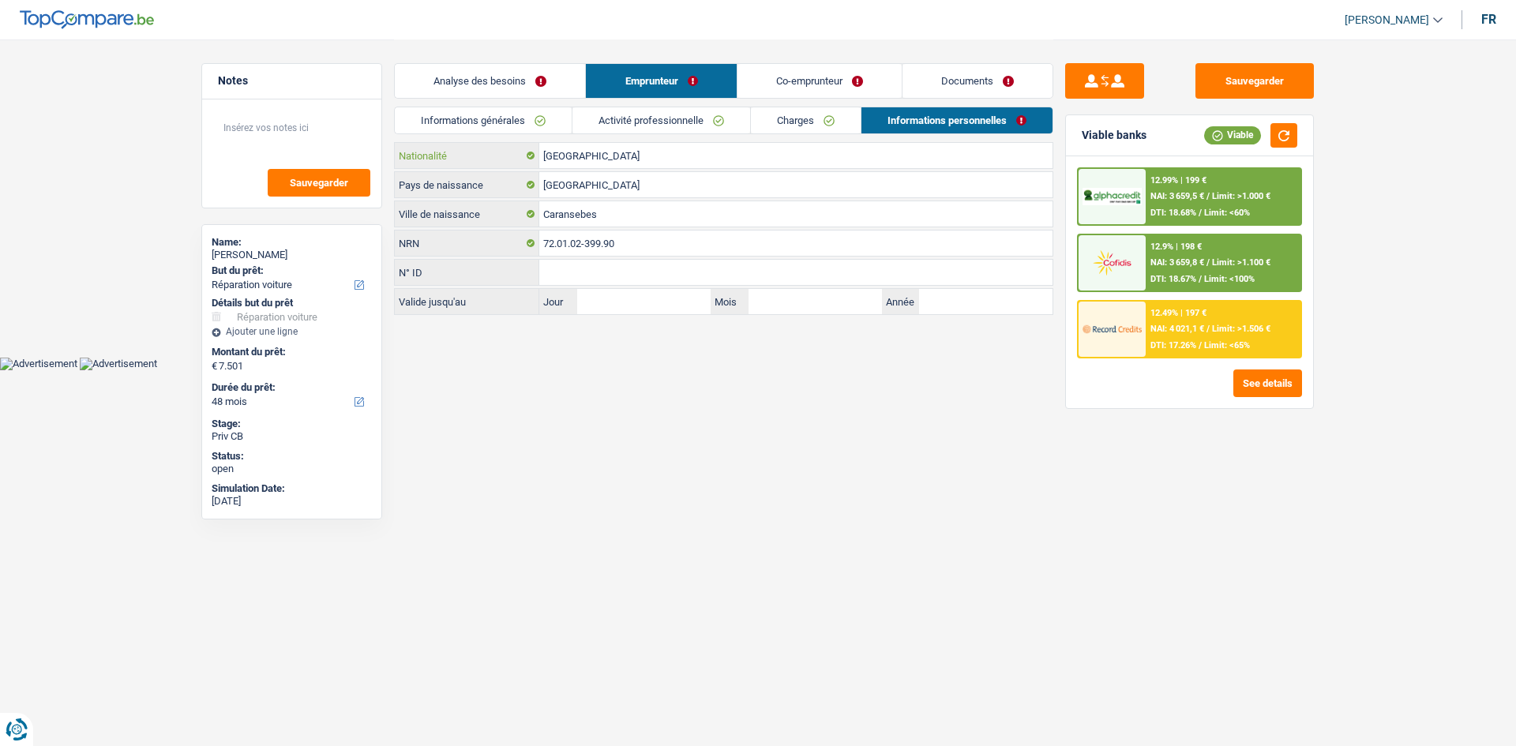
click at [674, 155] on input "[GEOGRAPHIC_DATA]" at bounding box center [795, 155] width 513 height 25
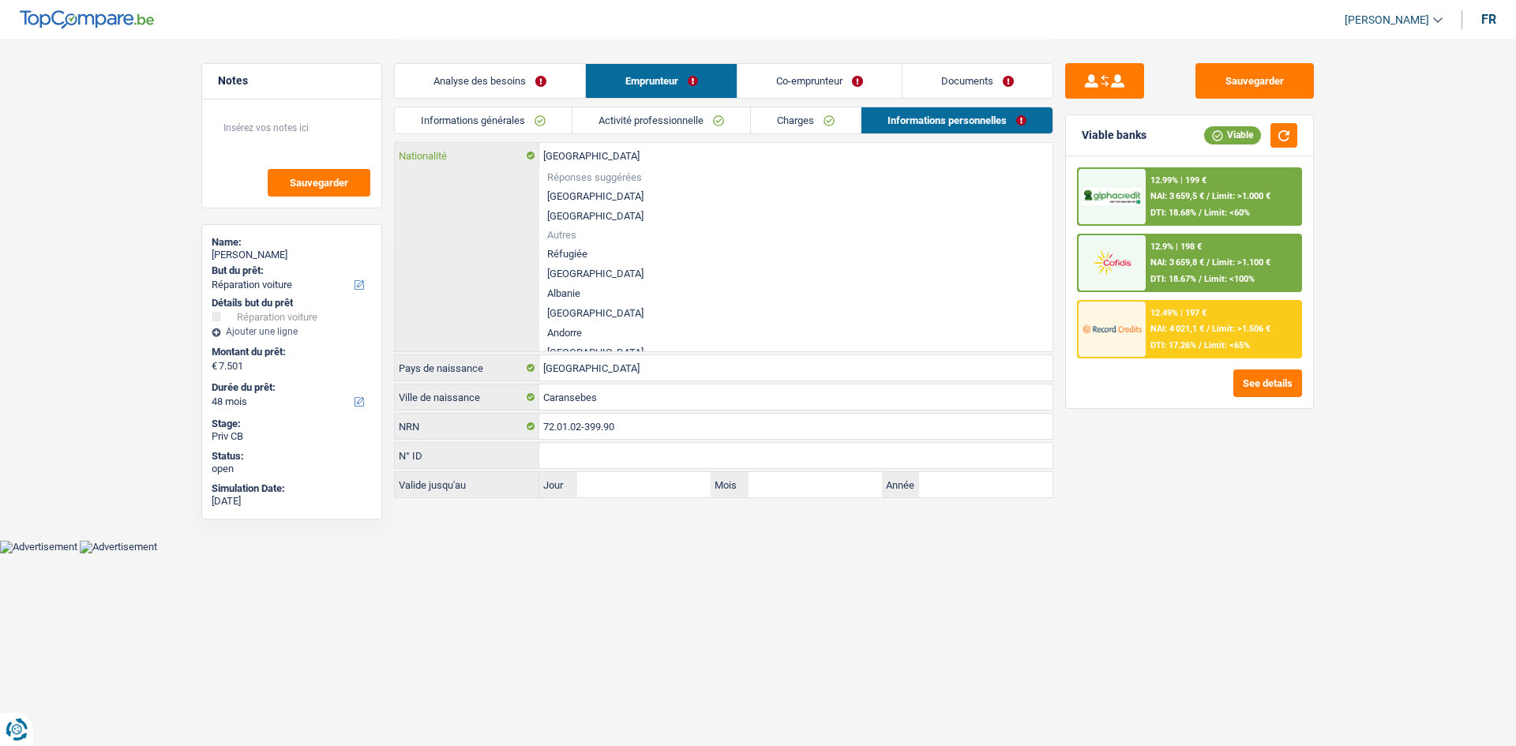
click at [674, 155] on input "[GEOGRAPHIC_DATA]" at bounding box center [795, 155] width 513 height 25
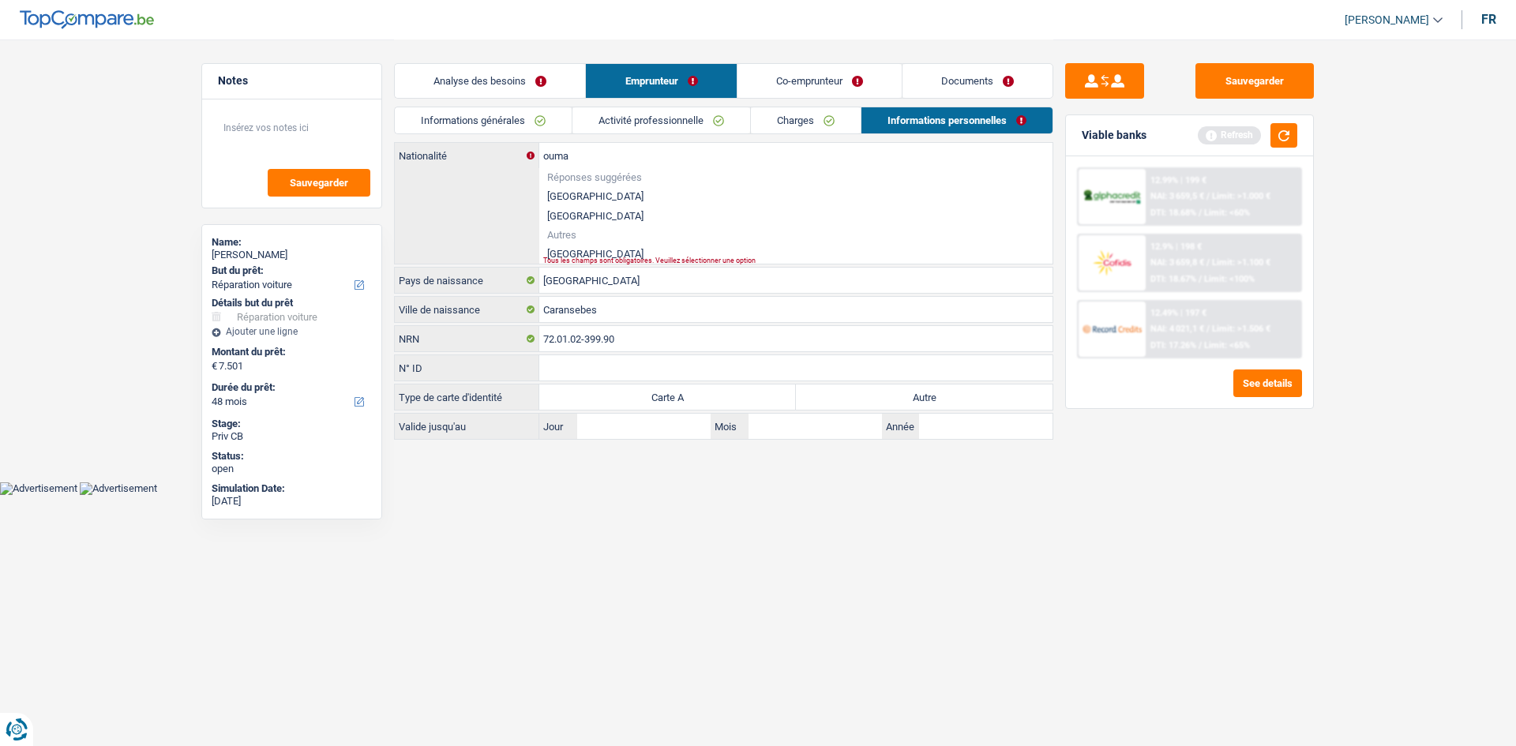
click at [581, 244] on li "[GEOGRAPHIC_DATA]" at bounding box center [795, 254] width 513 height 20
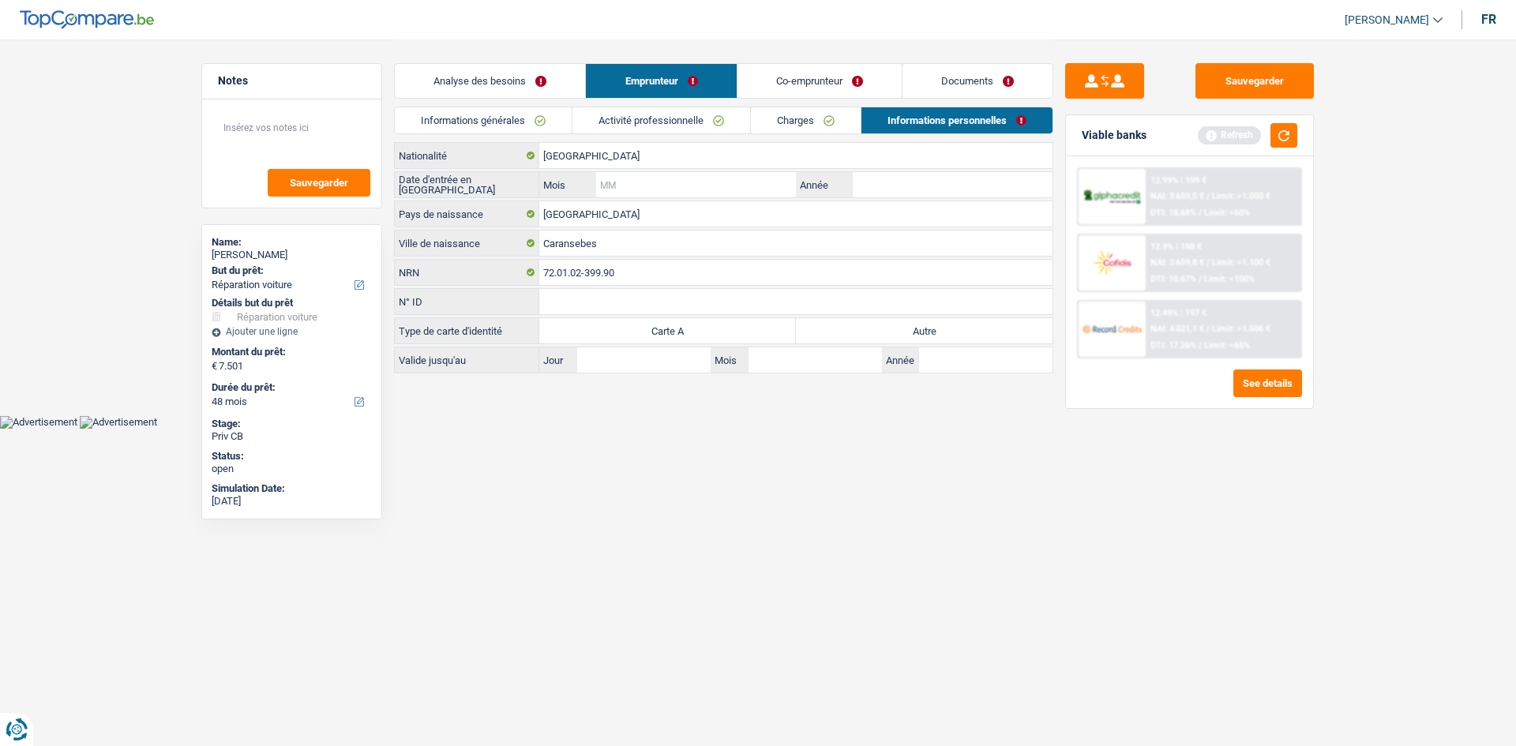
click at [639, 179] on input "Mois" at bounding box center [696, 184] width 200 height 25
click at [646, 179] on input "1" at bounding box center [696, 184] width 200 height 25
click at [898, 182] on input "Année" at bounding box center [953, 184] width 200 height 25
click at [880, 334] on label "Autre" at bounding box center [924, 330] width 257 height 25
click at [880, 334] on input "Autre" at bounding box center [924, 330] width 257 height 25
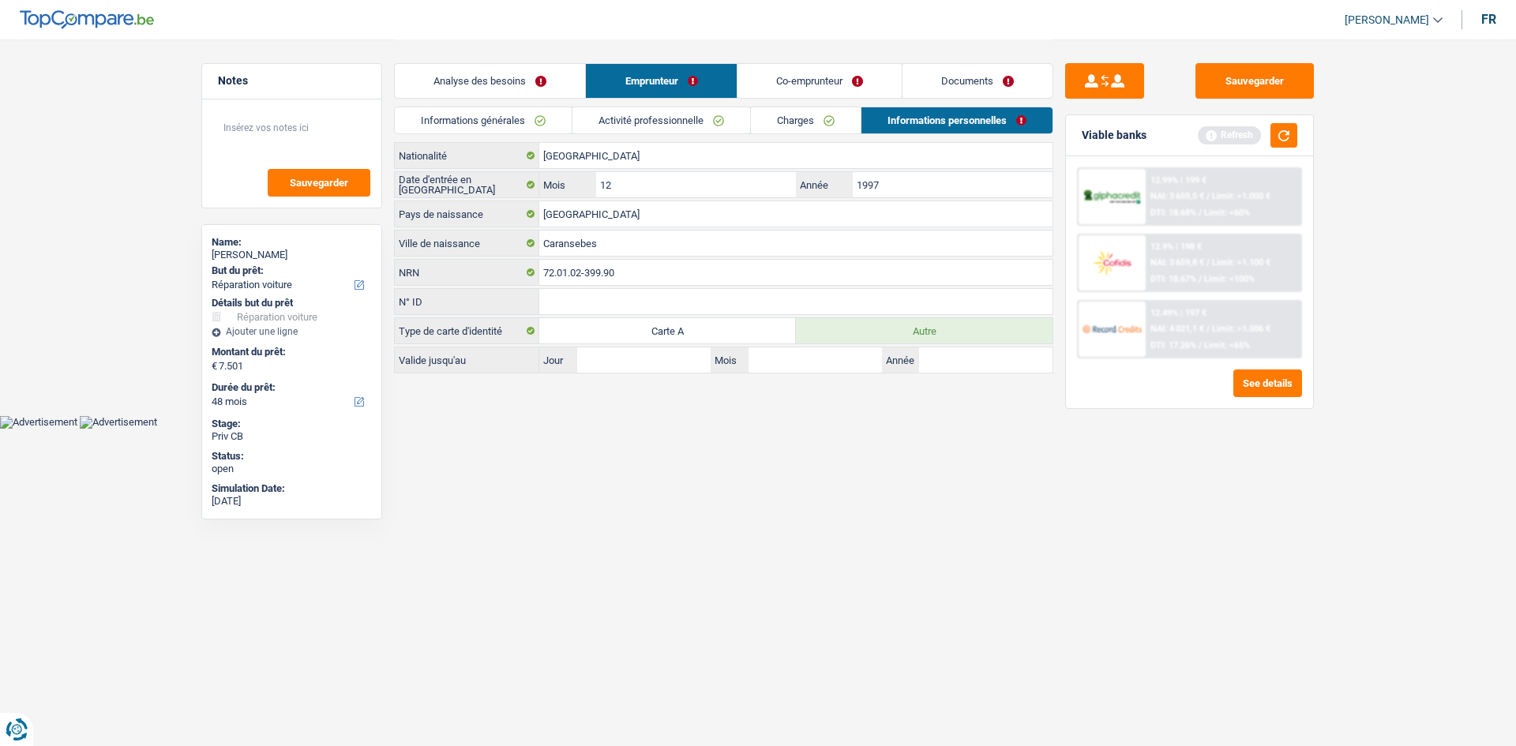
click at [857, 429] on html "Vous avez le contrôle de vos données Nous utilisons des cookies, tout comme nos…" at bounding box center [758, 214] width 1516 height 429
click at [778, 76] on link "Co-emprunteur" at bounding box center [820, 81] width 164 height 34
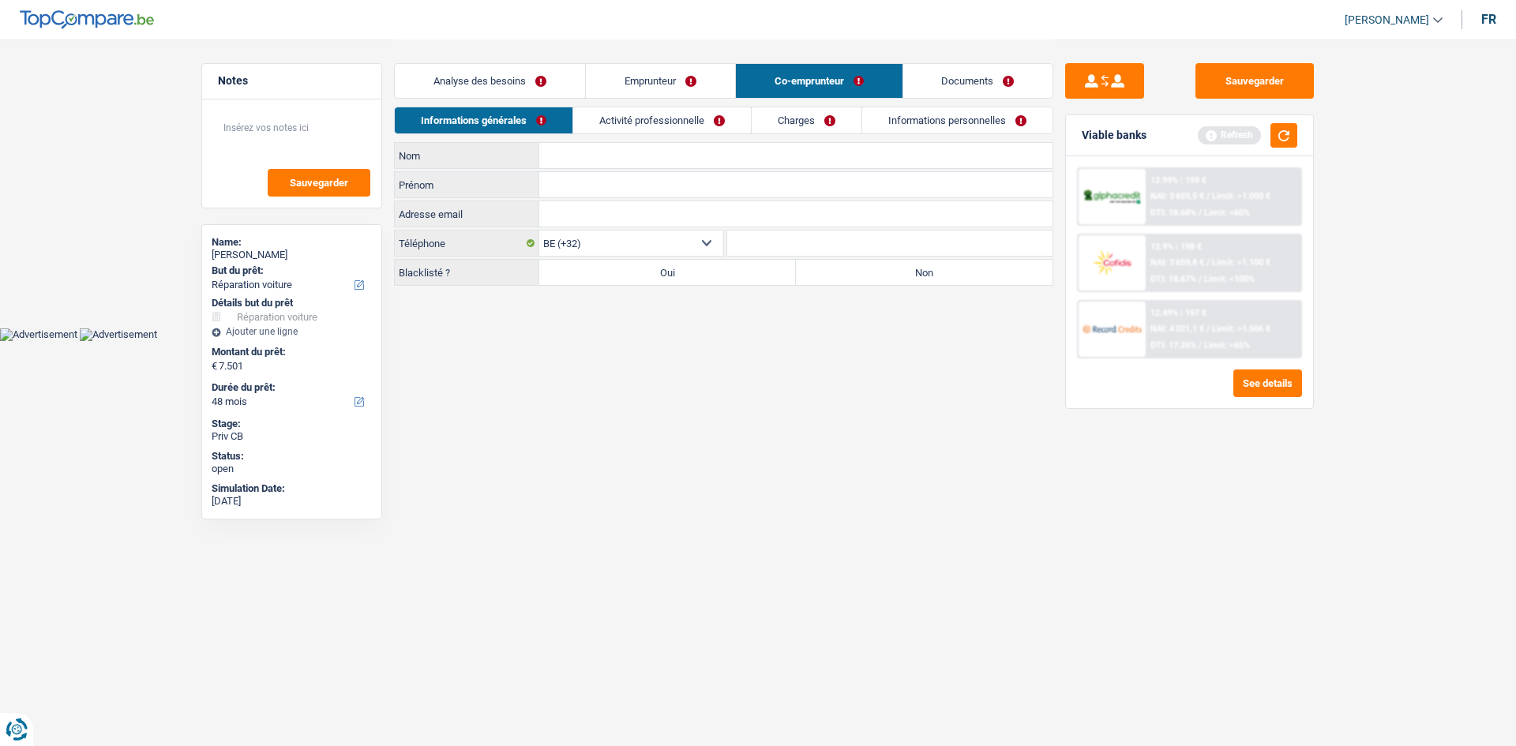
click at [659, 146] on input "Nom" at bounding box center [795, 155] width 513 height 25
click at [626, 177] on input "Prénom" at bounding box center [795, 184] width 513 height 25
click at [644, 88] on link "Emprunteur" at bounding box center [660, 81] width 149 height 34
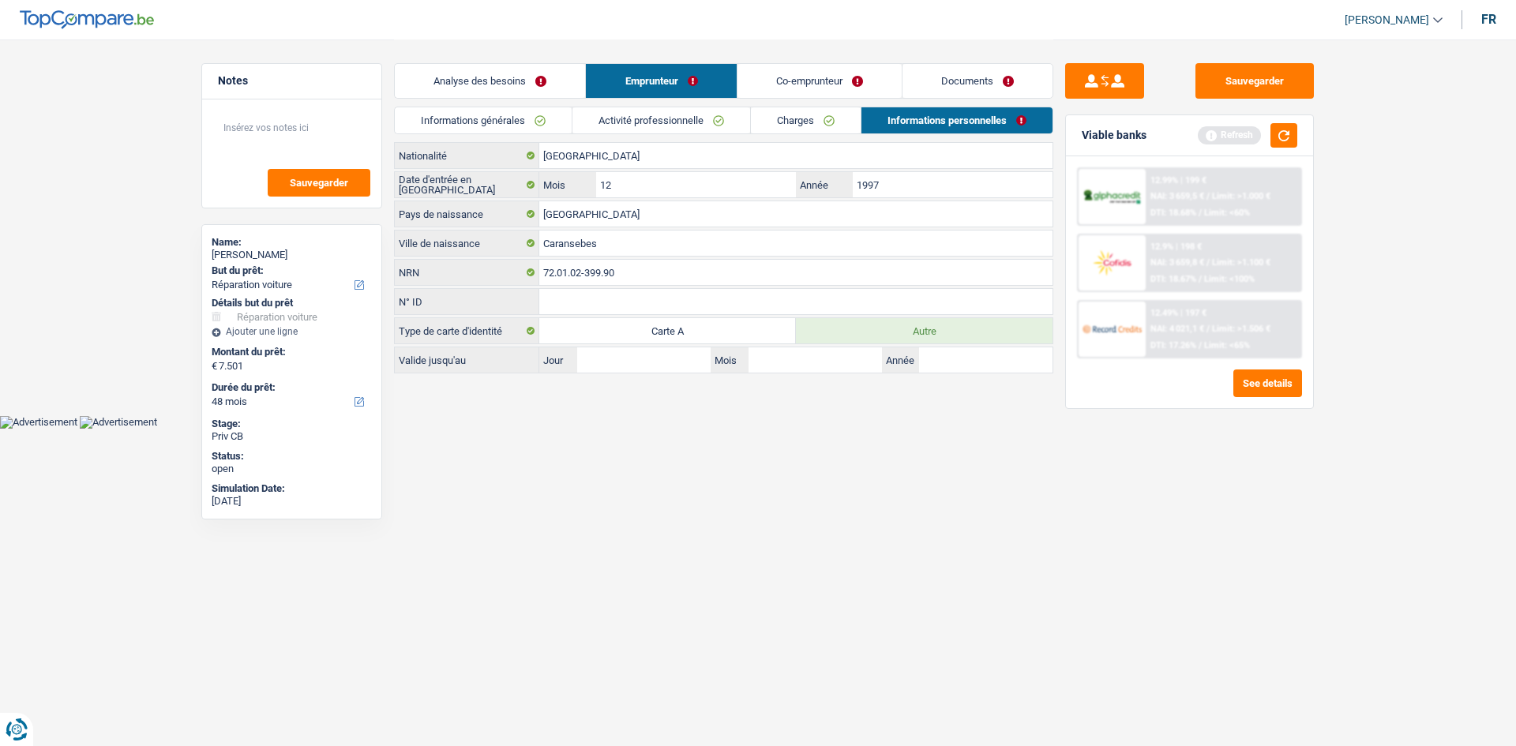
click at [527, 129] on link "Informations générales" at bounding box center [483, 120] width 177 height 26
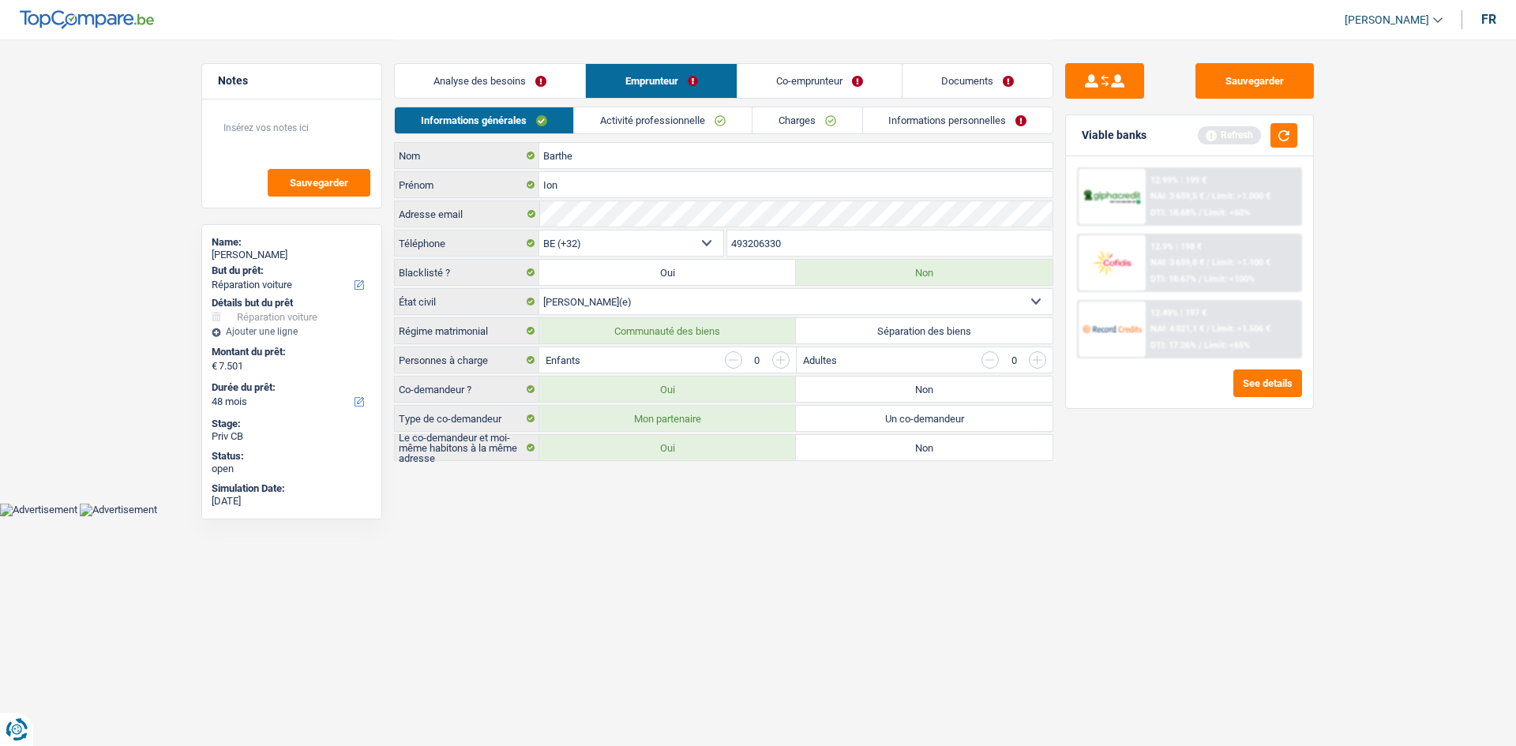
click at [810, 68] on link "Co-emprunteur" at bounding box center [820, 81] width 164 height 34
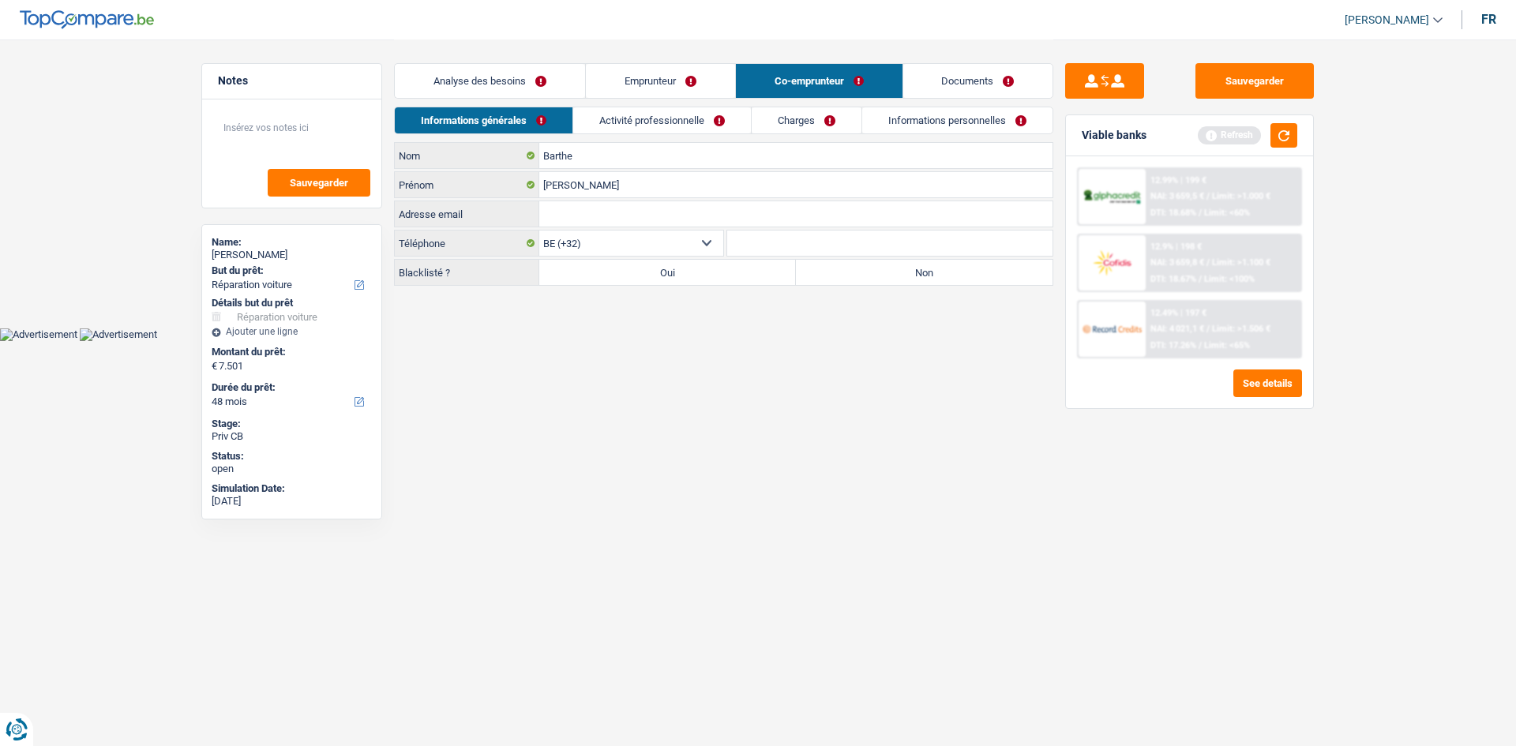
click at [627, 204] on input "Adresse email" at bounding box center [795, 213] width 513 height 25
paste input "[EMAIL_ADDRESS][DOMAIN_NAME]"
click at [630, 151] on input "Barthe" at bounding box center [795, 155] width 513 height 25
drag, startPoint x: 655, startPoint y: 72, endPoint x: 663, endPoint y: 95, distance: 24.5
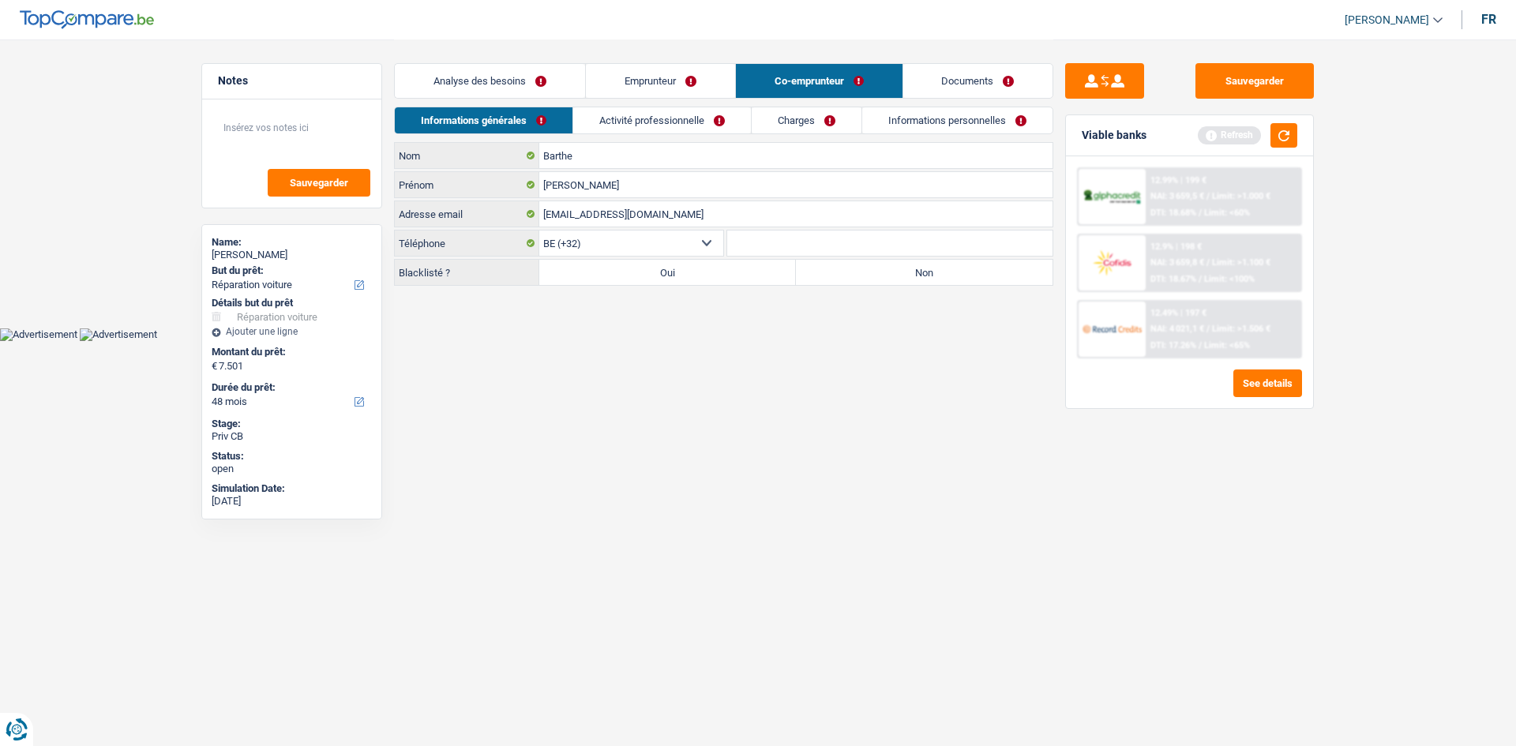
click at [654, 72] on link "Emprunteur" at bounding box center [660, 81] width 149 height 34
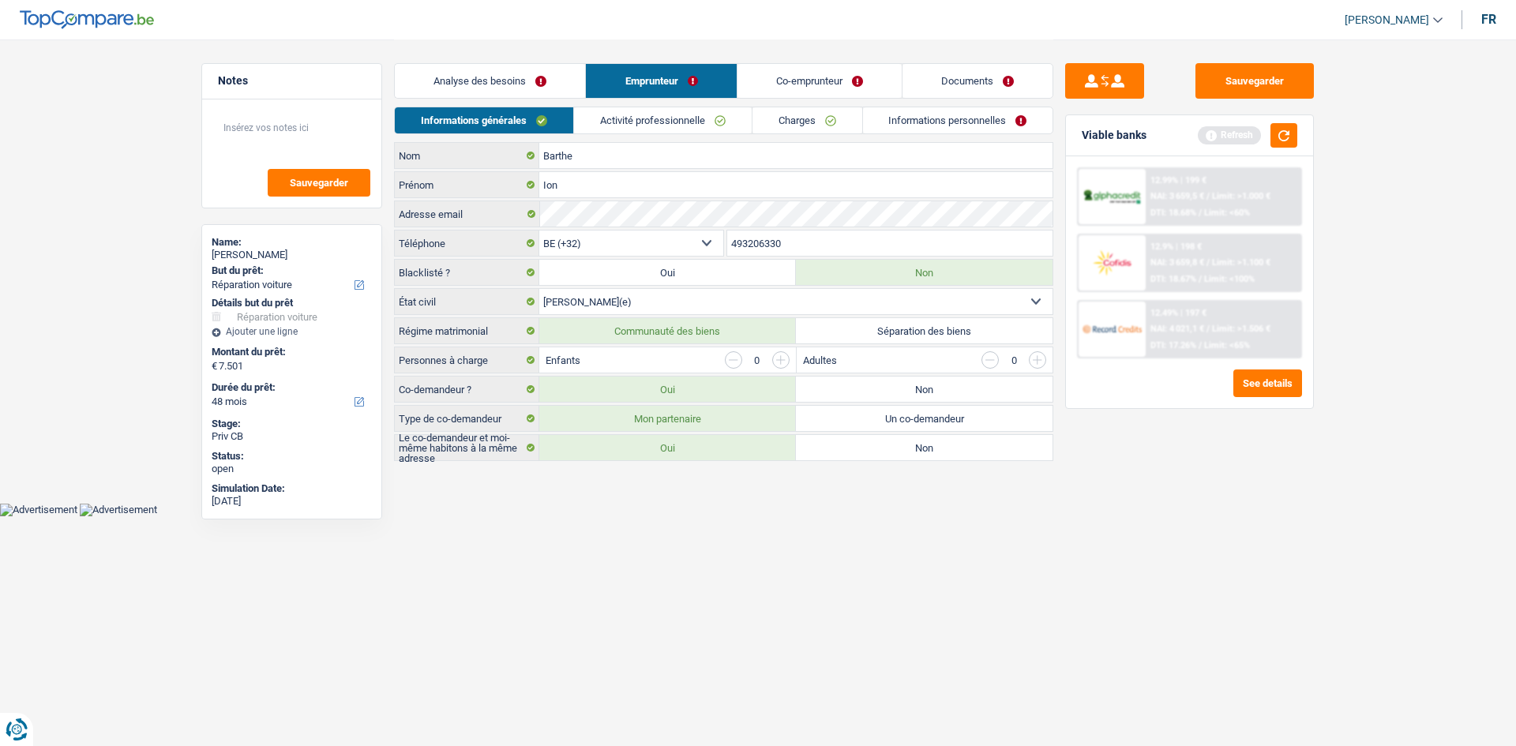
click at [812, 234] on input "493206330" at bounding box center [890, 243] width 326 height 25
click at [811, 72] on link "Co-emprunteur" at bounding box center [820, 81] width 164 height 34
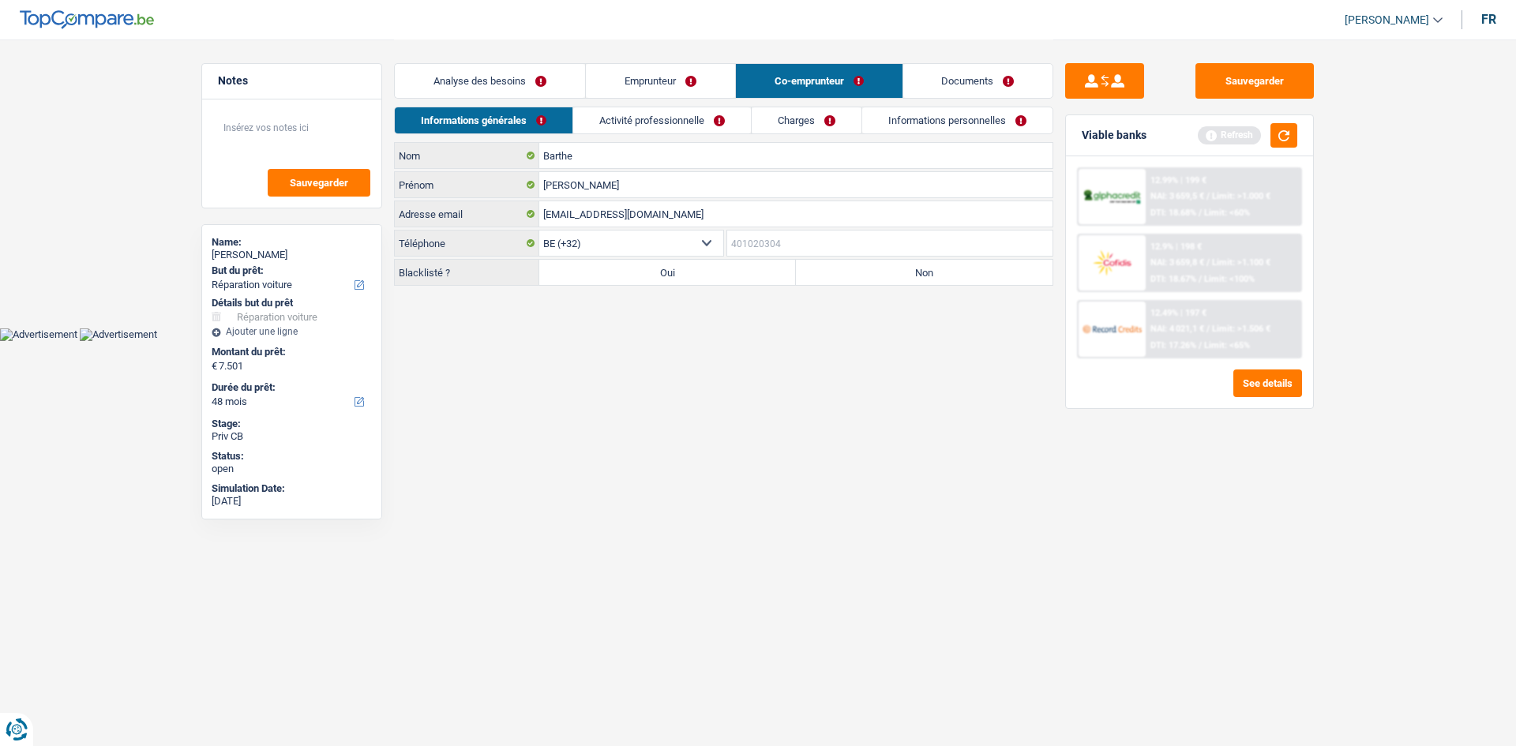
click at [846, 237] on input "Téléphone" at bounding box center [890, 243] width 326 height 25
paste input "493206330"
click at [853, 276] on label "Non" at bounding box center [924, 272] width 257 height 25
click at [853, 276] on input "Non" at bounding box center [924, 272] width 257 height 25
click at [924, 341] on html "Vous avez le contrôle de vos données Nous utilisons des cookies, tout comme nos…" at bounding box center [758, 170] width 1516 height 341
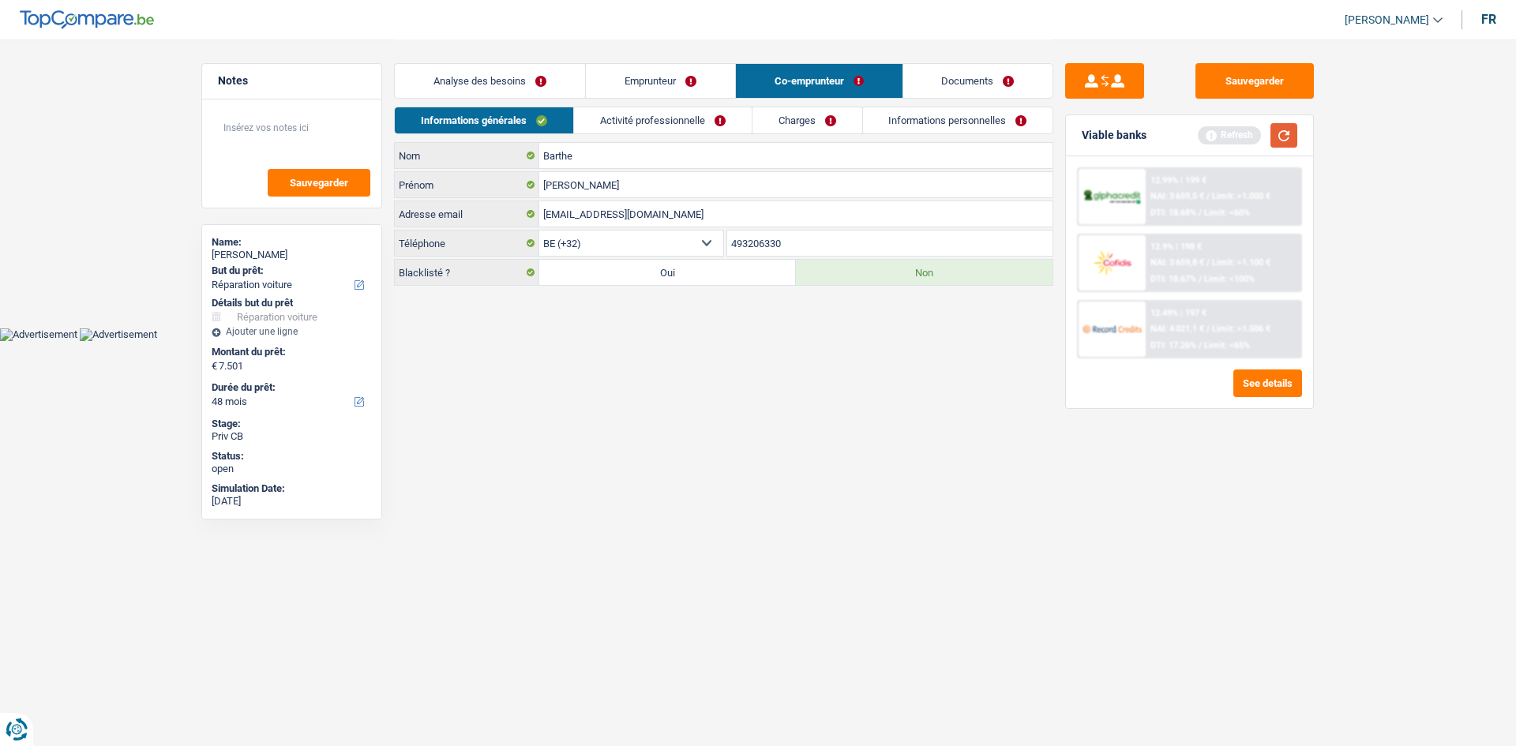
click at [1290, 139] on button "button" at bounding box center [1284, 135] width 27 height 24
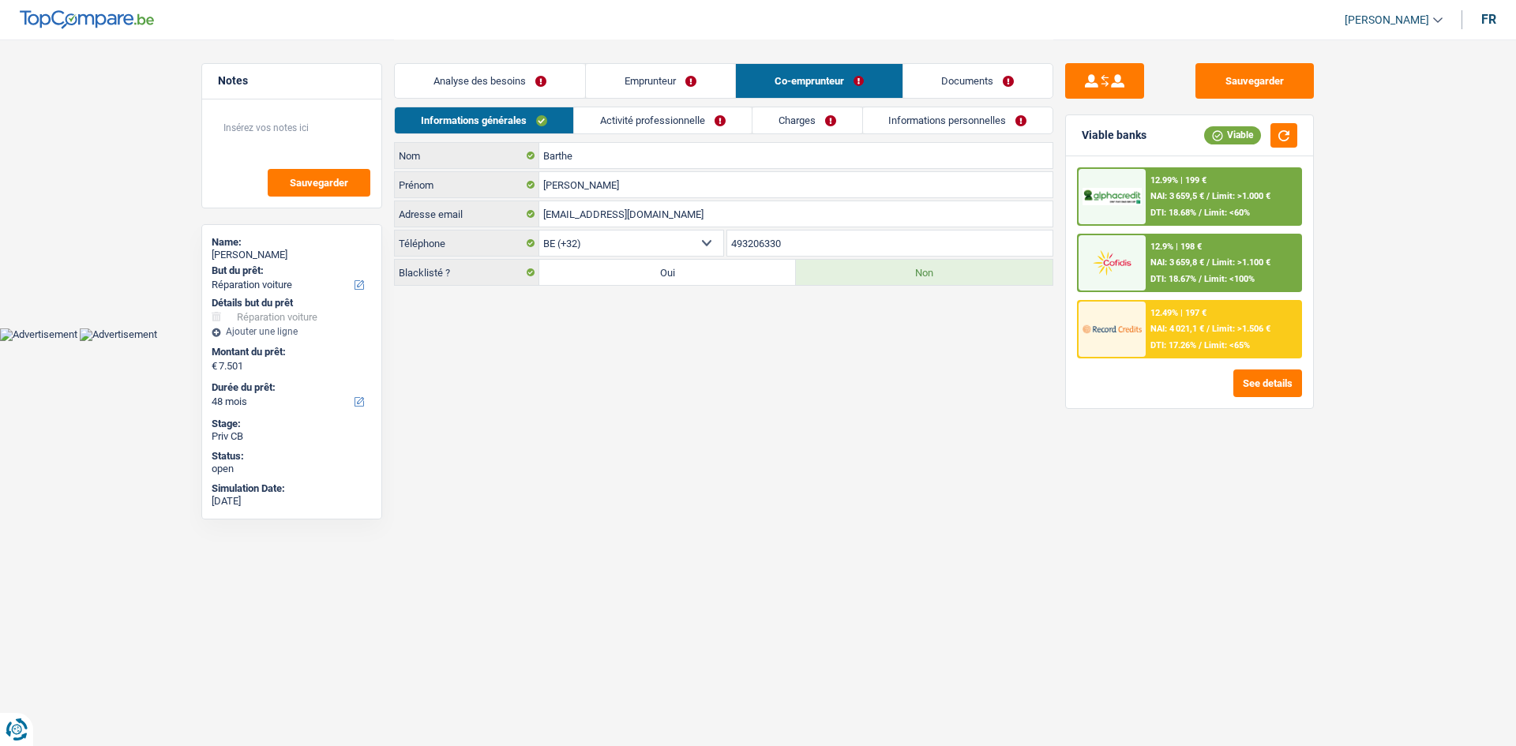
click at [921, 341] on html "Vous avez le contrôle de vos données Nous utilisons des cookies, tout comme nos…" at bounding box center [758, 170] width 1516 height 341
click at [777, 341] on html "Vous avez le contrôle de vos données Nous utilisons des cookies, tout comme nos…" at bounding box center [758, 170] width 1516 height 341
click at [663, 75] on link "Emprunteur" at bounding box center [660, 81] width 149 height 34
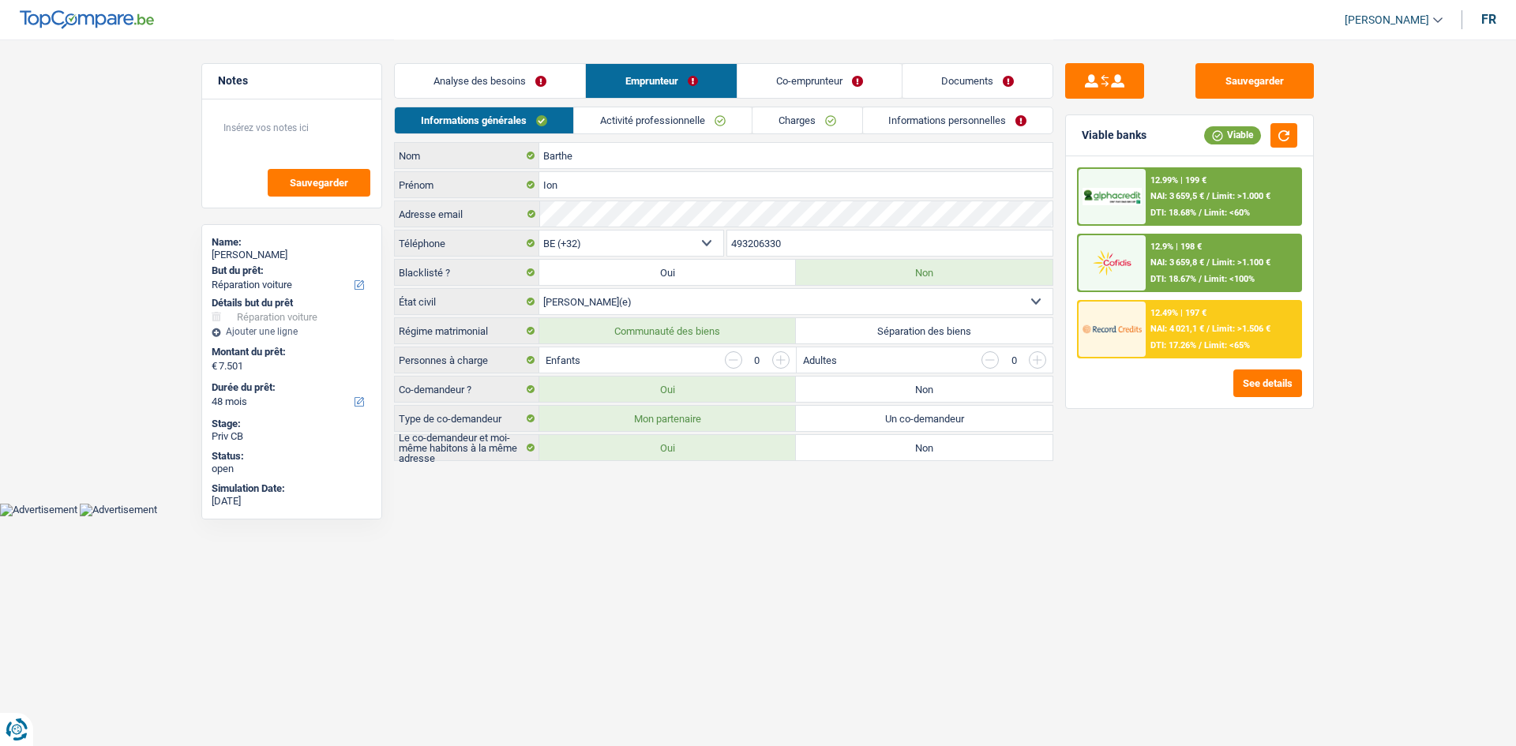
click at [963, 77] on link "Documents" at bounding box center [978, 81] width 150 height 34
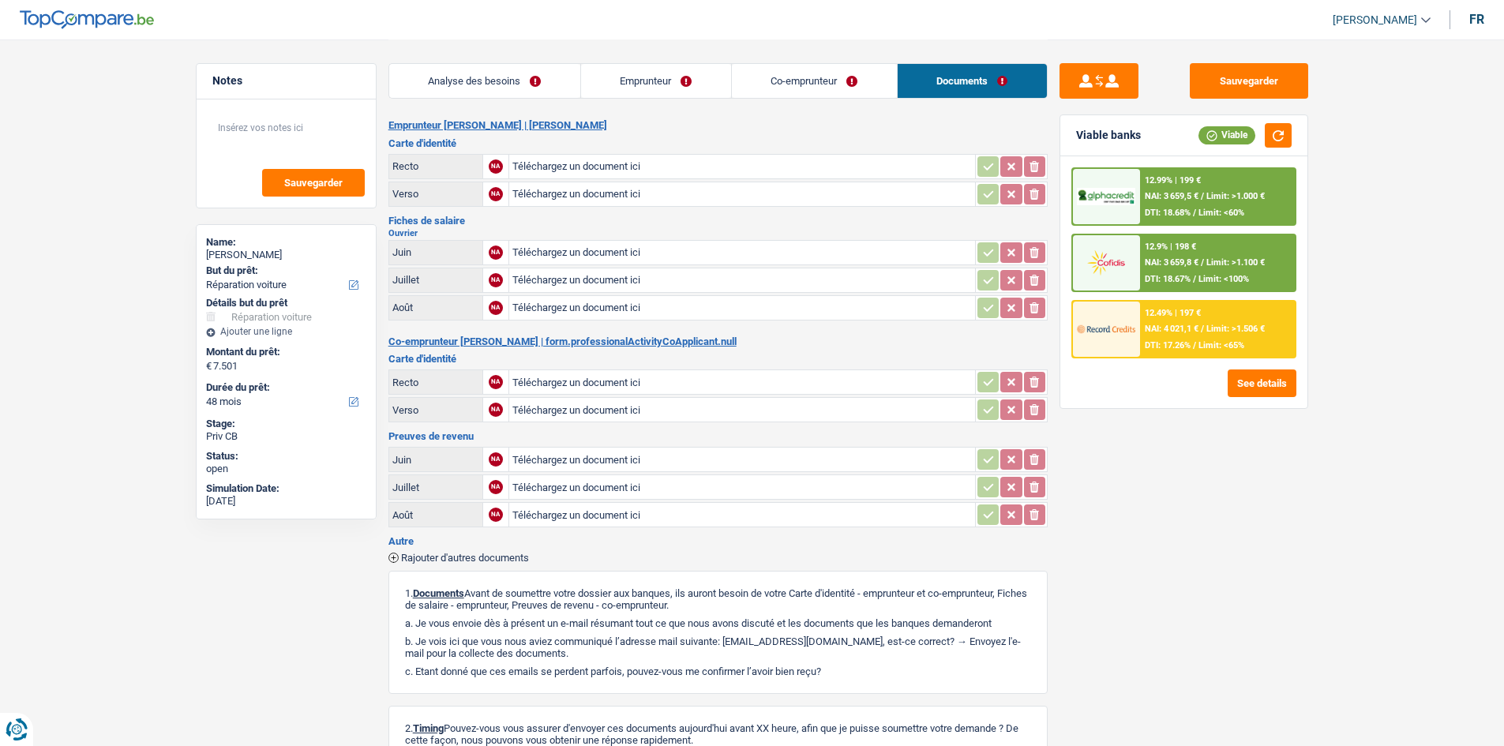
click at [668, 82] on link "Emprunteur" at bounding box center [656, 81] width 150 height 34
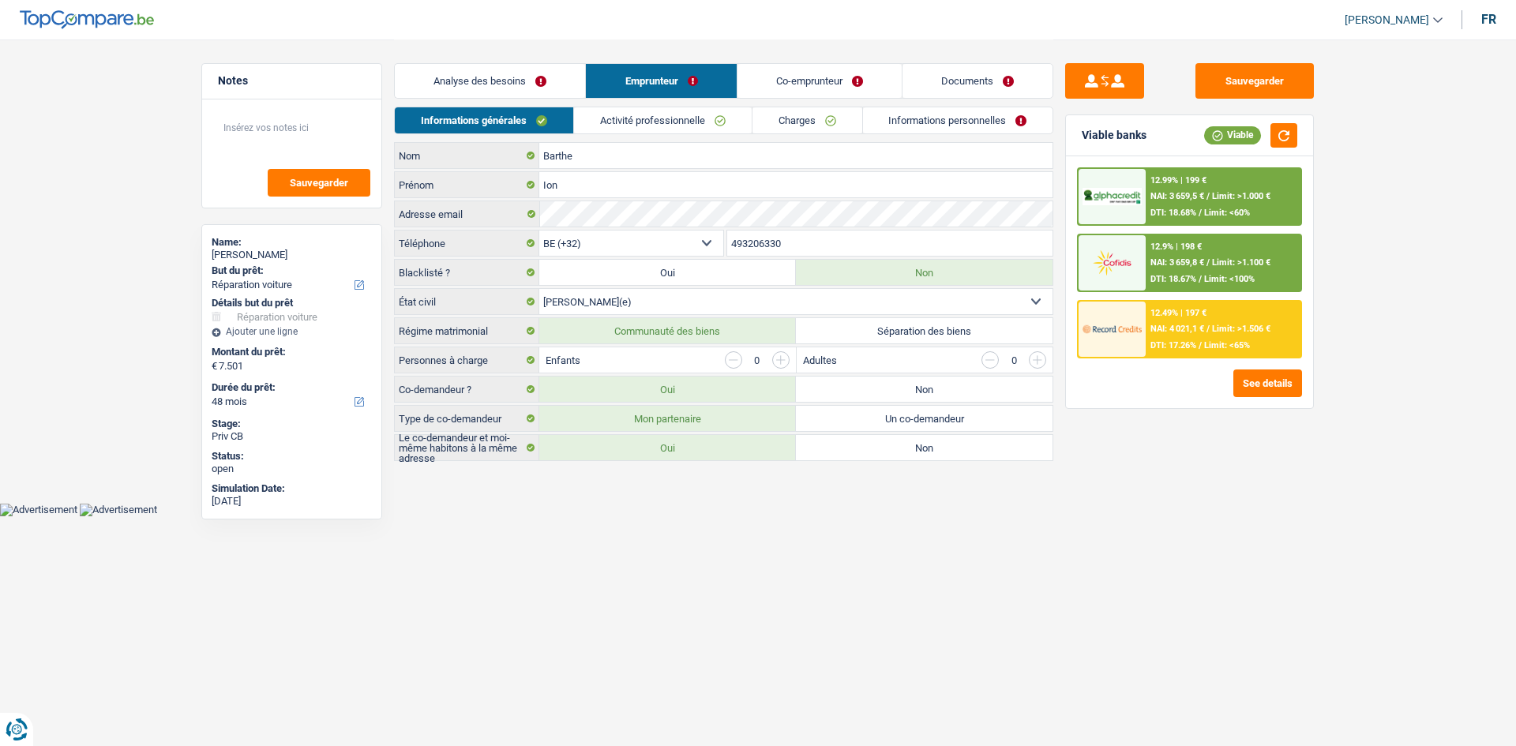
click at [809, 85] on link "Co-emprunteur" at bounding box center [820, 81] width 164 height 34
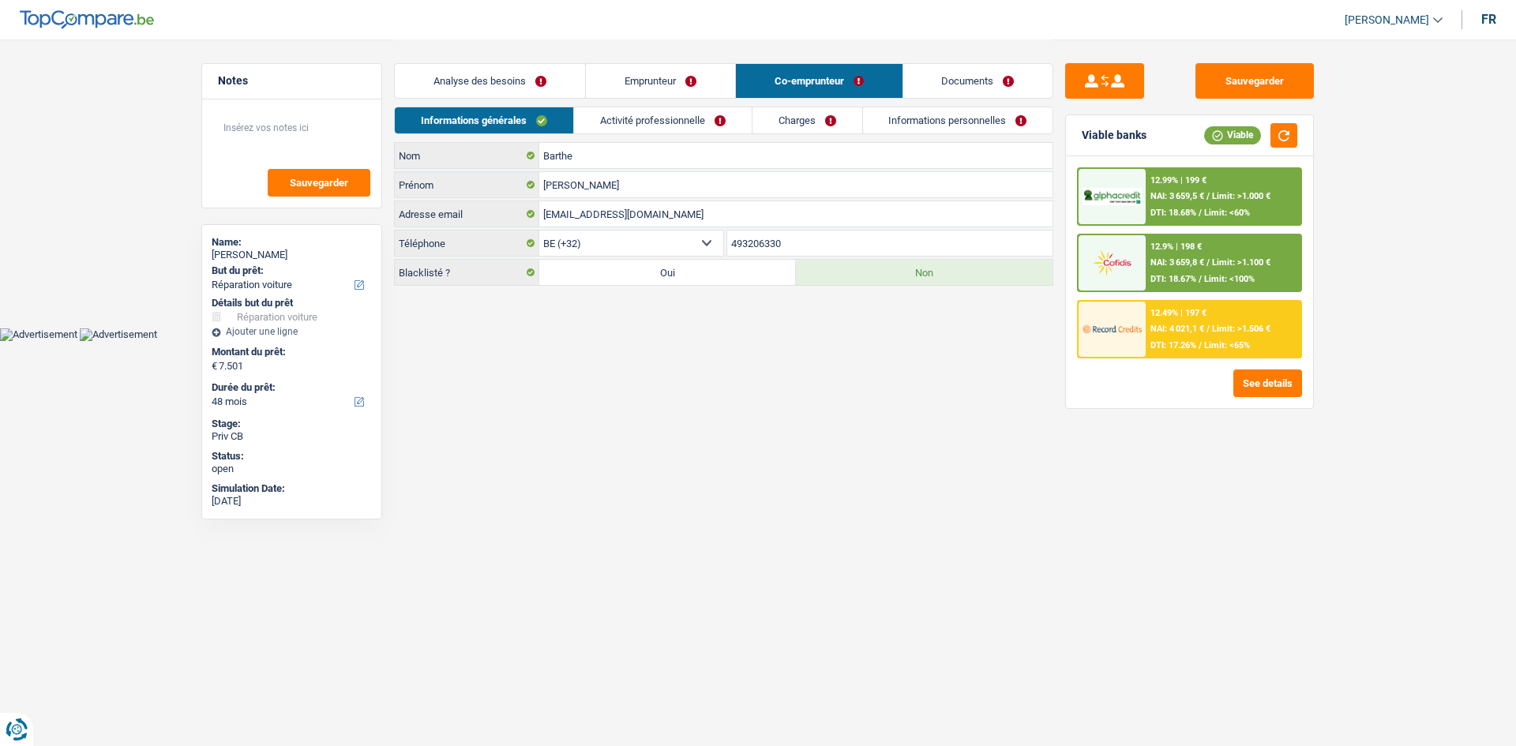
click at [727, 113] on link "Activité professionnelle" at bounding box center [663, 120] width 178 height 26
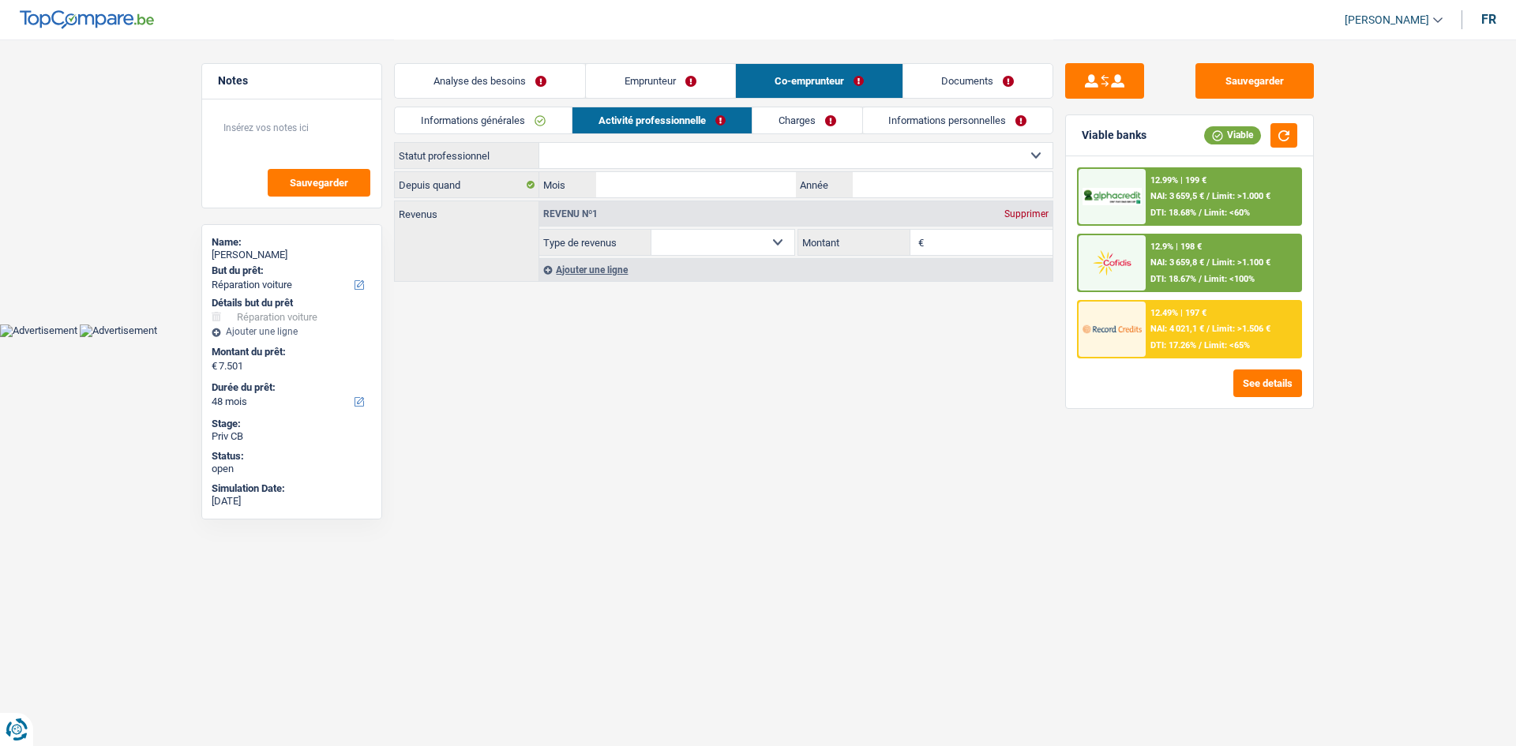
click at [746, 163] on select "Ouvrier Employé privé Employé public Invalide Indépendant Pensionné Chômeur Mut…" at bounding box center [795, 155] width 513 height 25
click at [539, 143] on select "Ouvrier Employé privé Employé public Invalide Indépendant Pensionné Chômeur Mut…" at bounding box center [795, 155] width 513 height 25
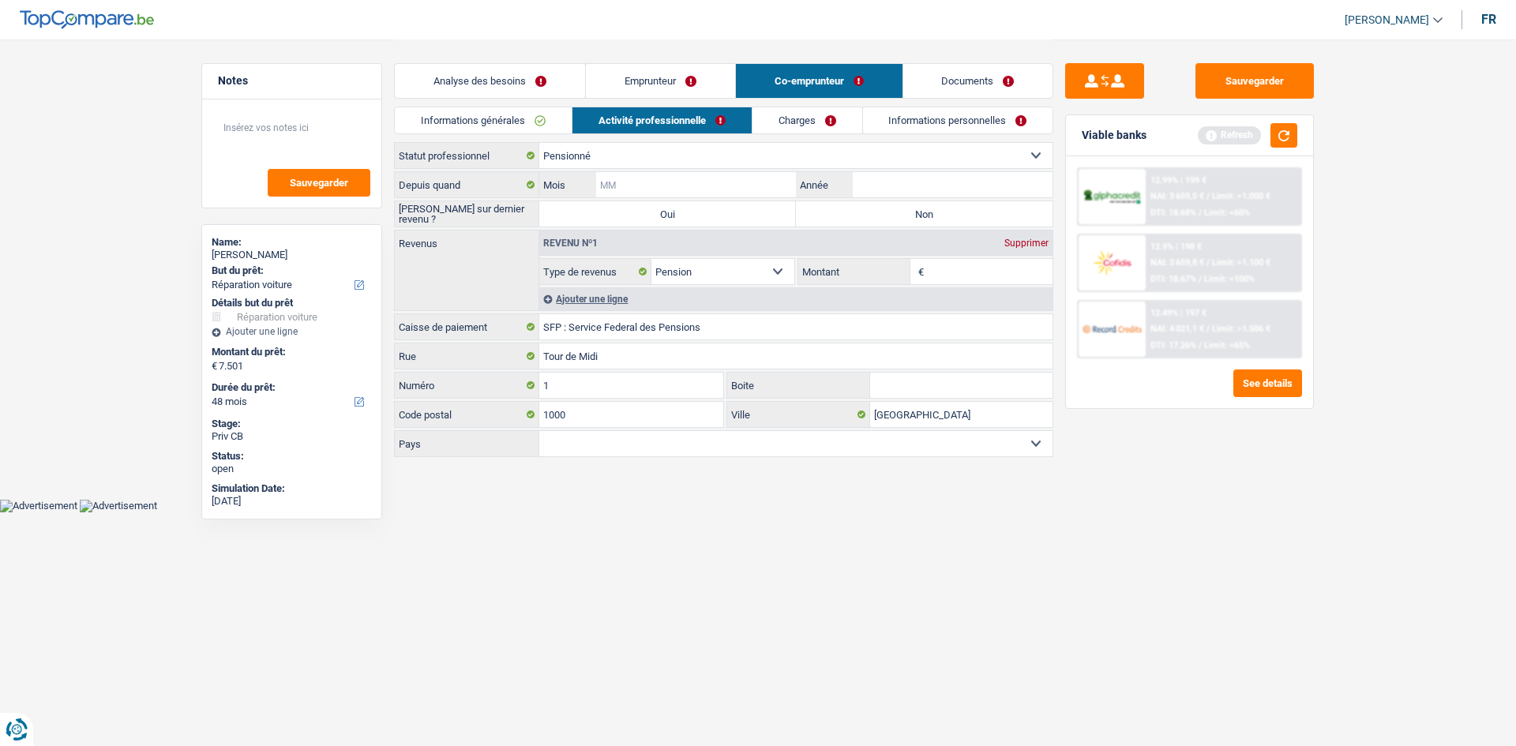
click at [750, 188] on input "Mois" at bounding box center [696, 184] width 200 height 25
click at [857, 206] on label "Non" at bounding box center [924, 213] width 257 height 25
click at [857, 206] on input "Non" at bounding box center [924, 213] width 257 height 25
click at [761, 184] on input "Mois" at bounding box center [696, 184] width 200 height 25
click at [981, 171] on div "Ouvrier Employé privé Employé public Invalide Indépendant Pensionné Chômeur Mut…" at bounding box center [723, 300] width 659 height 317
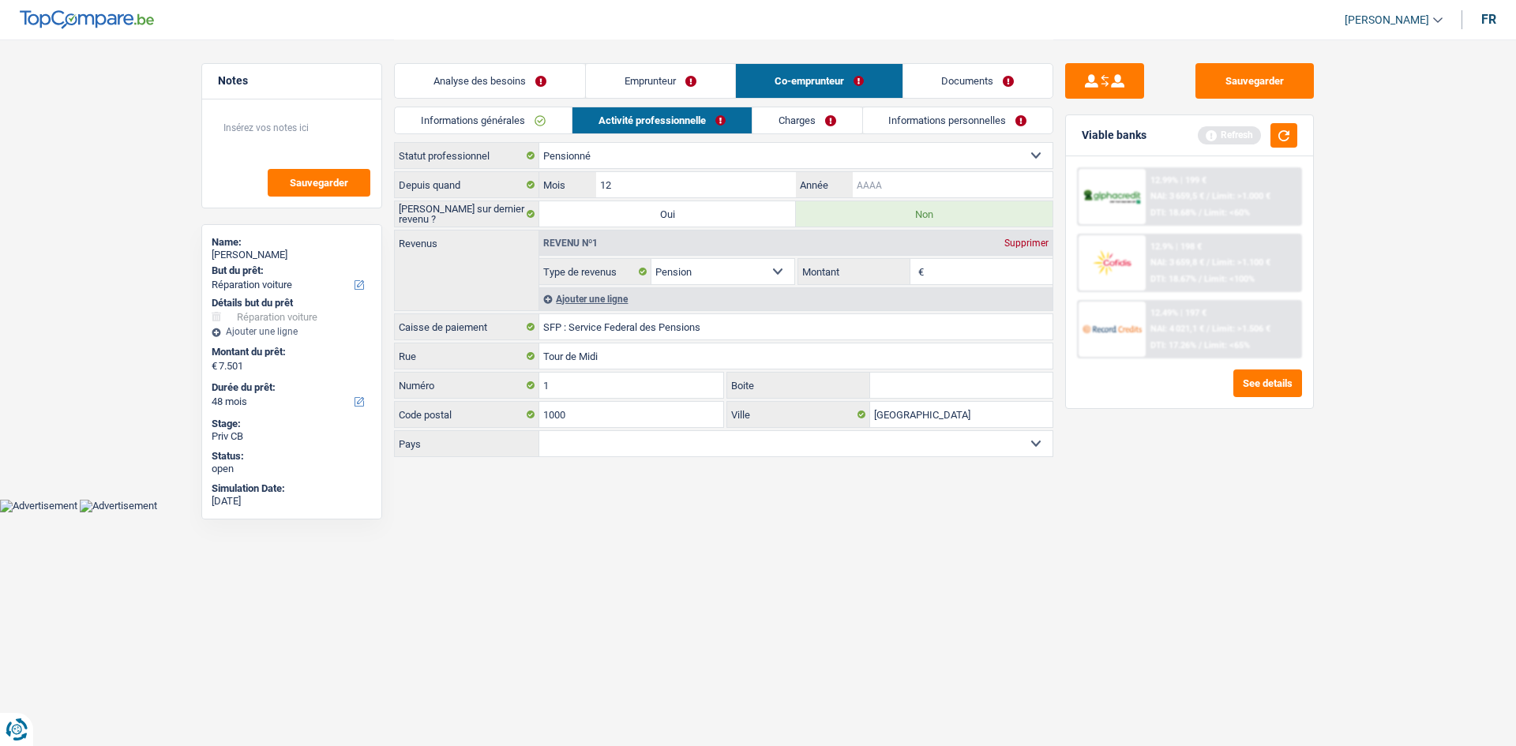
click at [977, 182] on input "Année" at bounding box center [953, 184] width 200 height 25
click at [1139, 503] on div "Sauvegarder Viable banks Refresh 12.99% | 199 € NAI: 3 659,5 € / Limit: >1.000 …" at bounding box center [1190, 392] width 272 height 658
click at [949, 447] on select "Belgique [GEOGRAPHIC_DATA] Sélectionner une option" at bounding box center [795, 443] width 513 height 25
click at [539, 431] on select "Belgique [GEOGRAPHIC_DATA] Sélectionner une option" at bounding box center [795, 443] width 513 height 25
drag, startPoint x: 1166, startPoint y: 501, endPoint x: 1136, endPoint y: 423, distance: 84.5
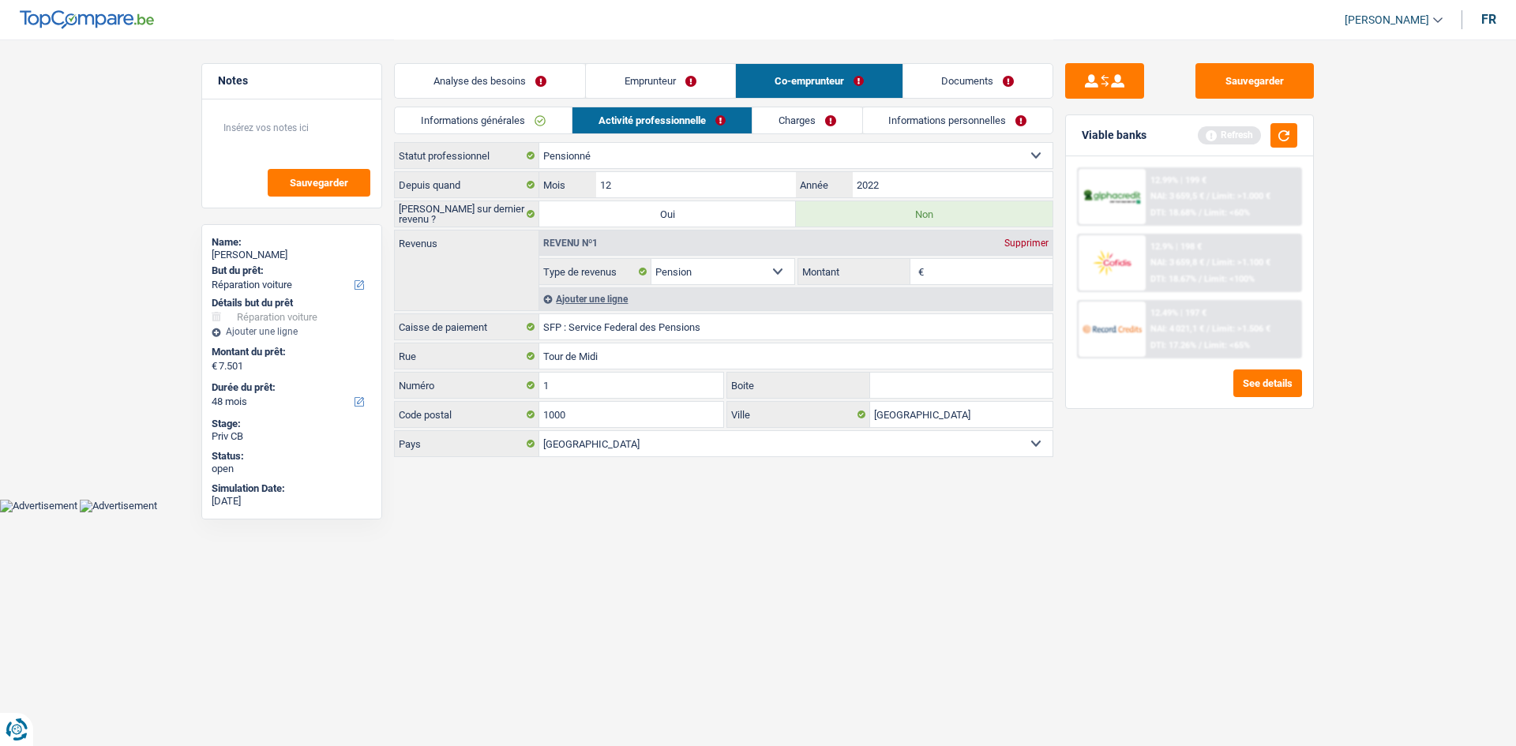
click at [1166, 501] on div "Sauvegarder Viable banks Refresh 12.99% | 199 € NAI: 3 659,5 € / Limit: >1.000 …" at bounding box center [1190, 392] width 272 height 658
click at [975, 271] on input "Montant" at bounding box center [991, 271] width 126 height 25
click at [828, 126] on link "Charges" at bounding box center [808, 120] width 110 height 26
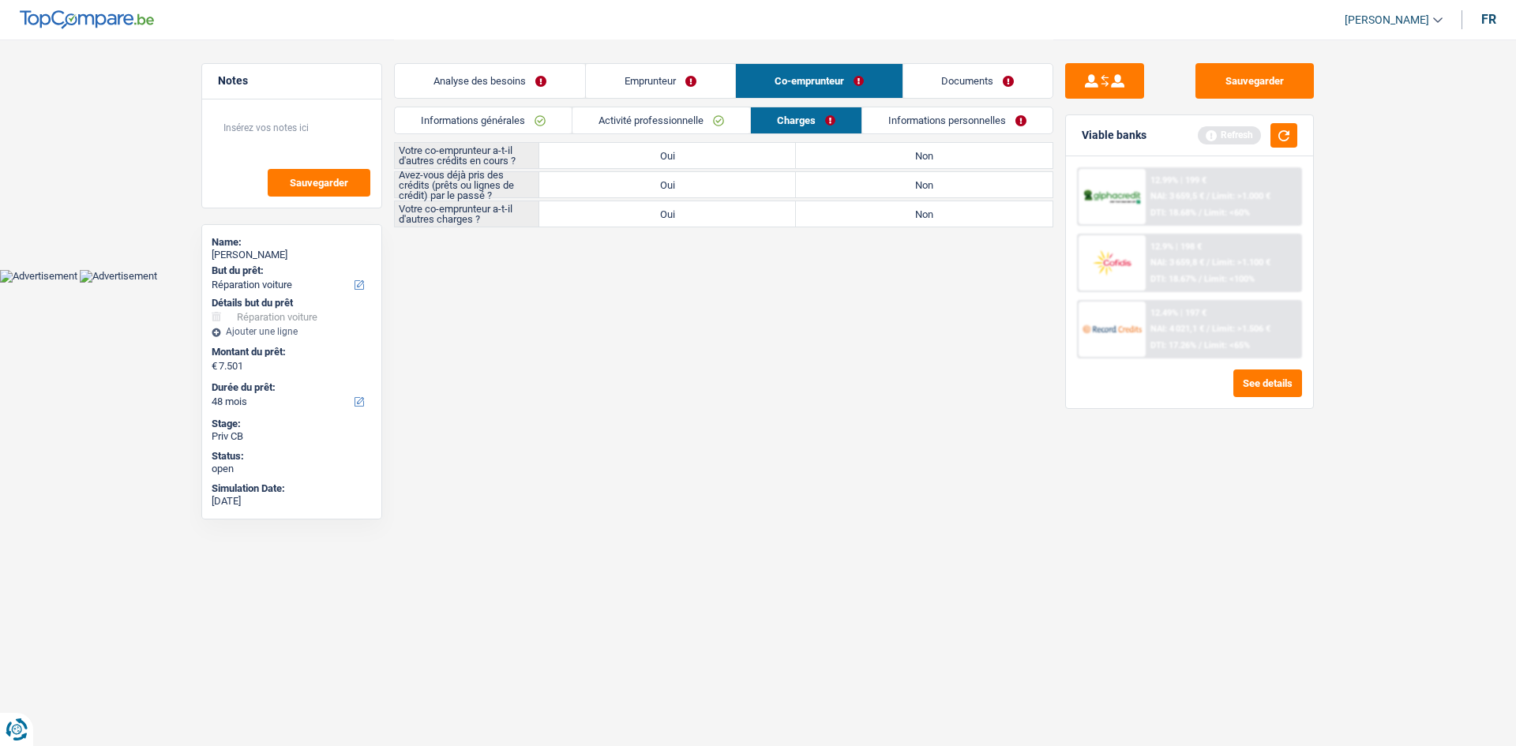
click at [892, 151] on label "Non" at bounding box center [924, 155] width 257 height 25
click at [892, 151] on input "Non" at bounding box center [924, 155] width 257 height 25
drag, startPoint x: 720, startPoint y: 189, endPoint x: 774, endPoint y: 200, distance: 54.8
click at [720, 189] on label "Oui" at bounding box center [667, 184] width 257 height 25
click at [720, 189] on input "Oui" at bounding box center [667, 184] width 257 height 25
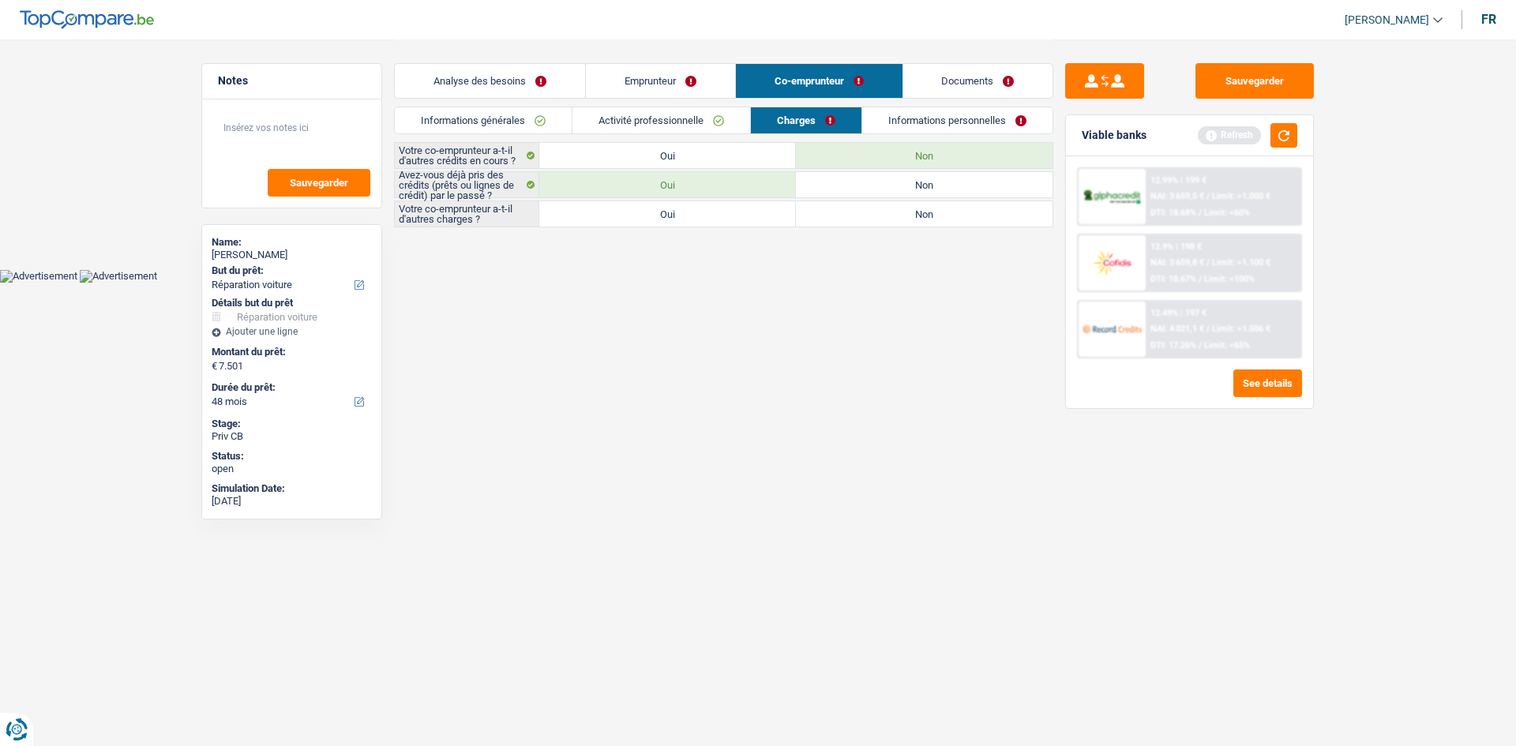
click at [905, 208] on label "Non" at bounding box center [924, 213] width 257 height 25
click at [905, 208] on input "Non" at bounding box center [924, 213] width 257 height 25
click at [971, 118] on link "Informations personnelles" at bounding box center [958, 120] width 190 height 26
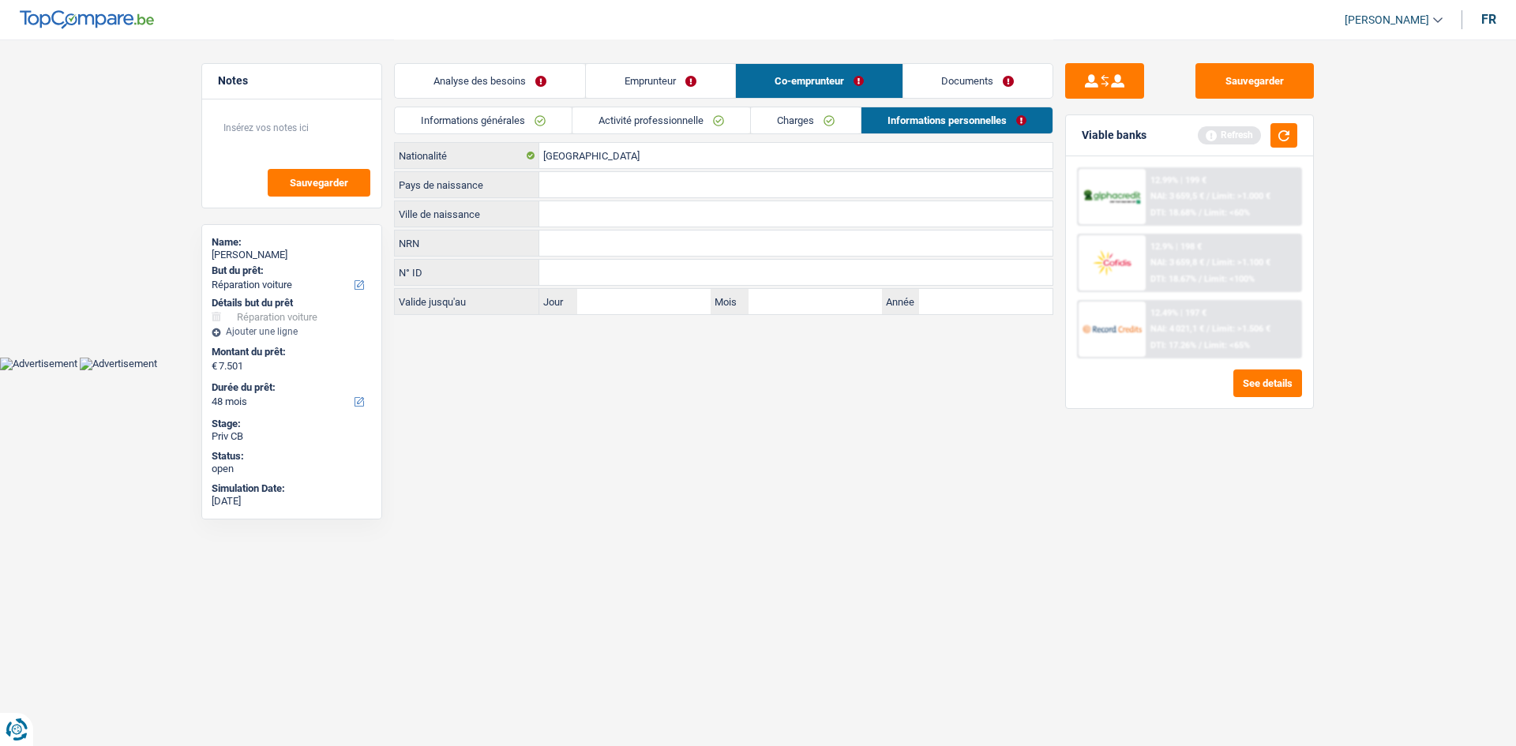
click at [556, 85] on link "Analyse des besoins" at bounding box center [490, 81] width 190 height 34
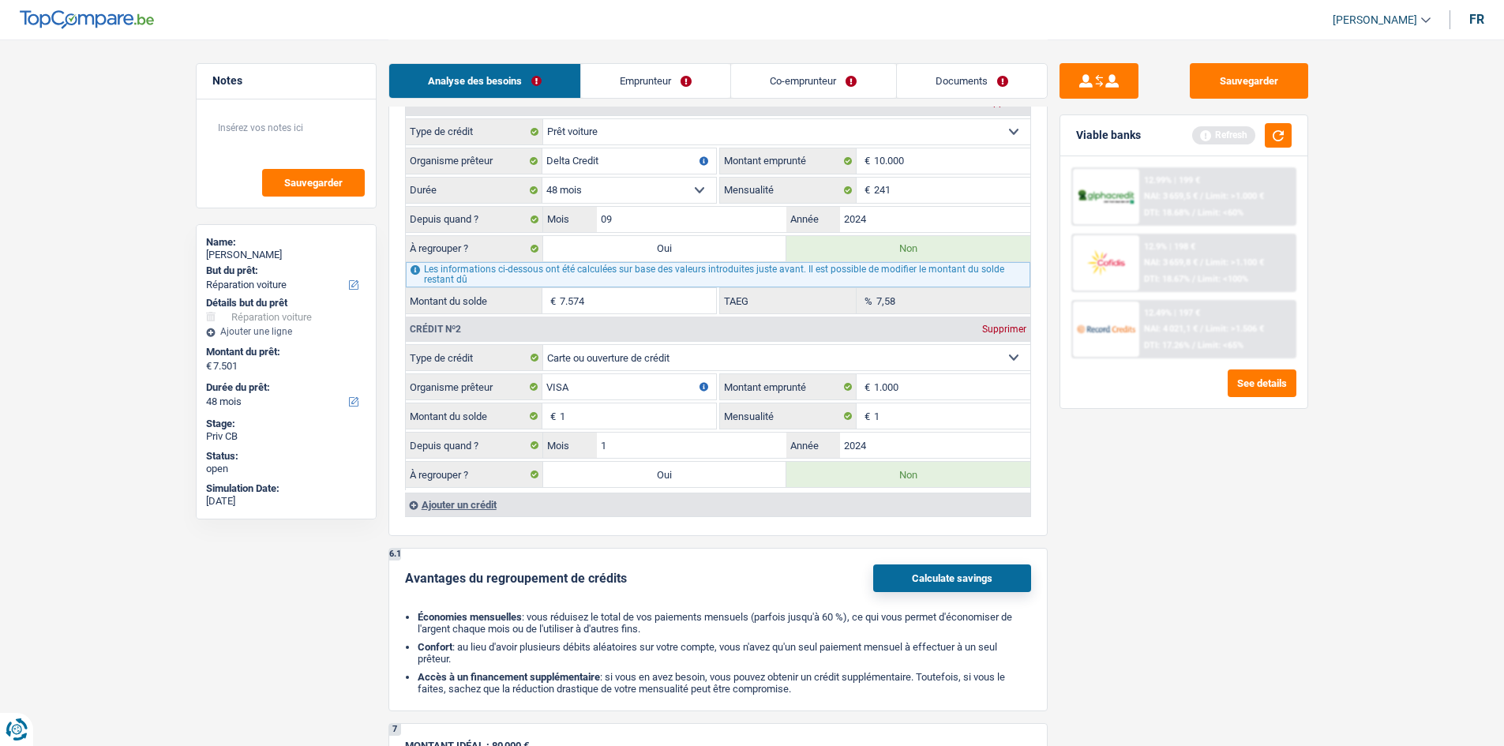
scroll to position [1422, 0]
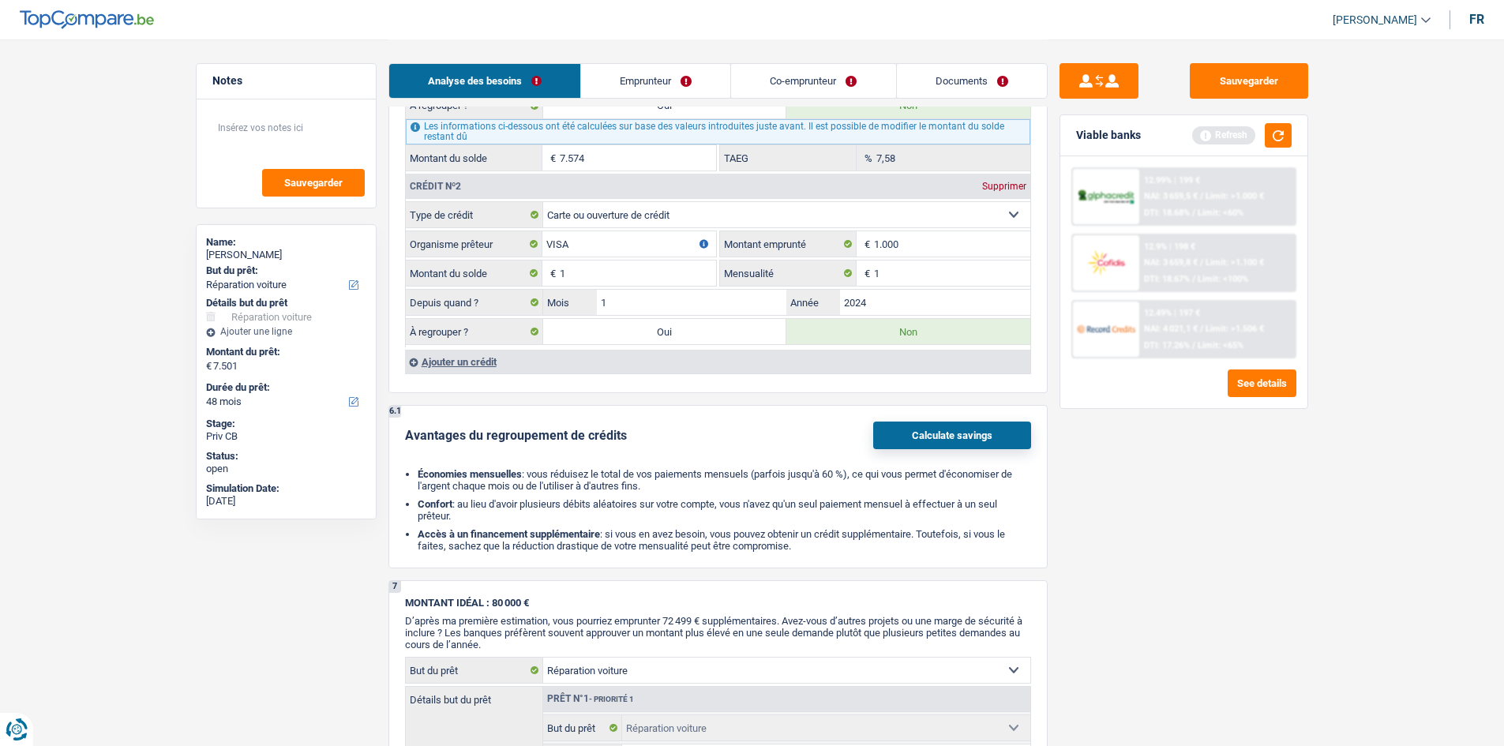
click at [461, 365] on div "Ajouter un crédit" at bounding box center [717, 362] width 625 height 24
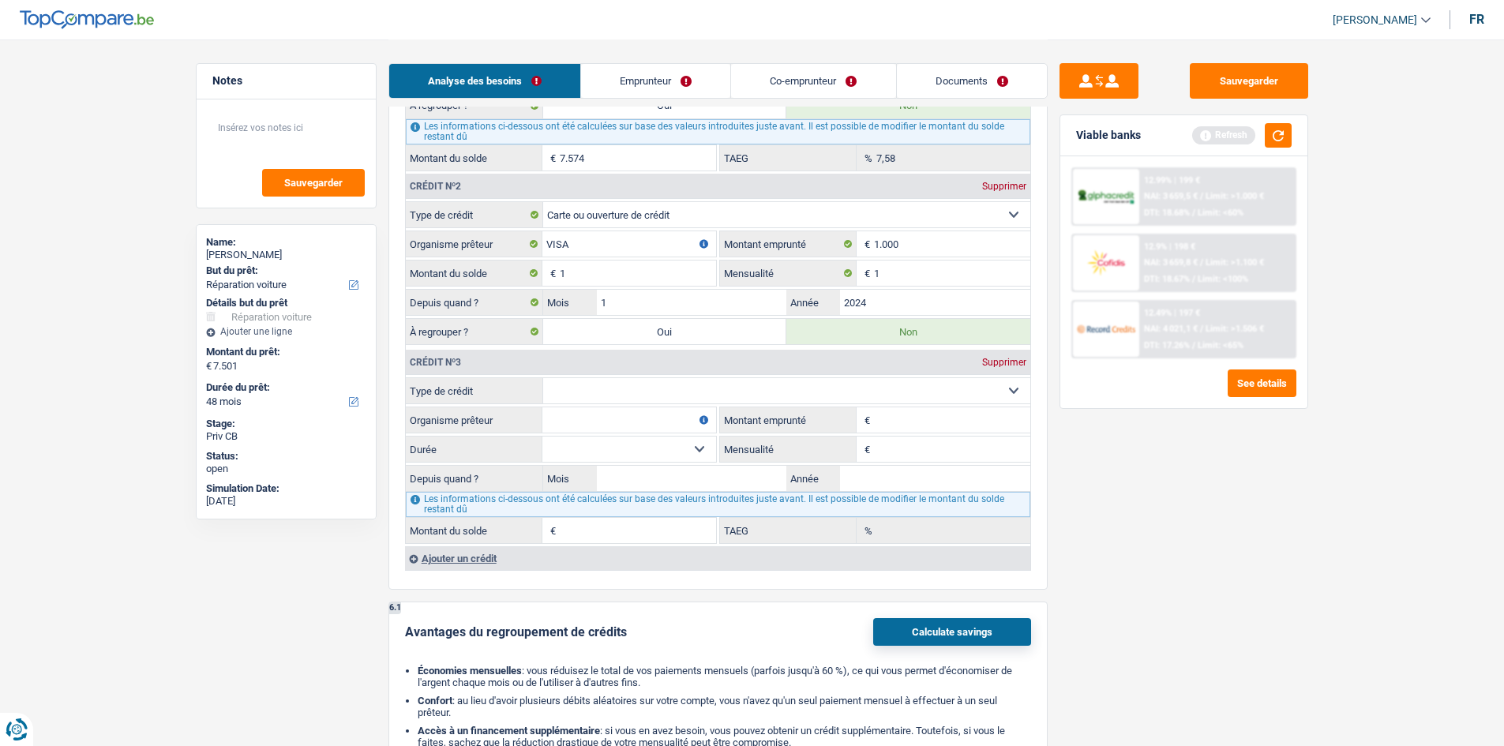
drag, startPoint x: 594, startPoint y: 385, endPoint x: 599, endPoint y: 402, distance: 17.2
click at [594, 385] on select "Carte ou ouverture de crédit Prêt hypothécaire Vente à tempérament Prêt à tempé…" at bounding box center [786, 390] width 487 height 25
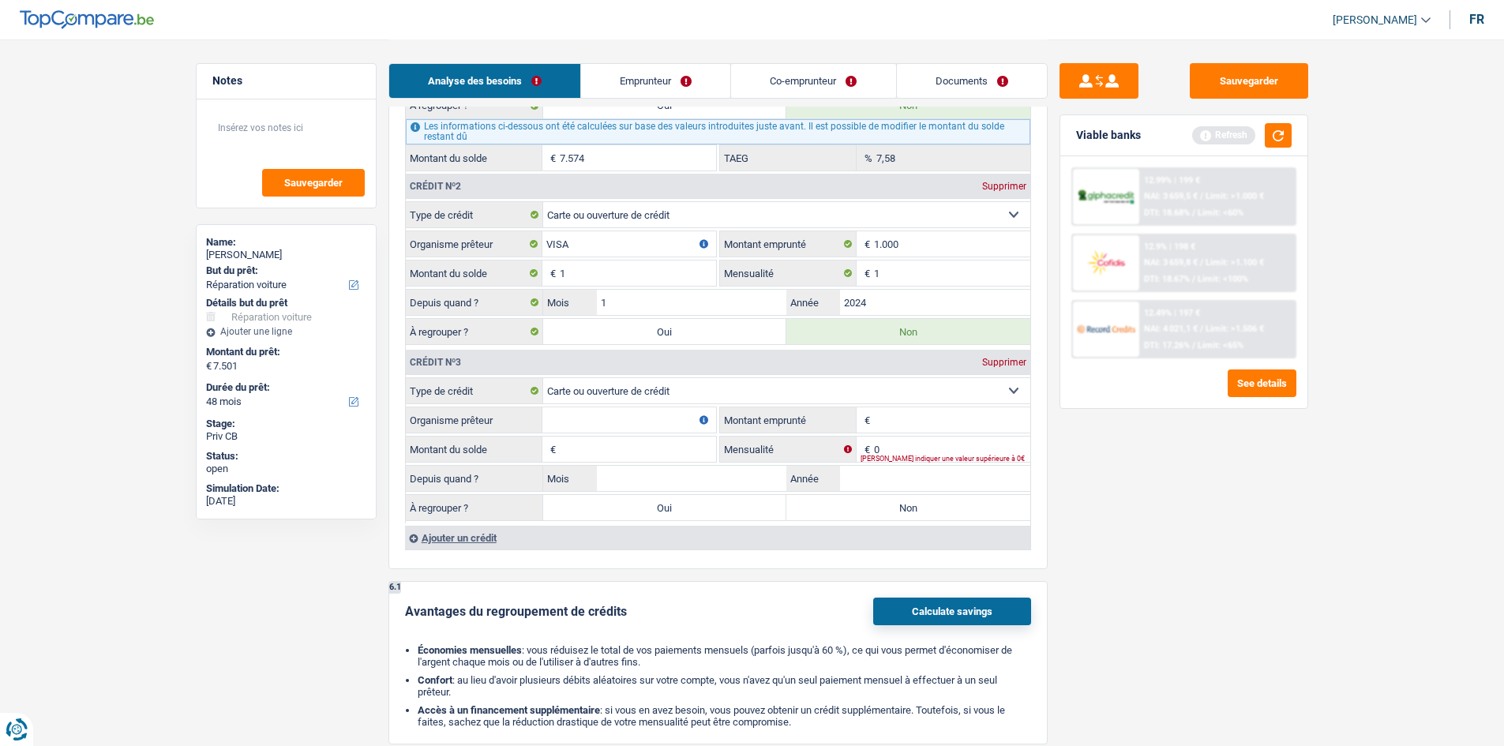
click at [618, 422] on input "Organisme prêteur" at bounding box center [630, 420] width 174 height 25
click at [911, 415] on input "Montant emprunté" at bounding box center [952, 420] width 156 height 25
click at [640, 444] on input "Montant du solde" at bounding box center [638, 449] width 156 height 25
click at [945, 446] on input "0" at bounding box center [952, 449] width 156 height 25
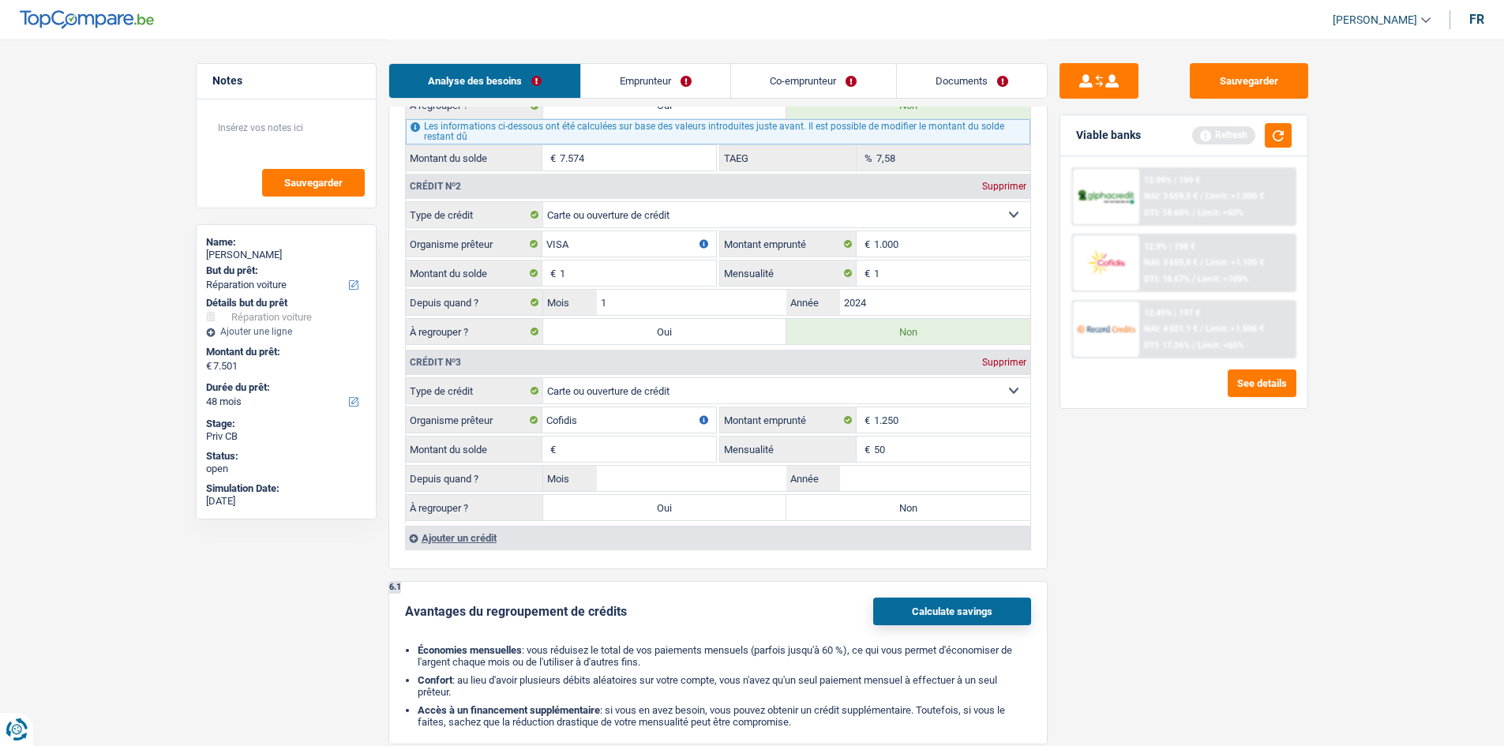
click at [658, 445] on input "Montant du solde" at bounding box center [638, 449] width 156 height 25
click at [697, 472] on input "Mois" at bounding box center [692, 478] width 190 height 25
click at [904, 477] on input "Année" at bounding box center [935, 478] width 190 height 25
click at [746, 476] on input "1" at bounding box center [692, 478] width 190 height 25
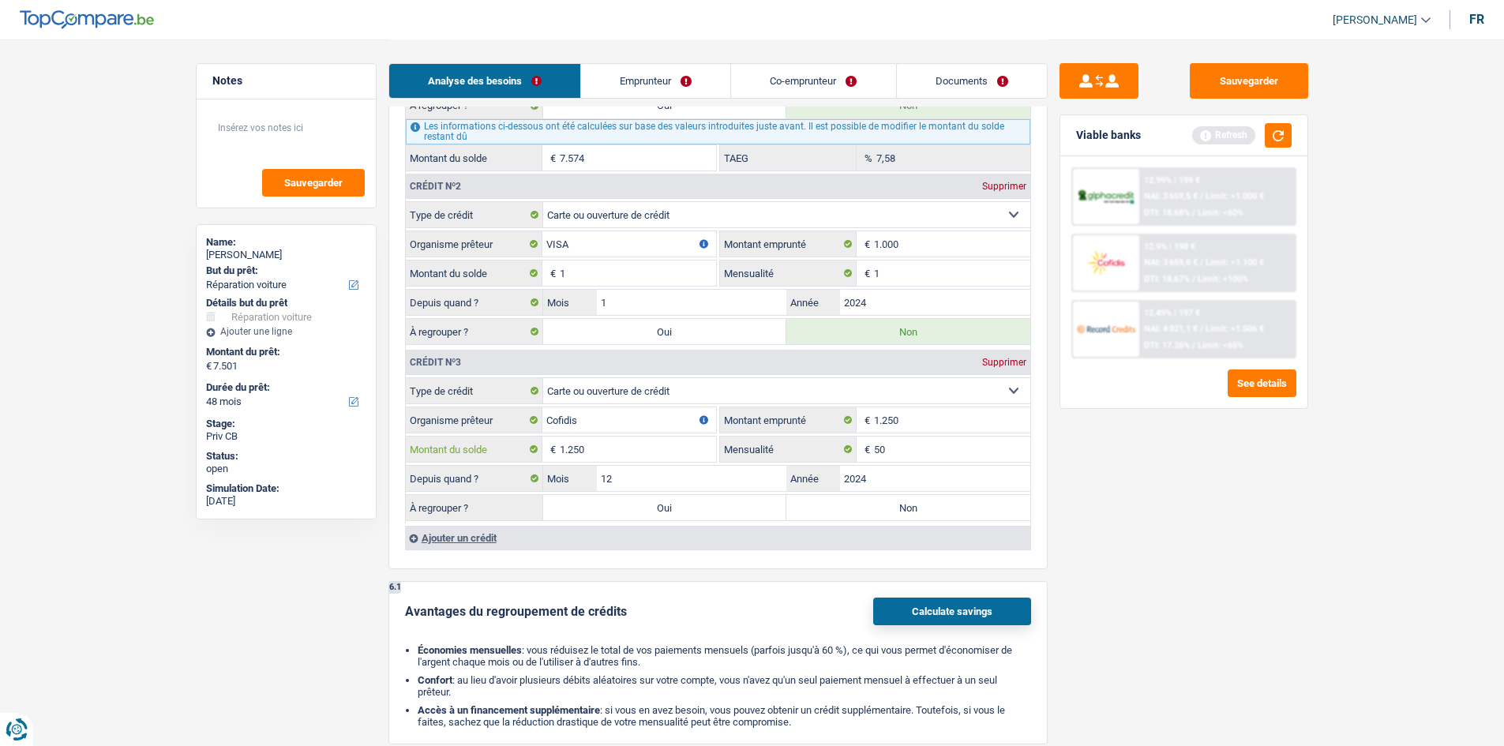
click at [697, 448] on input "1.250" at bounding box center [638, 449] width 156 height 25
click at [900, 445] on input "50" at bounding box center [952, 449] width 156 height 25
click at [873, 504] on label "Non" at bounding box center [909, 507] width 244 height 25
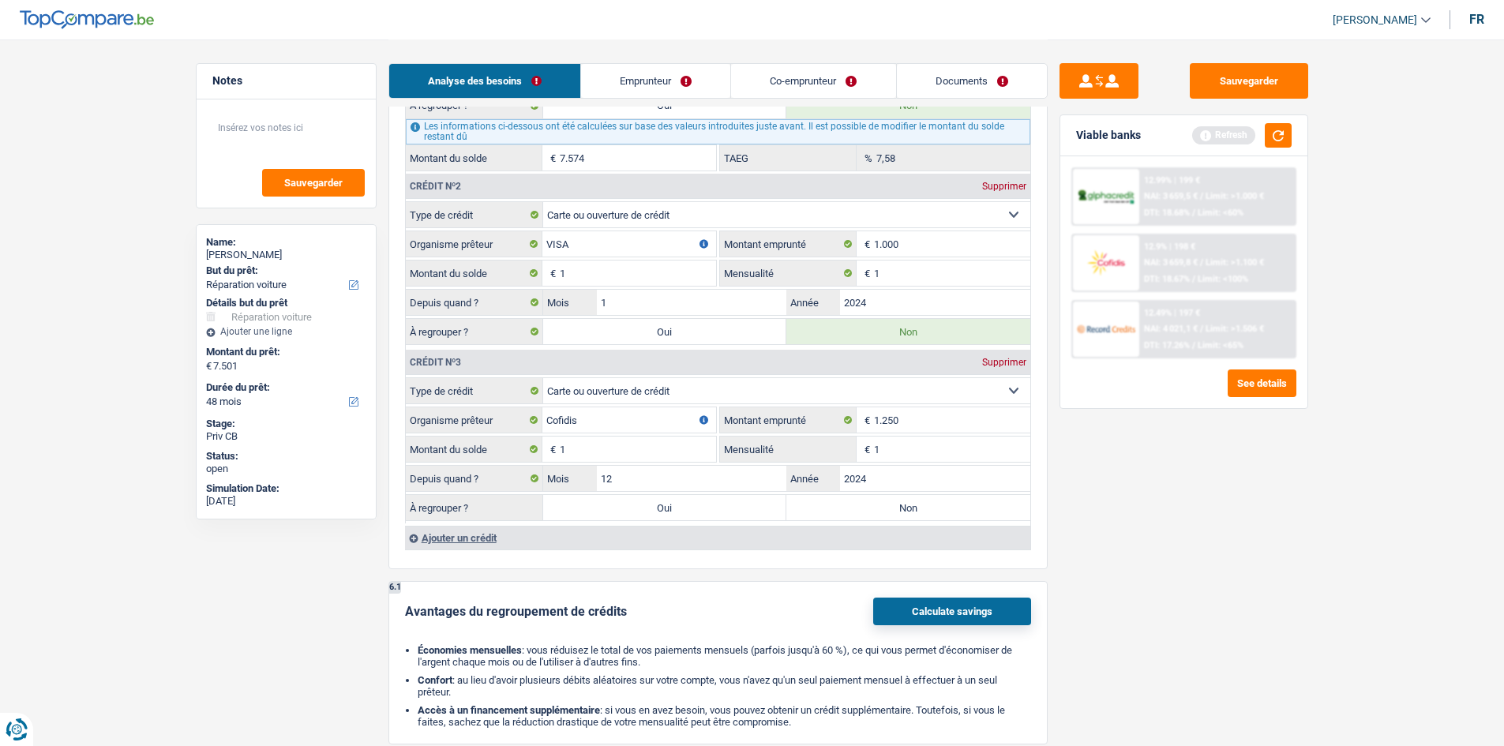
click at [873, 504] on input "Non" at bounding box center [909, 507] width 244 height 25
click at [779, 80] on link "Co-emprunteur" at bounding box center [813, 81] width 164 height 34
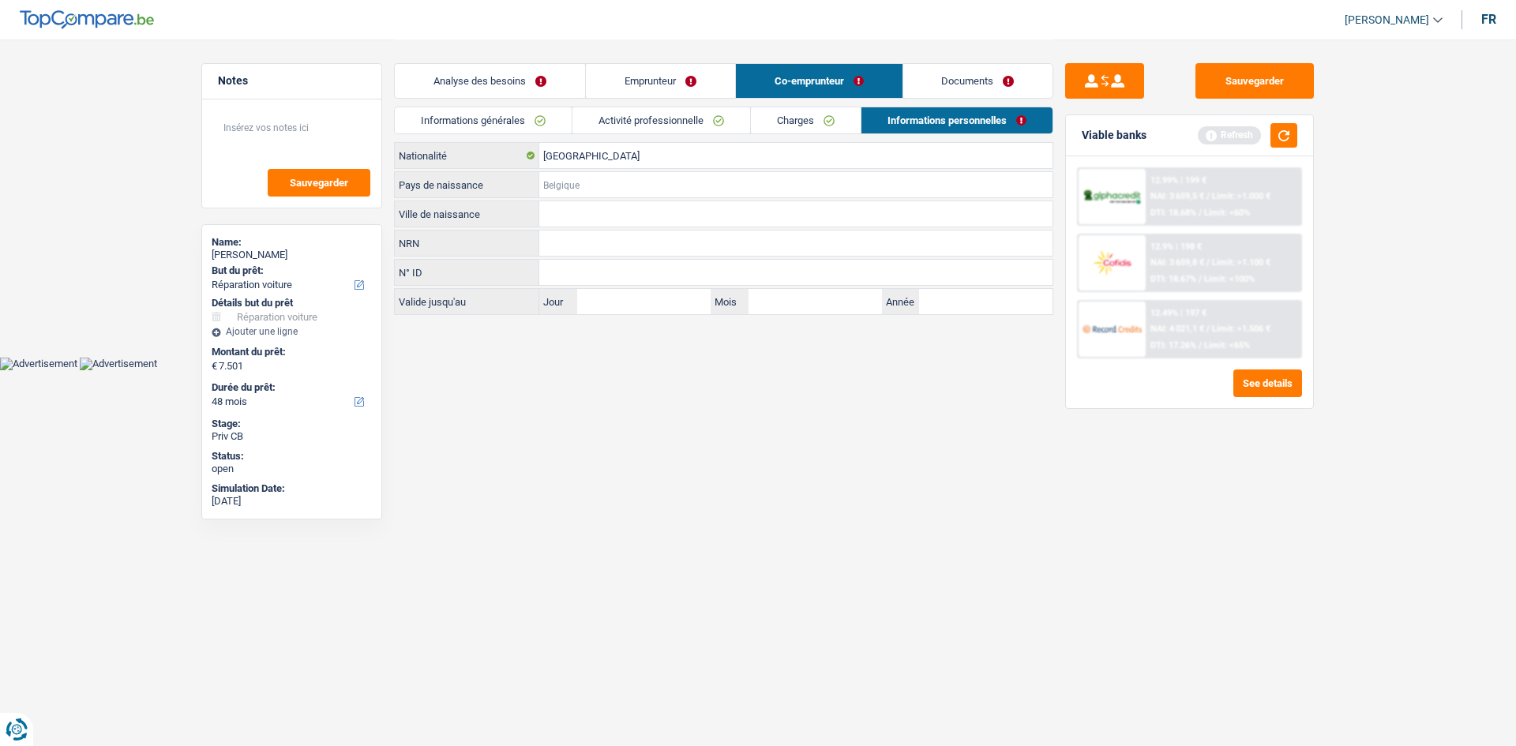
click at [586, 189] on input "Pays de naissance" at bounding box center [795, 184] width 513 height 25
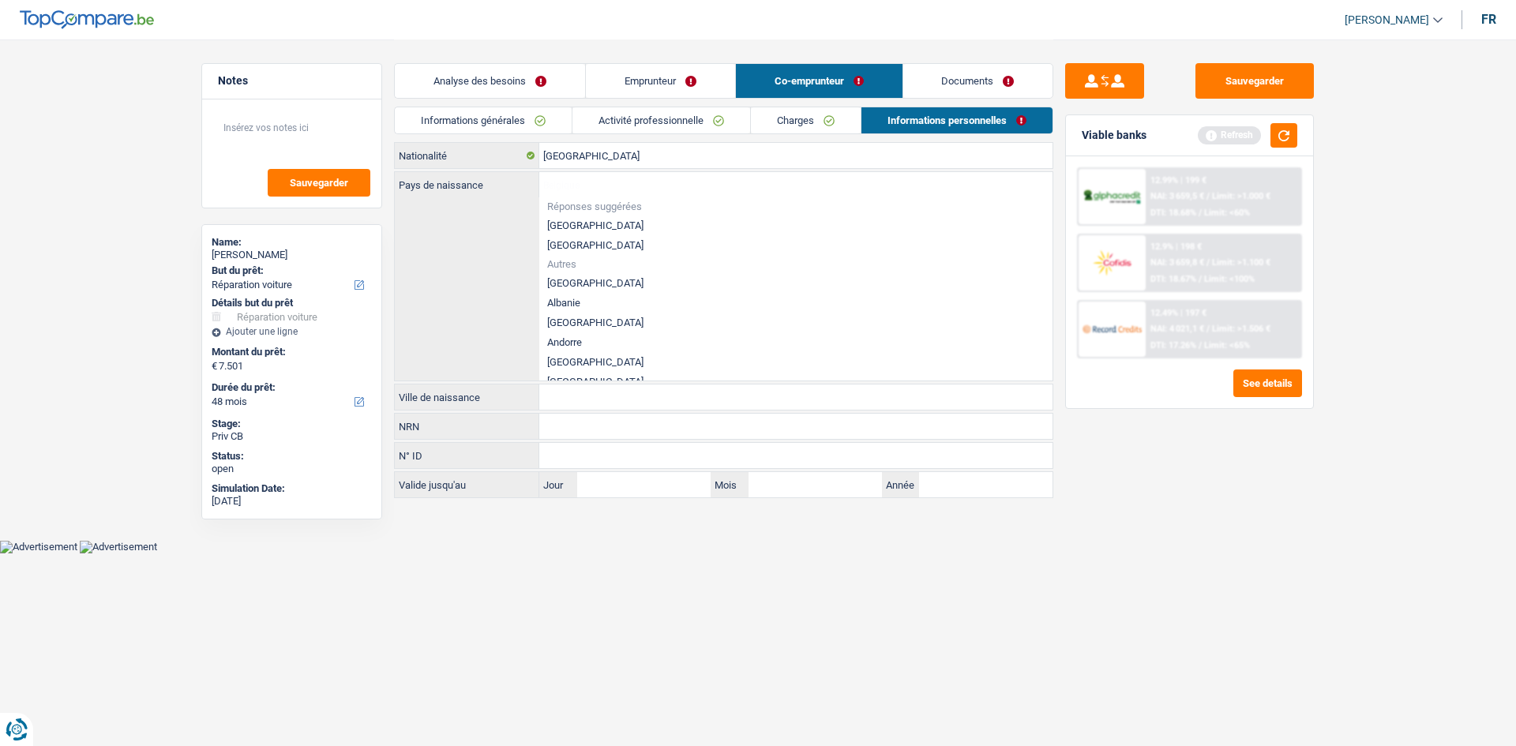
click at [571, 221] on li "[GEOGRAPHIC_DATA]" at bounding box center [795, 226] width 513 height 20
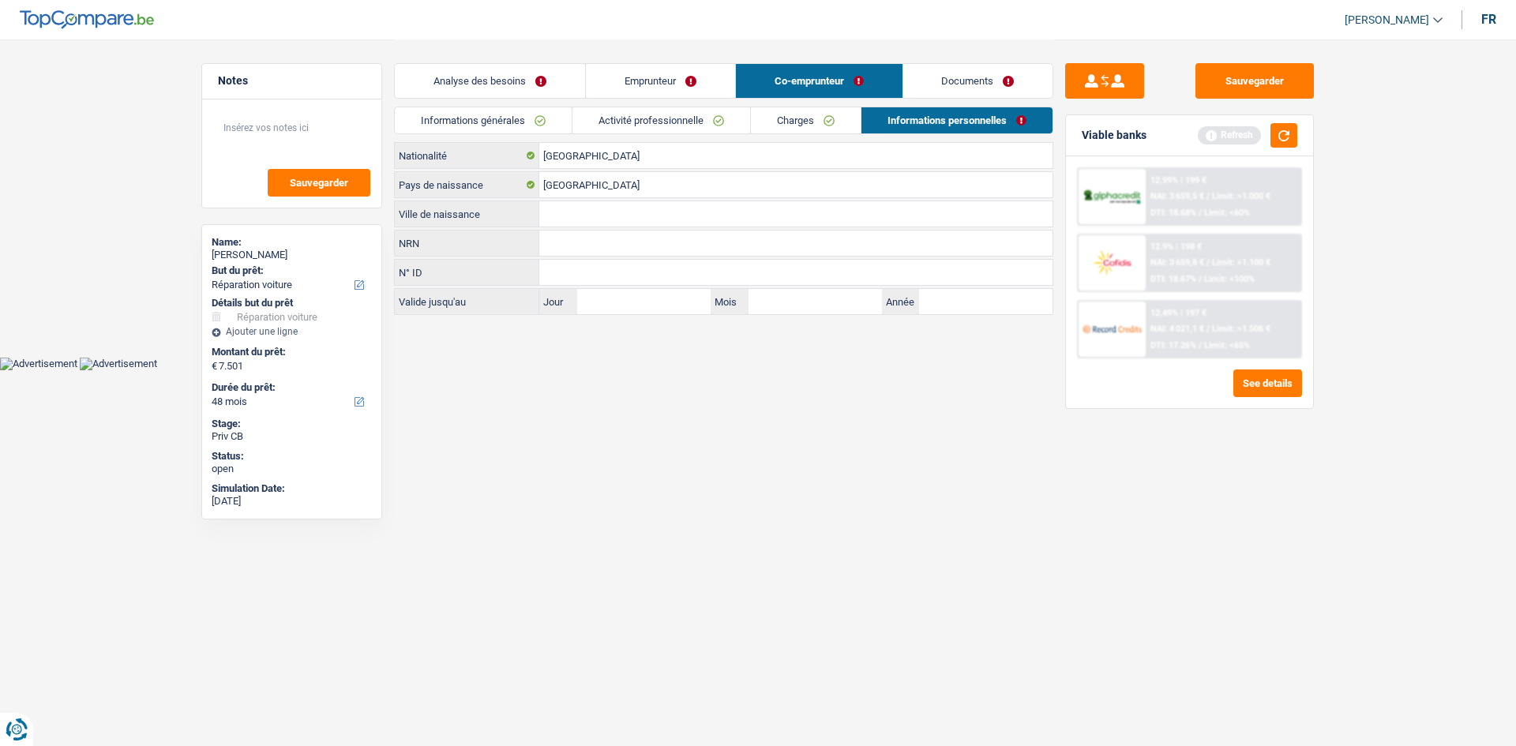
click at [571, 221] on input "Ville de naissance" at bounding box center [795, 213] width 513 height 25
click at [981, 370] on html "Vous avez le contrôle de vos données Nous utilisons des cookies, tout comme nos…" at bounding box center [758, 185] width 1516 height 370
click at [975, 75] on link "Documents" at bounding box center [978, 81] width 150 height 34
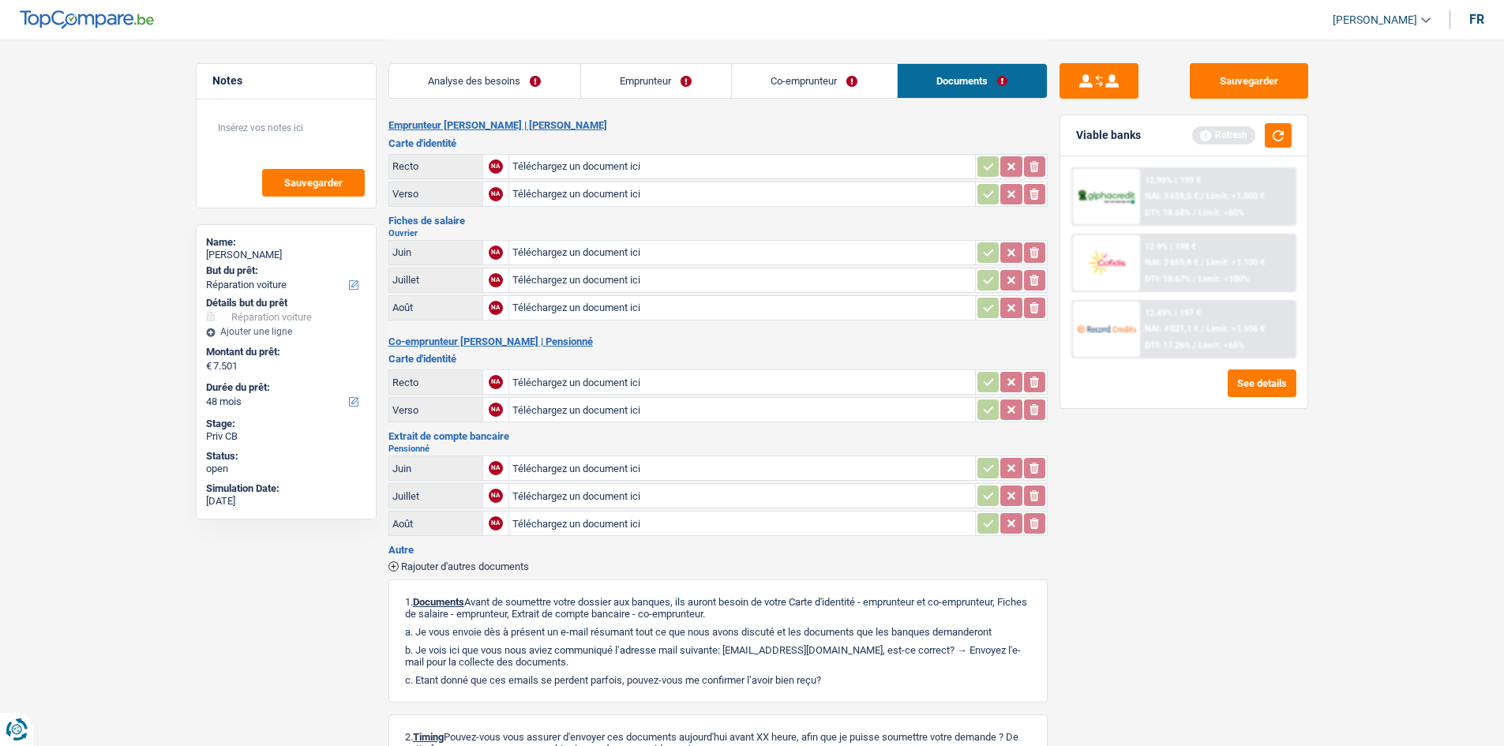
click at [476, 94] on link "Analyse des besoins" at bounding box center [484, 81] width 191 height 34
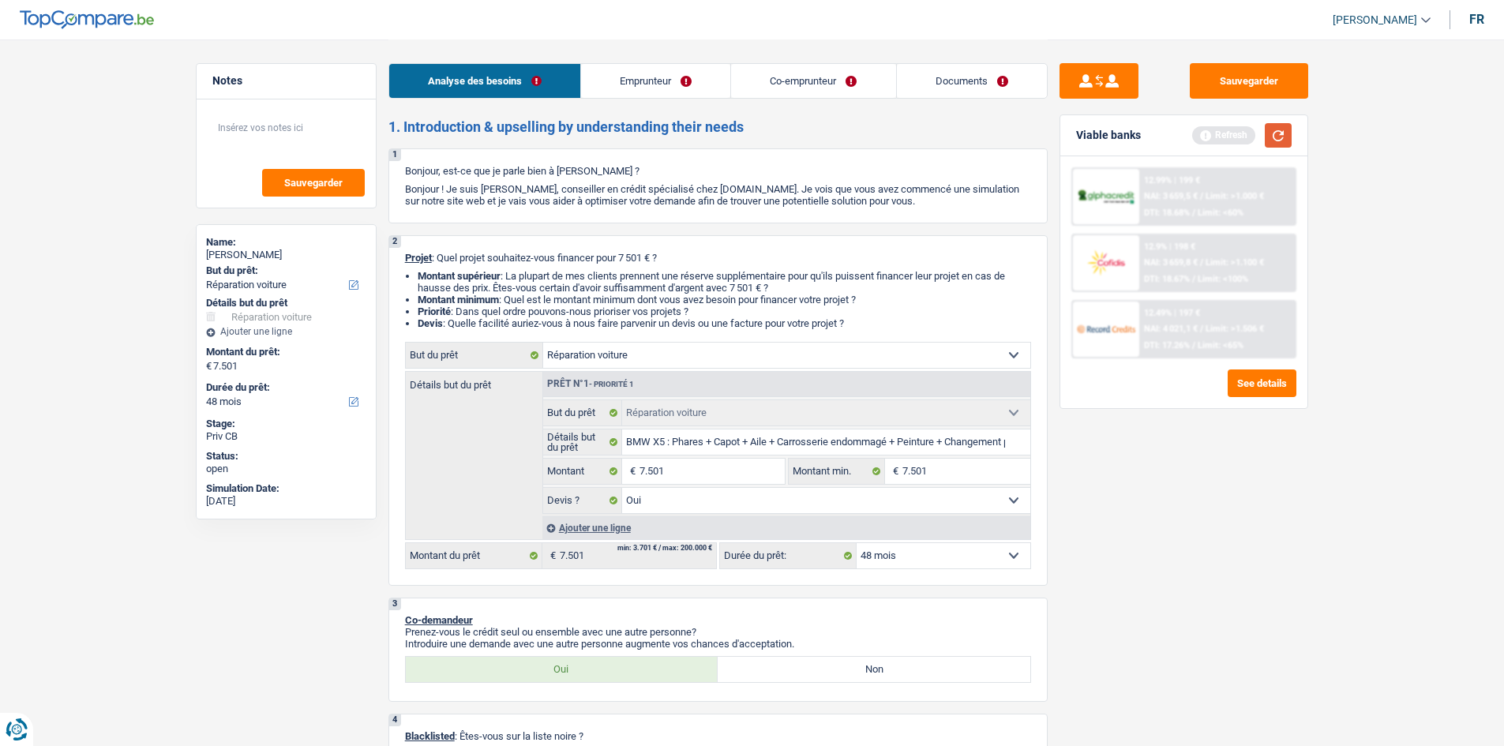
click at [1275, 127] on button "button" at bounding box center [1278, 135] width 27 height 24
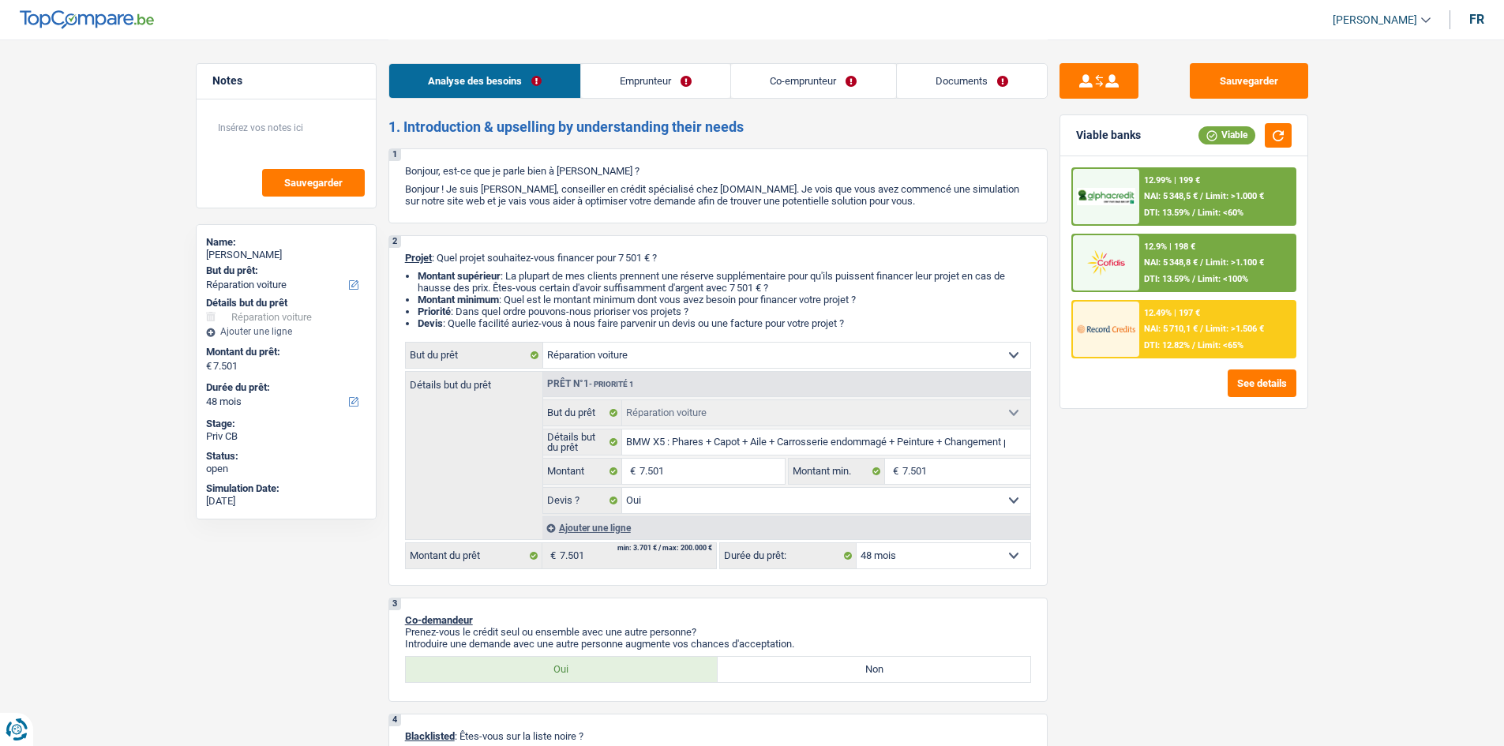
click at [1204, 319] on div "12.49% | 197 € NAI: 5 710,1 € / Limit: >1.506 € DTI: 12.82% / Limit: <65%" at bounding box center [1218, 329] width 156 height 55
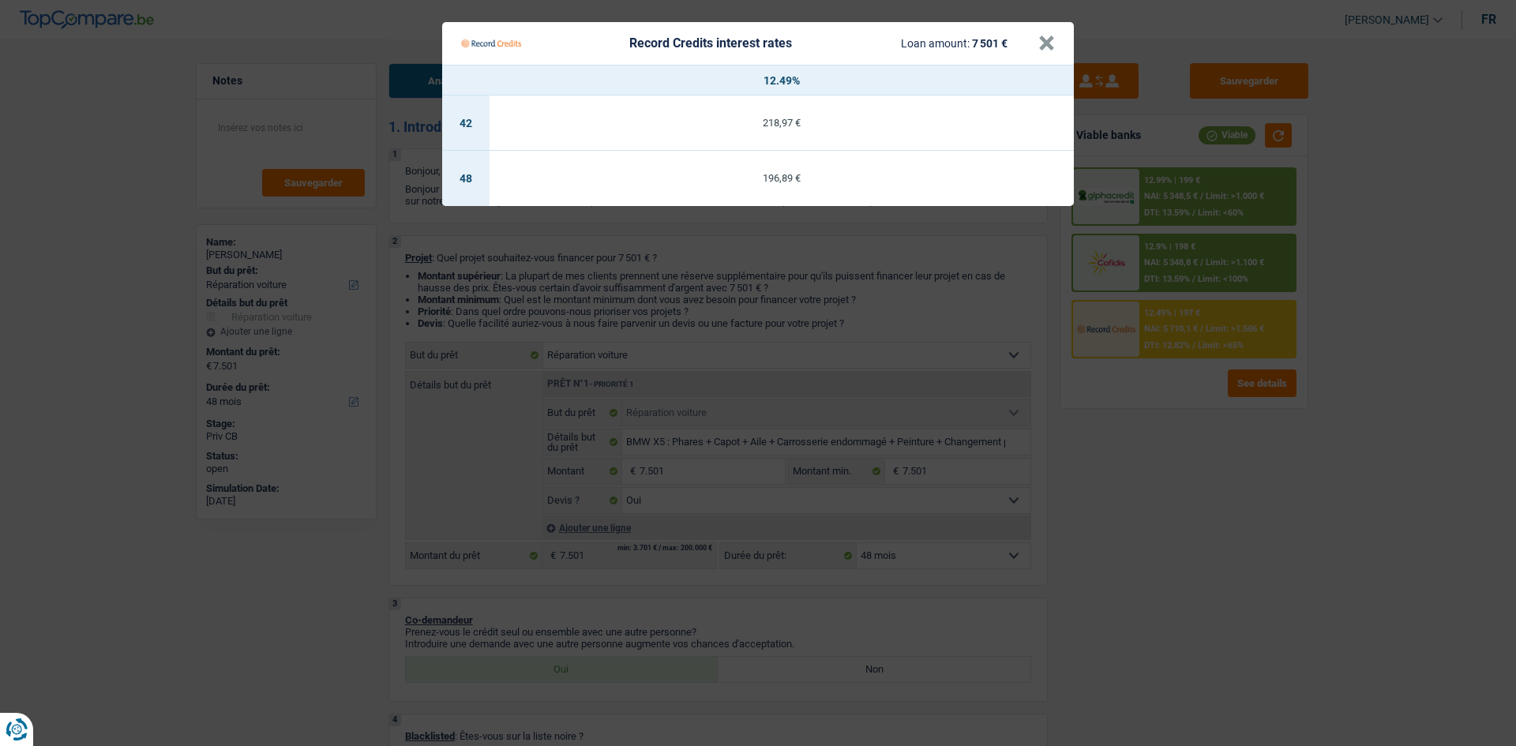
click at [1184, 449] on Credits "Record Credits interest rates Loan amount: 7 501 € × 12.49% 42 218,97 € 48 196,…" at bounding box center [758, 373] width 1516 height 746
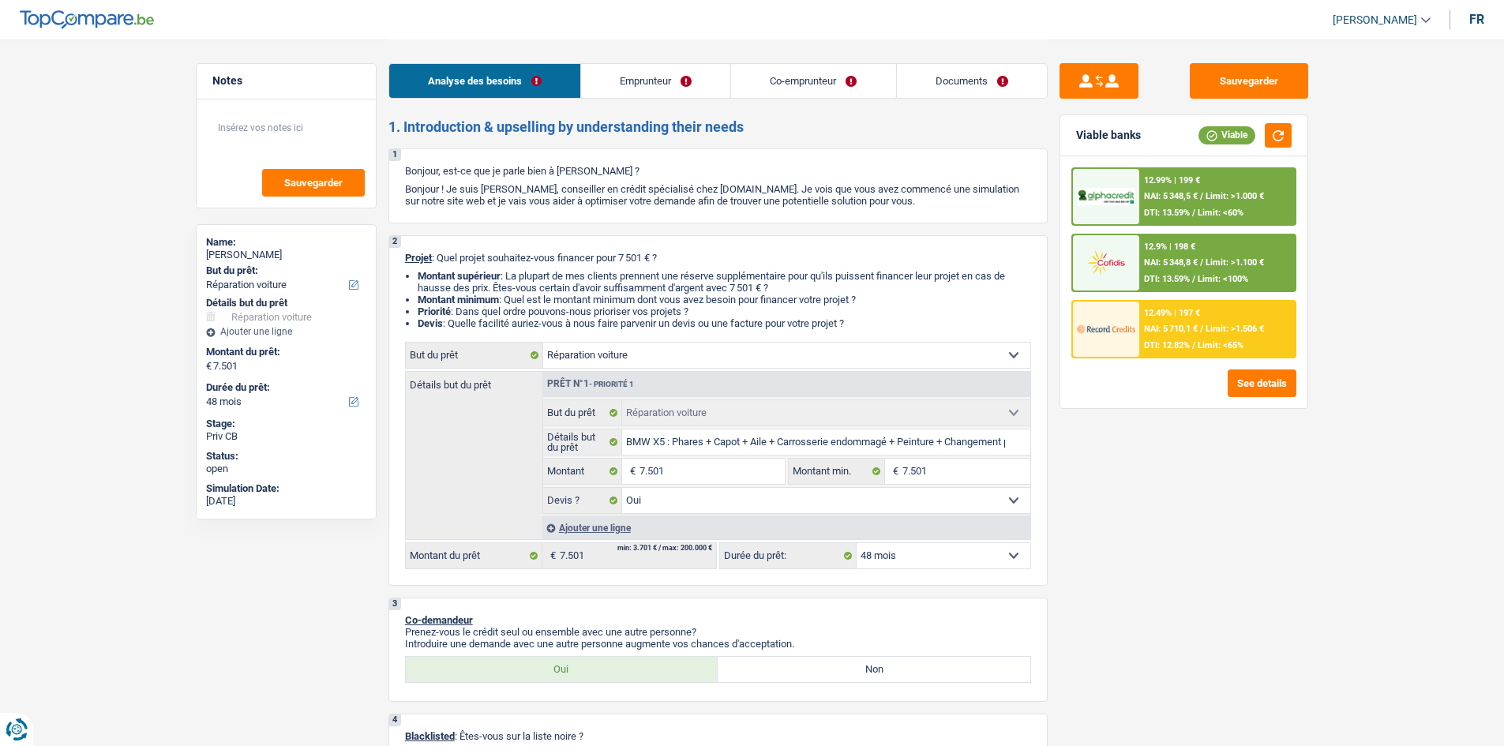
click at [989, 557] on select "12 mois 18 mois 24 mois 30 mois 36 mois 42 mois 48 mois Sélectionner une option" at bounding box center [944, 555] width 174 height 25
click at [857, 543] on select "12 mois 18 mois 24 mois 30 mois 36 mois 42 mois 48 mois Sélectionner une option" at bounding box center [944, 555] width 174 height 25
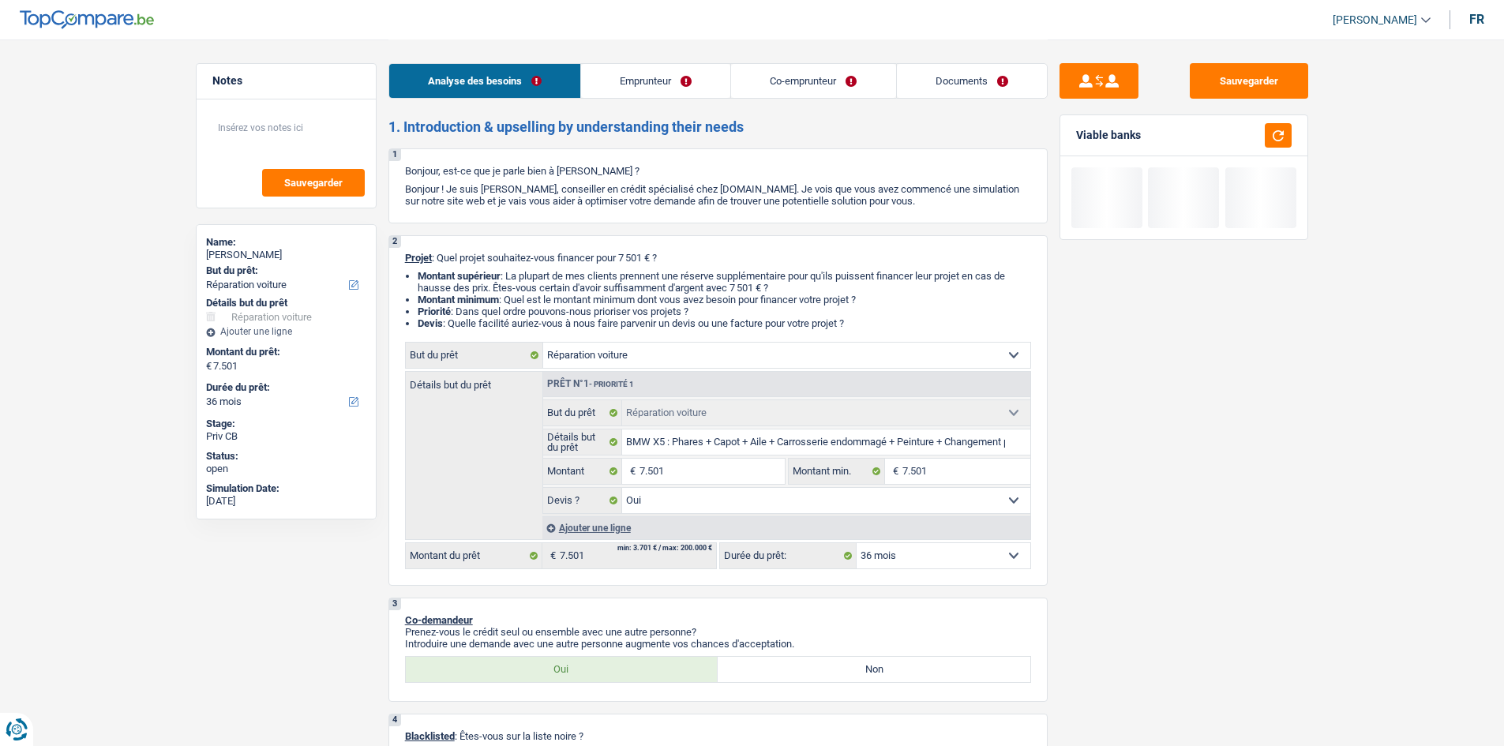
click at [1134, 574] on div "Sauvegarder Viable banks" at bounding box center [1184, 392] width 272 height 658
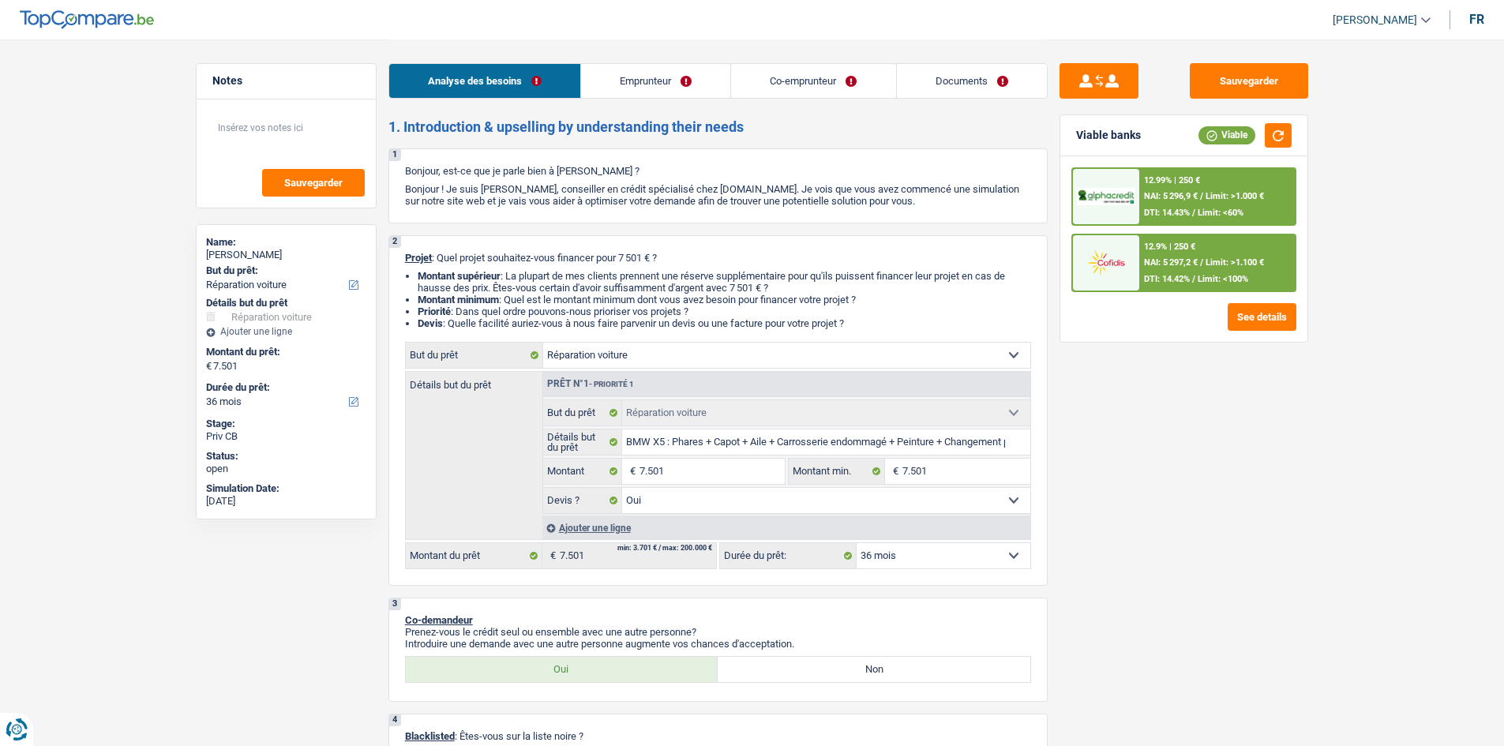
click at [932, 551] on select "12 mois 18 mois 24 mois 30 mois 36 mois 42 mois 48 mois Sélectionner une option" at bounding box center [944, 555] width 174 height 25
click at [857, 543] on select "12 mois 18 mois 24 mois 30 mois 36 mois 42 mois 48 mois Sélectionner une option" at bounding box center [944, 555] width 174 height 25
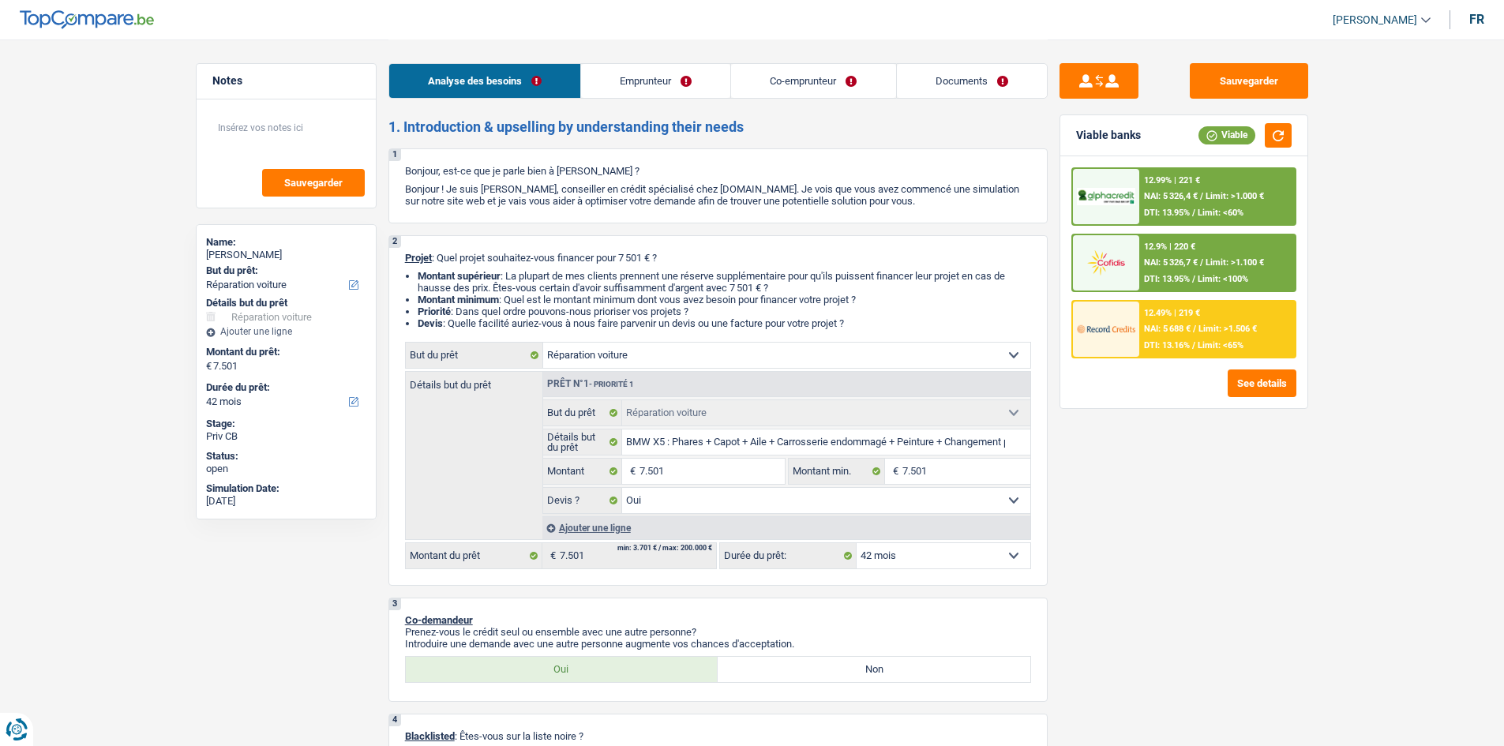
click at [1183, 347] on span "DTI: 13.16%" at bounding box center [1167, 345] width 46 height 10
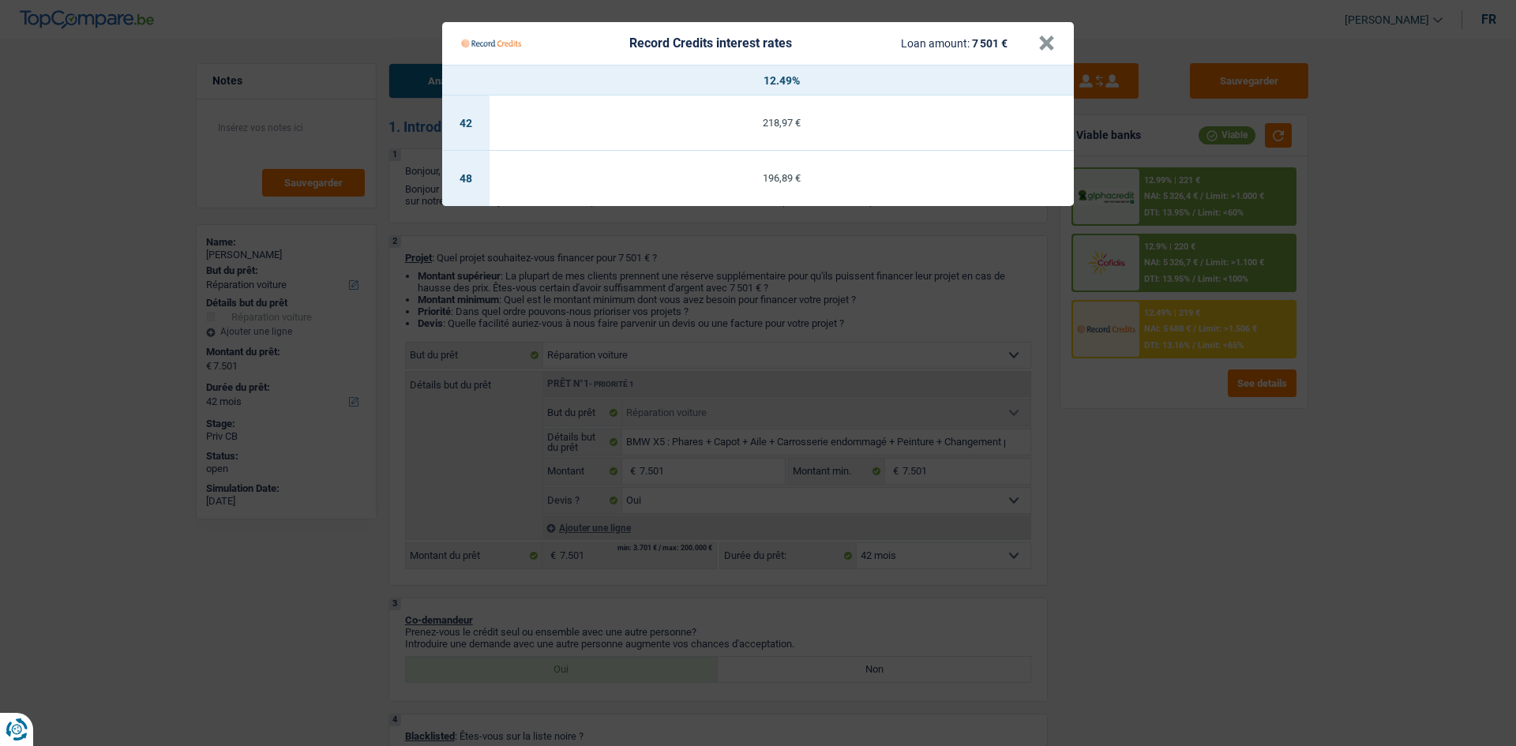
click at [1192, 461] on Credits "Record Credits interest rates Loan amount: 7 501 € × 12.49% 42 218,97 € 48 196,…" at bounding box center [758, 373] width 1516 height 746
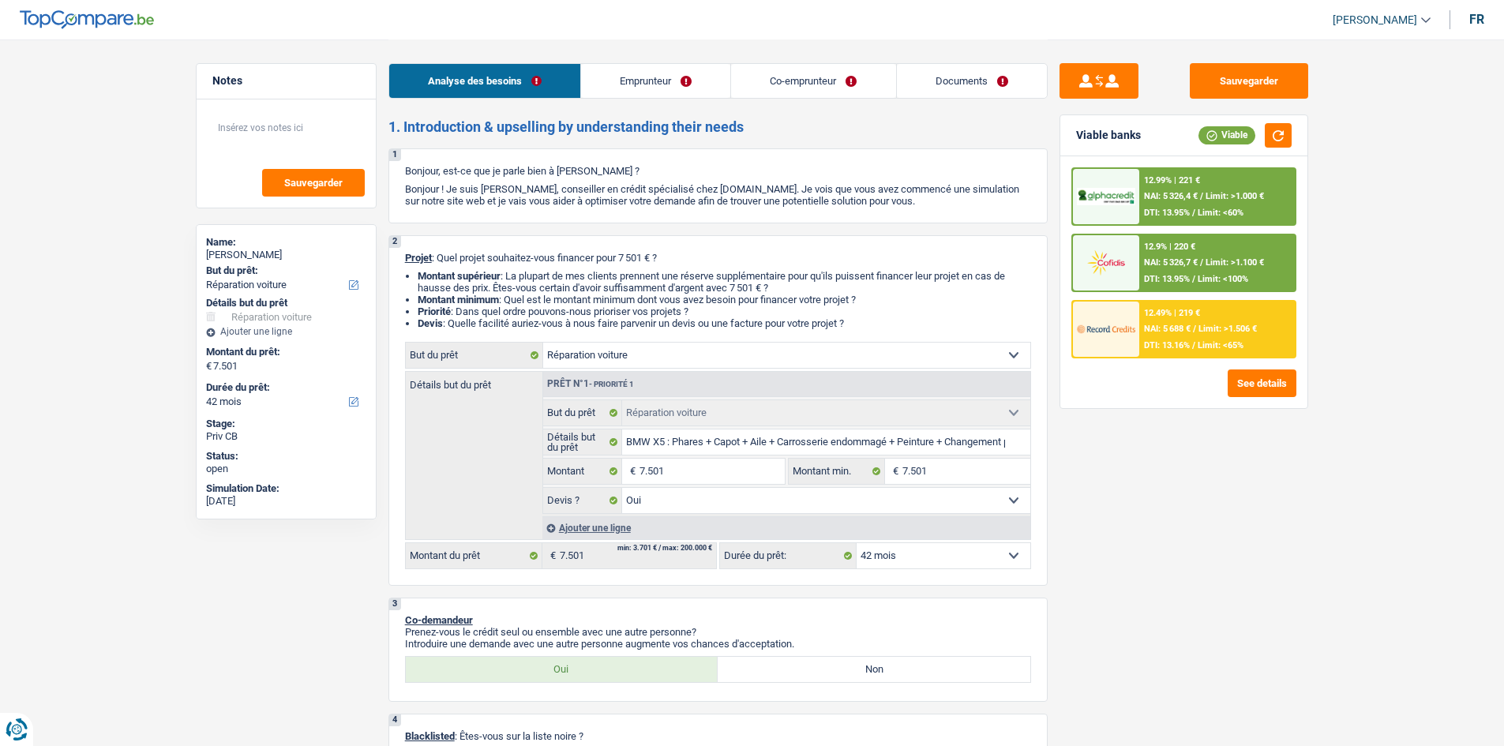
click at [1003, 559] on select "12 mois 18 mois 24 mois 30 mois 36 mois 42 mois 48 mois Sélectionner une option" at bounding box center [944, 555] width 174 height 25
click at [857, 543] on select "12 mois 18 mois 24 mois 30 mois 36 mois 42 mois 48 mois Sélectionner une option" at bounding box center [944, 555] width 174 height 25
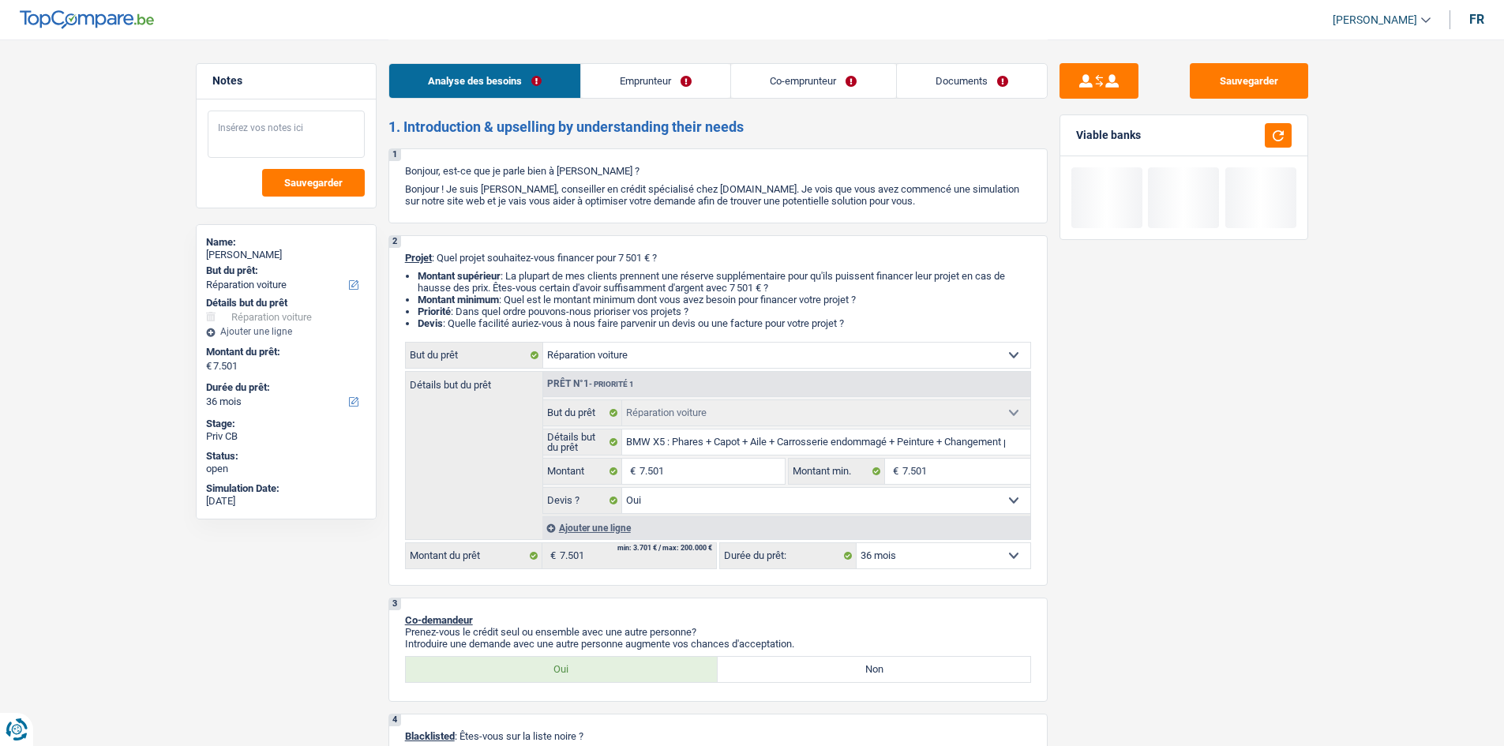
click at [250, 130] on textarea at bounding box center [286, 134] width 157 height 47
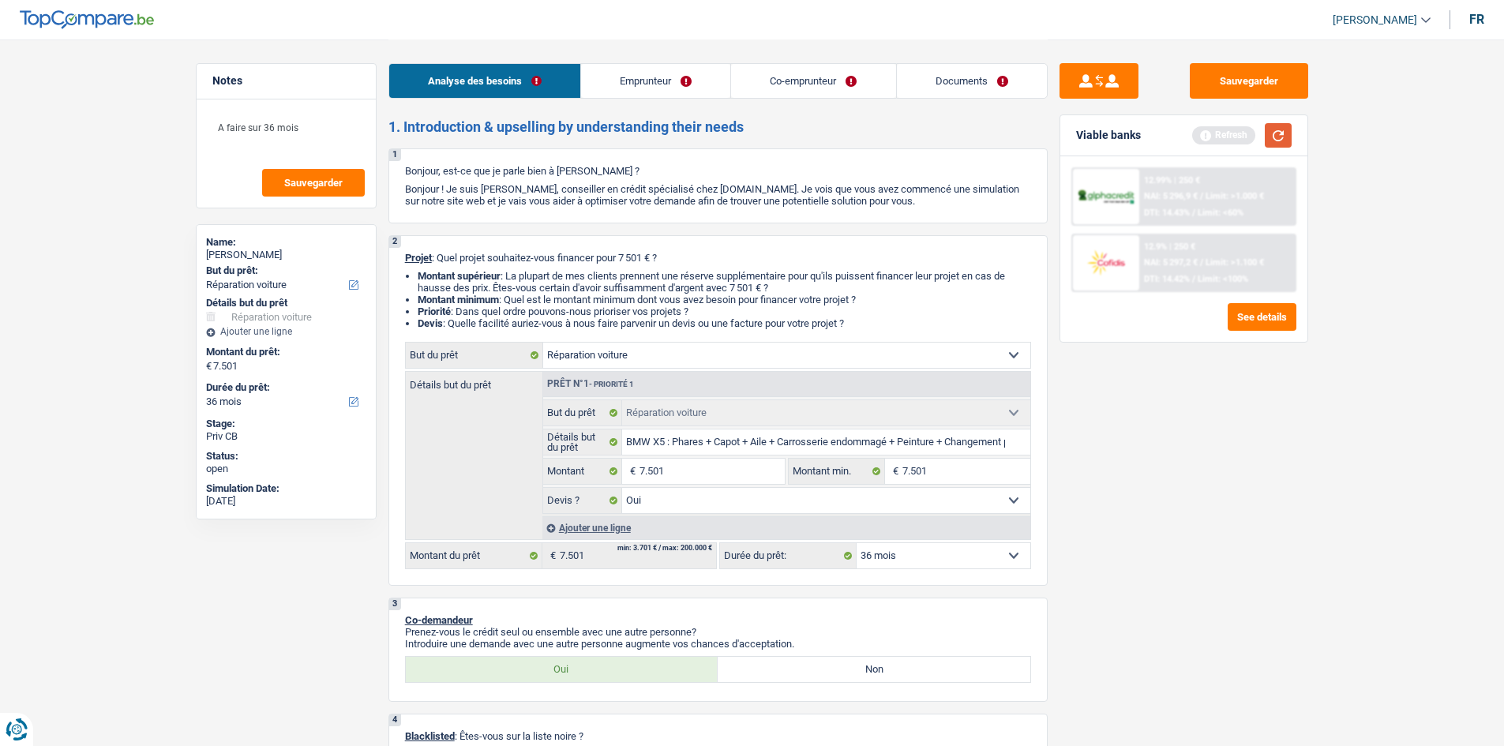
click at [1271, 141] on button "button" at bounding box center [1278, 135] width 27 height 24
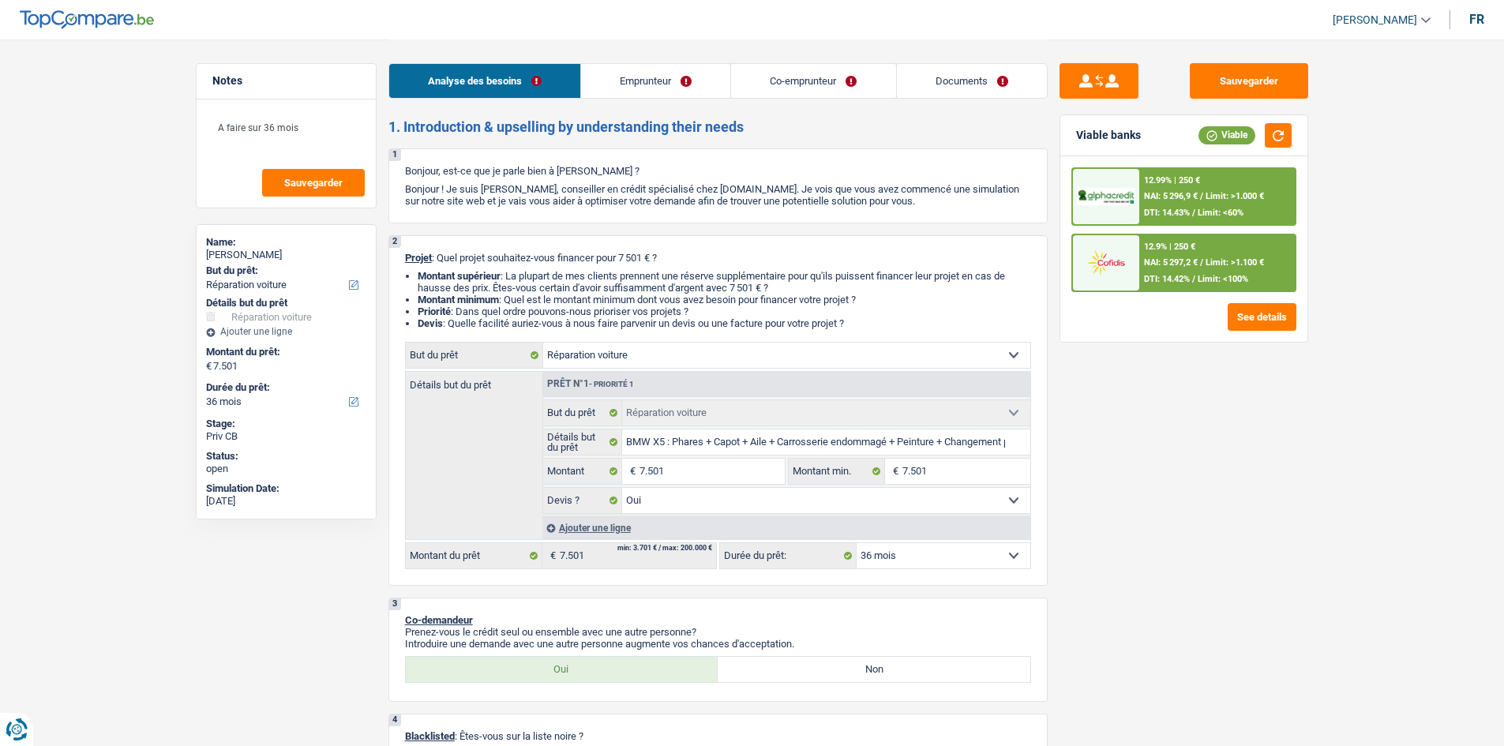
click at [998, 554] on select "12 mois 18 mois 24 mois 30 mois 36 mois 42 mois 48 mois Sélectionner une option" at bounding box center [944, 555] width 174 height 25
click at [857, 543] on select "12 mois 18 mois 24 mois 30 mois 36 mois 42 mois 48 mois Sélectionner une option" at bounding box center [944, 555] width 174 height 25
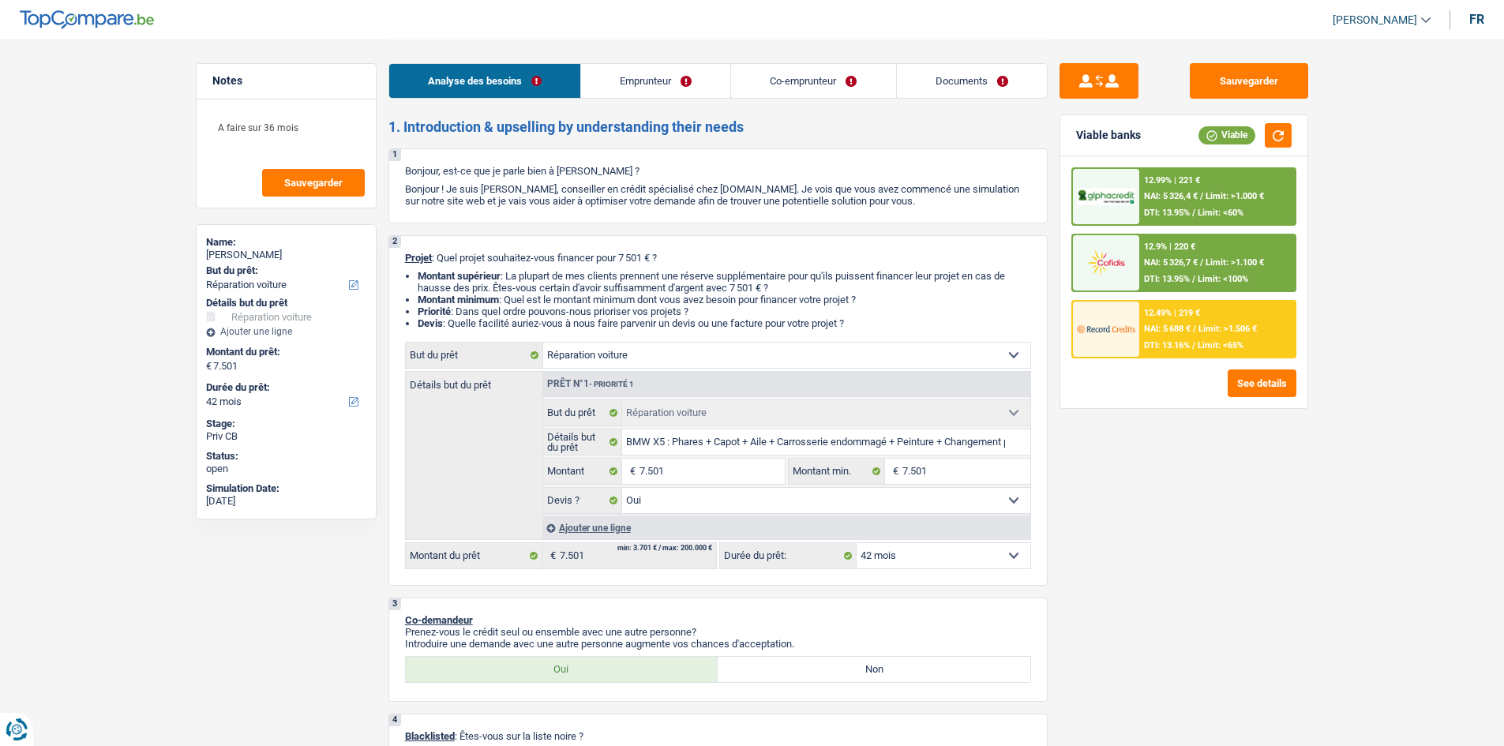
click at [1198, 339] on div "12.49% | 219 € NAI: 5 688 € / Limit: >1.506 € DTI: 13.16% / Limit: <65%" at bounding box center [1218, 329] width 156 height 55
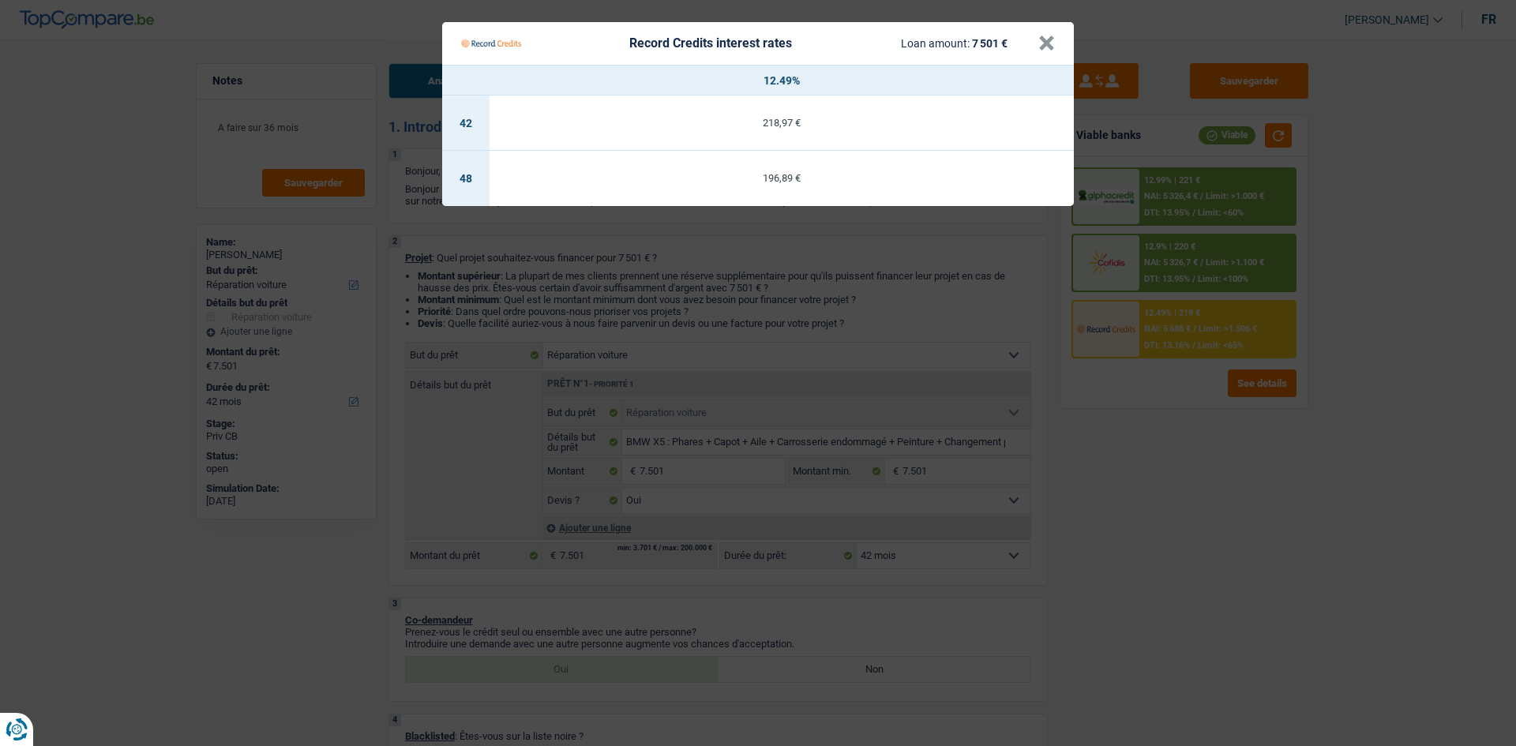
click at [1170, 430] on Credits "Record Credits interest rates Loan amount: 7 501 € × 12.49% 42 218,97 € 48 196,…" at bounding box center [758, 373] width 1516 height 746
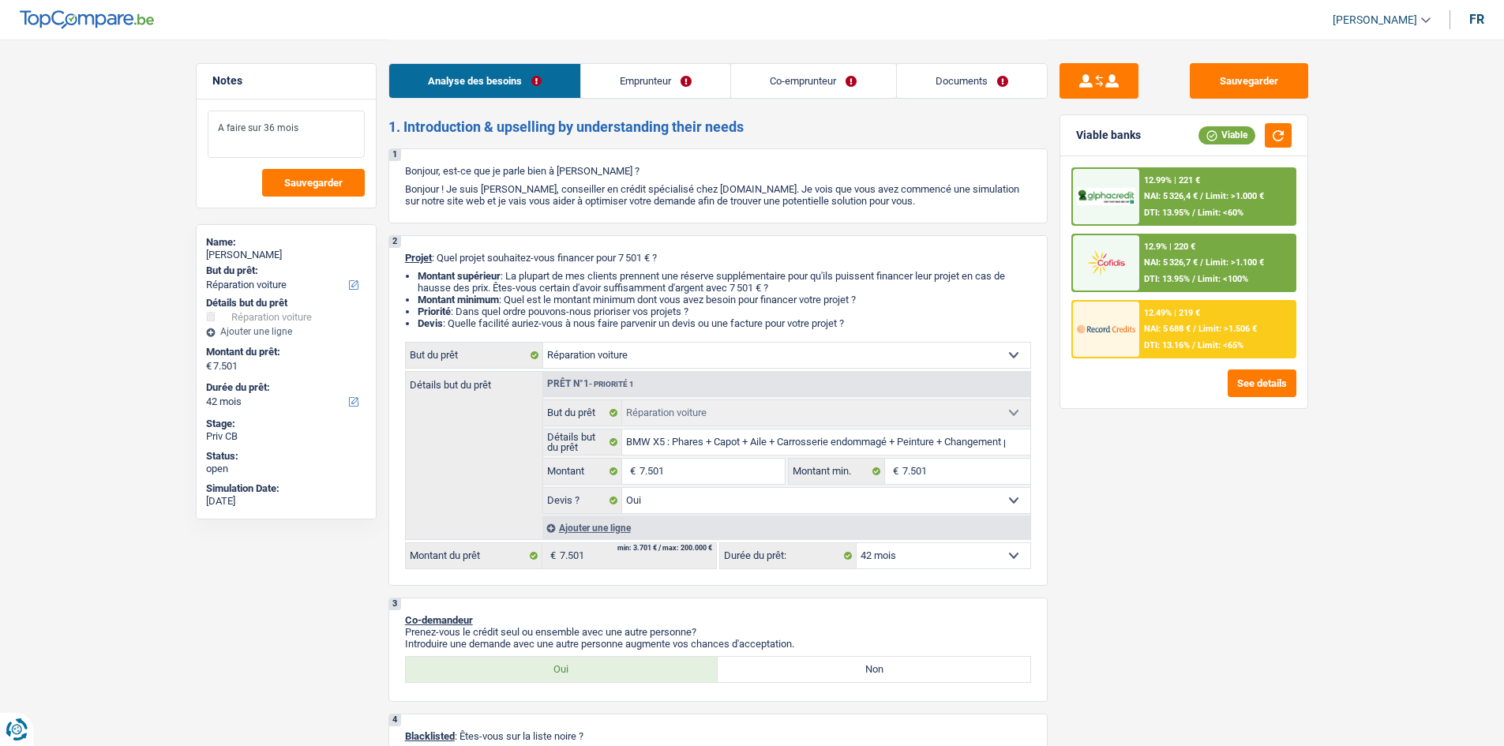
click at [329, 137] on textarea "A faire sur 36 mois" at bounding box center [286, 134] width 157 height 47
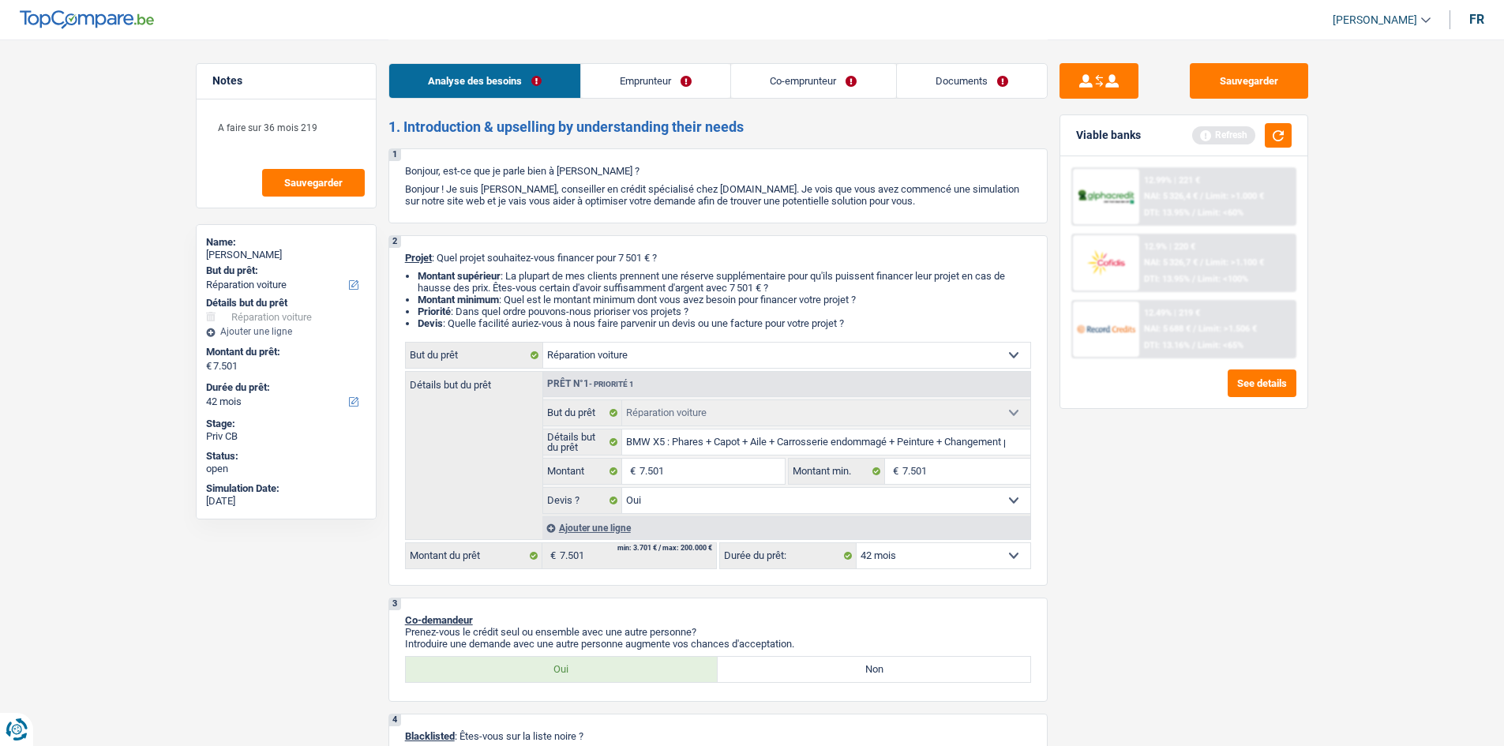
drag, startPoint x: 1175, startPoint y: 557, endPoint x: 1237, endPoint y: 271, distance: 292.4
click at [1176, 548] on div "Sauvegarder Viable banks Refresh 12.99% | 221 € NAI: 5 326,4 € / Limit: >1.000 …" at bounding box center [1184, 392] width 272 height 658
click at [1275, 134] on button "button" at bounding box center [1278, 135] width 27 height 24
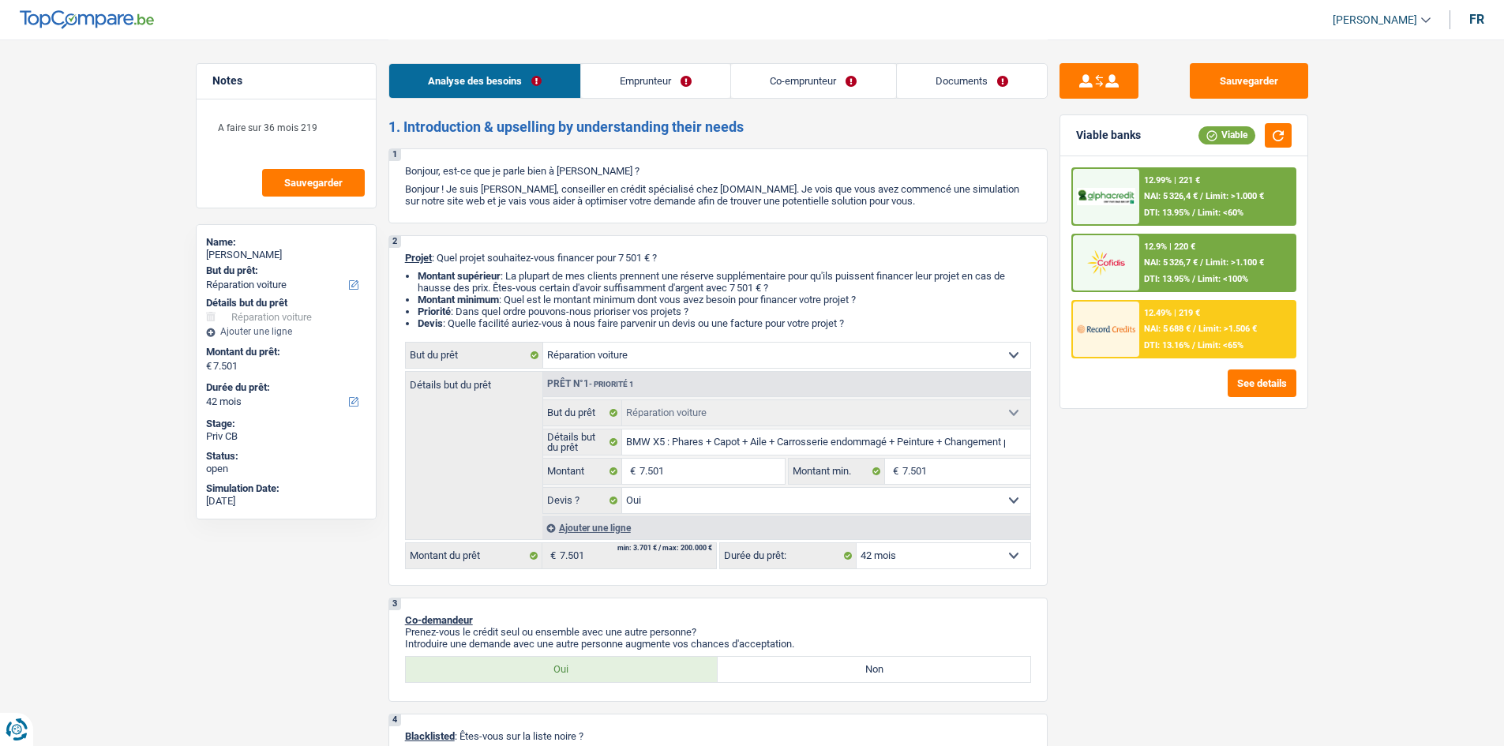
click at [1174, 344] on span "DTI: 13.16%" at bounding box center [1167, 345] width 46 height 10
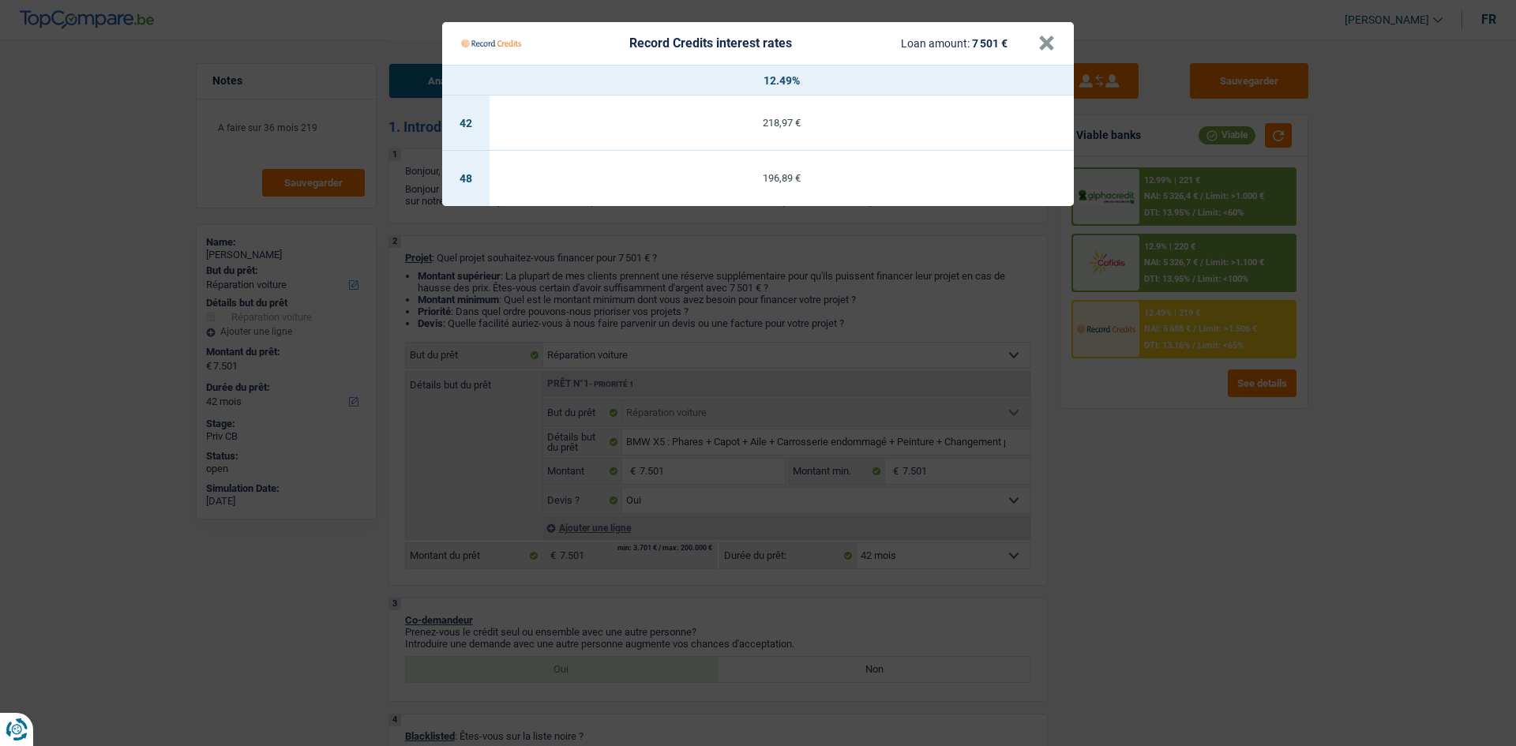
click at [893, 129] on td "218,97 €" at bounding box center [782, 123] width 584 height 55
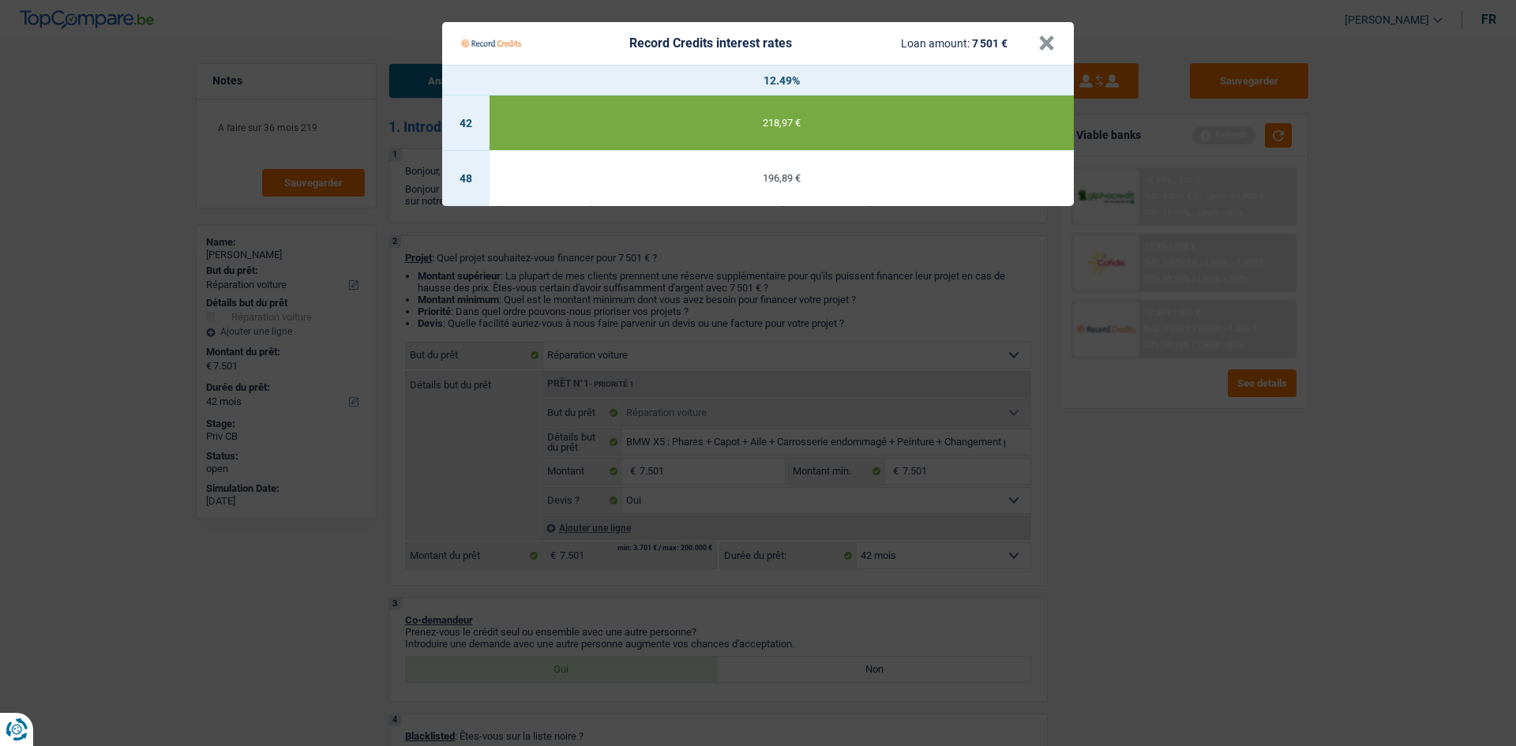
click at [1203, 484] on Credits "Record Credits interest rates Loan amount: 7 501 € × 12.49% 42 218,97 € 48 196,…" at bounding box center [758, 373] width 1516 height 746
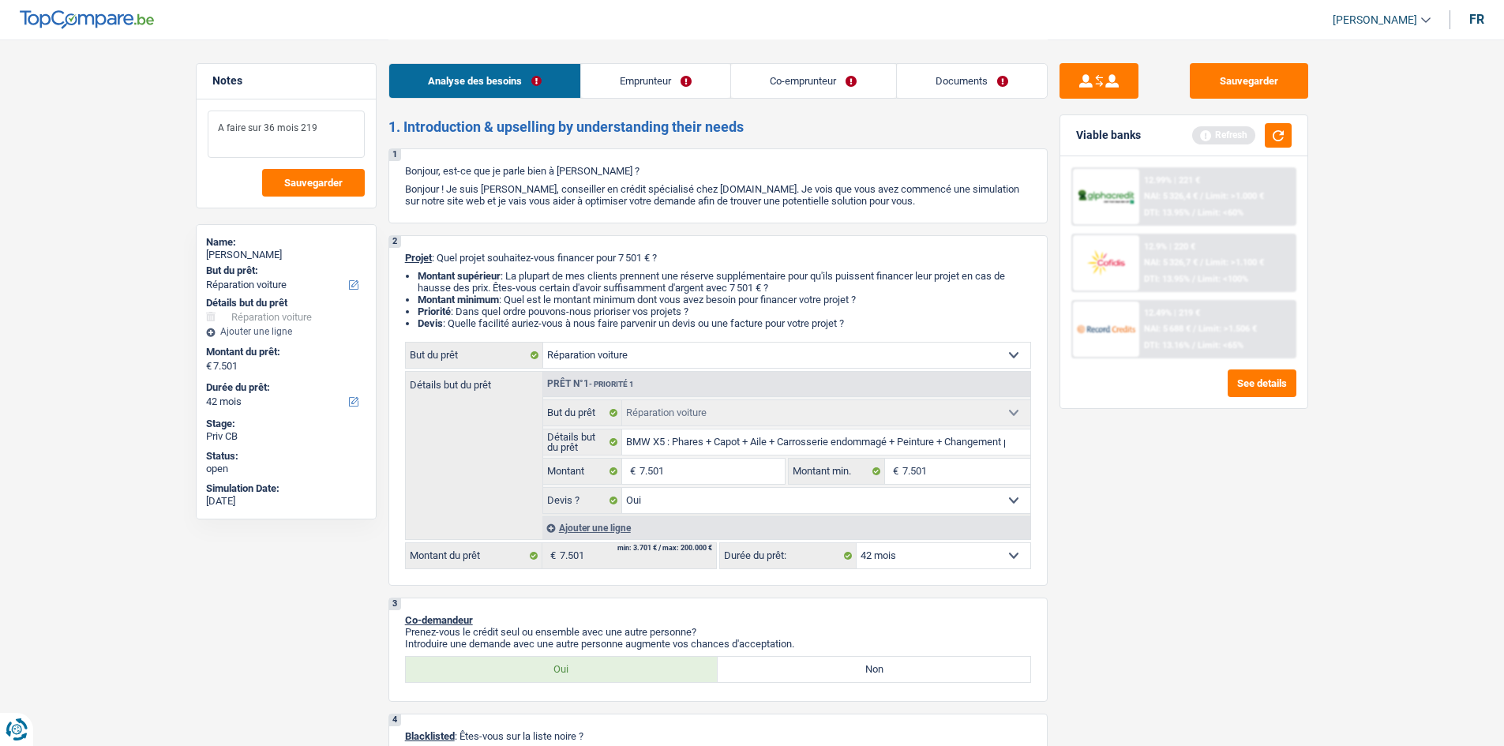
click at [341, 126] on textarea "A faire sur 36 mois 219" at bounding box center [286, 134] width 157 height 47
click at [298, 127] on textarea "A faire sur 36 mois 219" at bounding box center [286, 134] width 157 height 47
click at [812, 89] on link "Co-emprunteur" at bounding box center [813, 81] width 164 height 34
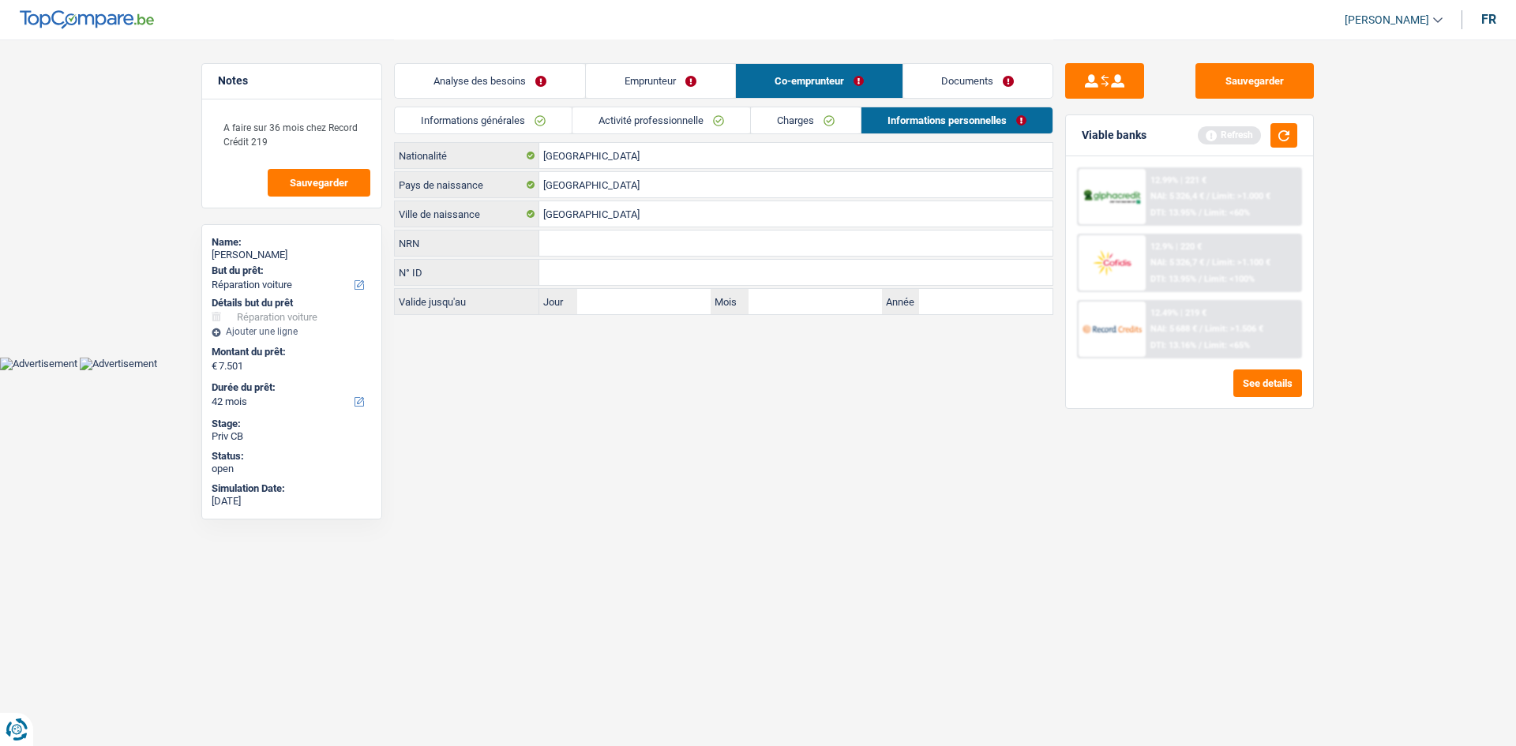
click at [524, 115] on link "Informations générales" at bounding box center [483, 120] width 177 height 26
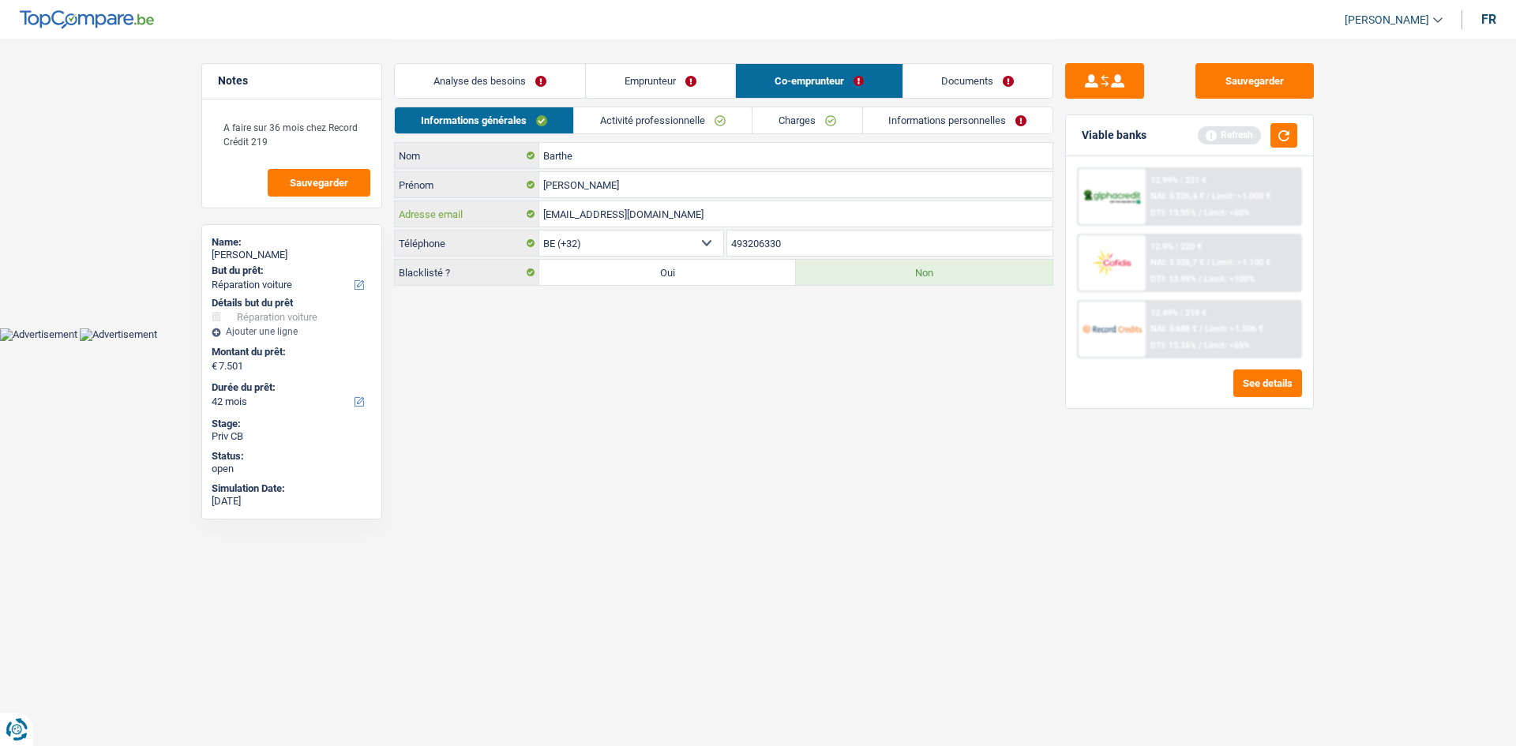
click at [671, 206] on input "[EMAIL_ADDRESS][DOMAIN_NAME]" at bounding box center [795, 213] width 513 height 25
click at [677, 210] on input "[EMAIL_ADDRESS][DOMAIN_NAME]" at bounding box center [795, 213] width 513 height 25
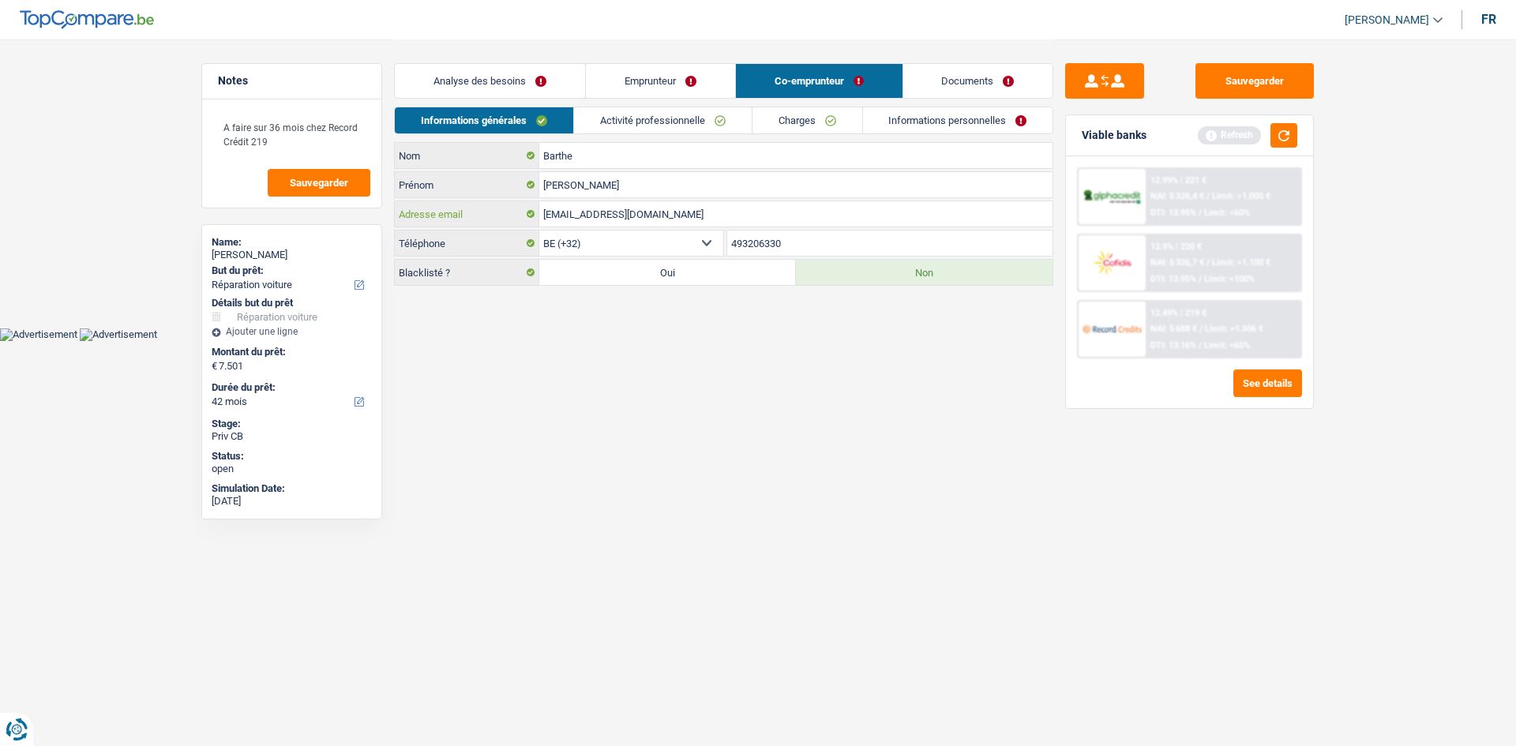
click at [677, 210] on input "[EMAIL_ADDRESS][DOMAIN_NAME]" at bounding box center [795, 213] width 513 height 25
click at [340, 146] on textarea "A faire sur 36 mois chez Record Crédit 219" at bounding box center [291, 134] width 157 height 47
click at [249, 136] on textarea "A faire sur 36 mois chez Record Crédit 219" at bounding box center [291, 134] width 157 height 47
drag, startPoint x: 255, startPoint y: 141, endPoint x: 246, endPoint y: 140, distance: 9.6
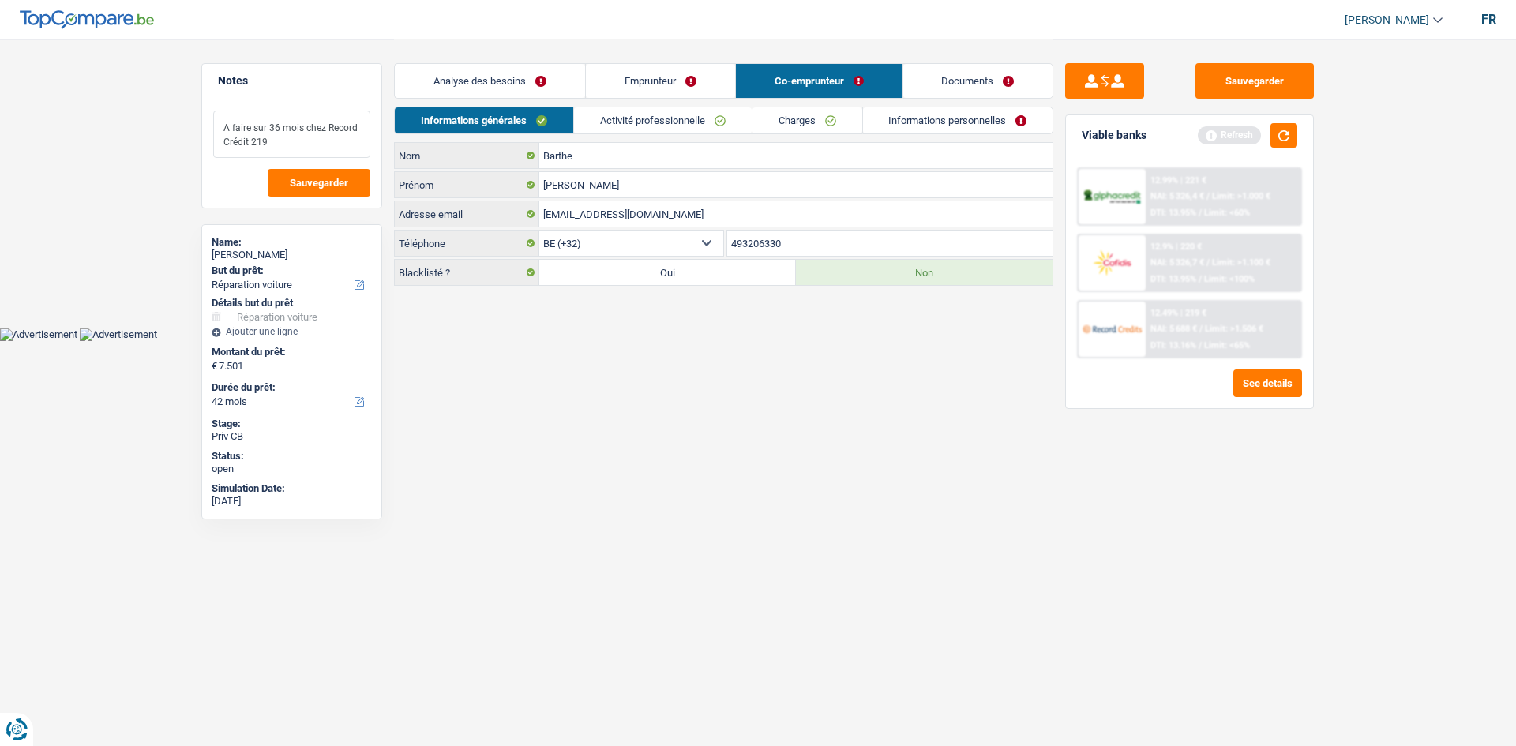
click at [246, 140] on textarea "A faire sur 36 mois chez Record Crédit 219" at bounding box center [291, 134] width 157 height 47
click at [276, 140] on textarea "A faire sur 36 mois chez Record Crédit 219" at bounding box center [291, 134] width 157 height 47
click at [277, 129] on textarea "A faire sur 36 mois chez Record Crédit 219" at bounding box center [291, 134] width 157 height 47
click at [273, 128] on textarea "A faire sur 36 mois chez Record Crédit 219" at bounding box center [291, 134] width 157 height 47
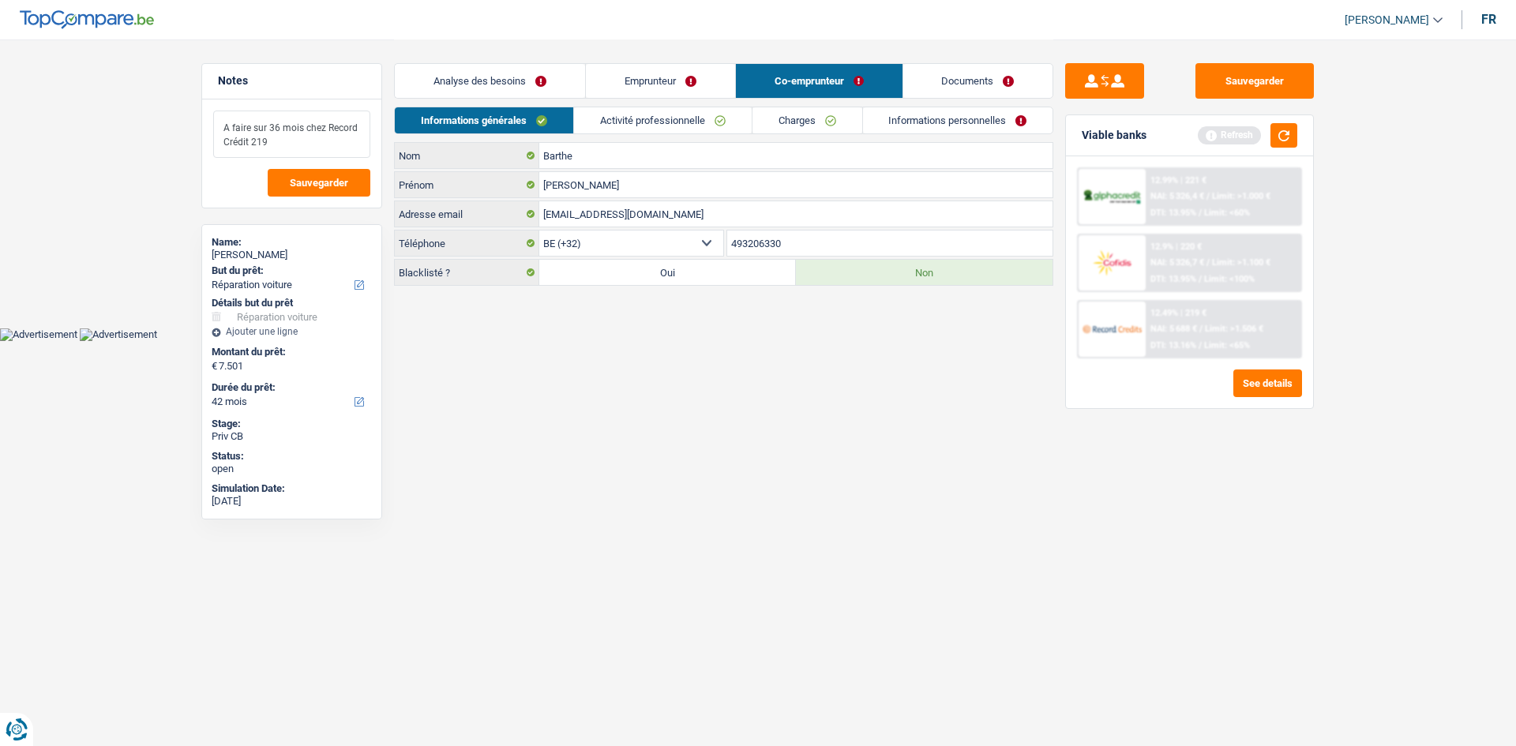
click at [273, 128] on textarea "A faire sur 36 mois chez Record Crédit 219" at bounding box center [291, 134] width 157 height 47
drag, startPoint x: 302, startPoint y: 141, endPoint x: 250, endPoint y: 140, distance: 52.1
click at [250, 140] on textarea "A faire sur 42 mois chez Record Crédit 219" at bounding box center [291, 134] width 157 height 47
click at [520, 72] on link "Analyse des besoins" at bounding box center [490, 81] width 190 height 34
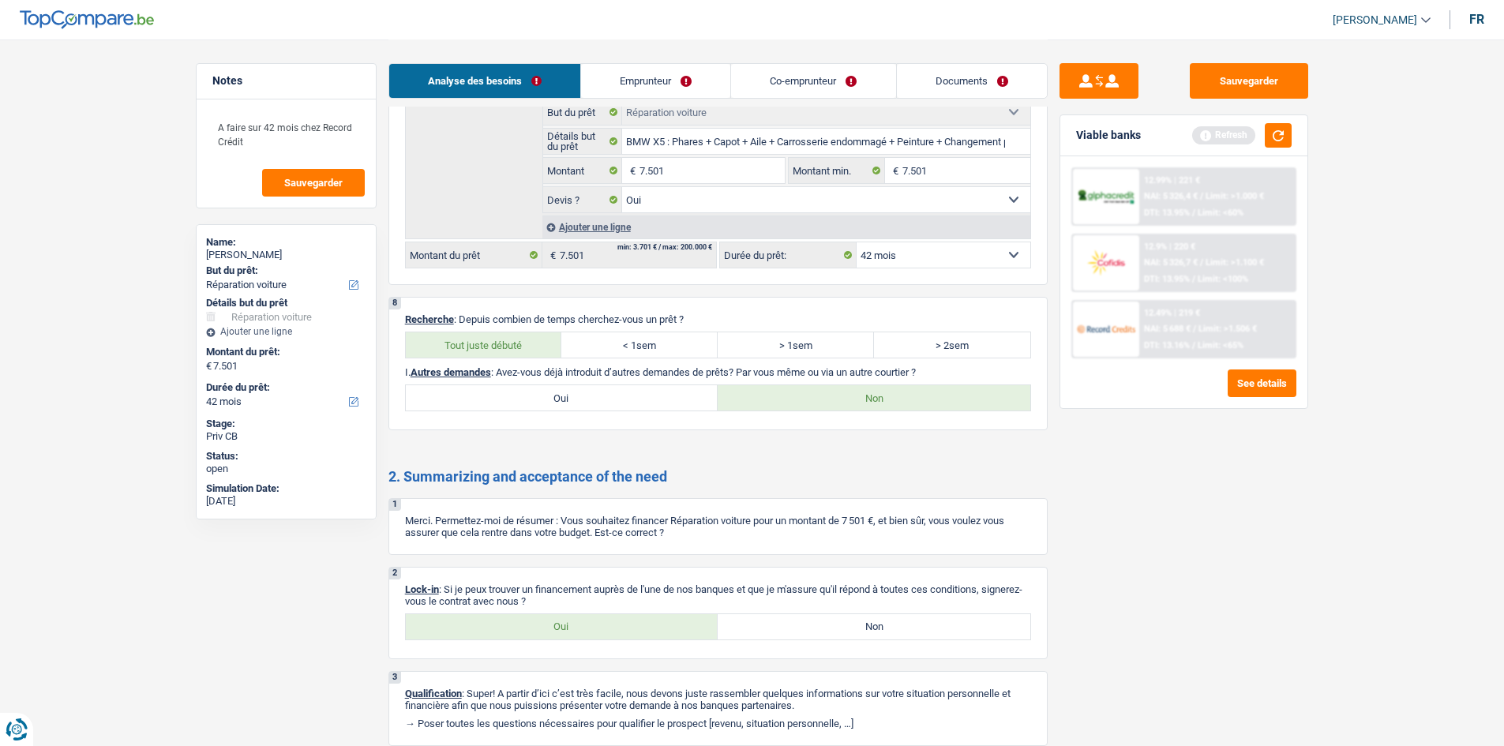
scroll to position [2277, 0]
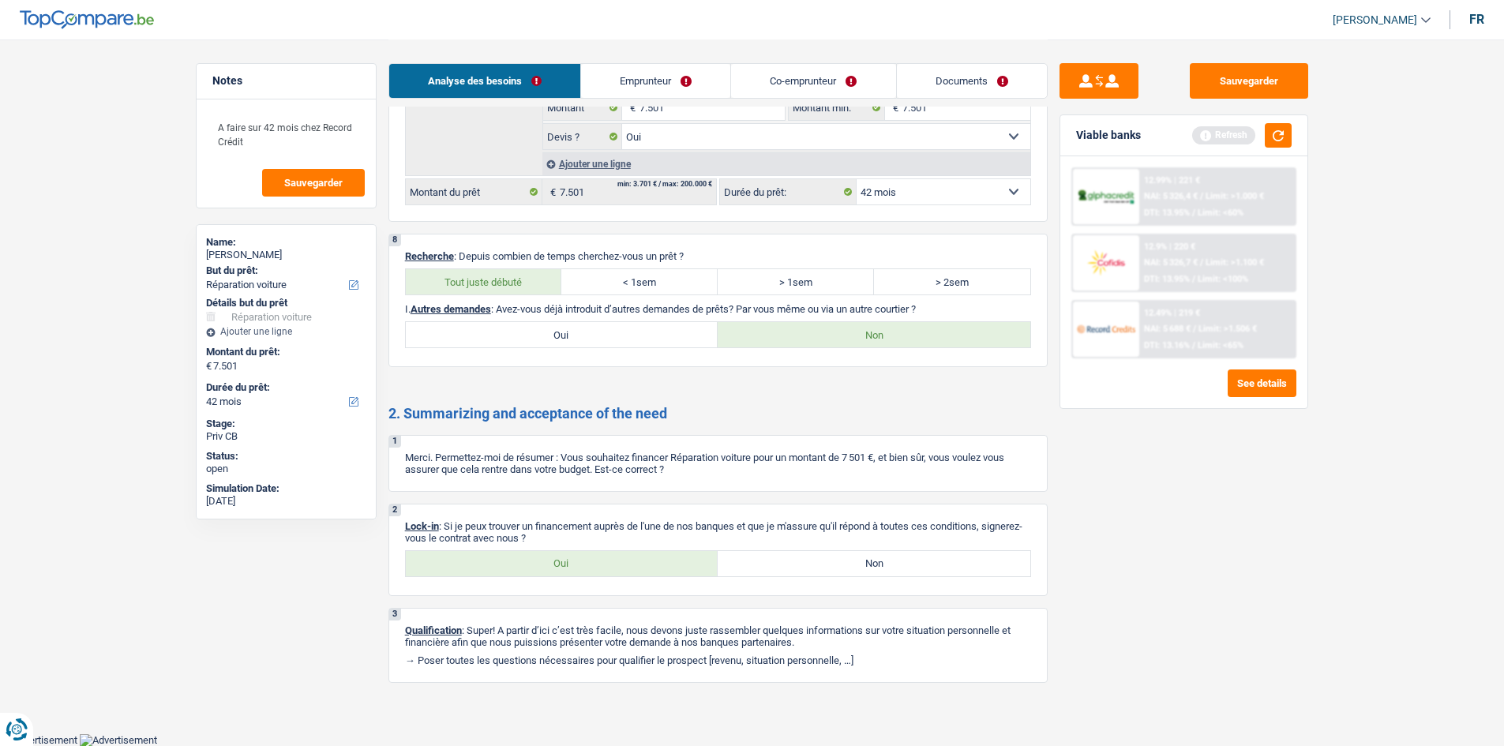
click at [625, 568] on label "Oui" at bounding box center [562, 563] width 313 height 25
click at [625, 568] on input "Oui" at bounding box center [562, 563] width 313 height 25
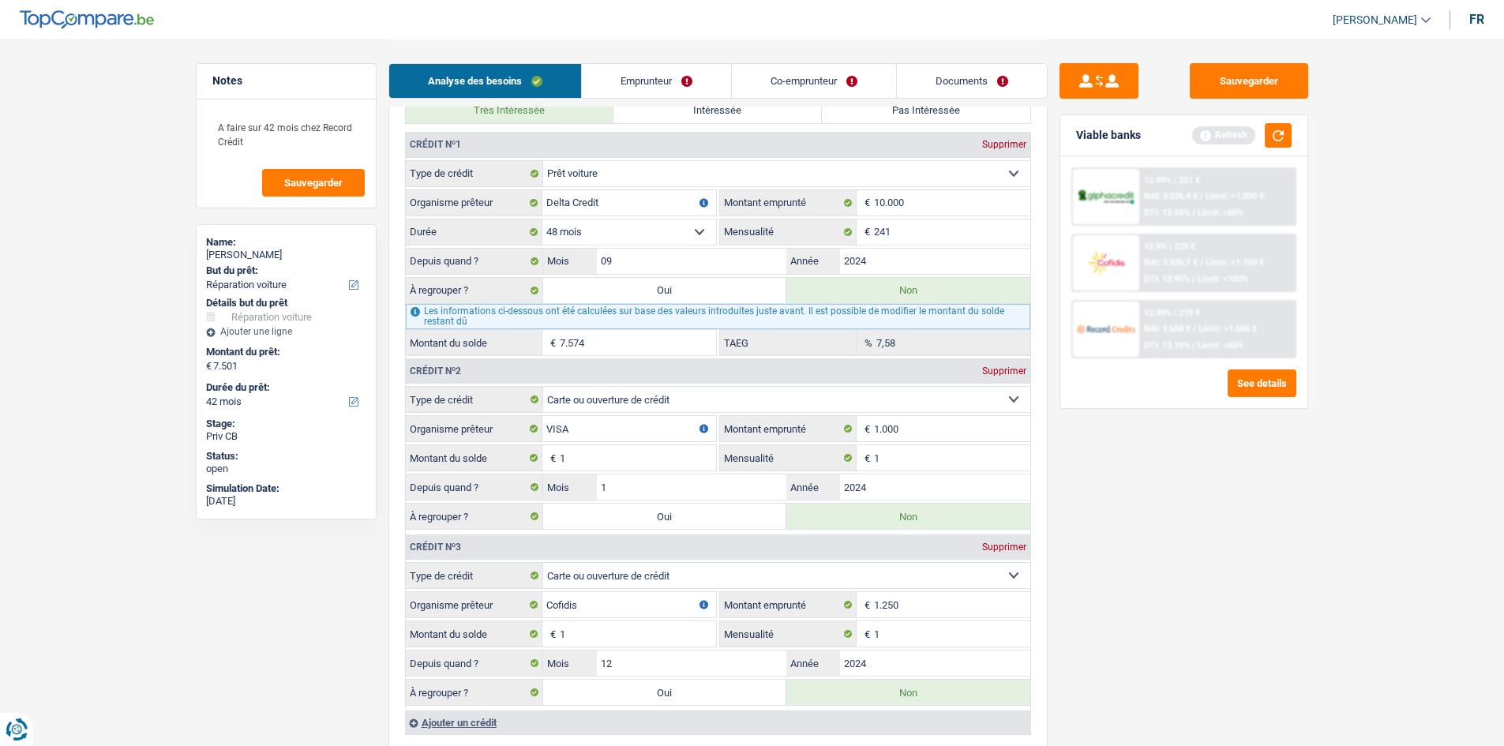
scroll to position [0, 0]
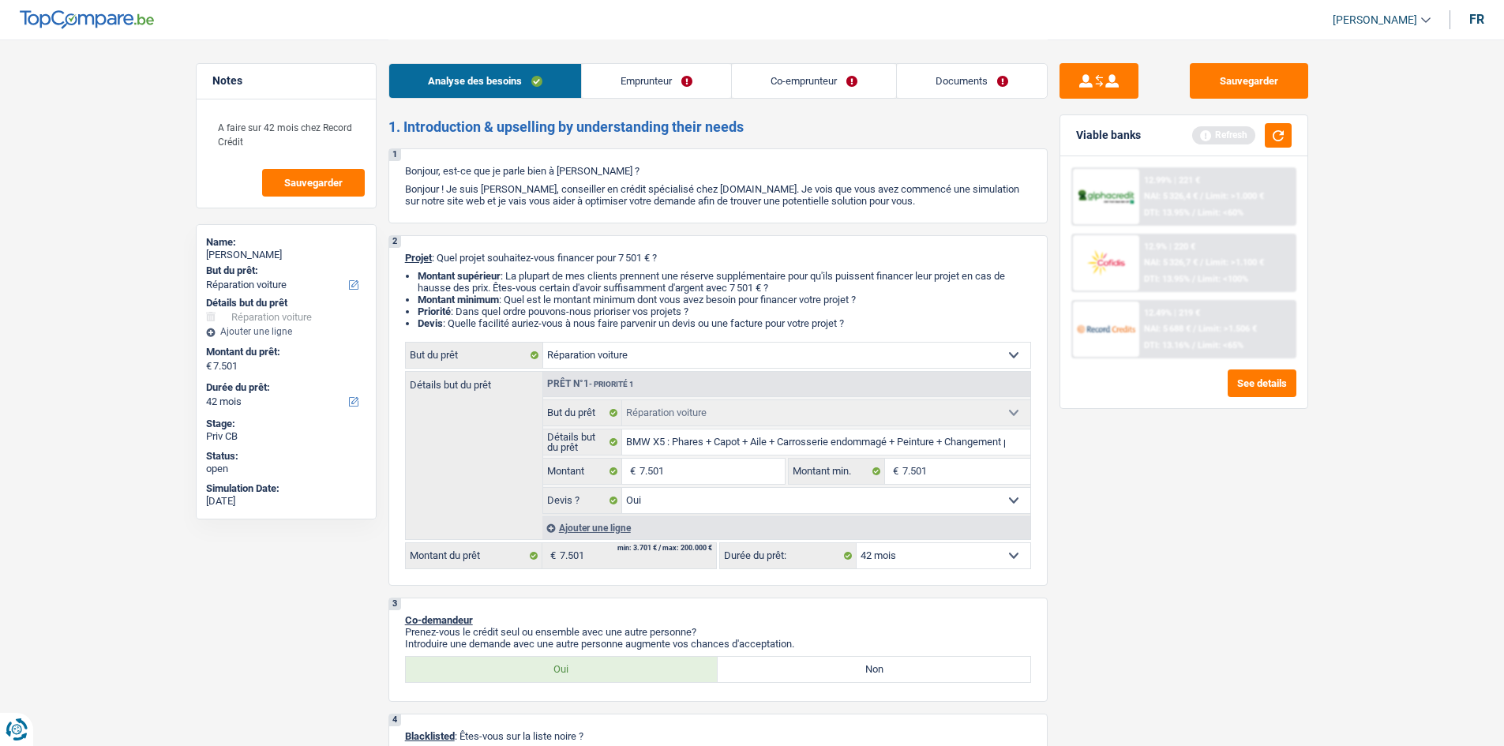
click at [693, 93] on link "Emprunteur" at bounding box center [656, 81] width 149 height 34
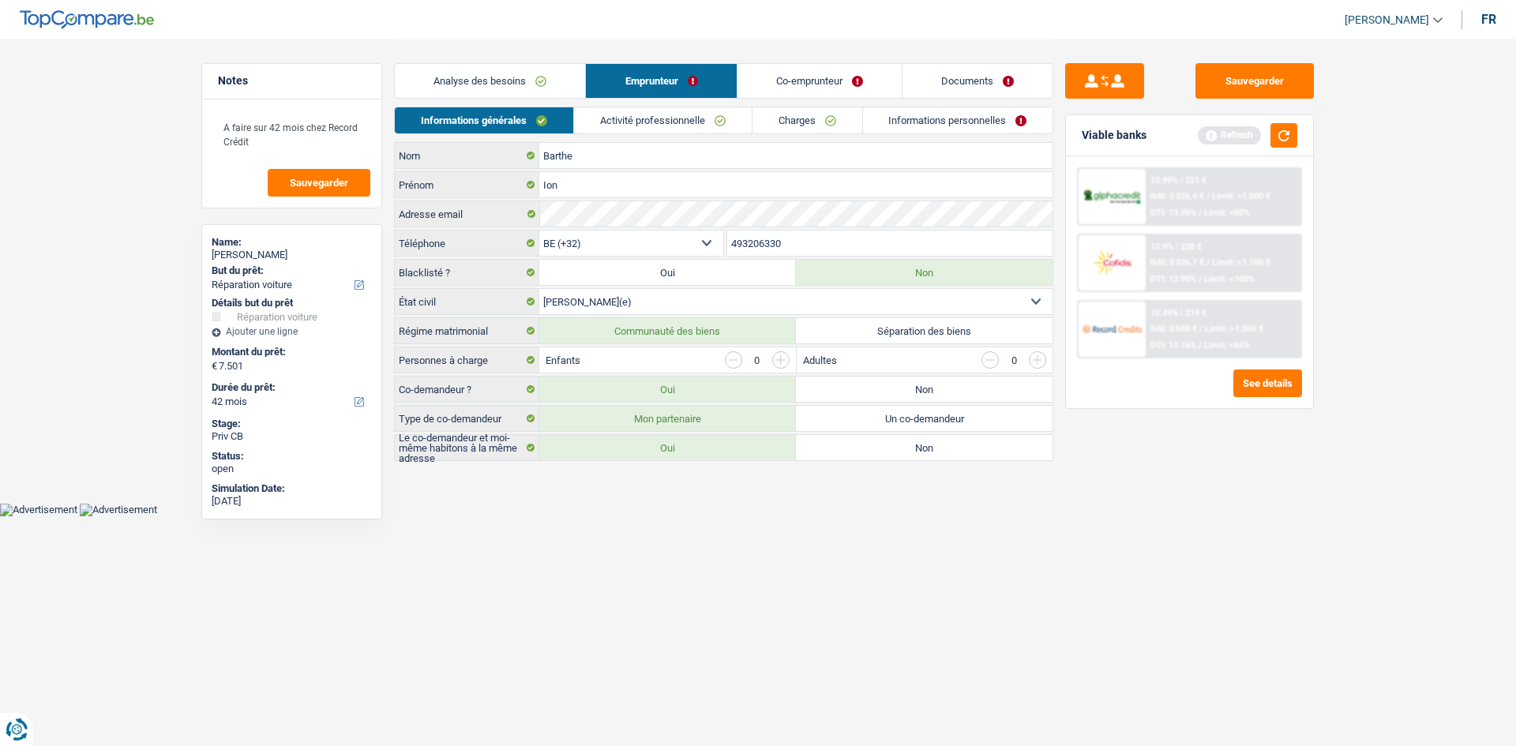
click at [607, 124] on link "Activité professionnelle" at bounding box center [663, 120] width 178 height 26
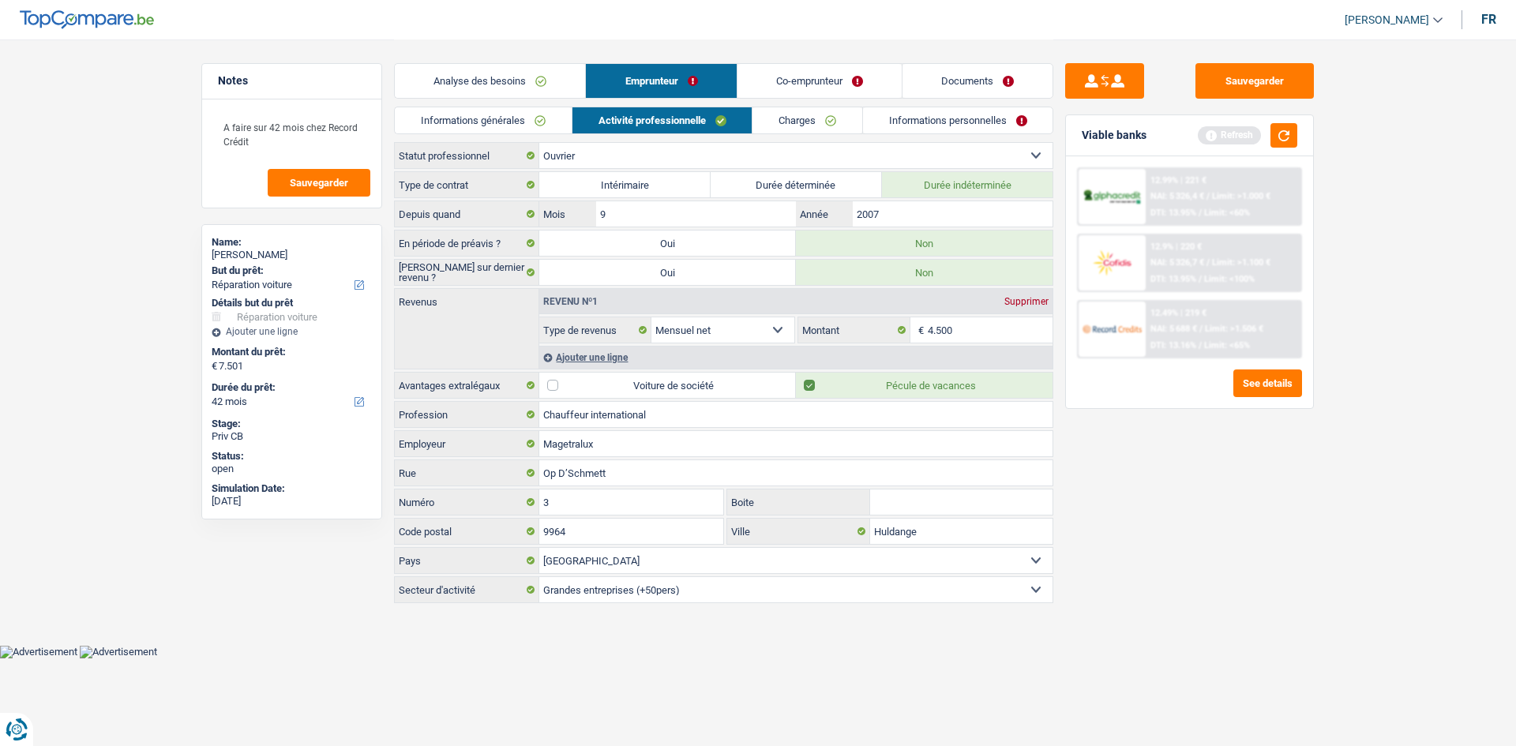
click at [780, 123] on link "Charges" at bounding box center [808, 120] width 110 height 26
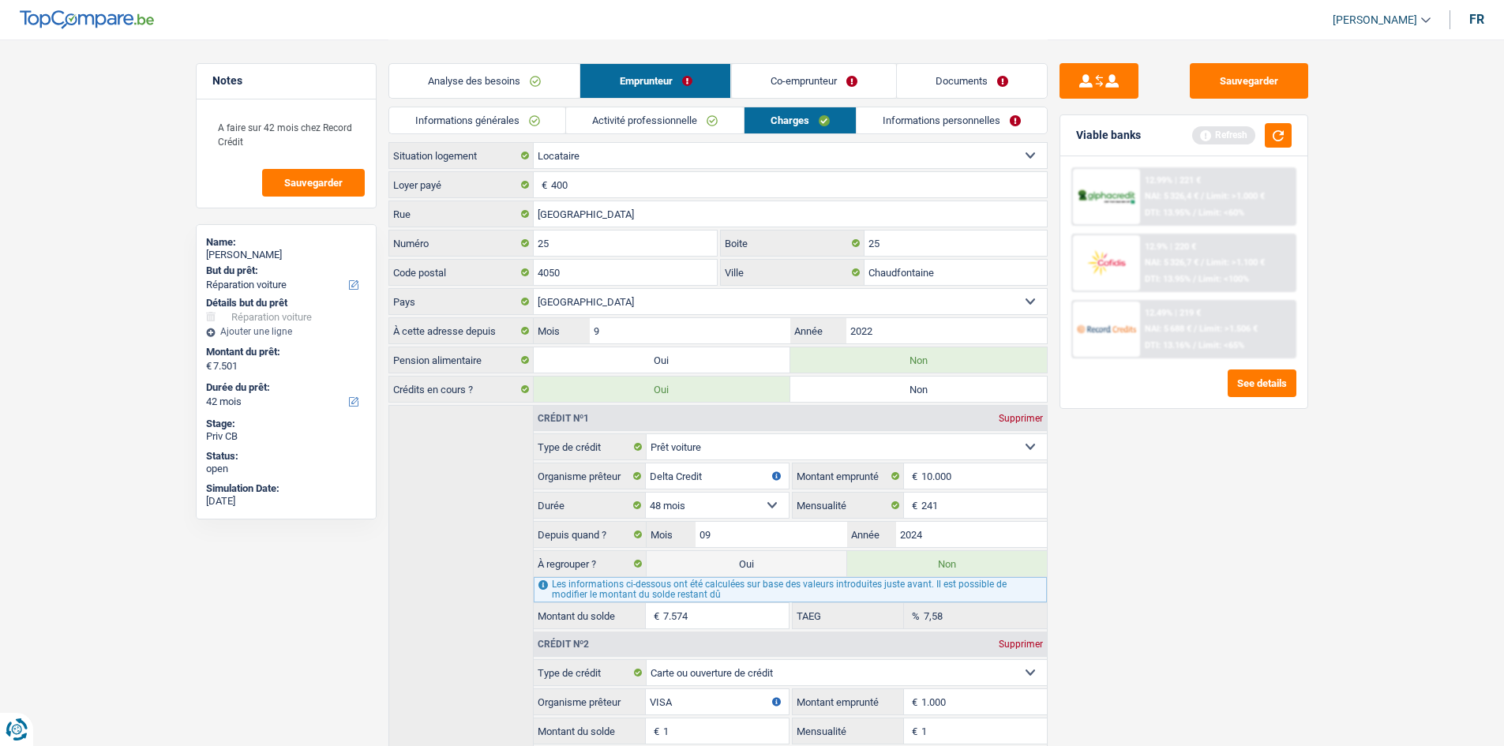
click at [918, 113] on link "Informations personnelles" at bounding box center [952, 120] width 190 height 26
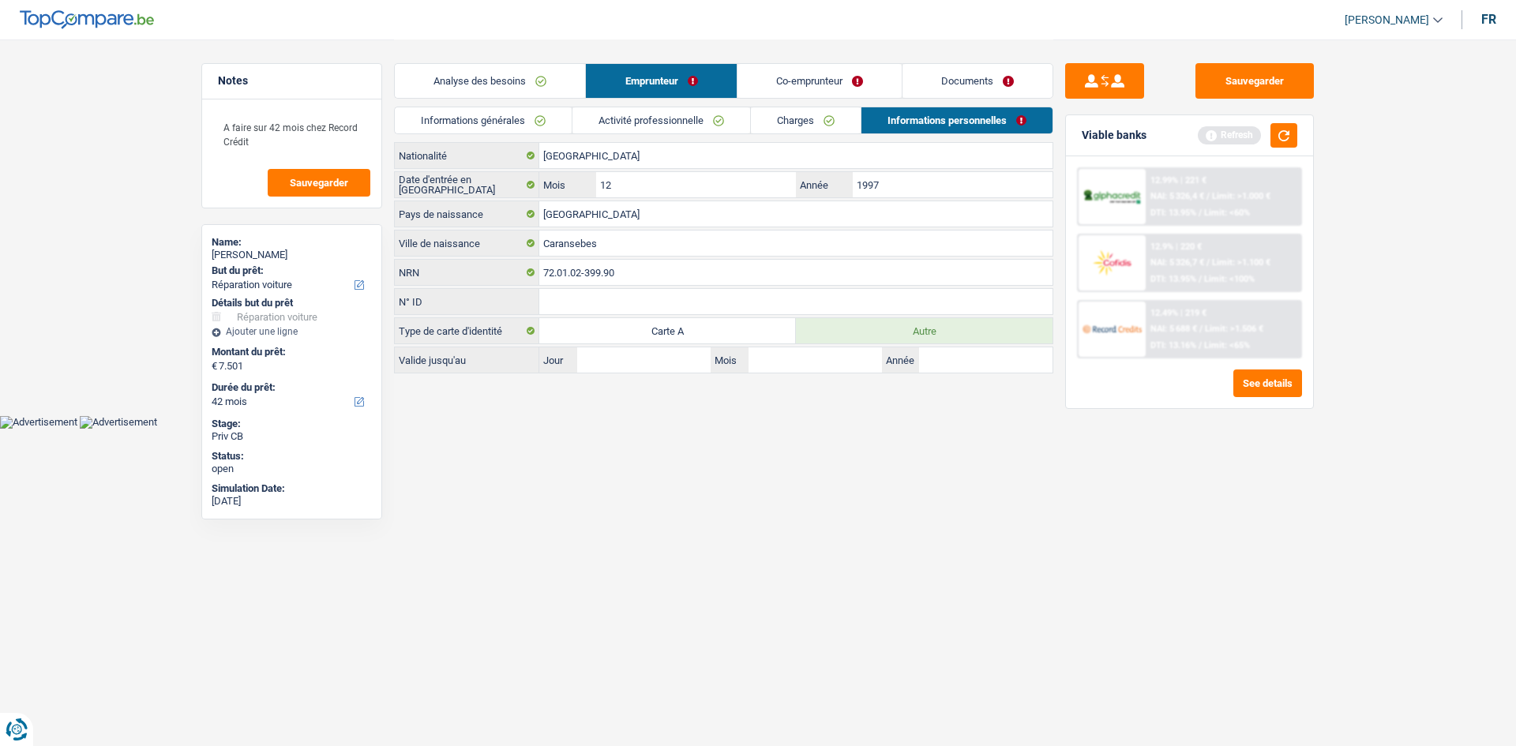
click at [804, 73] on link "Co-emprunteur" at bounding box center [820, 81] width 164 height 34
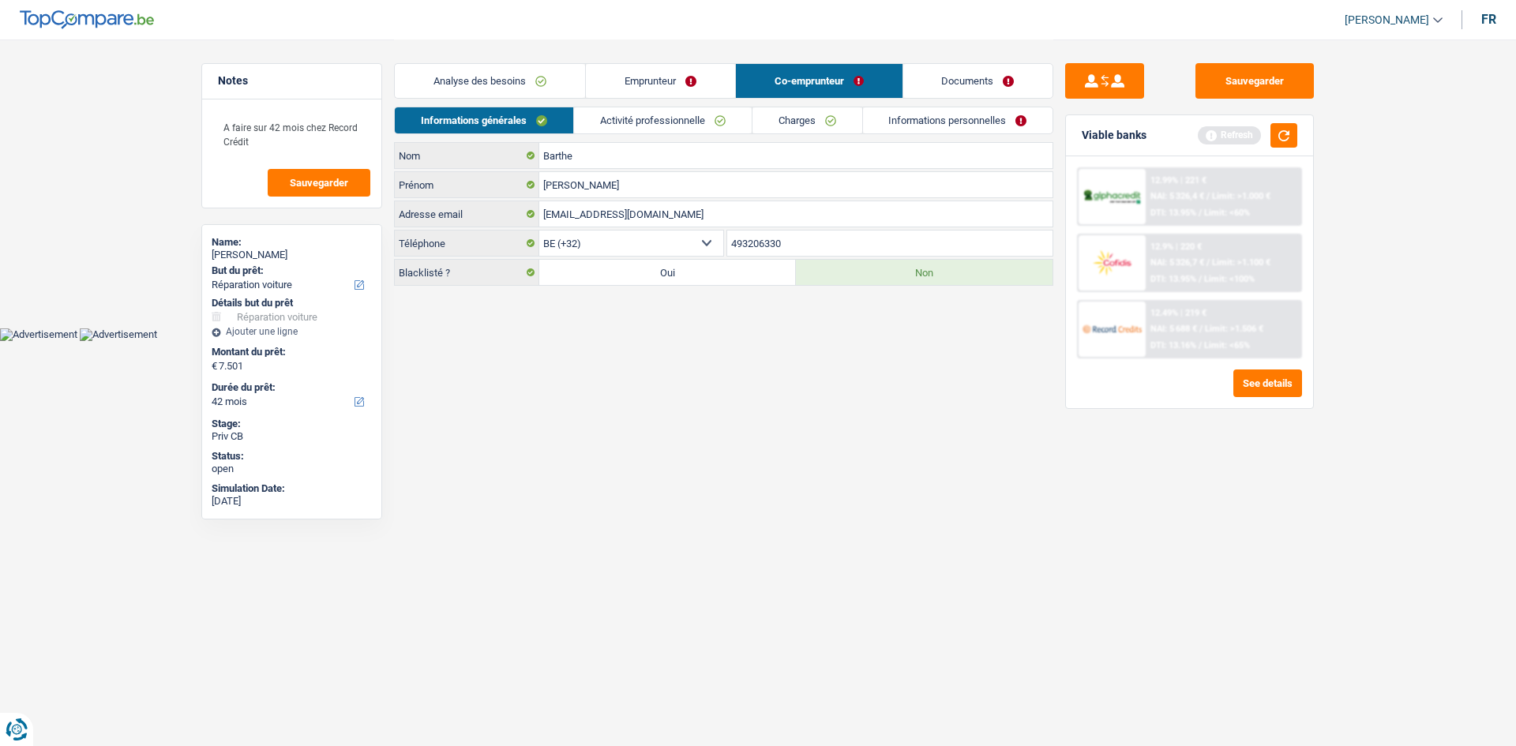
click at [674, 115] on link "Activité professionnelle" at bounding box center [663, 120] width 178 height 26
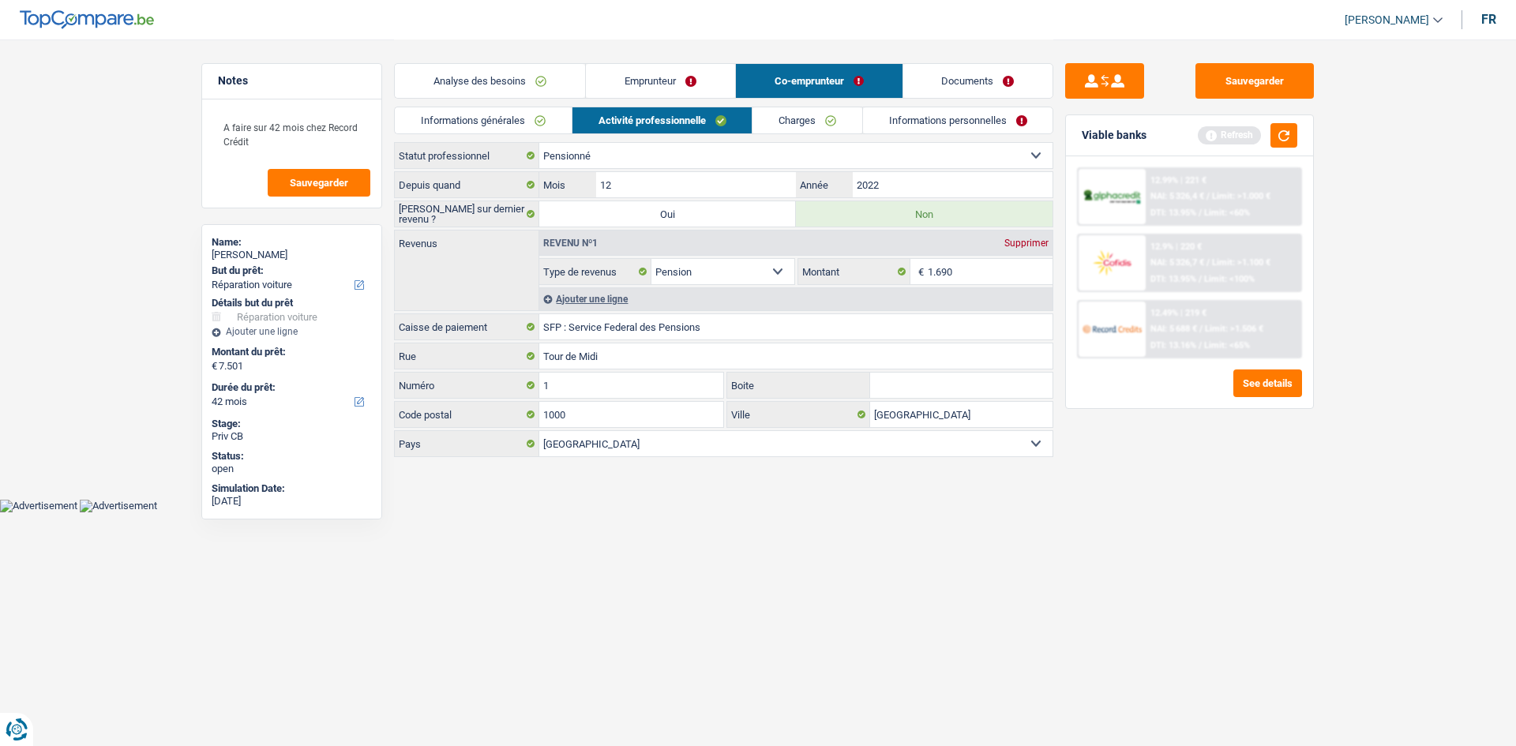
click at [780, 119] on link "Charges" at bounding box center [808, 120] width 110 height 26
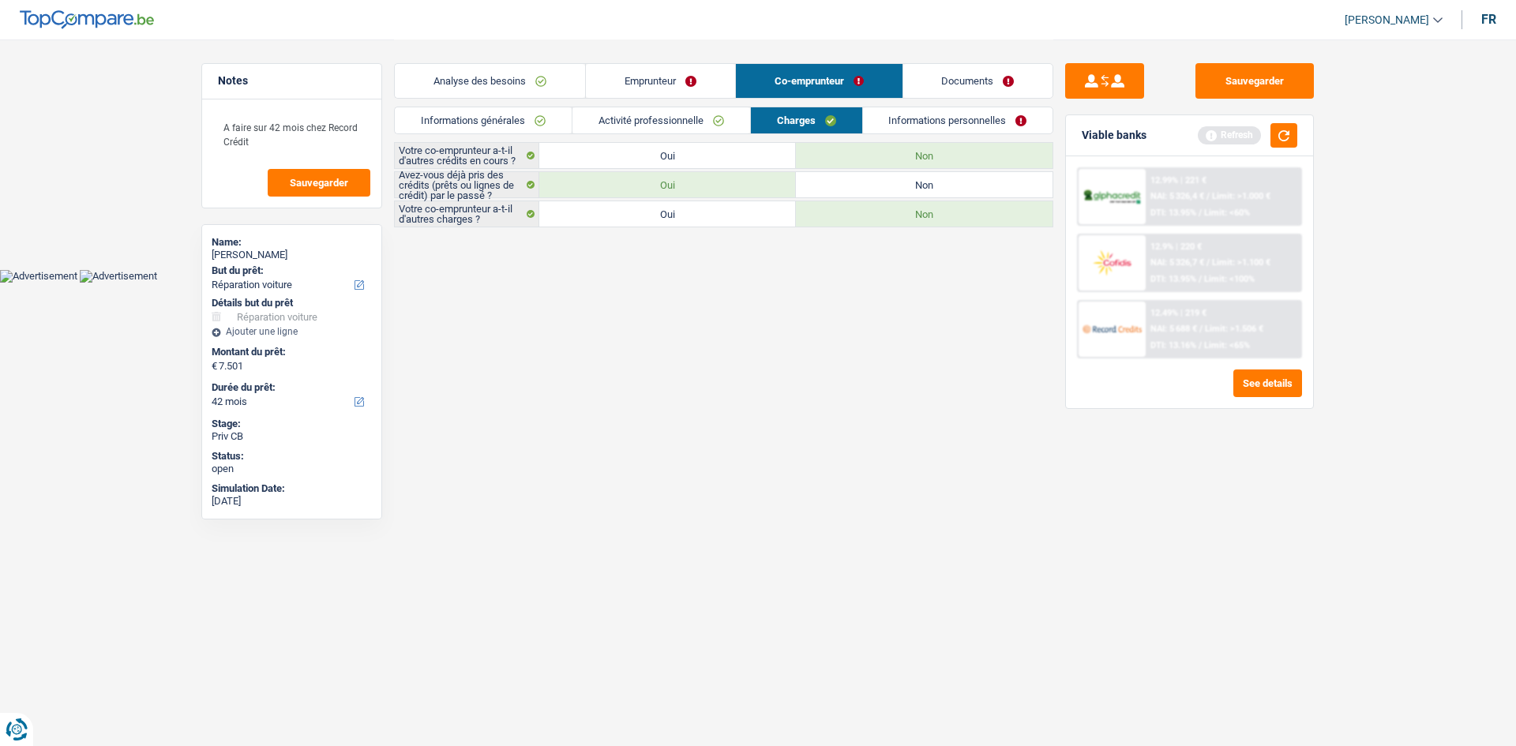
click at [990, 117] on link "Informations personnelles" at bounding box center [958, 120] width 190 height 26
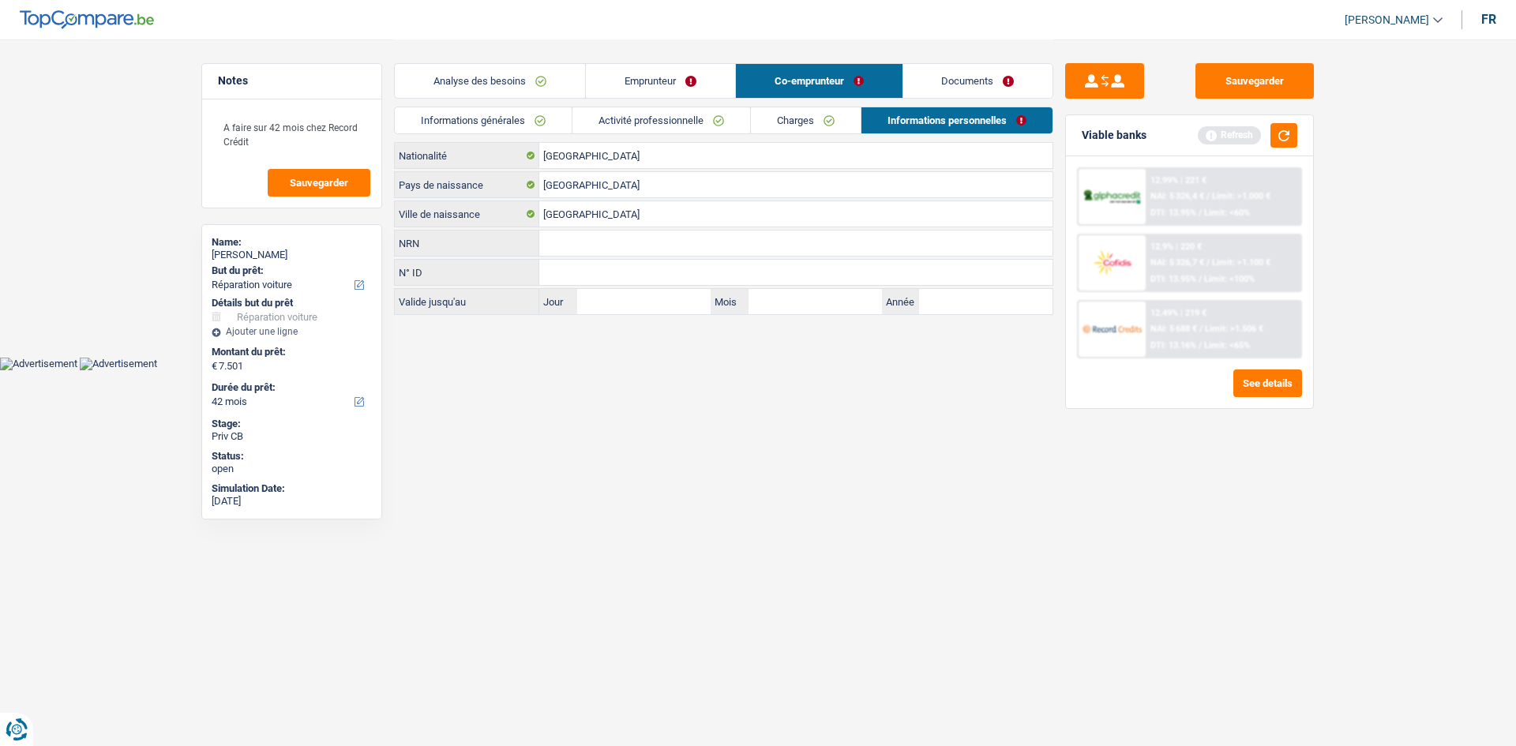
click at [997, 83] on link "Documents" at bounding box center [978, 81] width 150 height 34
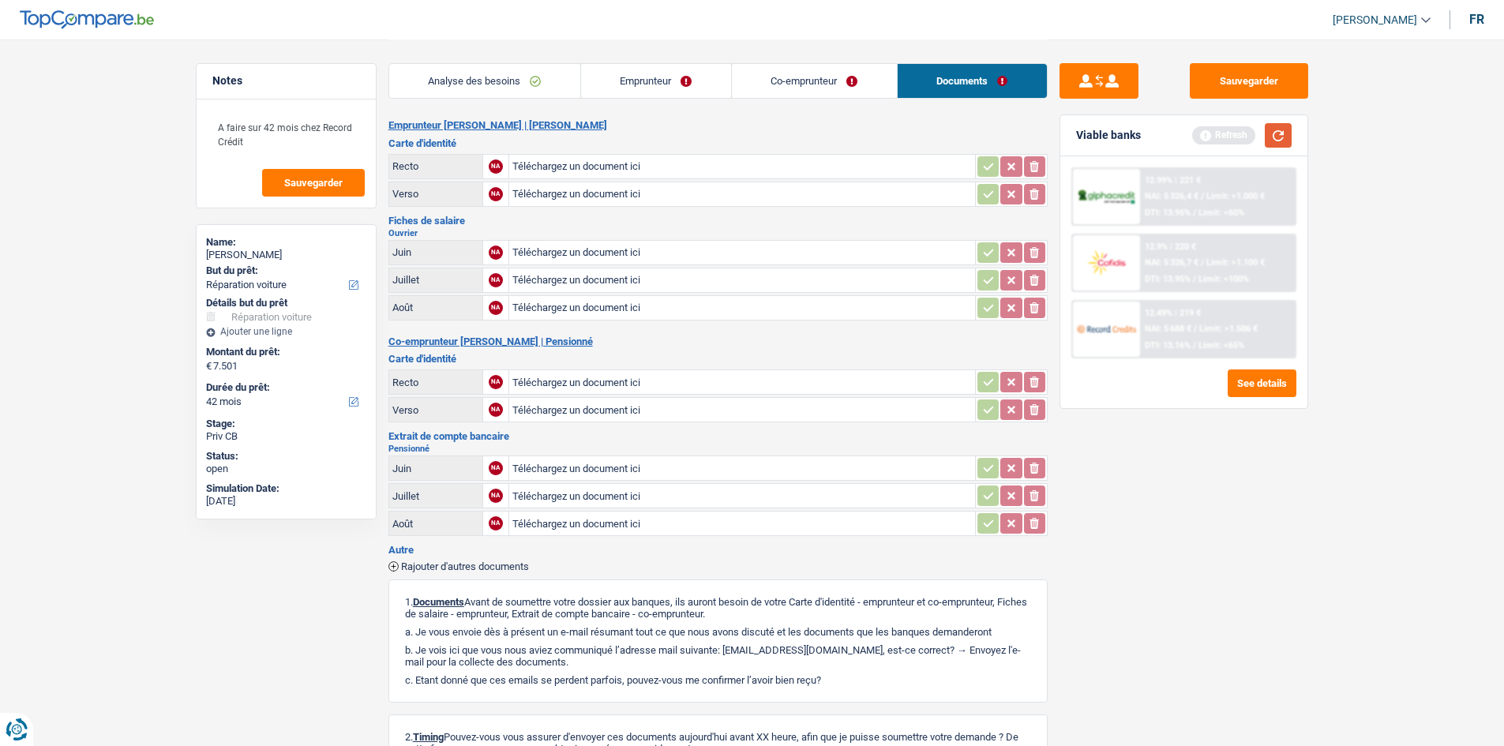
click at [1282, 129] on button "button" at bounding box center [1278, 135] width 27 height 24
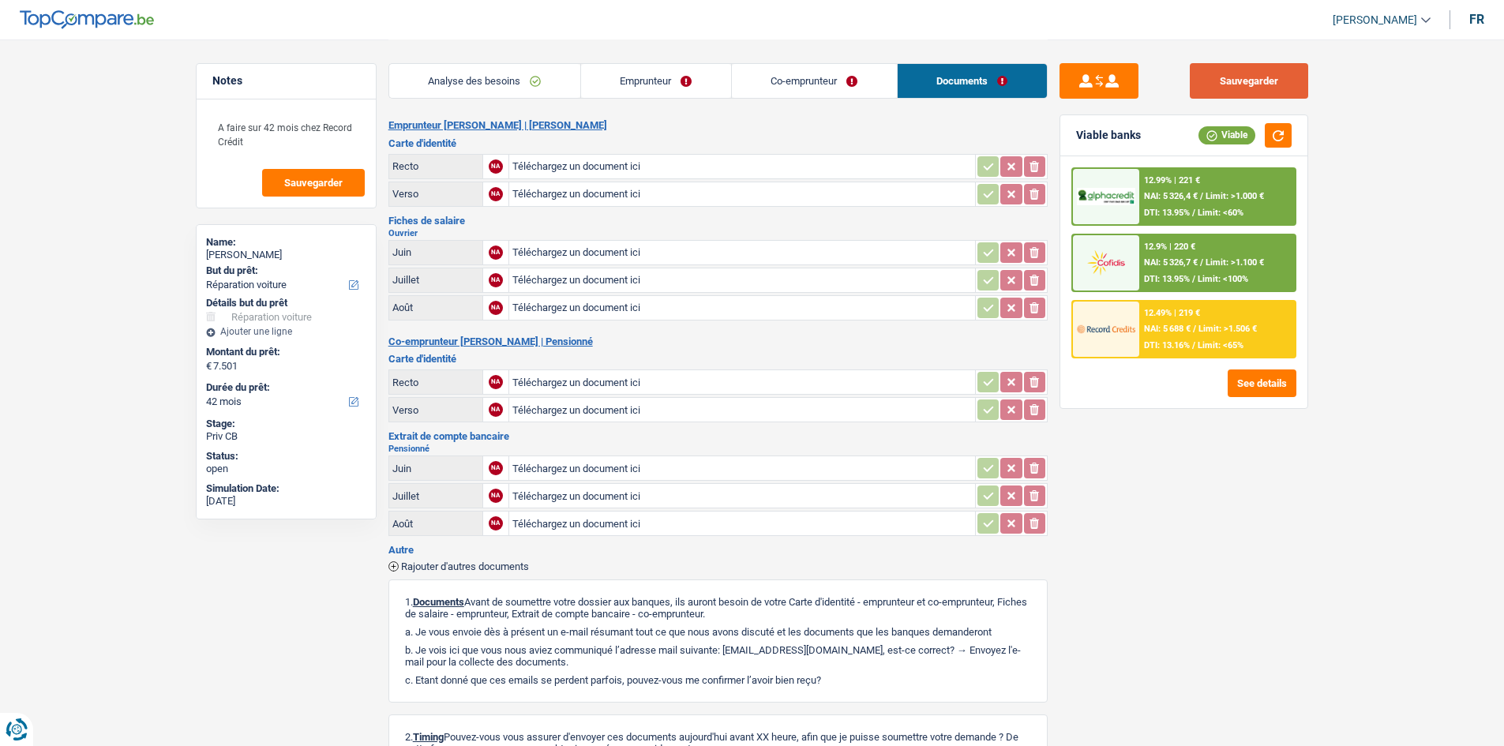
click at [1279, 91] on button "Sauvegarder" at bounding box center [1249, 81] width 118 height 36
click at [444, 89] on link "Analyse des besoins" at bounding box center [484, 81] width 191 height 34
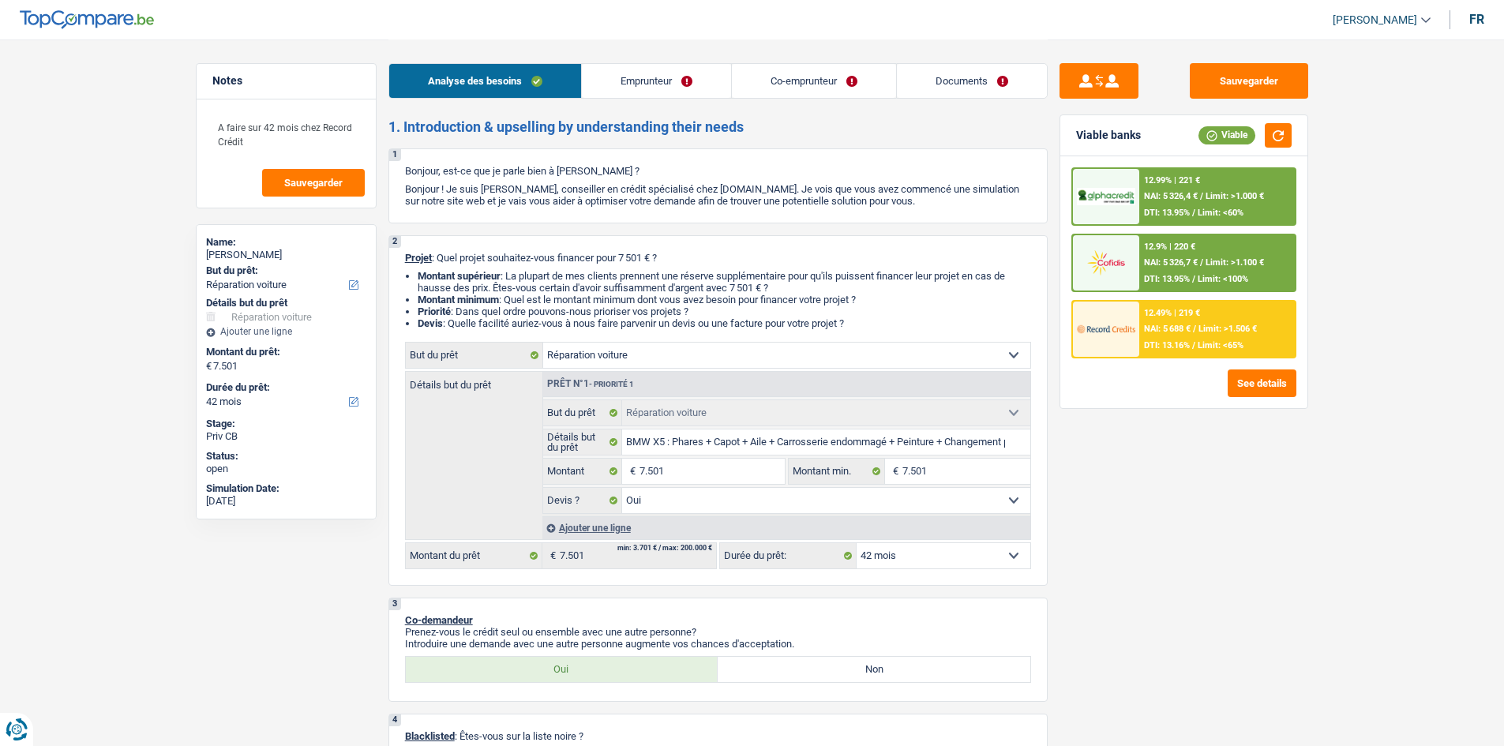
click at [656, 83] on link "Emprunteur" at bounding box center [656, 81] width 149 height 34
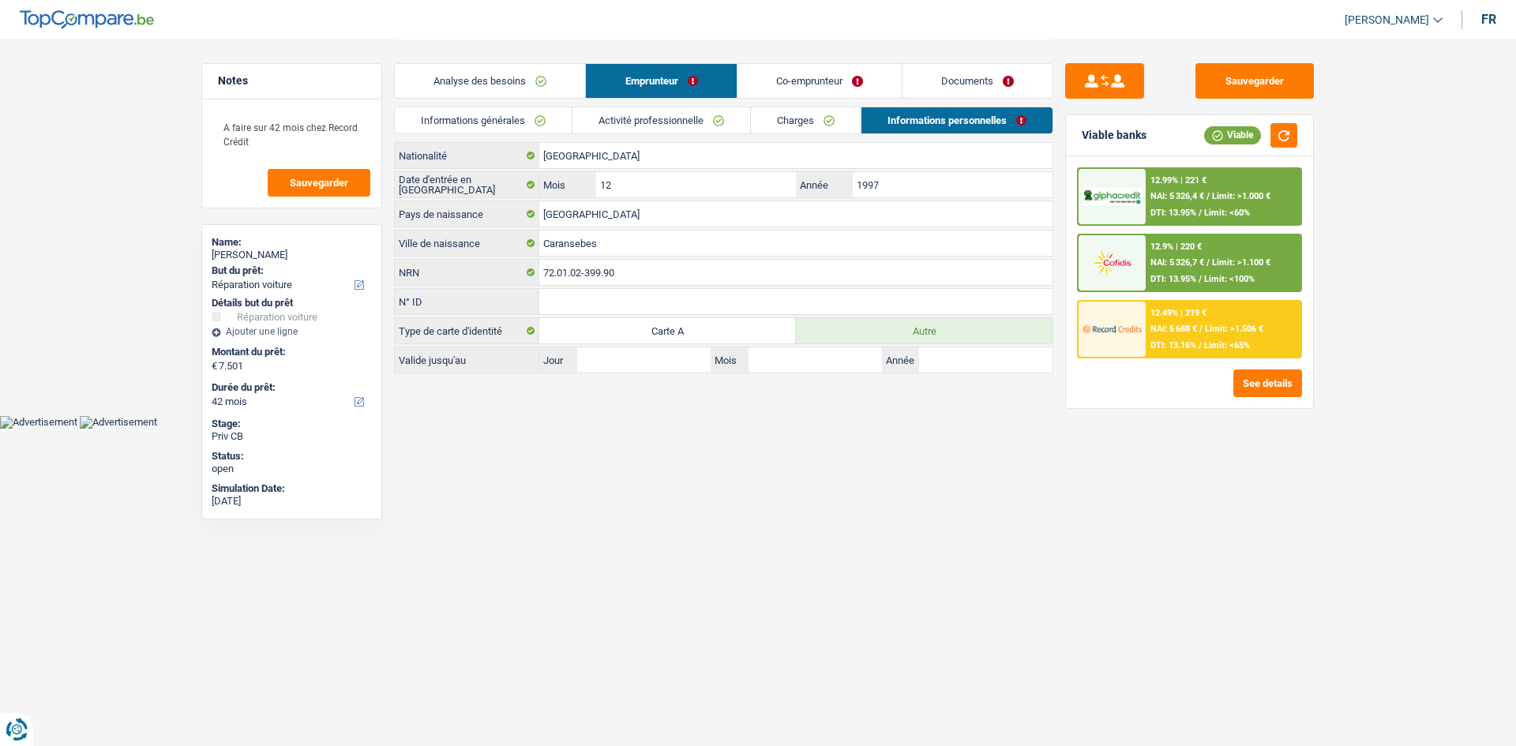
click at [560, 107] on link "Informations générales" at bounding box center [483, 120] width 177 height 26
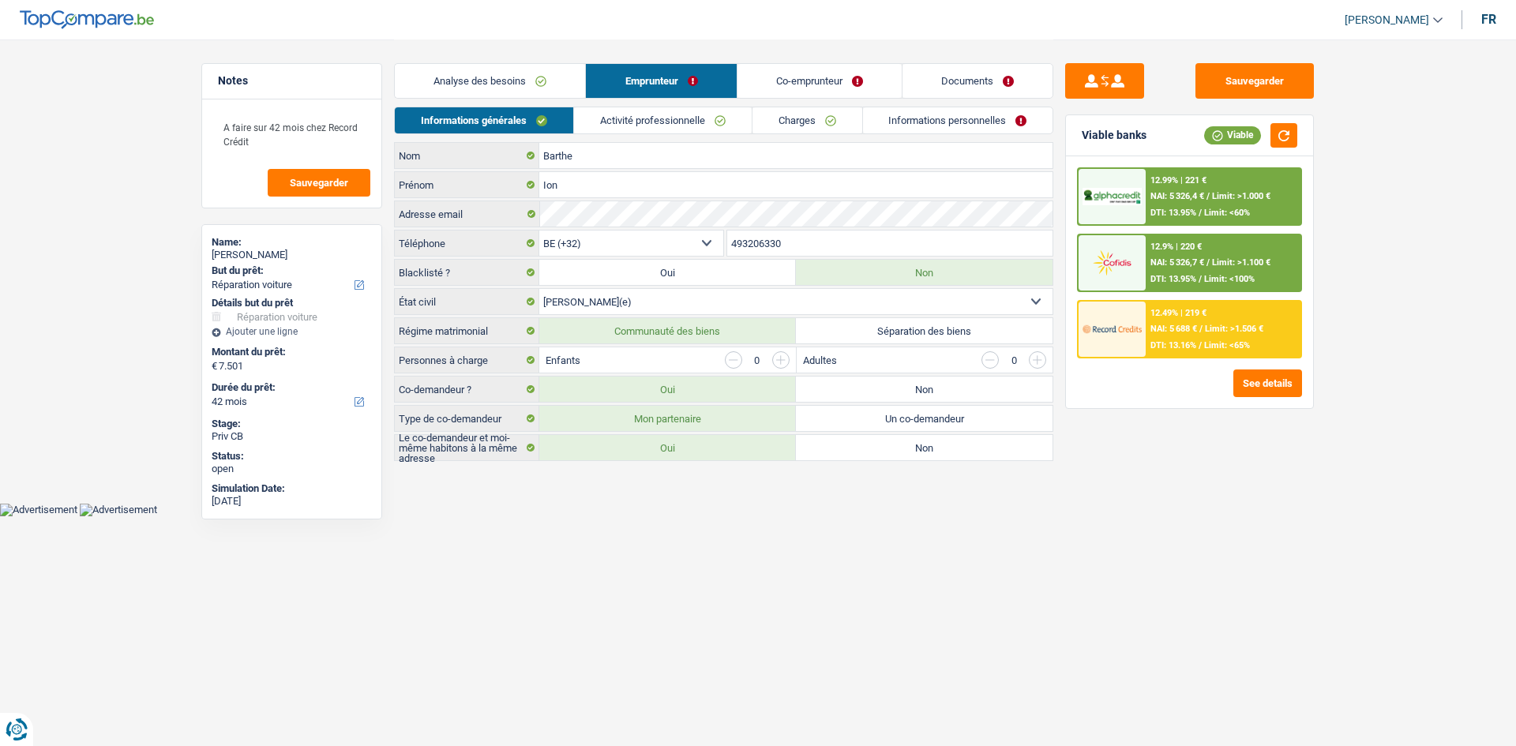
click at [687, 122] on link "Activité professionnelle" at bounding box center [663, 120] width 178 height 26
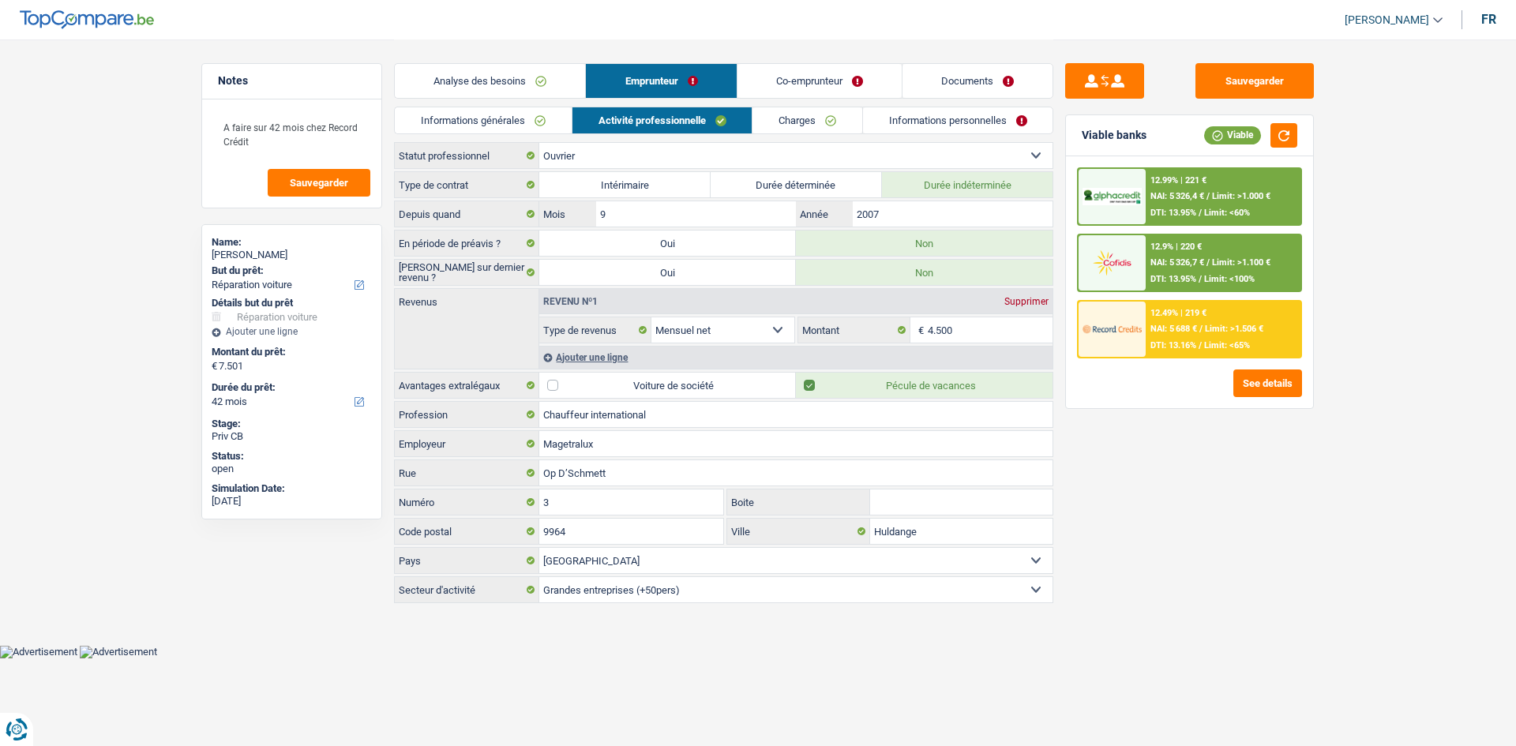
click at [793, 74] on link "Co-emprunteur" at bounding box center [820, 81] width 164 height 34
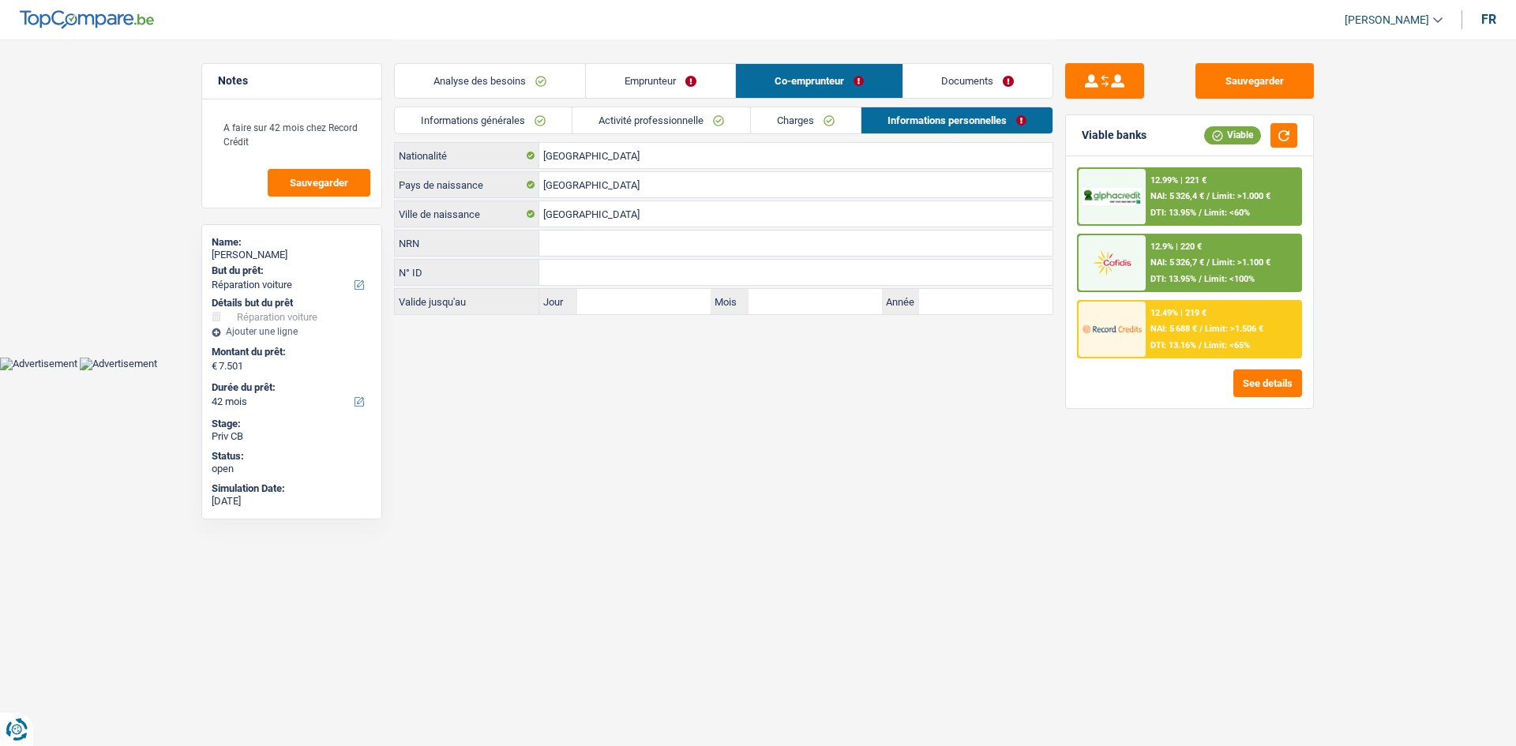
click at [693, 118] on link "Activité professionnelle" at bounding box center [662, 120] width 178 height 26
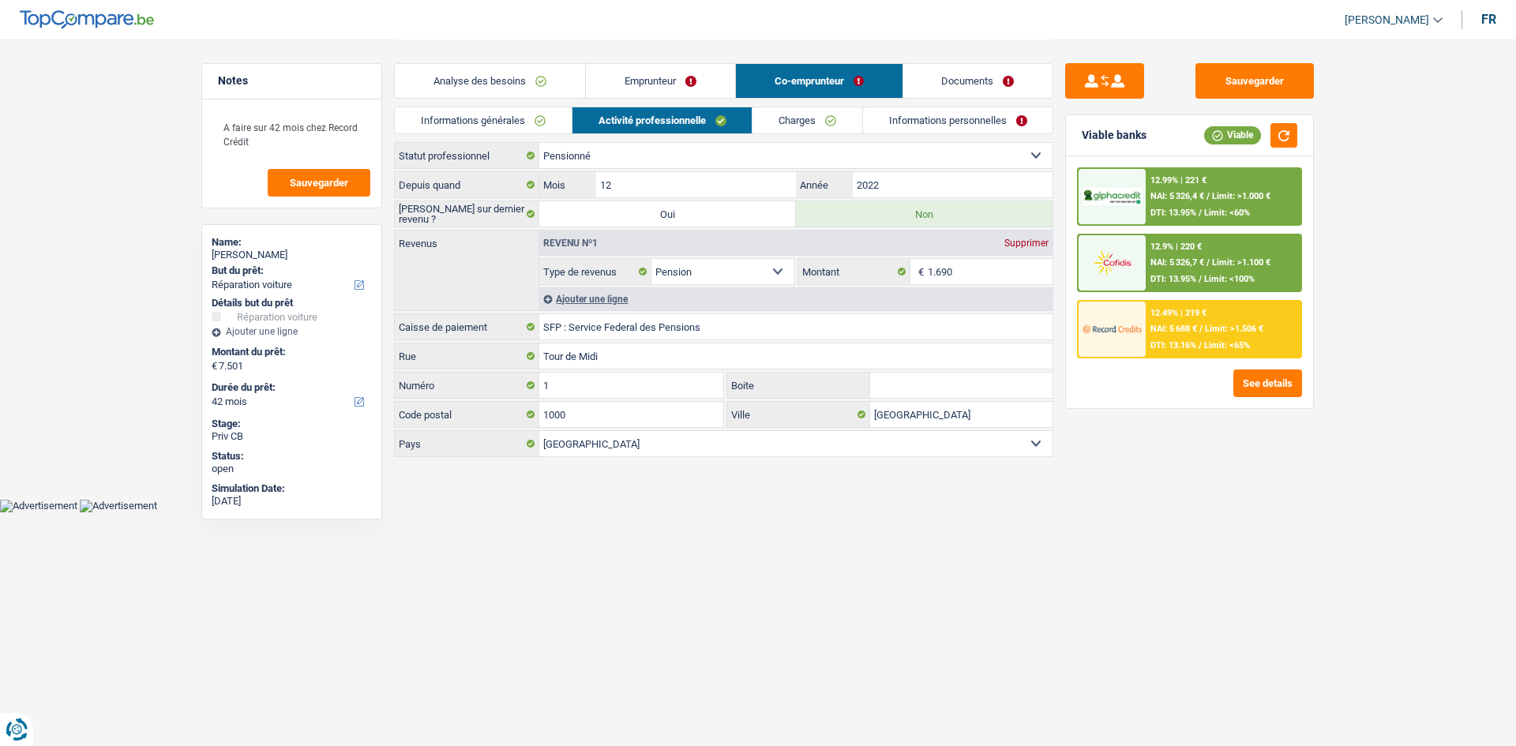
click at [1150, 491] on div "Sauvegarder Viable banks Viable 12.99% | 221 € NAI: 5 326,4 € / Limit: >1.000 €…" at bounding box center [1190, 392] width 272 height 658
click at [139, 247] on main "Notes A faire sur 42 mois chez Record Crédit Sauvegarder Name: [PERSON_NAME] Bu…" at bounding box center [758, 249] width 1516 height 499
drag, startPoint x: 317, startPoint y: 141, endPoint x: 172, endPoint y: 105, distance: 149.6
click at [172, 107] on main "Notes A faire sur 42 mois chez Record Crédit Sauvegarder Name: [PERSON_NAME] Bu…" at bounding box center [758, 249] width 1516 height 499
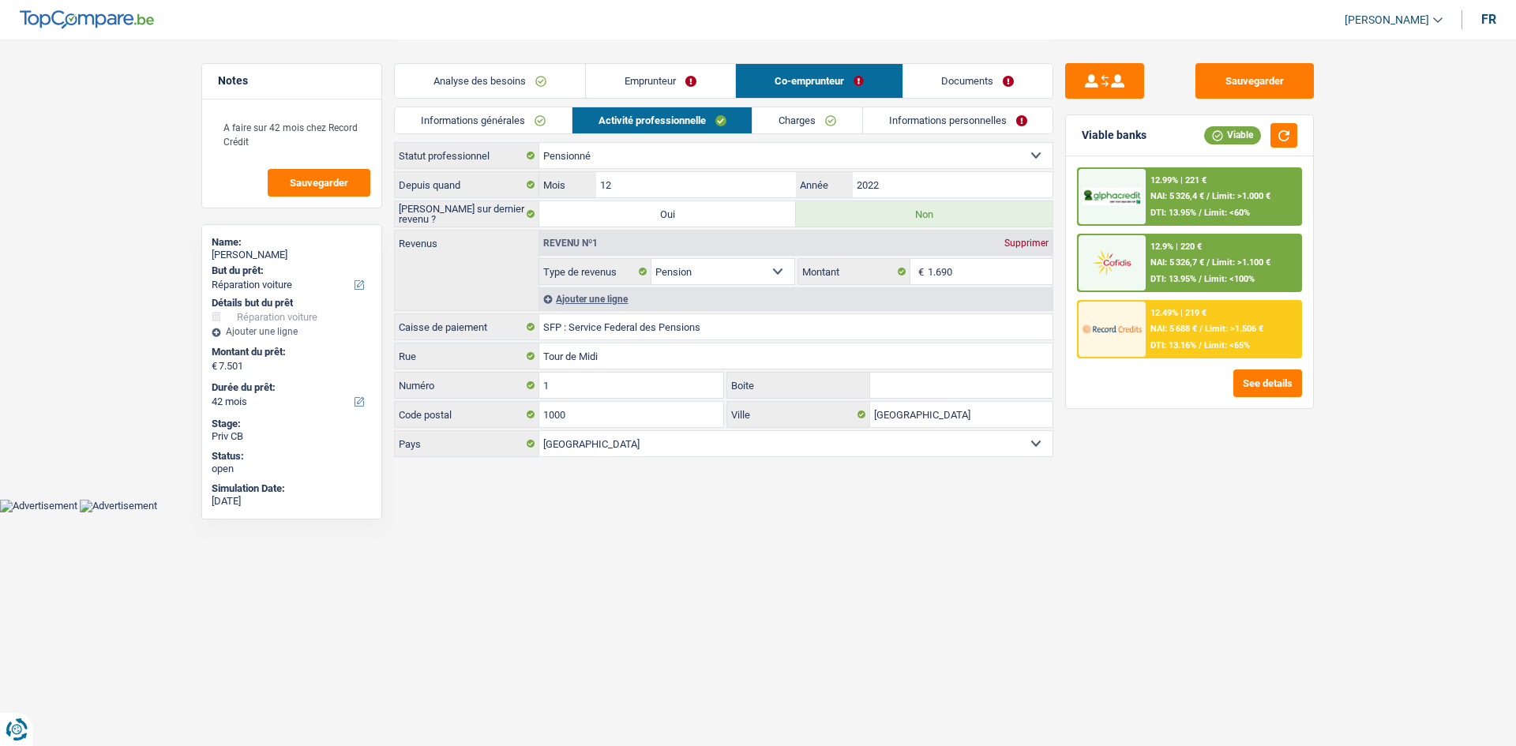
click at [523, 68] on link "Analyse des besoins" at bounding box center [490, 81] width 190 height 34
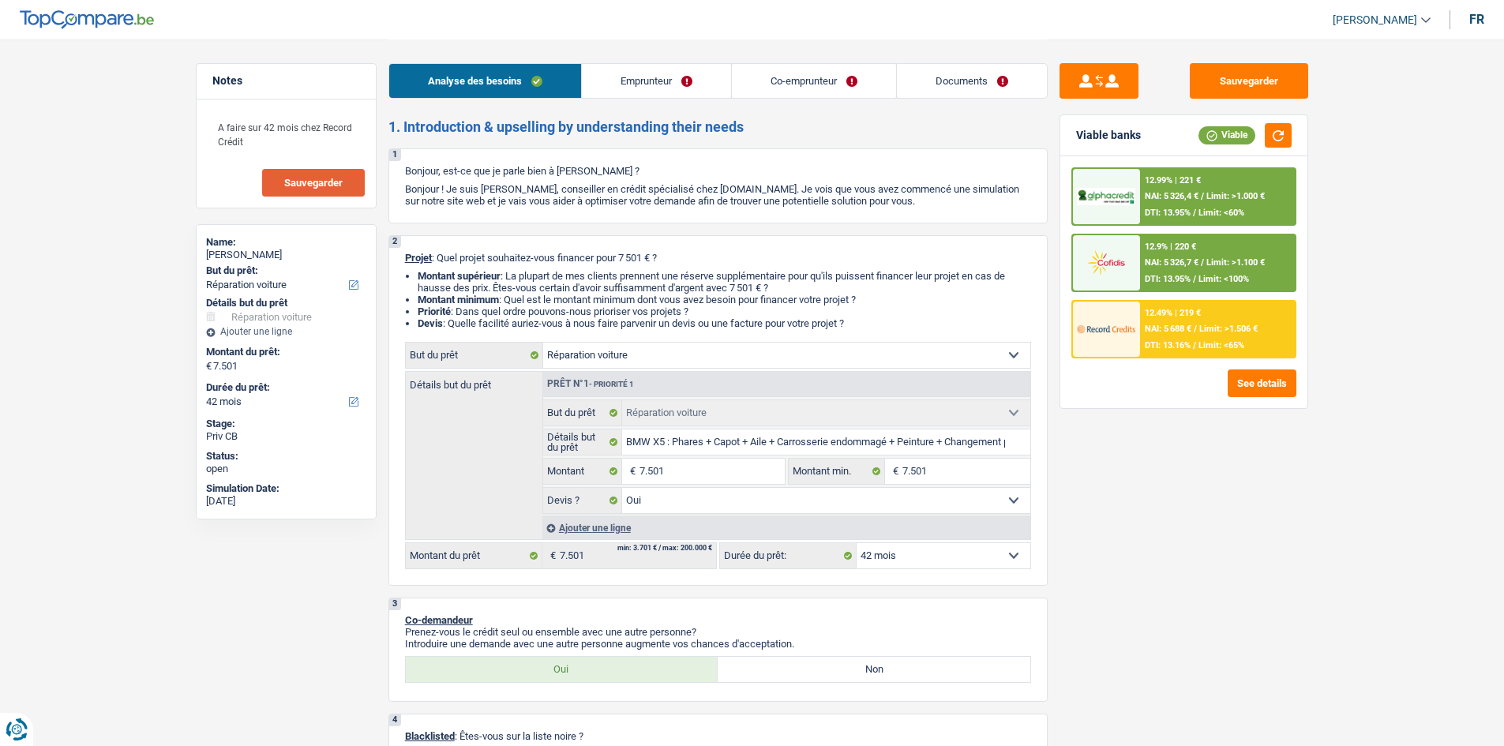
click at [301, 180] on span "Sauvegarder" at bounding box center [313, 183] width 58 height 10
click at [665, 78] on link "Emprunteur" at bounding box center [656, 81] width 149 height 34
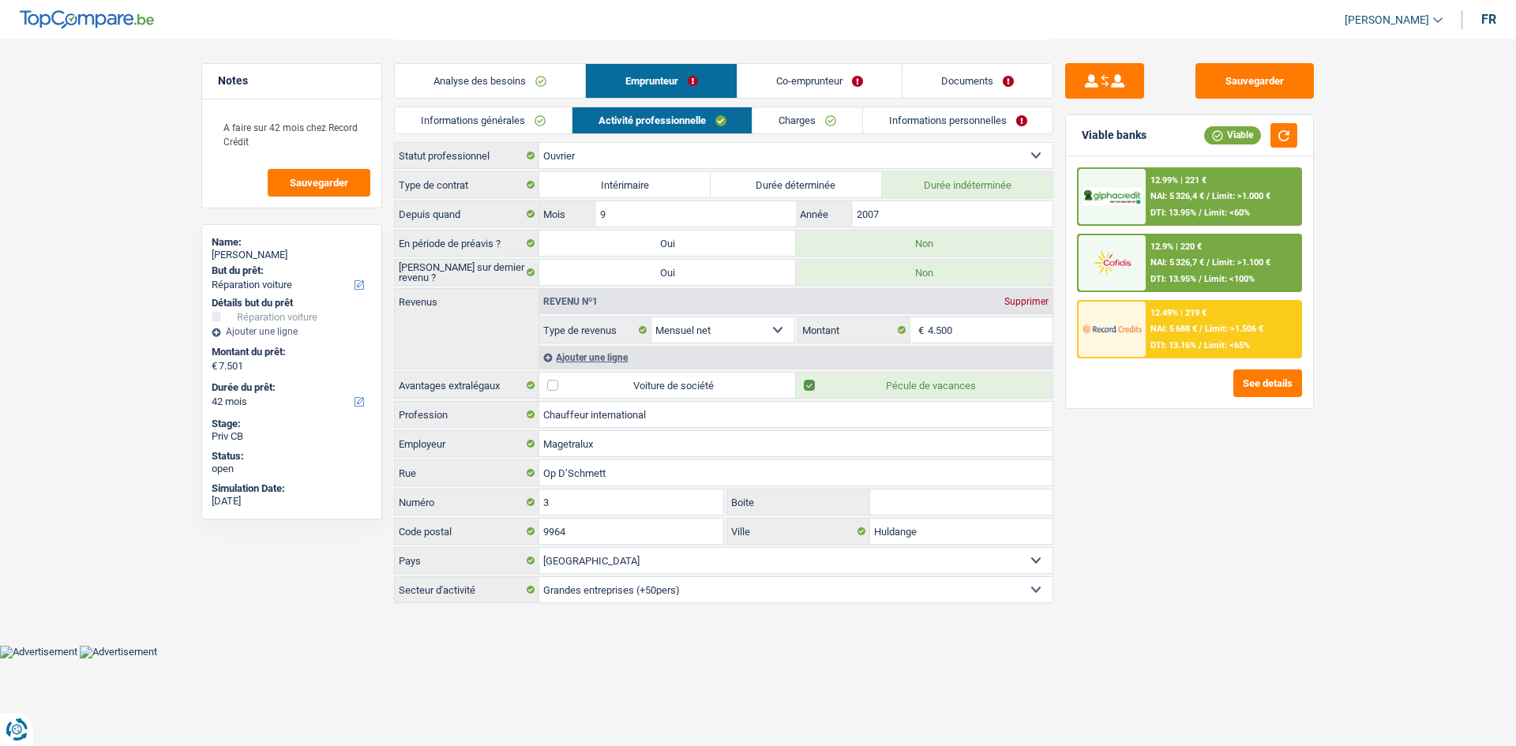
click at [525, 115] on link "Informations générales" at bounding box center [483, 120] width 177 height 26
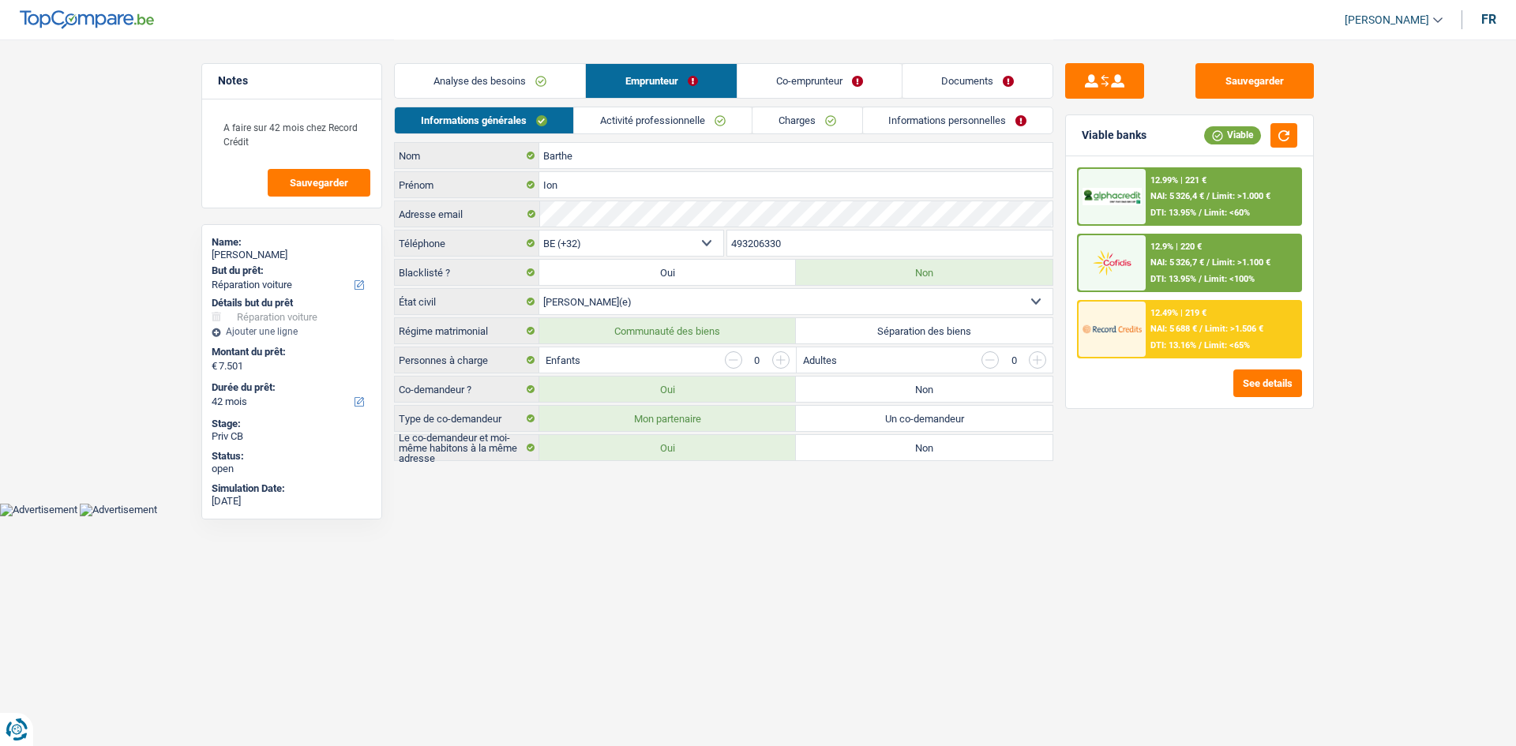
drag, startPoint x: 629, startPoint y: 121, endPoint x: 654, endPoint y: 126, distance: 25.7
click at [629, 121] on link "Activité professionnelle" at bounding box center [663, 120] width 178 height 26
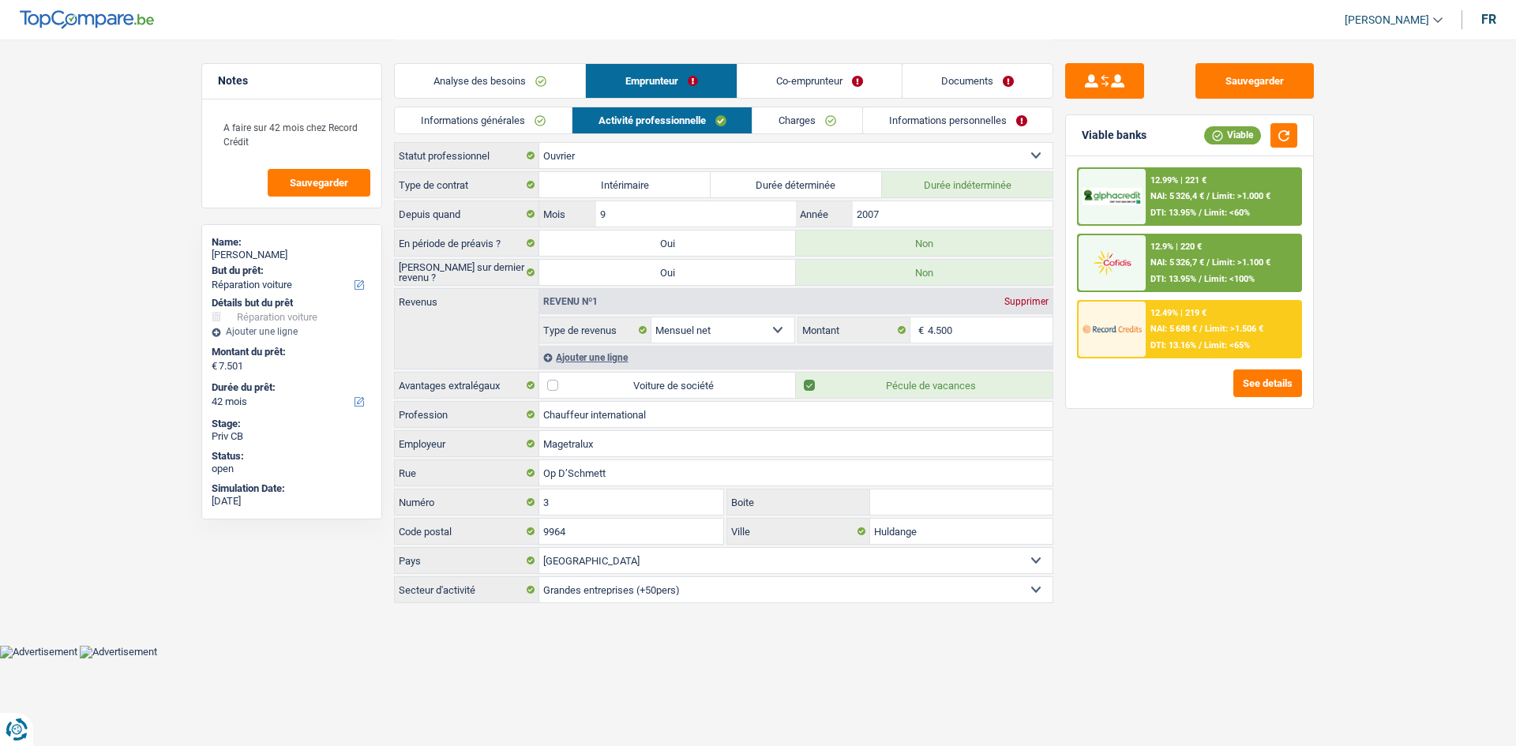
click at [800, 126] on link "Charges" at bounding box center [808, 120] width 110 height 26
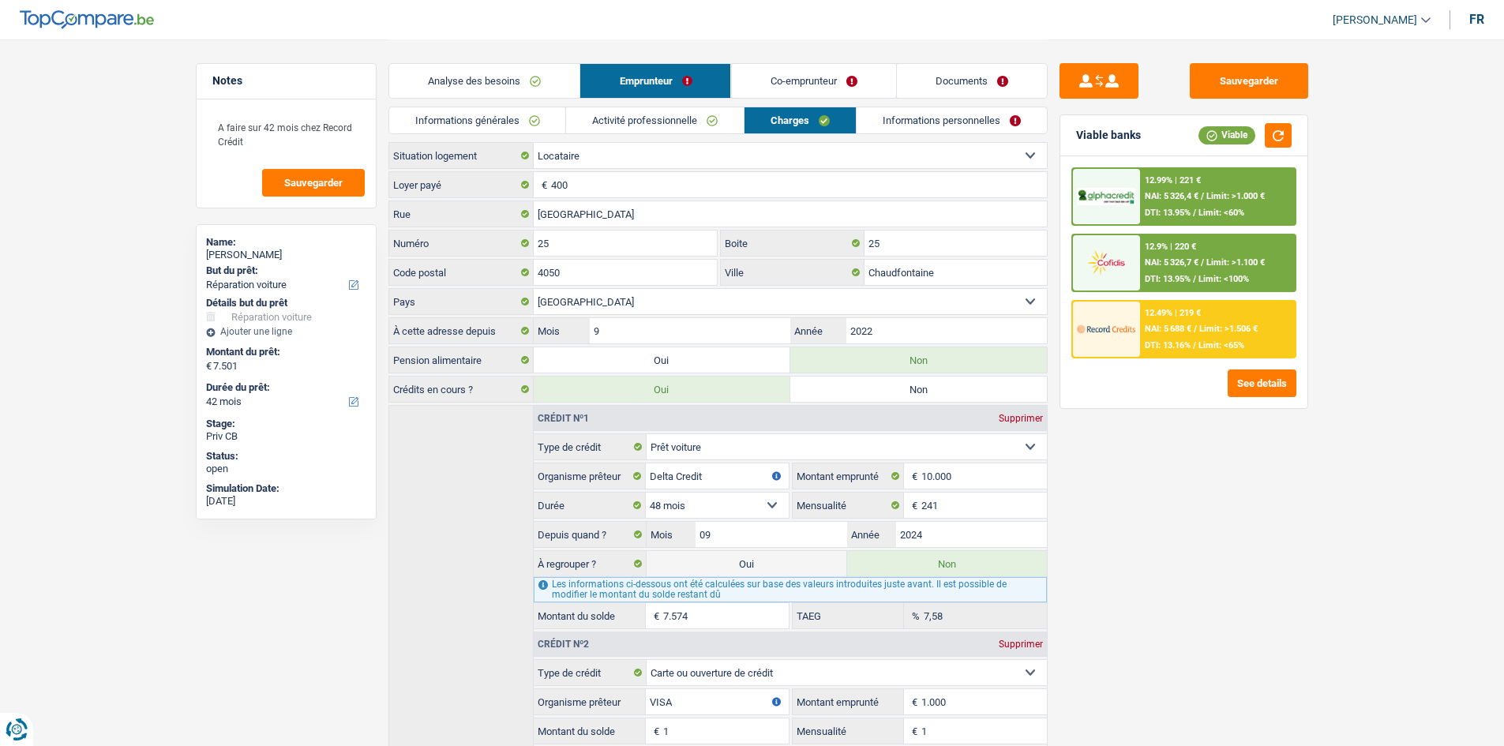
click at [955, 121] on link "Informations personnelles" at bounding box center [952, 120] width 190 height 26
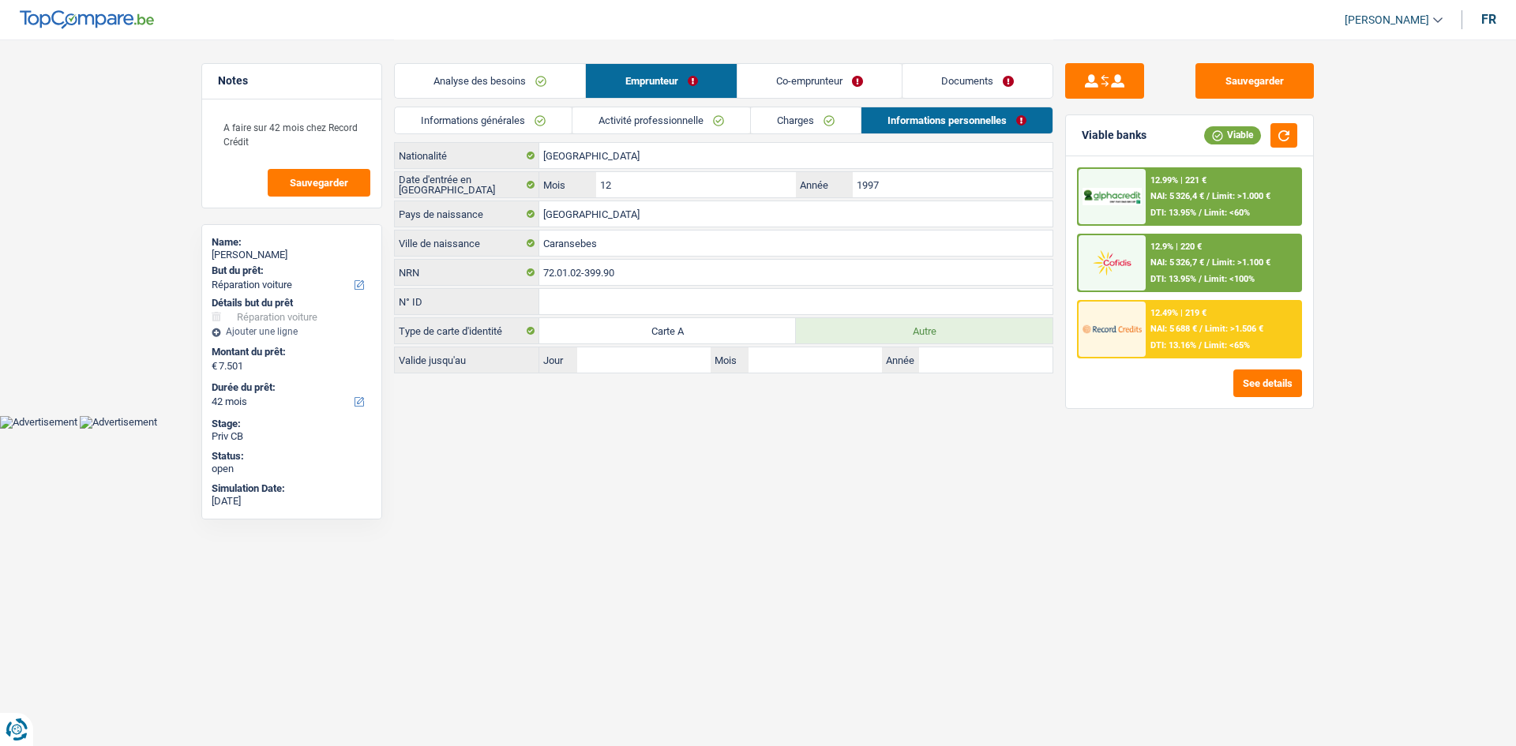
click at [803, 73] on link "Co-emprunteur" at bounding box center [820, 81] width 164 height 34
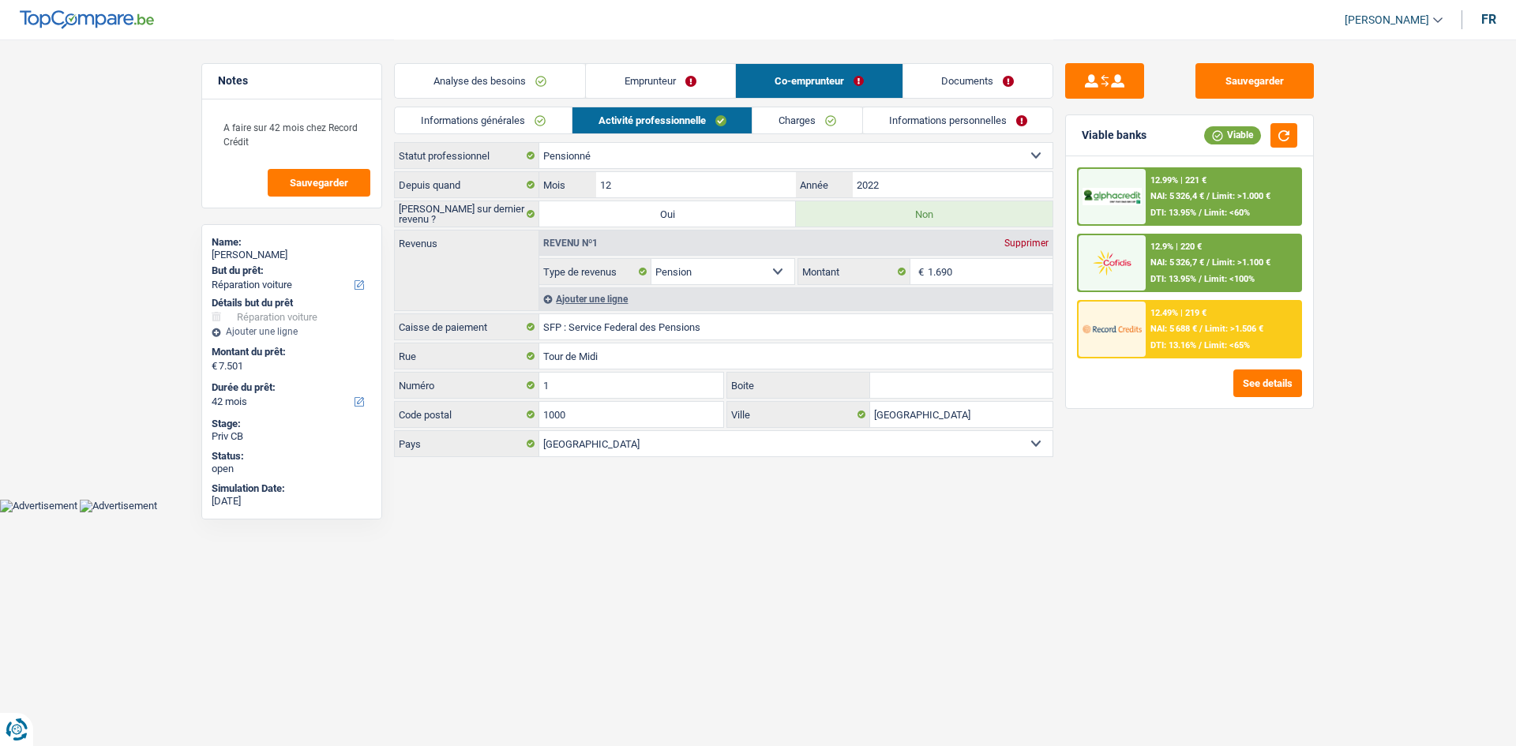
click at [823, 120] on link "Charges" at bounding box center [808, 120] width 110 height 26
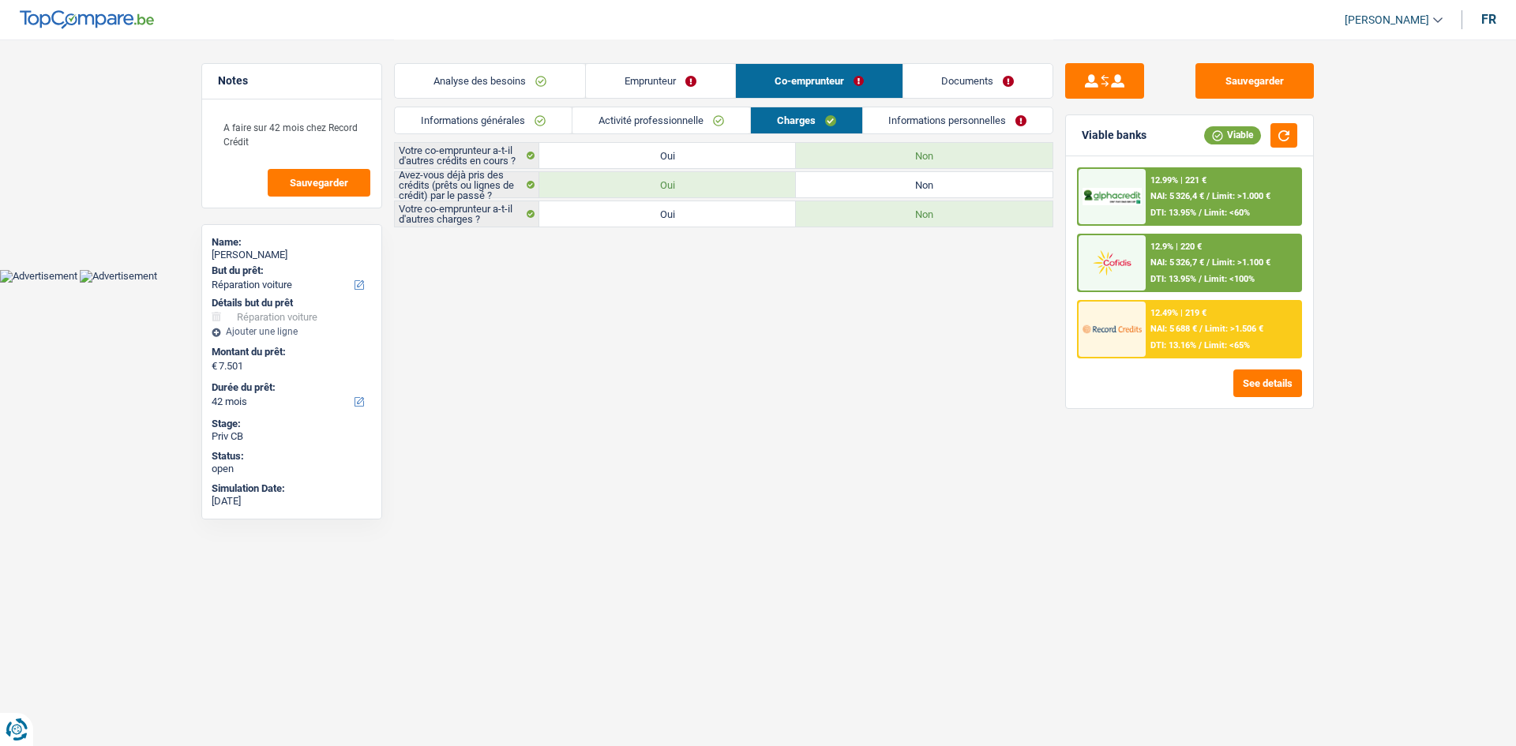
click at [982, 122] on link "Informations personnelles" at bounding box center [958, 120] width 190 height 26
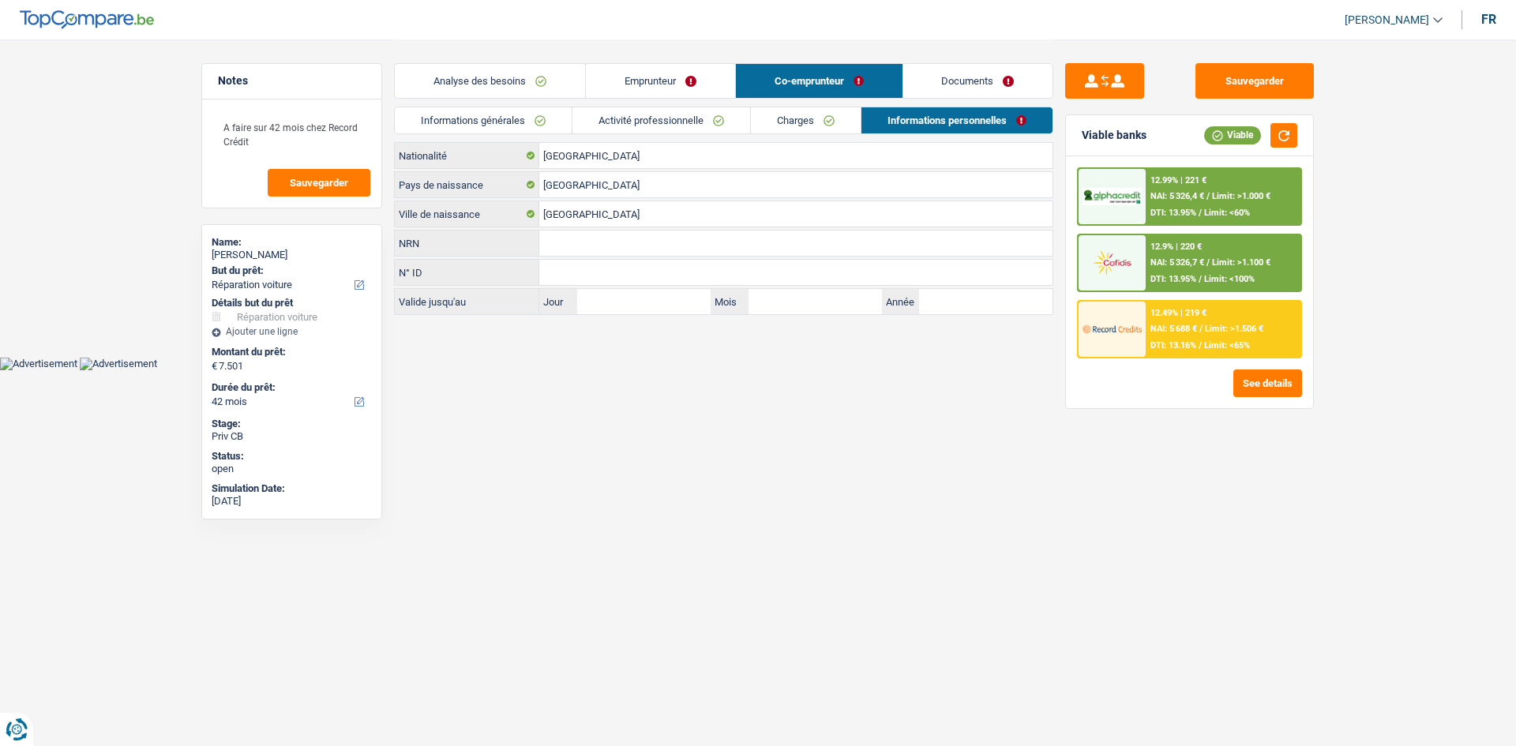
click at [993, 77] on link "Documents" at bounding box center [978, 81] width 150 height 34
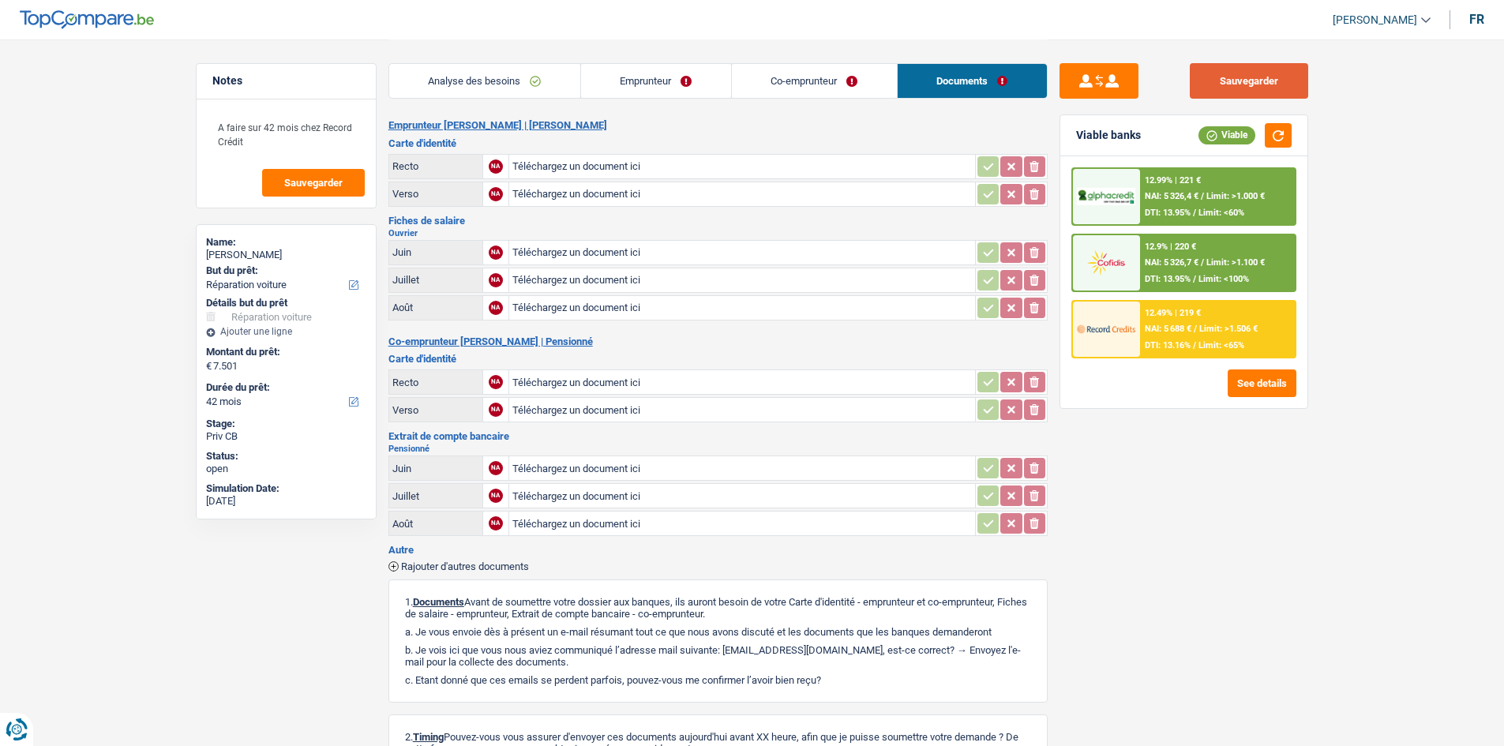
drag, startPoint x: 1280, startPoint y: 82, endPoint x: 1223, endPoint y: 103, distance: 60.7
click at [1279, 82] on button "Sauvegarder" at bounding box center [1249, 81] width 118 height 36
click at [524, 82] on link "Analyse des besoins" at bounding box center [484, 81] width 191 height 34
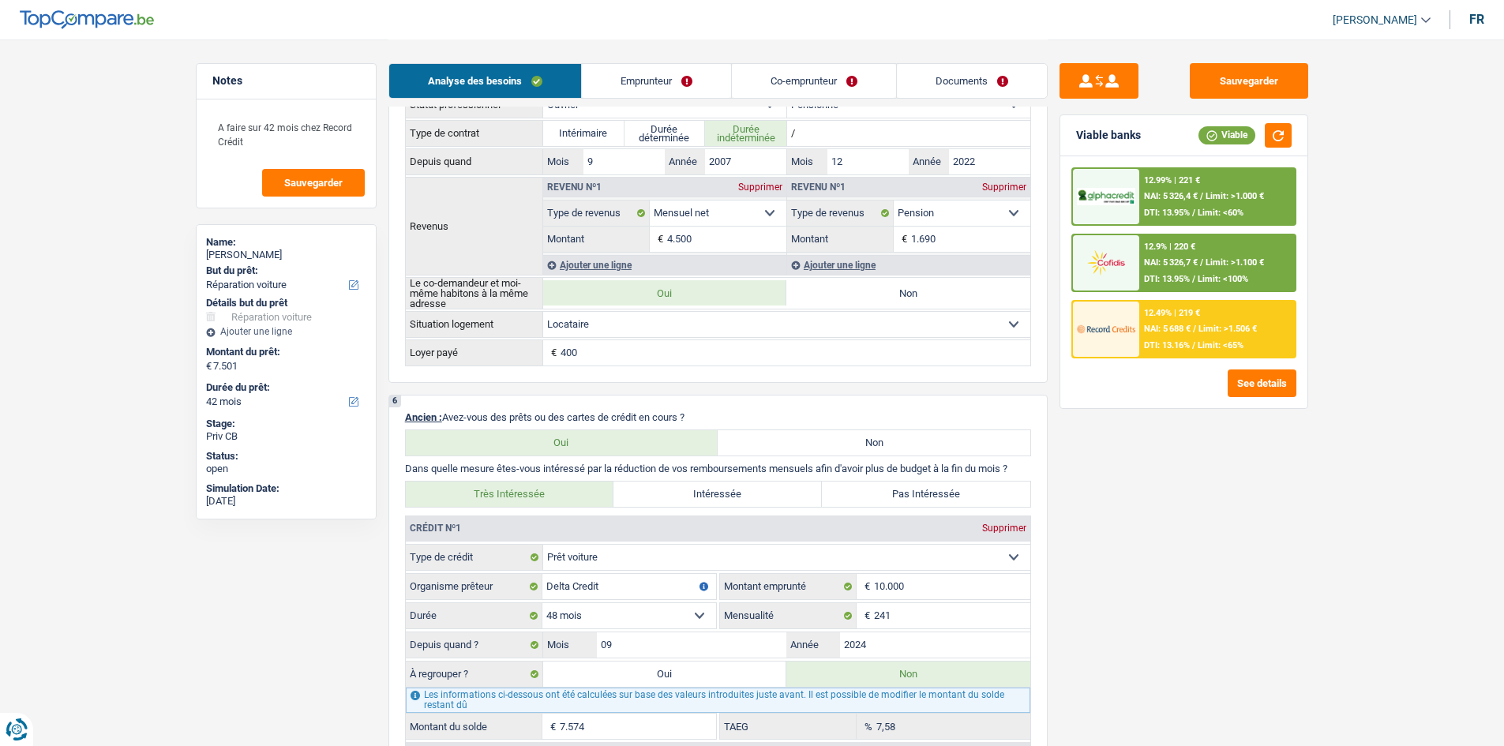
scroll to position [1013, 0]
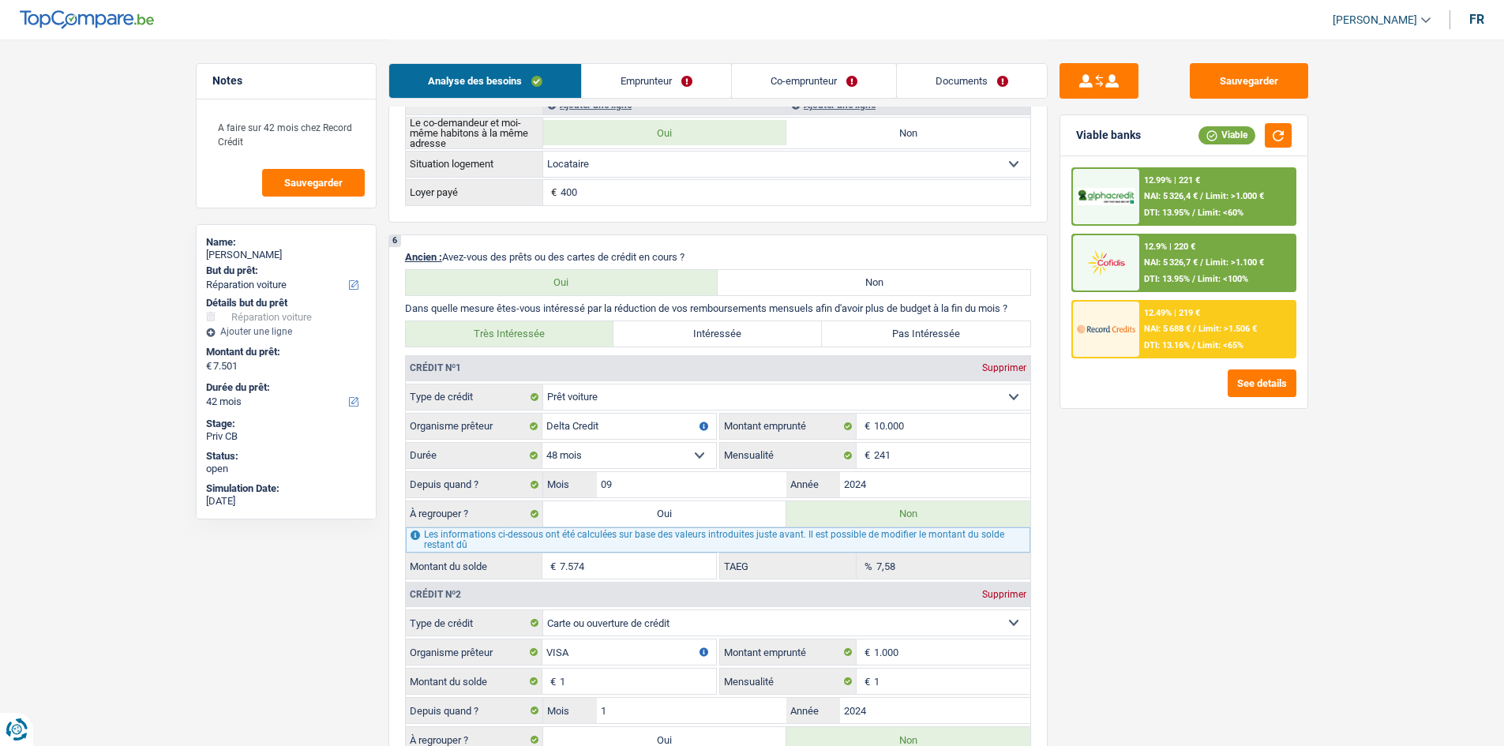
click at [931, 333] on label "Pas Intéressée" at bounding box center [926, 333] width 208 height 25
click at [931, 333] on input "Pas Intéressée" at bounding box center [926, 333] width 208 height 25
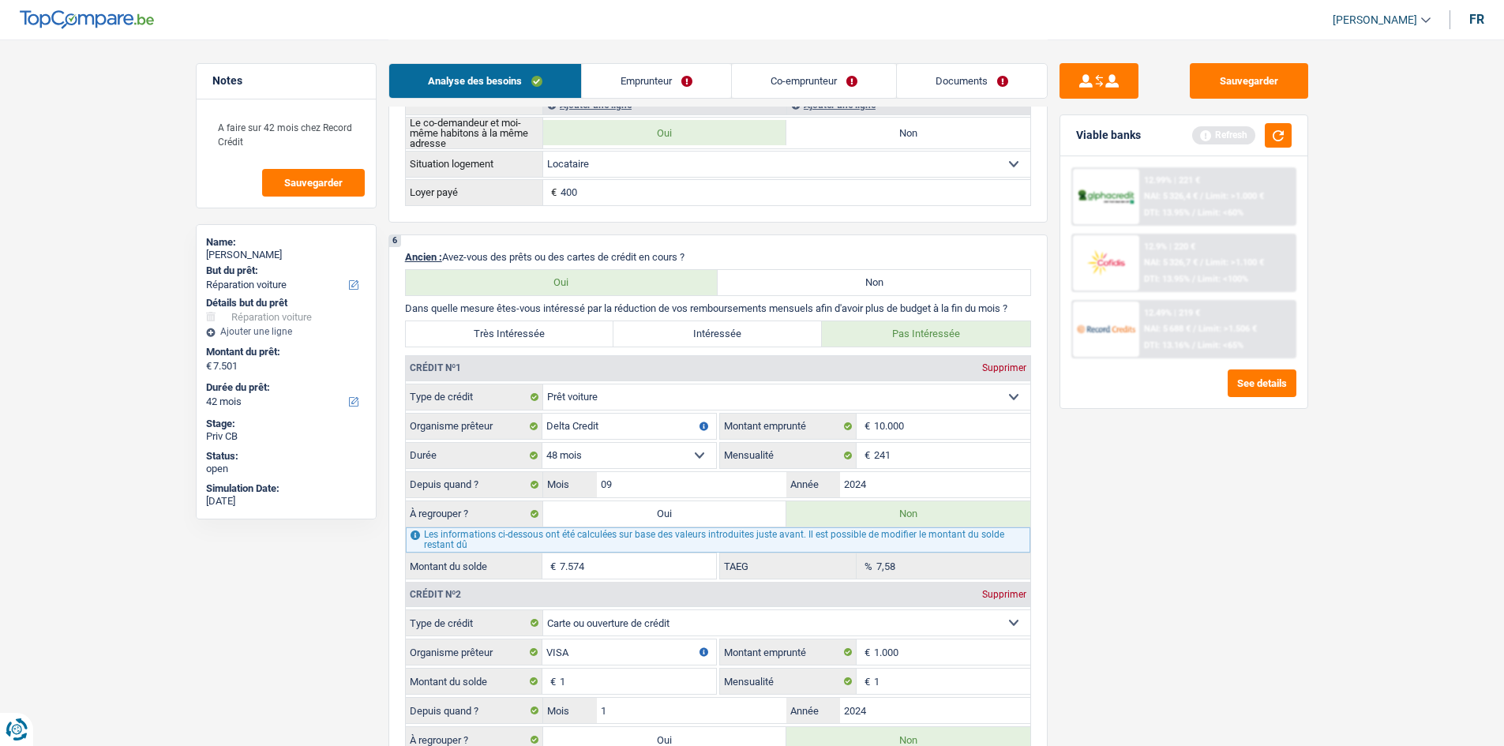
click at [1287, 476] on div "Sauvegarder Viable banks Refresh 12.99% | 221 € NAI: 5 326,4 € / Limit: >1.000 …" at bounding box center [1184, 392] width 272 height 658
click at [1279, 137] on button "button" at bounding box center [1278, 135] width 27 height 24
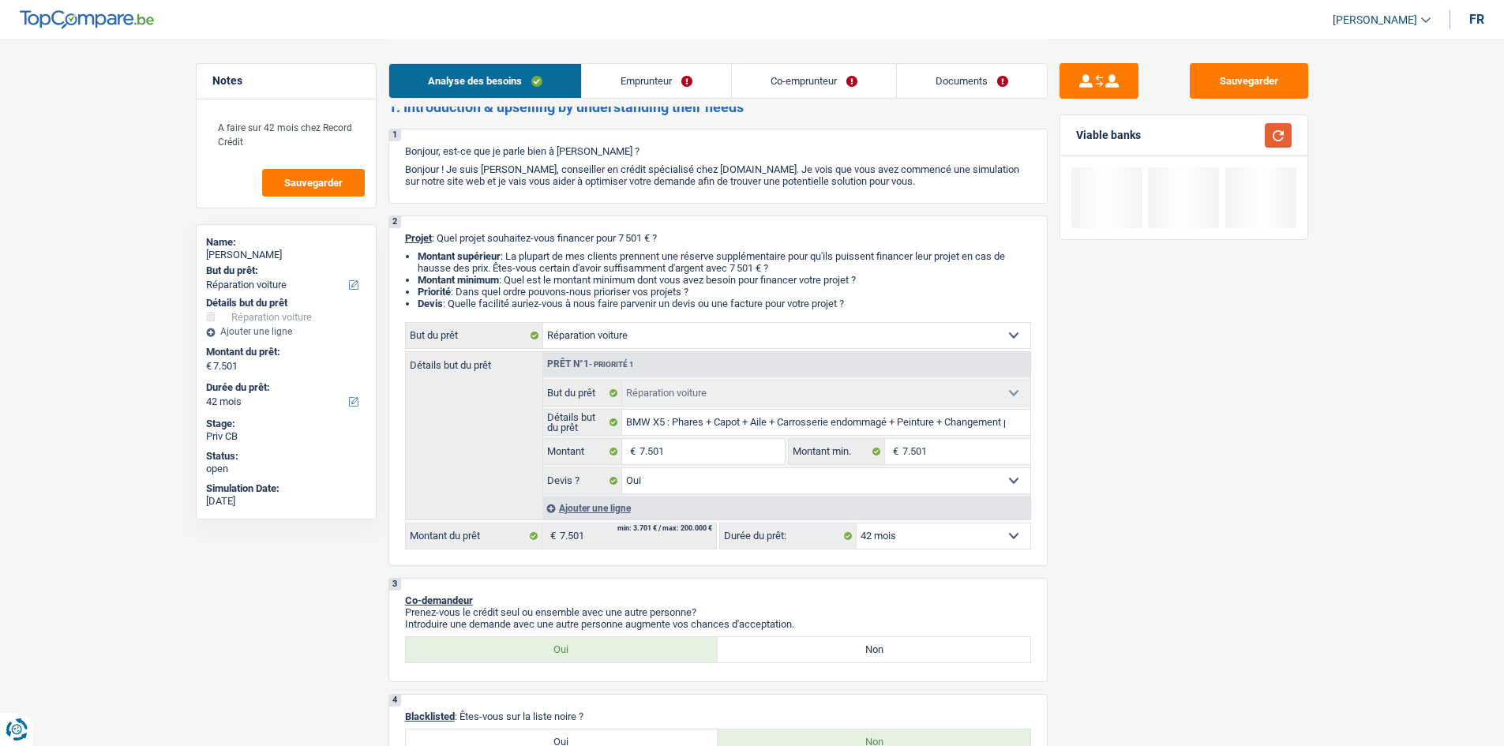
scroll to position [0, 0]
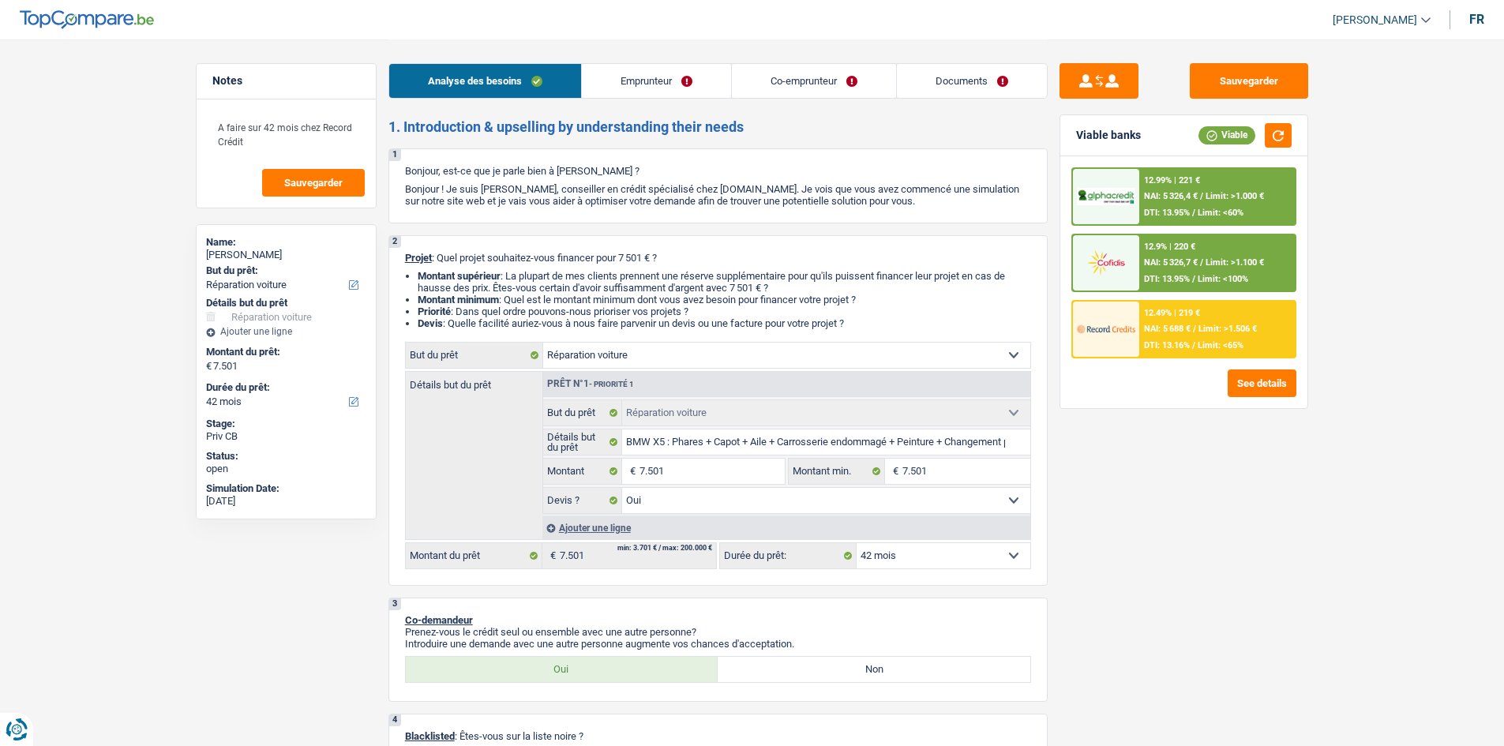
click at [682, 74] on link "Emprunteur" at bounding box center [656, 81] width 149 height 34
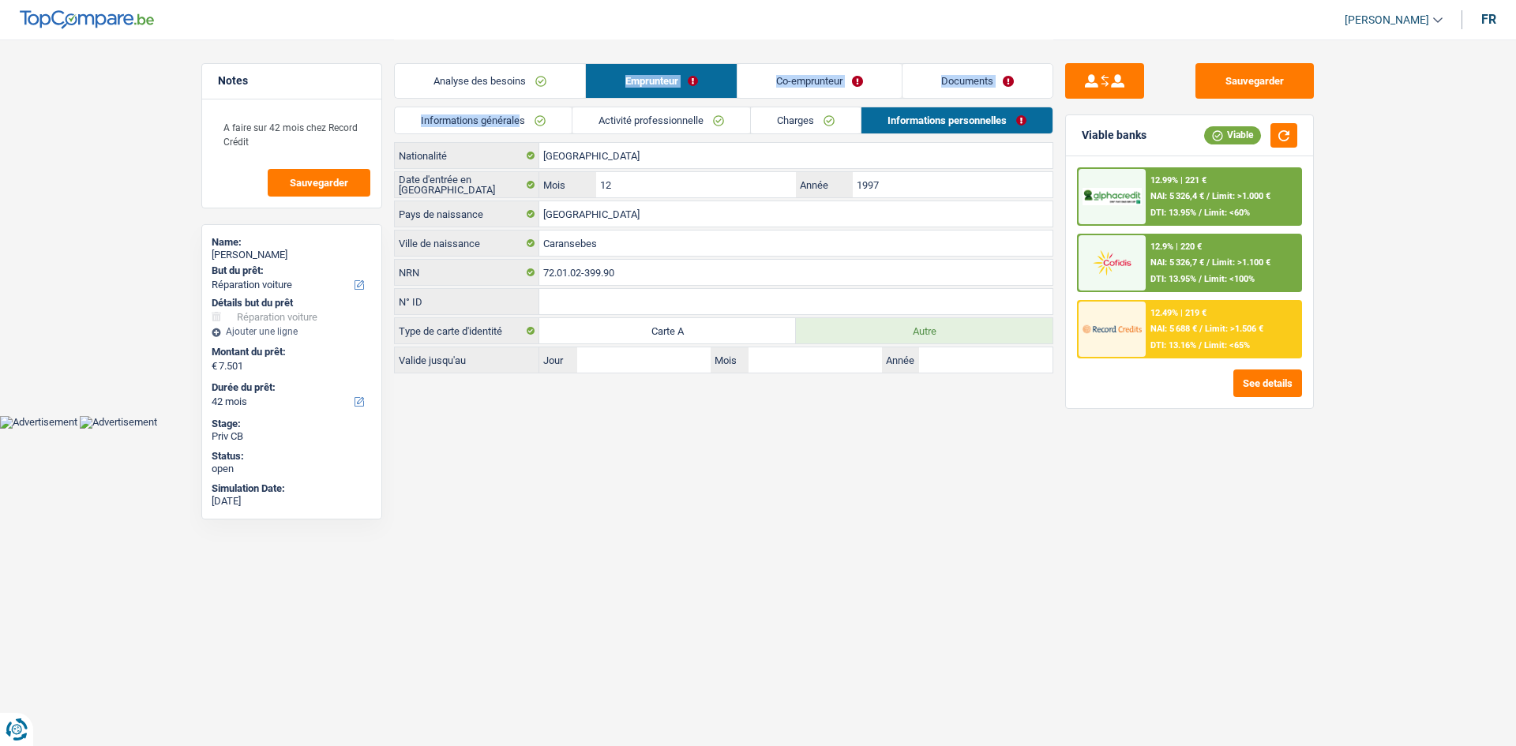
click at [522, 107] on div "Analyse des besoins Emprunteur Co-emprunteur Documents 1. Introduction & upsell…" at bounding box center [723, 206] width 659 height 334
click at [526, 111] on link "Informations générales" at bounding box center [483, 120] width 177 height 26
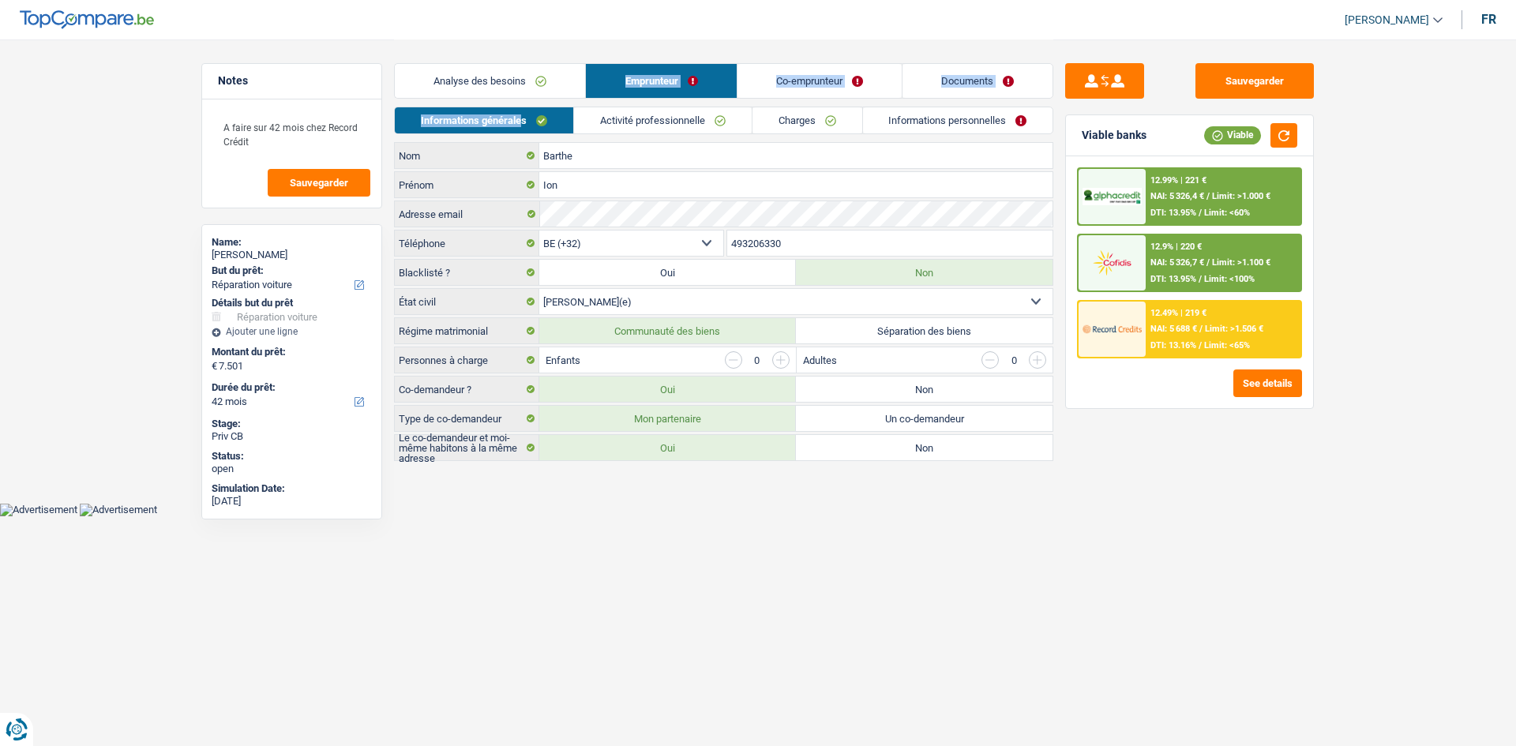
click at [619, 114] on link "Activité professionnelle" at bounding box center [663, 120] width 178 height 26
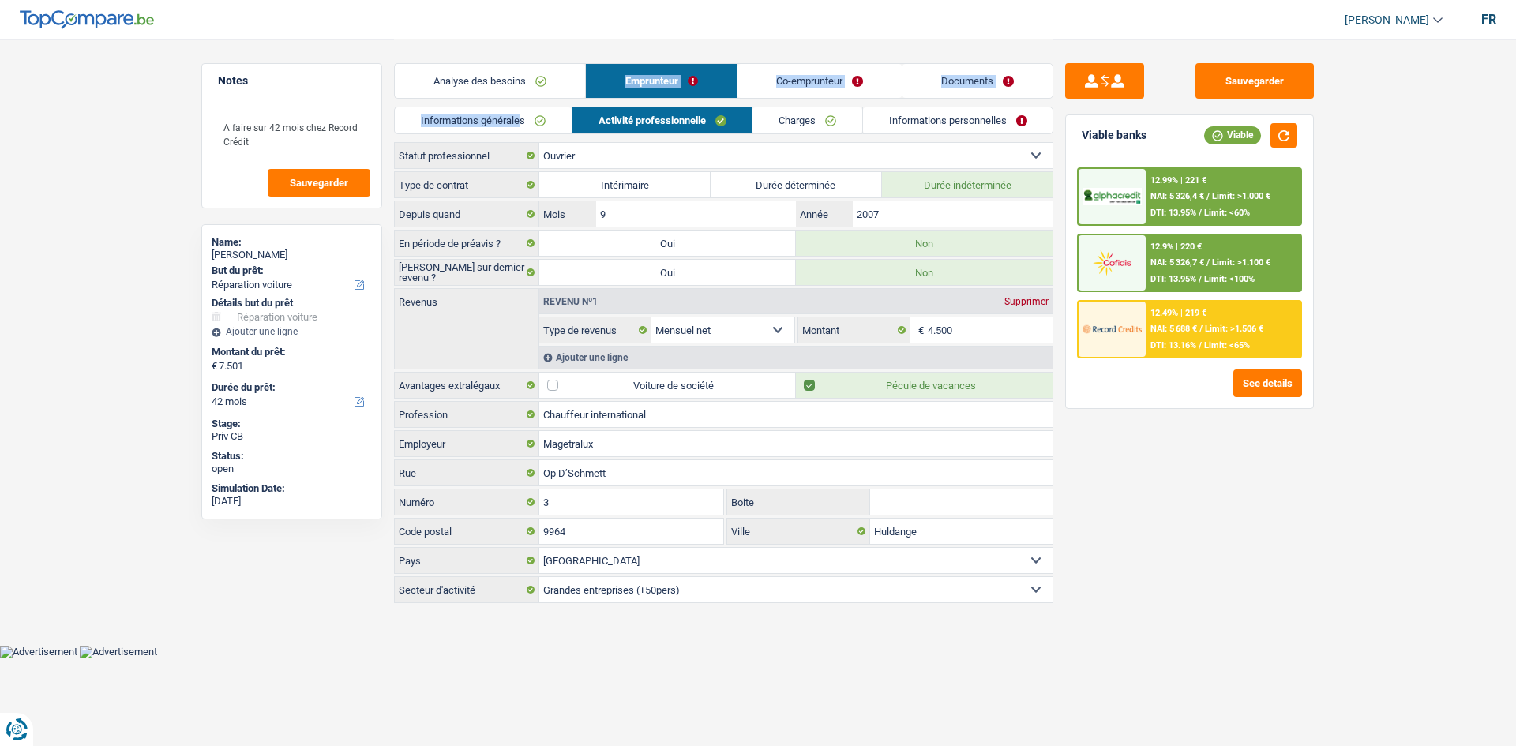
click at [843, 115] on link "Charges" at bounding box center [808, 120] width 110 height 26
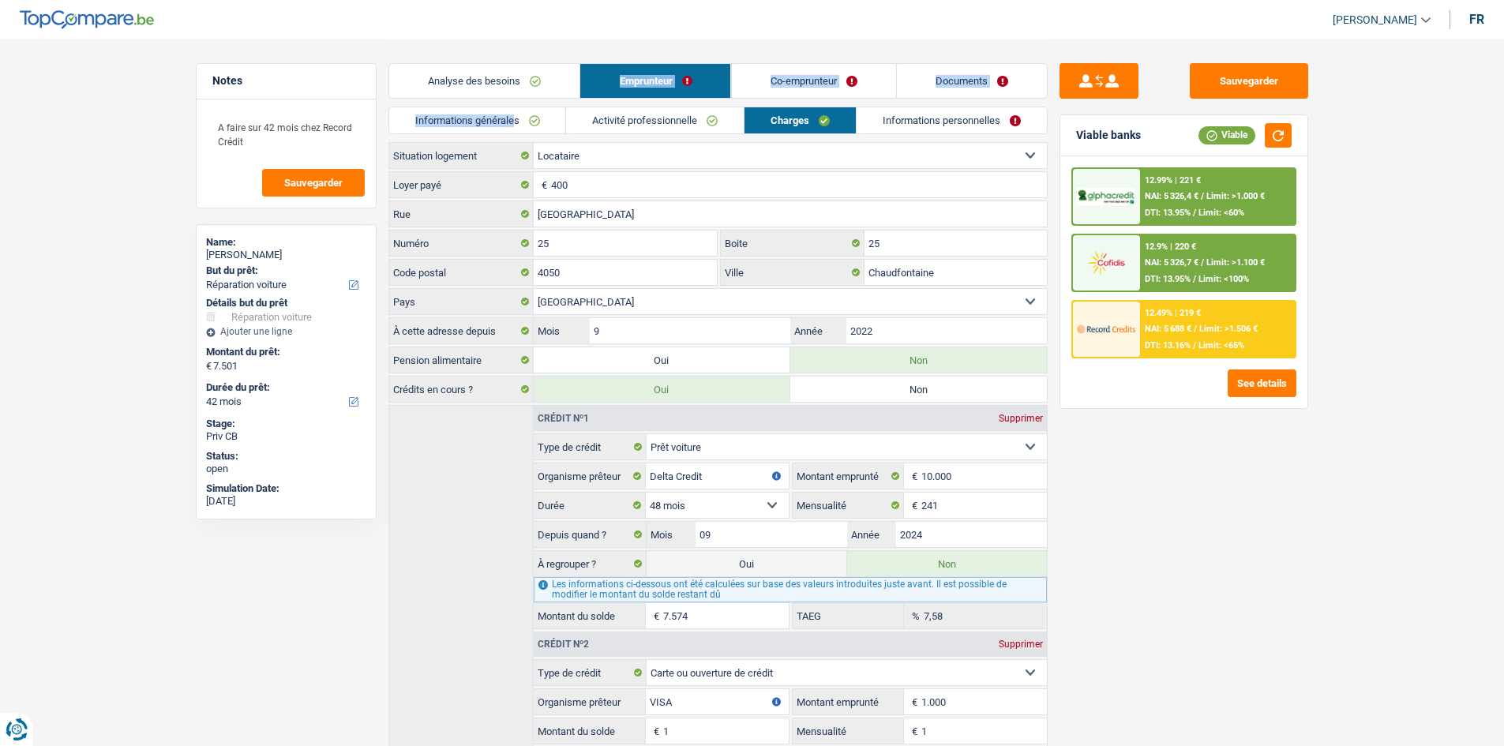
click at [900, 128] on link "Informations personnelles" at bounding box center [952, 120] width 190 height 26
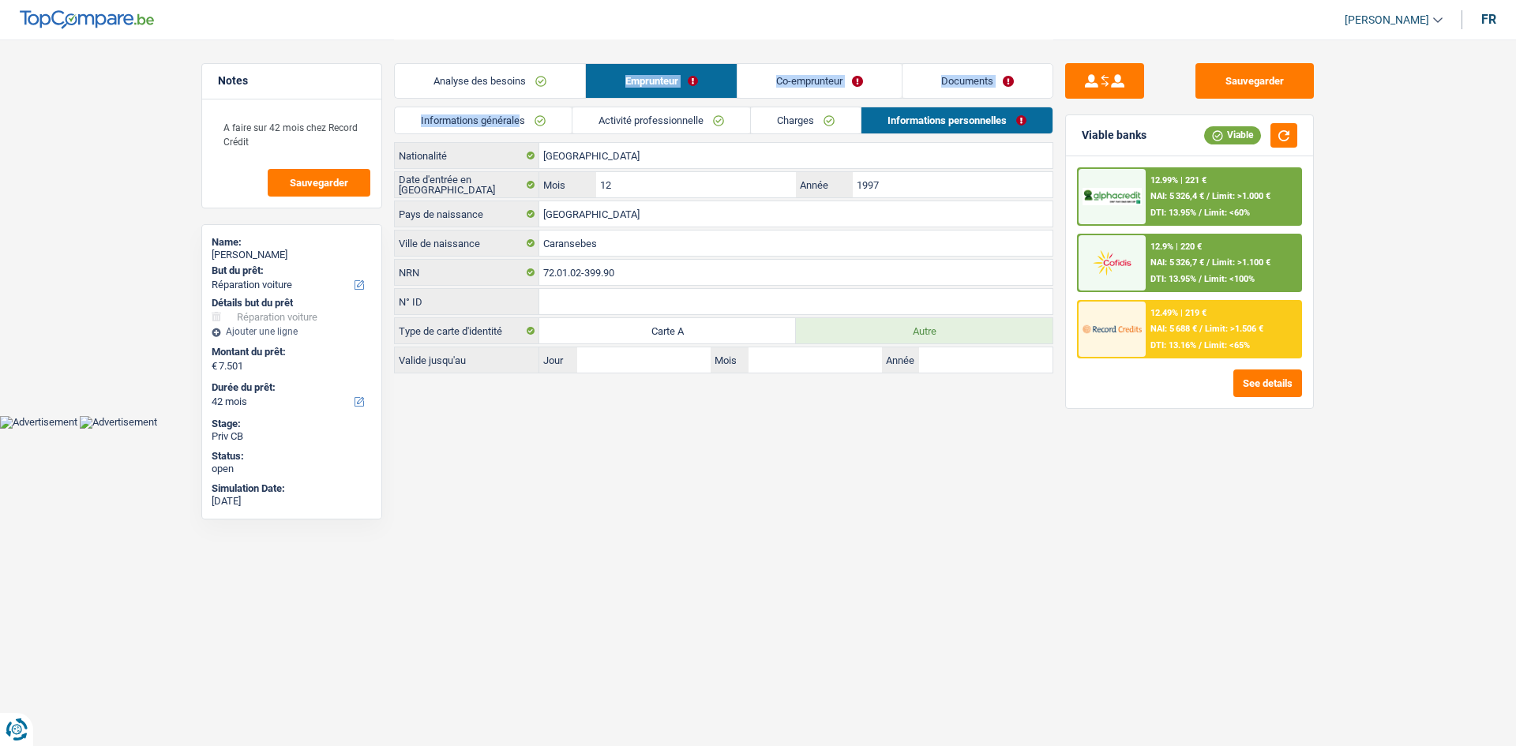
click at [813, 81] on link "Co-emprunteur" at bounding box center [820, 81] width 164 height 34
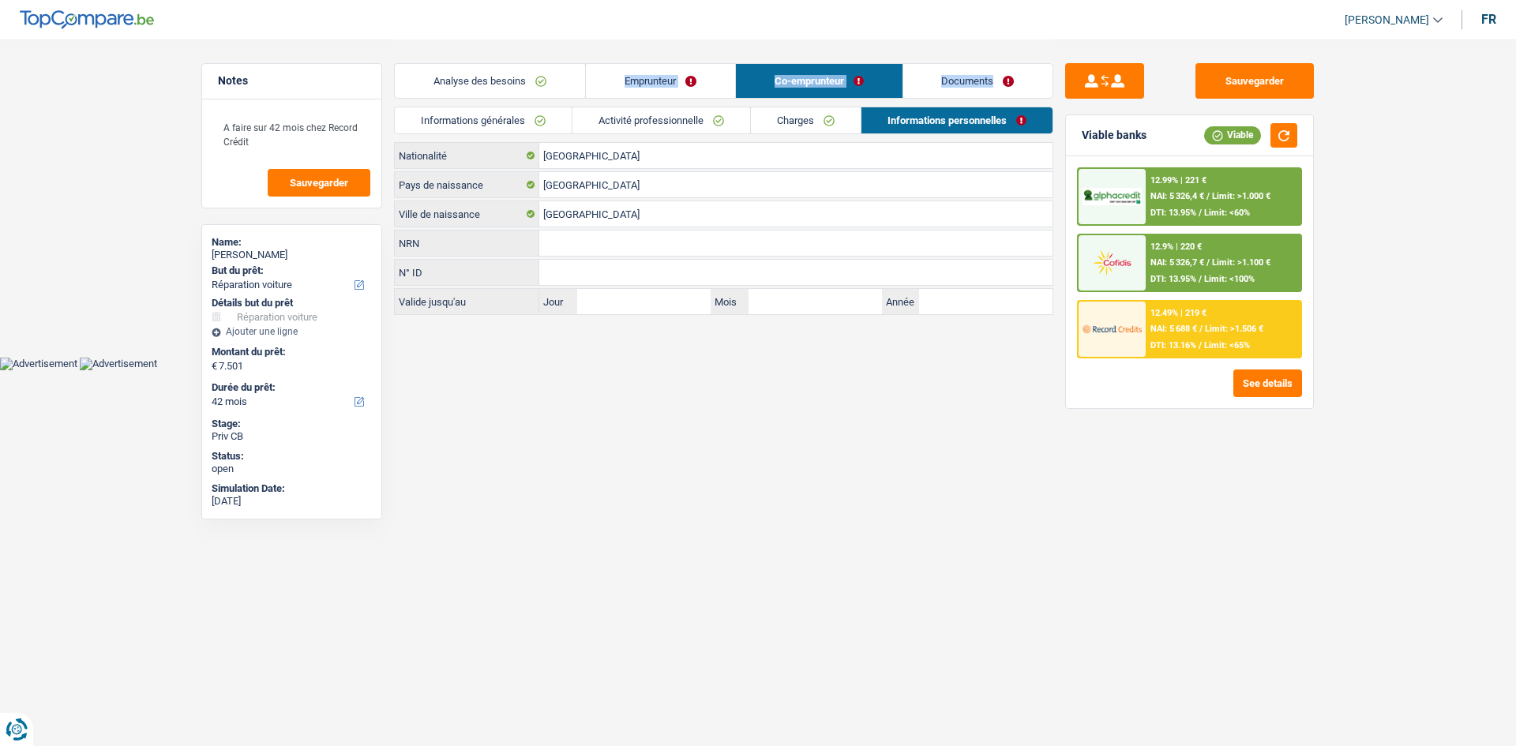
click at [551, 109] on link "Informations générales" at bounding box center [483, 120] width 177 height 26
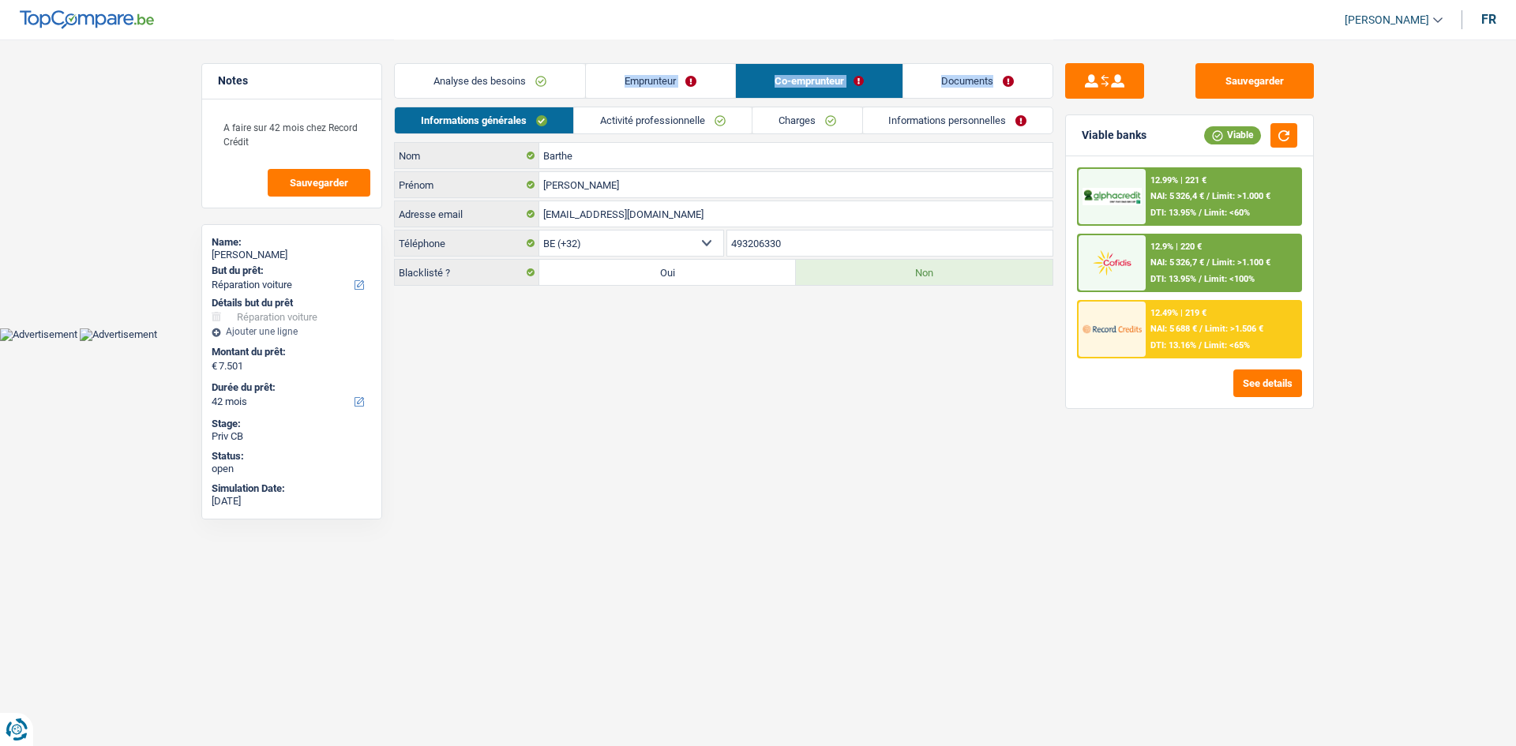
click at [623, 115] on link "Activité professionnelle" at bounding box center [663, 120] width 178 height 26
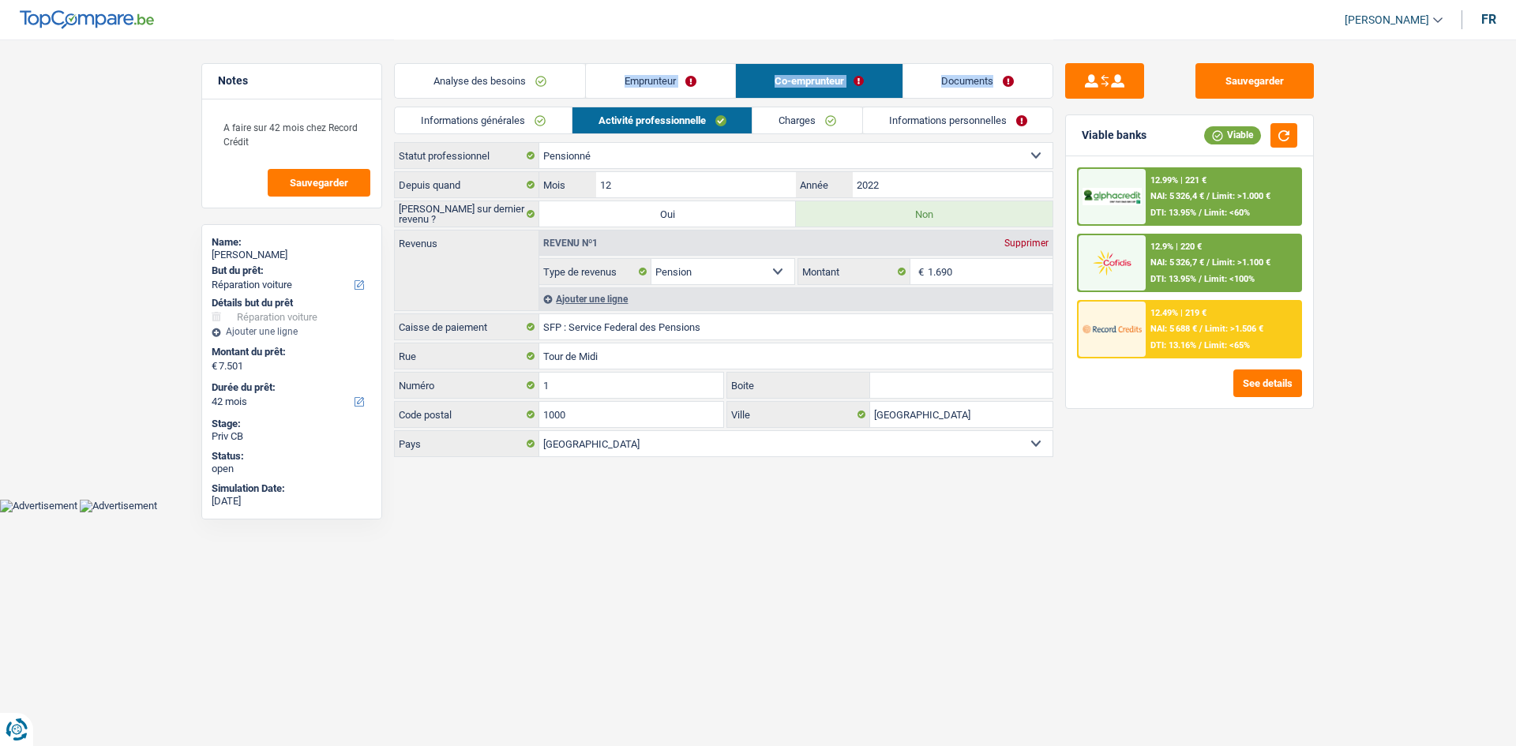
click at [780, 118] on link "Charges" at bounding box center [808, 120] width 110 height 26
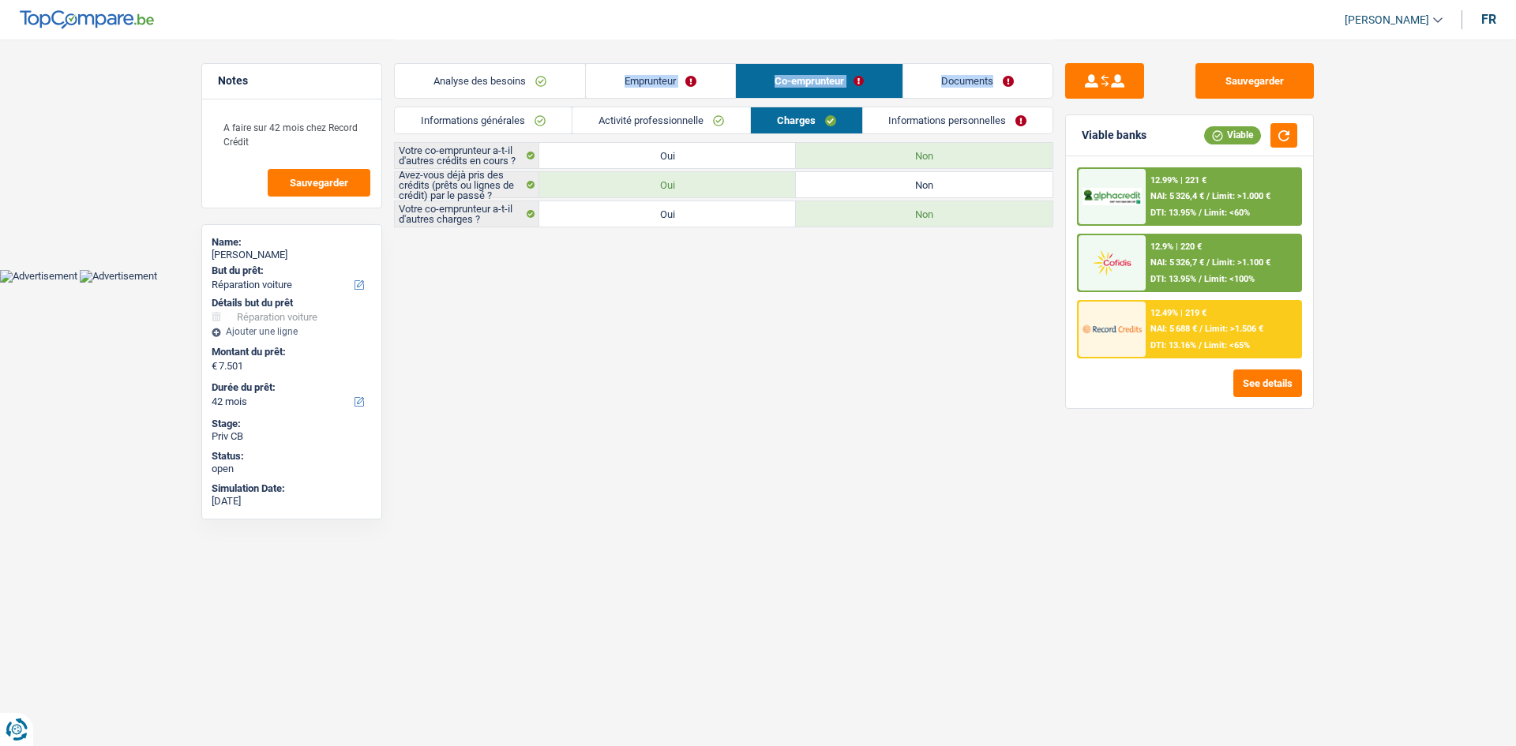
click at [919, 128] on link "Informations personnelles" at bounding box center [958, 120] width 190 height 26
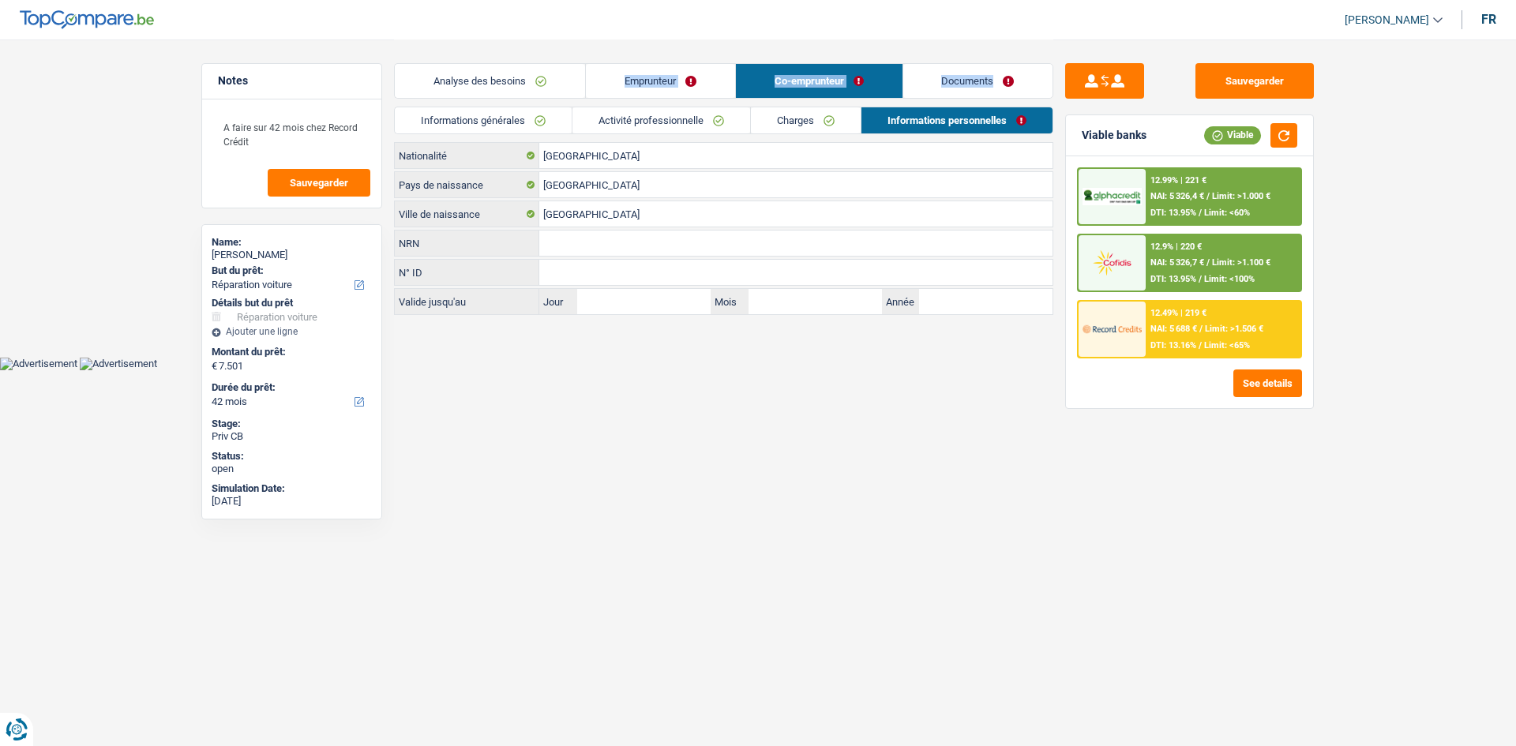
click at [979, 70] on link "Documents" at bounding box center [978, 81] width 150 height 34
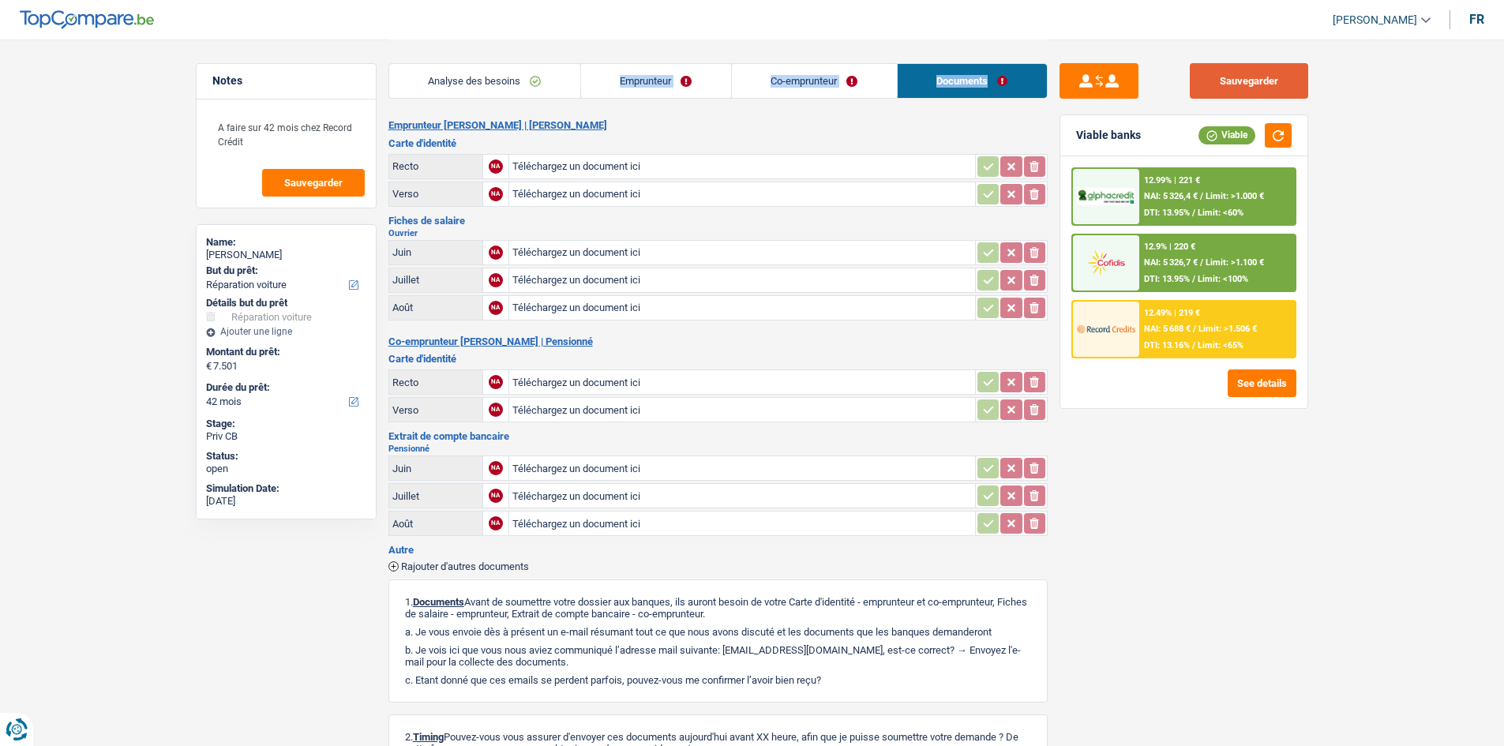
click at [1260, 79] on button "Sauvegarder" at bounding box center [1249, 81] width 118 height 36
